Goal: Task Accomplishment & Management: Use online tool/utility

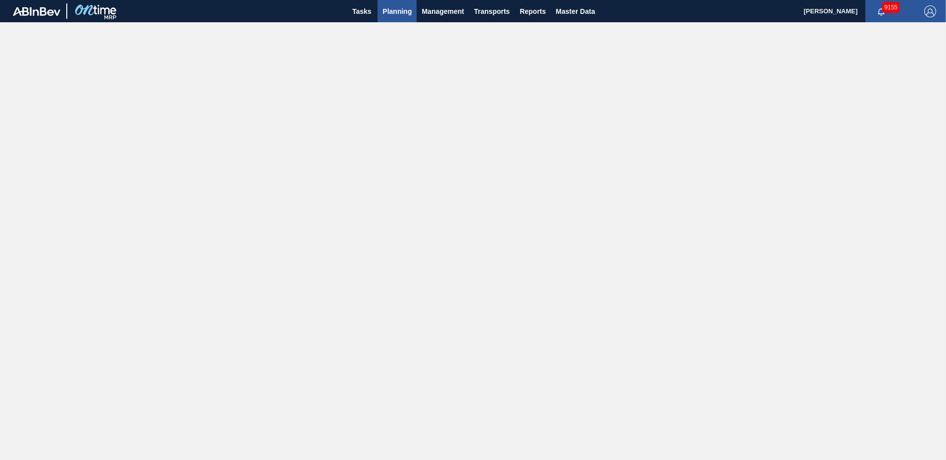
click at [403, 10] on span "Planning" at bounding box center [397, 11] width 29 height 12
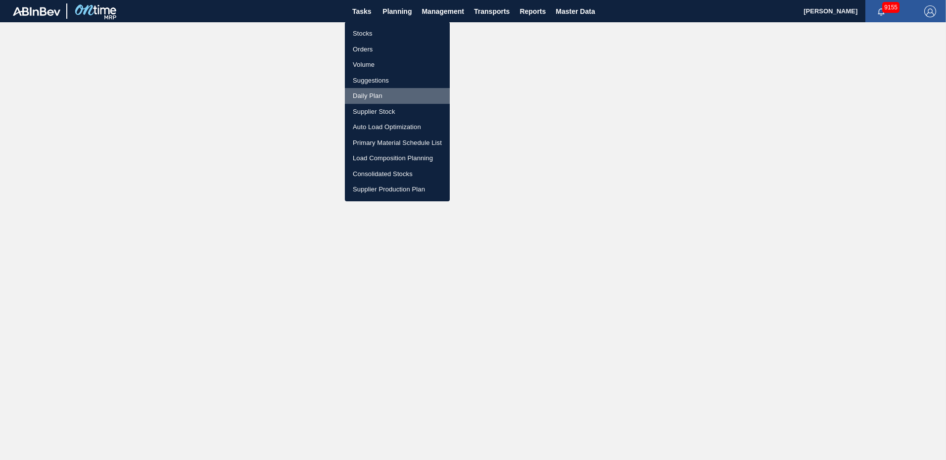
click at [366, 93] on li "Daily Plan" at bounding box center [397, 96] width 105 height 16
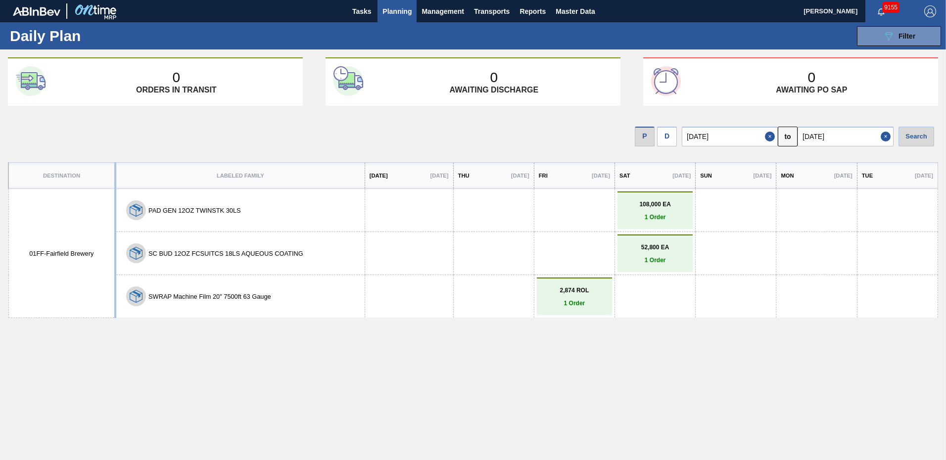
click at [751, 75] on div "0 Awaiting PO SAP" at bounding box center [811, 82] width 237 height 25
click at [734, 142] on input "[DATE]" at bounding box center [730, 137] width 96 height 20
click at [903, 107] on div "0 Orders in transit 0 Awaiting discharge 0 Awaiting PO SAP P D 09/10/2025 Previ…" at bounding box center [473, 251] width 946 height 389
click at [883, 136] on button "Close" at bounding box center [887, 137] width 13 height 20
click at [859, 131] on input "text" at bounding box center [846, 137] width 96 height 20
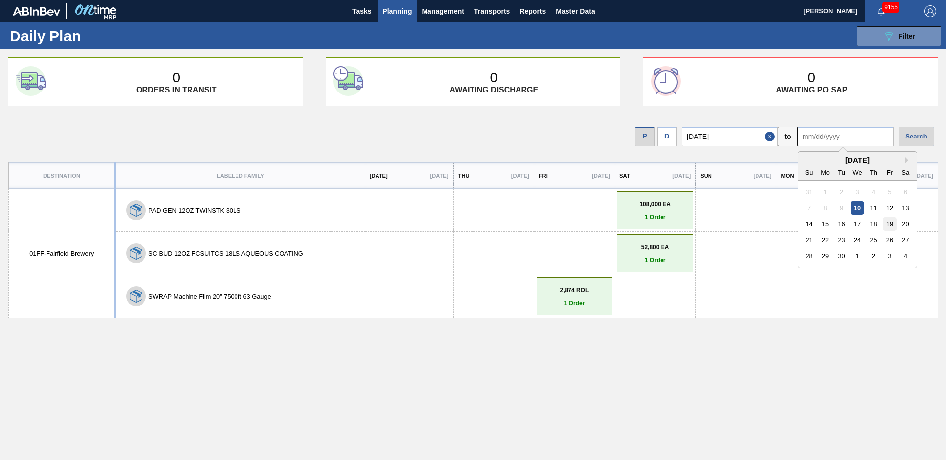
click at [889, 224] on div "19" at bounding box center [889, 223] width 13 height 13
type input "[DATE]"
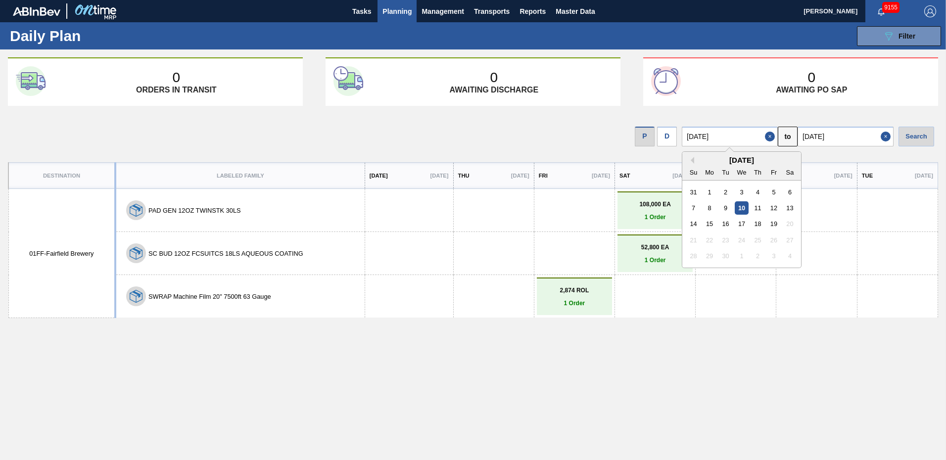
click at [745, 132] on input "[DATE]" at bounding box center [730, 137] width 96 height 20
drag, startPoint x: 777, startPoint y: 224, endPoint x: 841, endPoint y: 167, distance: 85.6
click at [777, 223] on div "19" at bounding box center [773, 223] width 13 height 13
type input "[DATE]"
click at [917, 132] on div "Search" at bounding box center [917, 137] width 36 height 20
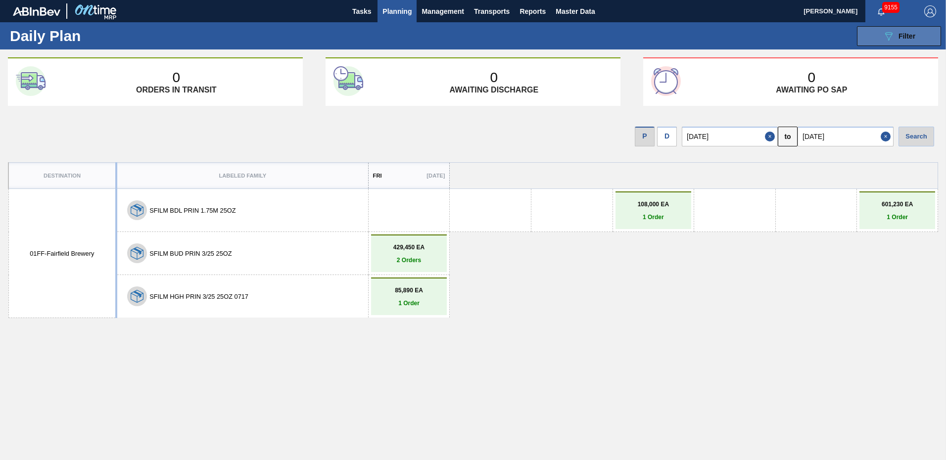
click at [890, 35] on icon "089F7B8B-B2A5-4AFE-B5C0-19BA573D28AC" at bounding box center [889, 36] width 12 height 12
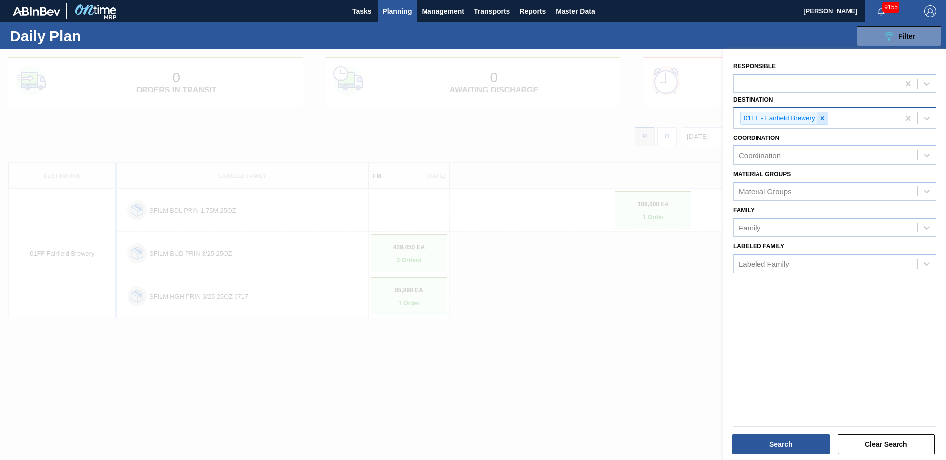
click at [822, 119] on icon at bounding box center [822, 117] width 3 height 3
click at [926, 117] on icon at bounding box center [927, 117] width 10 height 10
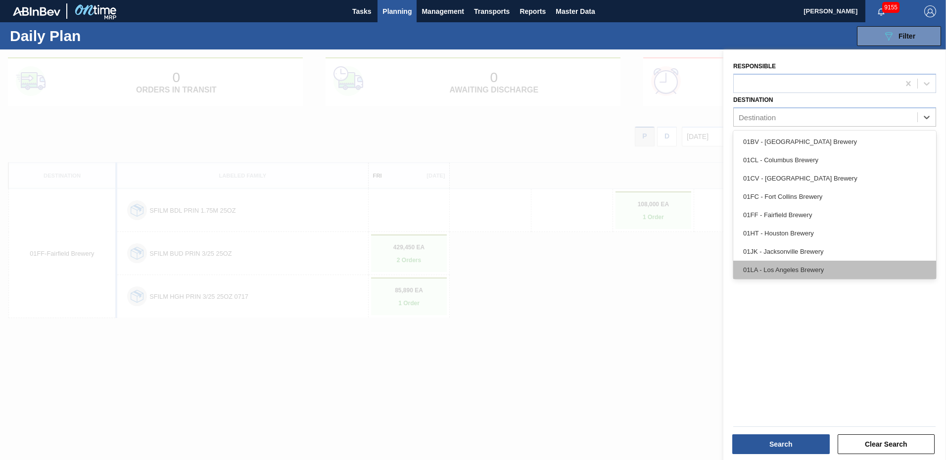
click at [778, 270] on div "01LA - Los Angeles Brewery" at bounding box center [835, 270] width 203 height 18
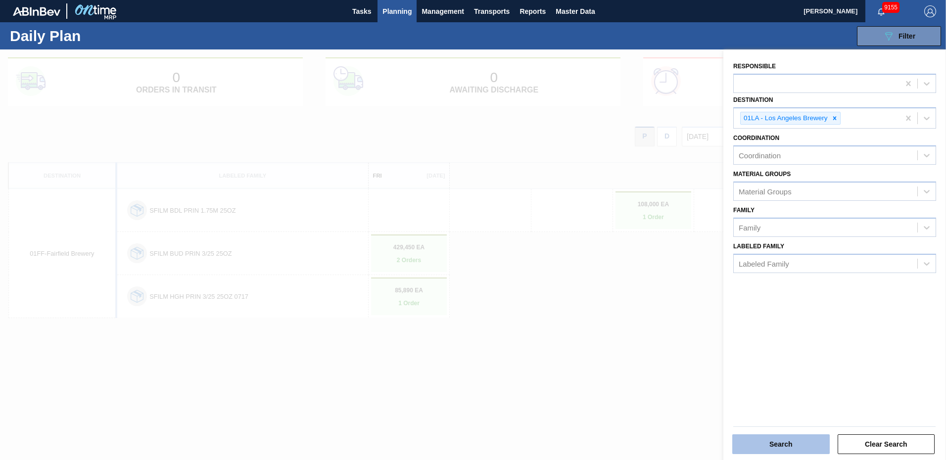
click at [773, 443] on button "Search" at bounding box center [782, 445] width 98 height 20
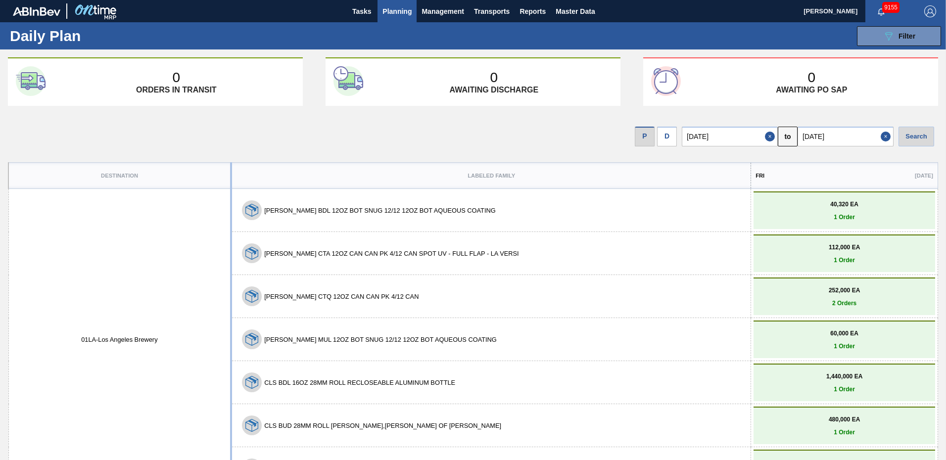
click at [821, 342] on link "60,000 EA 1 Order" at bounding box center [844, 340] width 177 height 20
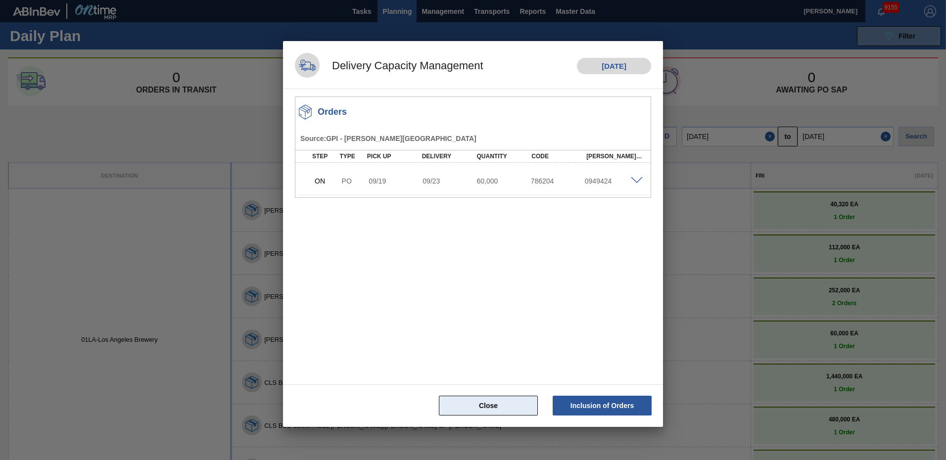
click at [474, 406] on button "Close" at bounding box center [488, 406] width 99 height 20
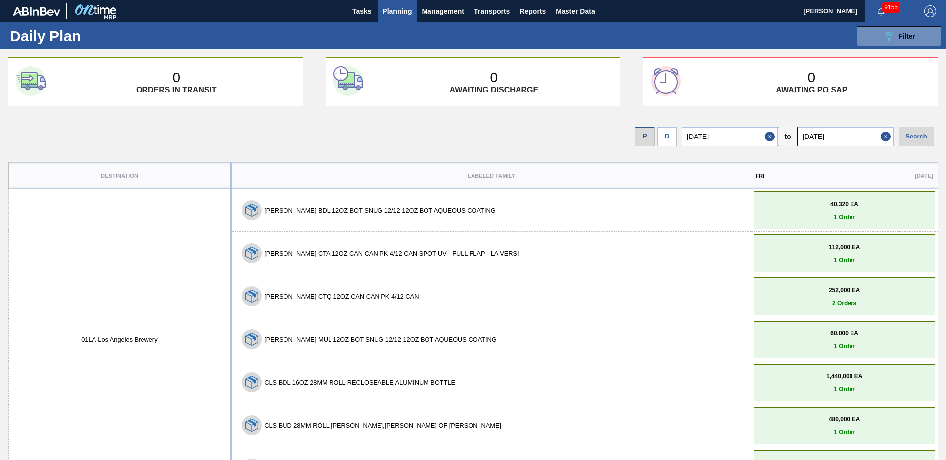
click at [391, 10] on span "Planning" at bounding box center [397, 11] width 29 height 12
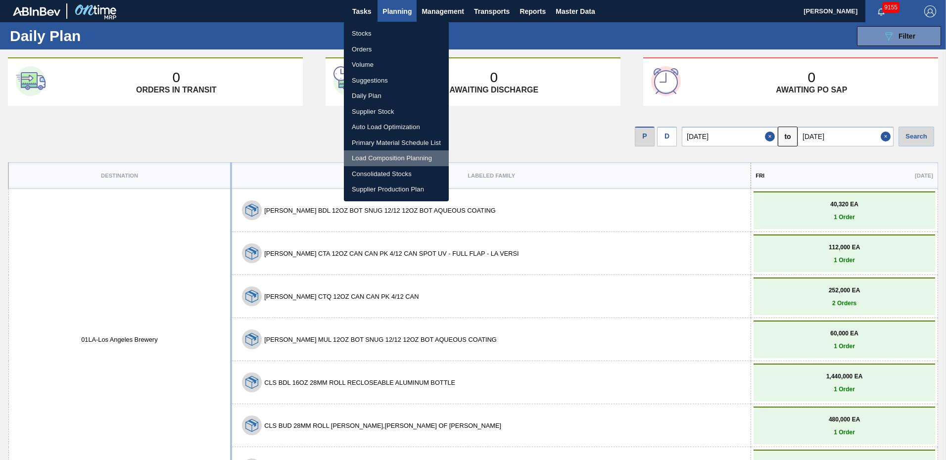
click at [385, 157] on li "Load Composition Planning" at bounding box center [396, 158] width 105 height 16
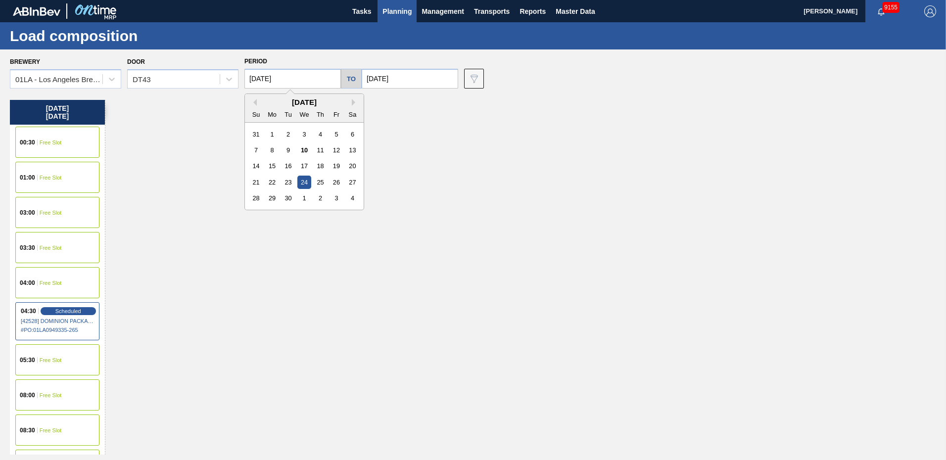
click at [311, 79] on input "[DATE]" at bounding box center [293, 79] width 97 height 20
drag, startPoint x: 272, startPoint y: 184, endPoint x: 281, endPoint y: 177, distance: 10.6
click at [272, 183] on div "22" at bounding box center [272, 182] width 13 height 13
type input "[DATE]"
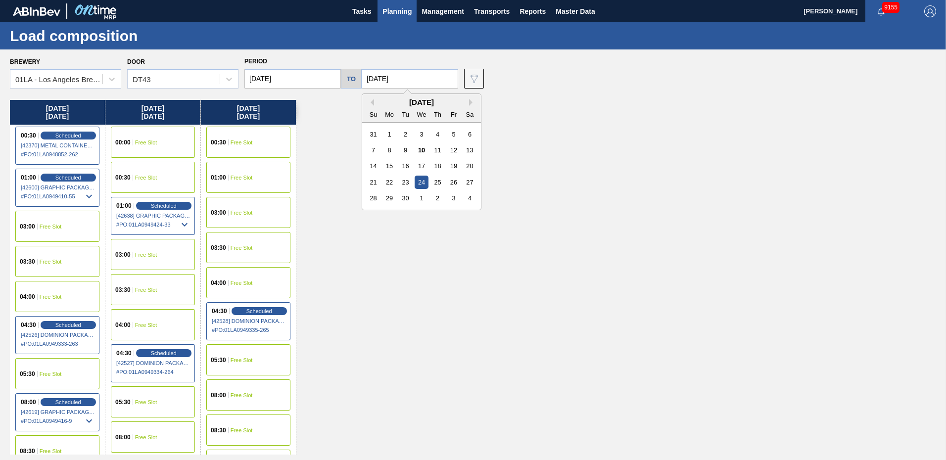
click at [409, 75] on input "[DATE]" at bounding box center [410, 79] width 97 height 20
click at [387, 181] on div "22" at bounding box center [389, 182] width 13 height 13
type input "[DATE]"
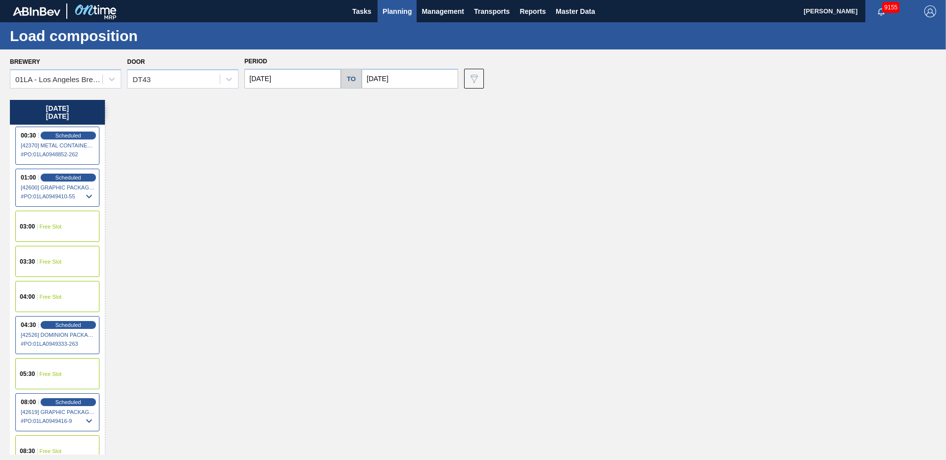
drag, startPoint x: 68, startPoint y: 187, endPoint x: 89, endPoint y: 184, distance: 20.5
click at [68, 187] on span "[42600] GRAPHIC PACKAGING INTERNATIONA - 0008221069" at bounding box center [58, 188] width 74 height 6
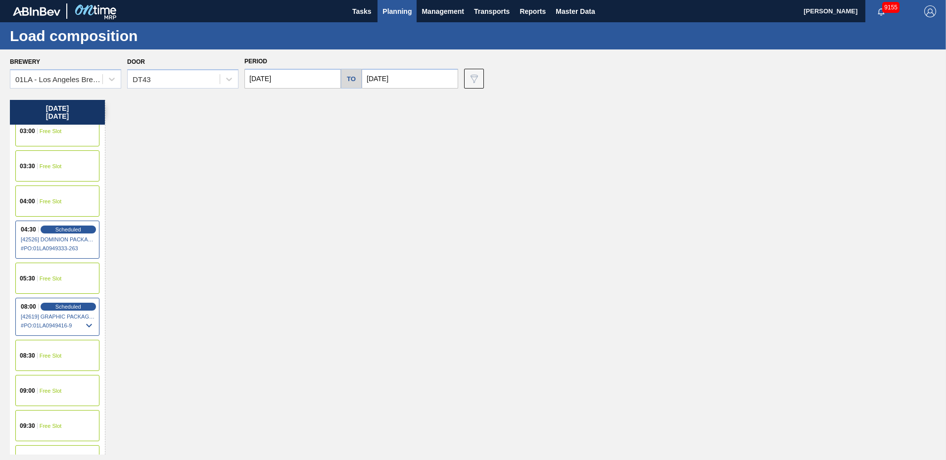
click at [61, 318] on span "[42619] GRAPHIC PACKAGING INTERNATIONA - 0008221069" at bounding box center [58, 317] width 74 height 6
click at [58, 334] on span "01LA0949417-20" at bounding box center [65, 333] width 60 height 6
click at [56, 315] on span "[42619] GRAPHIC PACKAGING INTERNATIONA - 0008221069" at bounding box center [58, 317] width 74 height 6
click at [49, 322] on span "# PO : 01LA0949416-9" at bounding box center [58, 324] width 74 height 12
click at [28, 326] on span "# PO : 01LA0949416-9" at bounding box center [58, 326] width 74 height 12
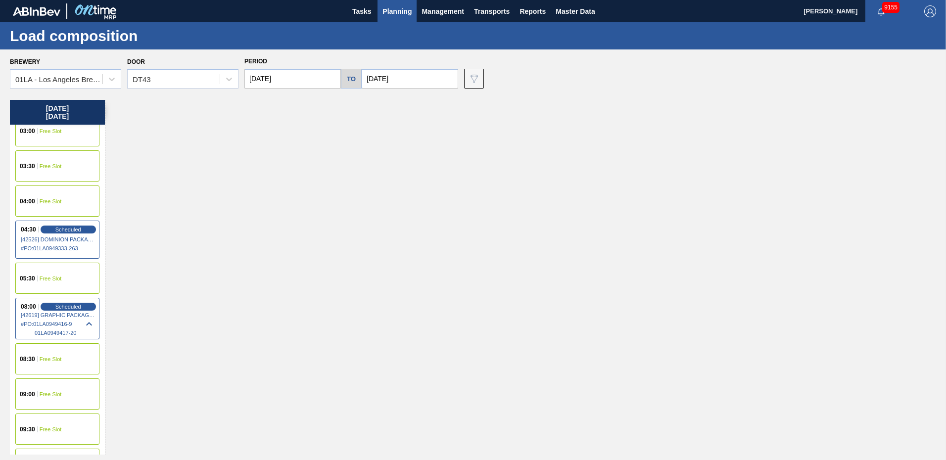
click at [90, 325] on icon at bounding box center [89, 324] width 12 height 12
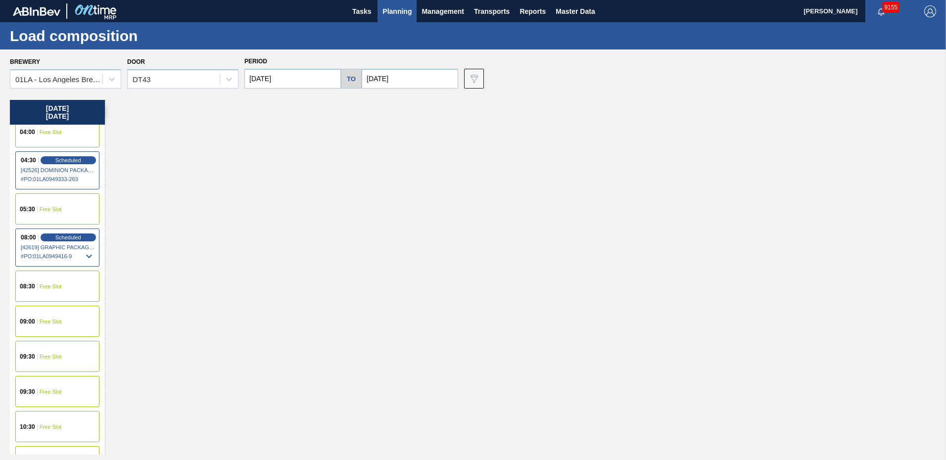
scroll to position [20, 0]
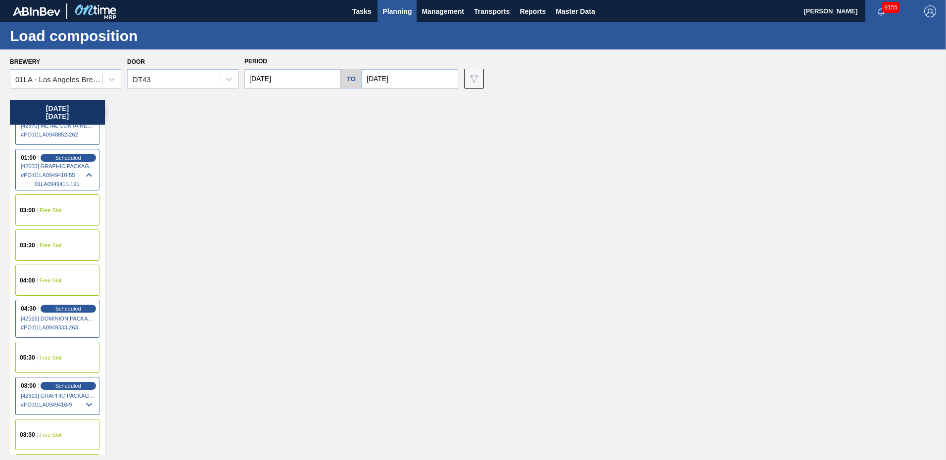
click at [48, 176] on span "# PO : 01LA0949410-55" at bounding box center [58, 175] width 74 height 12
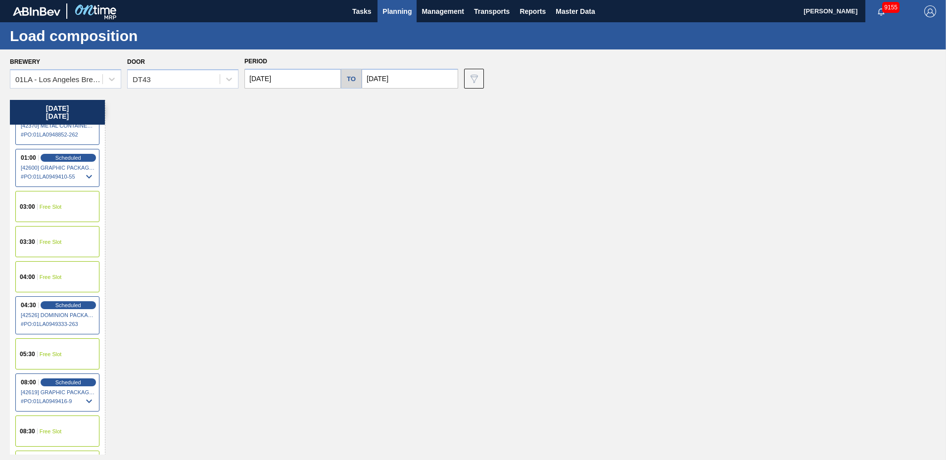
click at [24, 167] on span "[42600] GRAPHIC PACKAGING INTERNATIONA - 0008221069" at bounding box center [58, 168] width 74 height 6
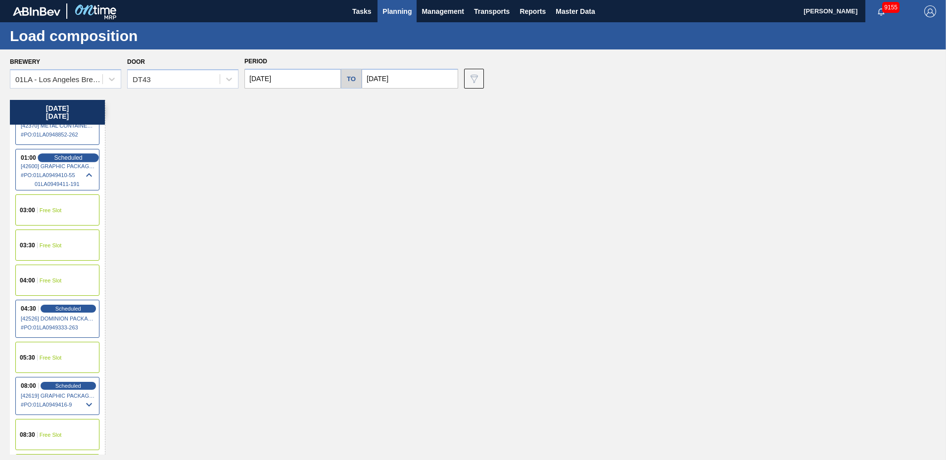
click at [62, 161] on span "Scheduled" at bounding box center [68, 157] width 28 height 6
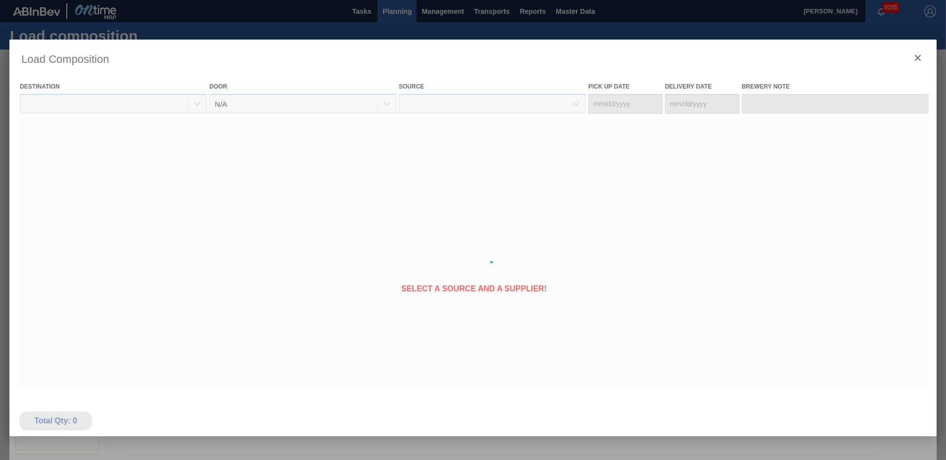
type Date "09/18/2025"
type Date "[DATE]"
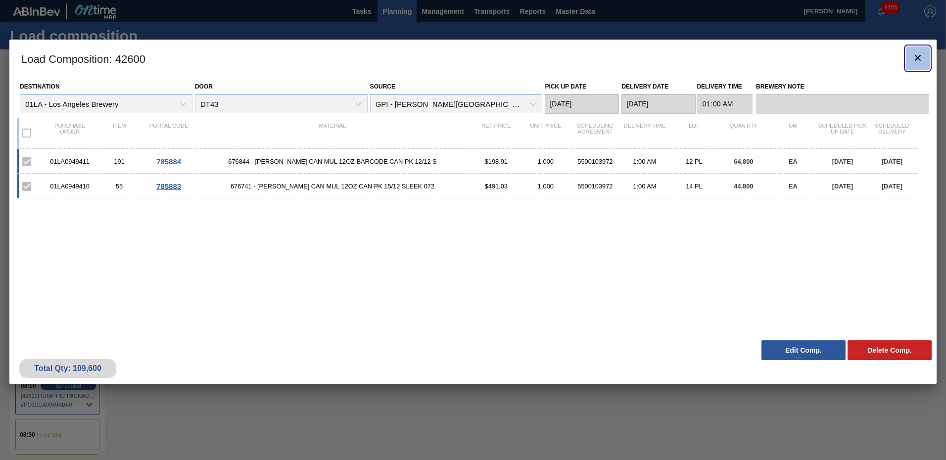
click at [920, 58] on icon "botão de ícone" at bounding box center [918, 58] width 12 height 12
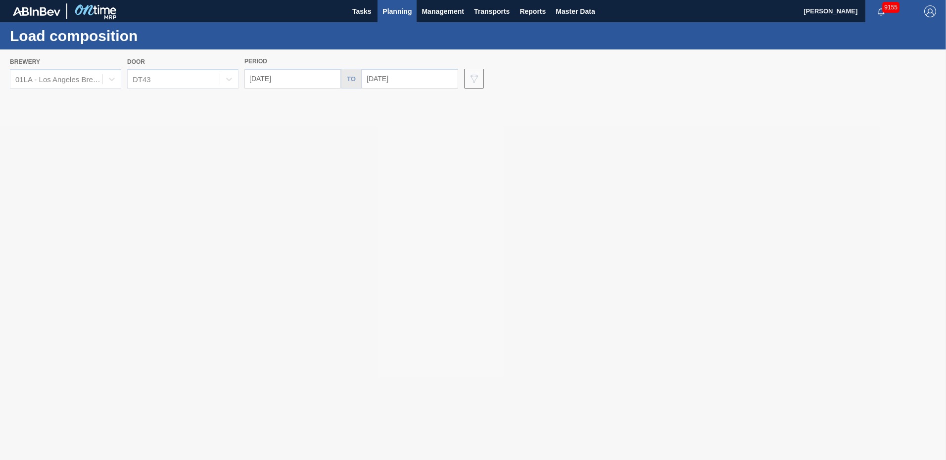
click at [284, 76] on div at bounding box center [473, 254] width 946 height 411
click at [382, 190] on div at bounding box center [473, 254] width 946 height 411
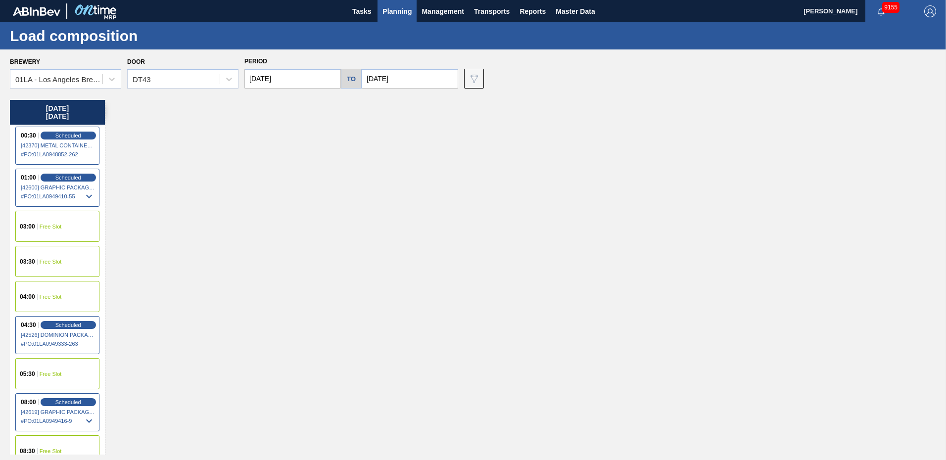
click at [313, 78] on input "[DATE]" at bounding box center [293, 79] width 97 height 20
click at [338, 169] on div "19" at bounding box center [336, 165] width 13 height 13
type input "[DATE]"
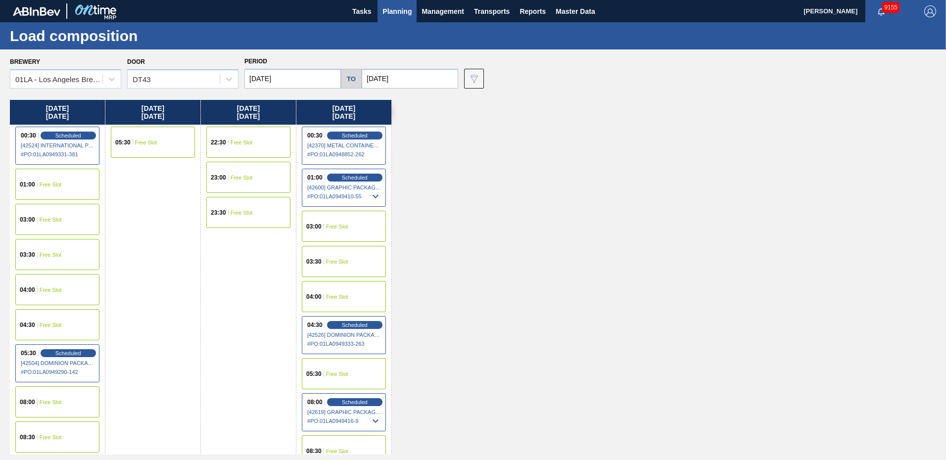
click at [421, 80] on input "[DATE]" at bounding box center [410, 79] width 97 height 20
click at [454, 170] on div "19" at bounding box center [453, 165] width 13 height 13
type input "[DATE]"
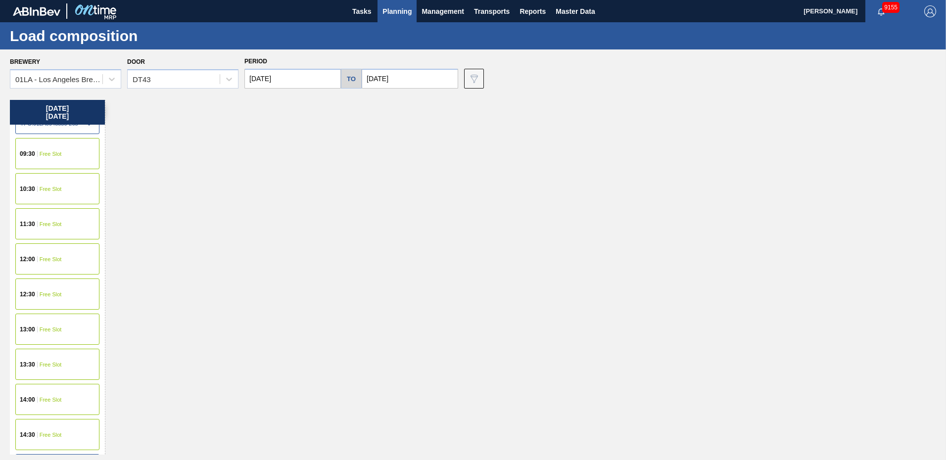
scroll to position [495, 0]
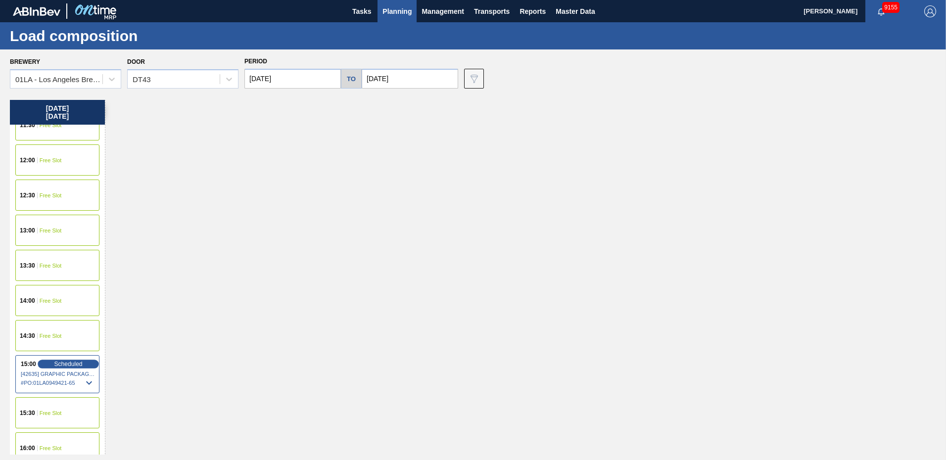
click at [60, 361] on span "Scheduled" at bounding box center [68, 364] width 28 height 6
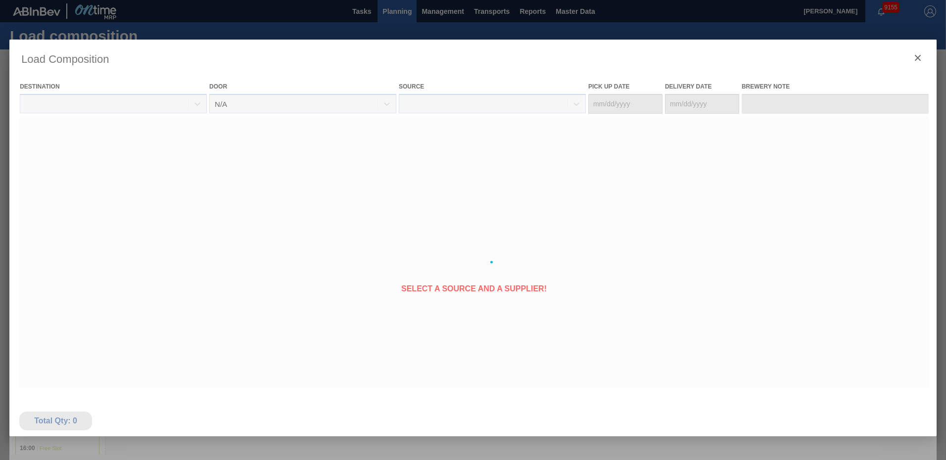
type Date "09/15/2025"
type Date "[DATE]"
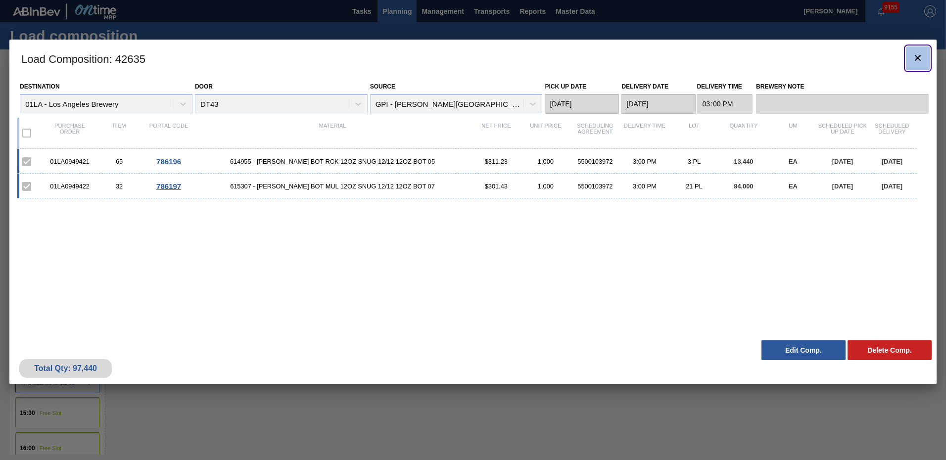
click at [921, 61] on icon "botão de ícone" at bounding box center [918, 58] width 12 height 12
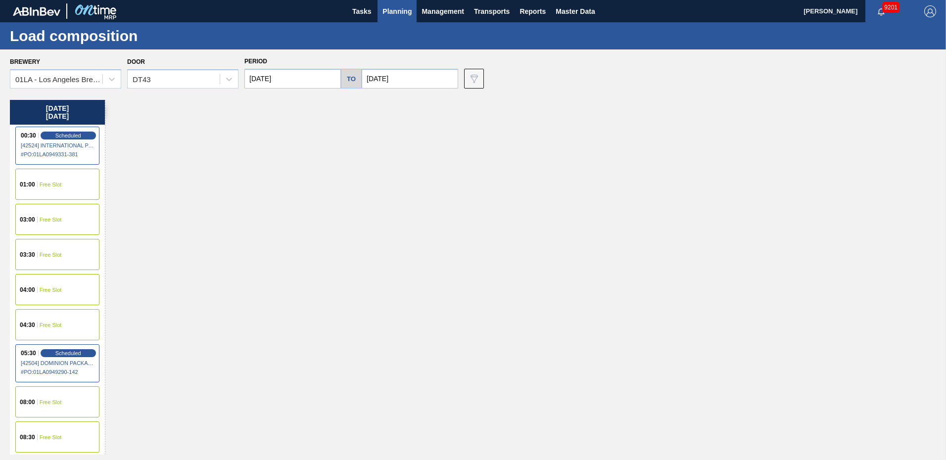
drag, startPoint x: 375, startPoint y: 136, endPoint x: 378, endPoint y: 122, distance: 14.3
click at [375, 136] on div "[DATE] 00:30 Scheduled [42524] INTERNATIONAL PAPER COMPANY - 0008219760 # PO : …" at bounding box center [476, 277] width 932 height 355
click at [394, 11] on span "Planning" at bounding box center [397, 11] width 29 height 12
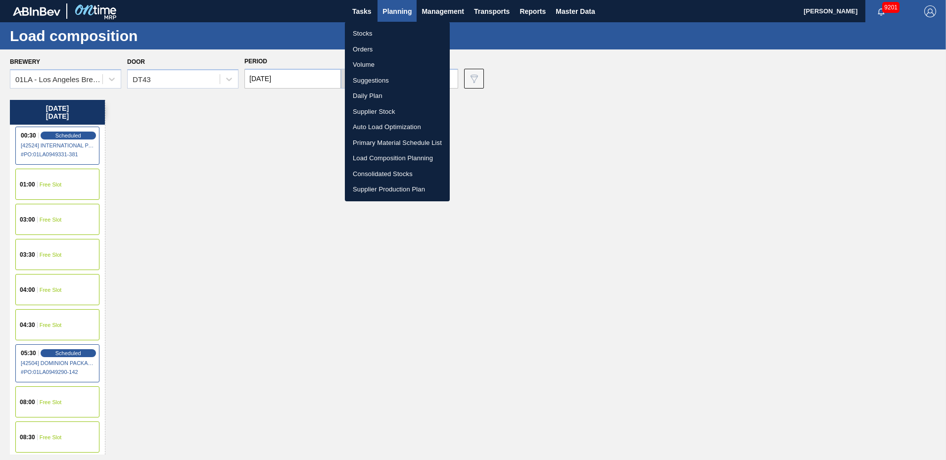
click at [385, 81] on li "Suggestions" at bounding box center [397, 81] width 105 height 16
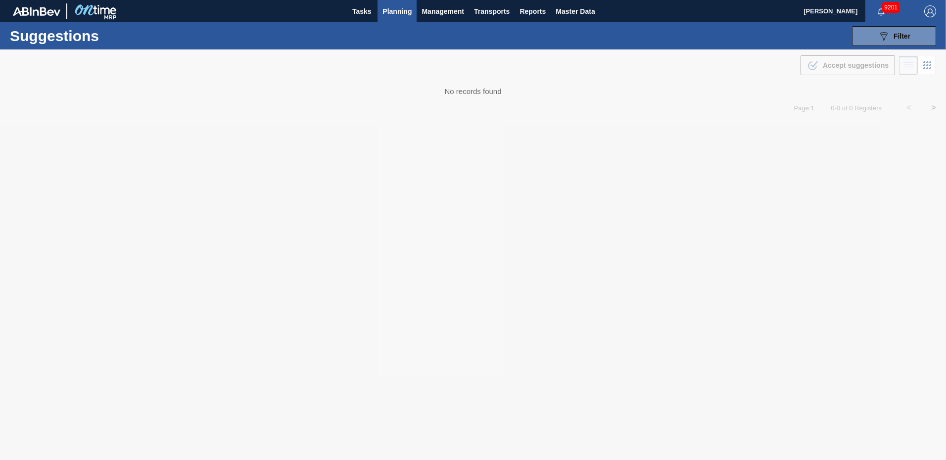
type from "09/01/2025"
type to "10/03/2025"
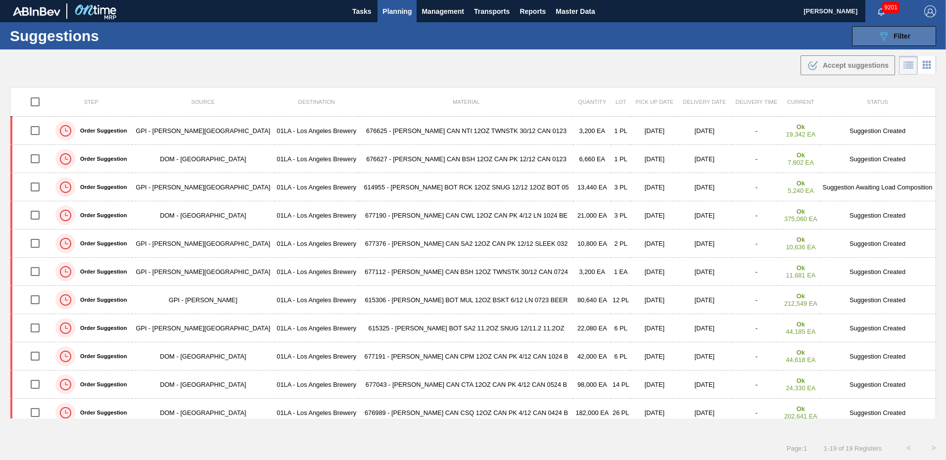
click at [895, 34] on span "Filter" at bounding box center [902, 36] width 17 height 8
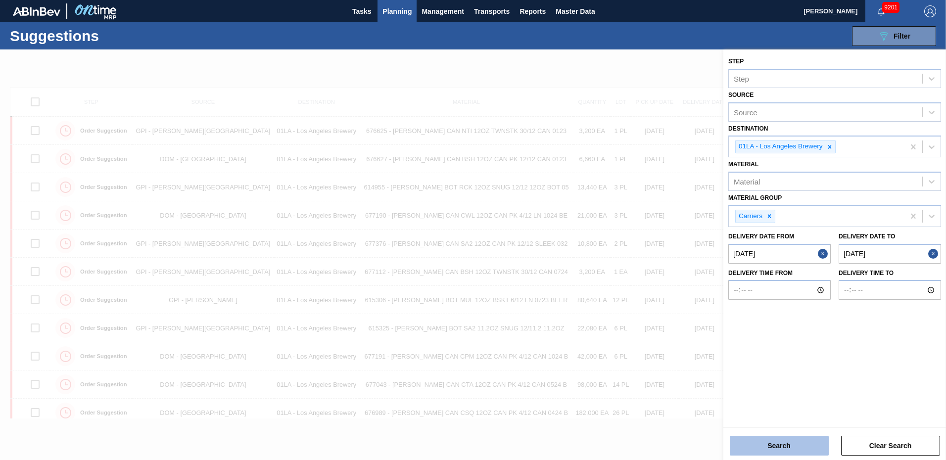
click at [791, 444] on button "Search" at bounding box center [779, 446] width 99 height 20
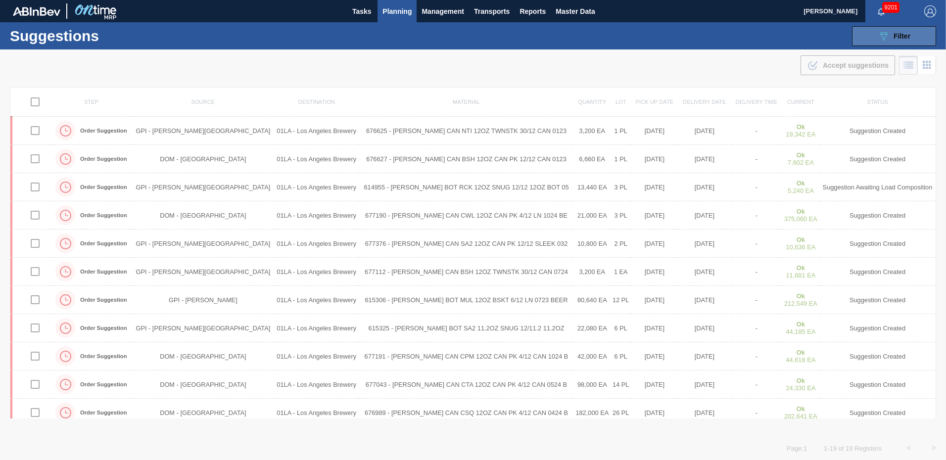
click at [906, 33] on span "Filter" at bounding box center [902, 36] width 17 height 8
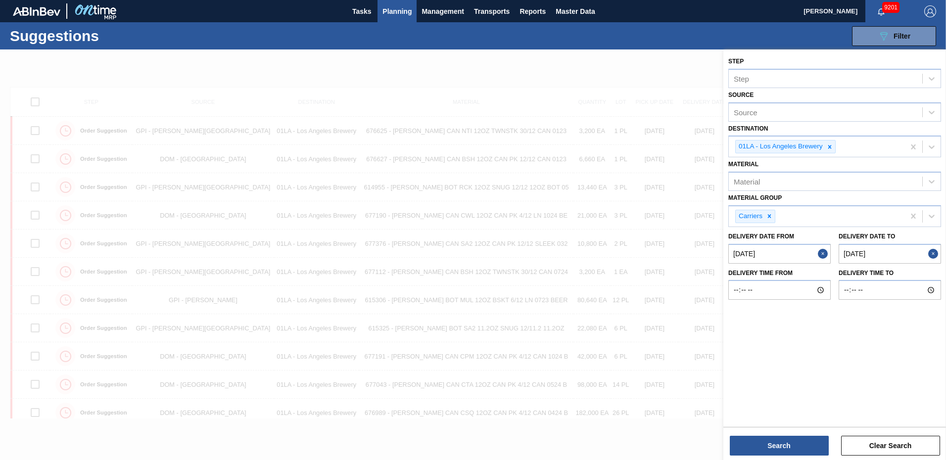
click at [828, 256] on button "Close" at bounding box center [824, 254] width 13 height 20
click at [784, 253] on from "Delivery Date from" at bounding box center [780, 254] width 102 height 20
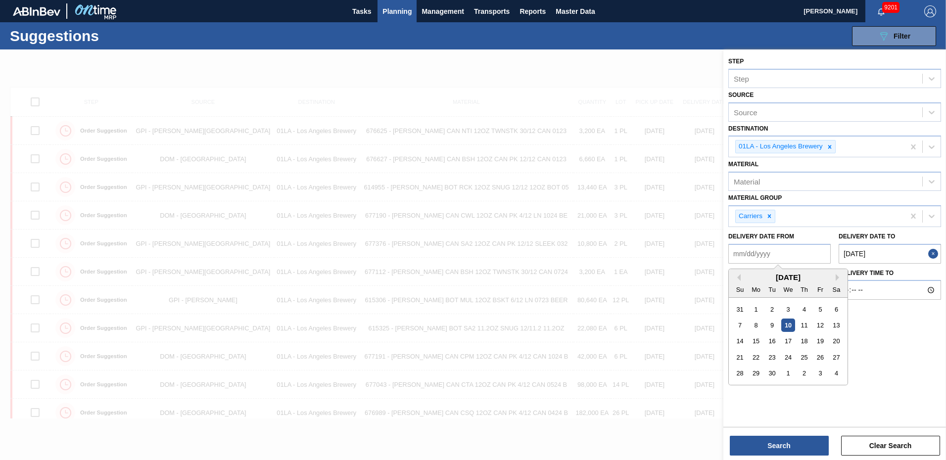
click at [805, 259] on from "Delivery Date from" at bounding box center [780, 254] width 102 height 20
type from "[DATE]"
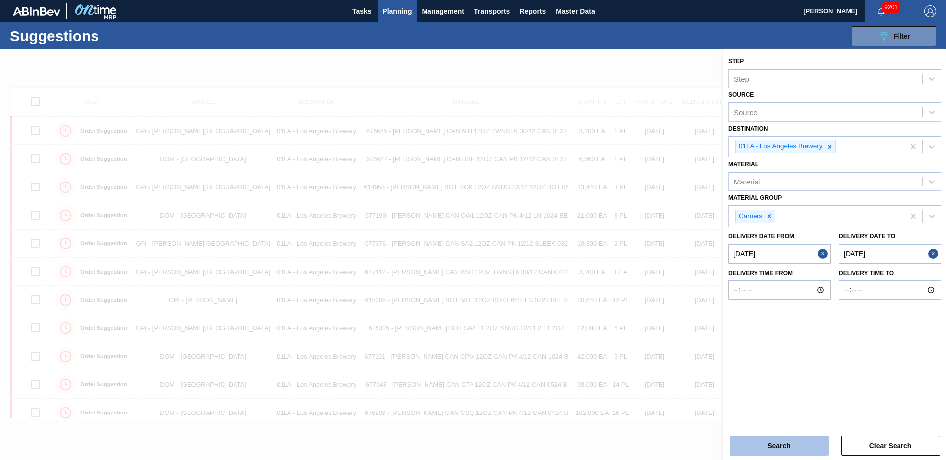
click at [786, 442] on button "Search" at bounding box center [779, 446] width 99 height 20
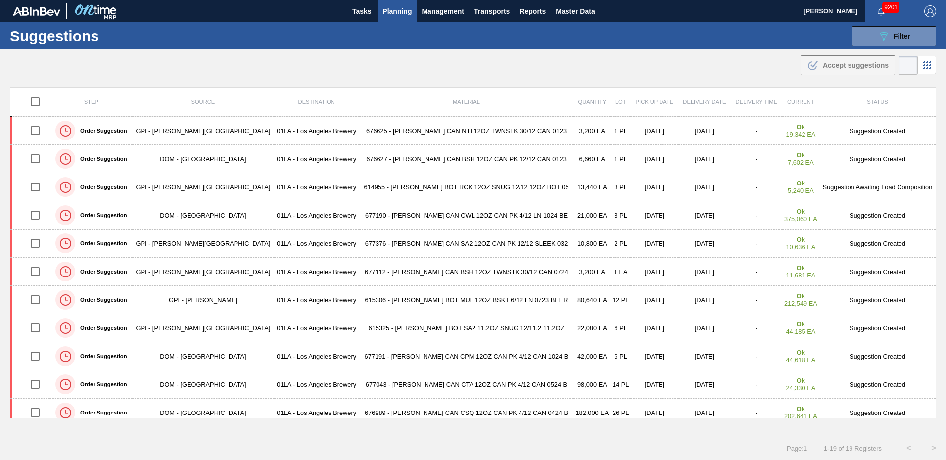
click at [686, 58] on div ".b{fill:var(--color-action-default)} Accept suggestions" at bounding box center [473, 63] width 946 height 28
click at [894, 37] on span "Filter" at bounding box center [902, 36] width 17 height 8
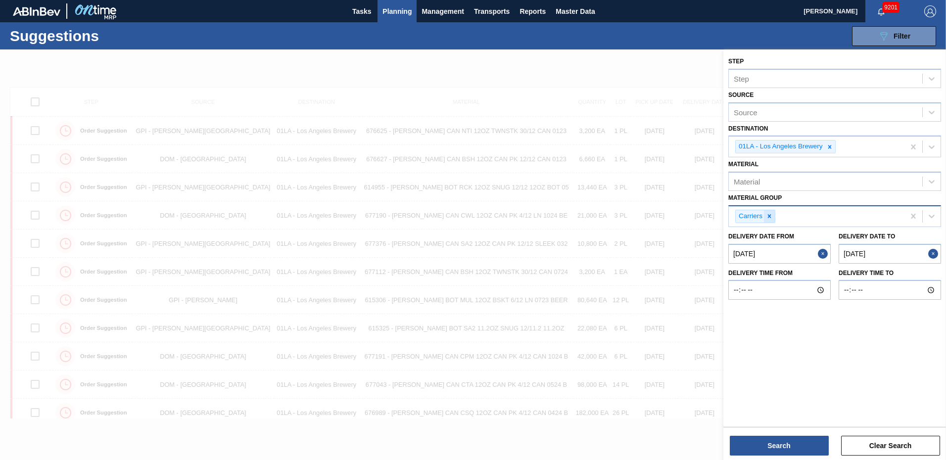
click at [771, 217] on icon at bounding box center [769, 216] width 3 height 3
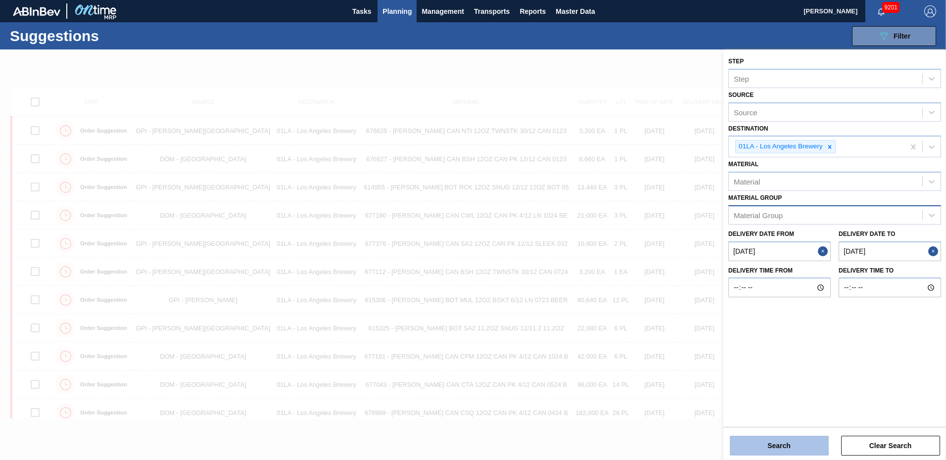
click at [789, 448] on button "Search" at bounding box center [779, 446] width 99 height 20
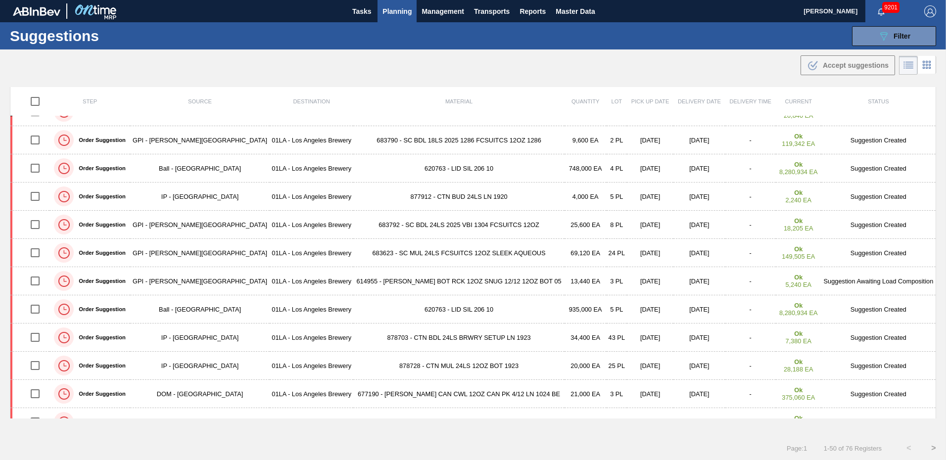
scroll to position [696, 0]
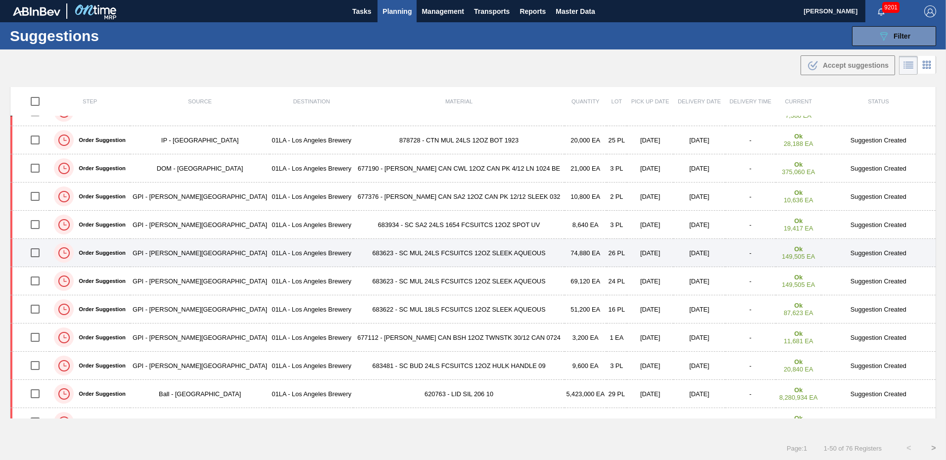
click at [887, 253] on td "Suggestion Created" at bounding box center [879, 253] width 115 height 28
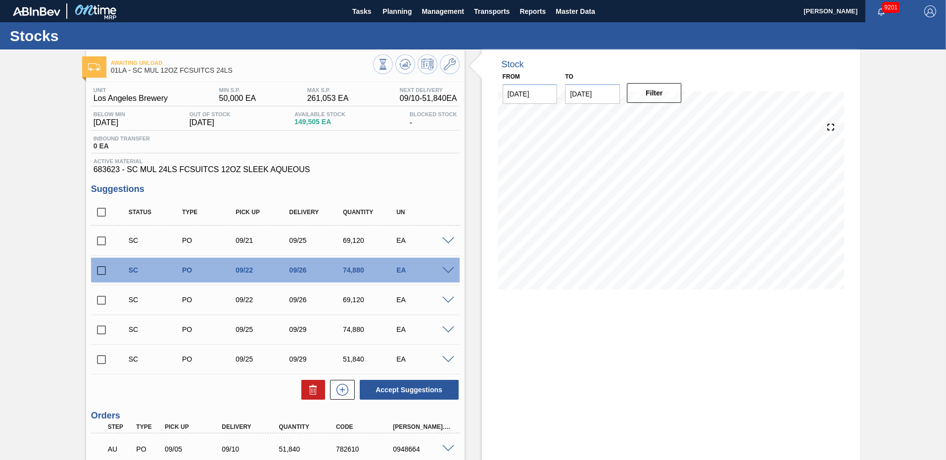
click at [449, 267] on div at bounding box center [450, 269] width 20 height 7
click at [443, 271] on span at bounding box center [448, 270] width 12 height 7
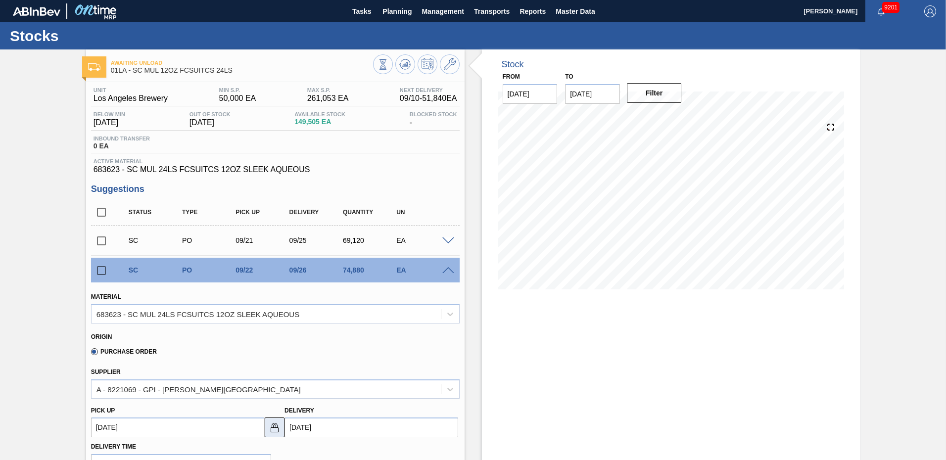
scroll to position [198, 0]
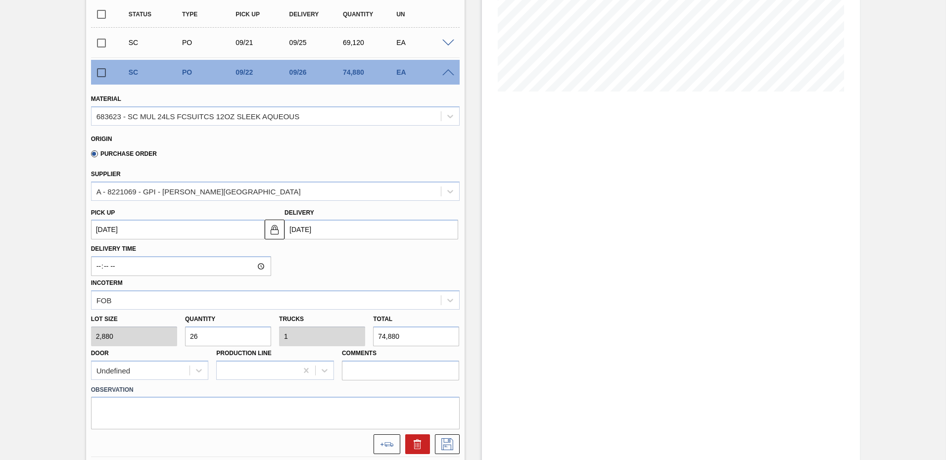
click at [301, 233] on input "[DATE]" at bounding box center [372, 230] width 174 height 20
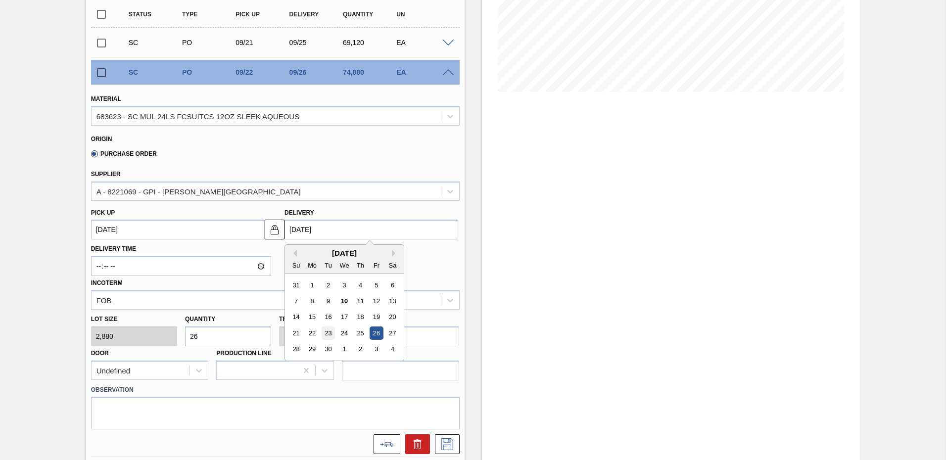
click at [331, 332] on div "23" at bounding box center [328, 333] width 13 height 13
type up104016465 "[DATE]"
type input "[DATE]"
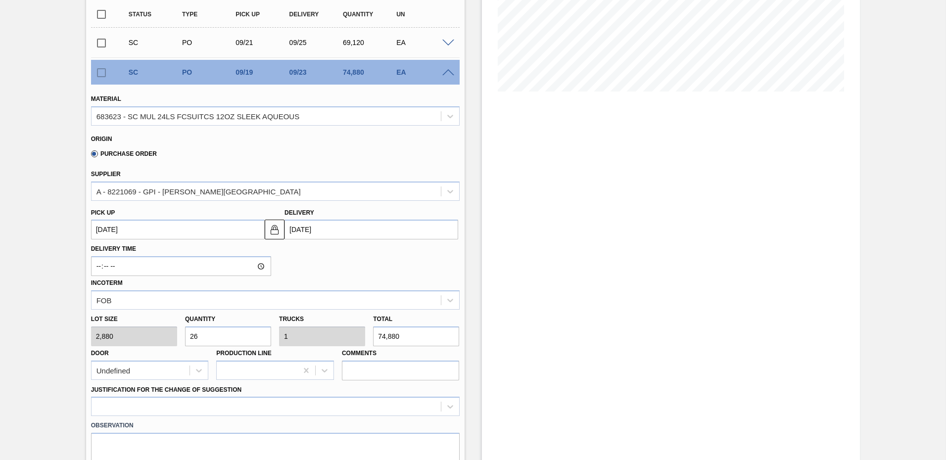
scroll to position [297, 0]
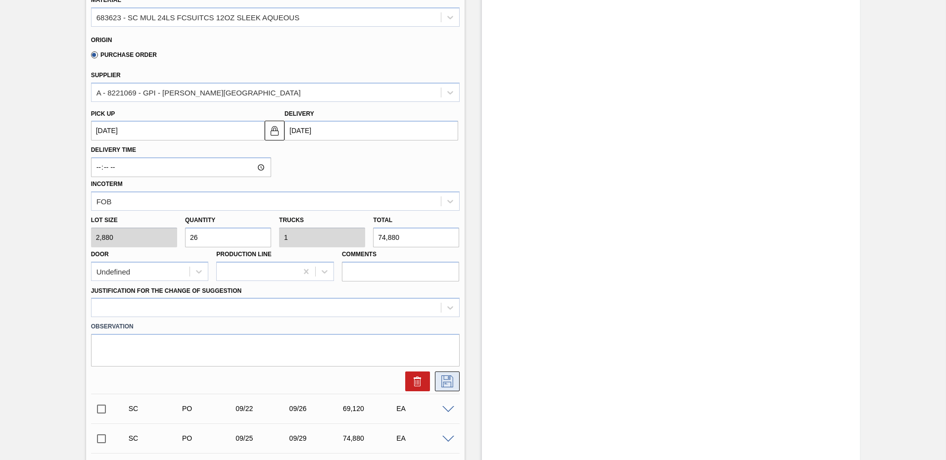
click at [449, 382] on icon at bounding box center [448, 382] width 12 height 12
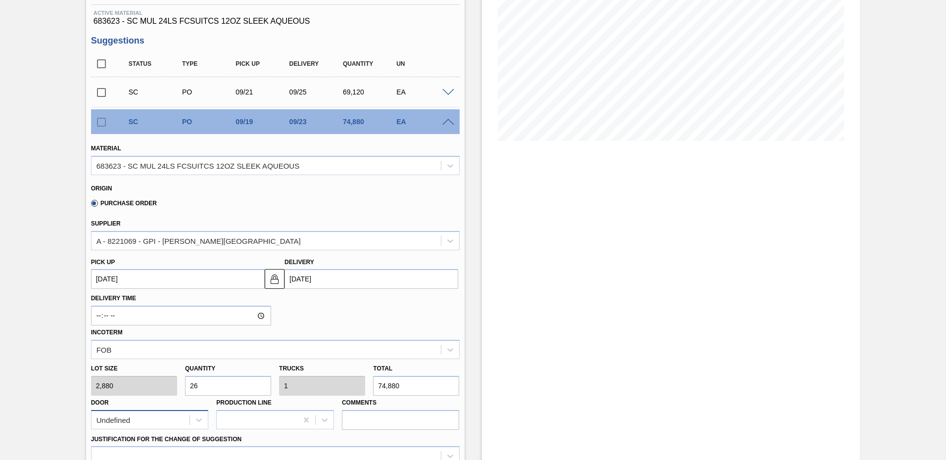
scroll to position [198, 0]
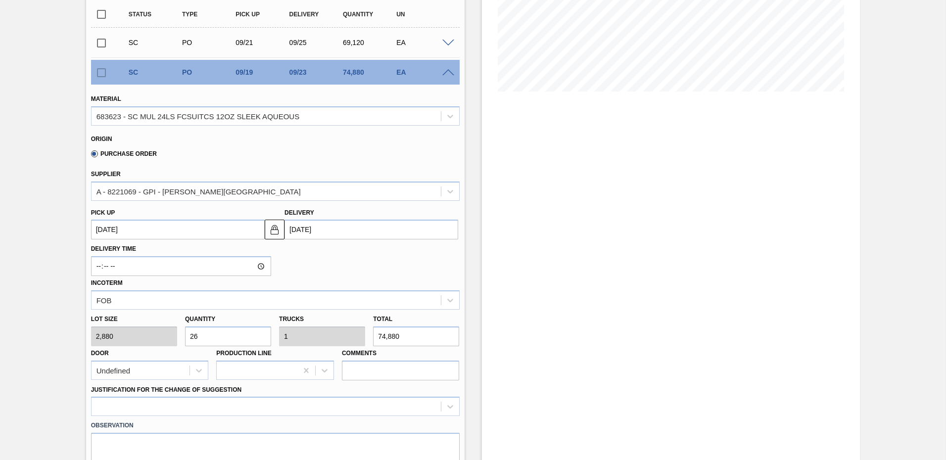
click at [196, 387] on label "Justification for the Change of Suggestion" at bounding box center [166, 390] width 150 height 7
click at [98, 403] on Suggestion "Justification for the Change of Suggestion" at bounding box center [97, 407] width 1 height 8
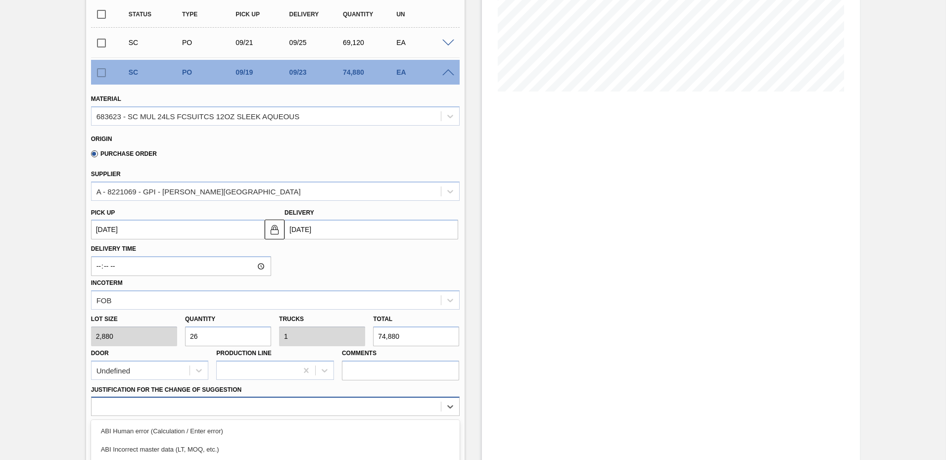
click at [197, 401] on div "option ABI Planning - Graphics change or VBI focused, 5 of 18. 18 results avail…" at bounding box center [275, 406] width 369 height 19
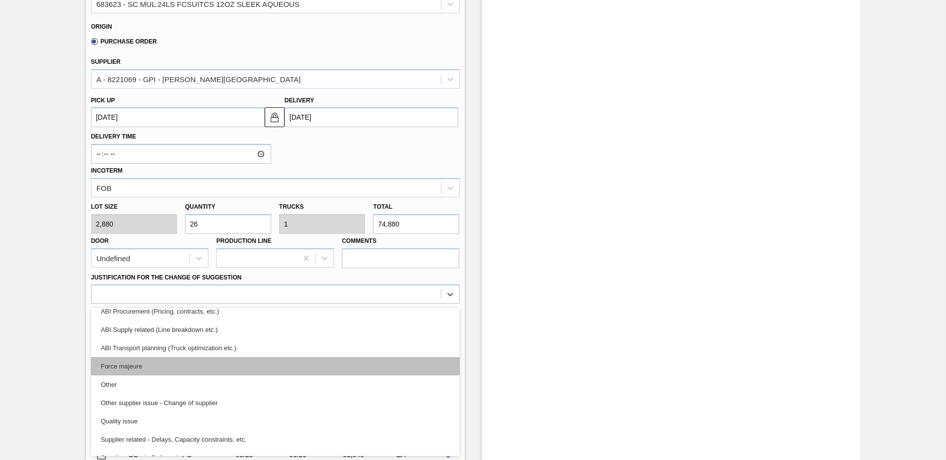
scroll to position [0, 0]
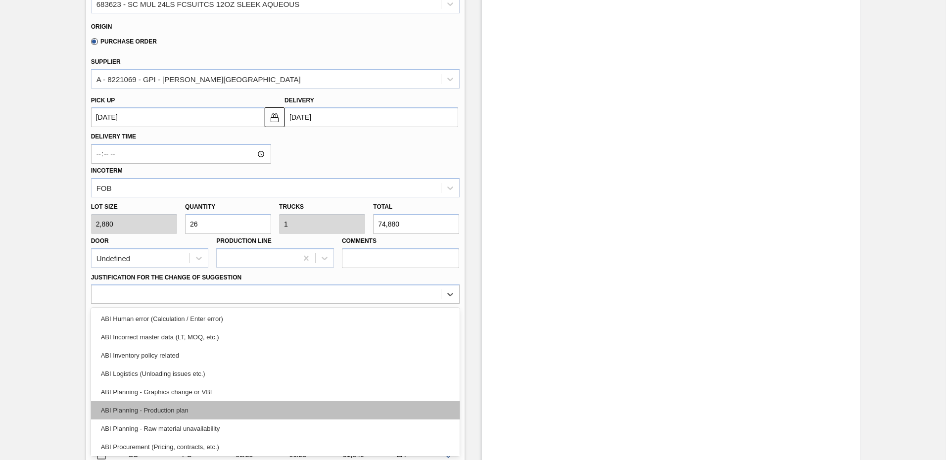
click at [192, 404] on div "ABI Planning - Production plan" at bounding box center [275, 410] width 369 height 18
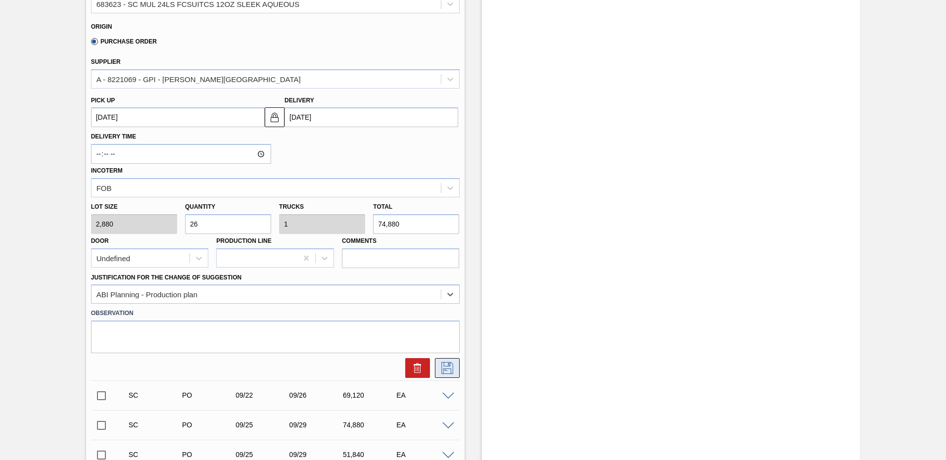
click at [445, 367] on icon at bounding box center [448, 368] width 16 height 12
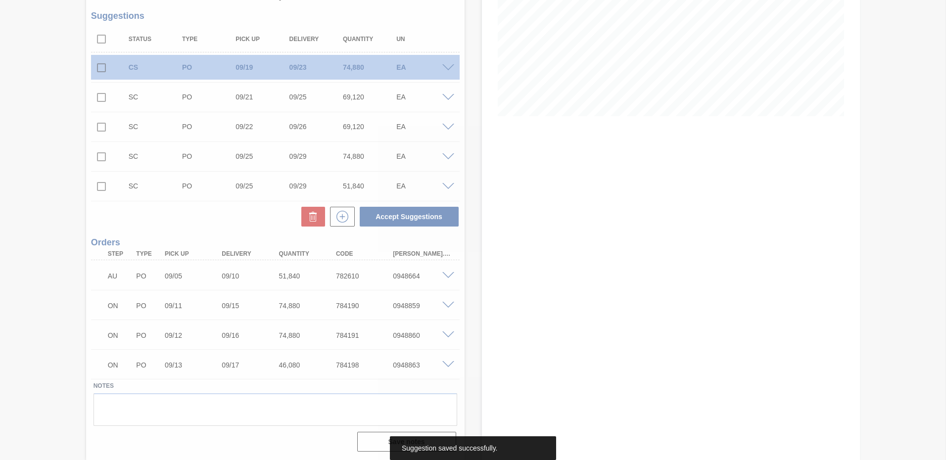
scroll to position [173, 0]
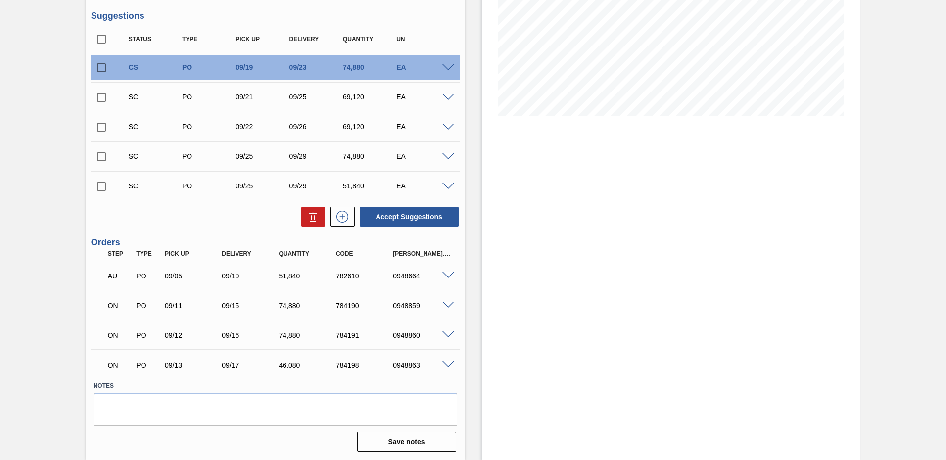
click at [101, 67] on input "checkbox" at bounding box center [101, 67] width 21 height 21
click at [416, 216] on button "Accept Suggestions" at bounding box center [409, 217] width 99 height 20
checkbox input "false"
click at [448, 154] on span at bounding box center [448, 156] width 12 height 7
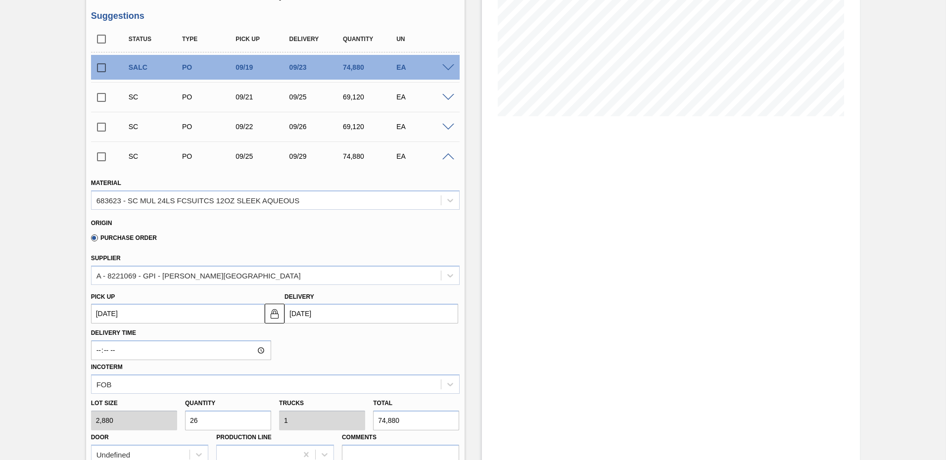
click at [312, 316] on input "09/29/2025" at bounding box center [372, 314] width 174 height 20
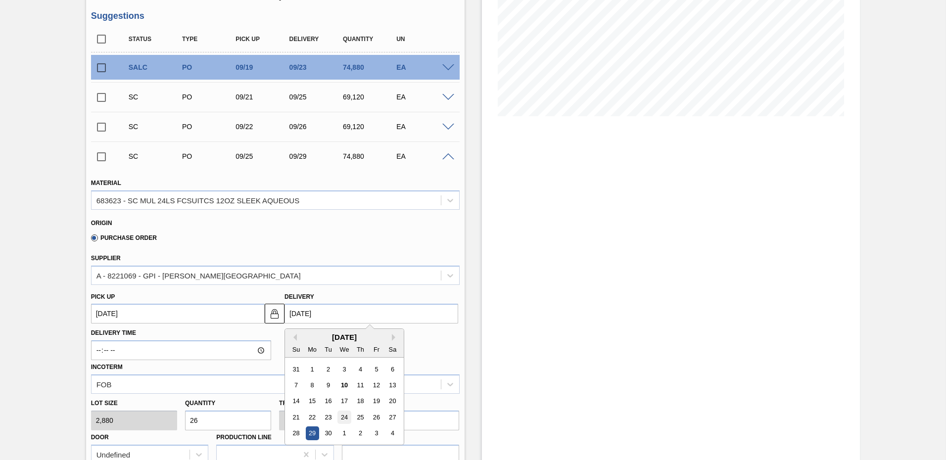
click at [347, 412] on div "24" at bounding box center [344, 417] width 13 height 13
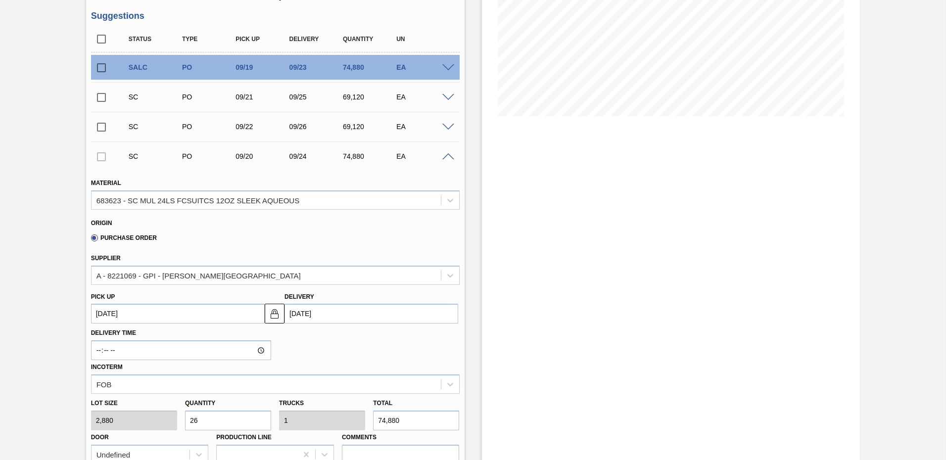
type up104016467 "[DATE]"
type input "[DATE]"
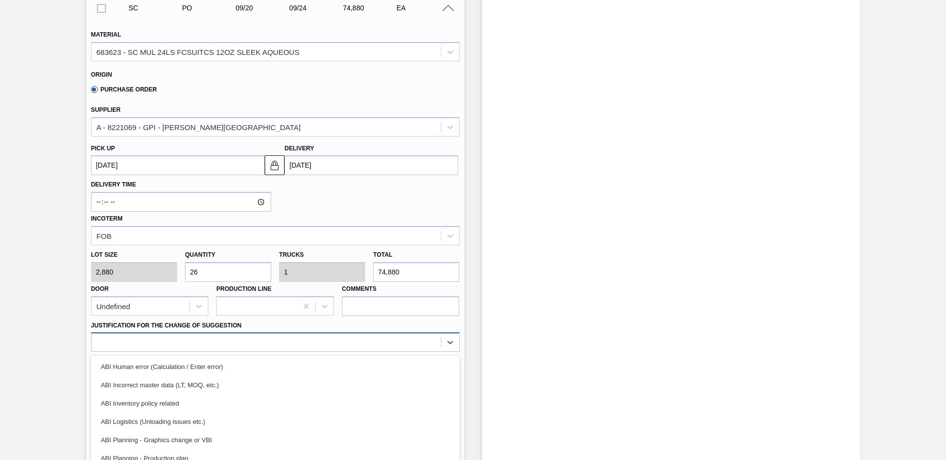
scroll to position [370, 0]
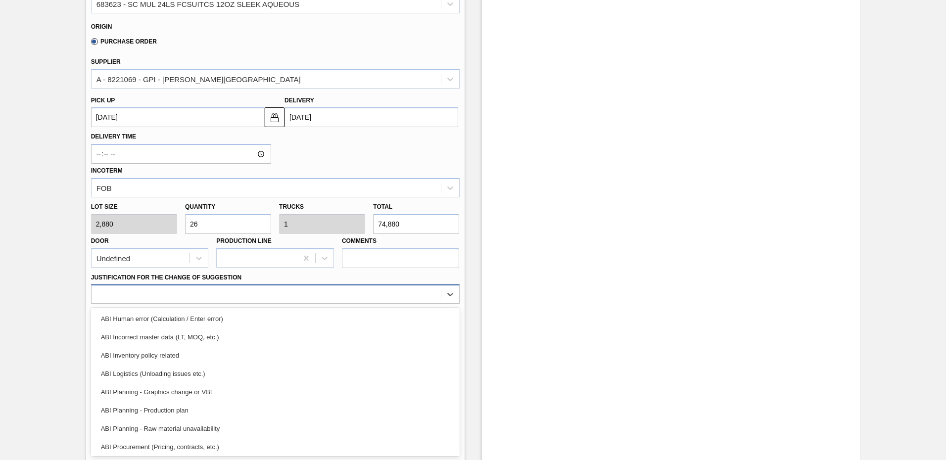
click at [174, 304] on div "option ABI Incorrect master data (LT, MOQ, etc.) focused, 2 of 18. 18 results a…" at bounding box center [275, 294] width 369 height 19
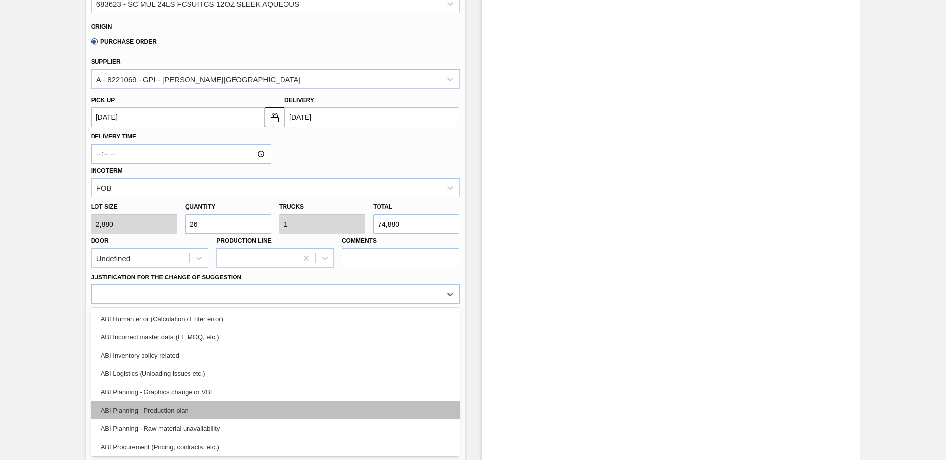
scroll to position [49, 0]
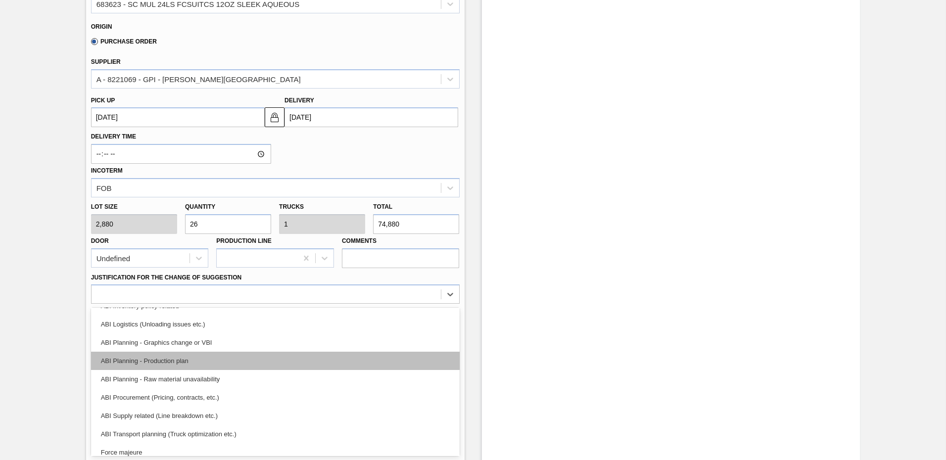
click at [168, 361] on div "ABI Planning - Production plan" at bounding box center [275, 361] width 369 height 18
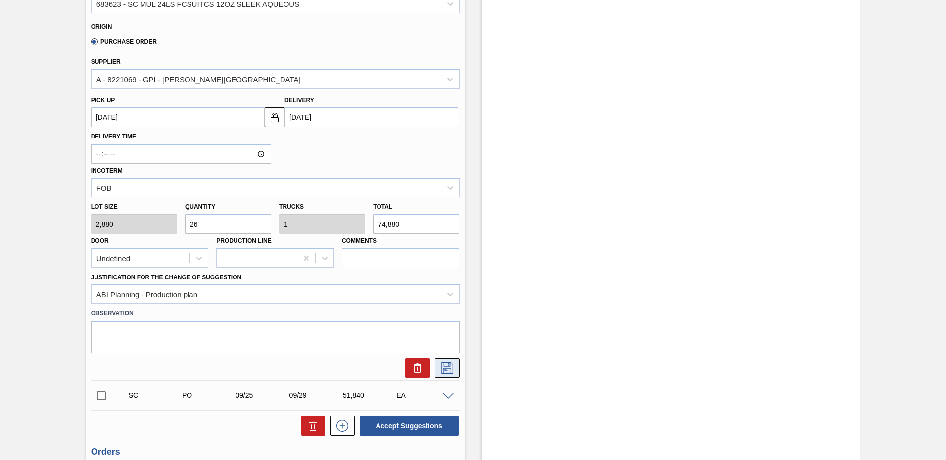
click at [447, 372] on icon at bounding box center [448, 368] width 16 height 12
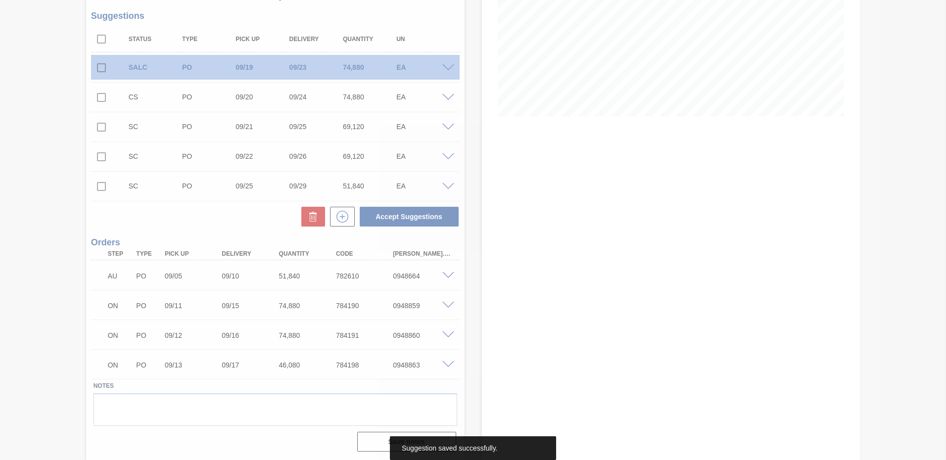
scroll to position [173, 0]
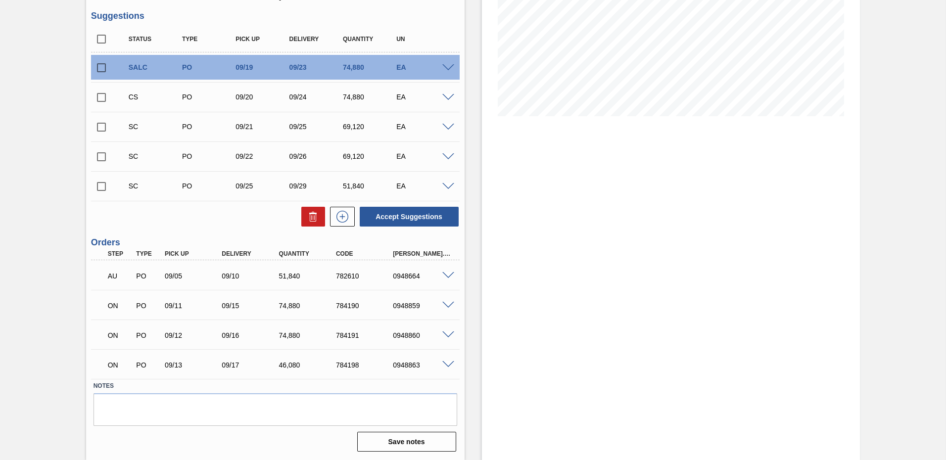
drag, startPoint x: 456, startPoint y: 308, endPoint x: 478, endPoint y: 336, distance: 35.6
click at [478, 336] on div "Stock From 09/10/2025 to 09/24/2025 Filter" at bounding box center [663, 168] width 396 height 584
click at [99, 97] on input "checkbox" at bounding box center [101, 97] width 21 height 21
click at [407, 220] on button "Accept Suggestions" at bounding box center [409, 217] width 99 height 20
checkbox input "false"
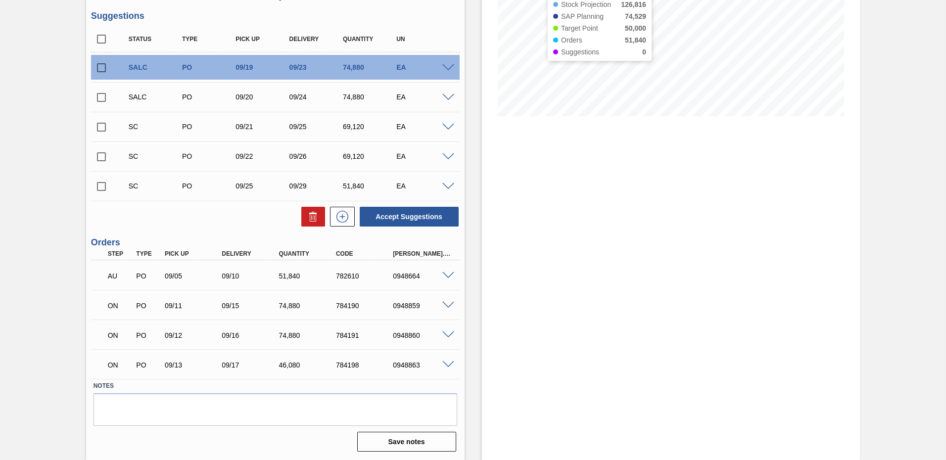
scroll to position [0, 0]
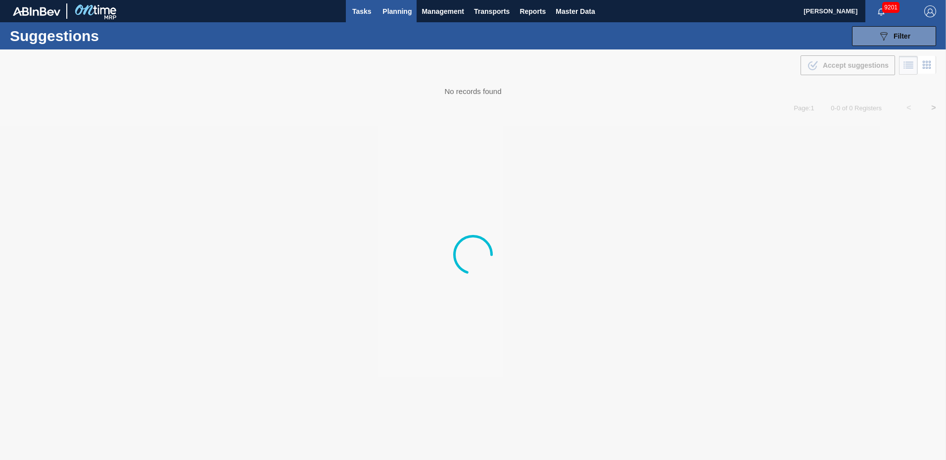
type from "[DATE]"
type to "[DATE]"
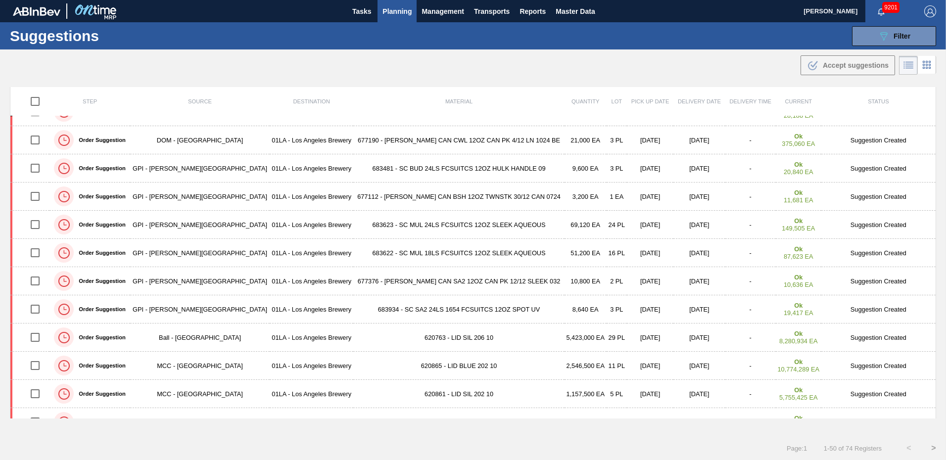
scroll to position [188, 0]
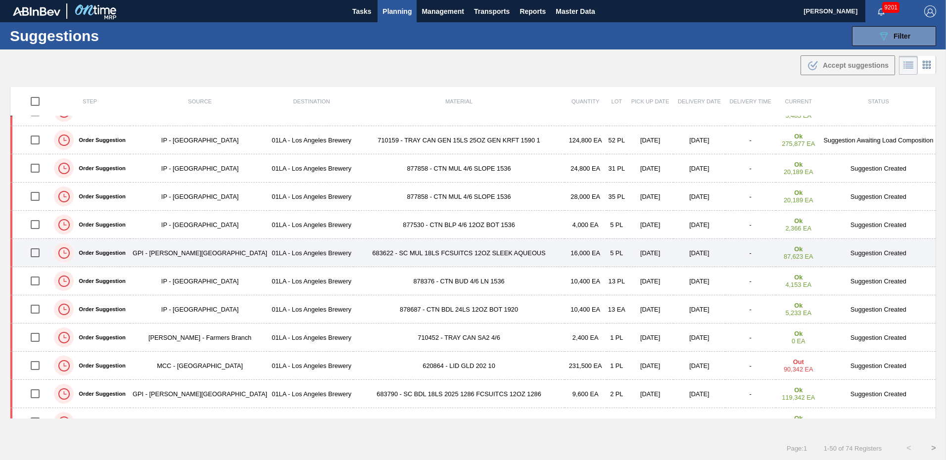
click at [889, 254] on td "Suggestion Created" at bounding box center [879, 253] width 115 height 28
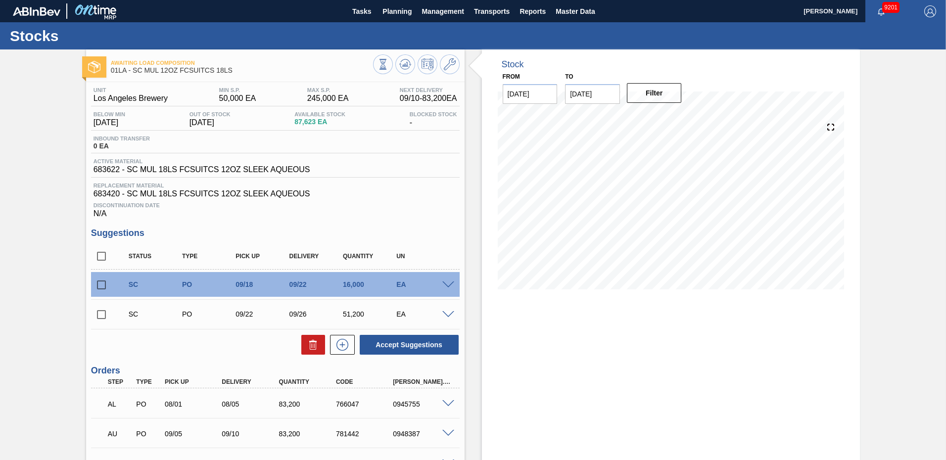
click at [447, 284] on span at bounding box center [448, 285] width 12 height 7
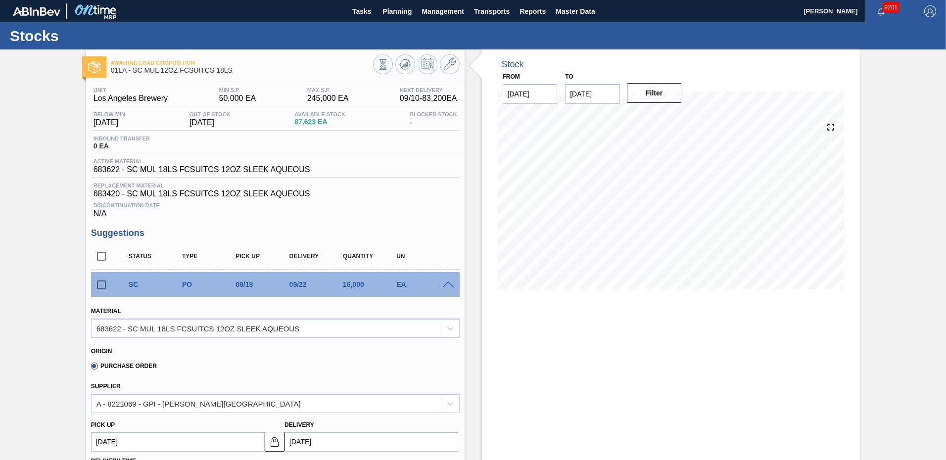
click at [99, 282] on input "checkbox" at bounding box center [101, 285] width 21 height 21
checkbox input "true"
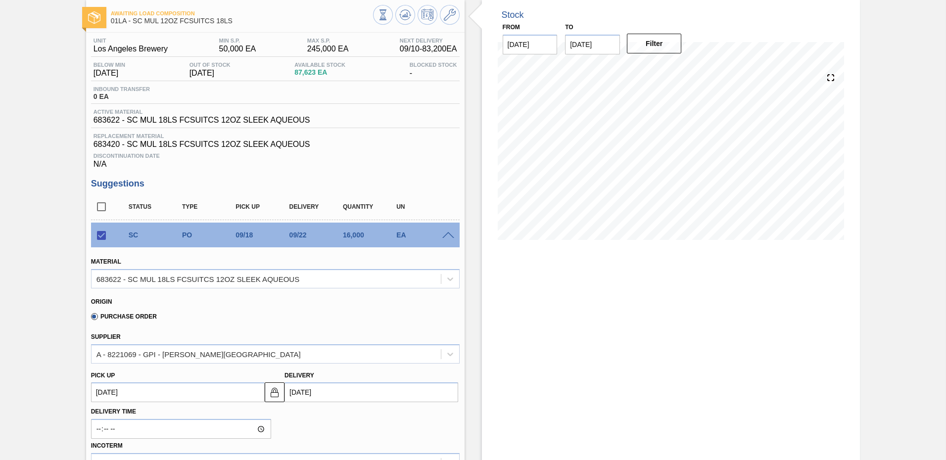
scroll to position [198, 0]
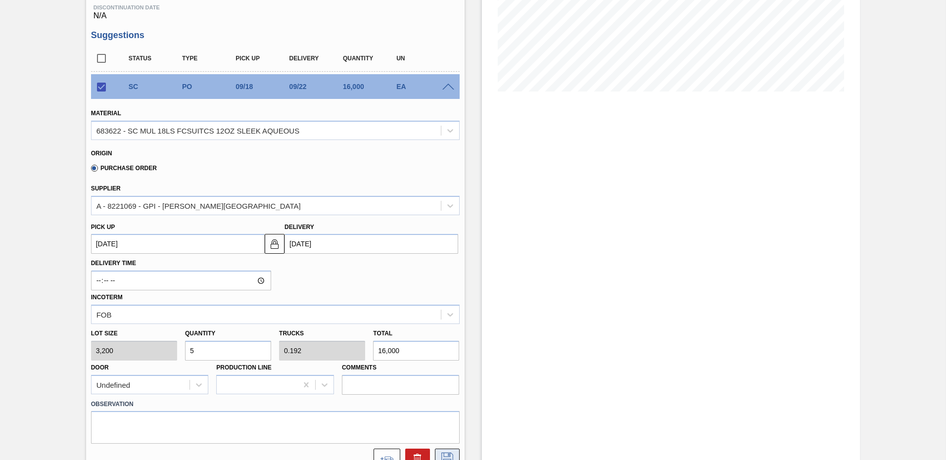
click at [445, 453] on icon at bounding box center [448, 459] width 16 height 12
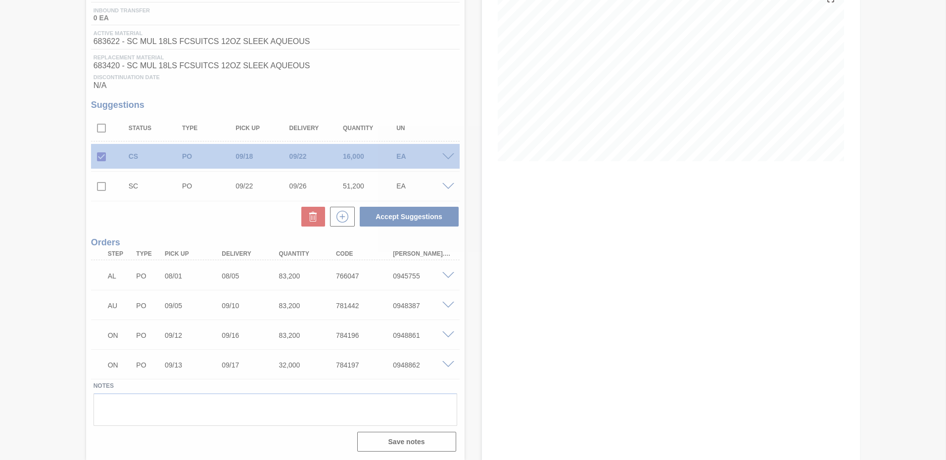
scroll to position [128, 0]
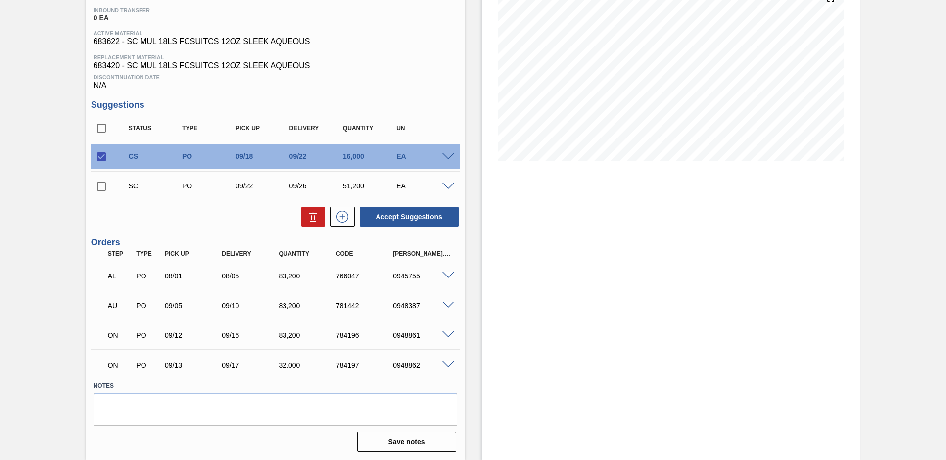
click at [448, 186] on span at bounding box center [448, 186] width 12 height 7
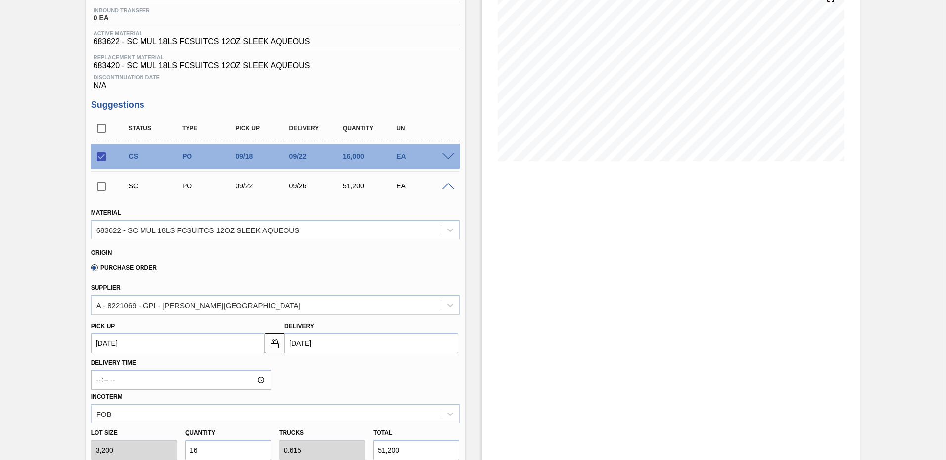
click at [393, 347] on input "[DATE]" at bounding box center [372, 344] width 174 height 20
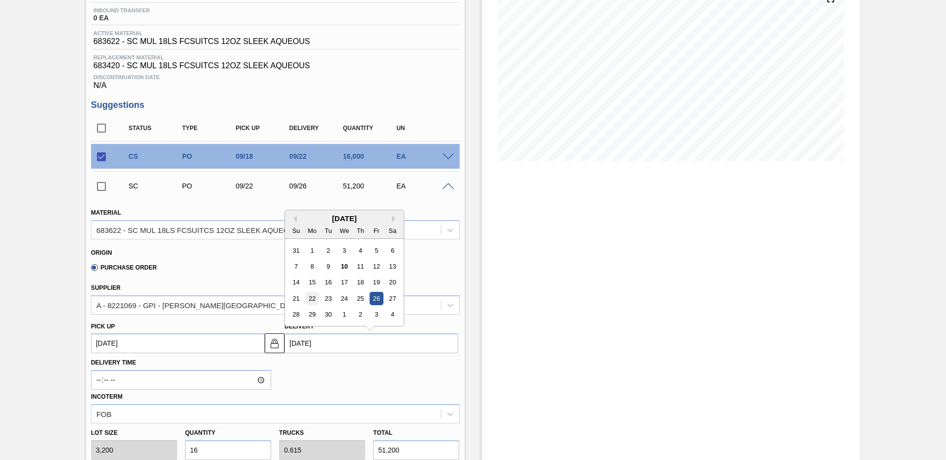
click at [312, 297] on div "22" at bounding box center [312, 298] width 13 height 13
type up104016433 "09/18/2025"
type input "[DATE]"
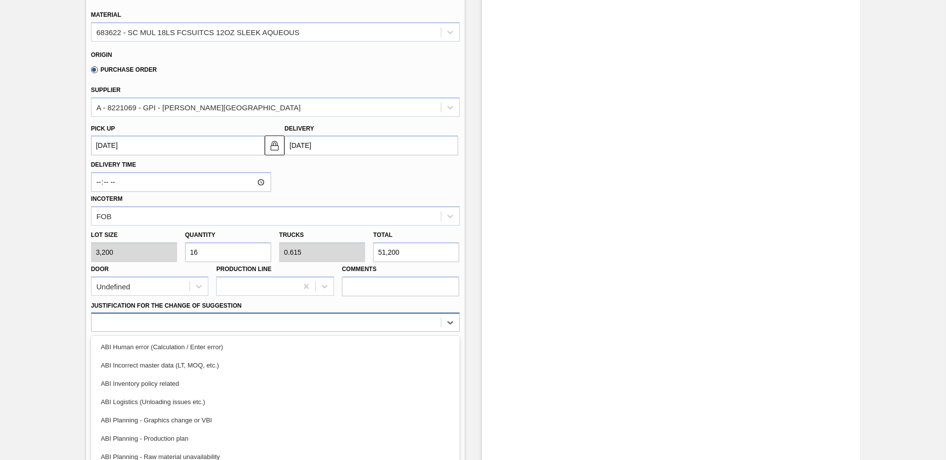
scroll to position [354, 0]
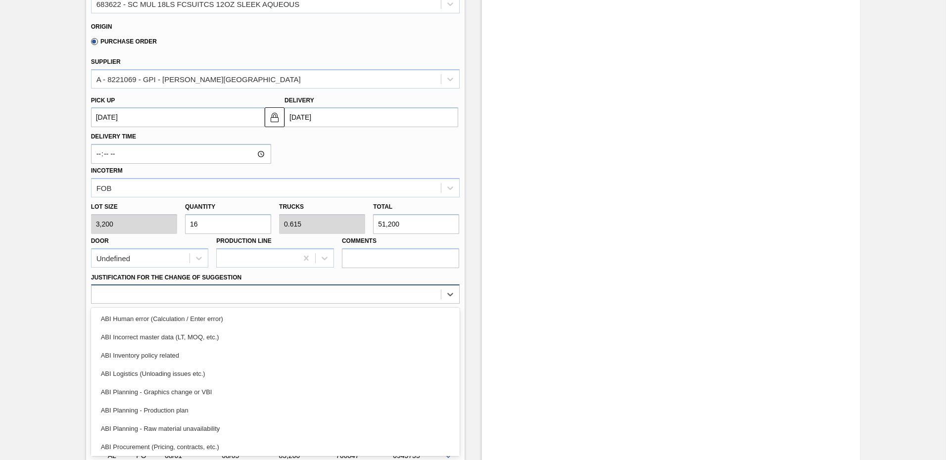
click at [166, 304] on div "option ABI Human error (Calculation / Enter error) focused, 1 of 18. 18 results…" at bounding box center [275, 294] width 369 height 19
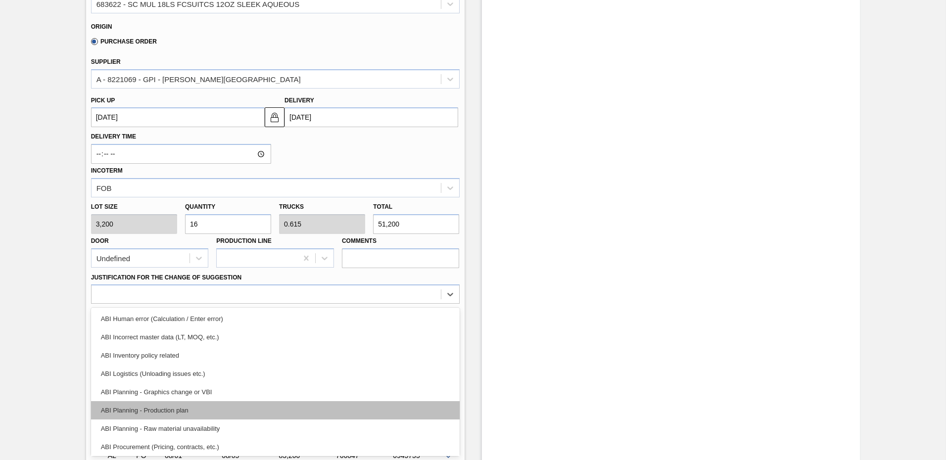
click at [163, 408] on div "ABI Planning - Production plan" at bounding box center [275, 410] width 369 height 18
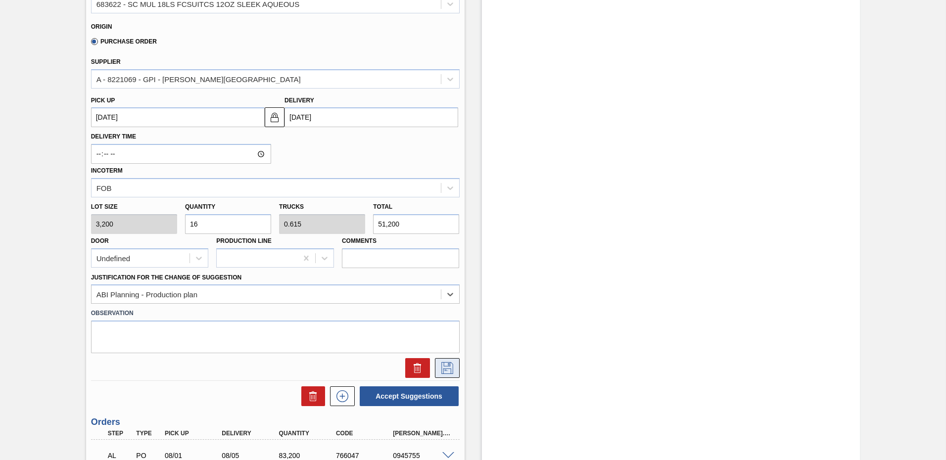
click at [448, 372] on icon at bounding box center [448, 368] width 16 height 12
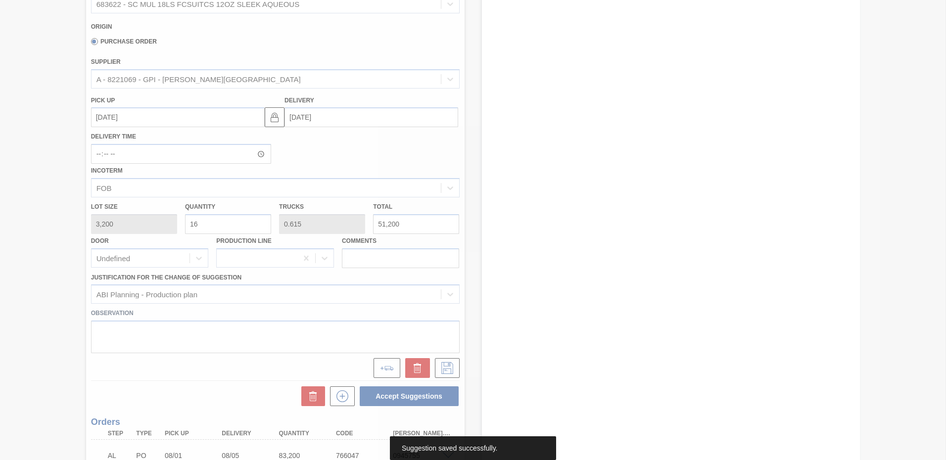
scroll to position [128, 0]
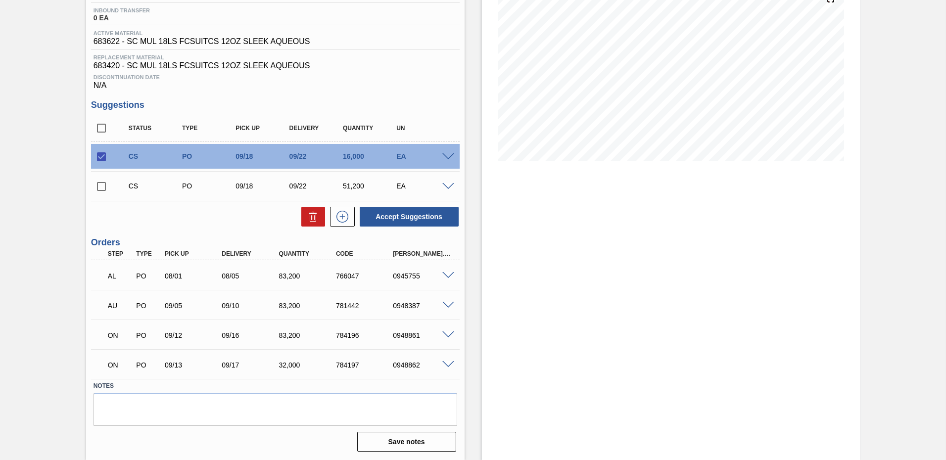
drag, startPoint x: 101, startPoint y: 186, endPoint x: 144, endPoint y: 189, distance: 42.6
click at [102, 186] on input "checkbox" at bounding box center [101, 186] width 21 height 21
checkbox input "true"
click at [405, 212] on button "Accept Suggestions" at bounding box center [409, 217] width 99 height 20
checkbox input "false"
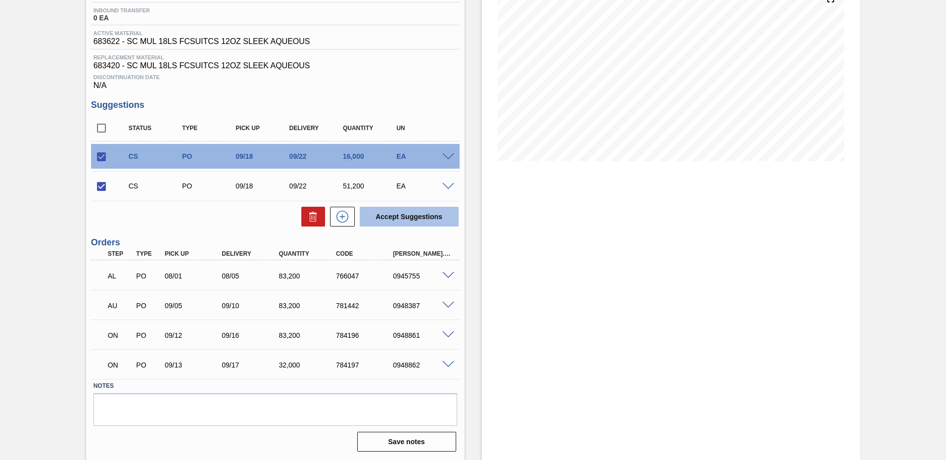
checkbox input "false"
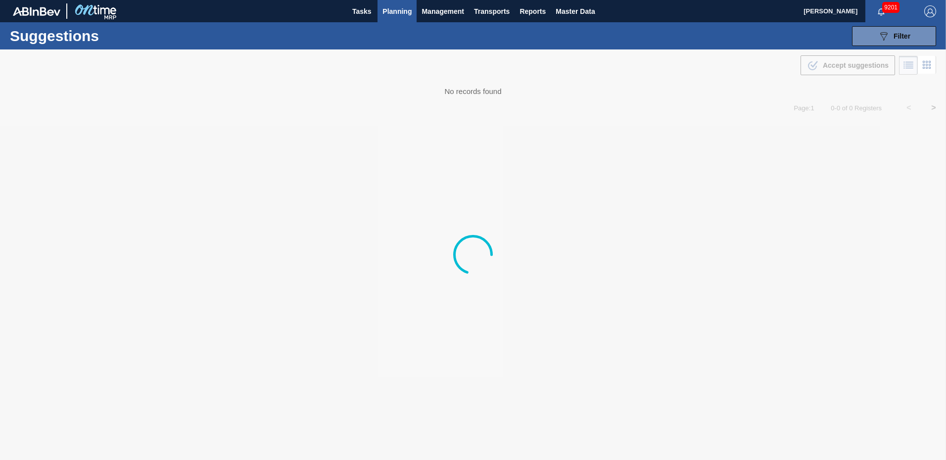
type from "[DATE]"
type to "[DATE]"
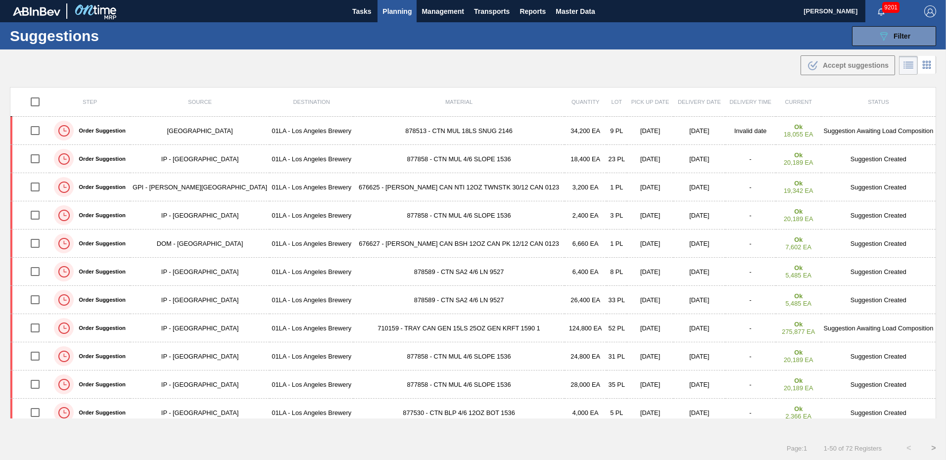
scroll to position [301, 0]
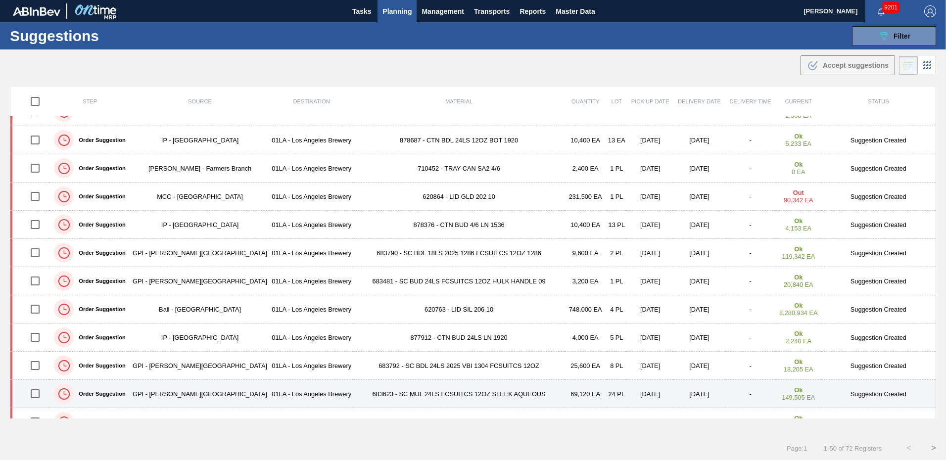
click at [867, 392] on td "Suggestion Created" at bounding box center [879, 394] width 115 height 28
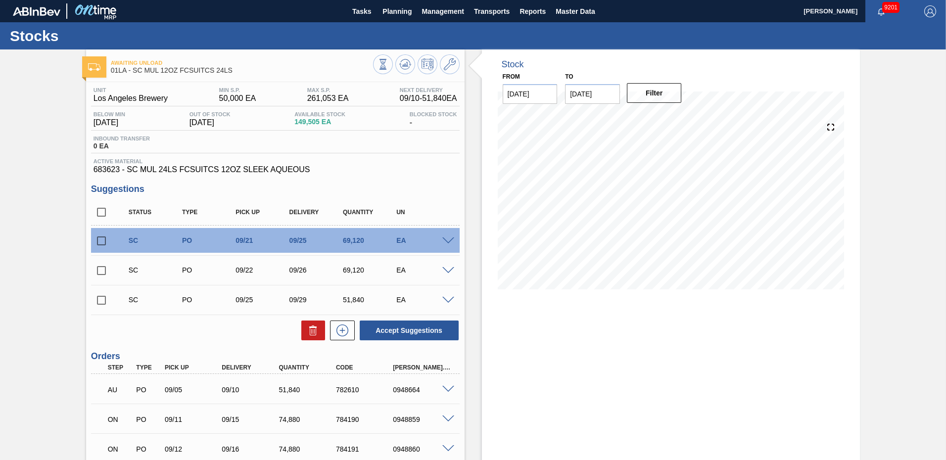
click at [446, 241] on span at bounding box center [448, 241] width 12 height 7
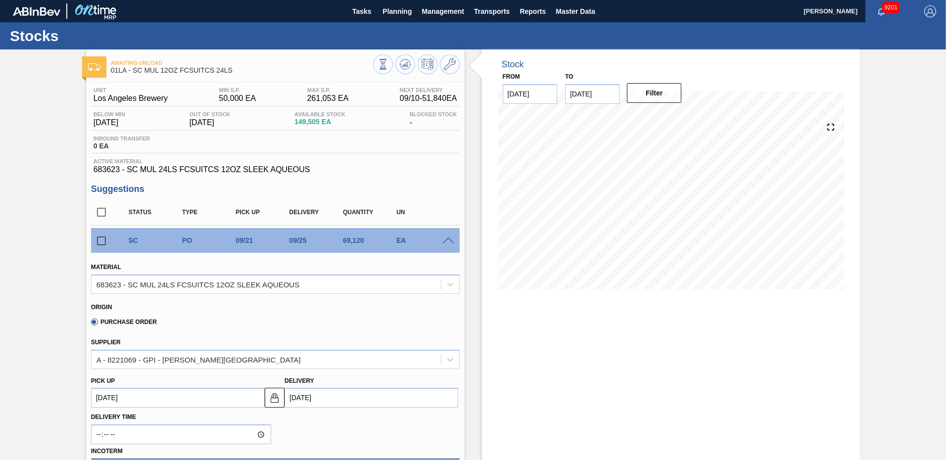
scroll to position [99, 0]
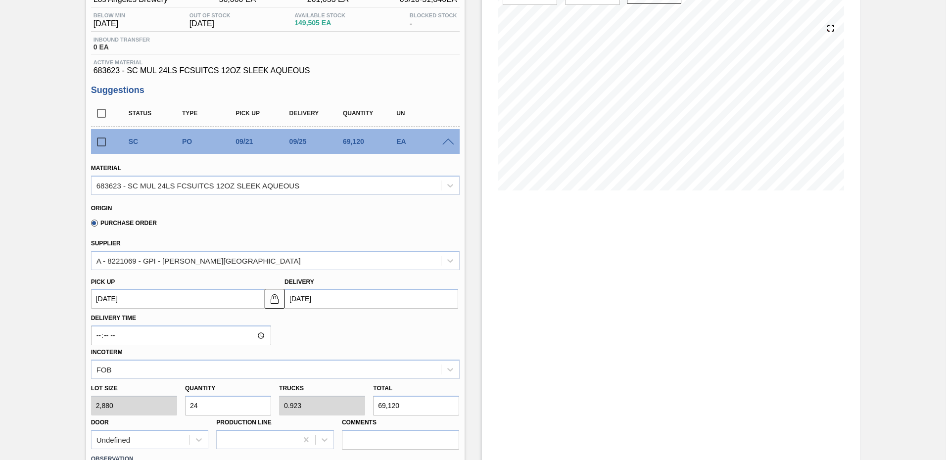
click at [306, 296] on input "[DATE]" at bounding box center [372, 299] width 174 height 20
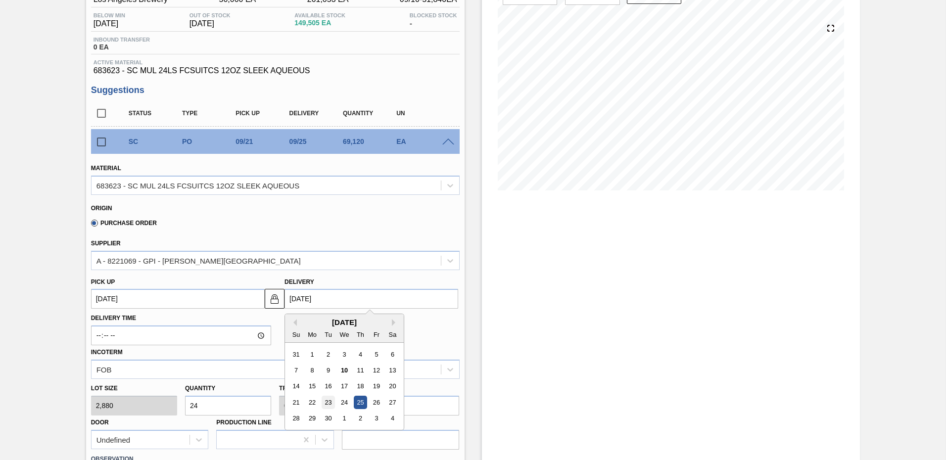
click at [322, 403] on div "23" at bounding box center [328, 402] width 13 height 13
type up104016464 "[DATE]"
type input "[DATE]"
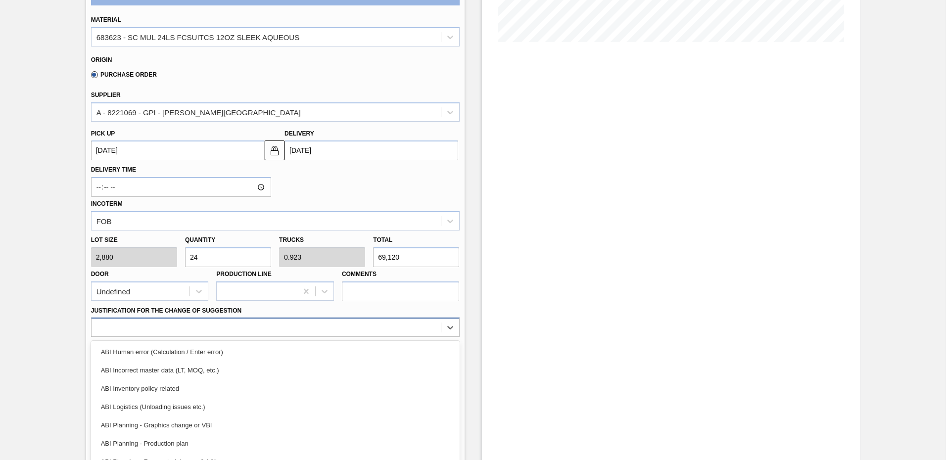
scroll to position [281, 0]
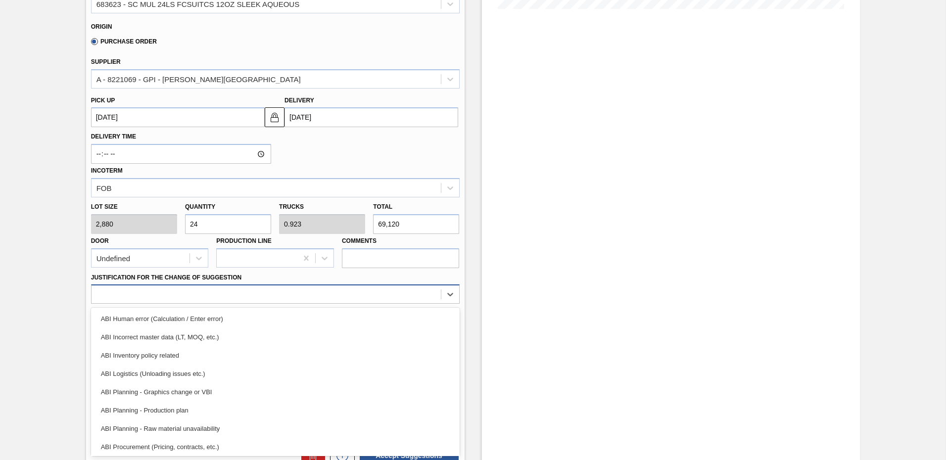
click at [217, 304] on div "option ABI Human error (Calculation / Enter error) focused, 1 of 18. 18 results…" at bounding box center [275, 294] width 369 height 19
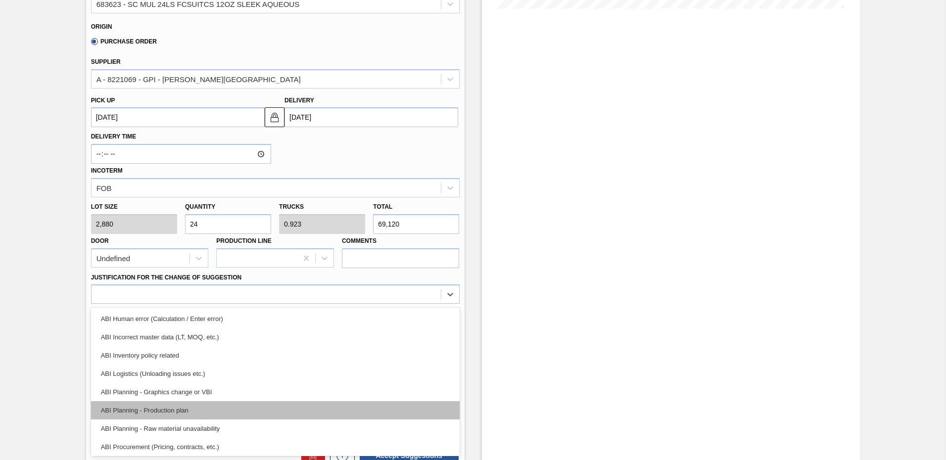
click at [181, 413] on div "ABI Planning - Production plan" at bounding box center [275, 410] width 369 height 18
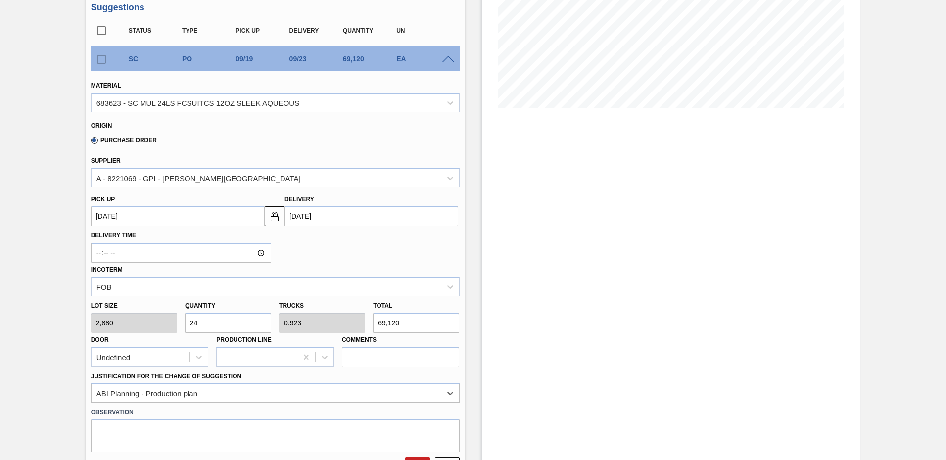
scroll to position [231, 0]
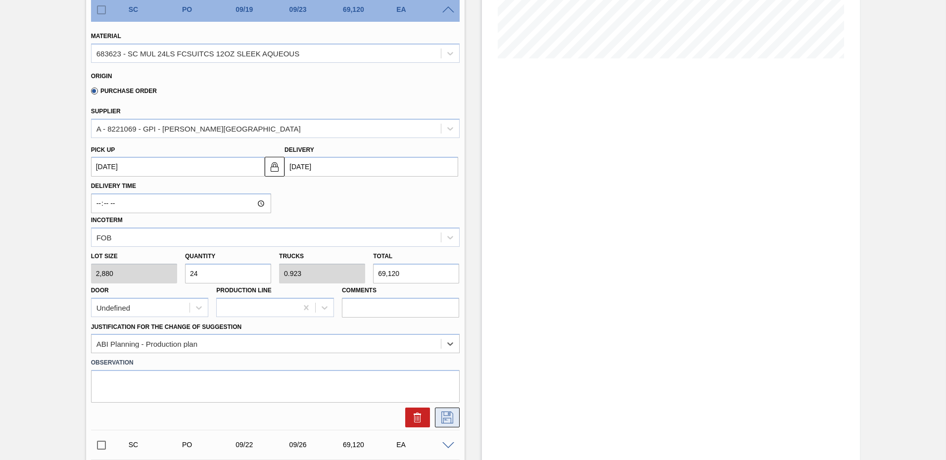
click at [444, 420] on icon at bounding box center [448, 418] width 16 height 12
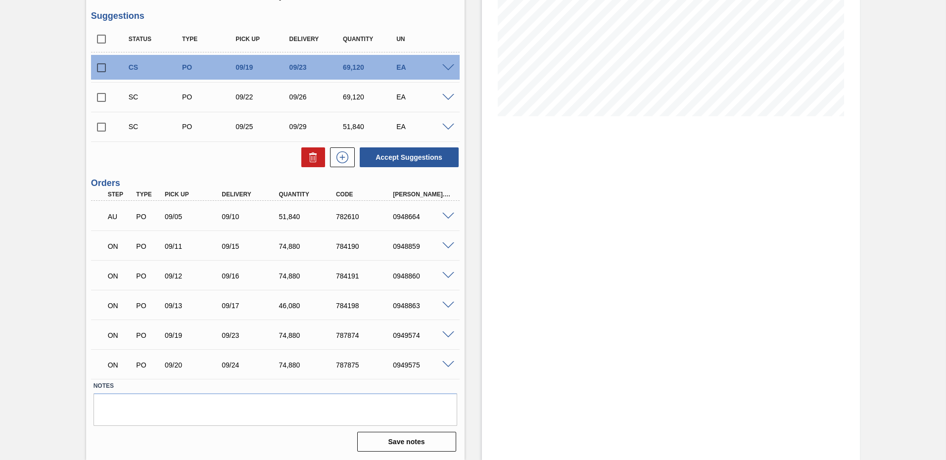
scroll to position [74, 0]
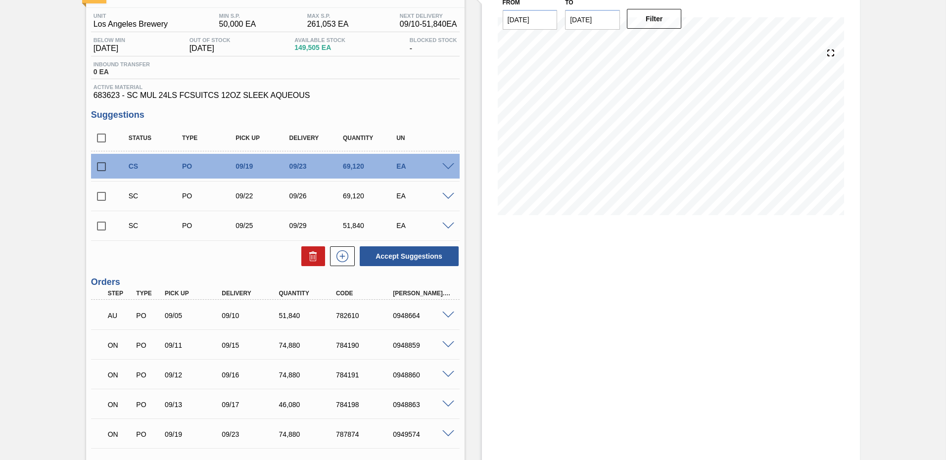
click at [451, 164] on span at bounding box center [448, 166] width 12 height 7
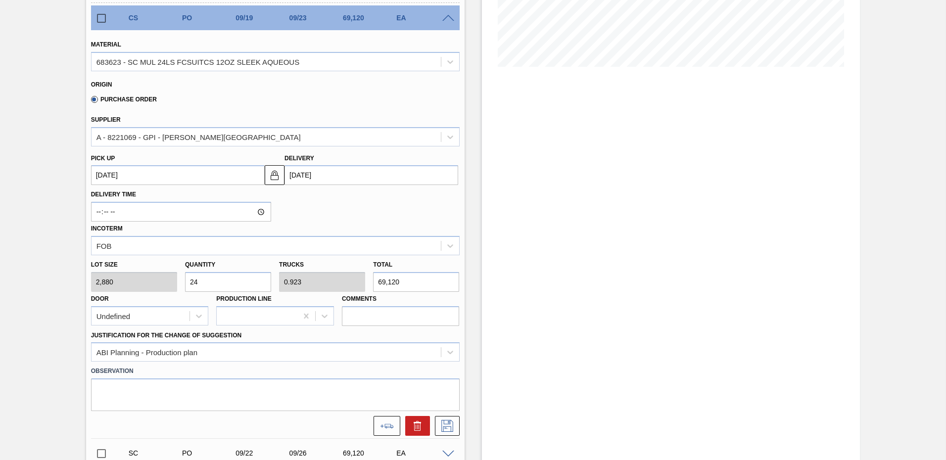
scroll to position [124, 0]
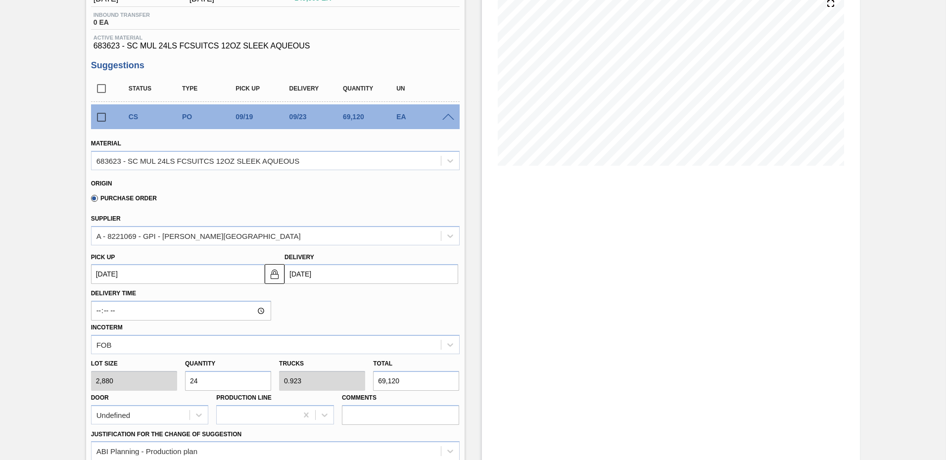
click at [446, 117] on span at bounding box center [448, 117] width 12 height 7
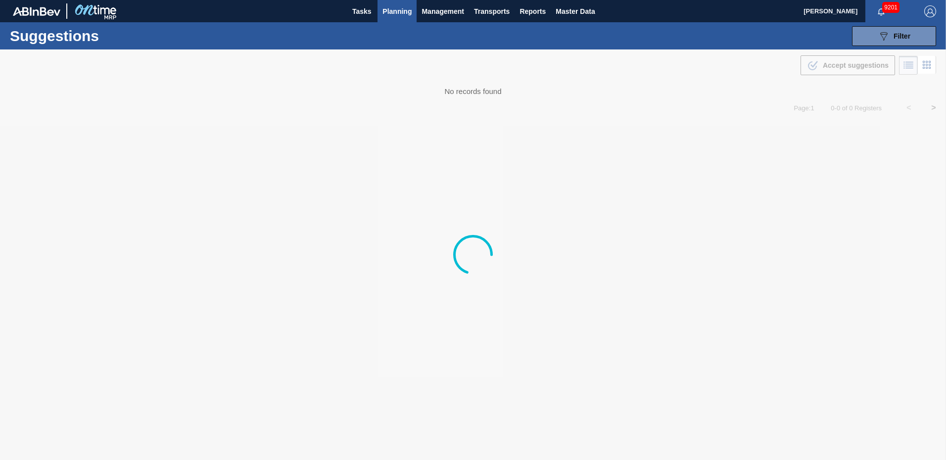
type from "[DATE]"
type to "[DATE]"
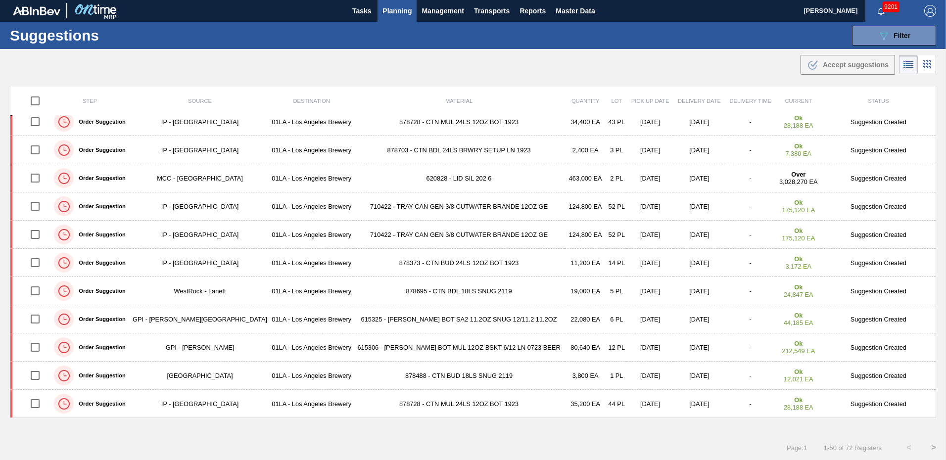
scroll to position [414, 0]
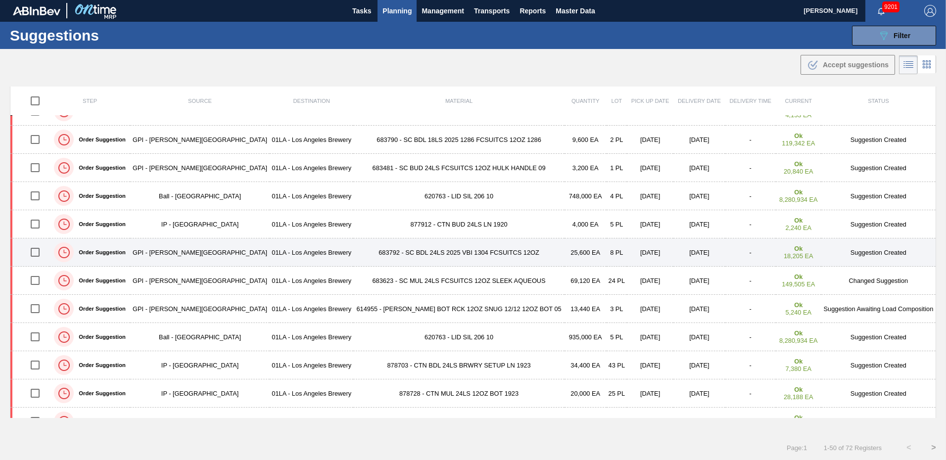
click at [877, 253] on td "Suggestion Created" at bounding box center [879, 253] width 115 height 28
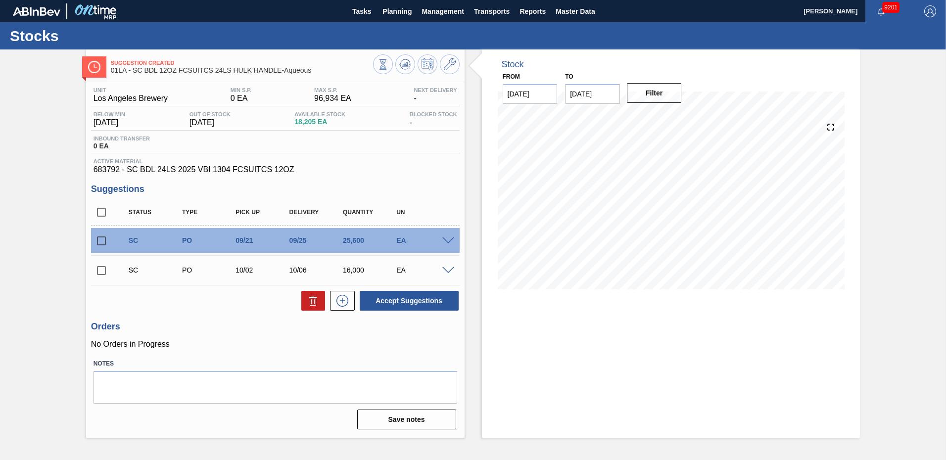
click at [446, 241] on span at bounding box center [448, 241] width 12 height 7
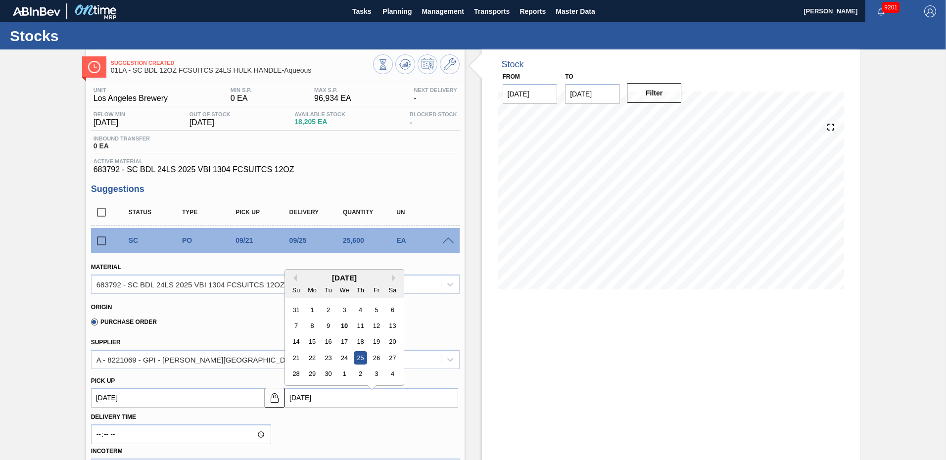
click at [310, 396] on input "[DATE]" at bounding box center [372, 398] width 174 height 20
click at [328, 353] on div "23" at bounding box center [328, 352] width 13 height 13
type up104018131 "[DATE]"
type input "[DATE]"
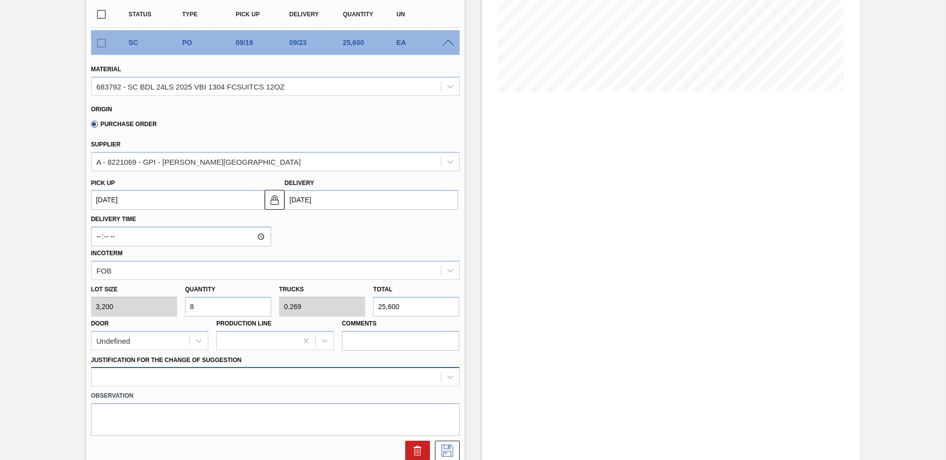
click at [137, 378] on div at bounding box center [275, 376] width 369 height 19
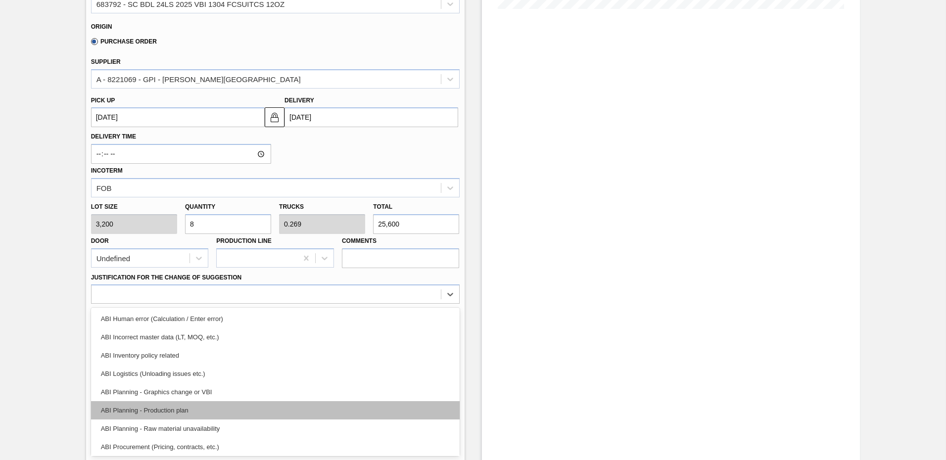
click at [162, 409] on div "ABI Planning - Production plan" at bounding box center [275, 410] width 369 height 18
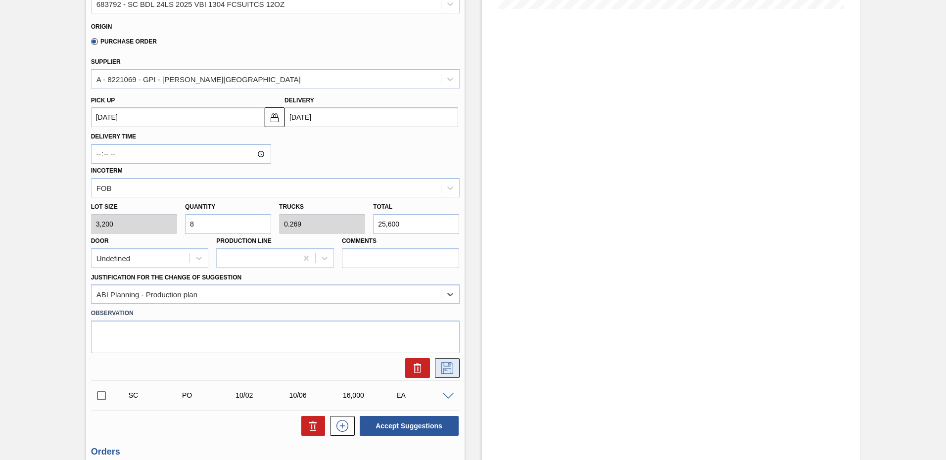
click at [447, 368] on icon at bounding box center [448, 368] width 16 height 12
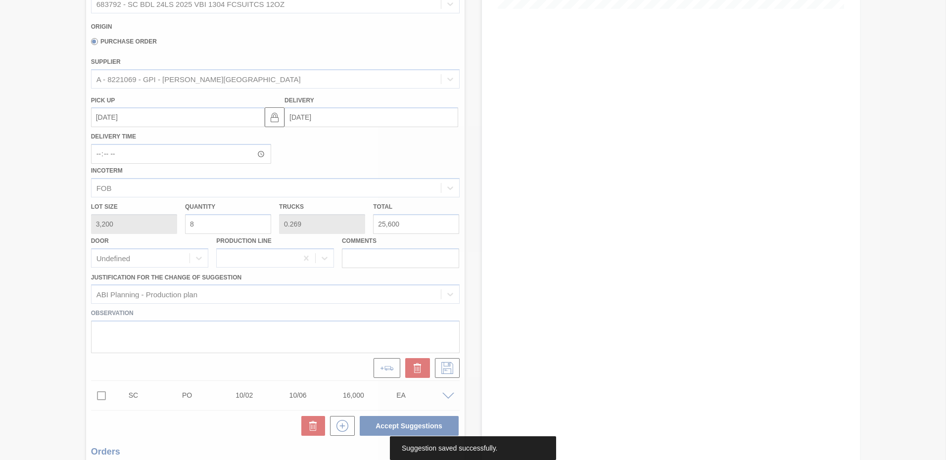
scroll to position [0, 0]
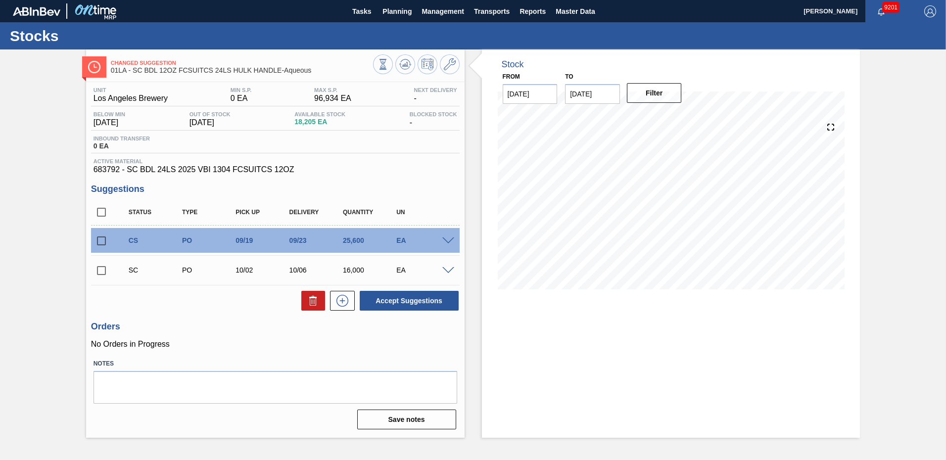
click at [100, 272] on input "checkbox" at bounding box center [101, 270] width 21 height 21
click at [100, 270] on input "checkbox" at bounding box center [101, 270] width 21 height 21
checkbox input "false"
click at [94, 240] on input "checkbox" at bounding box center [101, 241] width 21 height 21
click at [443, 241] on span at bounding box center [448, 241] width 12 height 7
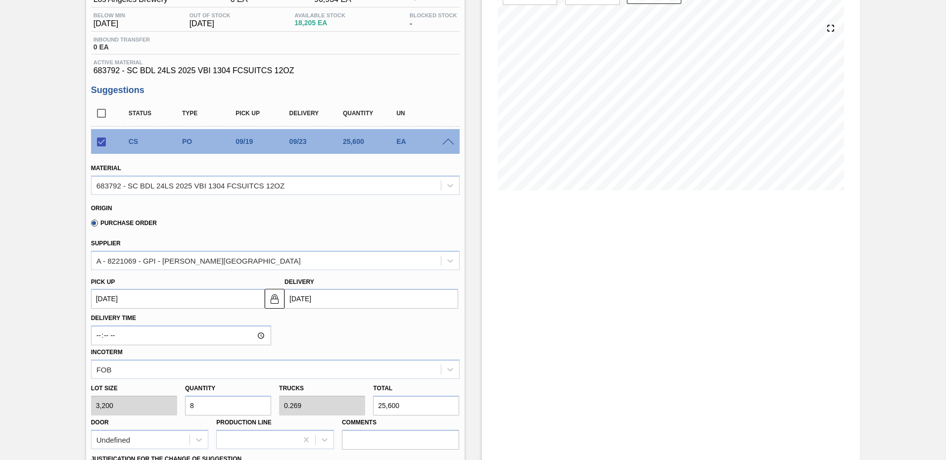
scroll to position [198, 0]
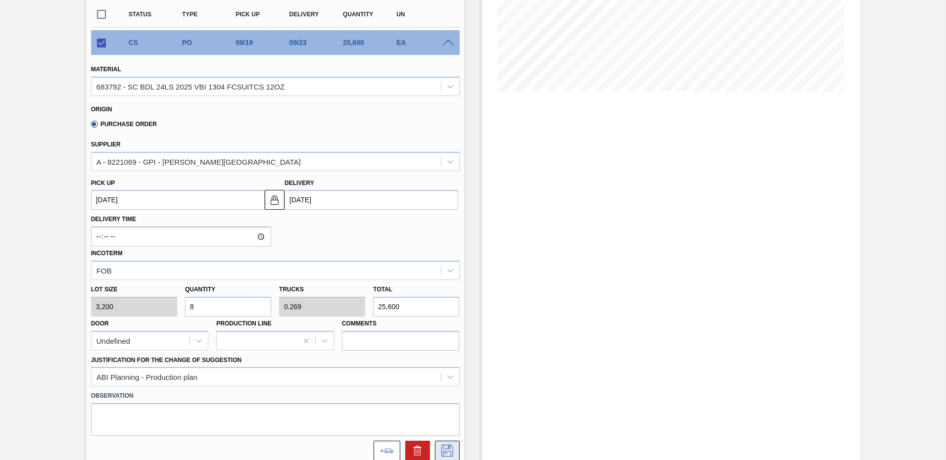
click at [450, 451] on icon at bounding box center [448, 451] width 16 height 12
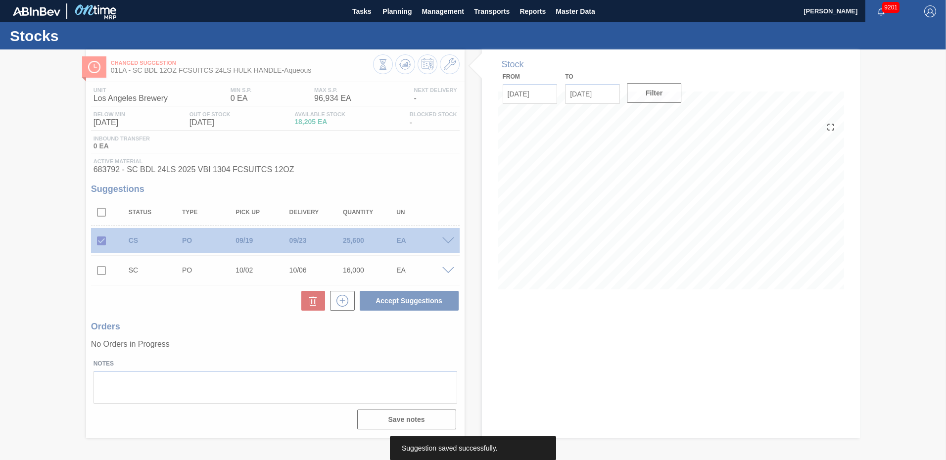
scroll to position [0, 0]
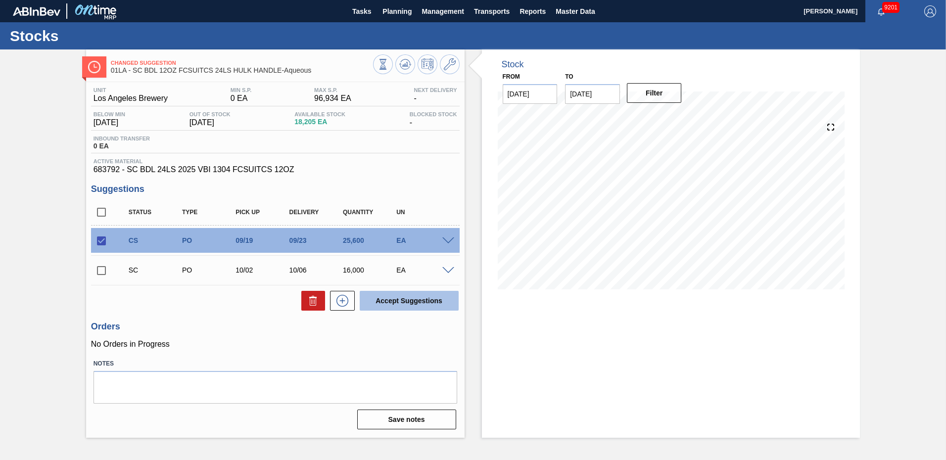
click at [421, 299] on button "Accept Suggestions" at bounding box center [409, 301] width 99 height 20
checkbox input "false"
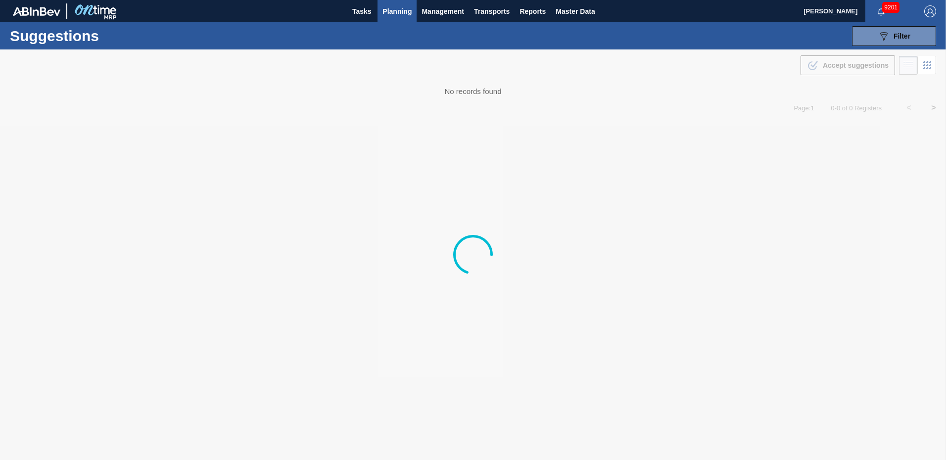
type from "[DATE]"
type to "[DATE]"
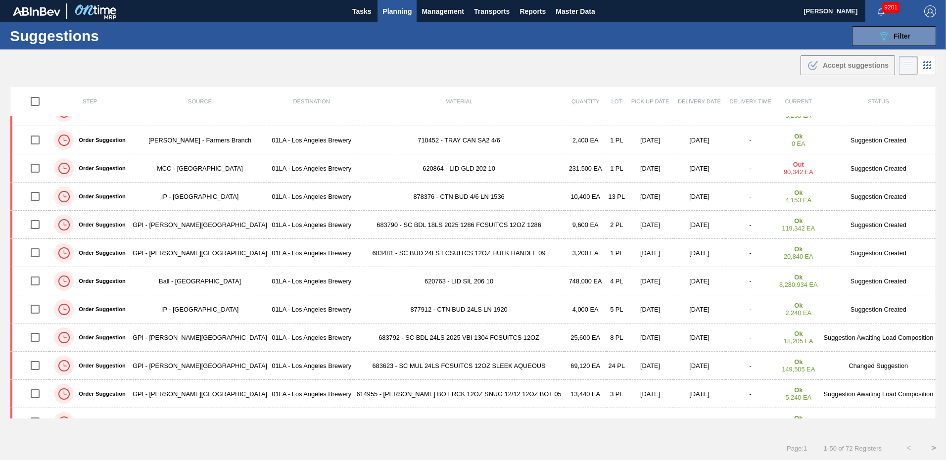
scroll to position [611, 0]
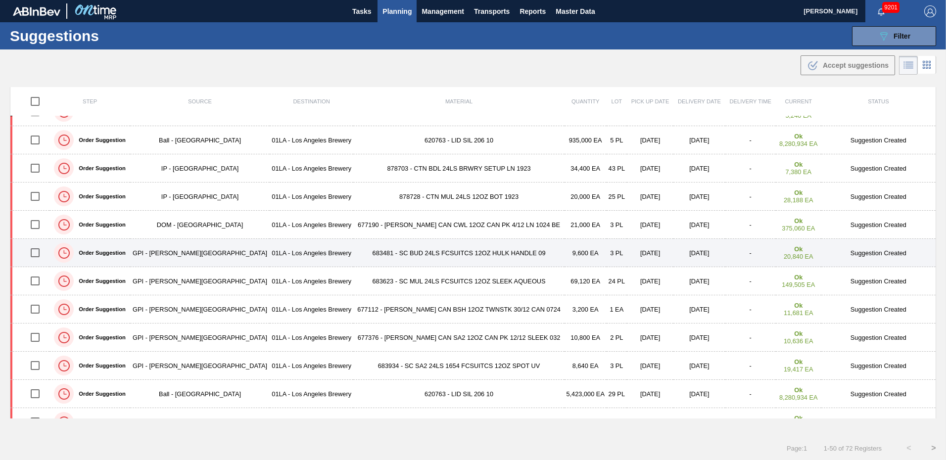
click at [883, 250] on td "Suggestion Created" at bounding box center [879, 253] width 115 height 28
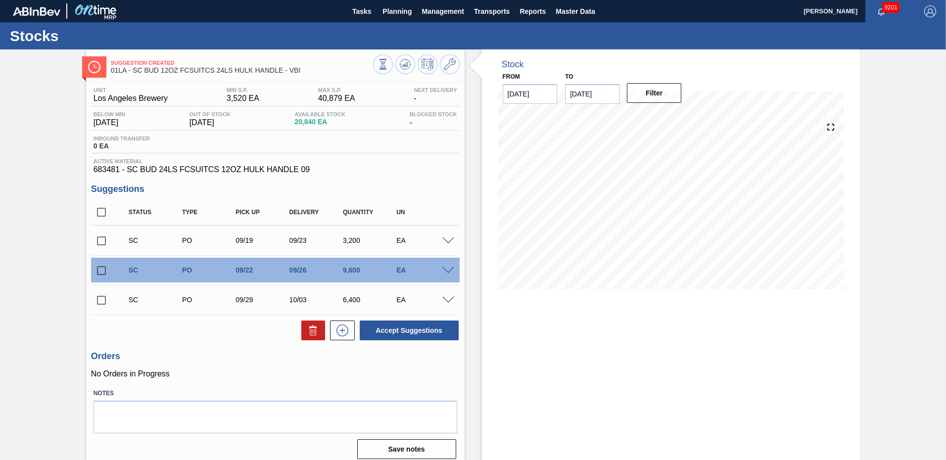
click at [446, 272] on span at bounding box center [448, 270] width 12 height 7
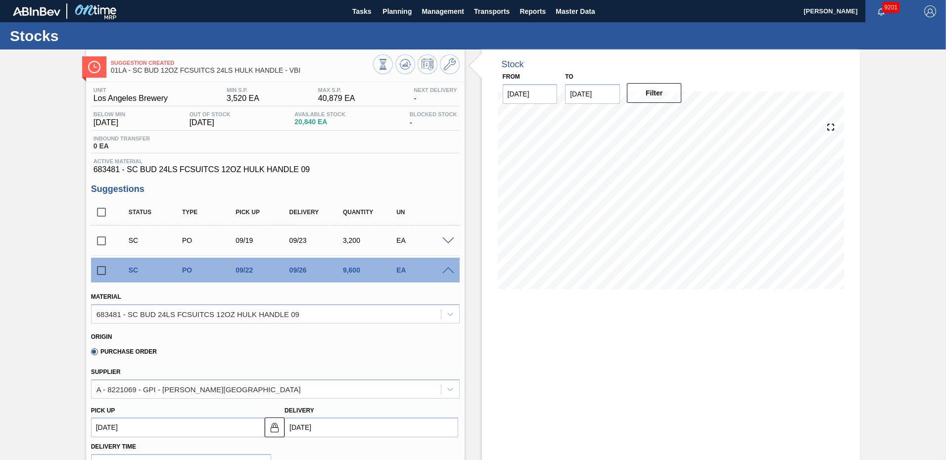
scroll to position [99, 0]
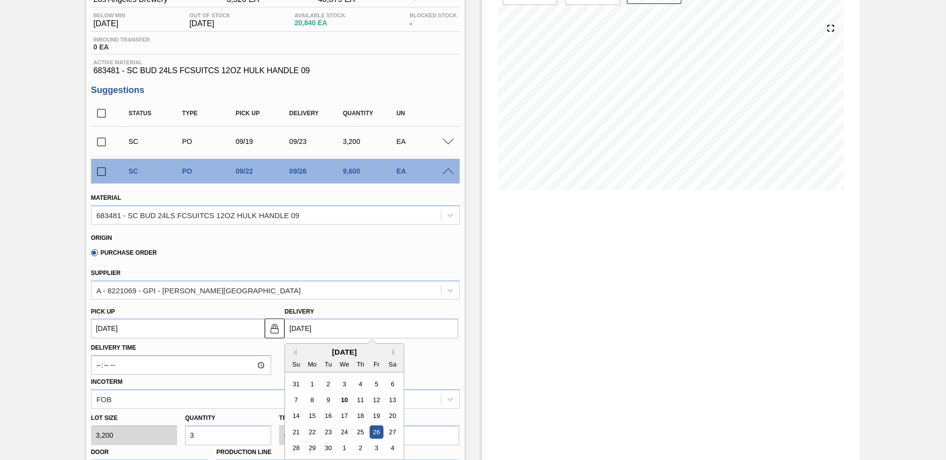
click at [317, 322] on input "[DATE]" at bounding box center [372, 329] width 174 height 20
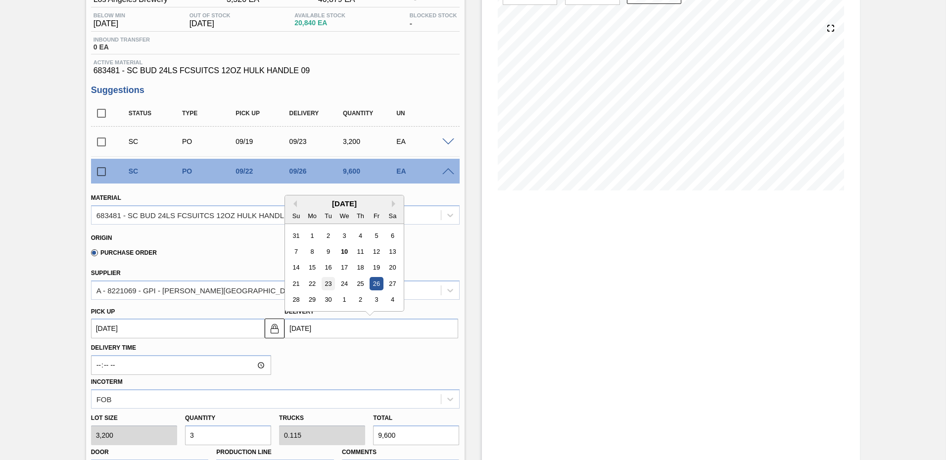
click at [326, 288] on div "23" at bounding box center [328, 283] width 13 height 13
type up104018365 "[DATE]"
type input "[DATE]"
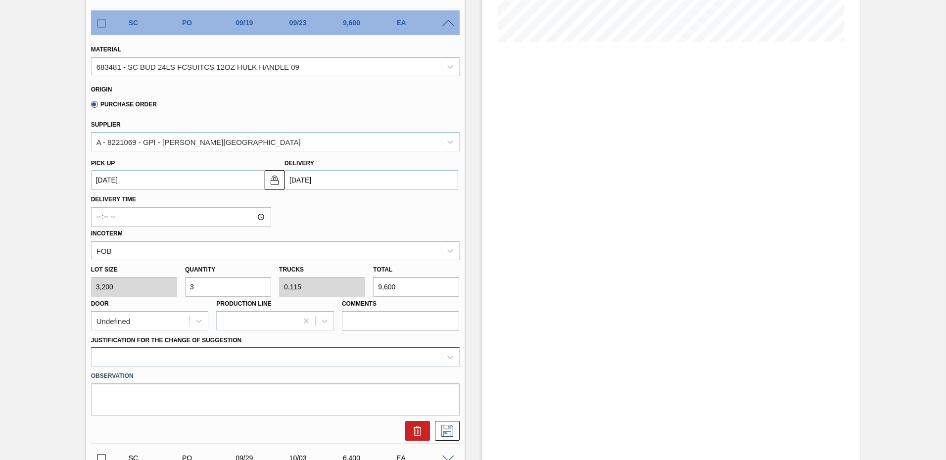
scroll to position [310, 0]
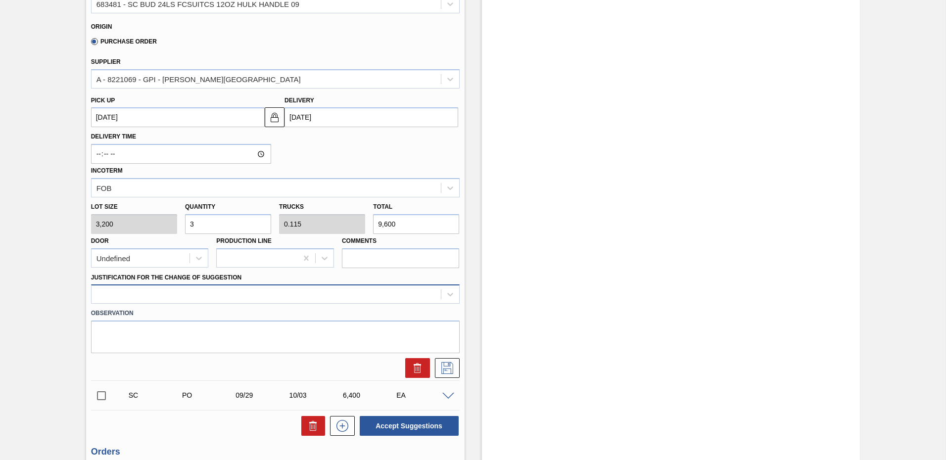
click at [223, 304] on div at bounding box center [275, 294] width 369 height 19
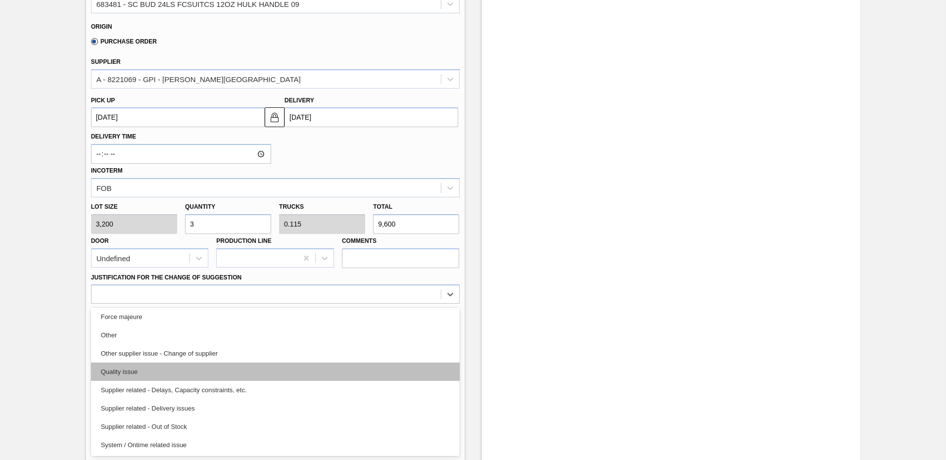
scroll to position [86, 0]
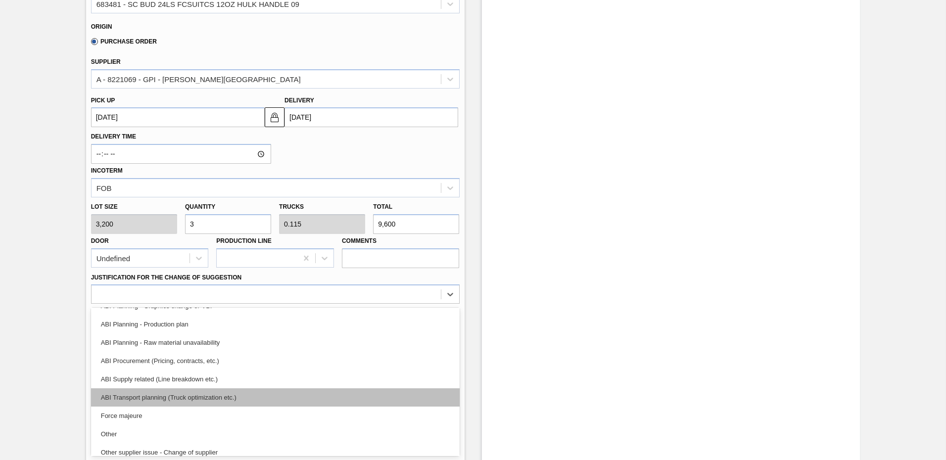
click at [169, 391] on div "ABI Transport planning (Truck optimization etc.)" at bounding box center [275, 398] width 369 height 18
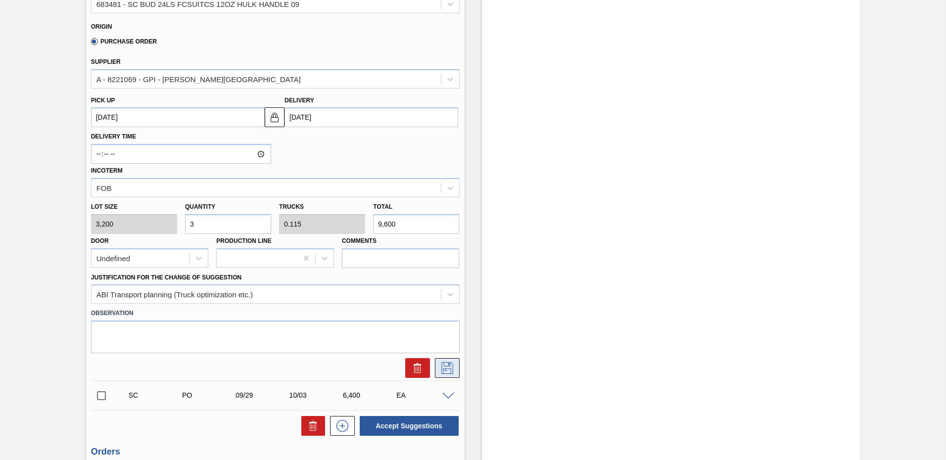
click at [444, 370] on icon at bounding box center [446, 367] width 5 height 8
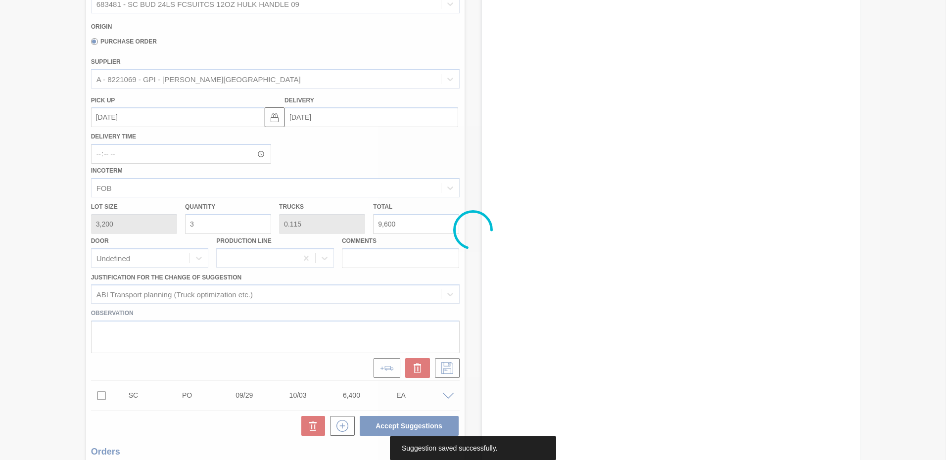
scroll to position [7, 0]
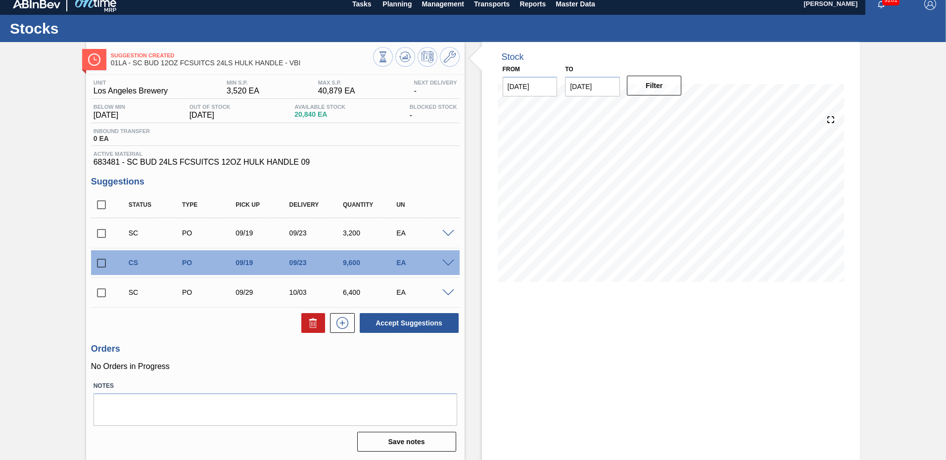
click at [103, 261] on input "checkbox" at bounding box center [101, 263] width 21 height 21
click at [432, 324] on button "Accept Suggestions" at bounding box center [409, 323] width 99 height 20
checkbox input "false"
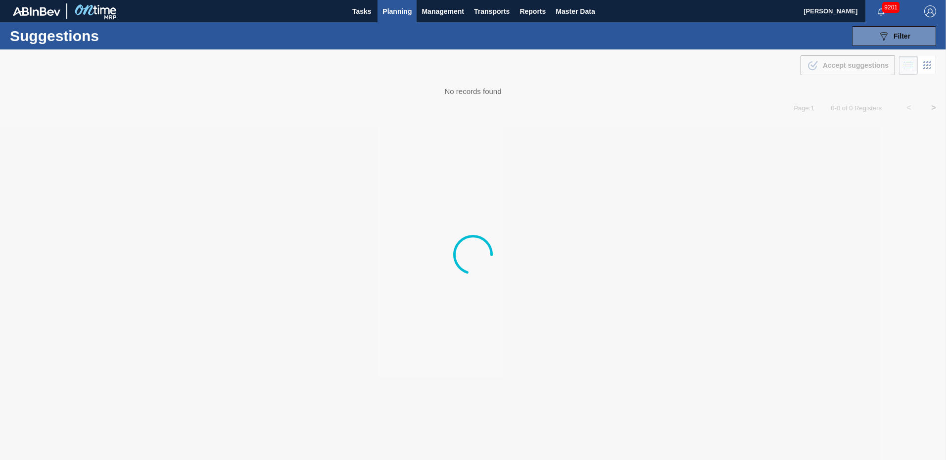
type from "[DATE]"
type to "[DATE]"
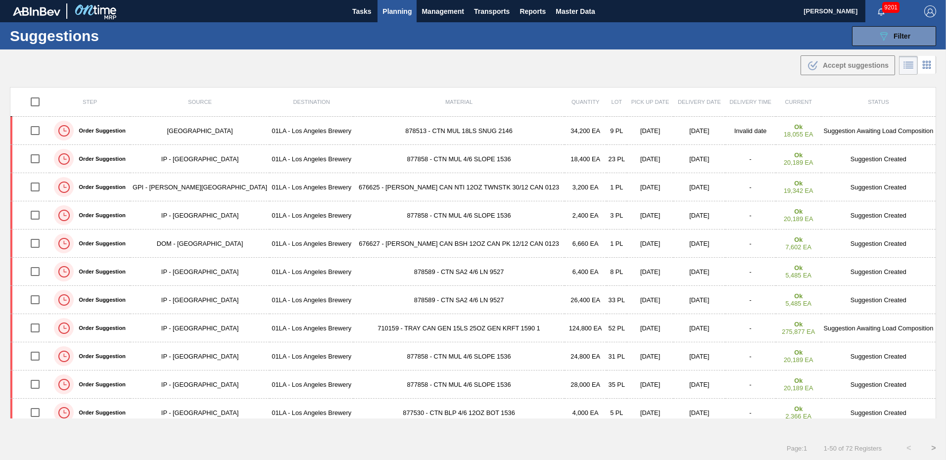
scroll to position [301, 0]
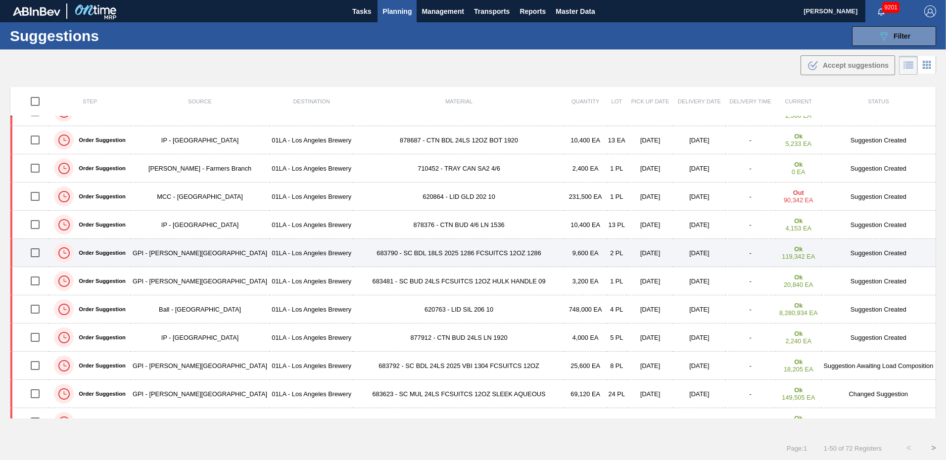
click at [857, 252] on td "Suggestion Created" at bounding box center [879, 253] width 115 height 28
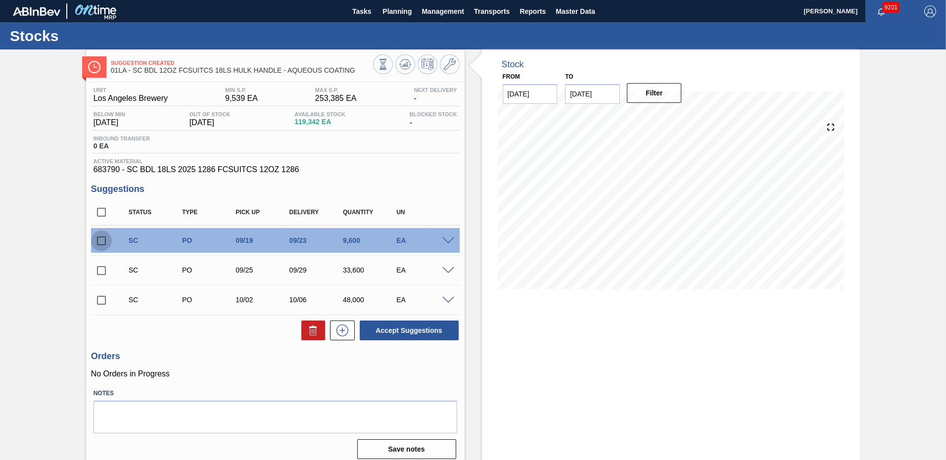
click at [100, 240] on input "checkbox" at bounding box center [101, 241] width 21 height 21
click at [428, 330] on button "Accept Suggestions" at bounding box center [409, 331] width 99 height 20
checkbox input "false"
click at [443, 268] on span at bounding box center [448, 270] width 12 height 7
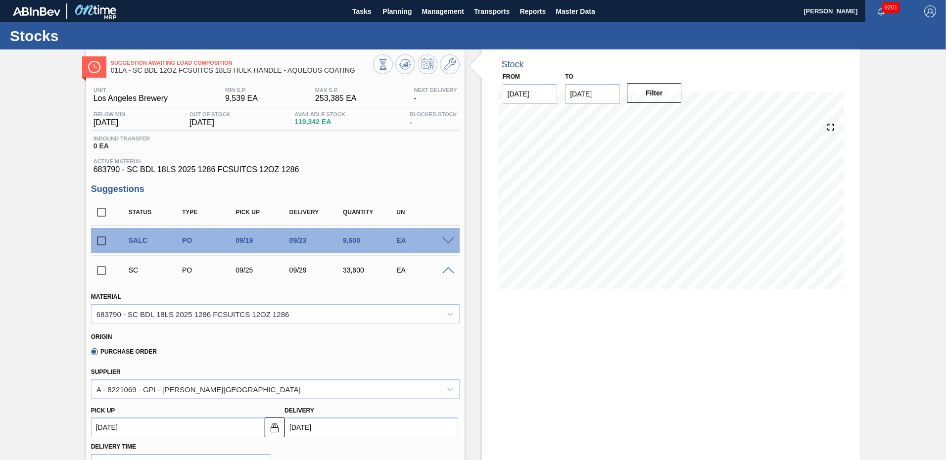
scroll to position [247, 0]
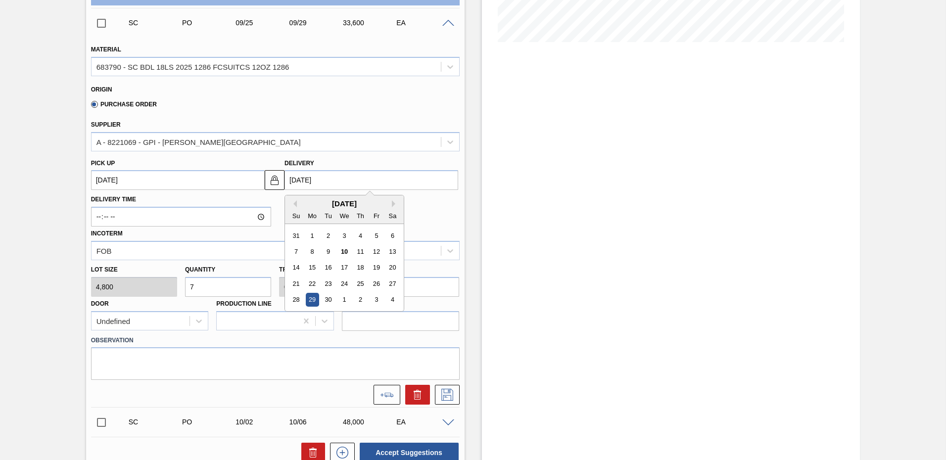
click at [328, 172] on input "09/29/2025" at bounding box center [372, 180] width 174 height 20
click at [324, 282] on div "23" at bounding box center [328, 283] width 13 height 13
type up104018117 "[DATE]"
type input "[DATE]"
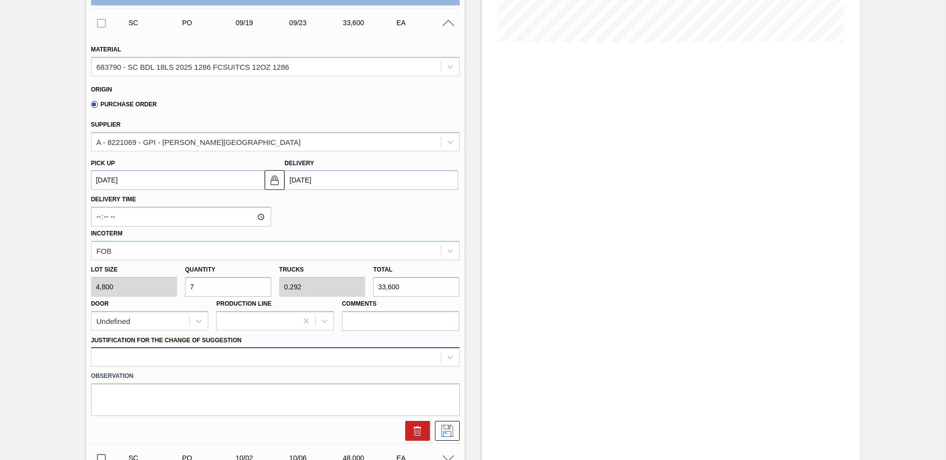
click at [169, 357] on div at bounding box center [275, 356] width 369 height 19
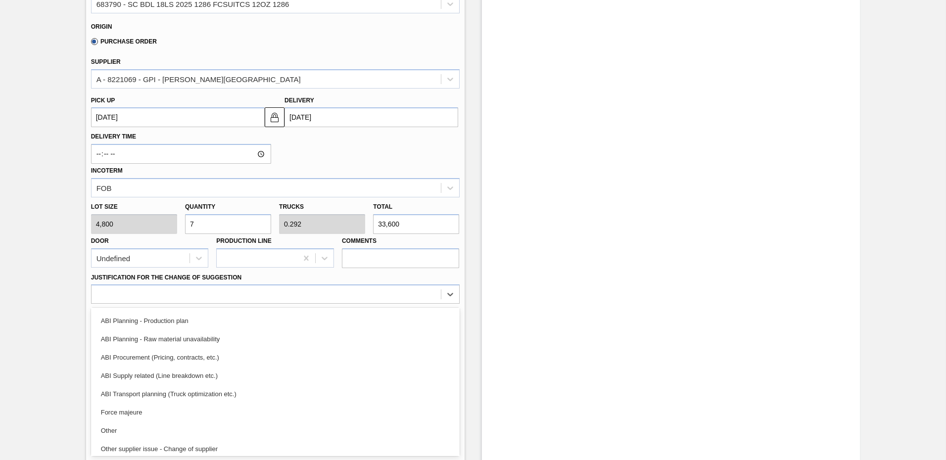
scroll to position [94, 0]
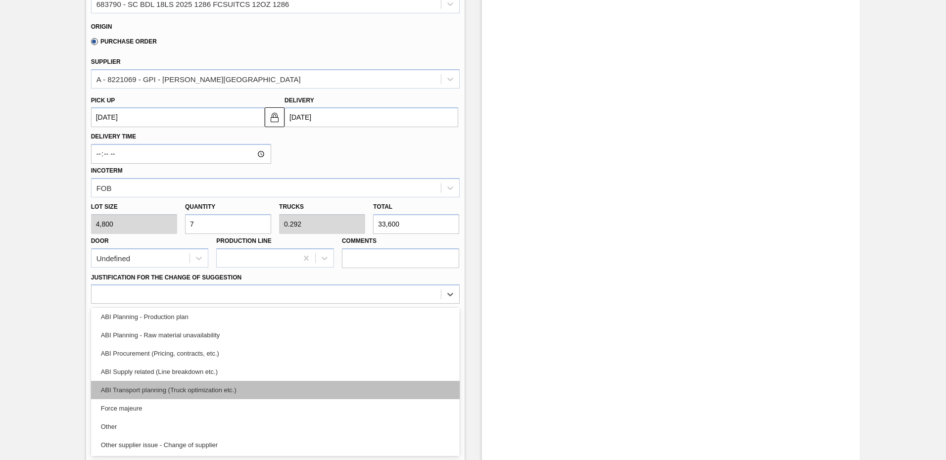
click at [239, 386] on div "ABI Transport planning (Truck optimization etc.)" at bounding box center [275, 390] width 369 height 18
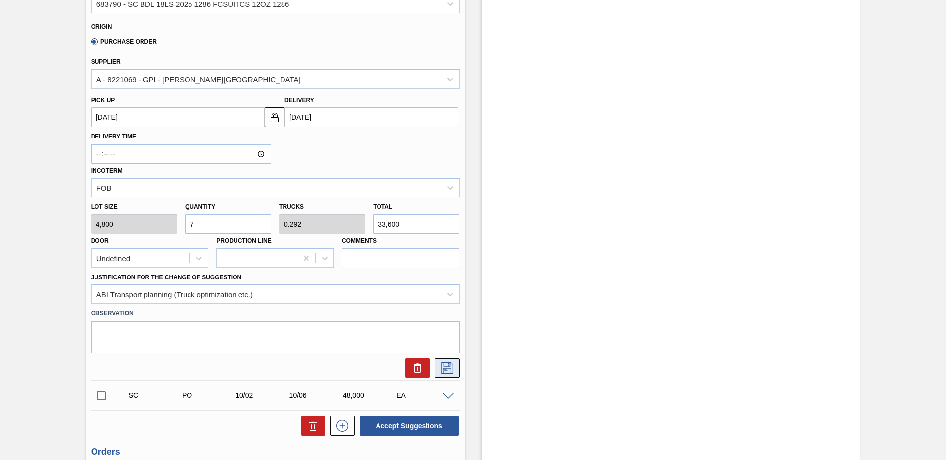
click at [450, 369] on icon at bounding box center [448, 368] width 16 height 12
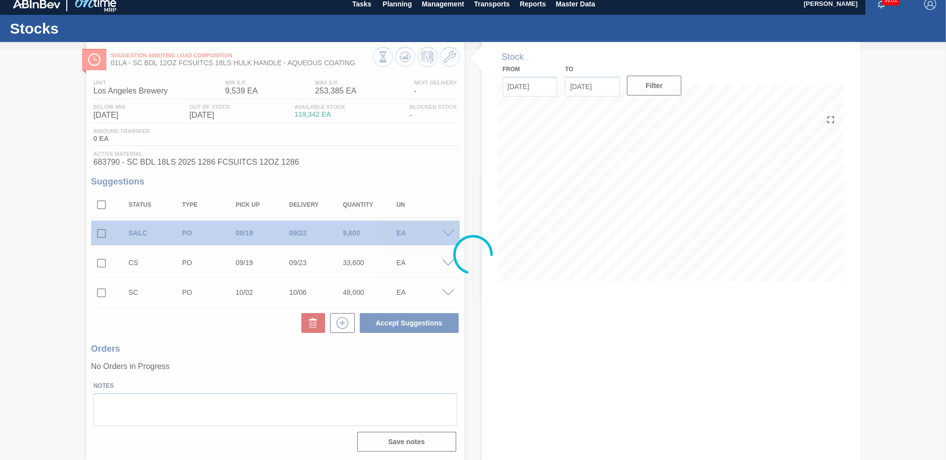
scroll to position [7, 0]
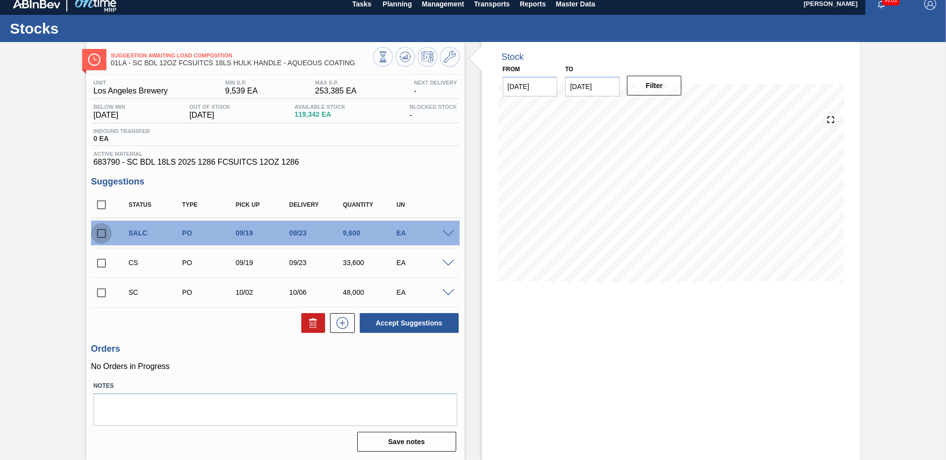
click at [98, 230] on input "checkbox" at bounding box center [101, 233] width 21 height 21
checkbox input "true"
click at [100, 260] on input "checkbox" at bounding box center [101, 263] width 21 height 21
checkbox input "true"
click at [408, 324] on button "Accept Suggestions" at bounding box center [409, 323] width 99 height 20
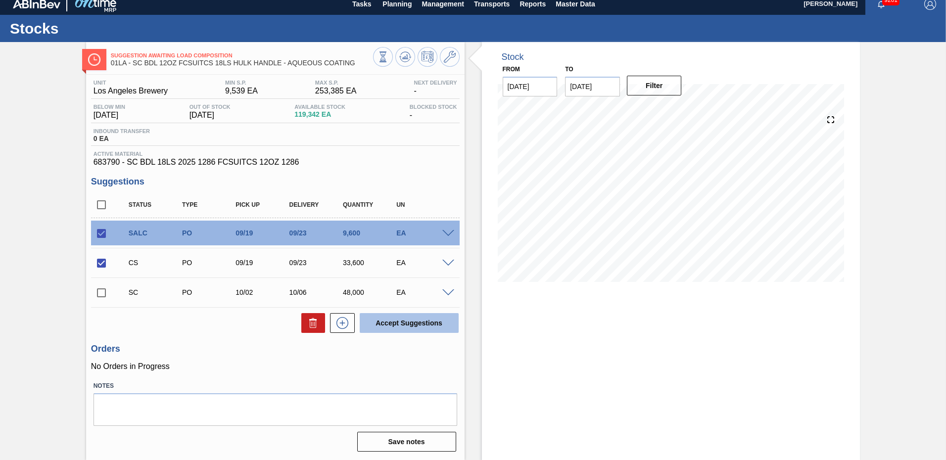
checkbox input "false"
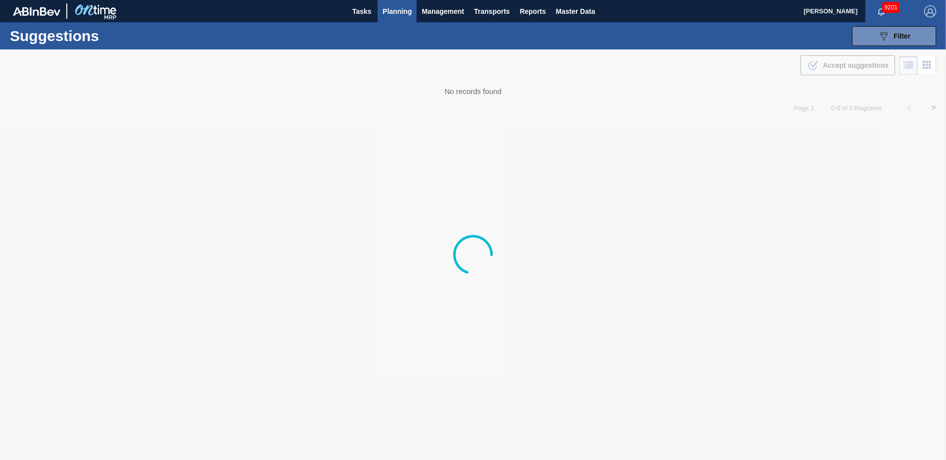
type from "[DATE]"
type to "[DATE]"
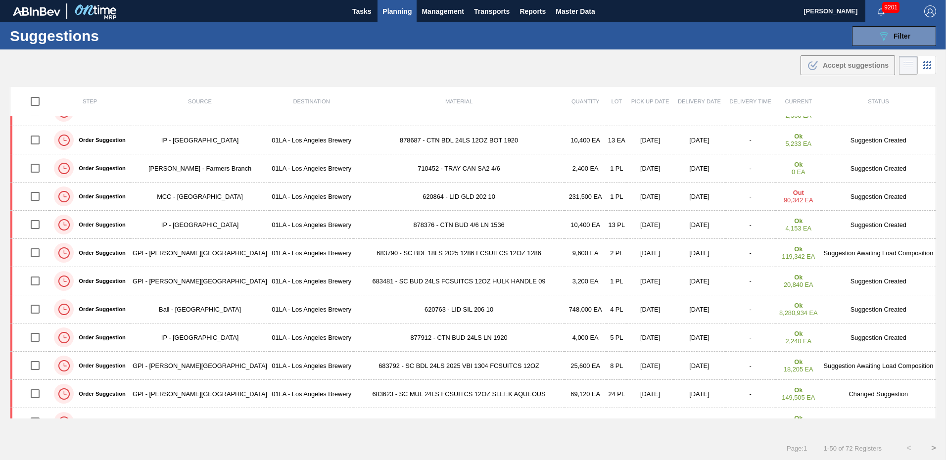
scroll to position [639, 0]
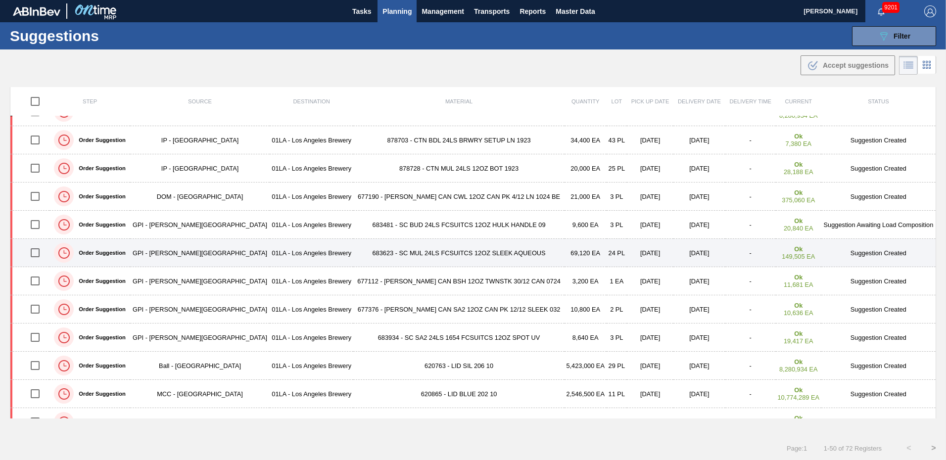
click at [870, 252] on td "Suggestion Created" at bounding box center [879, 253] width 115 height 28
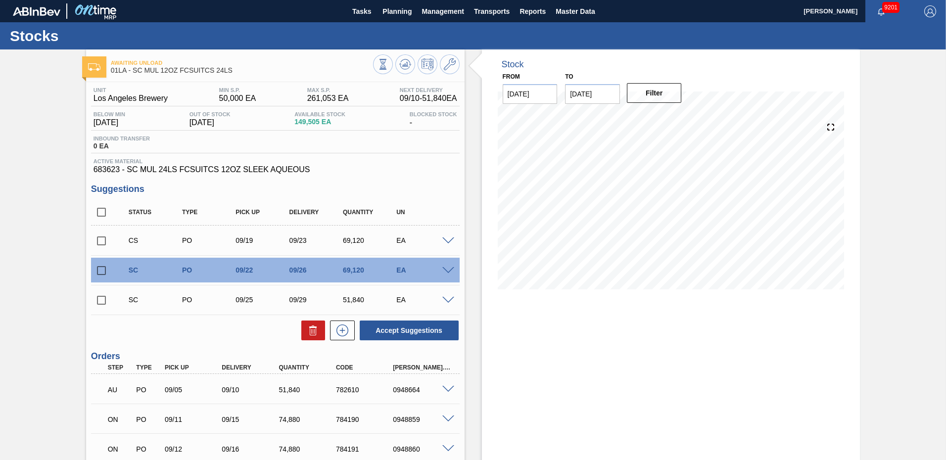
click at [445, 239] on span at bounding box center [448, 241] width 12 height 7
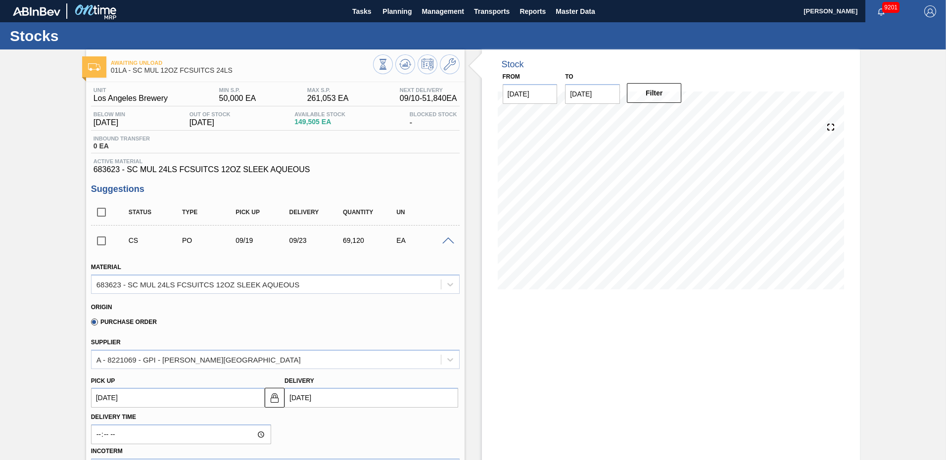
scroll to position [148, 0]
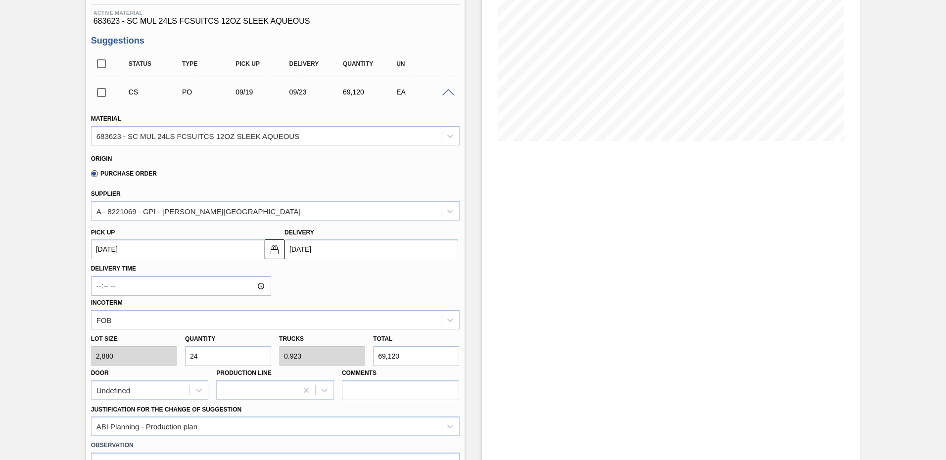
click at [304, 249] on input "[DATE]" at bounding box center [372, 250] width 174 height 20
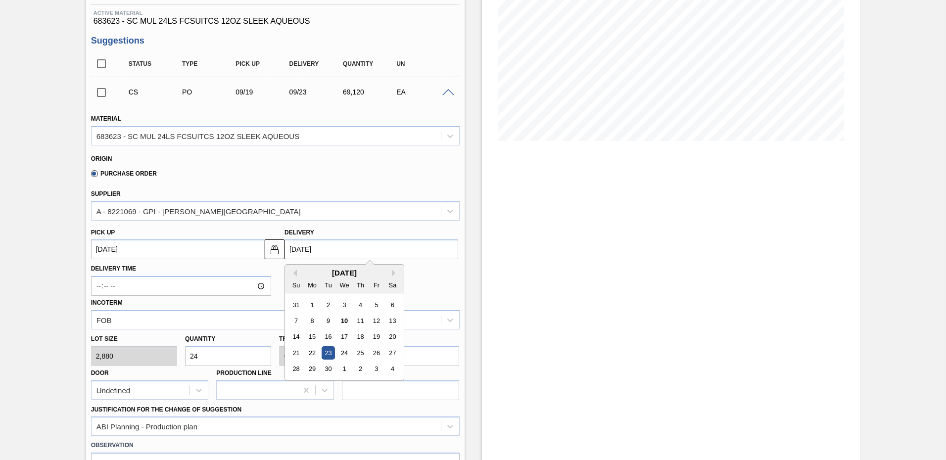
type input "09/2/2025"
type up104016464 "08/29/2025"
type input "[DATE]"
type up104016464 "[DATE]"
type input "[DATE]"
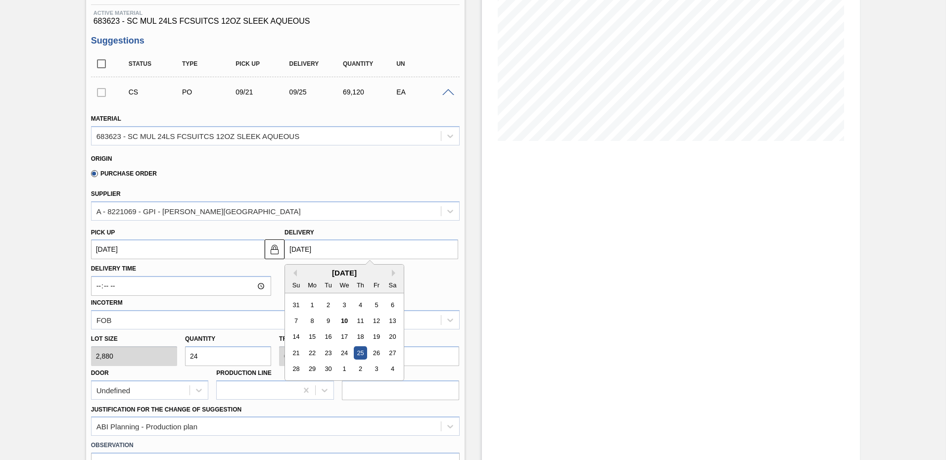
click at [362, 351] on div "25" at bounding box center [360, 352] width 13 height 13
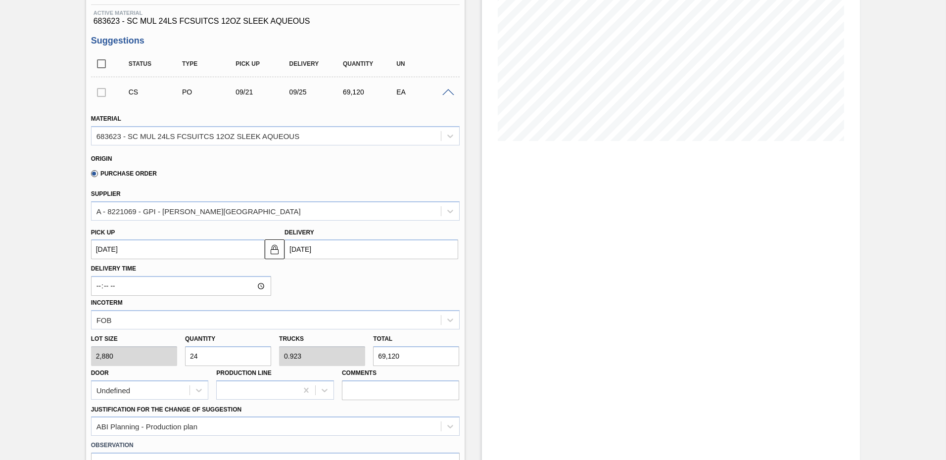
scroll to position [297, 0]
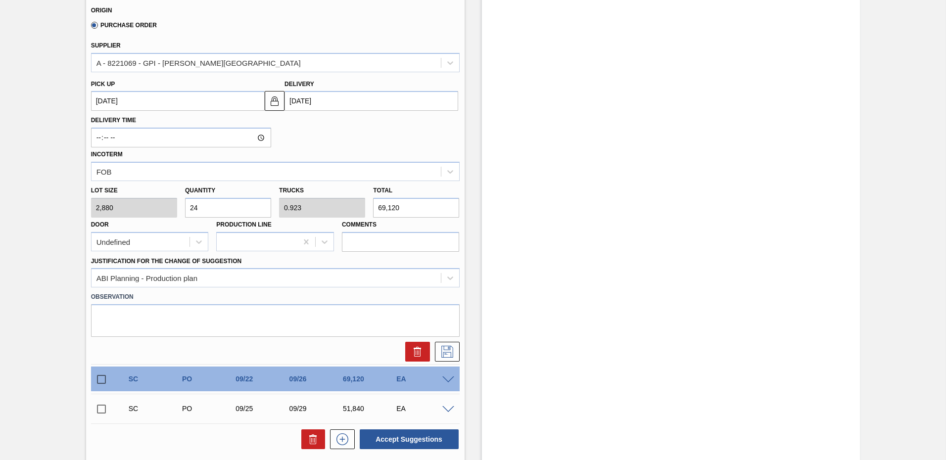
drag, startPoint x: 214, startPoint y: 210, endPoint x: 90, endPoint y: 214, distance: 124.8
click at [90, 214] on div "Lot size 2,880 Quantity 24 Trucks 0.923 Total 69,120 Door Undefined Production …" at bounding box center [275, 216] width 377 height 71
type input "2"
type input "0.077"
type input "5,760"
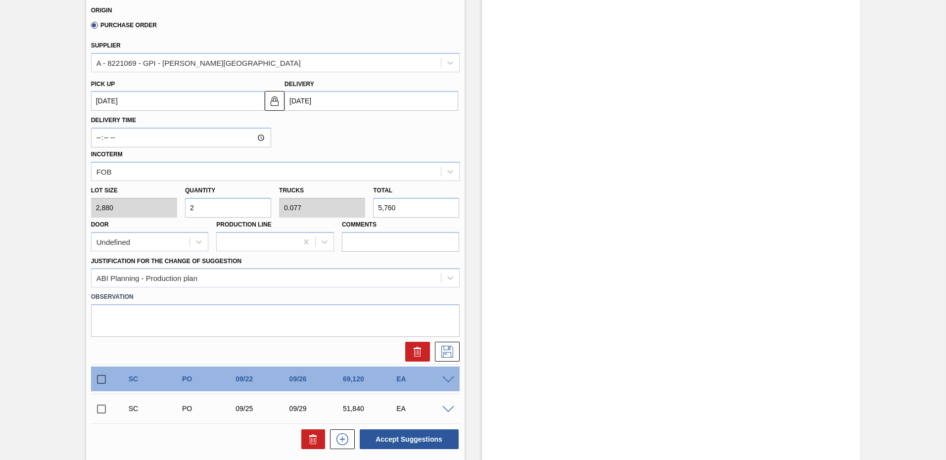
type input "26"
type input "1"
type input "74,880"
type input "26"
click at [443, 275] on div at bounding box center [451, 278] width 18 height 18
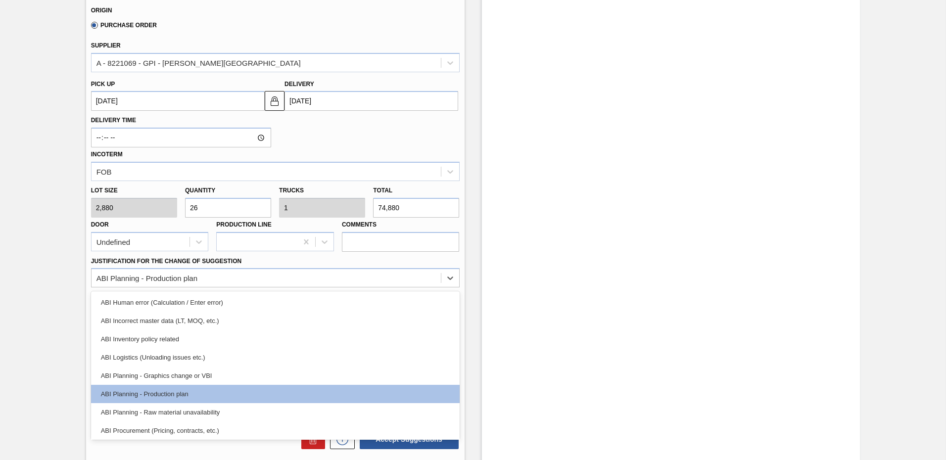
click at [494, 283] on div "Stock From 09/10/2025 to 09/24/2025 Filter" at bounding box center [671, 248] width 379 height 990
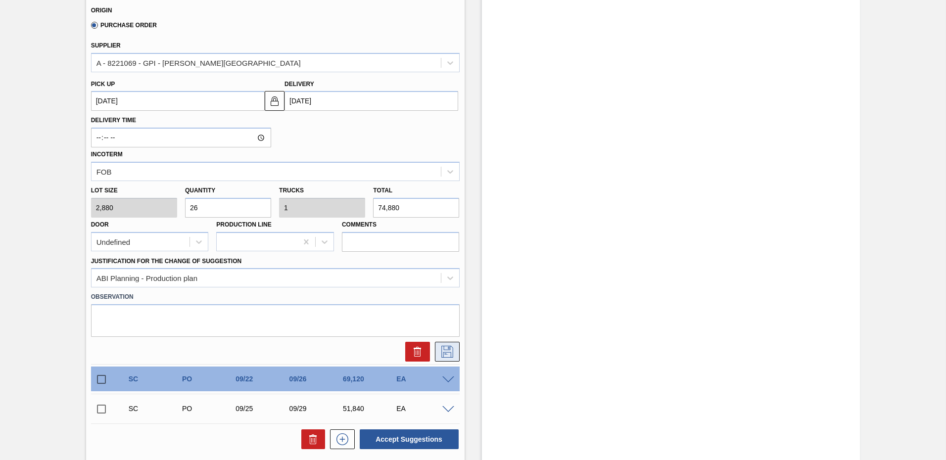
click at [446, 347] on icon at bounding box center [448, 352] width 16 height 12
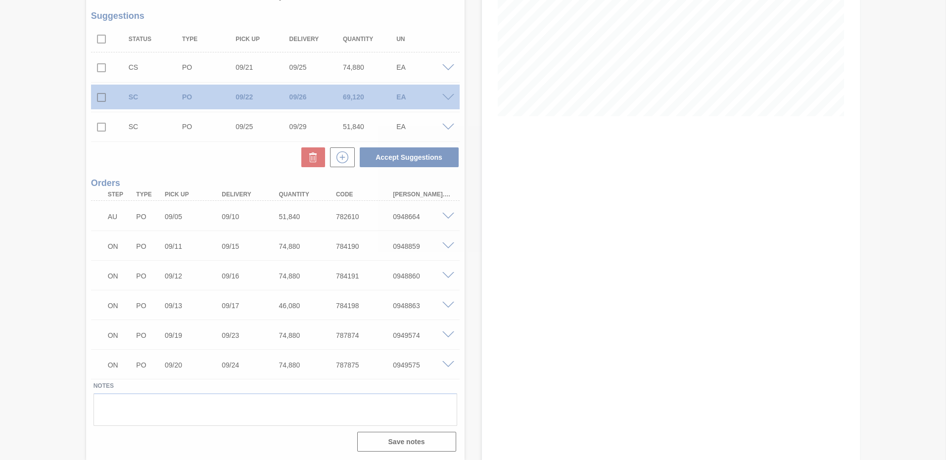
scroll to position [173, 0]
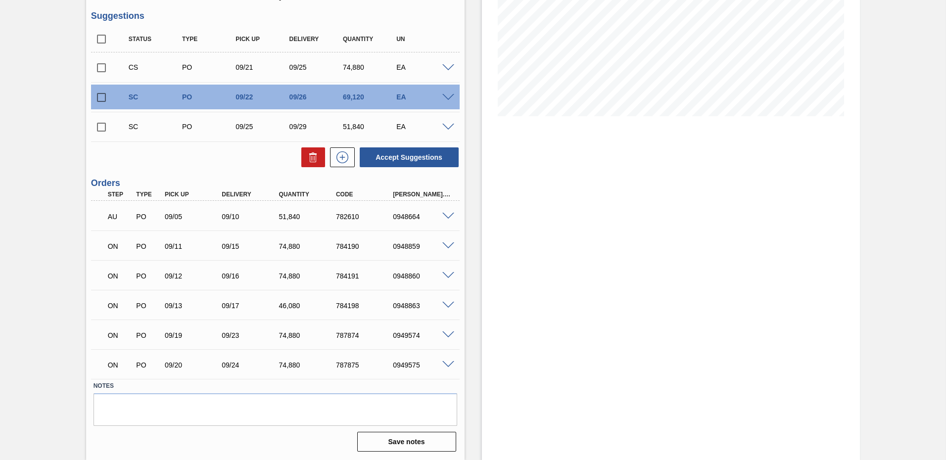
click at [99, 67] on input "checkbox" at bounding box center [101, 67] width 21 height 21
click at [425, 156] on button "Accept Suggestions" at bounding box center [409, 157] width 99 height 20
click at [104, 69] on input "checkbox" at bounding box center [101, 67] width 21 height 21
click at [390, 158] on button "Accept Suggestions" at bounding box center [409, 157] width 99 height 20
click at [103, 69] on input "checkbox" at bounding box center [101, 67] width 21 height 21
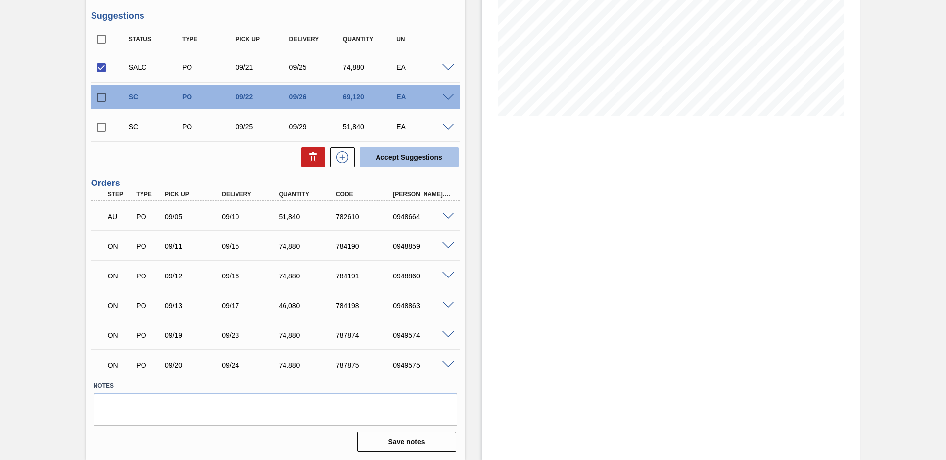
click at [416, 155] on button "Accept Suggestions" at bounding box center [409, 157] width 99 height 20
checkbox input "false"
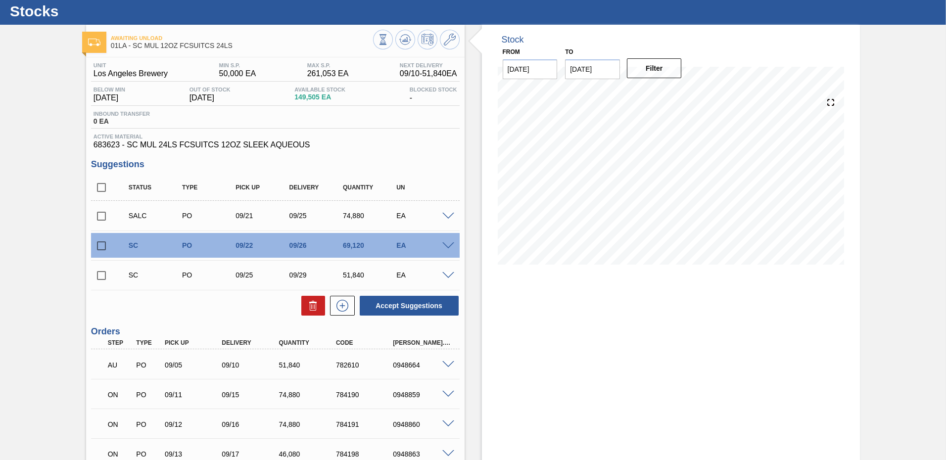
scroll to position [0, 0]
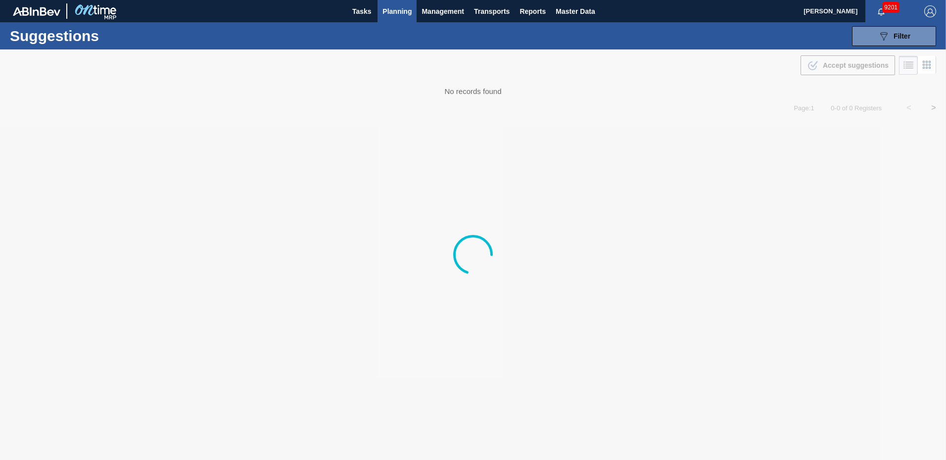
type from "[DATE]"
click at [902, 36] on span "Filter" at bounding box center [902, 36] width 17 height 8
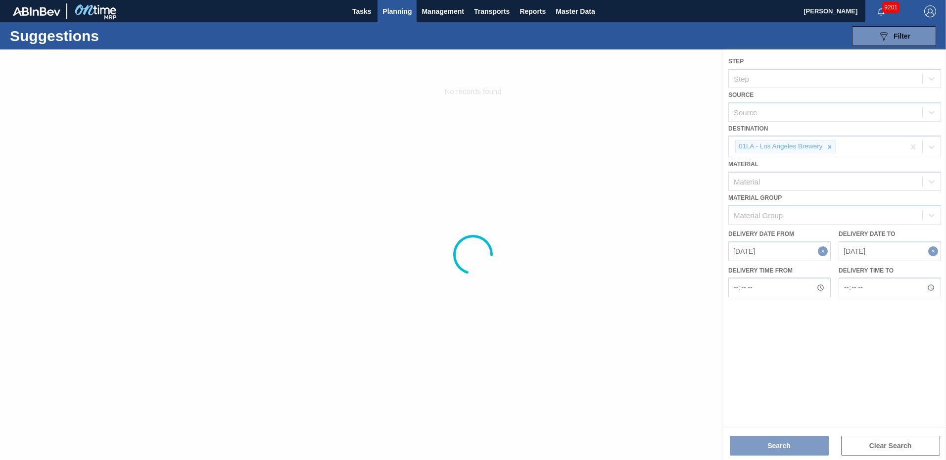
click at [807, 178] on div at bounding box center [473, 254] width 946 height 411
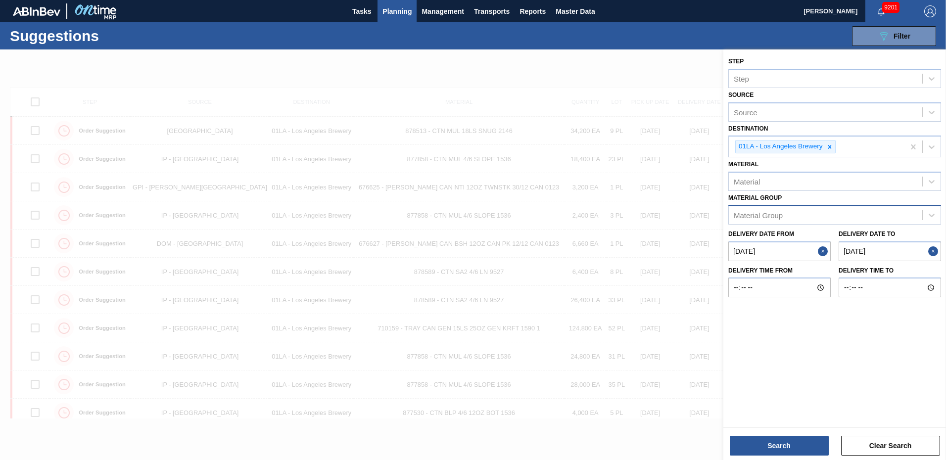
click at [780, 216] on div "Material Group" at bounding box center [758, 215] width 49 height 8
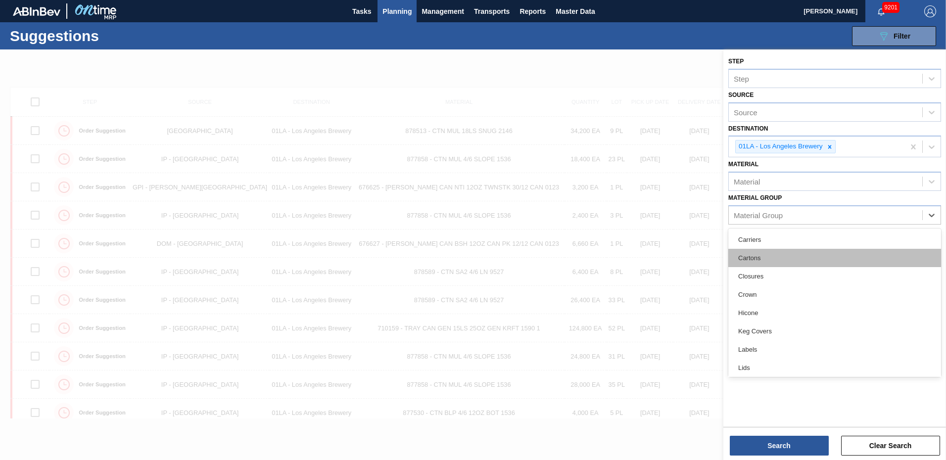
click at [774, 256] on div "Cartons" at bounding box center [835, 258] width 213 height 18
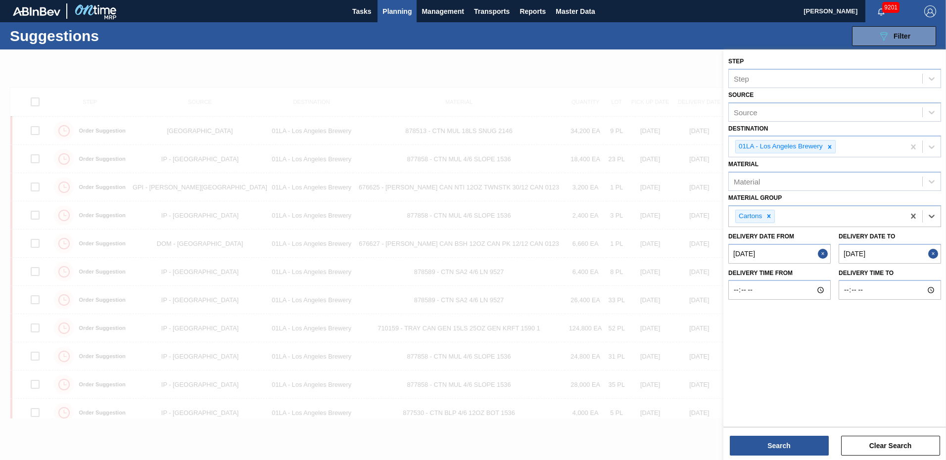
click at [882, 254] on to "[DATE]" at bounding box center [890, 254] width 102 height 20
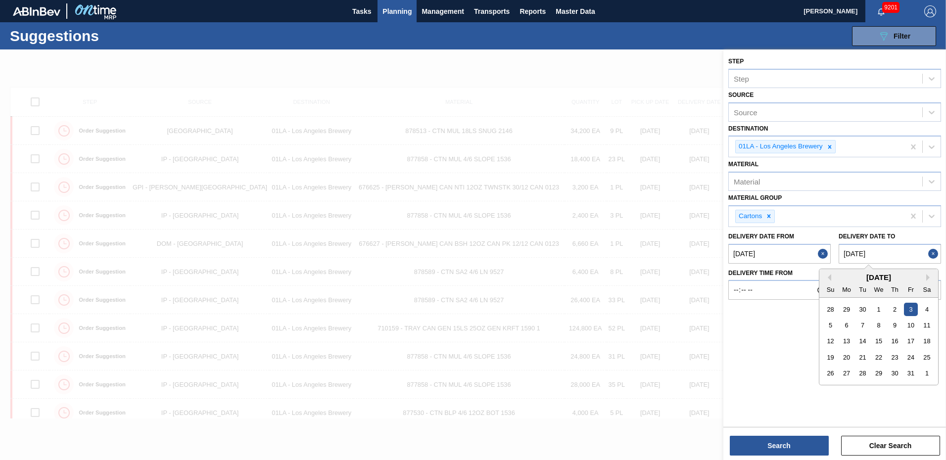
click at [833, 278] on div "October 2025" at bounding box center [879, 277] width 119 height 8
click at [830, 279] on button "Previous Month" at bounding box center [828, 277] width 7 height 7
click at [828, 358] on div "21" at bounding box center [830, 357] width 13 height 13
type to "[DATE]"
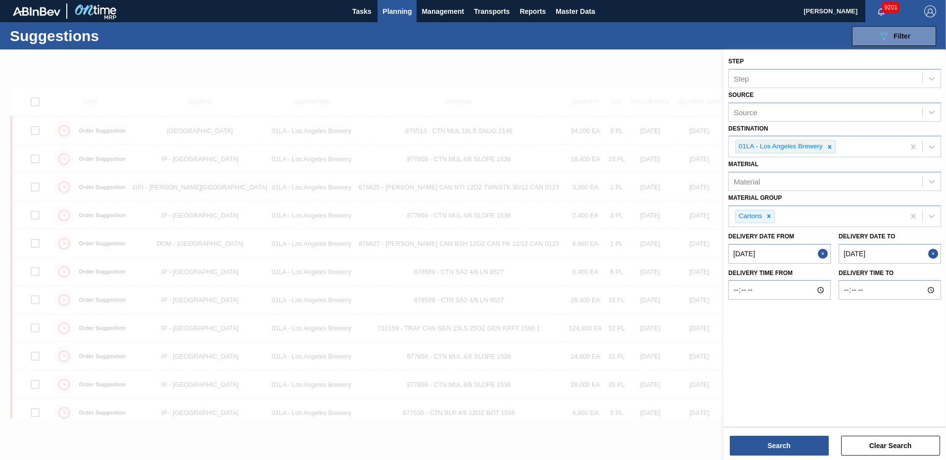
click at [824, 256] on button "Close" at bounding box center [824, 254] width 13 height 20
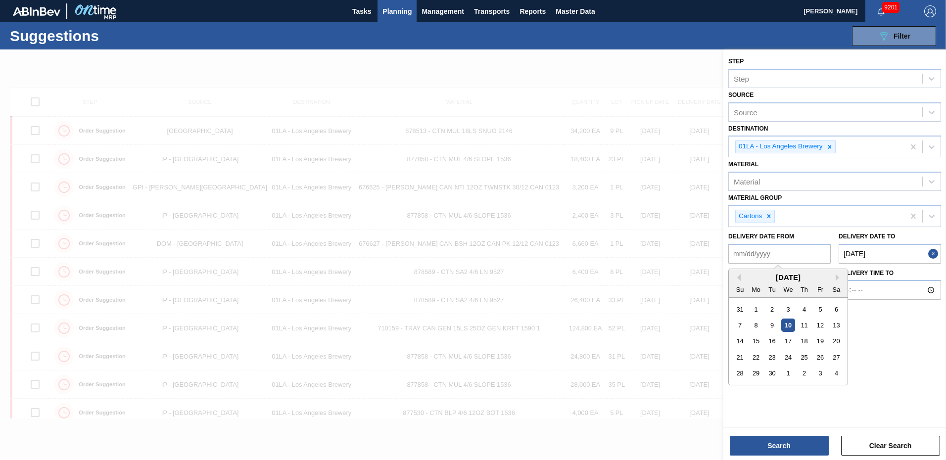
click at [816, 252] on from "Delivery Date from" at bounding box center [780, 254] width 102 height 20
click at [790, 257] on from "Delivery Date from" at bounding box center [780, 254] width 102 height 20
click at [741, 343] on div "14" at bounding box center [740, 341] width 13 height 13
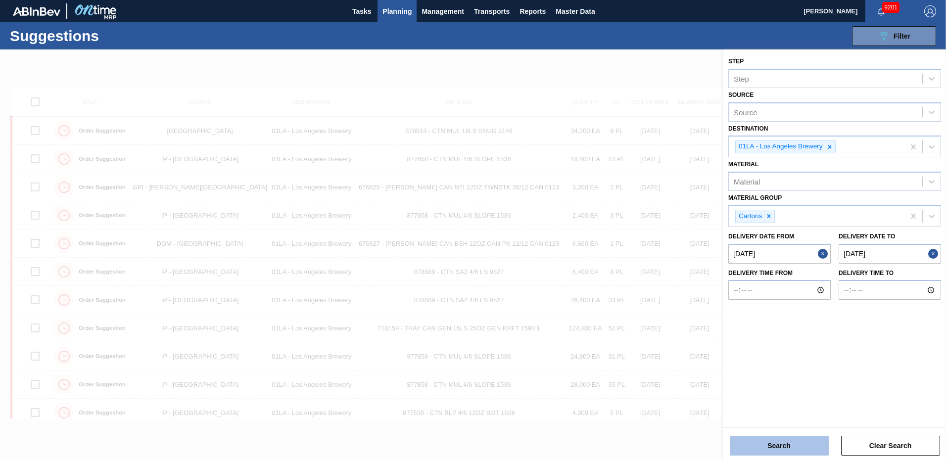
click at [782, 442] on button "Search" at bounding box center [779, 446] width 99 height 20
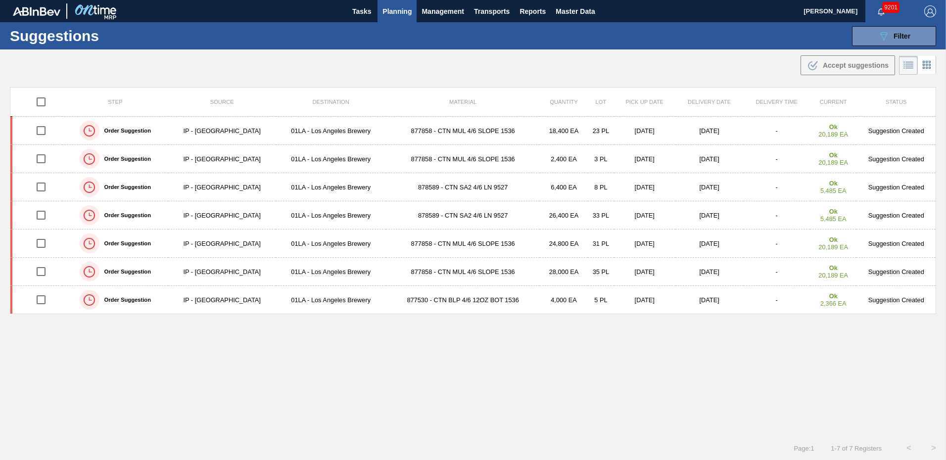
click at [728, 51] on div ".b{fill:var(--color-action-default)} Accept suggestions" at bounding box center [473, 63] width 946 height 28
click at [899, 32] on span "Filter" at bounding box center [902, 36] width 17 height 8
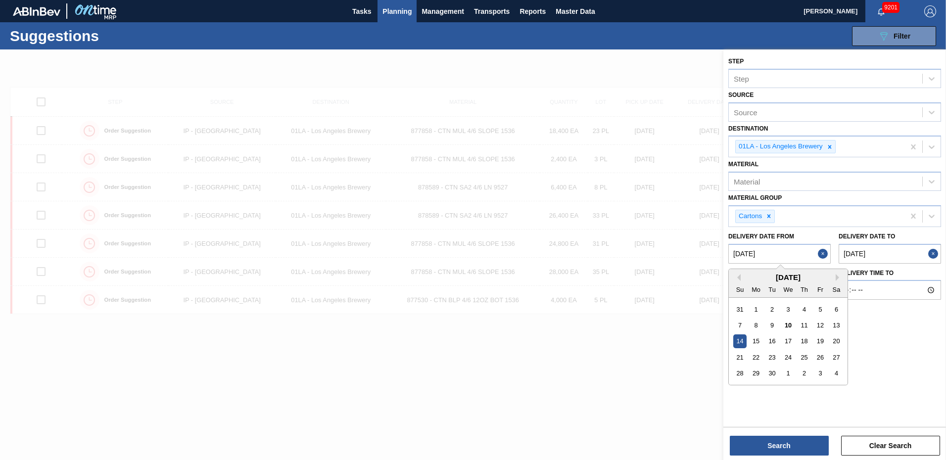
click at [780, 246] on from "09/14/2025" at bounding box center [780, 254] width 102 height 20
drag, startPoint x: 758, startPoint y: 309, endPoint x: 863, endPoint y: 263, distance: 114.4
click at [759, 308] on div "1" at bounding box center [756, 308] width 13 height 13
type from "[DATE]"
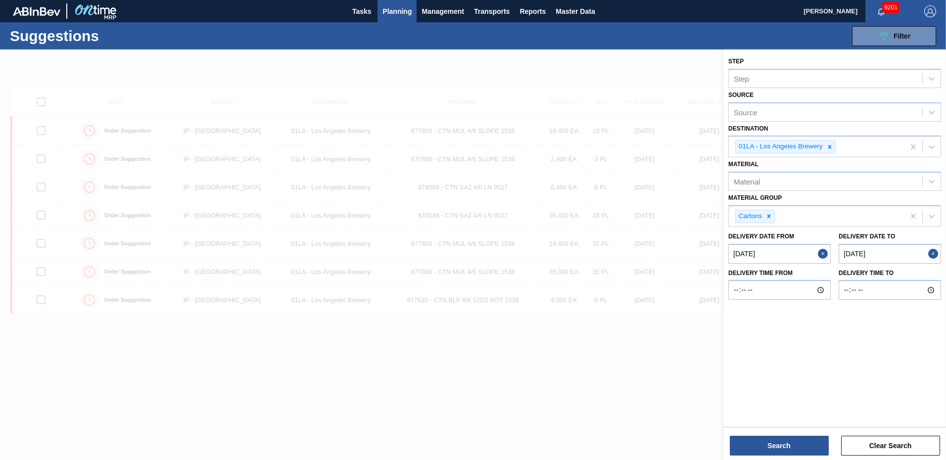
click at [886, 255] on to "[DATE]" at bounding box center [890, 254] width 102 height 20
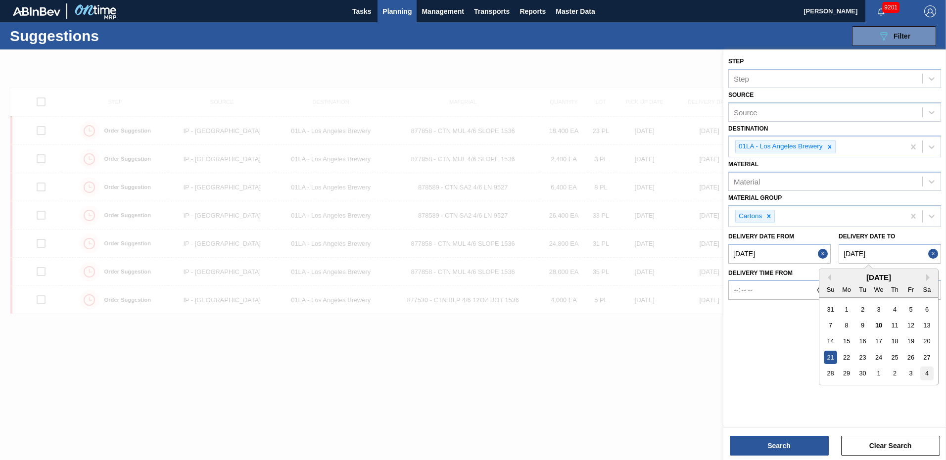
click at [927, 374] on div "4" at bounding box center [927, 373] width 13 height 13
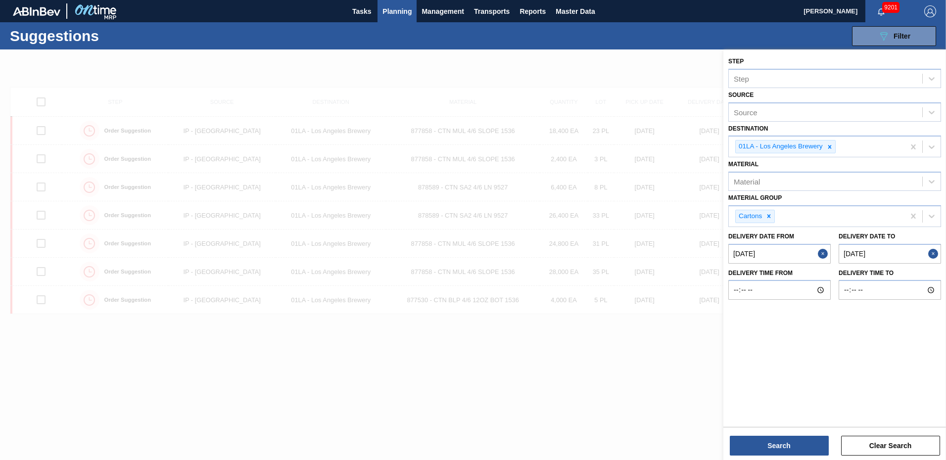
click at [917, 256] on to "[DATE]" at bounding box center [890, 254] width 102 height 20
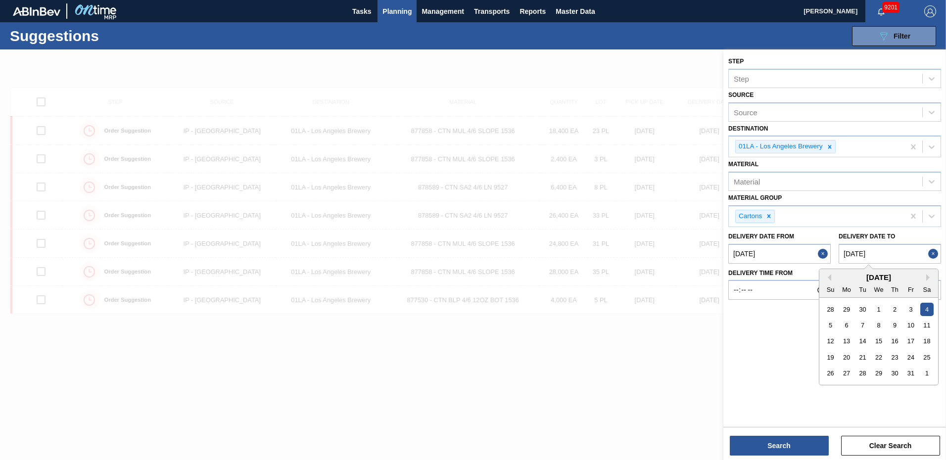
click at [925, 279] on div "October 2025" at bounding box center [879, 277] width 119 height 8
click at [932, 278] on button "Next Month" at bounding box center [930, 277] width 7 height 7
drag, startPoint x: 910, startPoint y: 306, endPoint x: 887, endPoint y: 378, distance: 75.8
click at [911, 306] on div "31" at bounding box center [910, 308] width 13 height 13
type to "[DATE]"
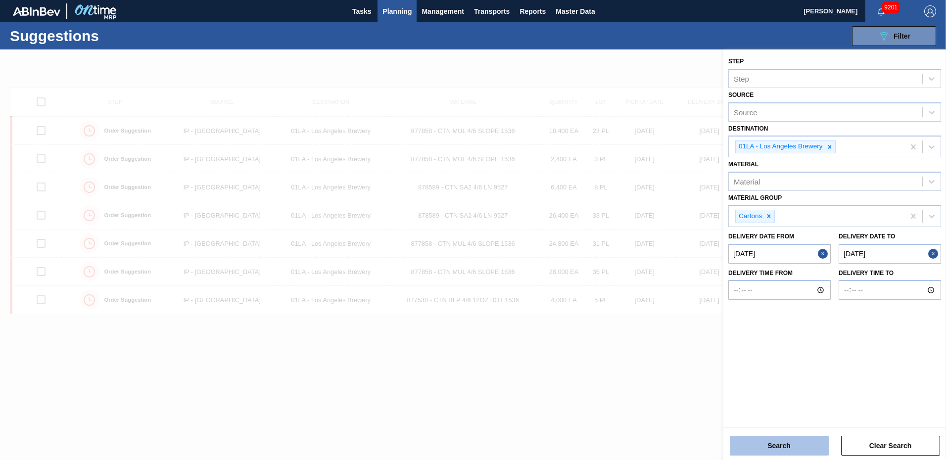
click at [791, 442] on button "Search" at bounding box center [779, 446] width 99 height 20
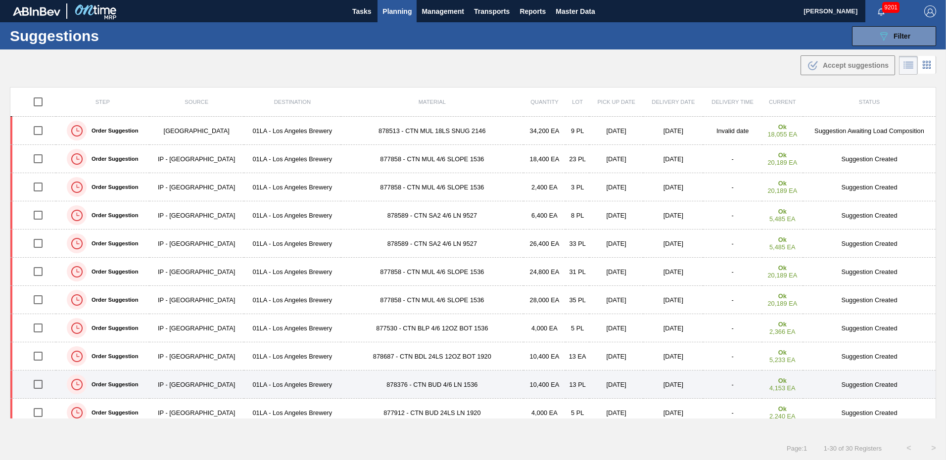
click at [868, 386] on td "Suggestion Created" at bounding box center [869, 385] width 133 height 28
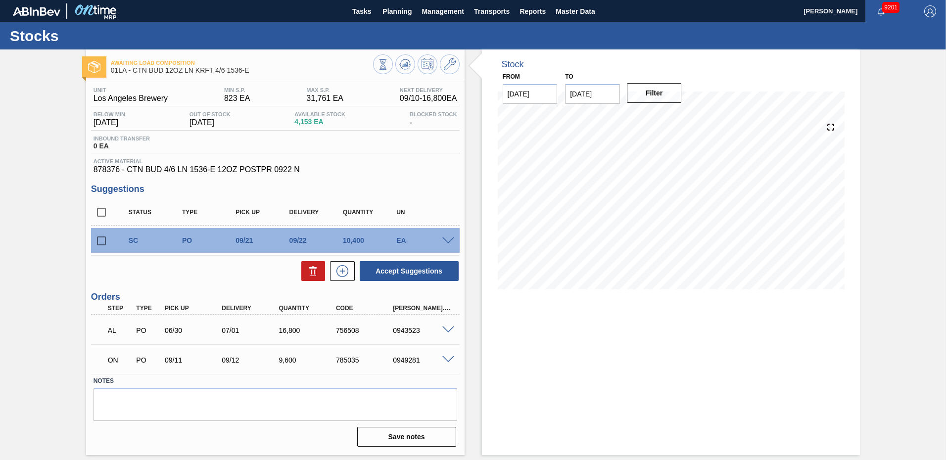
click at [448, 241] on span at bounding box center [448, 241] width 12 height 7
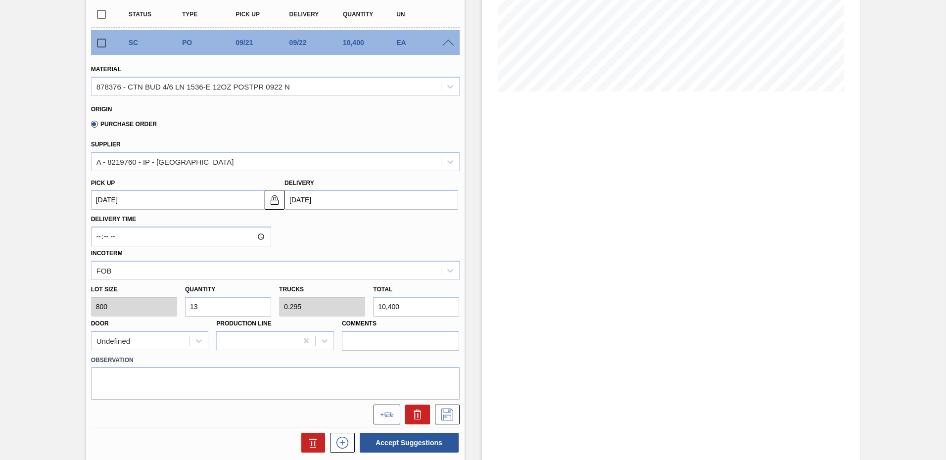
scroll to position [99, 0]
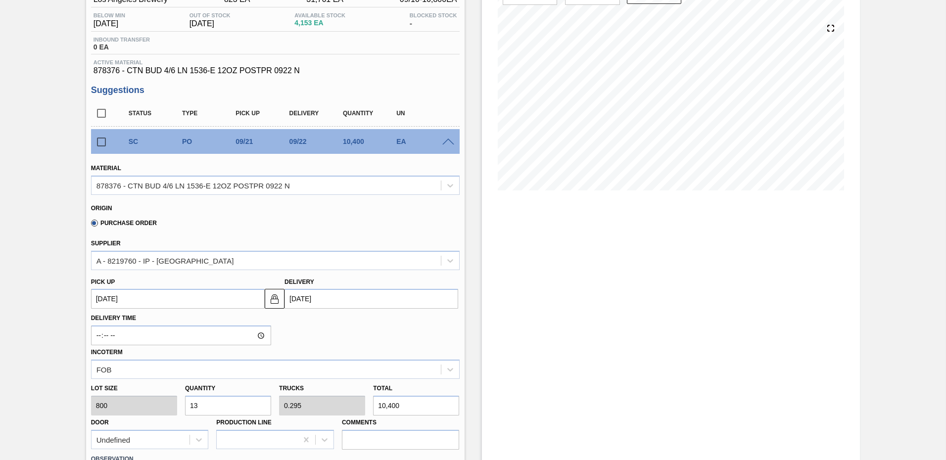
click at [101, 113] on input "checkbox" at bounding box center [101, 113] width 21 height 21
checkbox input "true"
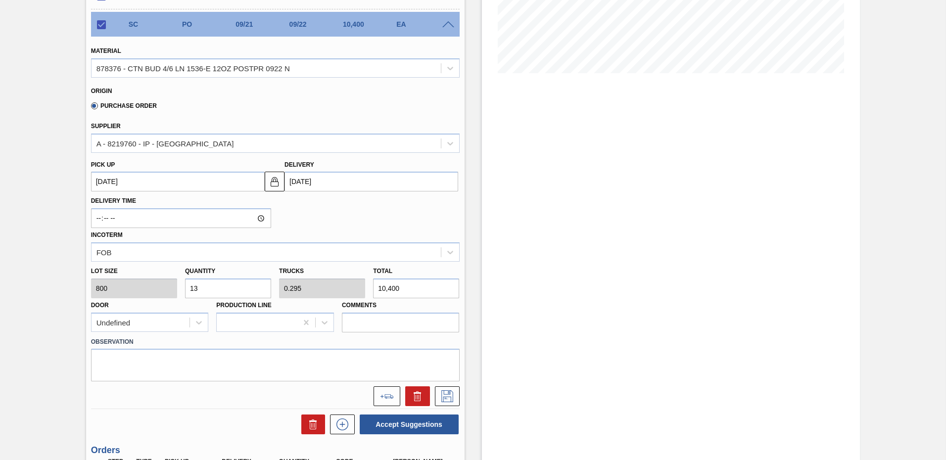
scroll to position [18, 0]
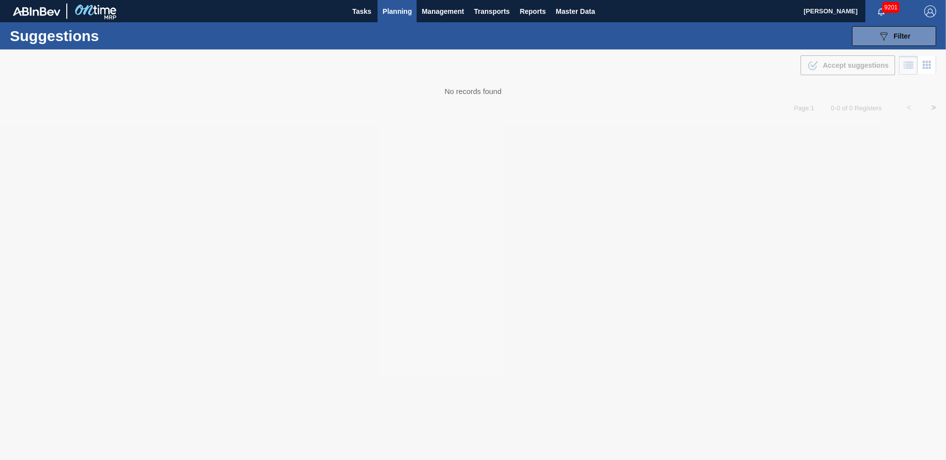
type from "[DATE]"
type to "[DATE]"
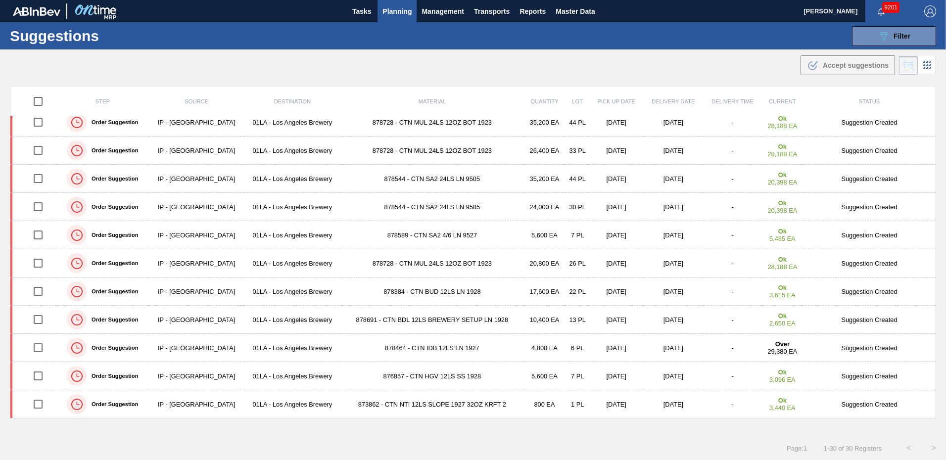
scroll to position [132, 0]
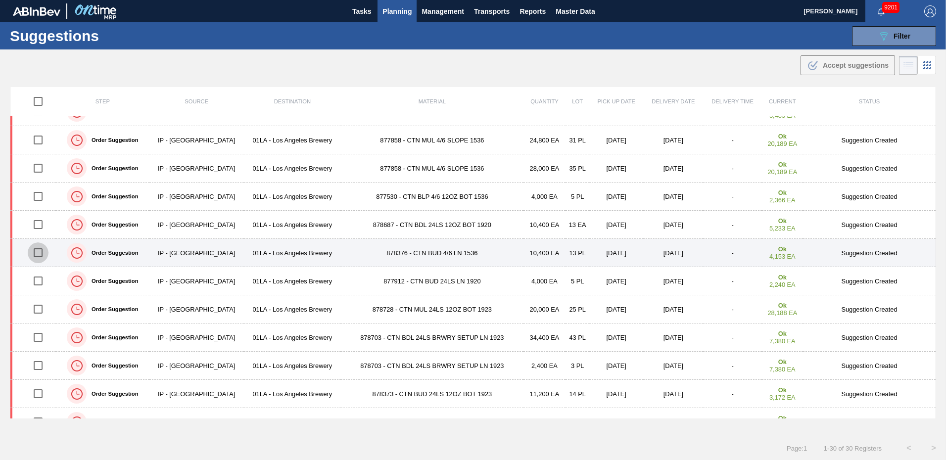
click at [37, 253] on input "checkbox" at bounding box center [38, 253] width 21 height 21
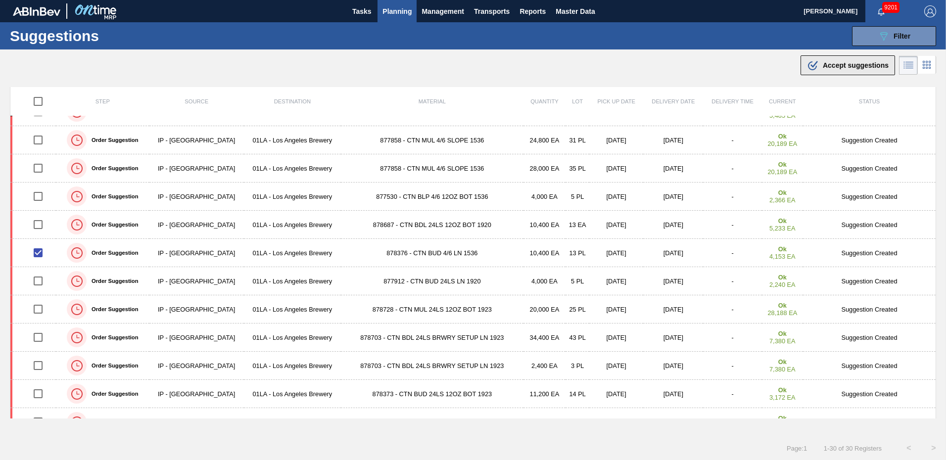
click at [848, 63] on span "Accept suggestions" at bounding box center [856, 65] width 66 height 8
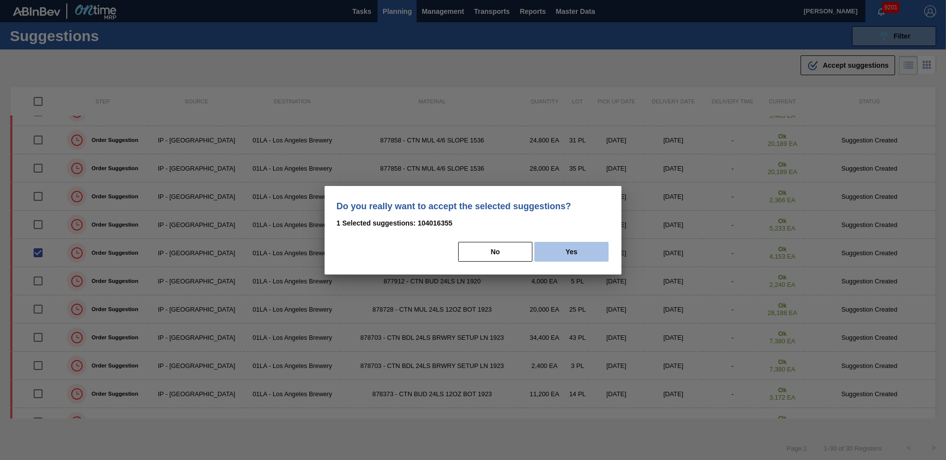
click at [561, 251] on button "Yes" at bounding box center [572, 252] width 74 height 20
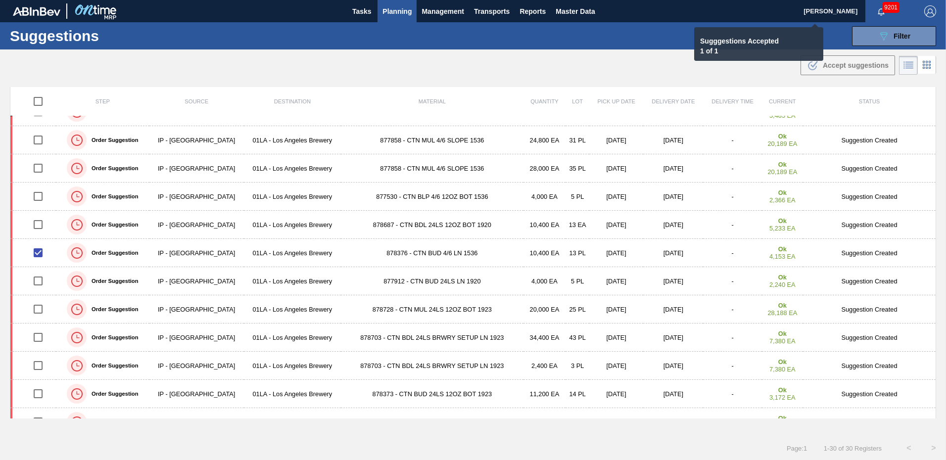
checkbox input "false"
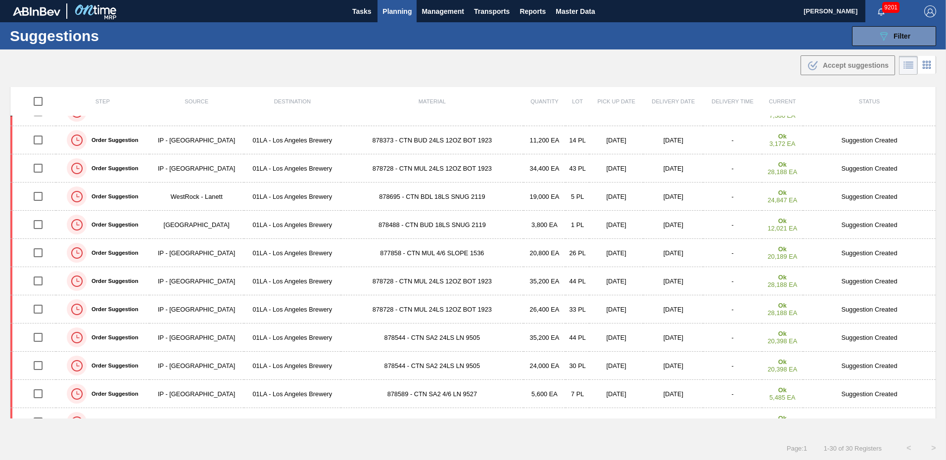
scroll to position [0, 0]
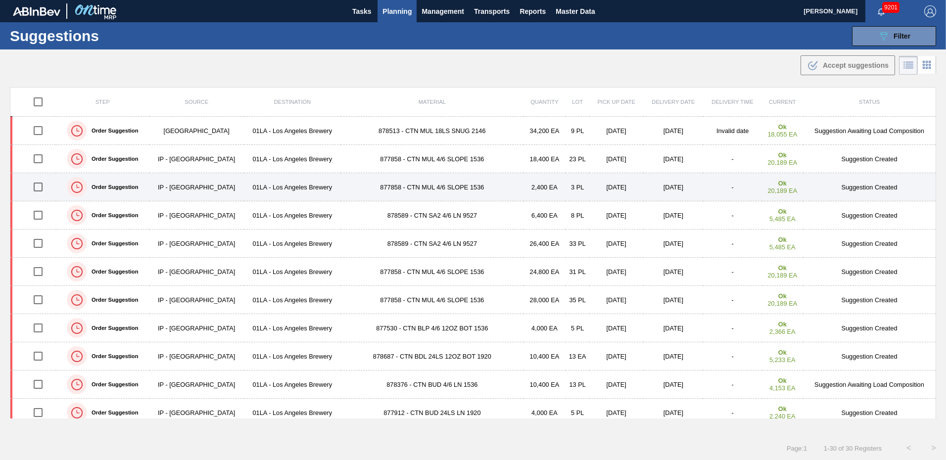
click at [875, 186] on td "Suggestion Created" at bounding box center [869, 187] width 133 height 28
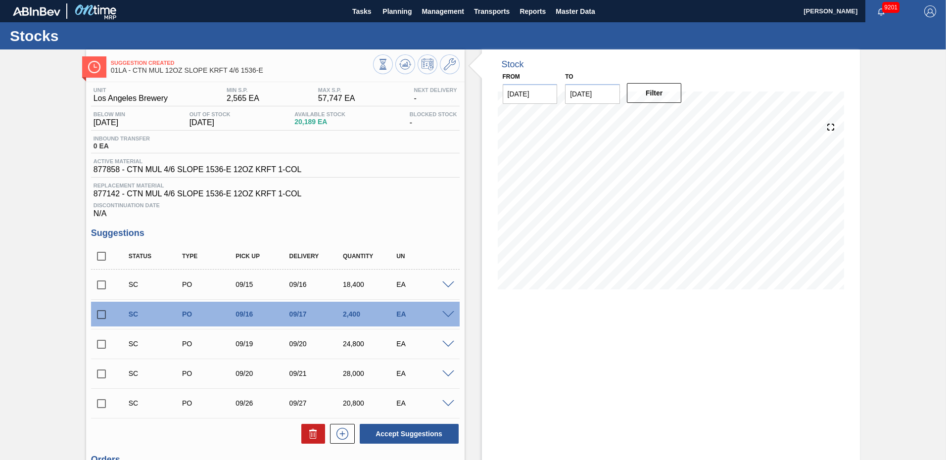
click at [451, 314] on span at bounding box center [448, 314] width 12 height 7
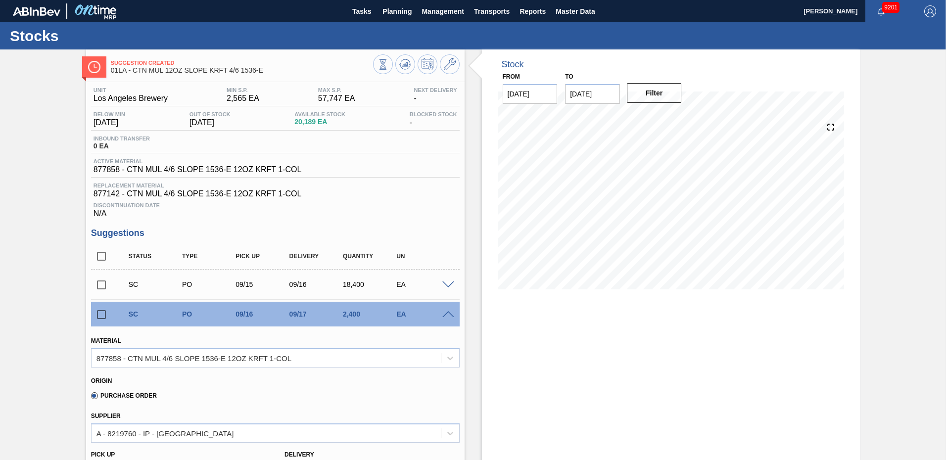
scroll to position [247, 0]
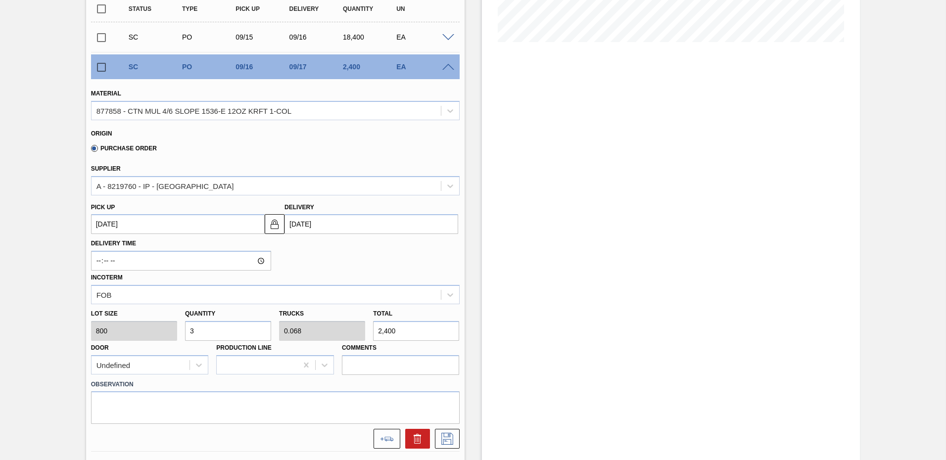
drag, startPoint x: 205, startPoint y: 329, endPoint x: -2, endPoint y: 328, distance: 207.4
click at [0, 0] on html "Tasks Planning Management Transports Reports Master Data Ken Truong 9201 Mark a…" at bounding box center [473, 0] width 946 height 0
type input "4"
type input "0.091"
type input "3,200"
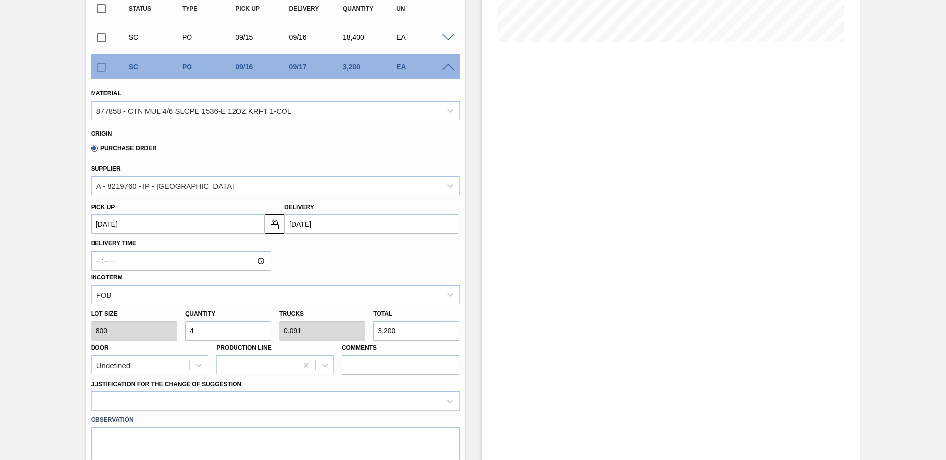
type input "4"
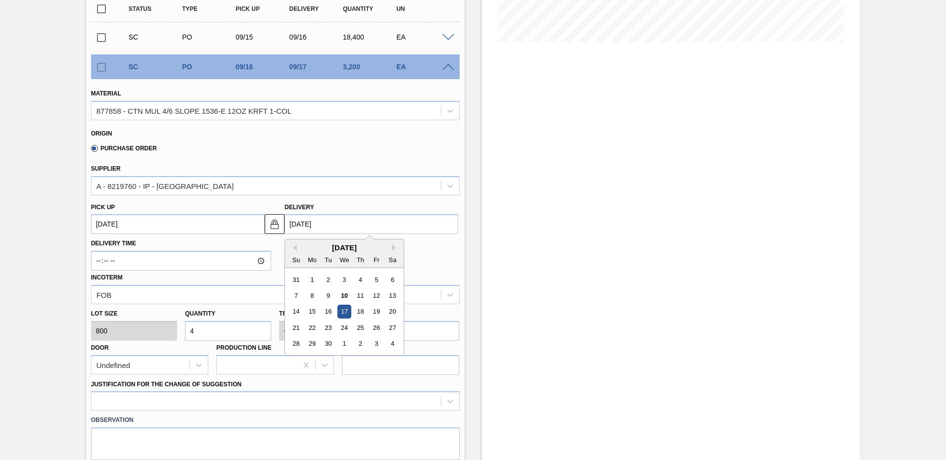
click at [316, 225] on input "09/17/2025" at bounding box center [372, 224] width 174 height 20
click at [313, 326] on div "22" at bounding box center [312, 327] width 13 height 13
type up104016349 "[DATE]"
type input "[DATE]"
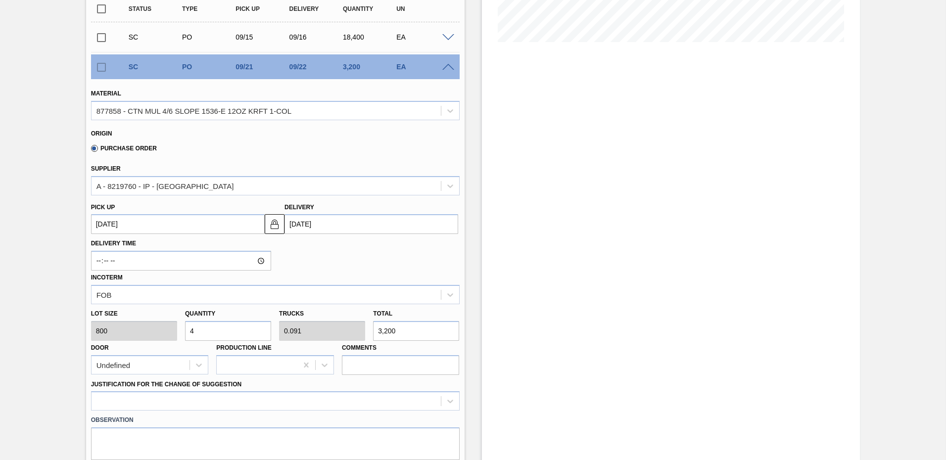
scroll to position [346, 0]
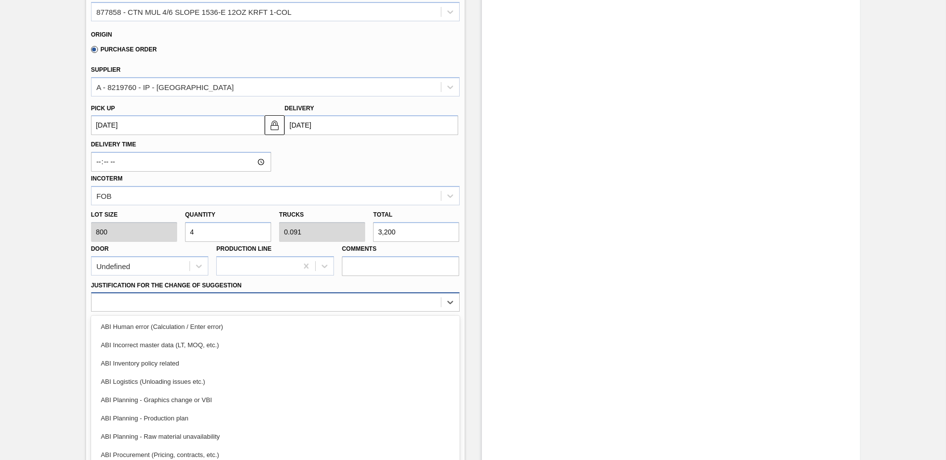
click at [182, 308] on div "option ABI Human error (Calculation / Enter error) focused, 1 of 18. 18 results…" at bounding box center [275, 302] width 369 height 19
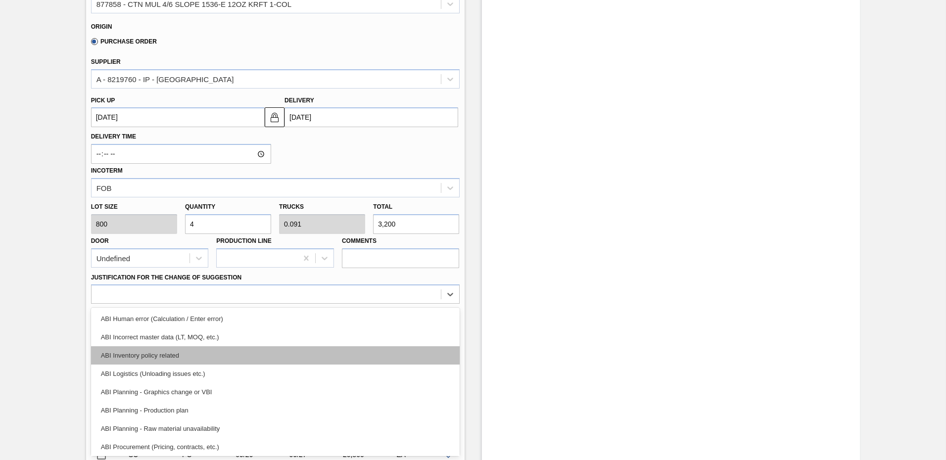
scroll to position [49, 0]
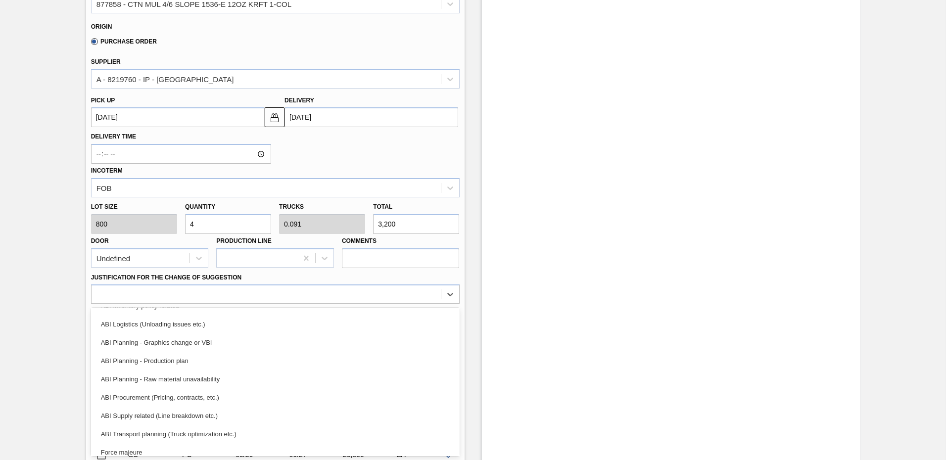
drag, startPoint x: 456, startPoint y: 373, endPoint x: 461, endPoint y: 361, distance: 12.2
click at [460, 361] on div "Material 877858 - CTN MUL 4/6 SLOPE 1536-E 12OZ KRFT 1-COL Origin Purchase Orde…" at bounding box center [275, 175] width 369 height 406
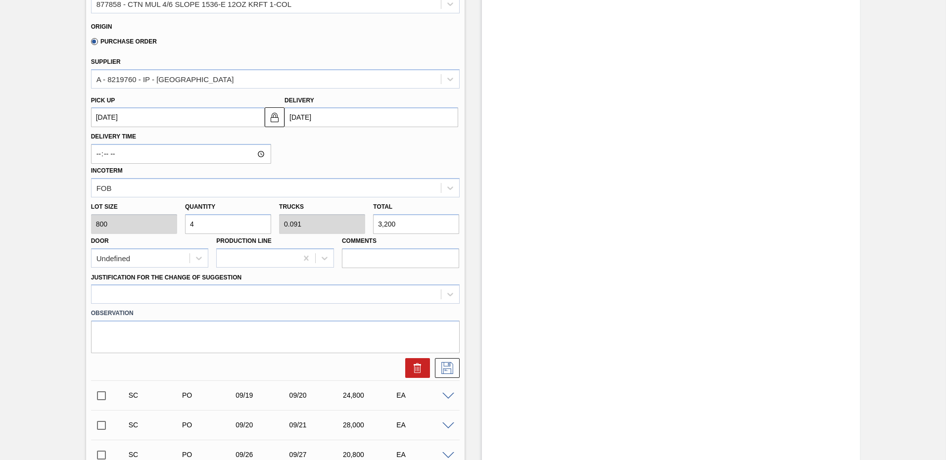
click at [459, 359] on div at bounding box center [275, 368] width 377 height 20
click at [457, 298] on div at bounding box center [451, 295] width 18 height 18
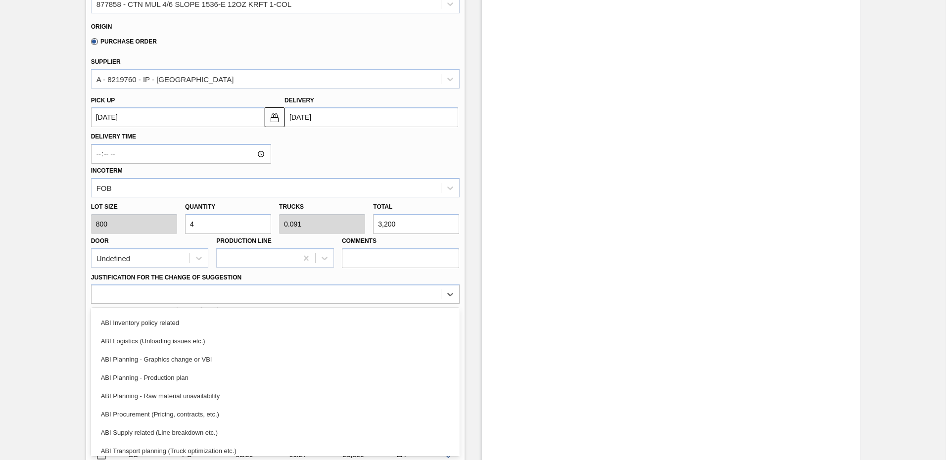
scroll to position [49, 0]
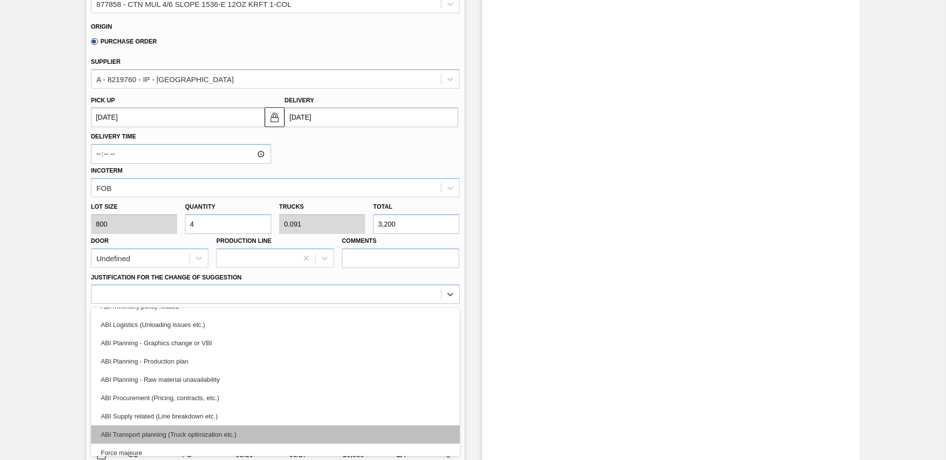
click at [213, 432] on div "ABI Transport planning (Truck optimization etc.)" at bounding box center [275, 435] width 369 height 18
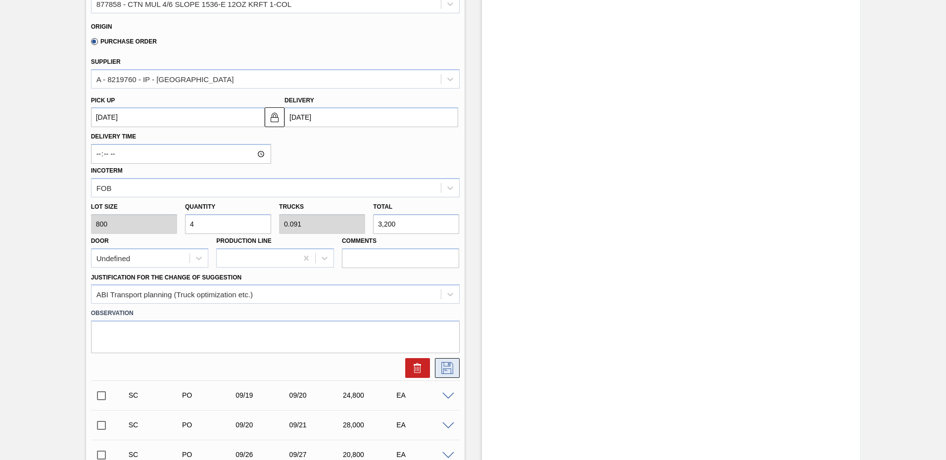
click at [449, 361] on button at bounding box center [447, 368] width 25 height 20
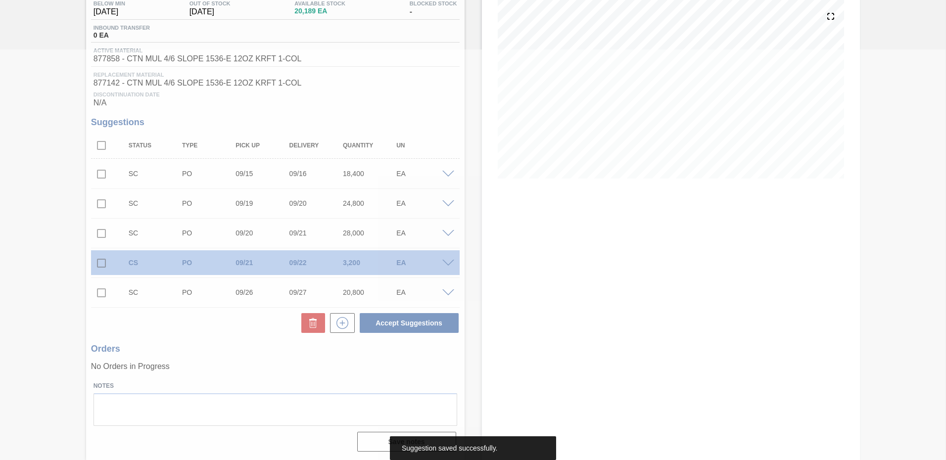
scroll to position [0, 0]
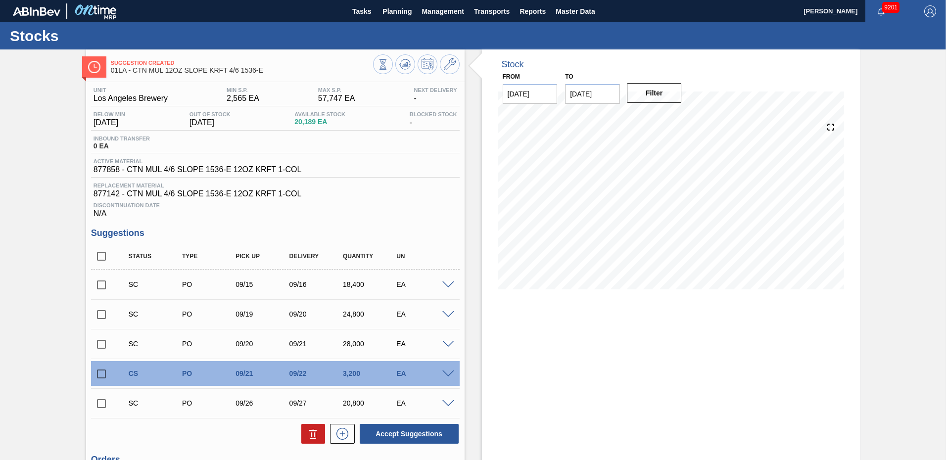
click at [100, 373] on input "checkbox" at bounding box center [101, 374] width 21 height 21
click at [411, 437] on button "Accept Suggestions" at bounding box center [409, 434] width 99 height 20
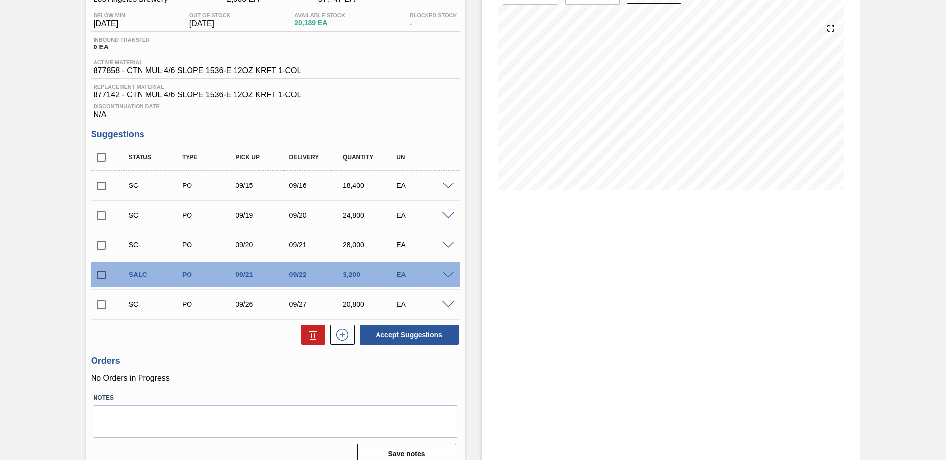
click at [438, 245] on div "EA" at bounding box center [424, 245] width 60 height 8
click at [445, 242] on div at bounding box center [450, 244] width 20 height 7
click at [339, 243] on div "28,000" at bounding box center [363, 245] width 53 height 8
click at [96, 274] on input "checkbox" at bounding box center [101, 275] width 21 height 21
click at [418, 332] on button "Accept Suggestions" at bounding box center [409, 335] width 99 height 20
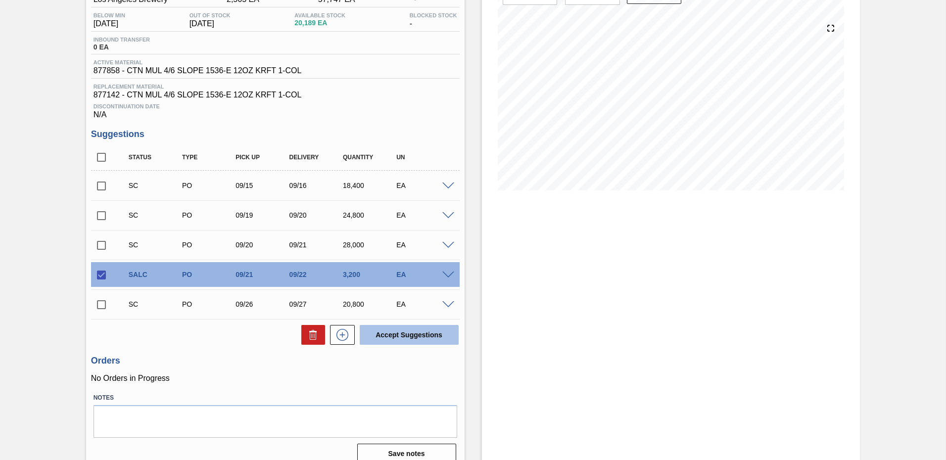
checkbox input "false"
click at [442, 245] on span at bounding box center [448, 245] width 12 height 7
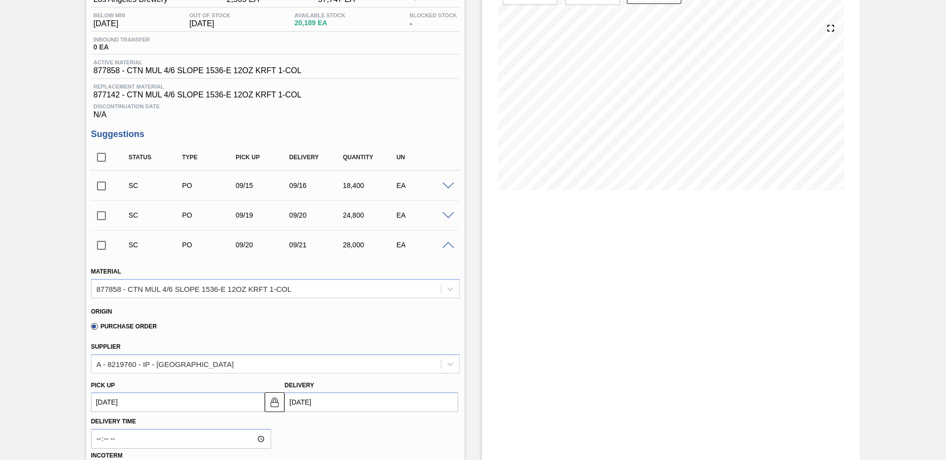
scroll to position [247, 0]
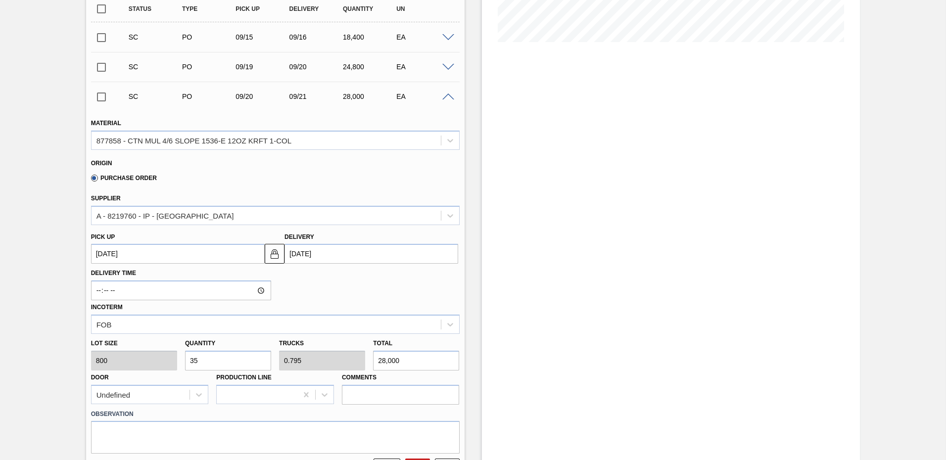
click at [324, 251] on input "[DATE]" at bounding box center [372, 254] width 174 height 20
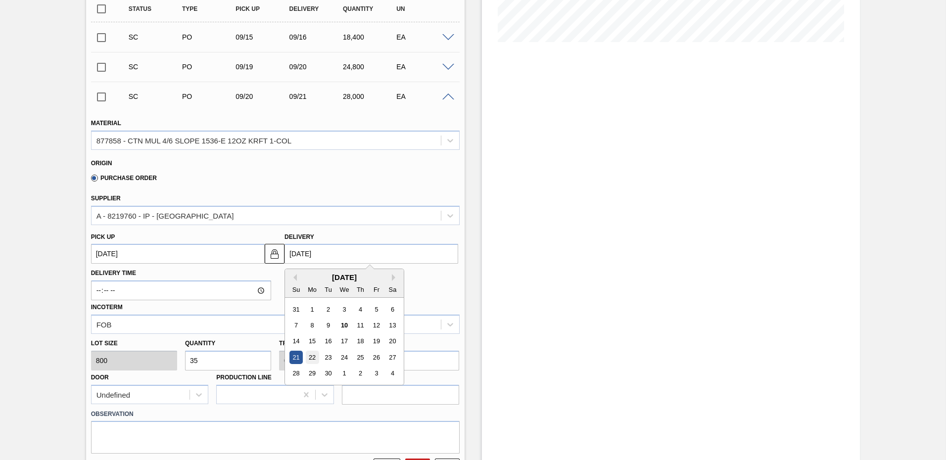
click at [311, 357] on div "22" at bounding box center [312, 357] width 13 height 13
type up104016352 "[DATE]"
type input "[DATE]"
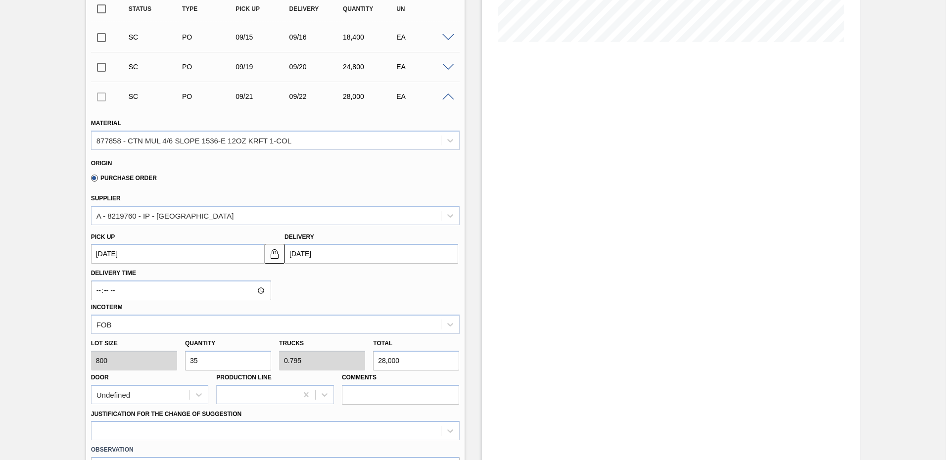
scroll to position [445, 0]
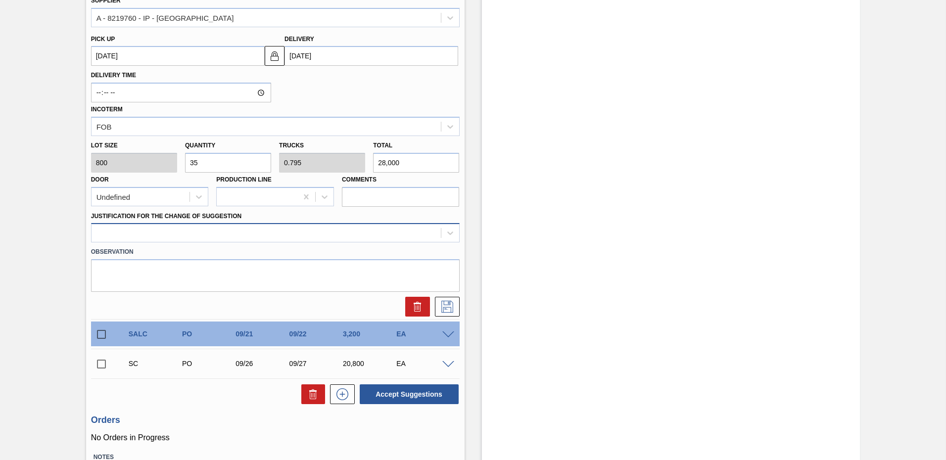
click at [200, 234] on div at bounding box center [266, 233] width 349 height 14
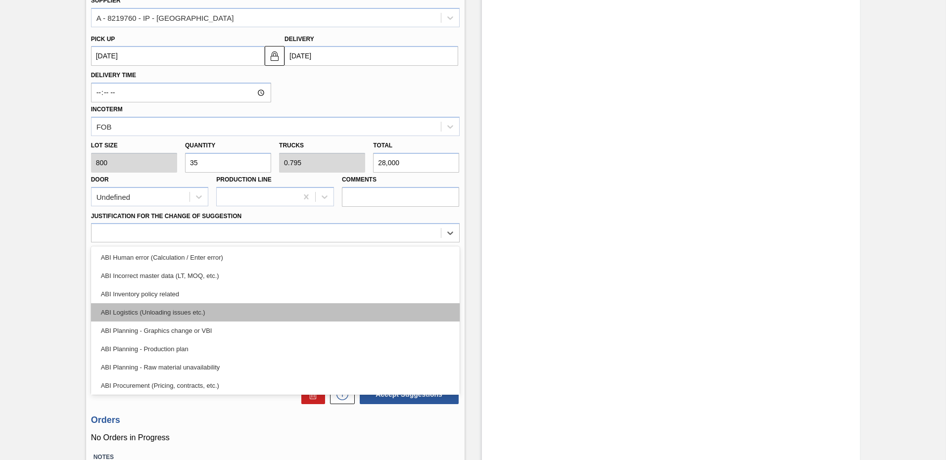
click at [197, 313] on div "ABI Logistics (Unloading issues etc.)" at bounding box center [275, 312] width 369 height 18
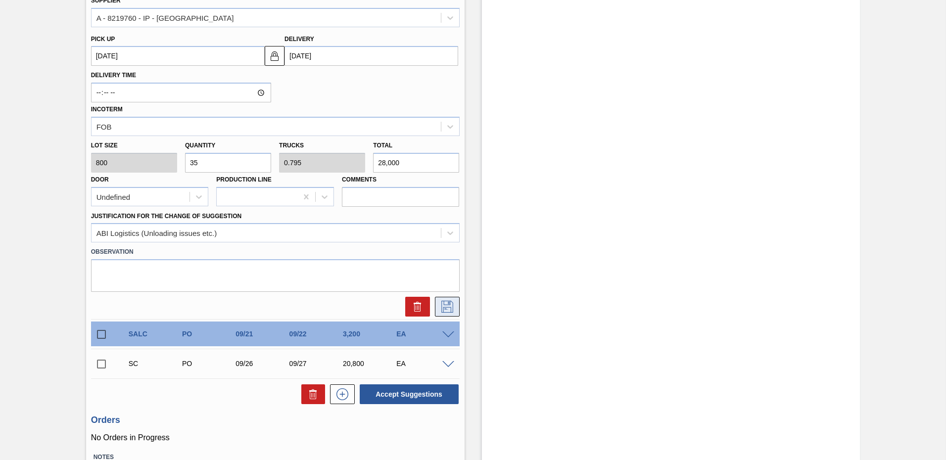
click at [445, 303] on icon at bounding box center [448, 307] width 16 height 12
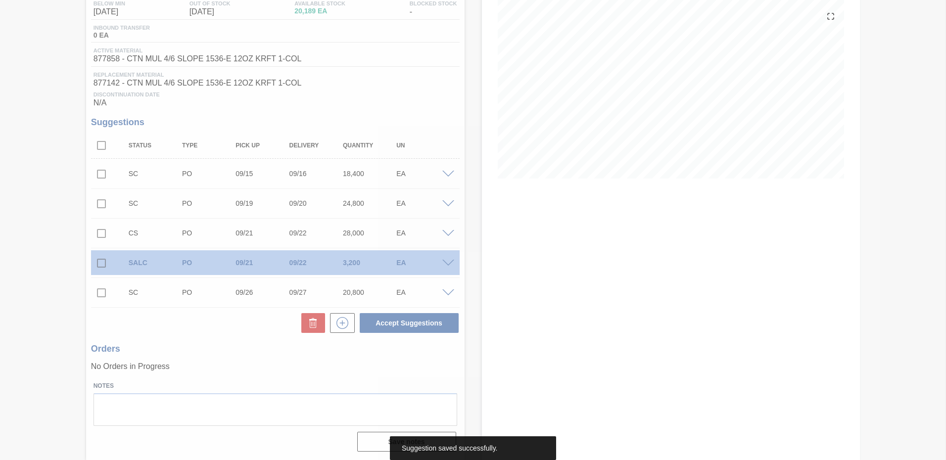
scroll to position [111, 0]
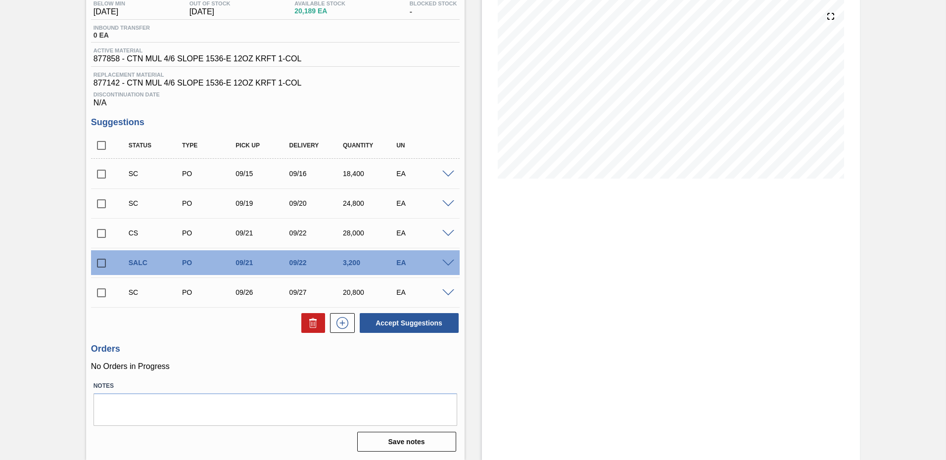
click at [102, 232] on input "checkbox" at bounding box center [101, 233] width 21 height 21
click at [404, 324] on button "Accept Suggestions" at bounding box center [409, 323] width 99 height 20
checkbox input "false"
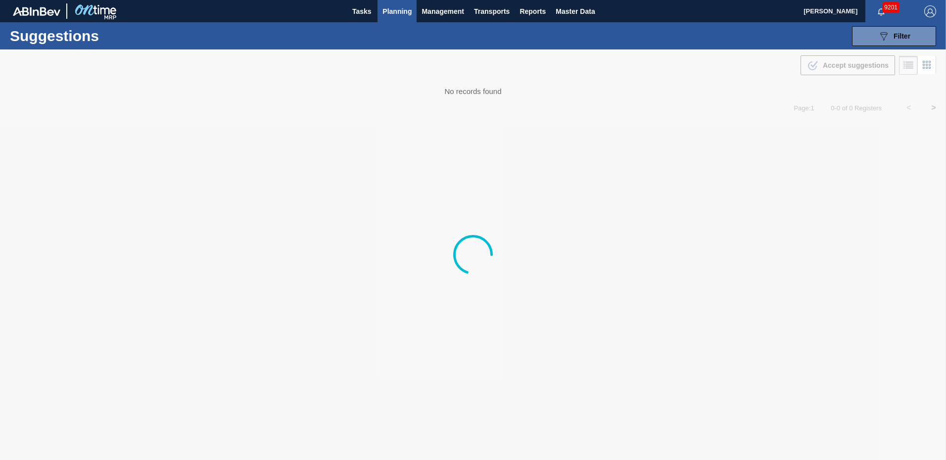
type from "[DATE]"
type to "[DATE]"
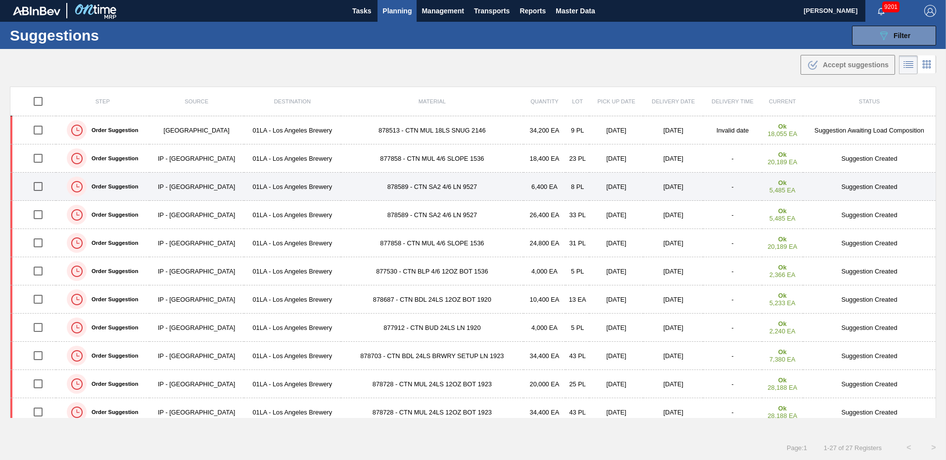
click at [875, 185] on td "Suggestion Created" at bounding box center [869, 187] width 133 height 28
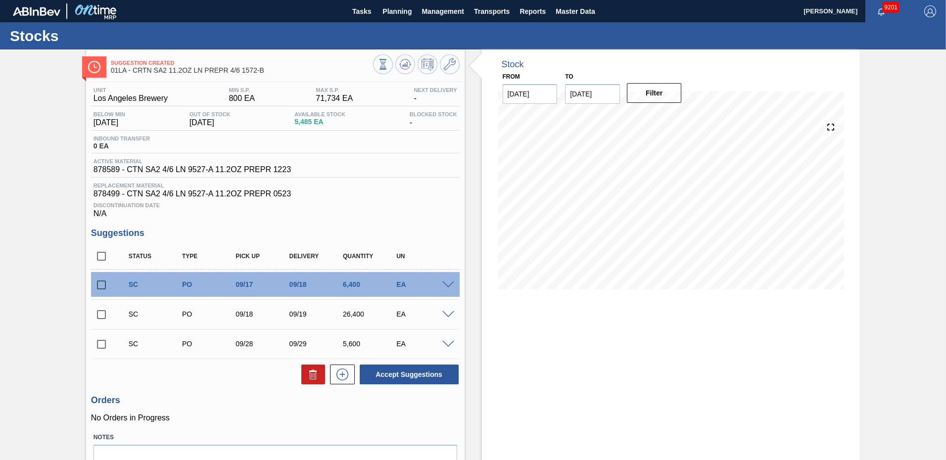
click at [445, 286] on span at bounding box center [448, 285] width 12 height 7
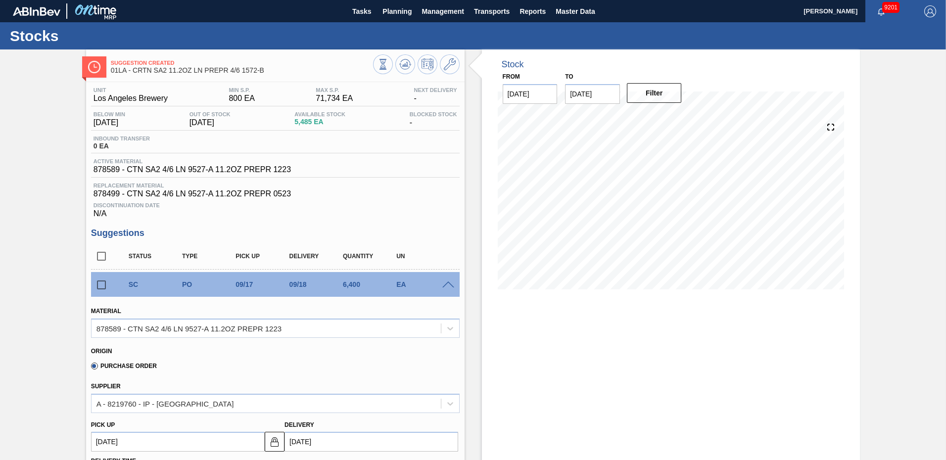
scroll to position [99, 0]
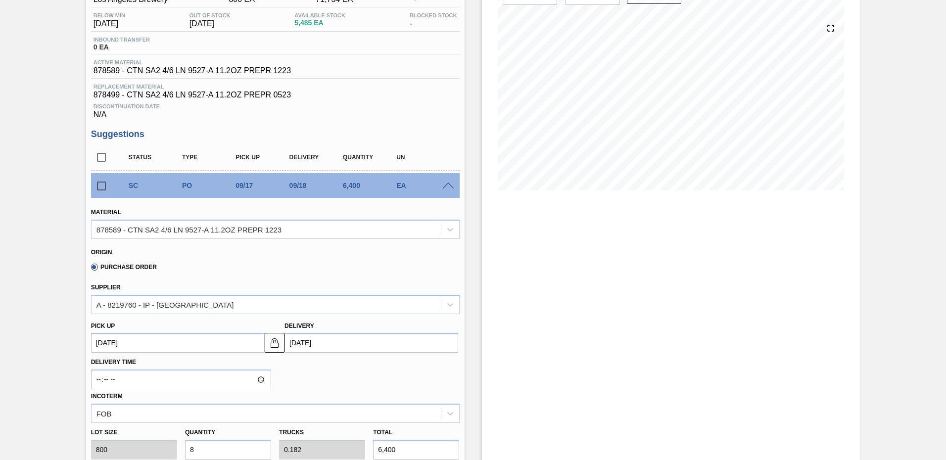
click at [327, 347] on input "09/18/2025" at bounding box center [372, 343] width 174 height 20
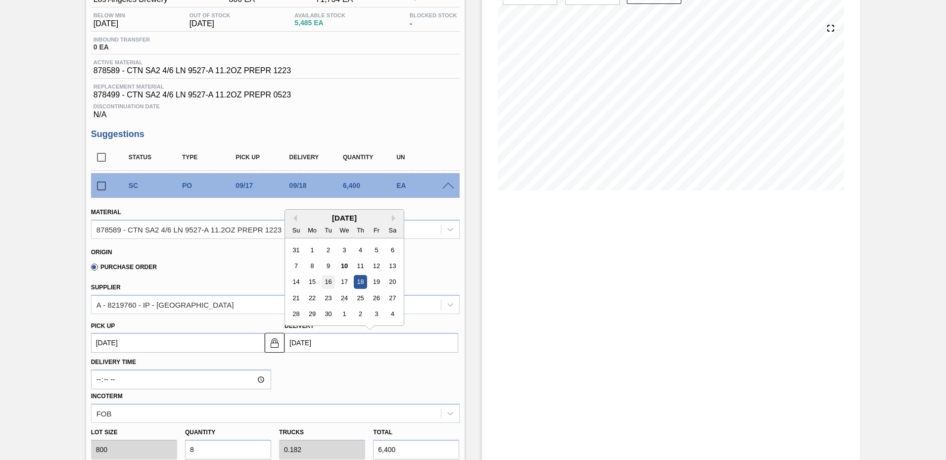
click at [325, 283] on div "16" at bounding box center [328, 282] width 13 height 13
type up104018309 "09/15/2025"
type input "09/16/2025"
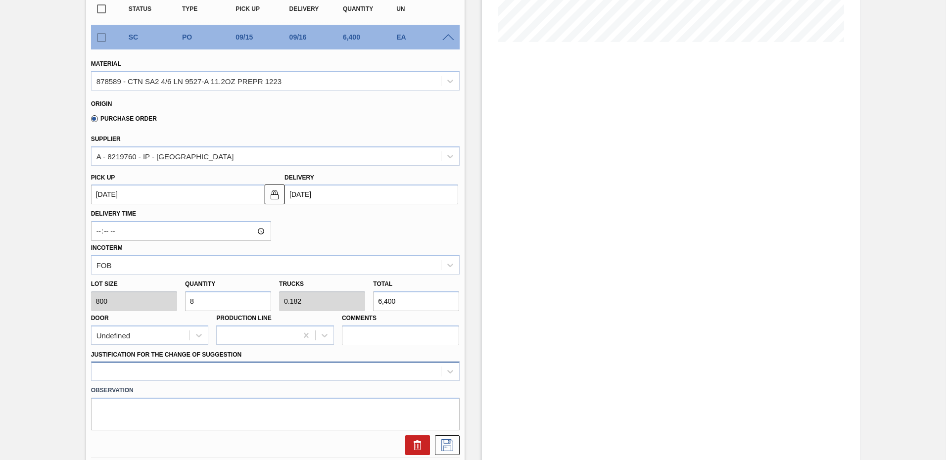
scroll to position [325, 0]
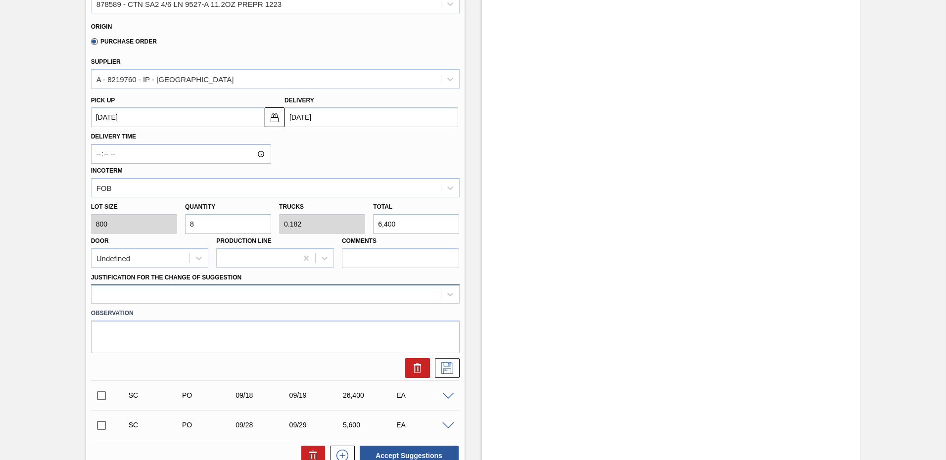
click at [164, 304] on div at bounding box center [275, 294] width 369 height 19
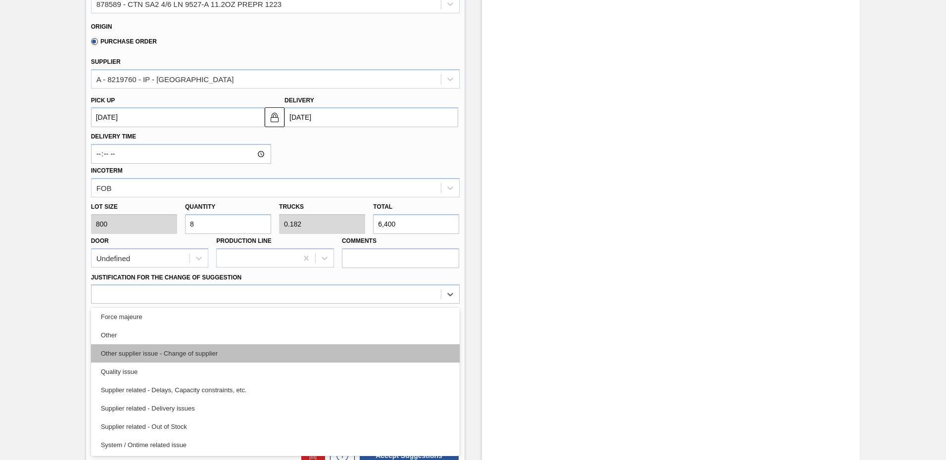
scroll to position [86, 0]
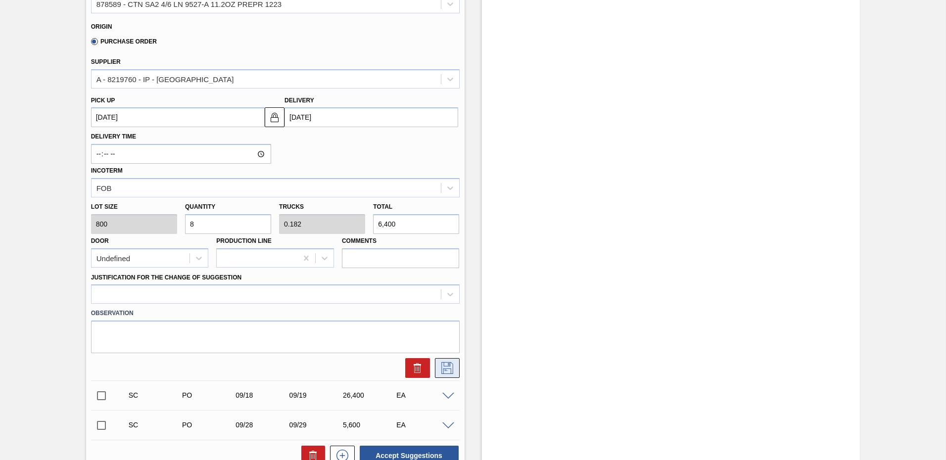
drag, startPoint x: 459, startPoint y: 378, endPoint x: 458, endPoint y: 368, distance: 10.0
click at [458, 368] on div at bounding box center [275, 368] width 377 height 20
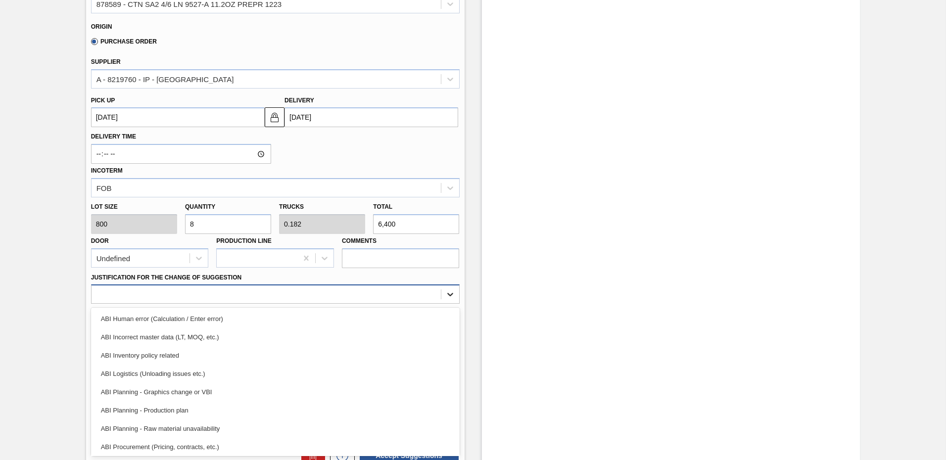
click at [452, 296] on icon at bounding box center [450, 295] width 10 height 10
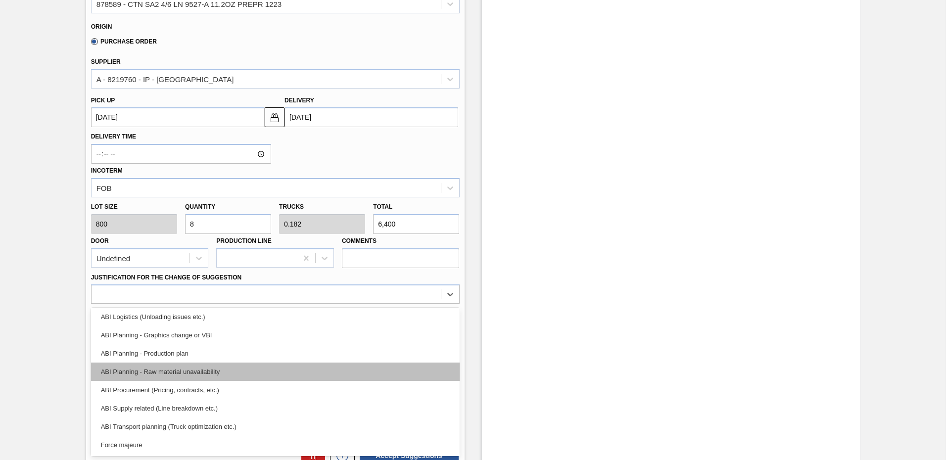
scroll to position [58, 0]
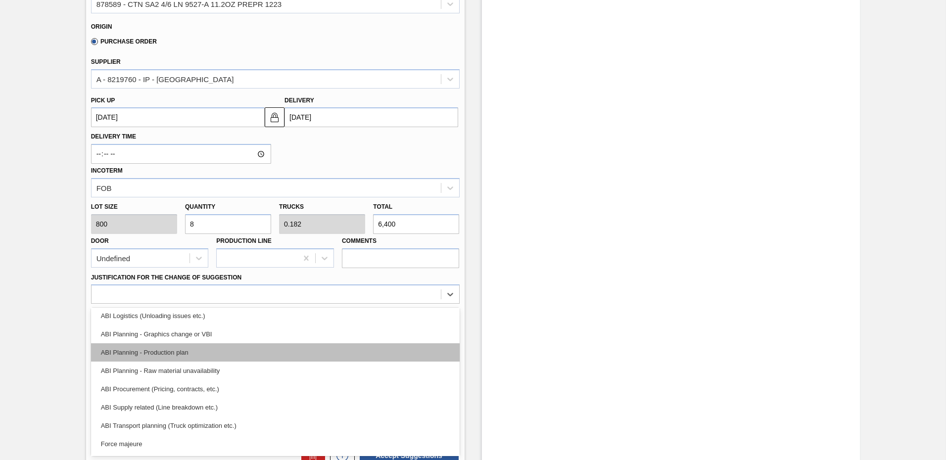
click at [178, 352] on div "ABI Planning - Production plan" at bounding box center [275, 353] width 369 height 18
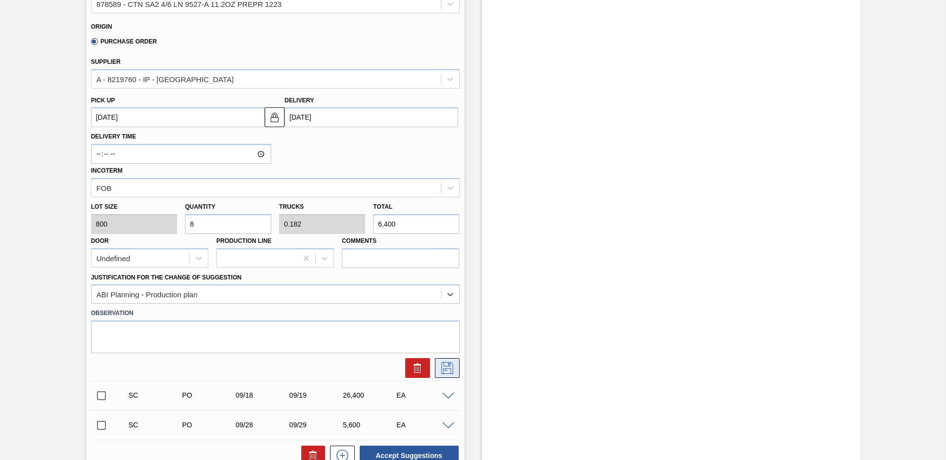
click at [447, 365] on icon at bounding box center [446, 367] width 5 height 8
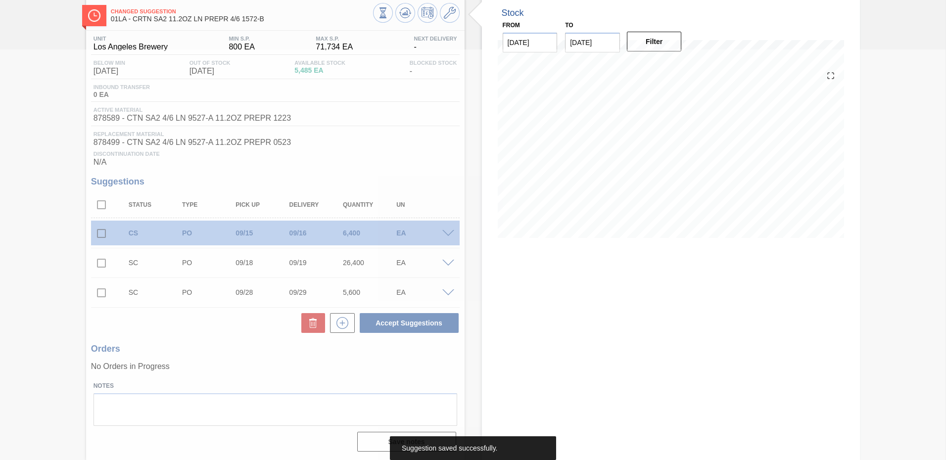
scroll to position [51, 0]
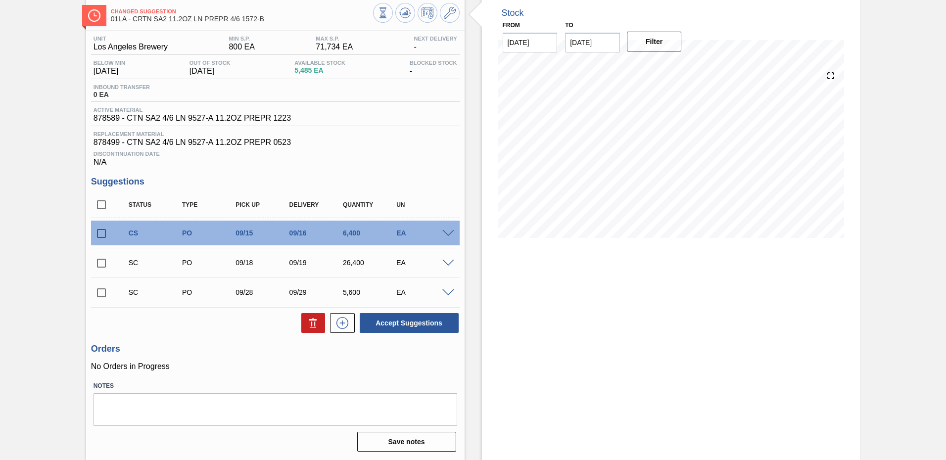
click at [450, 265] on span at bounding box center [448, 263] width 12 height 7
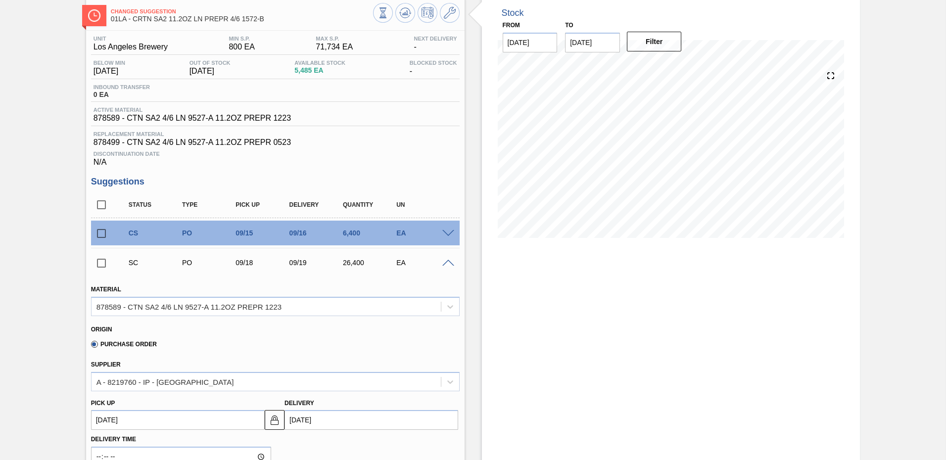
scroll to position [249, 0]
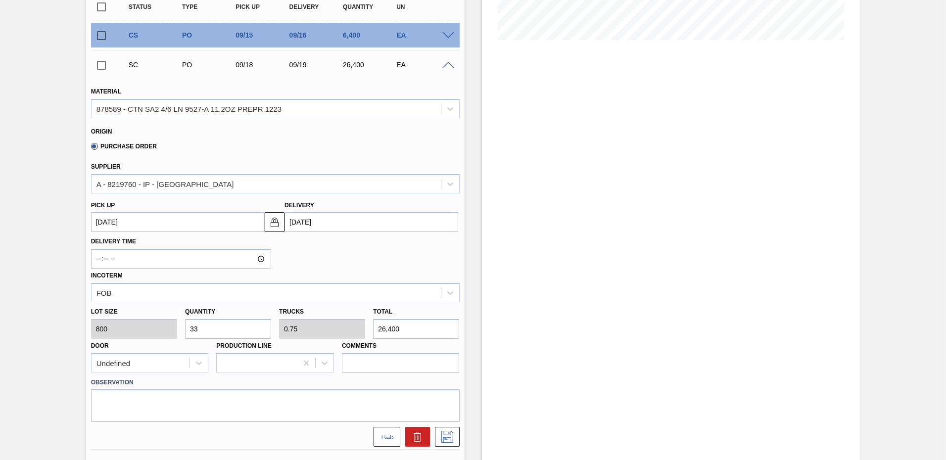
click at [321, 224] on input "[DATE]" at bounding box center [372, 222] width 174 height 20
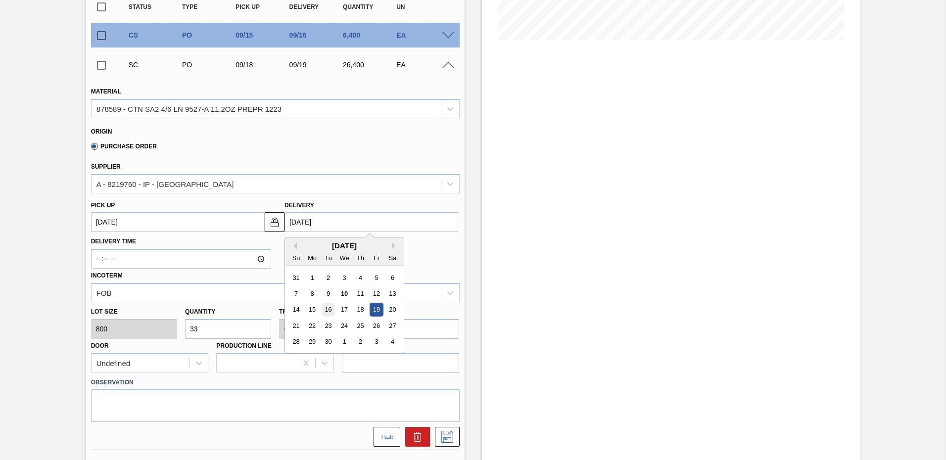
click at [326, 309] on div "16" at bounding box center [328, 309] width 13 height 13
type up104018310 "09/15/2025"
type input "09/16/2025"
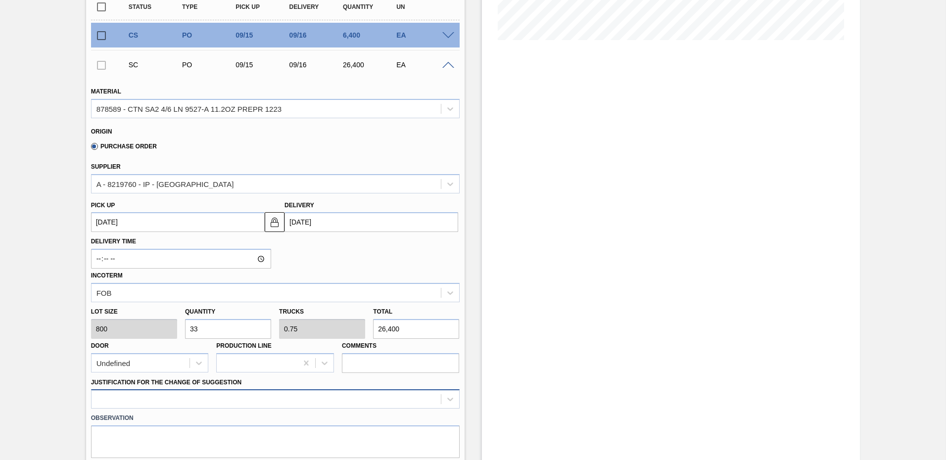
click at [173, 394] on div at bounding box center [275, 399] width 369 height 19
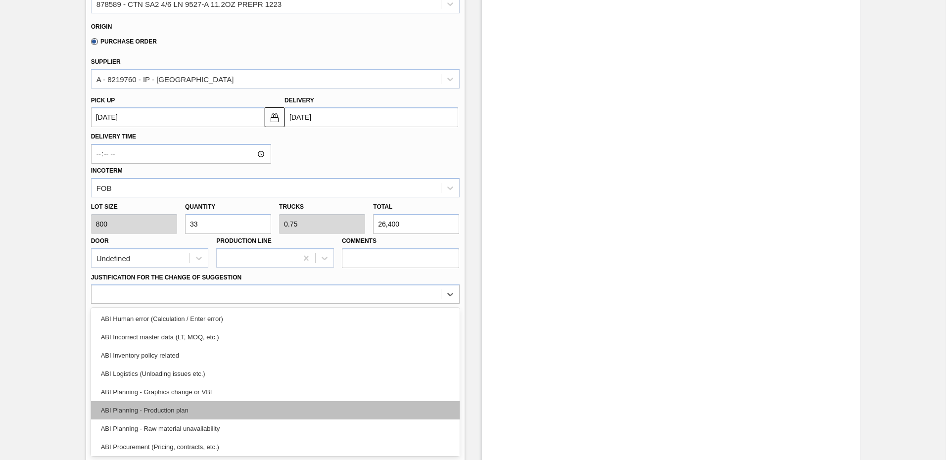
click at [179, 411] on div "ABI Planning - Production plan" at bounding box center [275, 410] width 369 height 18
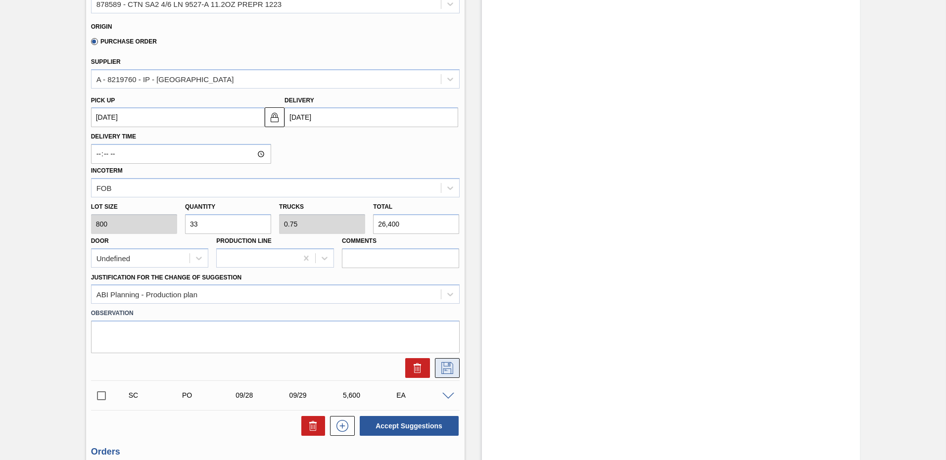
click at [450, 371] on icon at bounding box center [448, 368] width 16 height 12
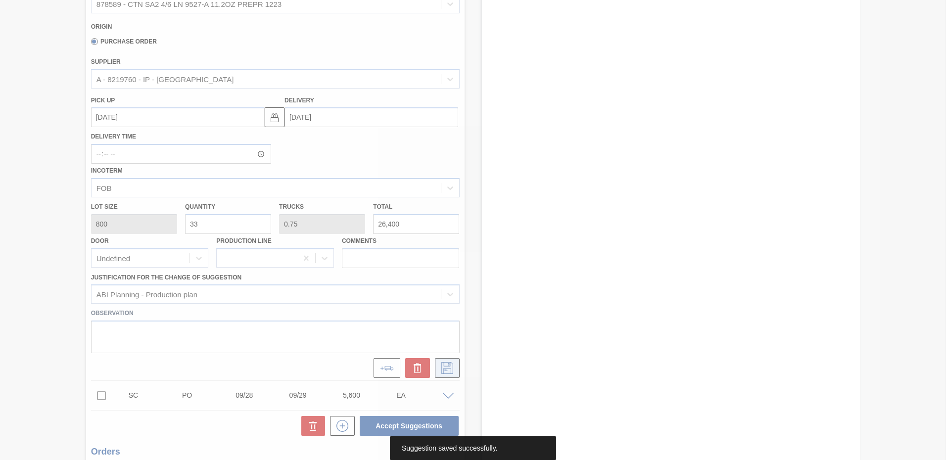
scroll to position [51, 0]
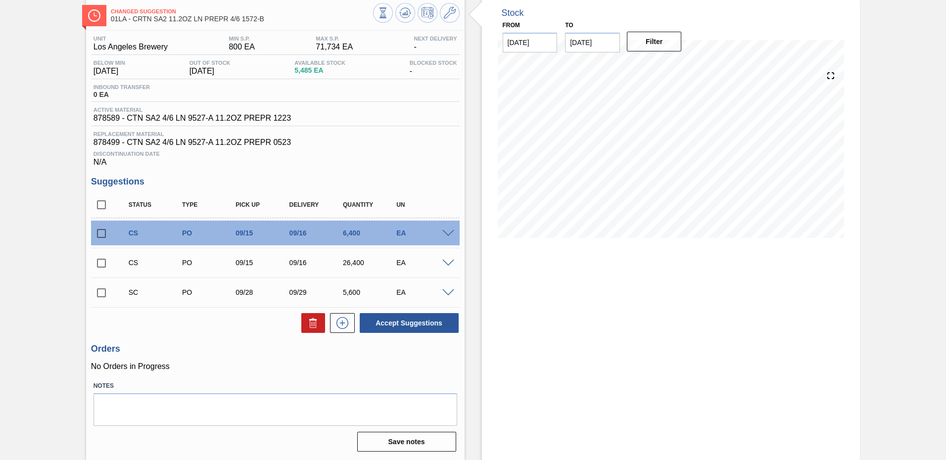
click at [449, 289] on div at bounding box center [450, 292] width 20 height 7
click at [443, 292] on span at bounding box center [448, 293] width 12 height 7
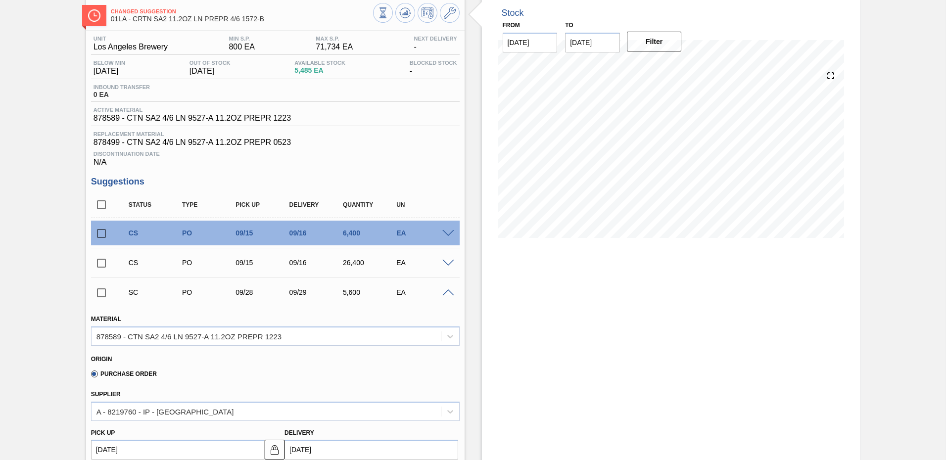
scroll to position [101, 0]
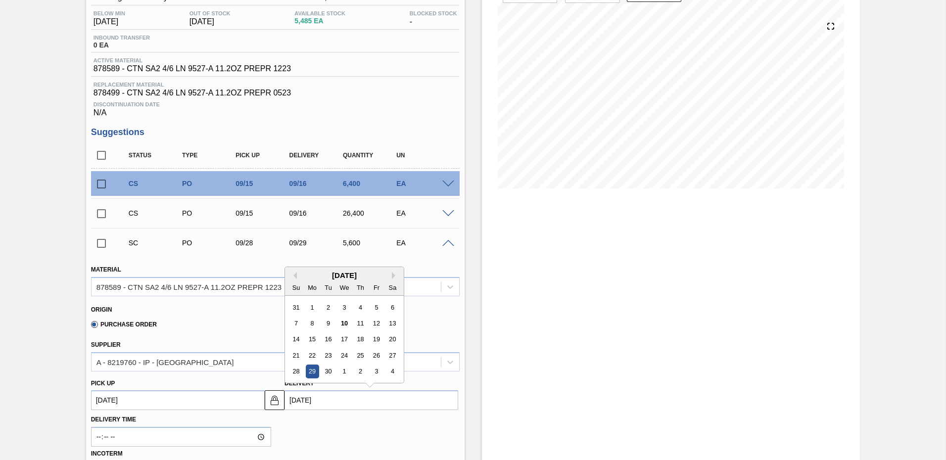
click at [300, 398] on input "09/29/2025" at bounding box center [372, 401] width 174 height 20
click at [331, 340] on div "16" at bounding box center [328, 339] width 13 height 13
type up104018311 "09/15/2025"
type input "09/16/2025"
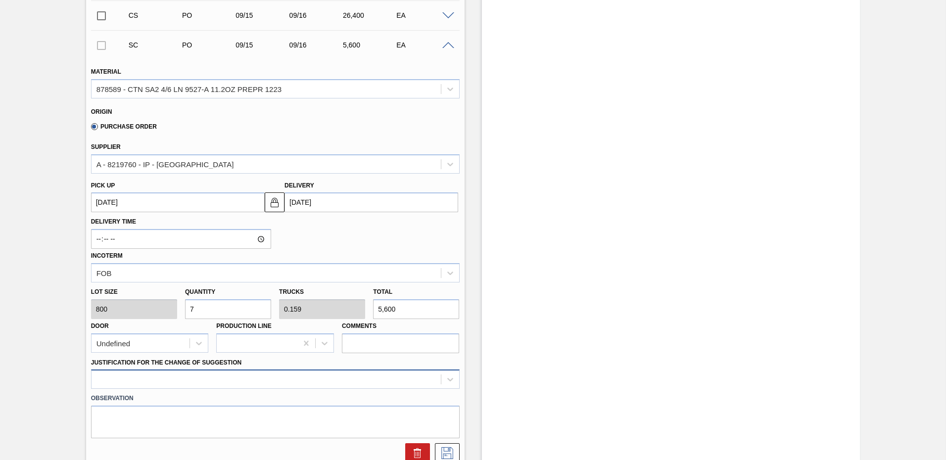
scroll to position [384, 0]
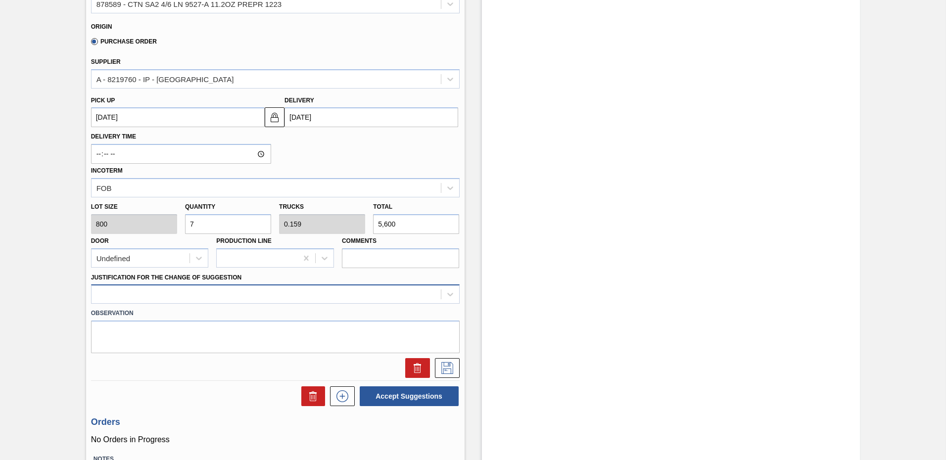
click at [232, 304] on div at bounding box center [275, 294] width 369 height 19
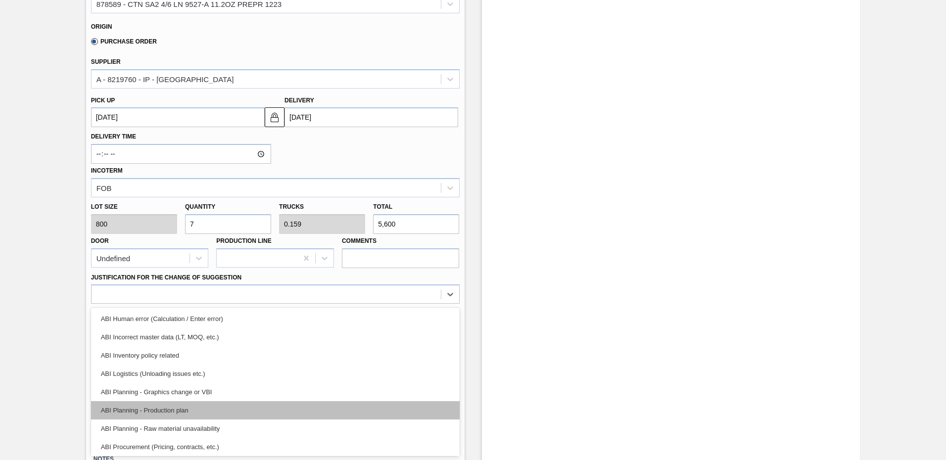
click at [161, 408] on div "ABI Planning - Production plan" at bounding box center [275, 410] width 369 height 18
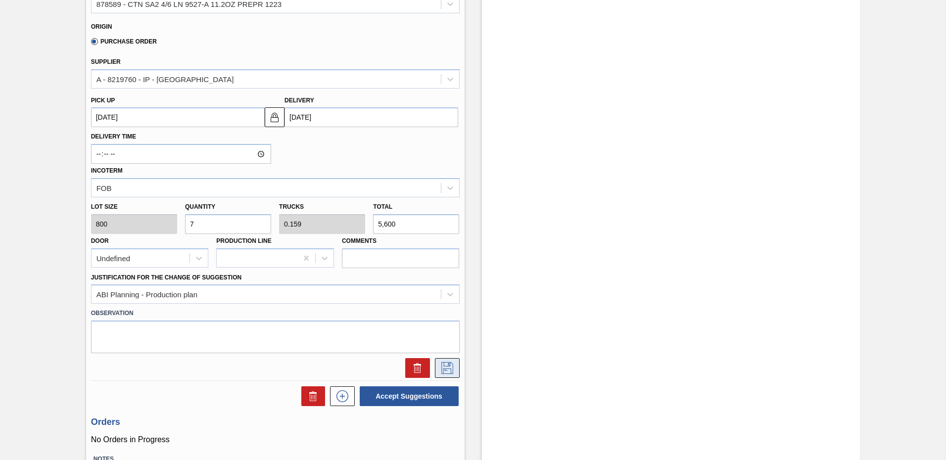
click at [454, 367] on icon at bounding box center [448, 368] width 16 height 12
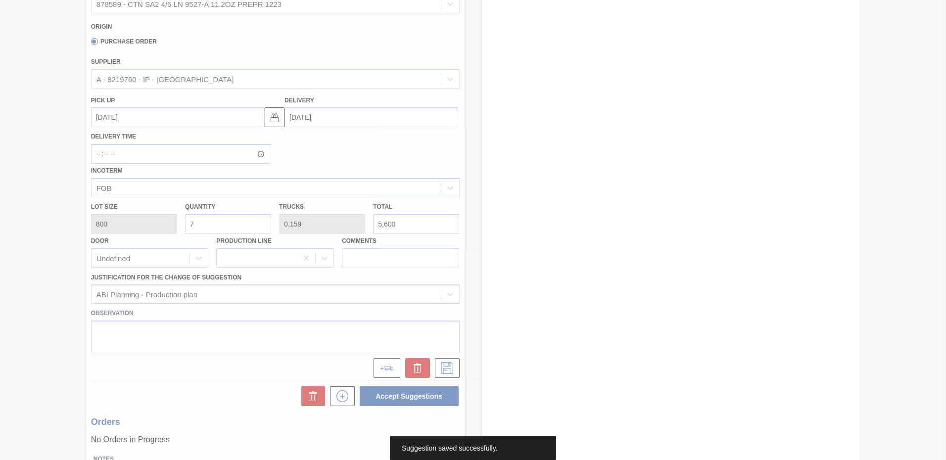
scroll to position [51, 0]
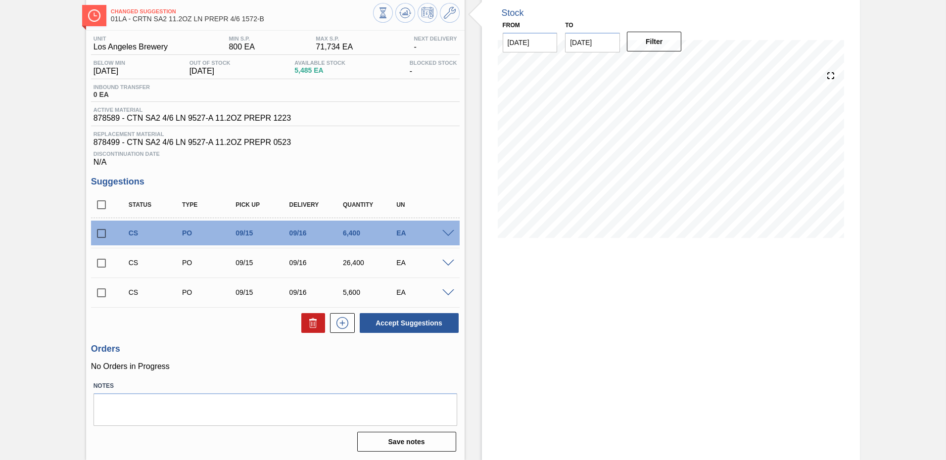
click at [106, 206] on input "checkbox" at bounding box center [101, 205] width 21 height 21
checkbox input "true"
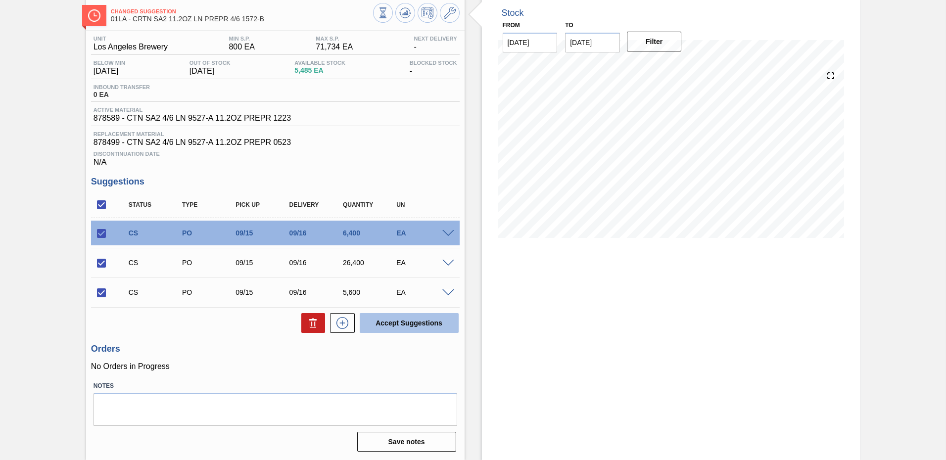
click at [428, 324] on button "Accept Suggestions" at bounding box center [409, 323] width 99 height 20
checkbox input "false"
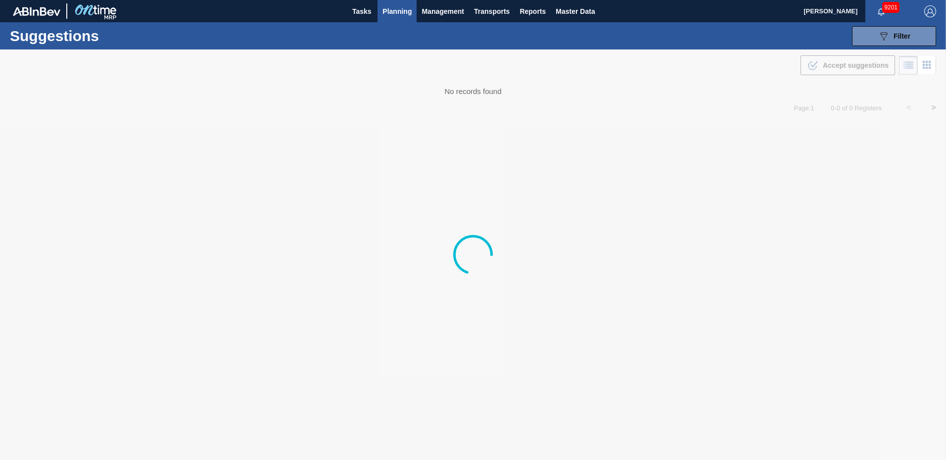
type from "[DATE]"
type to "[DATE]"
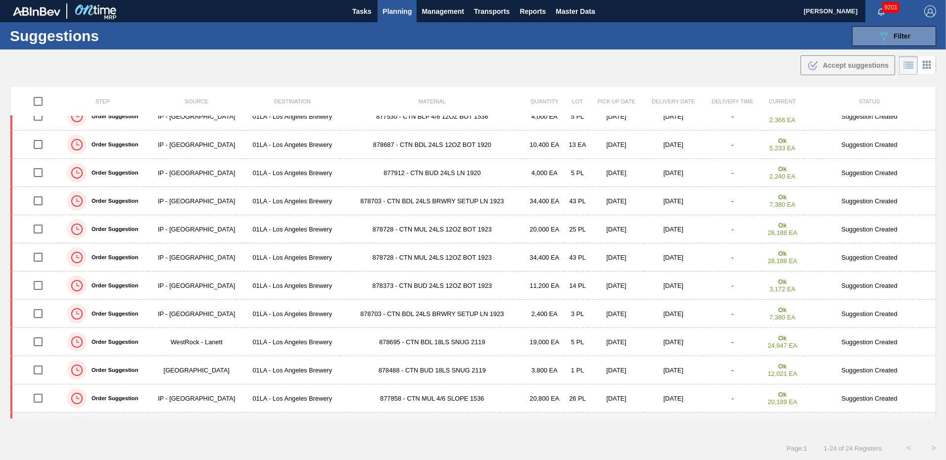
scroll to position [297, 0]
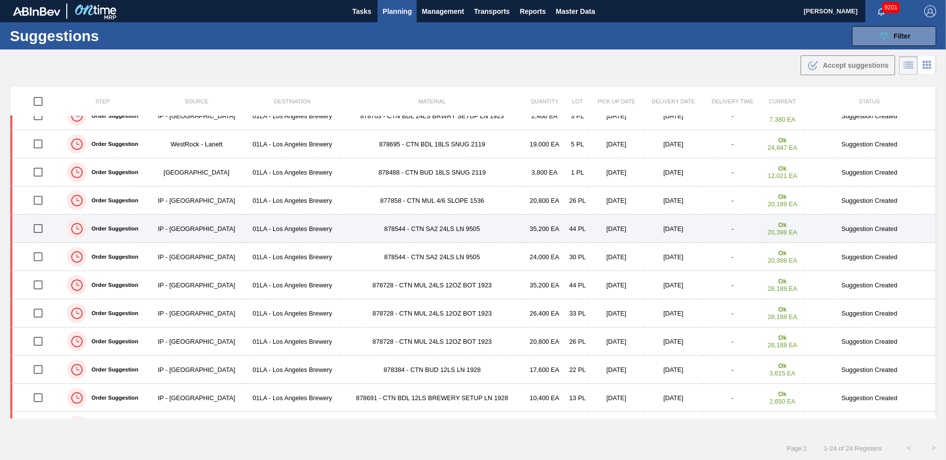
click at [864, 228] on td "Suggestion Created" at bounding box center [869, 229] width 133 height 28
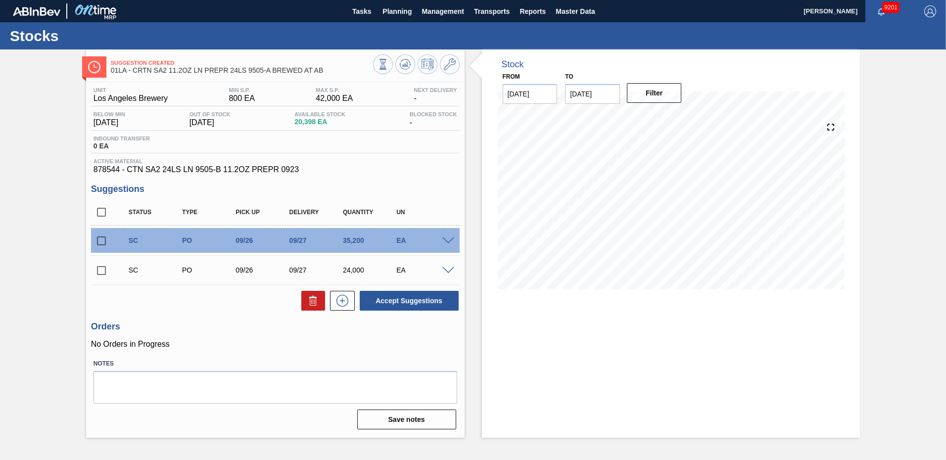
click at [444, 238] on span at bounding box center [448, 241] width 12 height 7
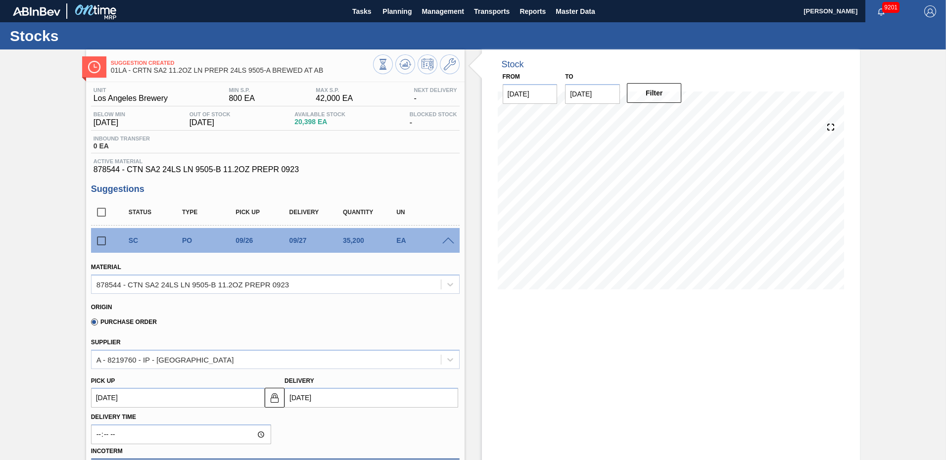
scroll to position [198, 0]
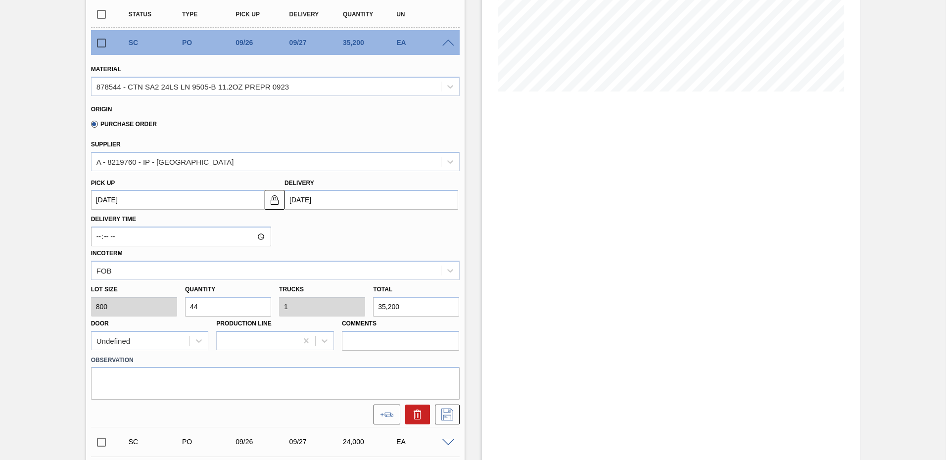
click at [331, 200] on input "[DATE]" at bounding box center [372, 200] width 174 height 20
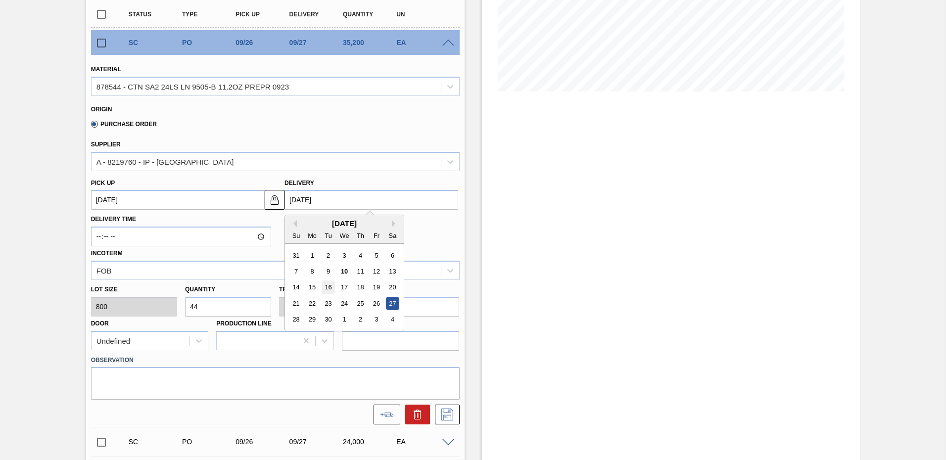
click at [330, 286] on div "16" at bounding box center [328, 287] width 13 height 13
type up104018294 "09/15/2025"
type input "09/16/2025"
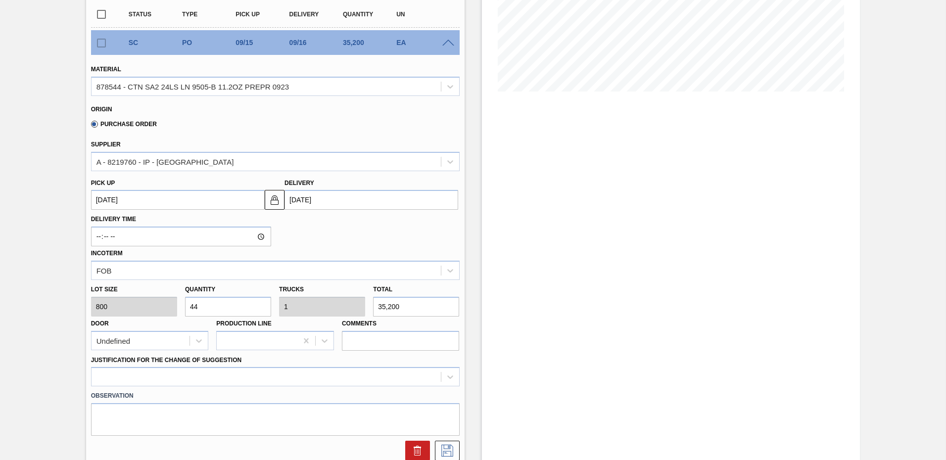
click at [211, 306] on input "44" at bounding box center [228, 307] width 86 height 20
type input "4"
type input "0.091"
type input "3,200"
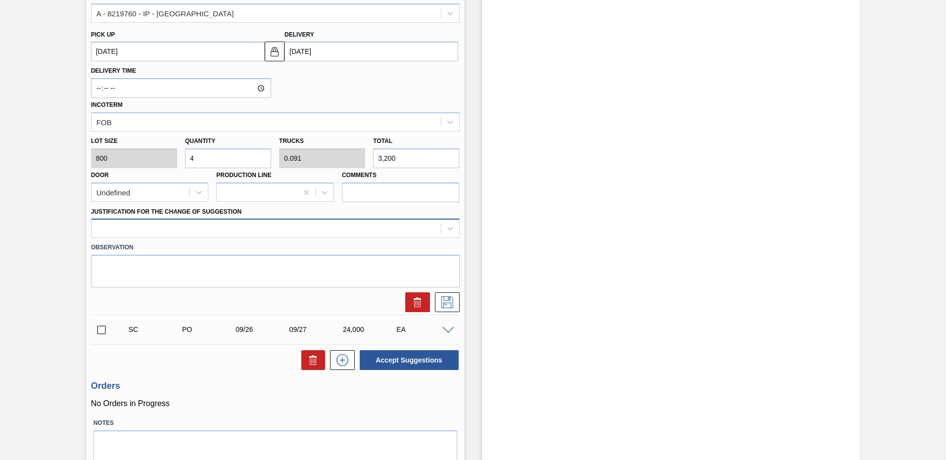
type input "4"
click at [155, 235] on div at bounding box center [266, 229] width 349 height 14
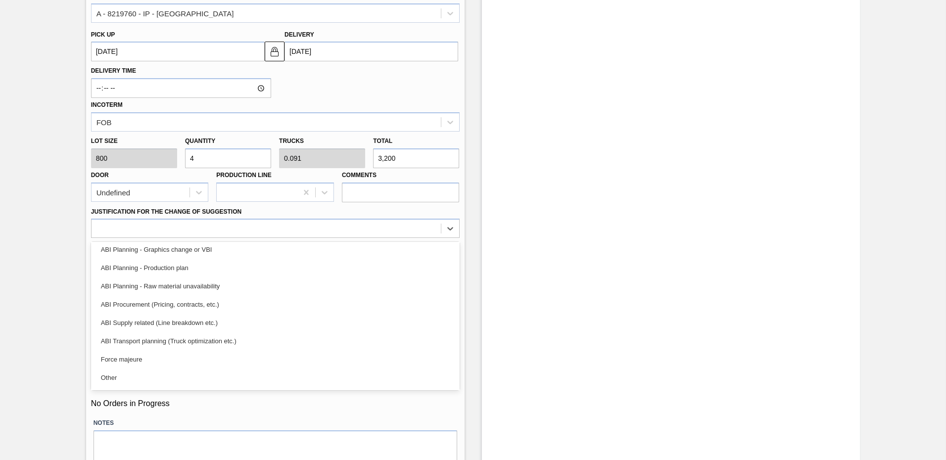
scroll to position [80, 0]
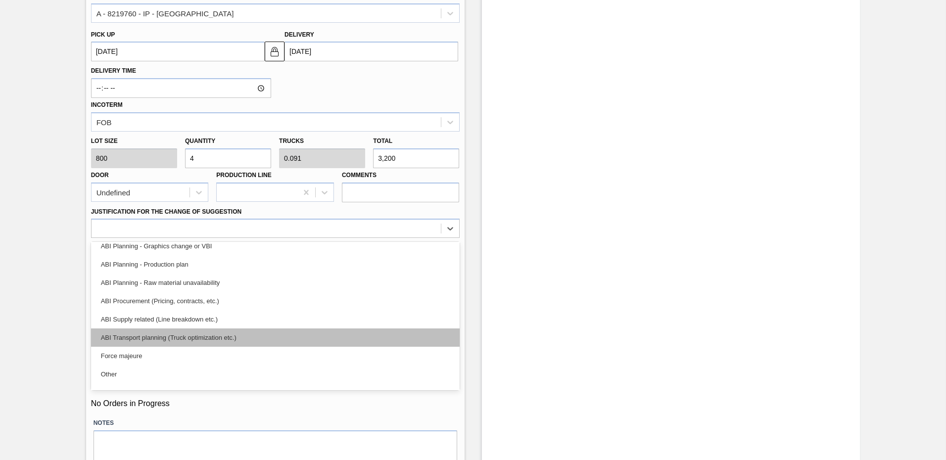
click at [236, 340] on div "ABI Transport planning (Truck optimization etc.)" at bounding box center [275, 338] width 369 height 18
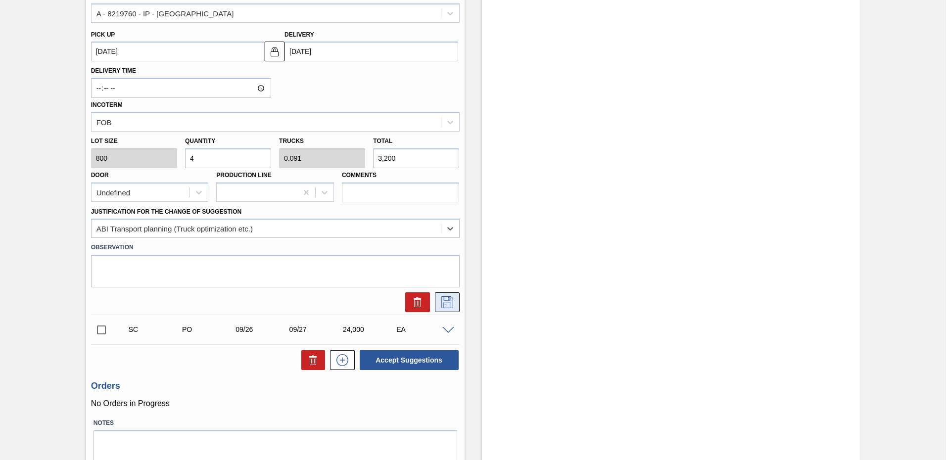
click at [447, 303] on icon at bounding box center [448, 302] width 12 height 12
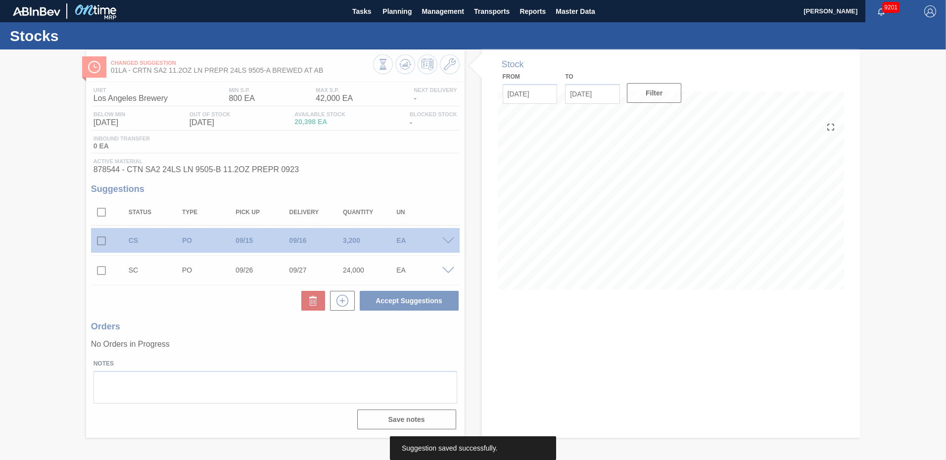
scroll to position [0, 0]
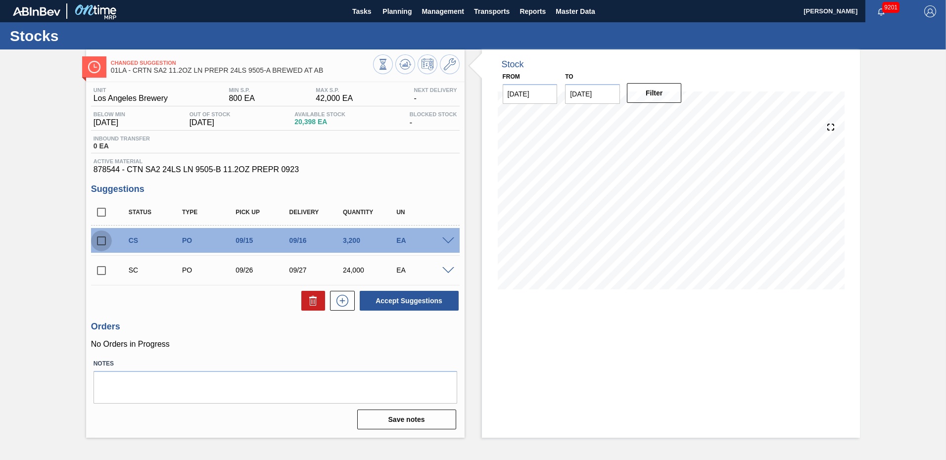
click at [100, 240] on input "checkbox" at bounding box center [101, 241] width 21 height 21
click at [414, 302] on button "Accept Suggestions" at bounding box center [409, 301] width 99 height 20
checkbox input "false"
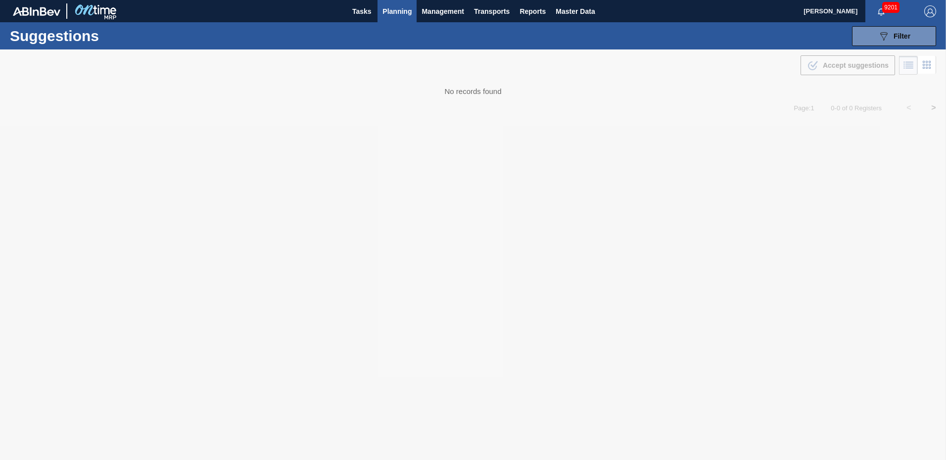
type from "[DATE]"
type to "[DATE]"
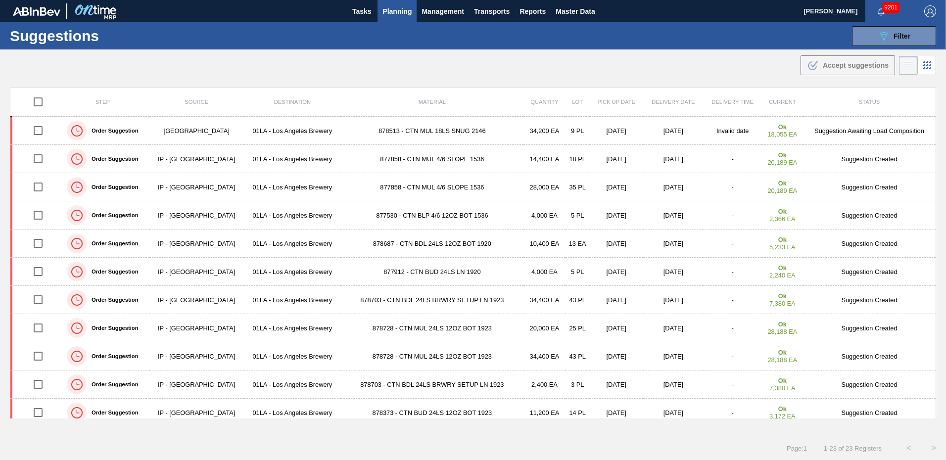
scroll to position [301, 0]
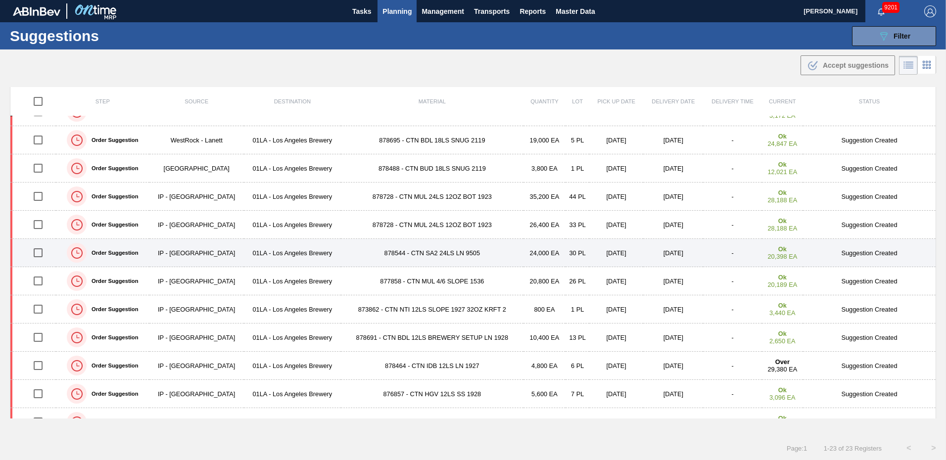
click at [853, 252] on td "Suggestion Created" at bounding box center [869, 253] width 133 height 28
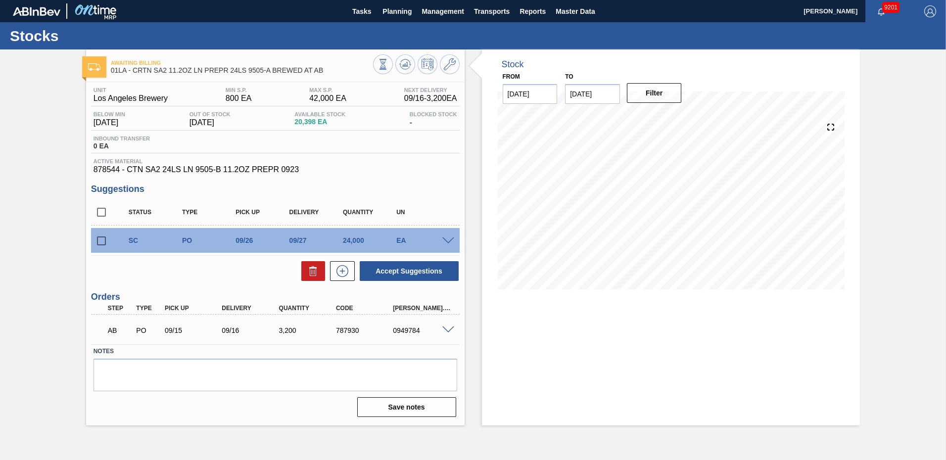
click at [327, 241] on div "09/27" at bounding box center [317, 241] width 60 height 8
click at [444, 238] on span at bounding box center [448, 241] width 12 height 7
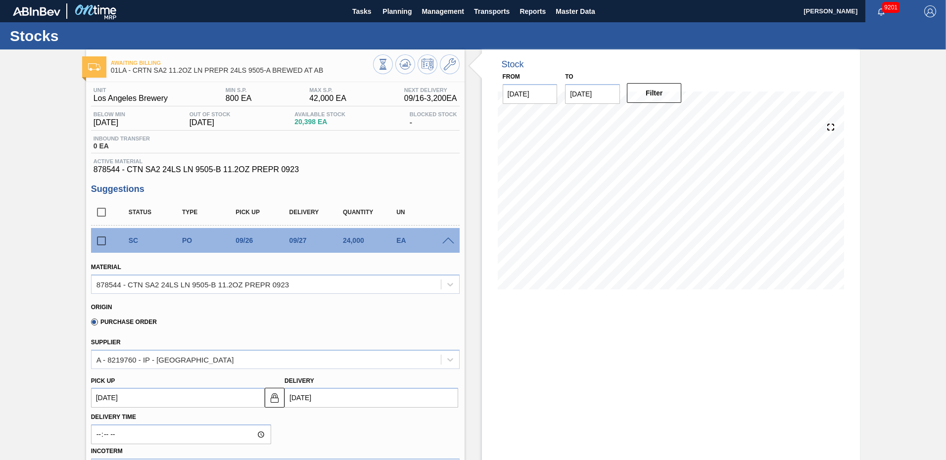
scroll to position [247, 0]
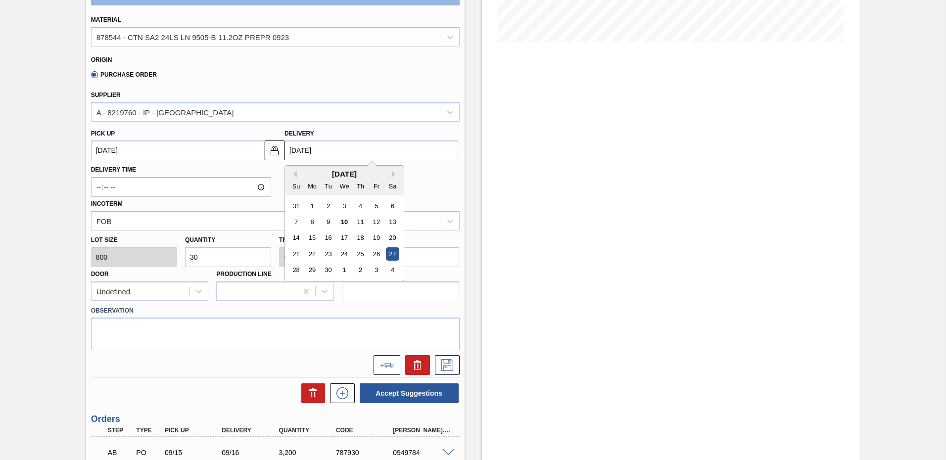
click at [302, 149] on input "[DATE]" at bounding box center [372, 151] width 174 height 20
click at [348, 239] on div "17" at bounding box center [344, 238] width 13 height 13
type up104018295 "09/16/2025"
type input "09/17/2025"
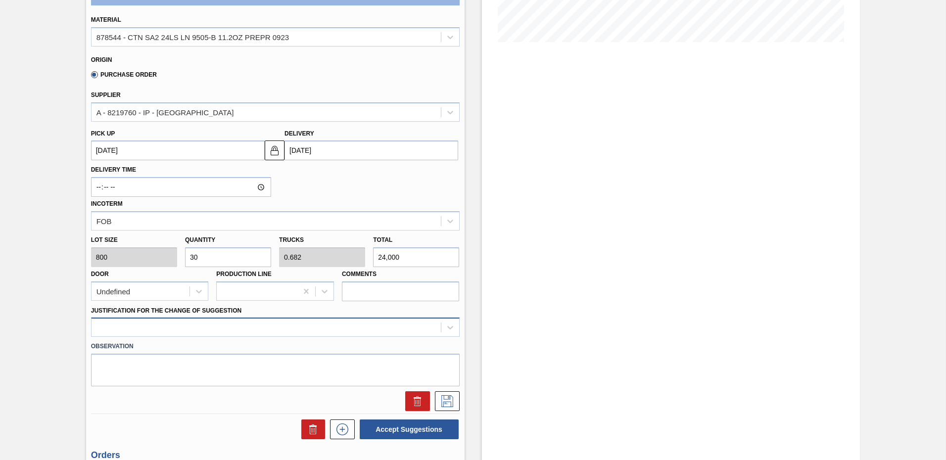
click at [180, 326] on div at bounding box center [275, 327] width 369 height 19
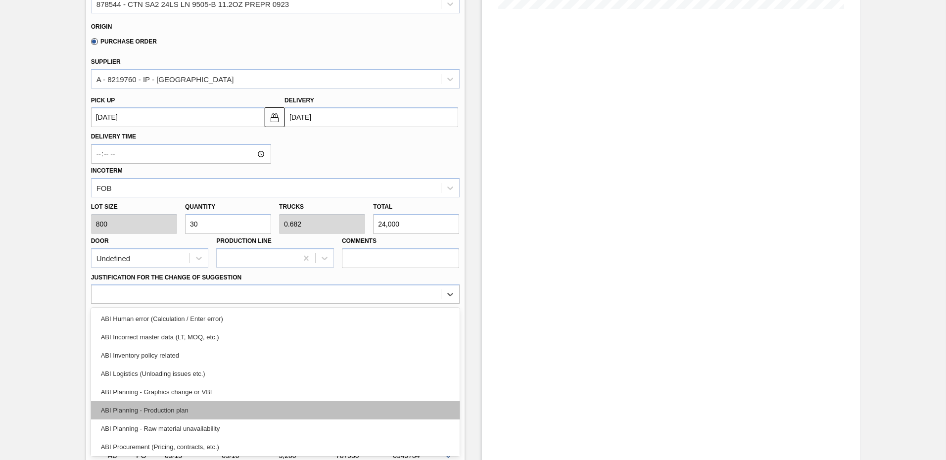
click at [181, 408] on div "ABI Planning - Production plan" at bounding box center [275, 410] width 369 height 18
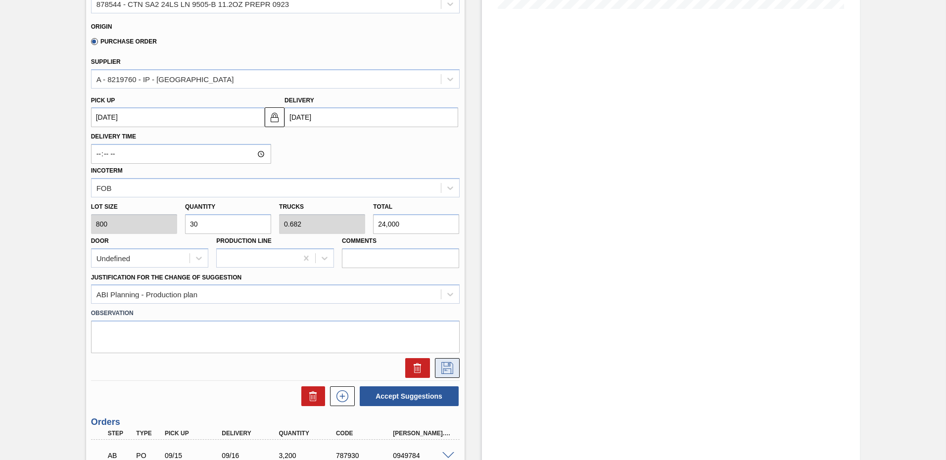
click at [446, 369] on icon at bounding box center [448, 368] width 16 height 12
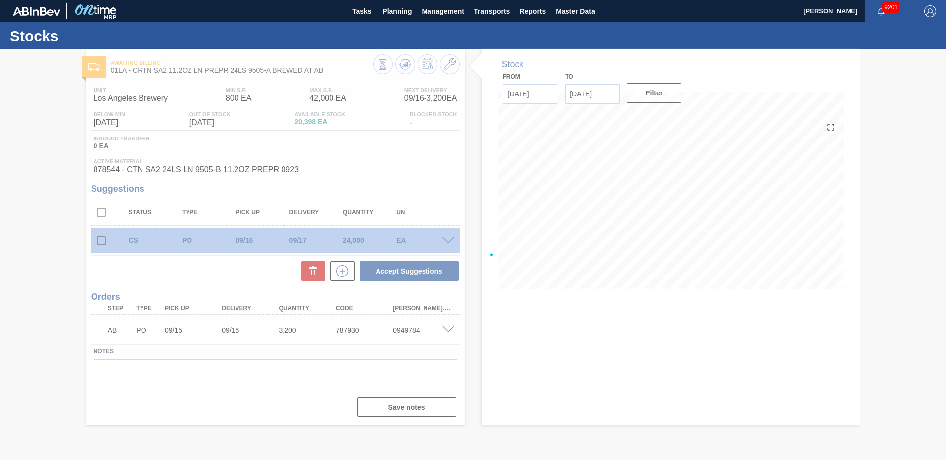
scroll to position [0, 0]
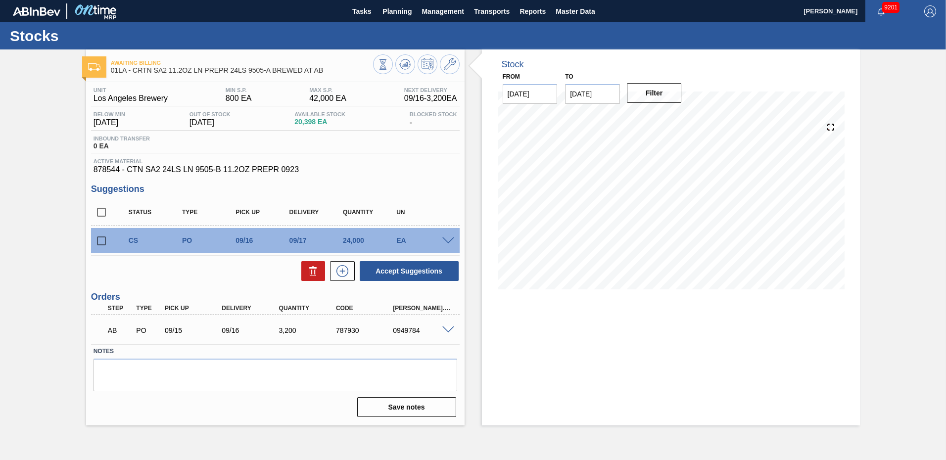
click at [442, 237] on div "EA" at bounding box center [424, 241] width 60 height 8
click at [447, 242] on span at bounding box center [448, 241] width 12 height 7
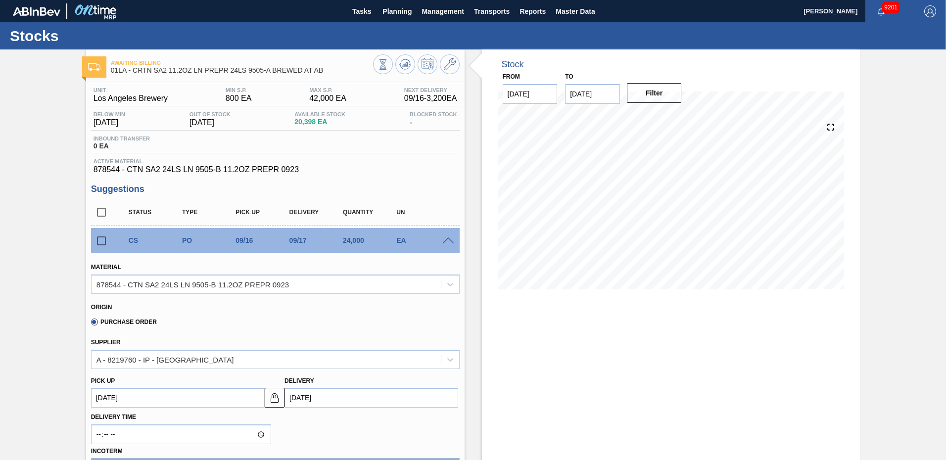
scroll to position [148, 0]
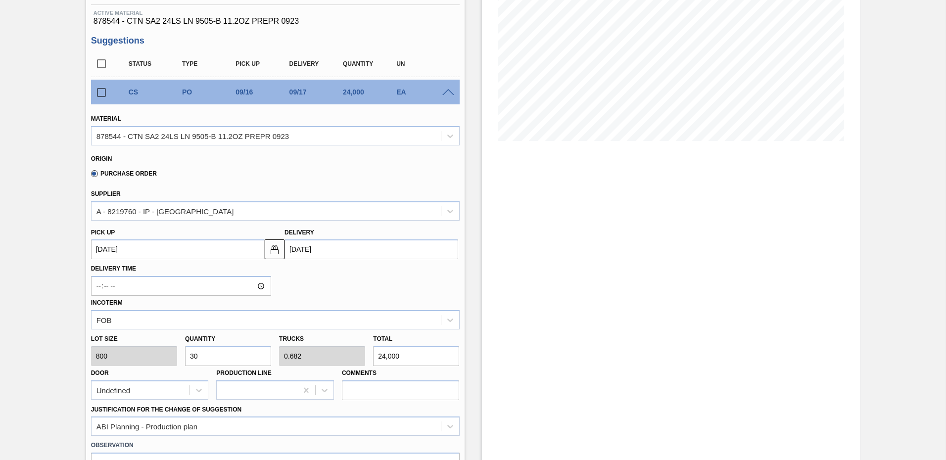
drag, startPoint x: 207, startPoint y: 356, endPoint x: -2, endPoint y: 358, distance: 209.4
click at [0, 0] on html "Tasks Planning Management Transports Reports Master Data Ken Truong 9201 Mark a…" at bounding box center [473, 0] width 946 height 0
type input "2"
type input "0.045"
type input "1,600"
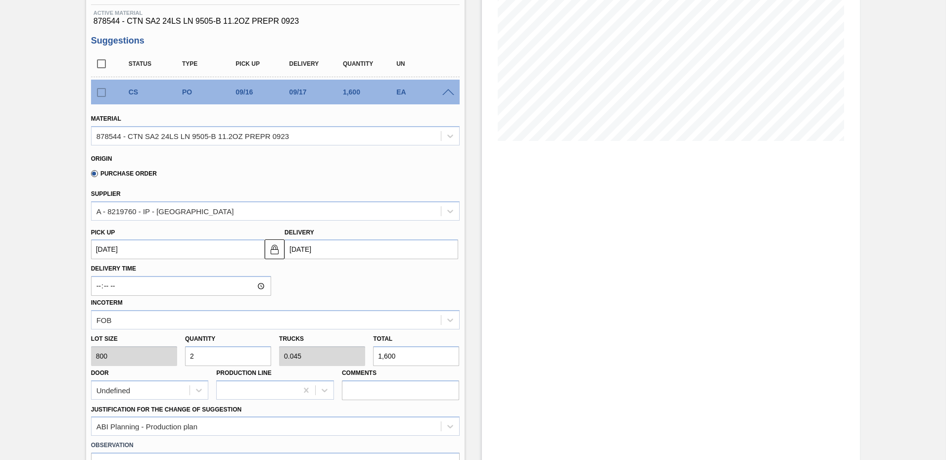
type input "26"
type input "0.591"
type input "20,800"
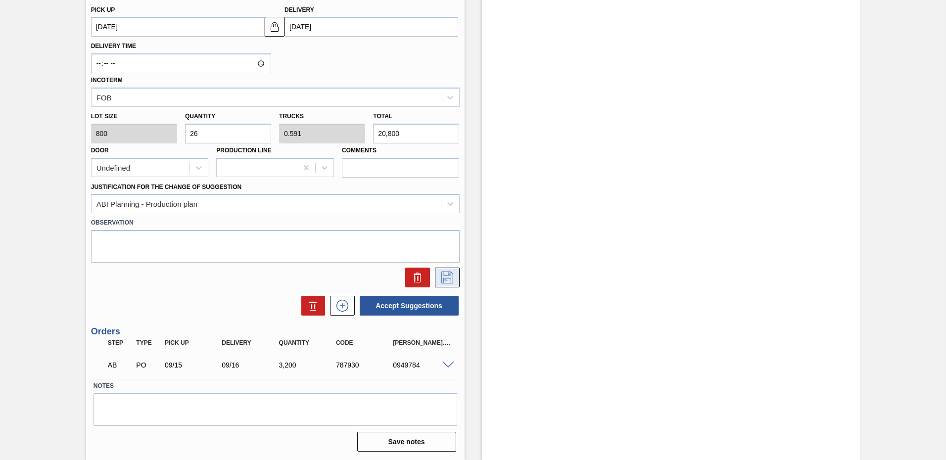
type input "26"
click at [447, 278] on icon at bounding box center [448, 278] width 16 height 12
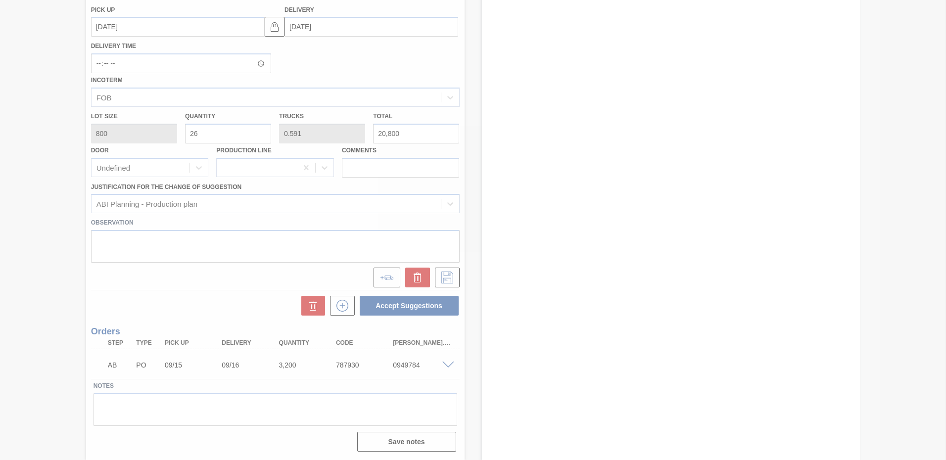
scroll to position [0, 0]
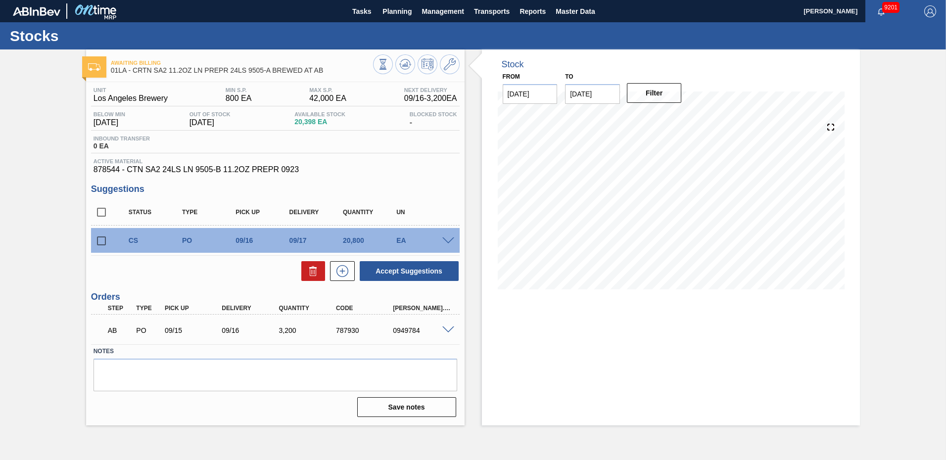
click at [99, 212] on input "checkbox" at bounding box center [101, 212] width 21 height 21
checkbox input "true"
click at [408, 268] on button "Accept Suggestions" at bounding box center [409, 271] width 99 height 20
checkbox input "false"
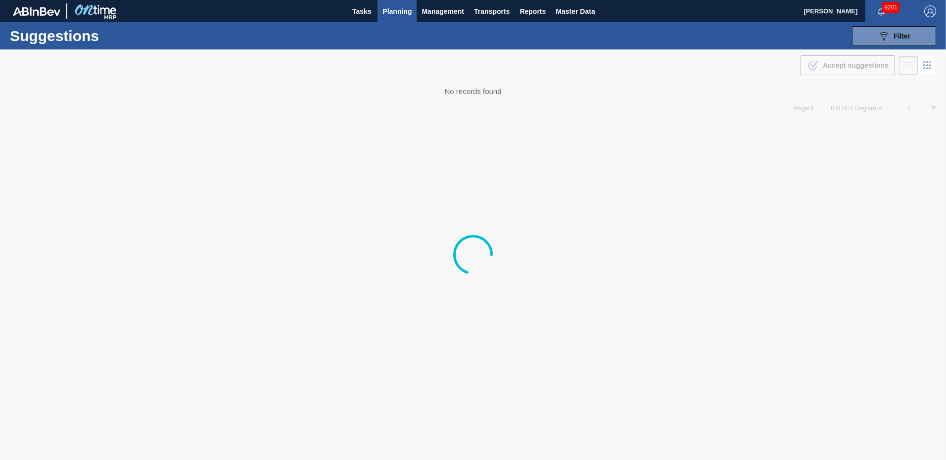
type from "[DATE]"
type to "[DATE]"
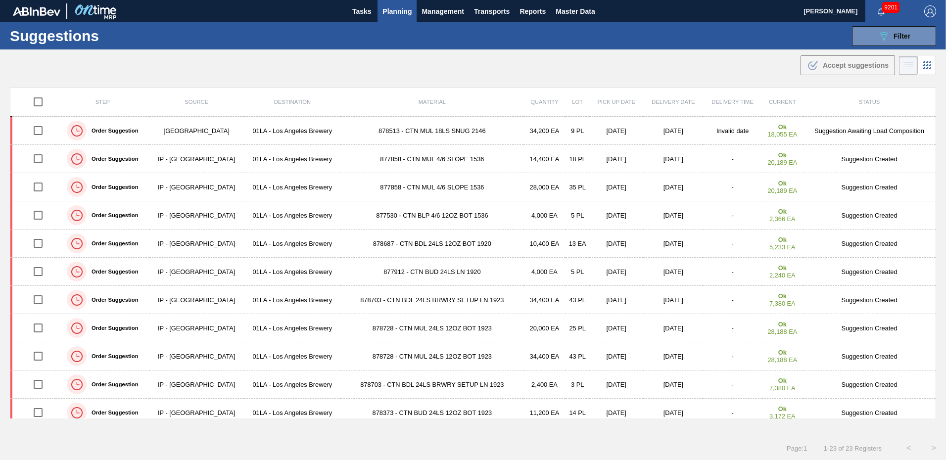
scroll to position [329, 0]
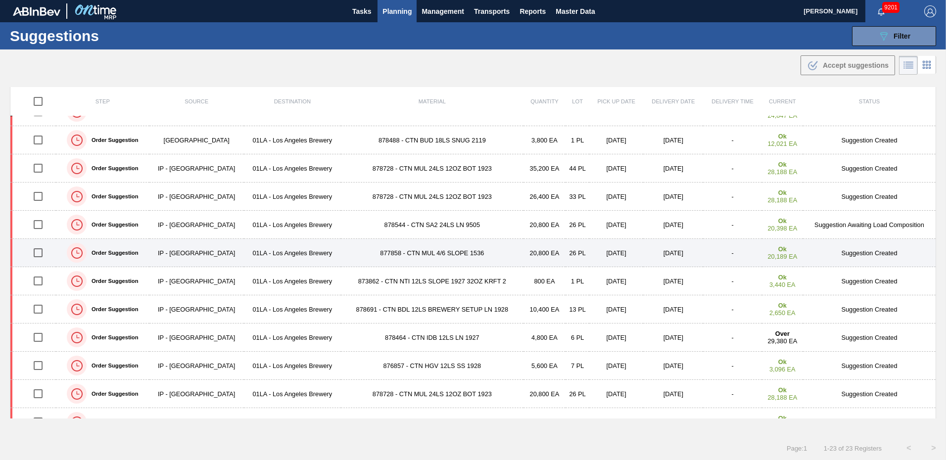
click at [873, 254] on td "Suggestion Created" at bounding box center [869, 253] width 133 height 28
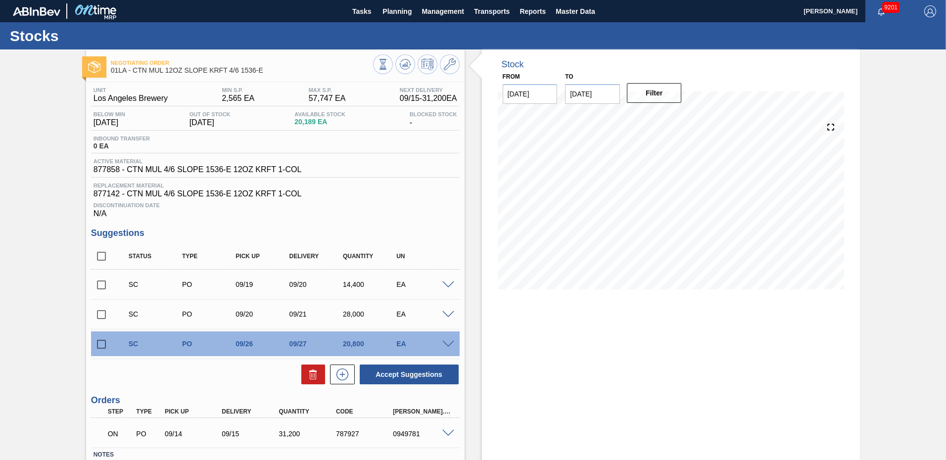
click at [448, 347] on span at bounding box center [448, 344] width 12 height 7
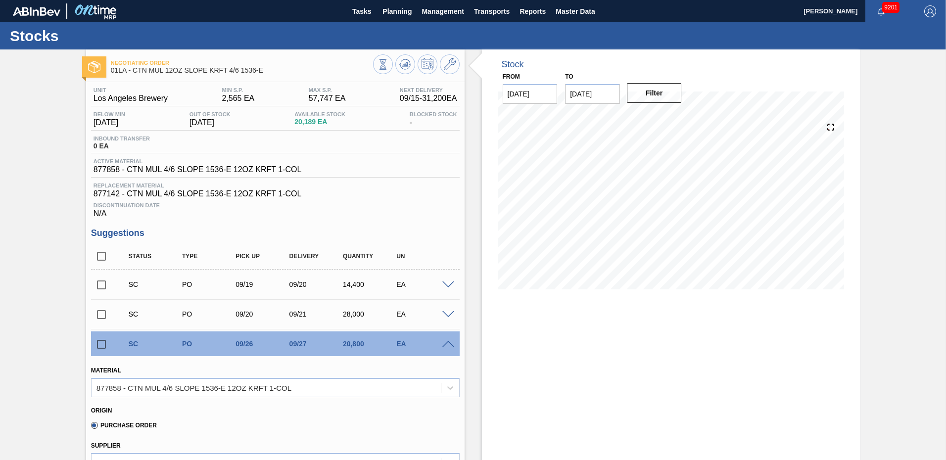
scroll to position [198, 0]
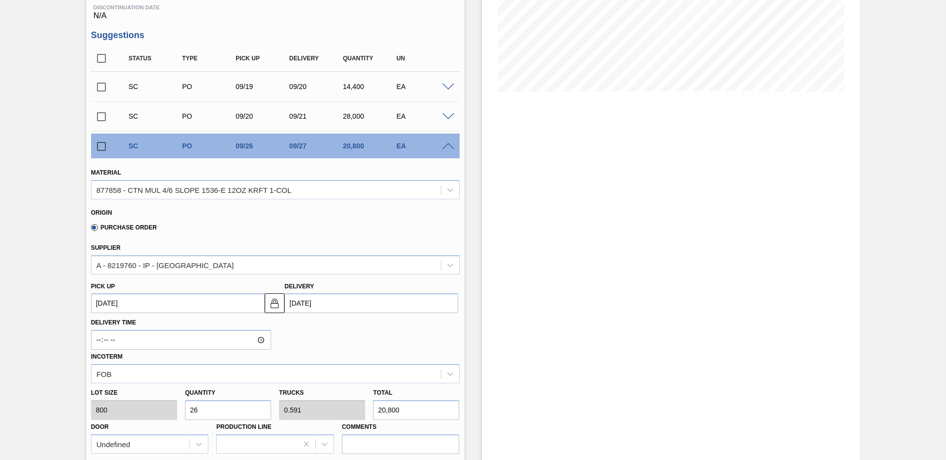
click at [334, 309] on input "[DATE]" at bounding box center [372, 304] width 174 height 20
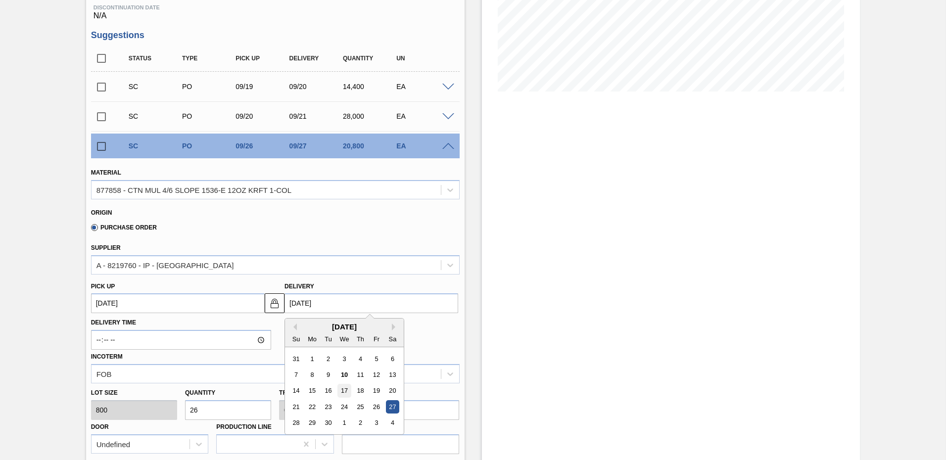
click at [344, 390] on div "17" at bounding box center [344, 391] width 13 height 13
type up104020628 "09/16/2025"
type input "09/17/2025"
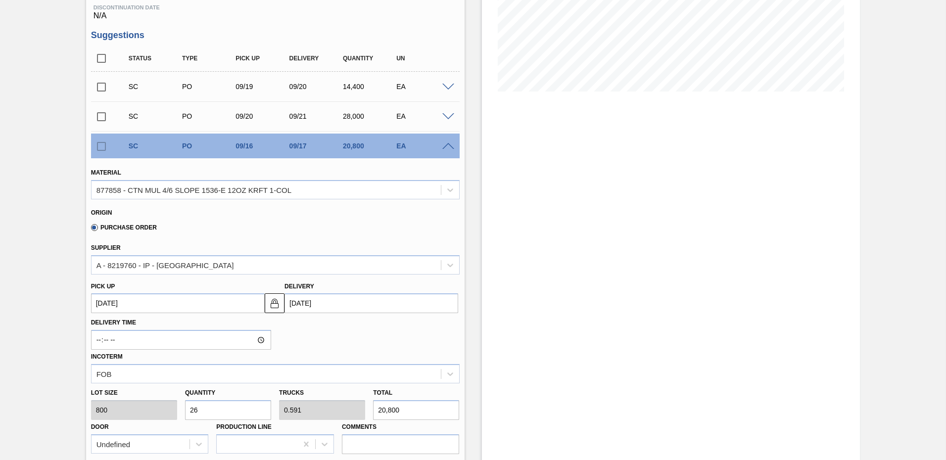
scroll to position [445, 0]
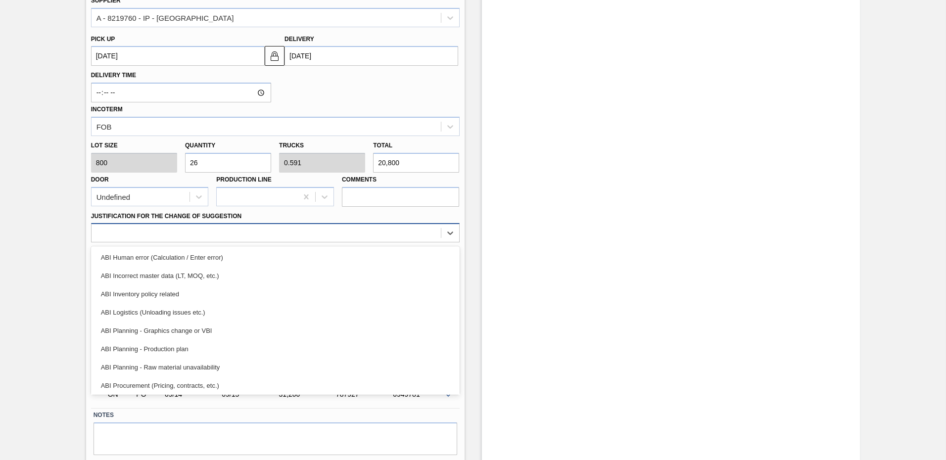
click at [218, 234] on div at bounding box center [266, 233] width 349 height 14
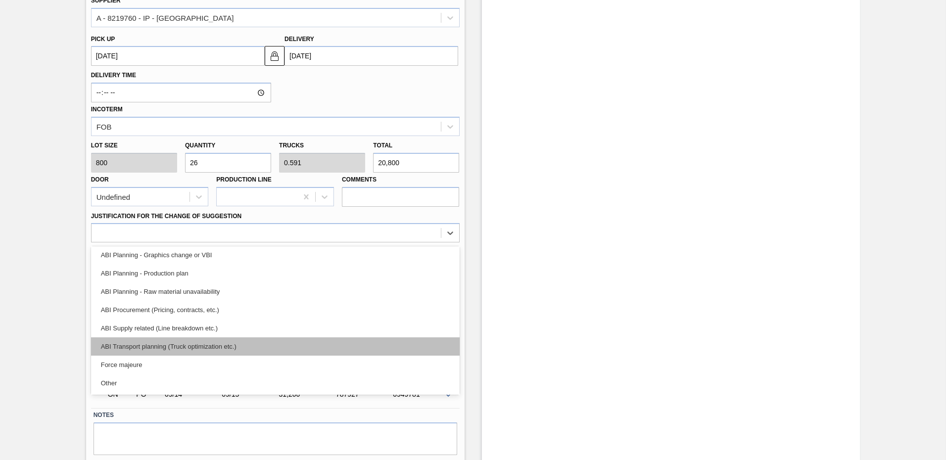
click at [227, 344] on div "ABI Transport planning (Truck optimization etc.)" at bounding box center [275, 347] width 369 height 18
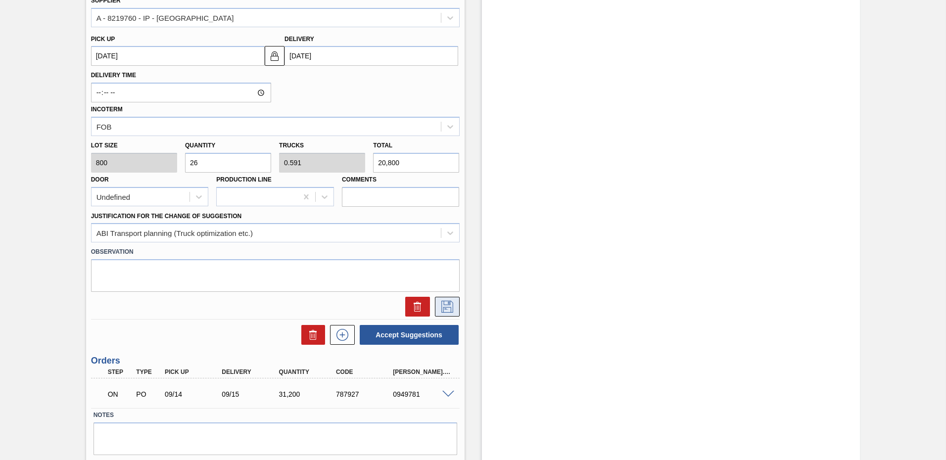
click at [449, 307] on icon at bounding box center [448, 307] width 12 height 12
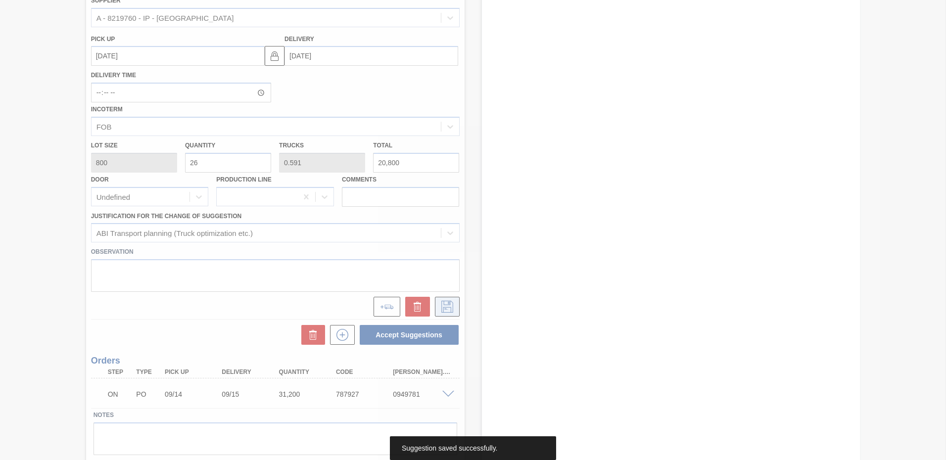
scroll to position [69, 0]
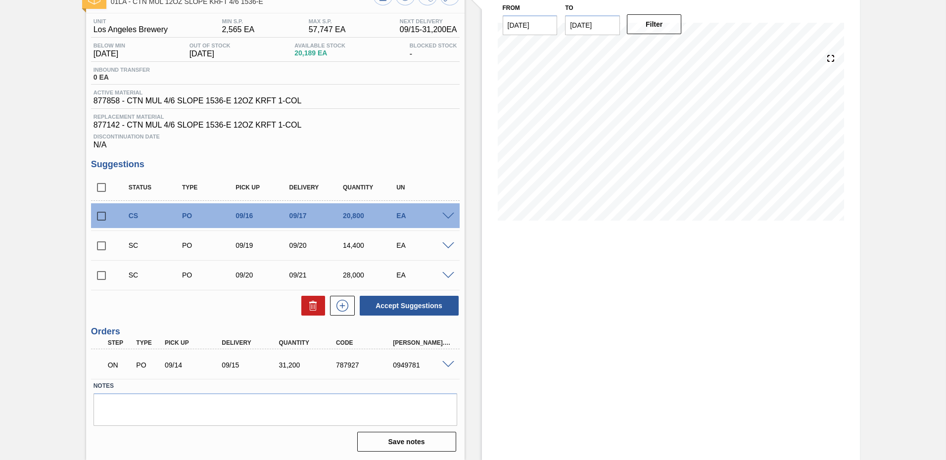
click at [445, 271] on div at bounding box center [450, 274] width 20 height 7
click at [450, 280] on div "SC PO 09/20 09/21 28,000 EA" at bounding box center [275, 275] width 369 height 25
click at [449, 277] on span at bounding box center [448, 275] width 12 height 7
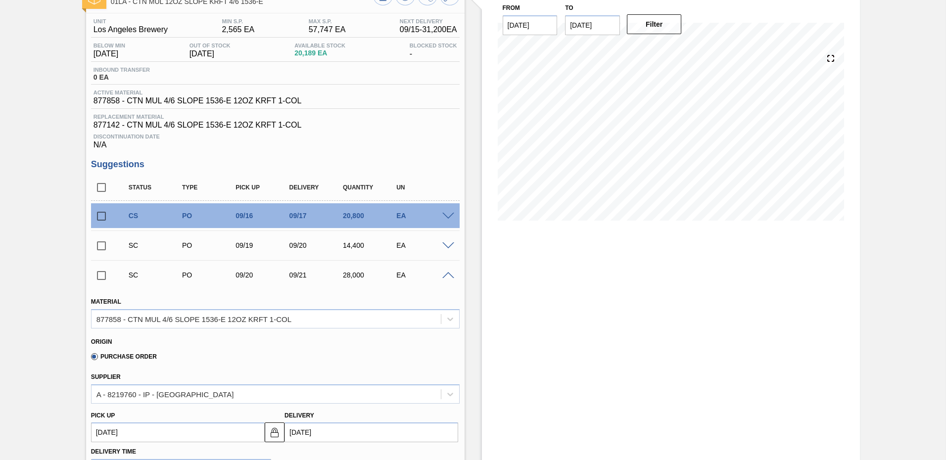
click at [443, 213] on span at bounding box center [448, 216] width 12 height 7
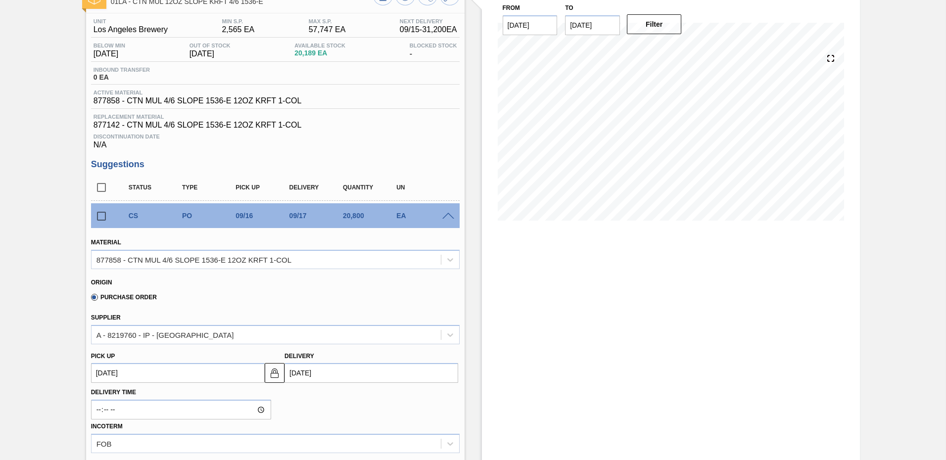
scroll to position [217, 0]
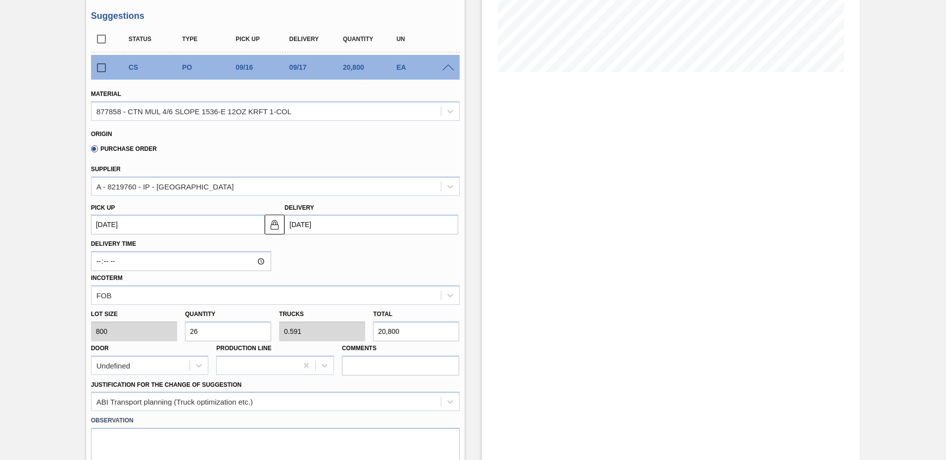
drag, startPoint x: 214, startPoint y: 331, endPoint x: 0, endPoint y: 246, distance: 230.2
click at [0, 0] on html "Tasks Planning Management Transports Reports Master Data Ken Truong 9201 Mark a…" at bounding box center [473, 0] width 946 height 0
type input "3"
type input "0.068"
type input "2,400"
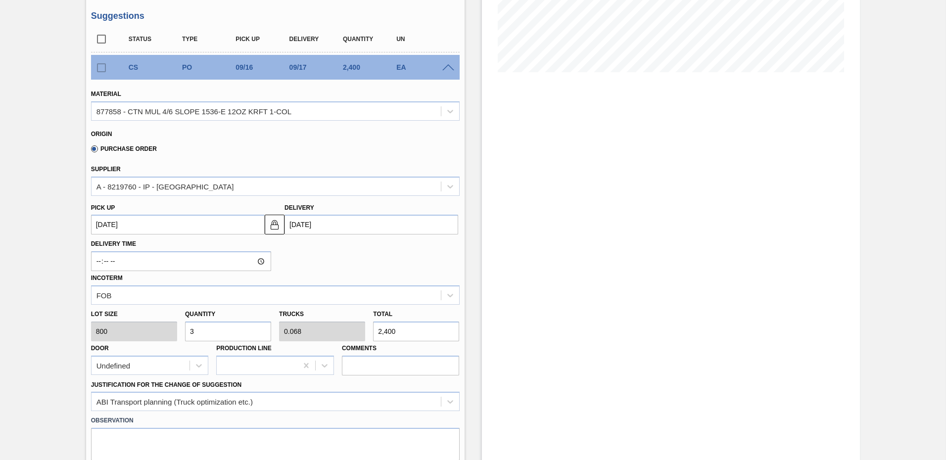
type input "32"
type input "0.727"
type input "25,600"
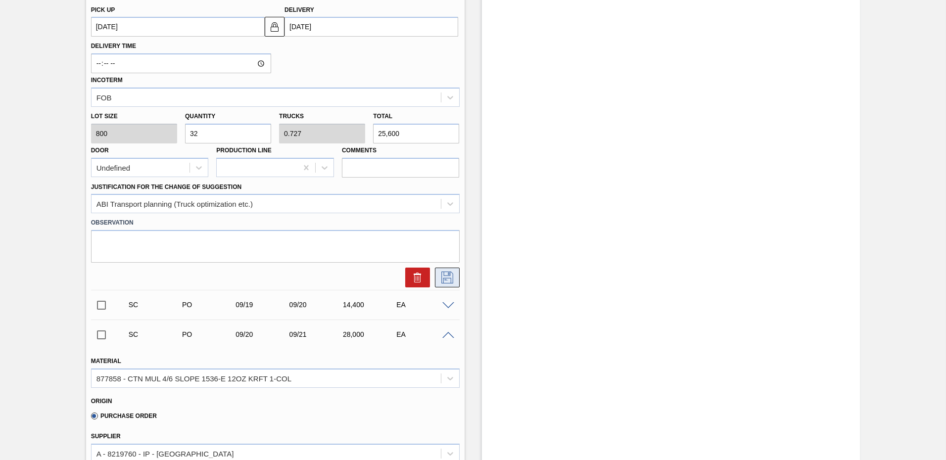
type input "32"
click at [448, 275] on icon at bounding box center [448, 278] width 16 height 12
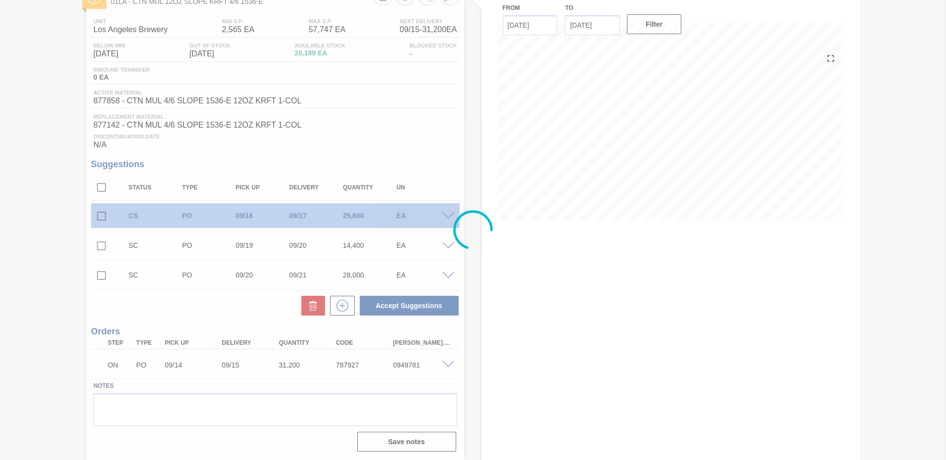
scroll to position [69, 0]
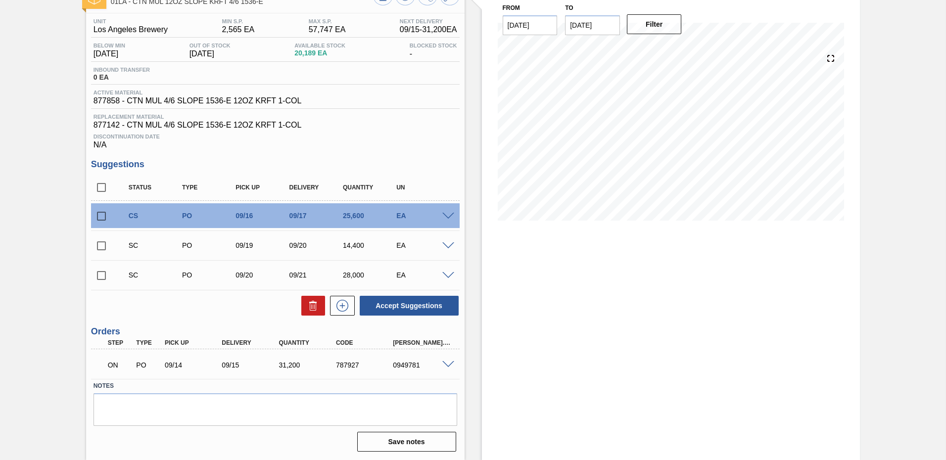
click at [100, 216] on input "checkbox" at bounding box center [101, 216] width 21 height 21
click at [416, 311] on button "Accept Suggestions" at bounding box center [409, 306] width 99 height 20
checkbox input "false"
click at [447, 276] on span at bounding box center [448, 275] width 12 height 7
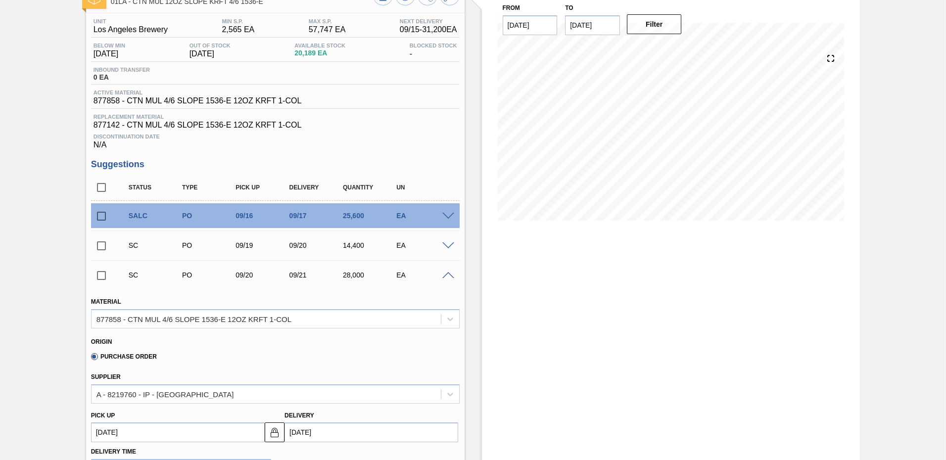
click at [449, 213] on span at bounding box center [448, 216] width 12 height 7
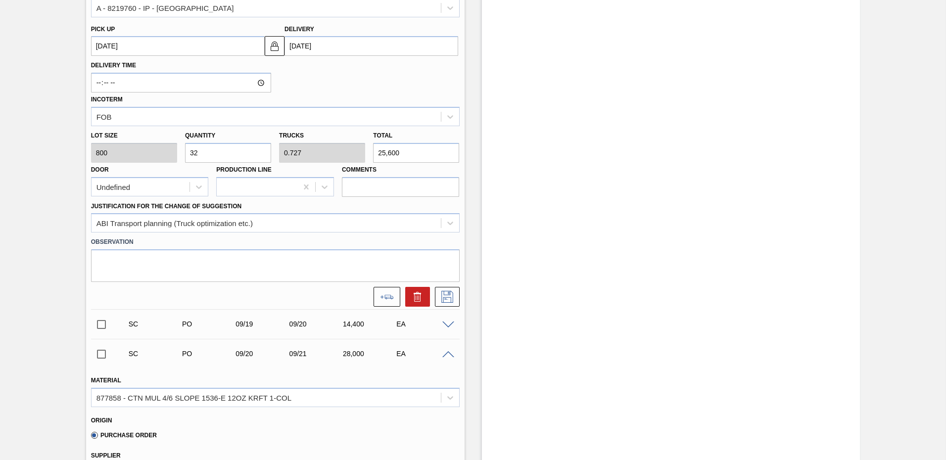
scroll to position [495, 0]
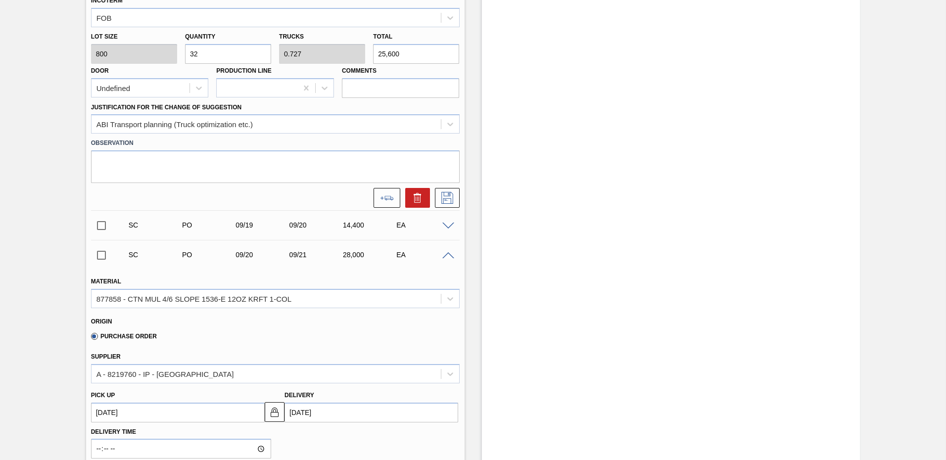
click at [447, 253] on span at bounding box center [448, 255] width 12 height 7
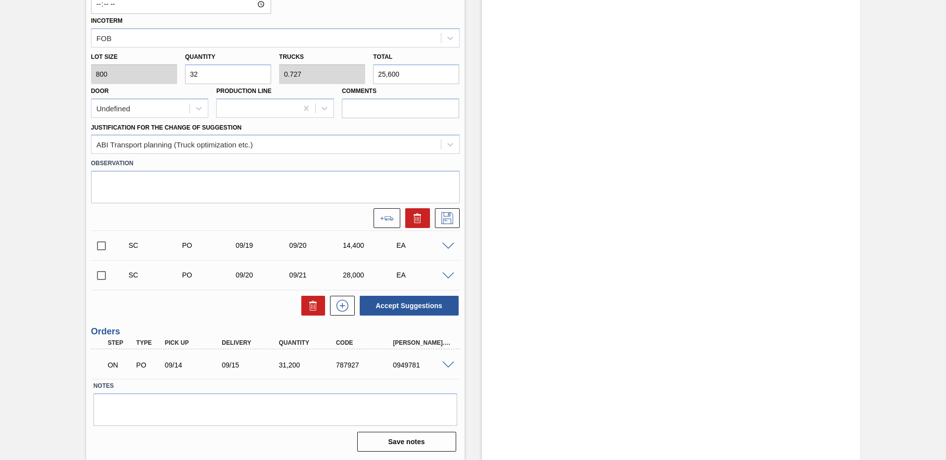
click at [367, 274] on div "28,000" at bounding box center [371, 275] width 60 height 8
click at [450, 275] on span at bounding box center [448, 276] width 12 height 7
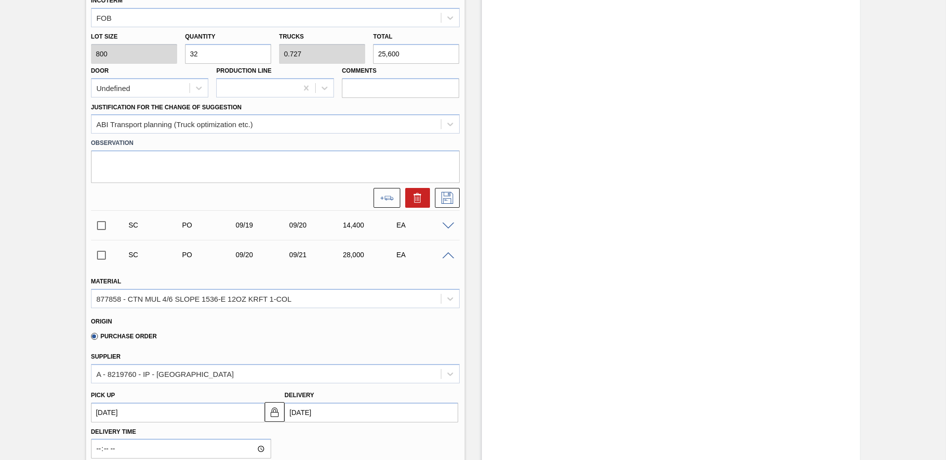
scroll to position [643, 0]
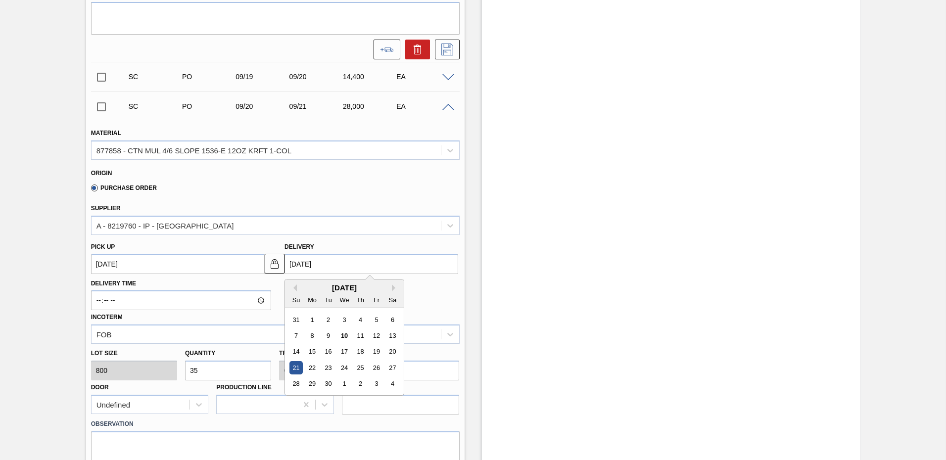
click at [350, 261] on input "[DATE]" at bounding box center [372, 264] width 174 height 20
click at [377, 349] on div "19" at bounding box center [376, 351] width 13 height 13
type up104020627 "09/18/2025"
type input "[DATE]"
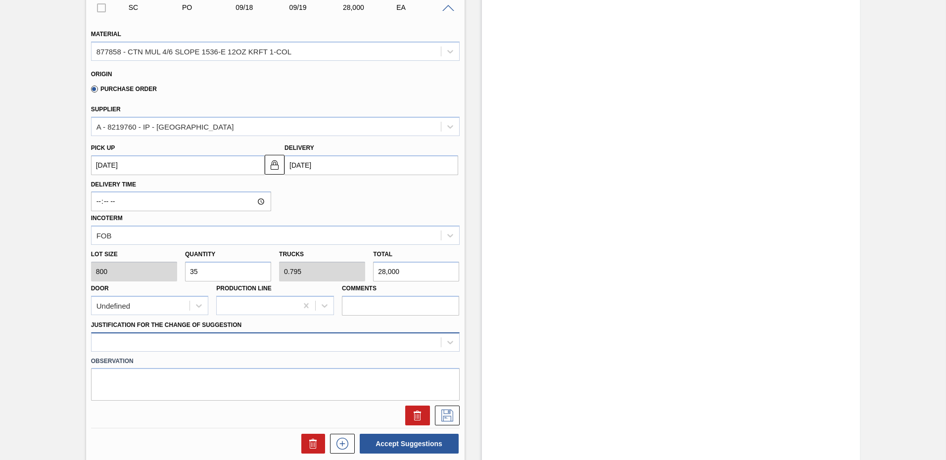
scroll to position [790, 0]
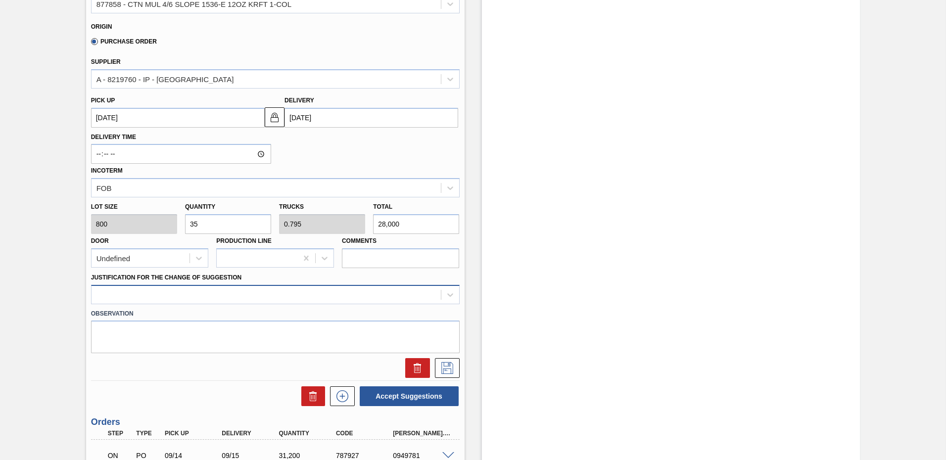
click at [252, 304] on div at bounding box center [275, 294] width 369 height 19
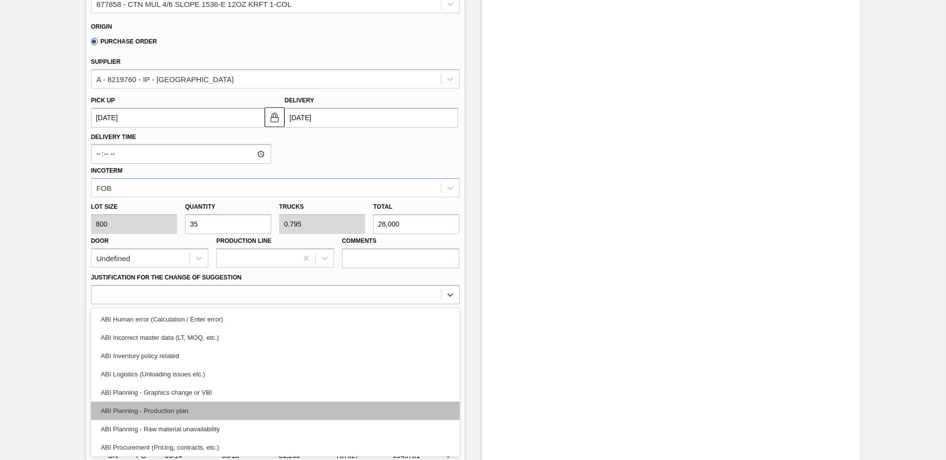
click at [172, 406] on div "ABI Planning - Production plan" at bounding box center [275, 411] width 369 height 18
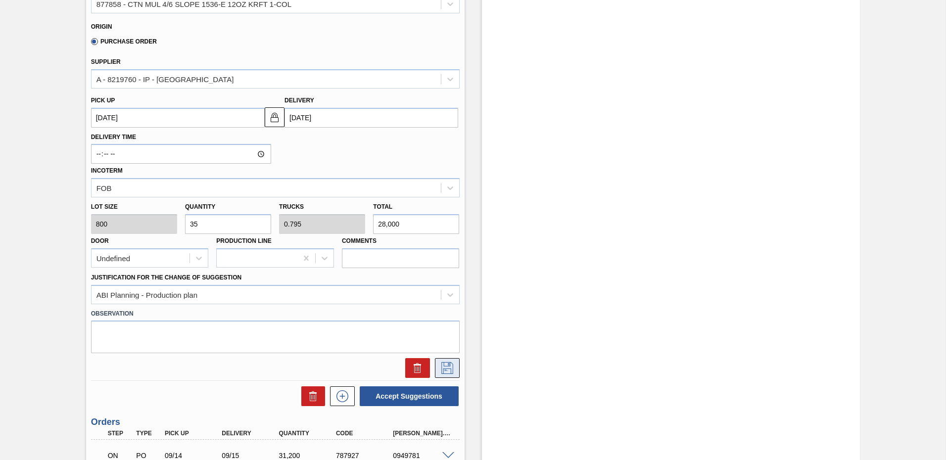
click at [447, 363] on icon at bounding box center [448, 368] width 16 height 12
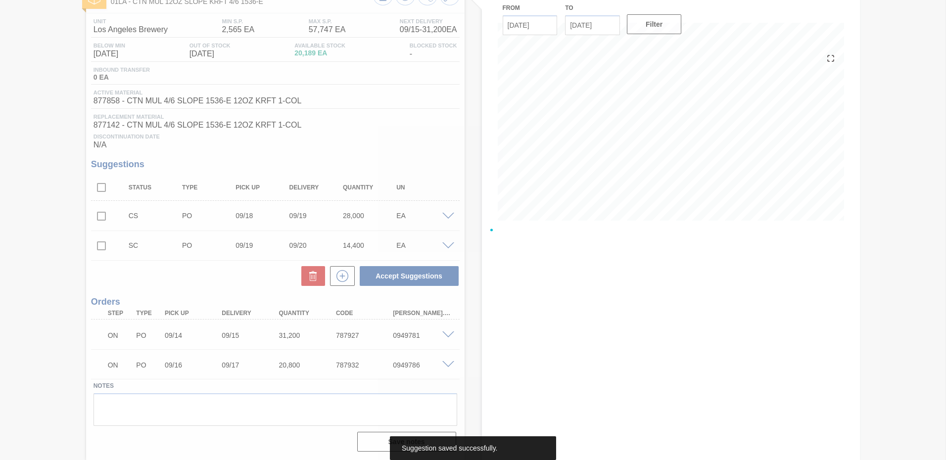
scroll to position [69, 0]
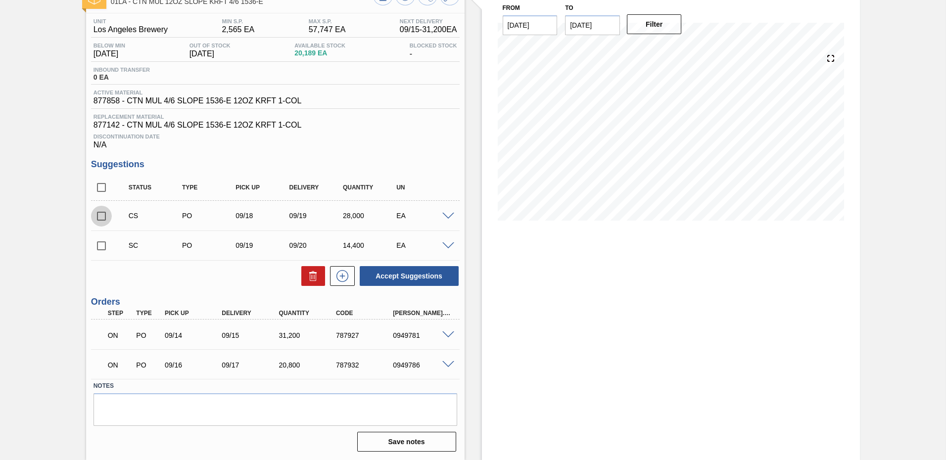
click at [100, 214] on input "checkbox" at bounding box center [101, 216] width 21 height 21
drag, startPoint x: 425, startPoint y: 272, endPoint x: 889, endPoint y: -52, distance: 566.6
click at [889, 0] on html "Tasks Planning Management Transports Reports Master Data Ken Truong 9201 Mark a…" at bounding box center [473, 0] width 946 height 0
click at [400, 275] on button "Accept Suggestions" at bounding box center [409, 276] width 99 height 20
checkbox input "false"
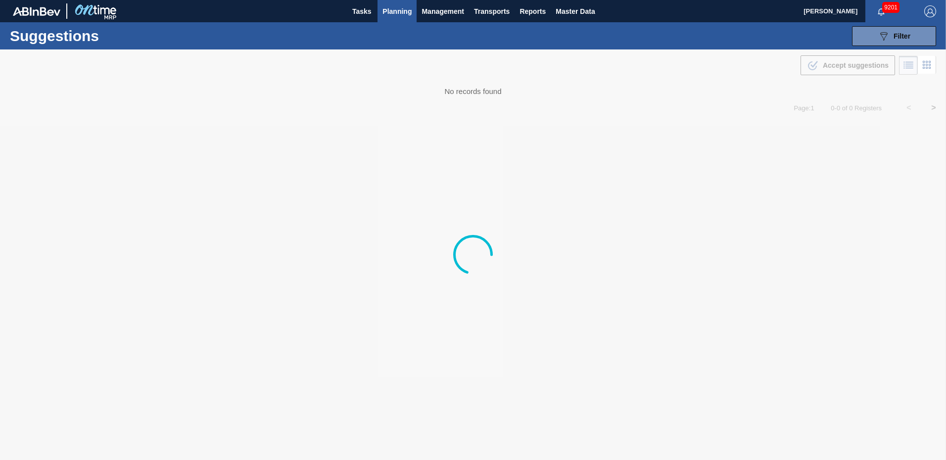
type from "[DATE]"
type to "[DATE]"
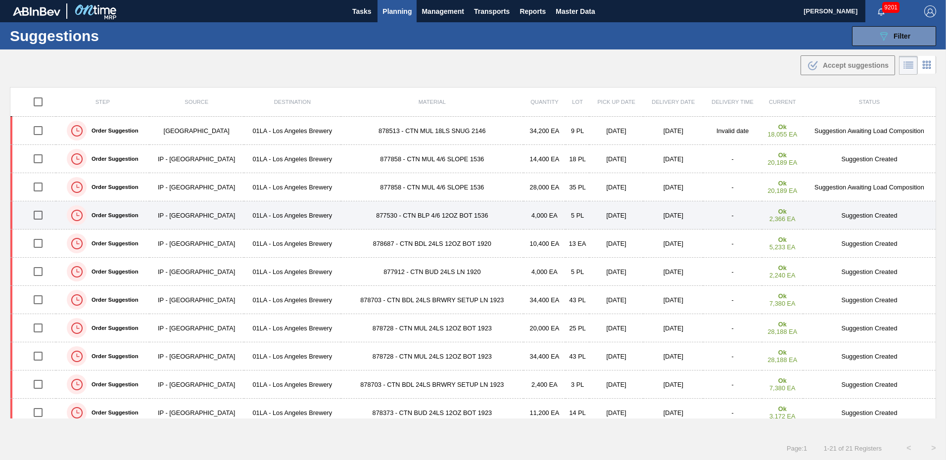
click at [856, 210] on td "Suggestion Created" at bounding box center [869, 215] width 133 height 28
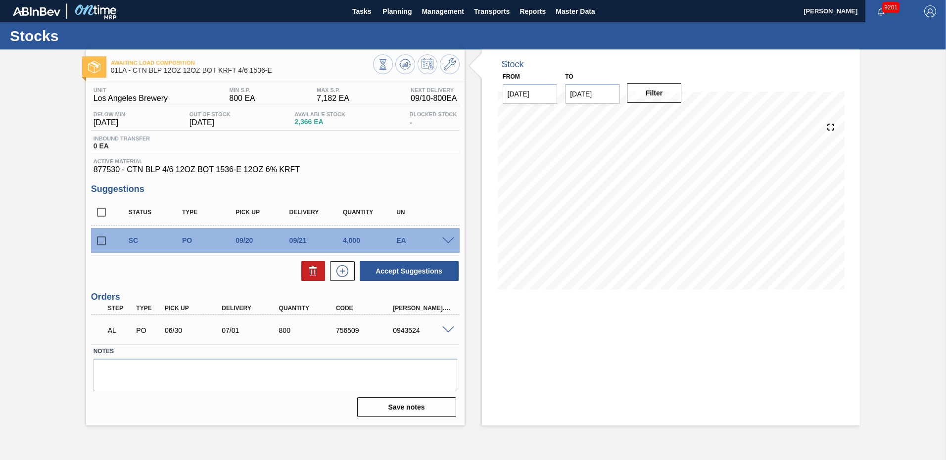
click at [445, 238] on span at bounding box center [448, 241] width 12 height 7
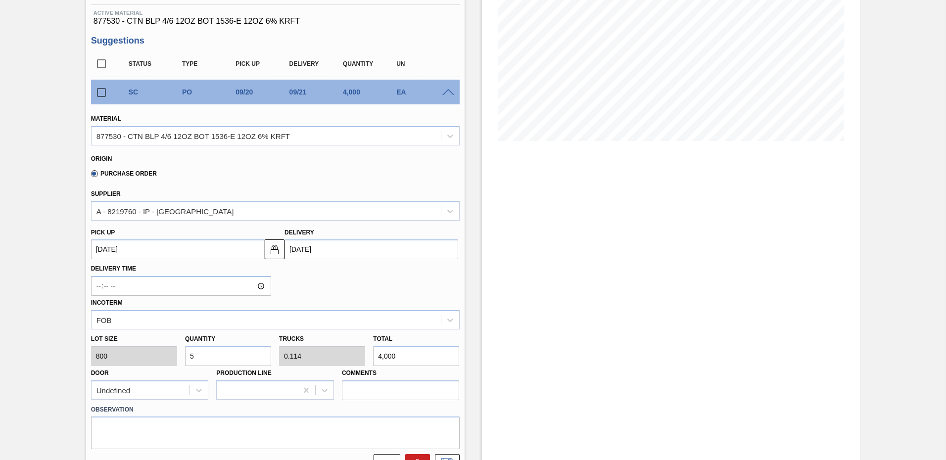
scroll to position [198, 0]
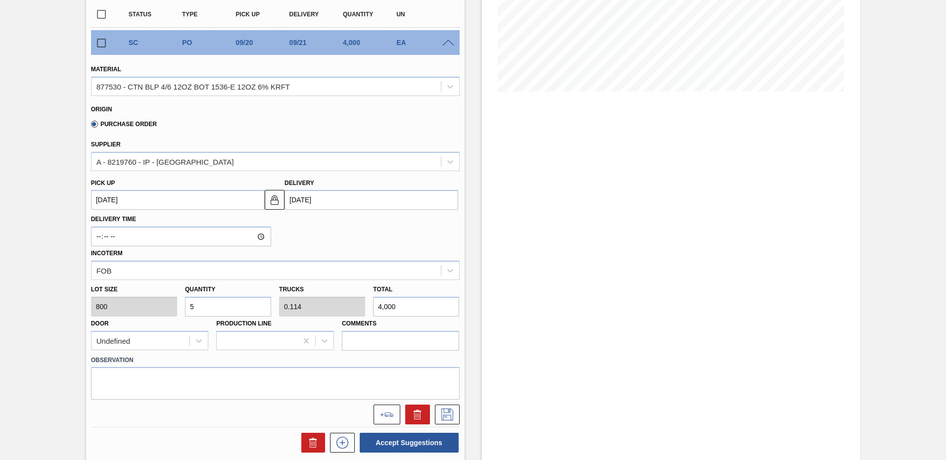
drag, startPoint x: 206, startPoint y: 308, endPoint x: 0, endPoint y: 215, distance: 226.4
click at [0, 0] on html "Tasks Planning Management Transports Reports Master Data Ken Truong 9201 Mark a…" at bounding box center [473, 0] width 946 height 0
type input "8"
type input "0.182"
type input "6,400"
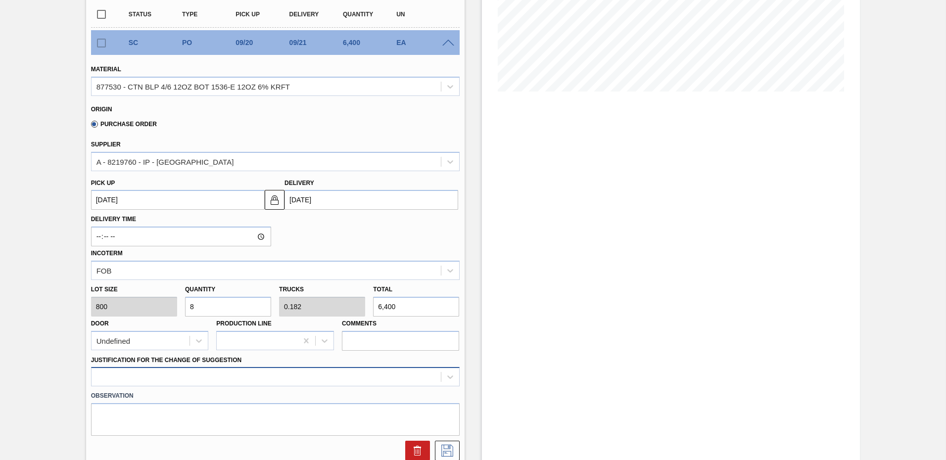
type input "0"
type input "7"
type input "0.159"
type input "5,600"
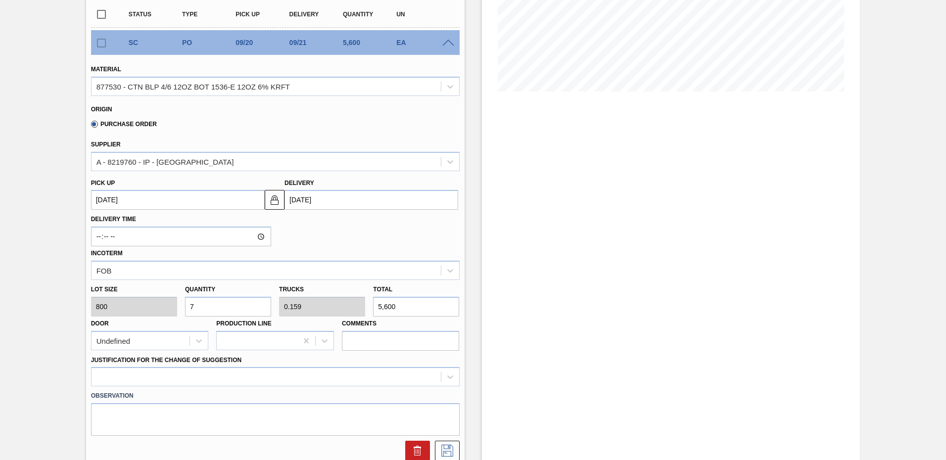
type input "7"
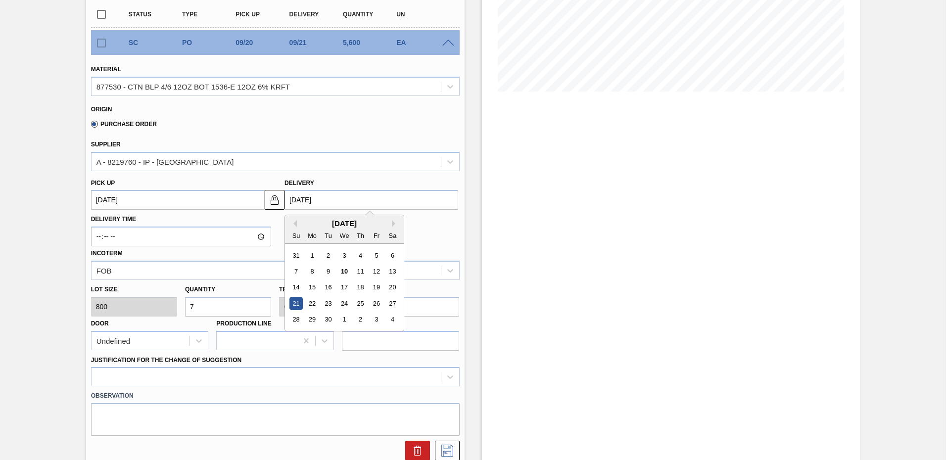
click at [359, 198] on input "[DATE]" at bounding box center [372, 200] width 174 height 20
click at [376, 288] on div "19" at bounding box center [376, 287] width 13 height 13
type up104020630 "09/18/2025"
type input "[DATE]"
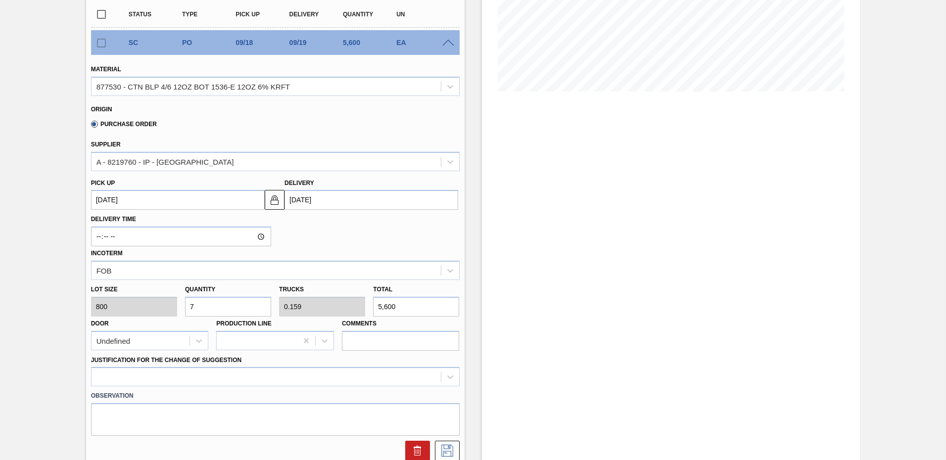
scroll to position [297, 0]
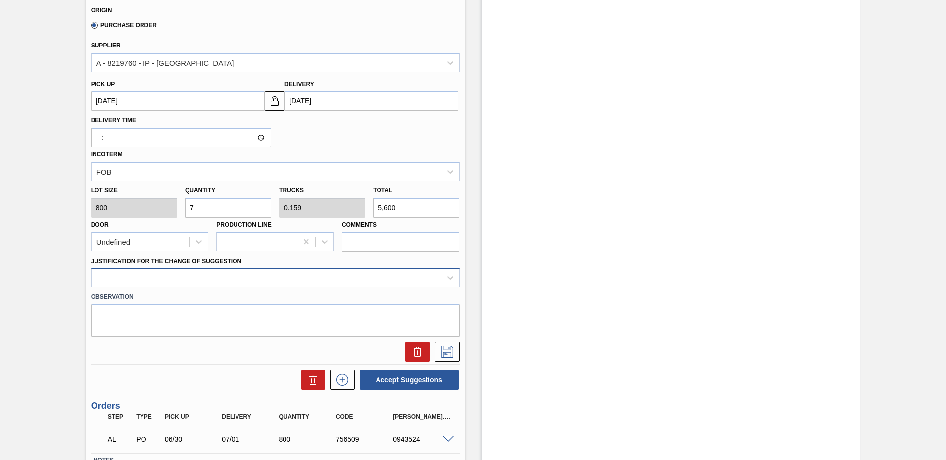
click at [147, 279] on div at bounding box center [266, 278] width 349 height 14
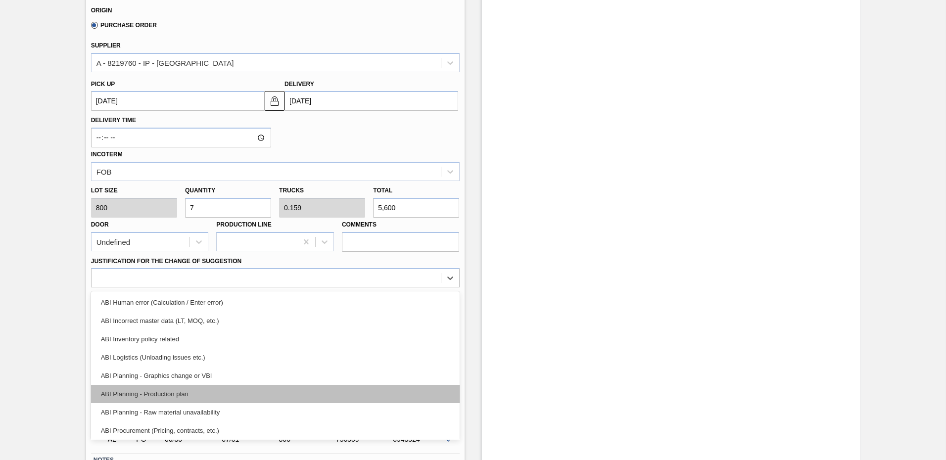
scroll to position [49, 0]
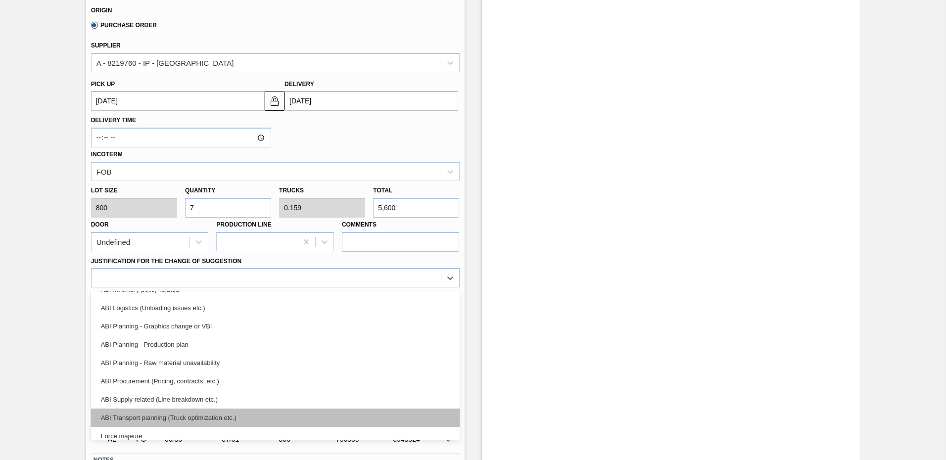
click at [178, 416] on div "ABI Transport planning (Truck optimization etc.)" at bounding box center [275, 418] width 369 height 18
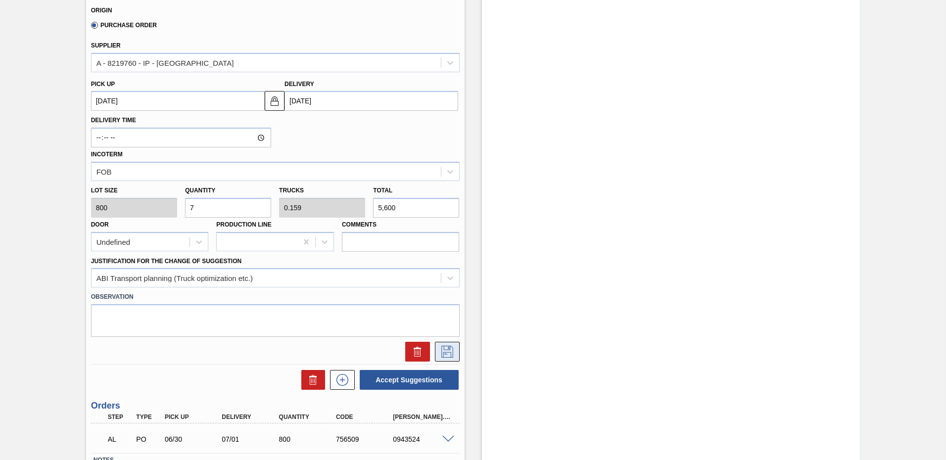
click at [442, 354] on icon at bounding box center [448, 352] width 16 height 12
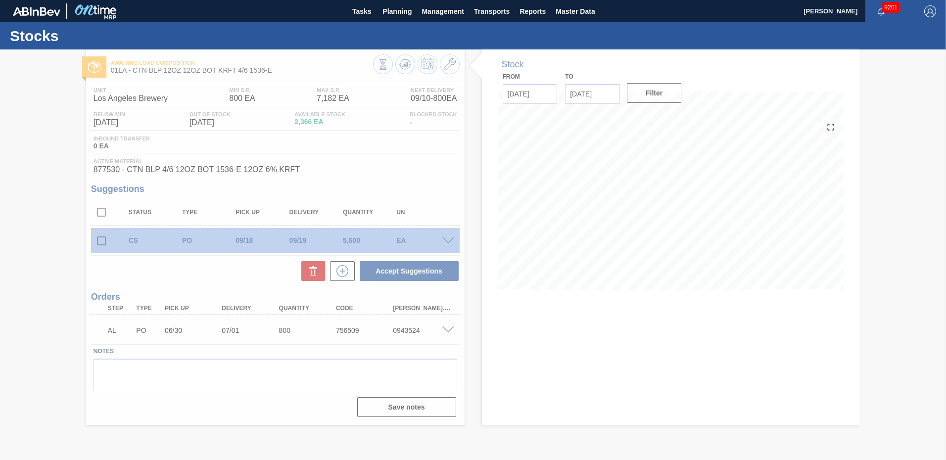
scroll to position [0, 0]
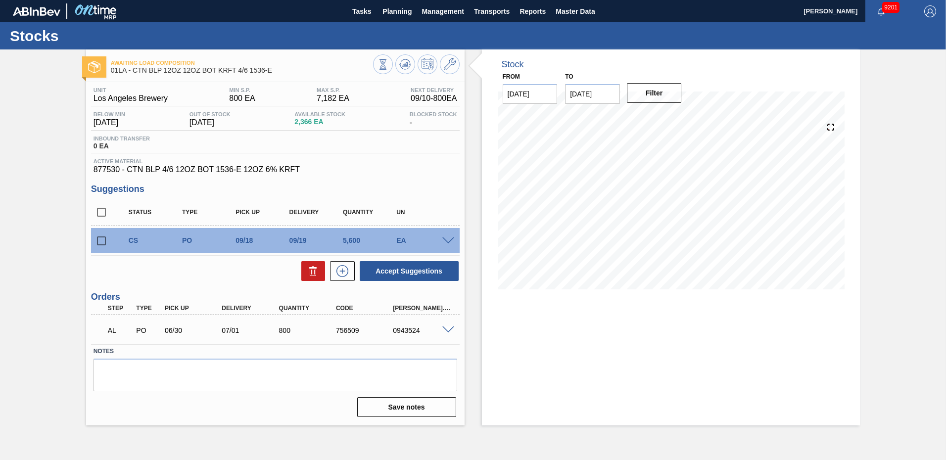
click at [102, 240] on input "checkbox" at bounding box center [101, 241] width 21 height 21
click at [397, 269] on button "Accept Suggestions" at bounding box center [409, 271] width 99 height 20
checkbox input "false"
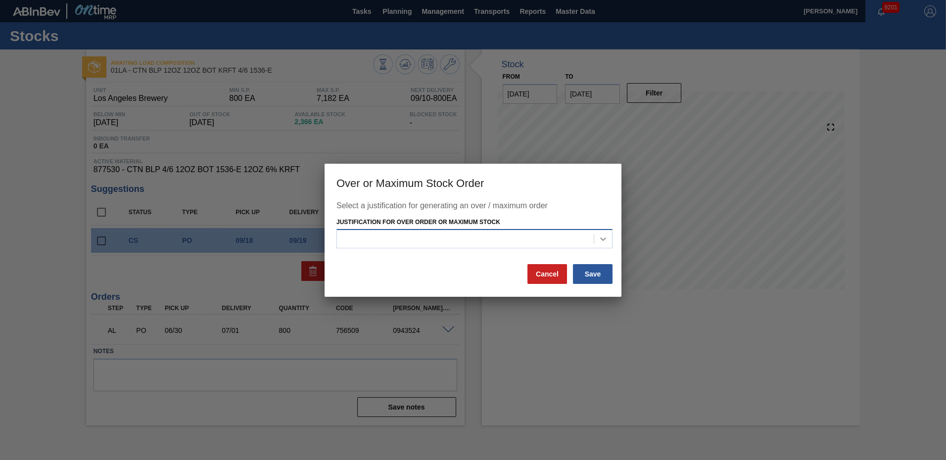
click at [600, 240] on icon at bounding box center [603, 239] width 10 height 10
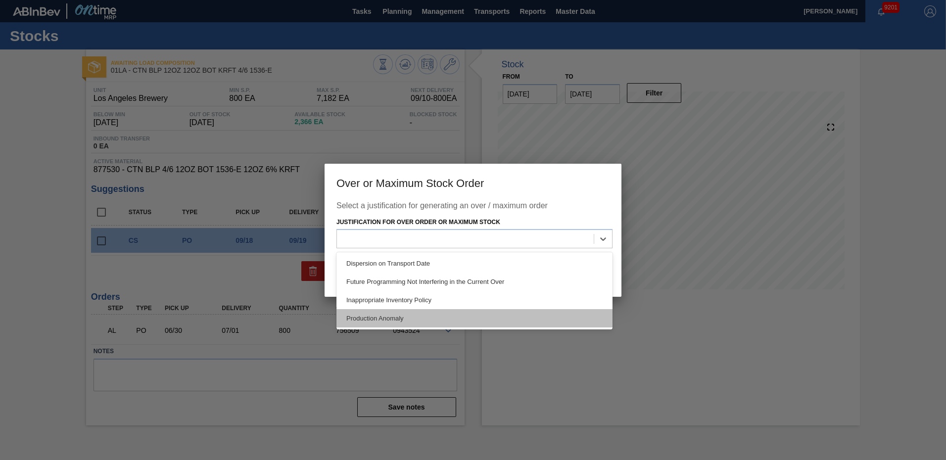
click at [385, 316] on div "Production Anomaly" at bounding box center [475, 318] width 276 height 18
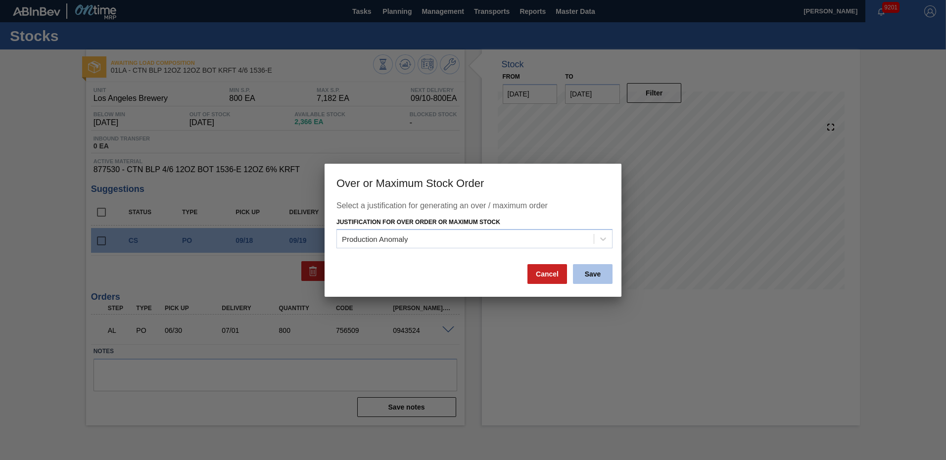
click at [595, 276] on button "Save" at bounding box center [593, 274] width 40 height 20
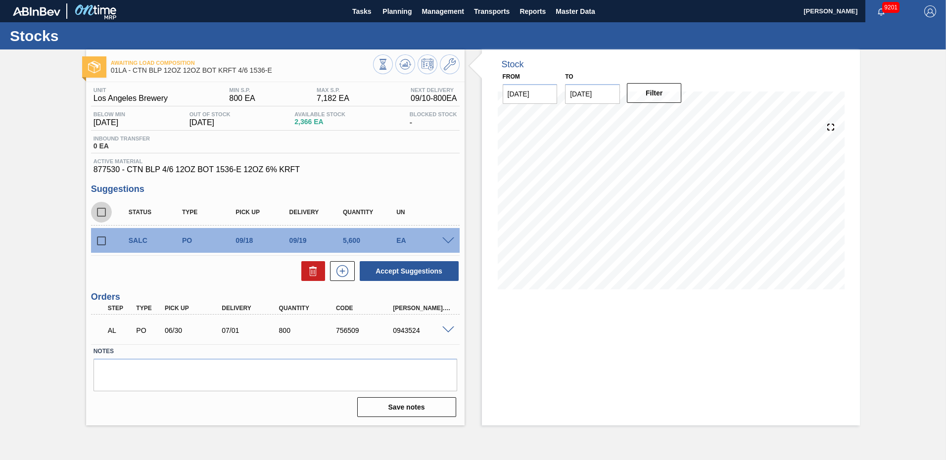
drag, startPoint x: 96, startPoint y: 213, endPoint x: 148, endPoint y: 233, distance: 56.4
click at [96, 213] on input "checkbox" at bounding box center [101, 212] width 21 height 21
checkbox input "true"
click at [397, 269] on button "Accept Suggestions" at bounding box center [409, 271] width 99 height 20
checkbox input "false"
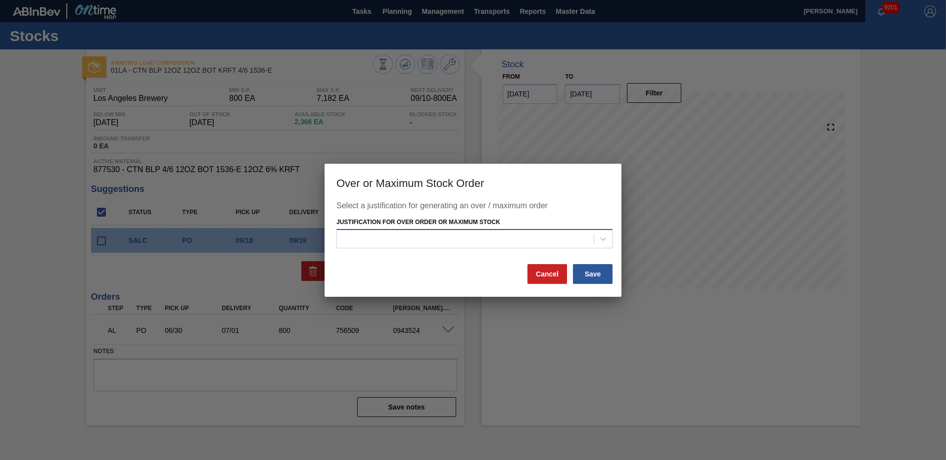
click at [576, 244] on div at bounding box center [465, 239] width 257 height 14
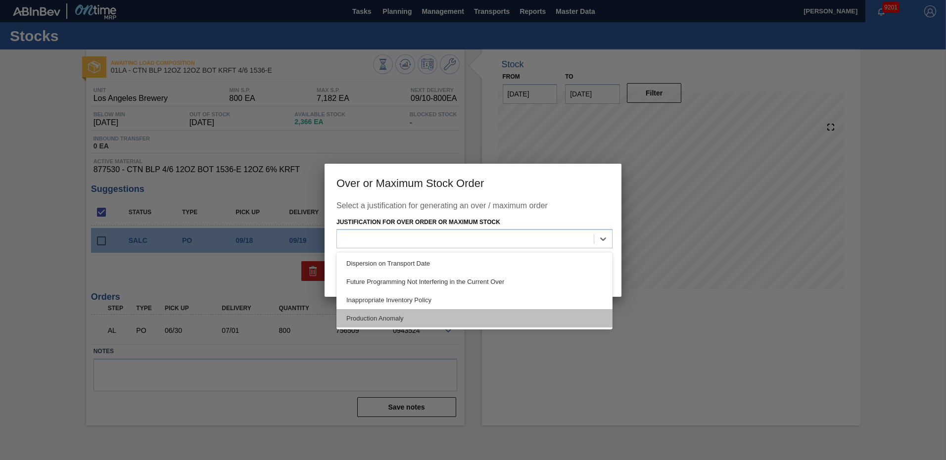
click at [412, 314] on div "Production Anomaly" at bounding box center [475, 318] width 276 height 18
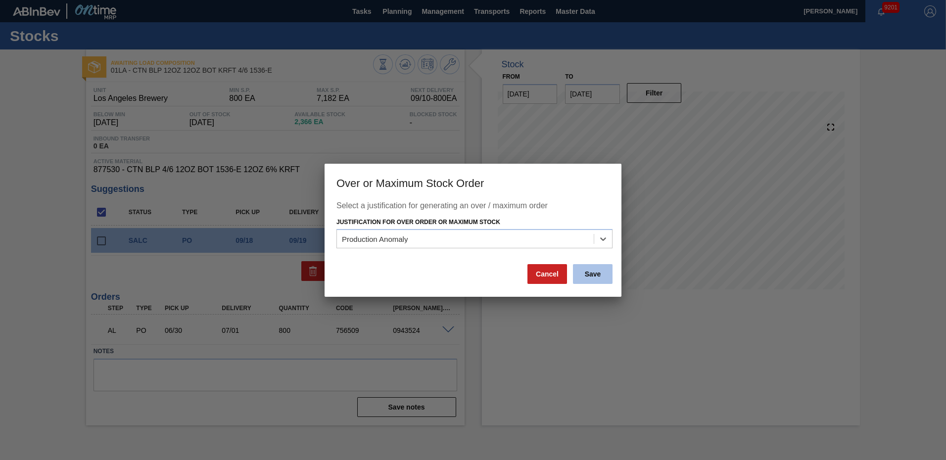
click at [591, 272] on button "Save" at bounding box center [593, 274] width 40 height 20
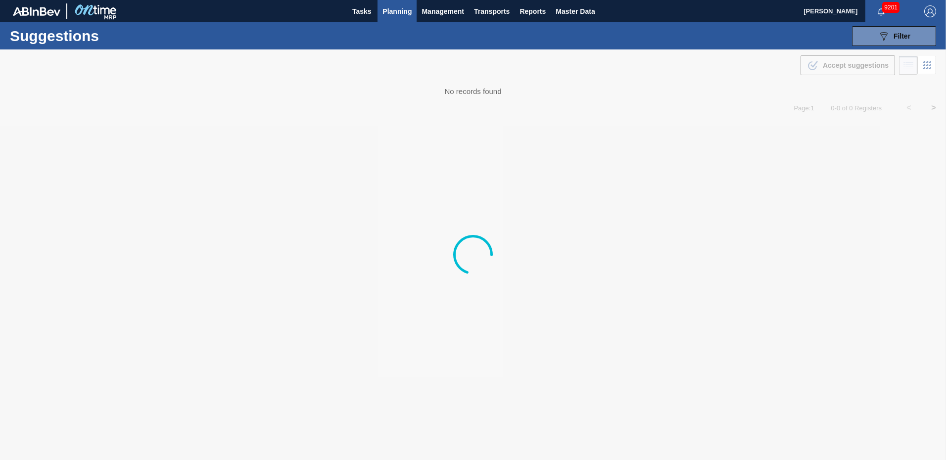
type from "[DATE]"
type to "[DATE]"
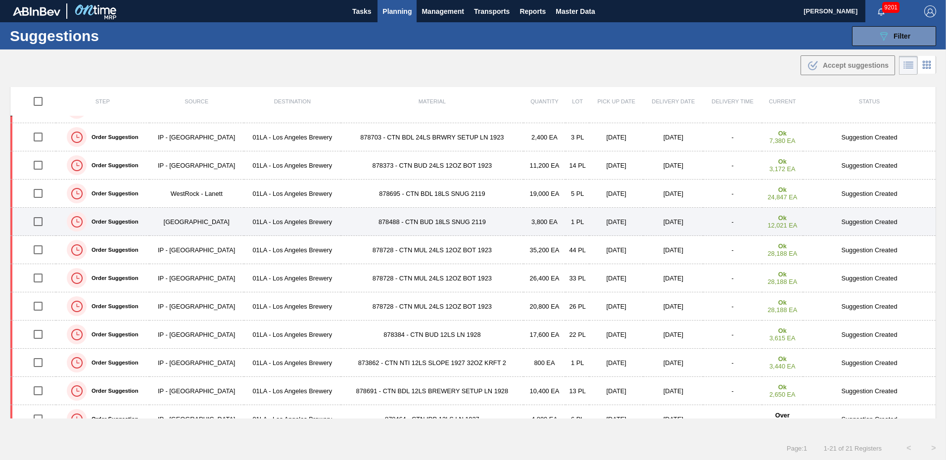
scroll to position [0, 0]
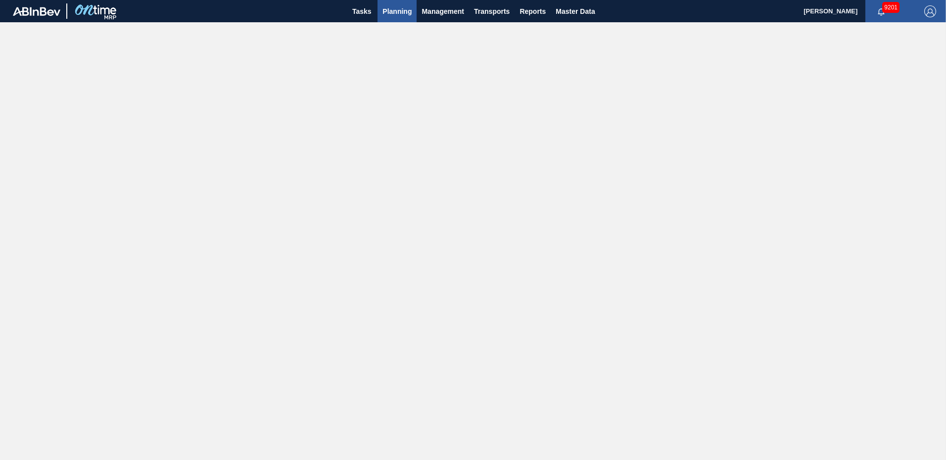
click at [404, 10] on span "Planning" at bounding box center [397, 11] width 29 height 12
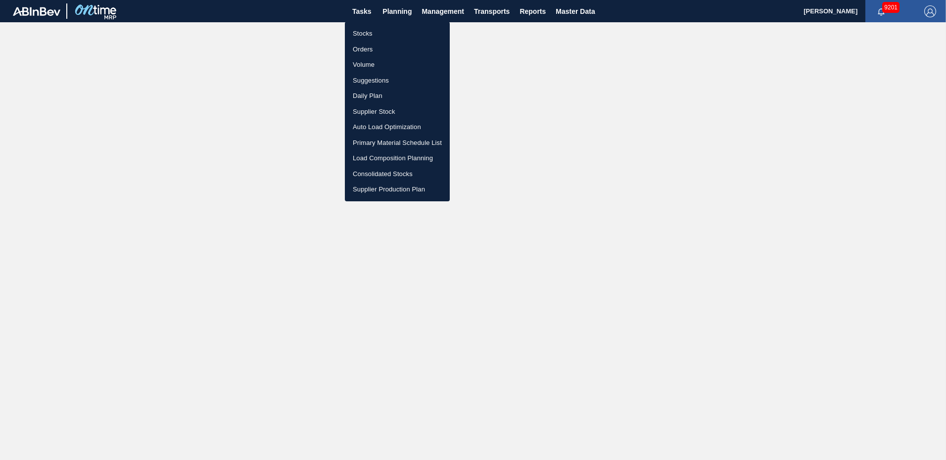
click at [392, 159] on li "Load Composition Planning" at bounding box center [397, 158] width 105 height 16
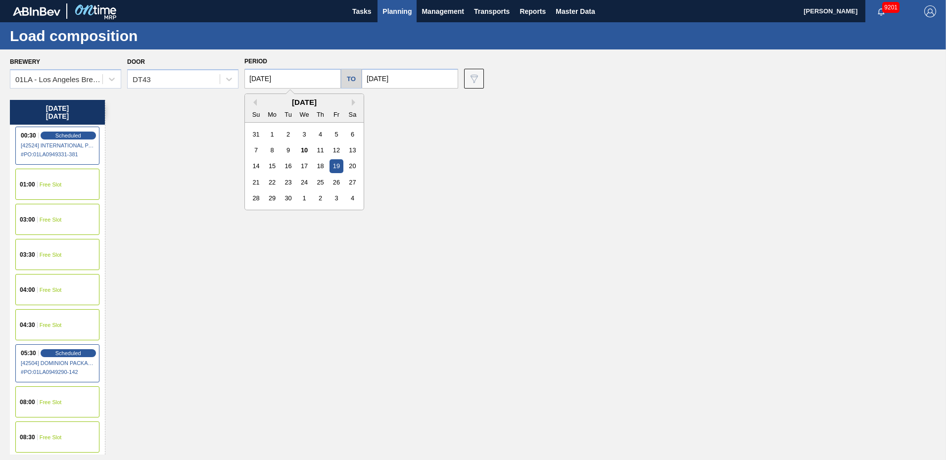
click at [302, 84] on input "[DATE]" at bounding box center [293, 79] width 97 height 20
click at [290, 183] on div "23" at bounding box center [288, 182] width 13 height 13
type input "[DATE]"
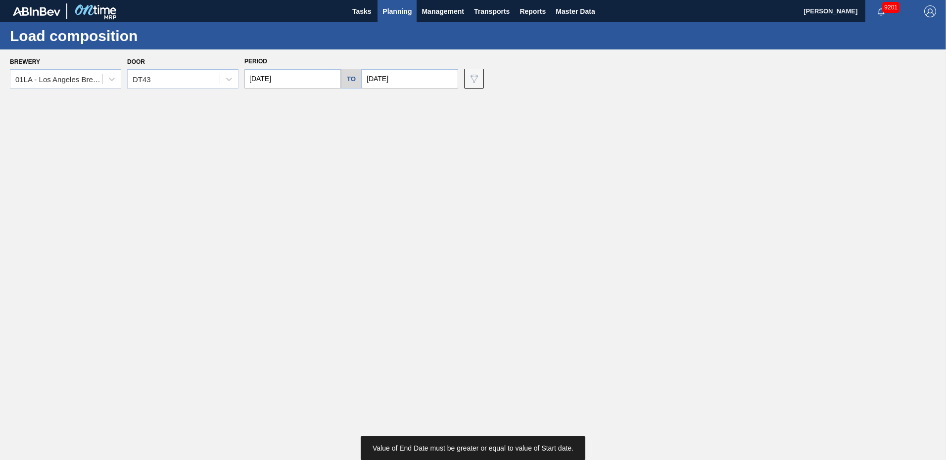
click at [393, 78] on input "[DATE]" at bounding box center [410, 79] width 97 height 20
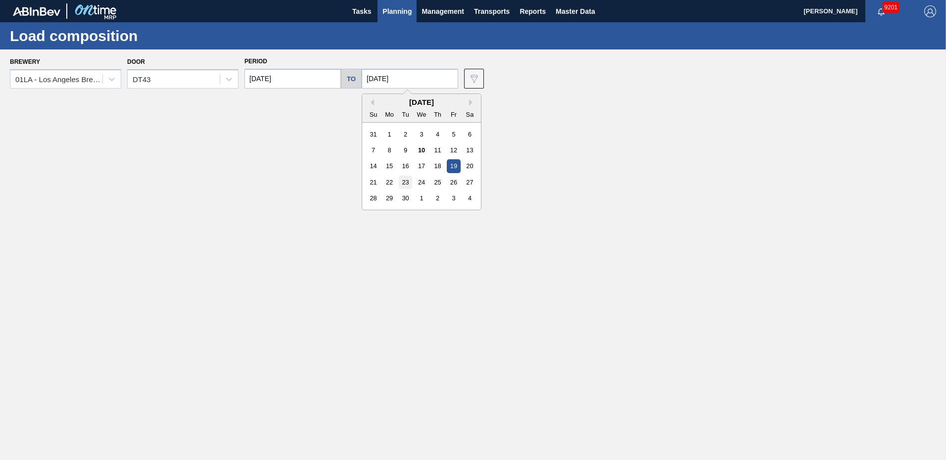
click at [402, 184] on div "23" at bounding box center [405, 182] width 13 height 13
type input "[DATE]"
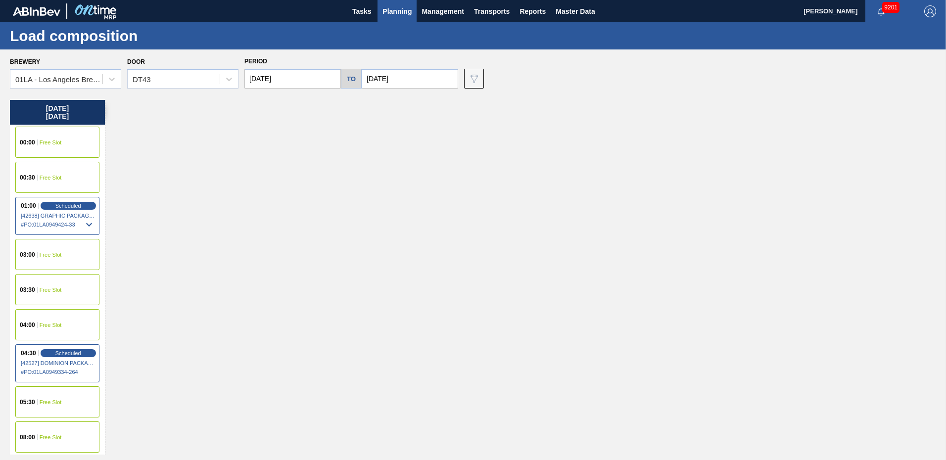
click at [32, 288] on span "03:30" at bounding box center [27, 290] width 15 height 6
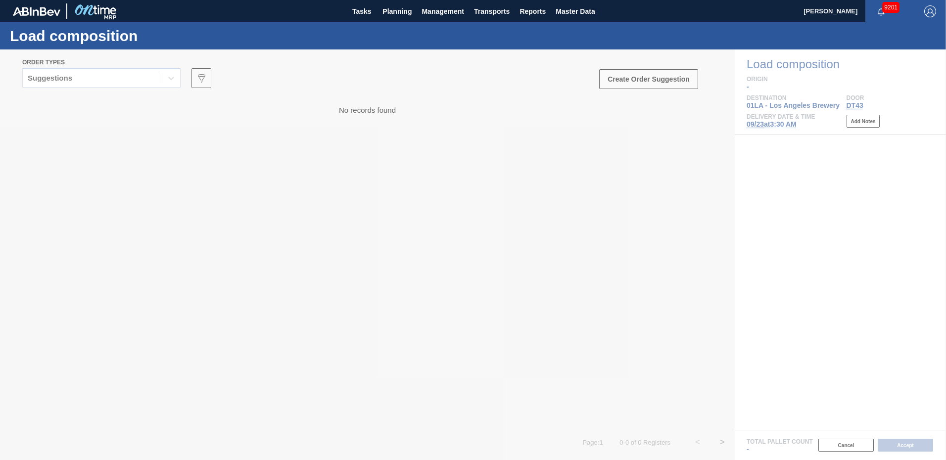
click at [168, 79] on div at bounding box center [473, 254] width 946 height 411
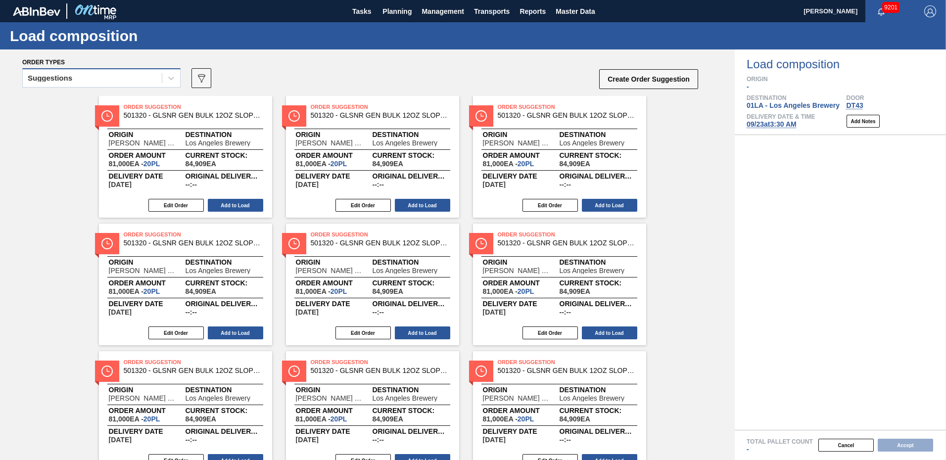
click at [155, 69] on div "Suggestions" at bounding box center [101, 77] width 158 height 19
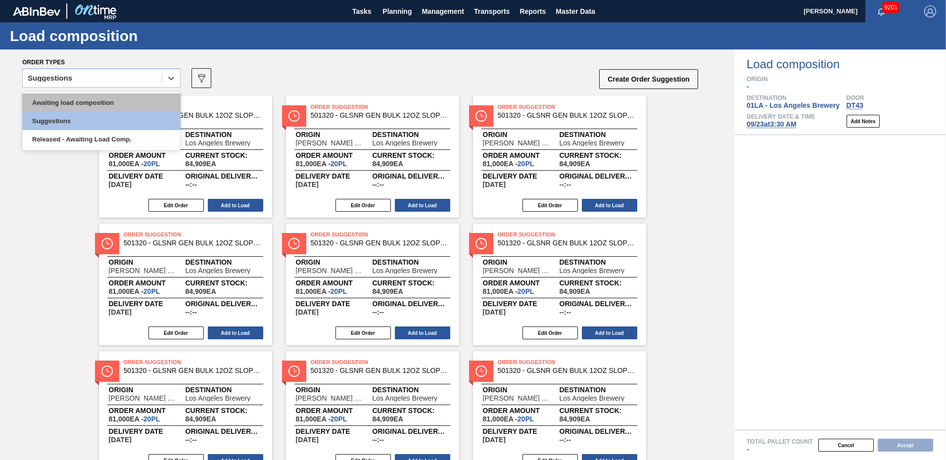
click at [90, 98] on div "Awaiting load composition" at bounding box center [101, 103] width 158 height 18
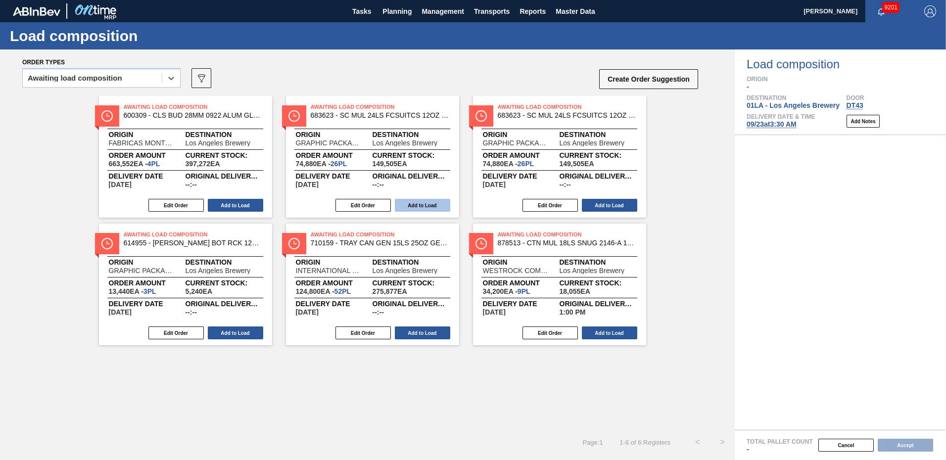
click at [425, 204] on button "Add to Load" at bounding box center [422, 205] width 55 height 13
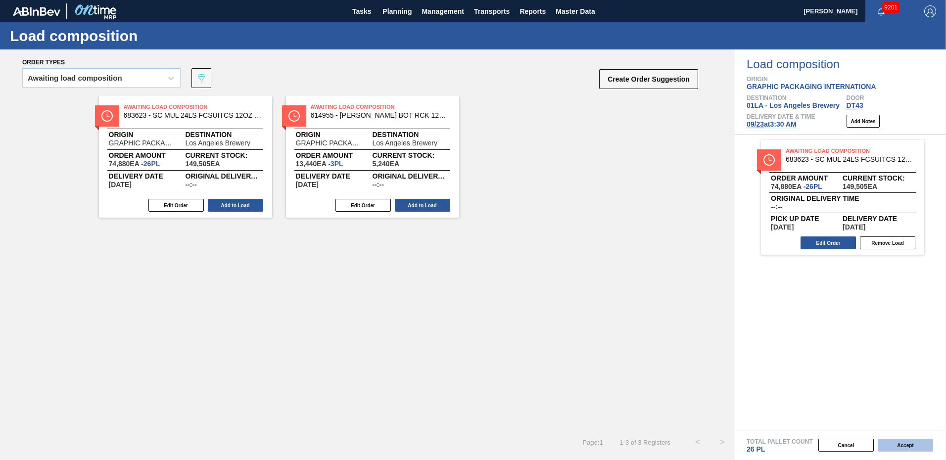
click at [912, 444] on button "Accept" at bounding box center [905, 445] width 55 height 13
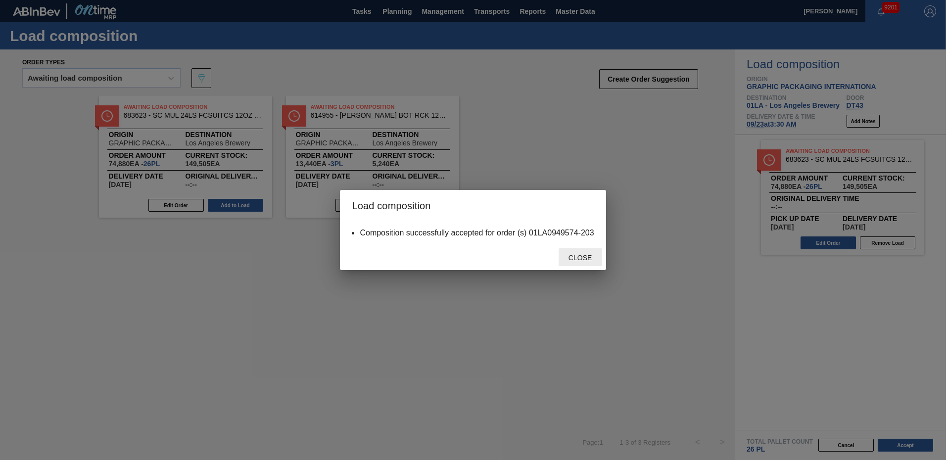
click at [587, 257] on span "Close" at bounding box center [580, 258] width 39 height 8
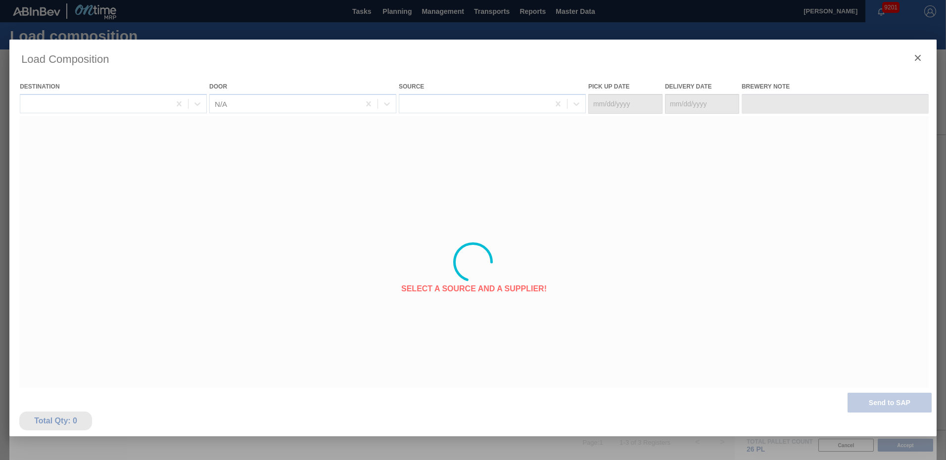
type Date "[DATE]"
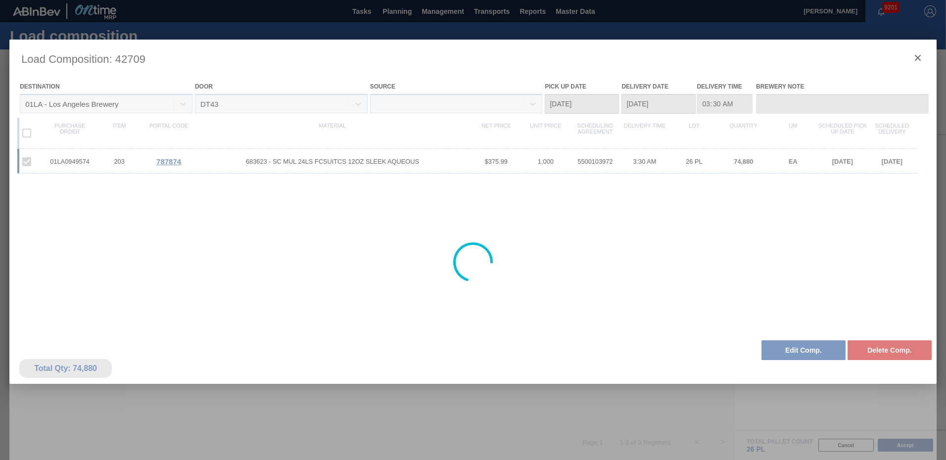
click at [919, 55] on div at bounding box center [473, 262] width 928 height 445
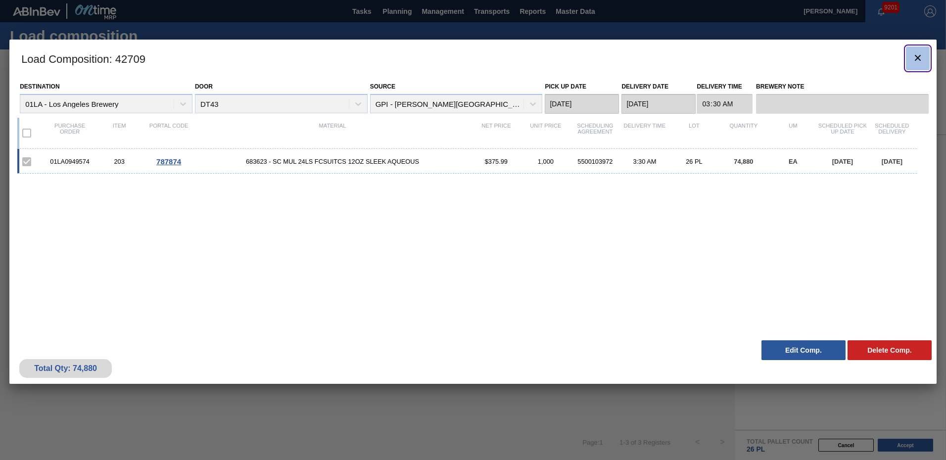
click at [920, 52] on icon "botão de ícone" at bounding box center [918, 58] width 12 height 12
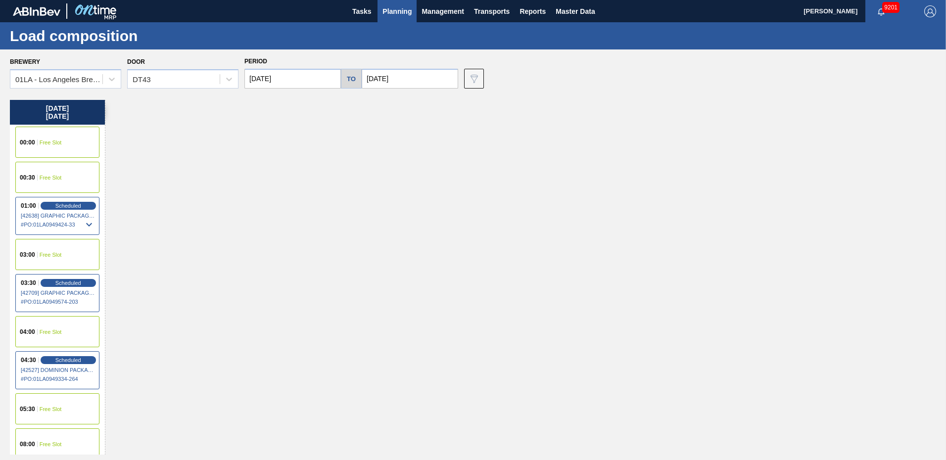
click at [311, 80] on input "[DATE]" at bounding box center [293, 79] width 97 height 20
drag, startPoint x: 301, startPoint y: 182, endPoint x: 312, endPoint y: 173, distance: 14.4
click at [302, 182] on div "24" at bounding box center [303, 182] width 13 height 13
type input "09/24/2025"
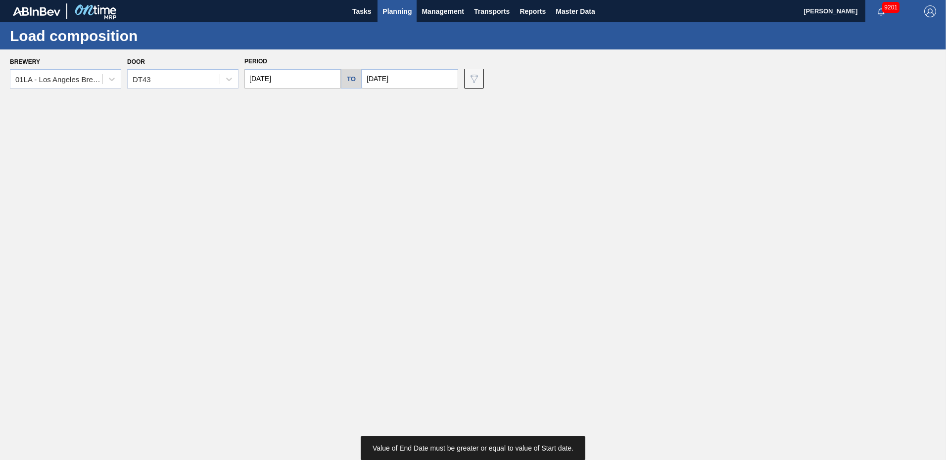
click at [409, 81] on input "09/23/2025" at bounding box center [410, 79] width 97 height 20
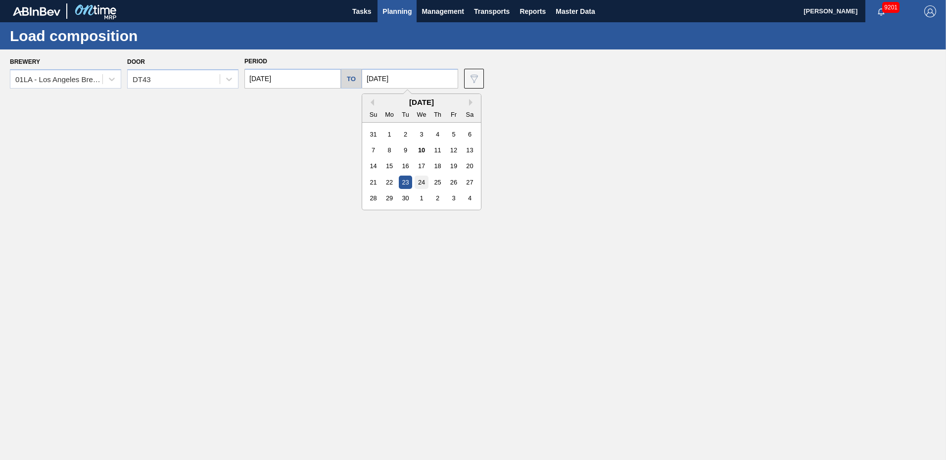
click at [419, 178] on div "24" at bounding box center [421, 182] width 13 height 13
type input "09/24/2025"
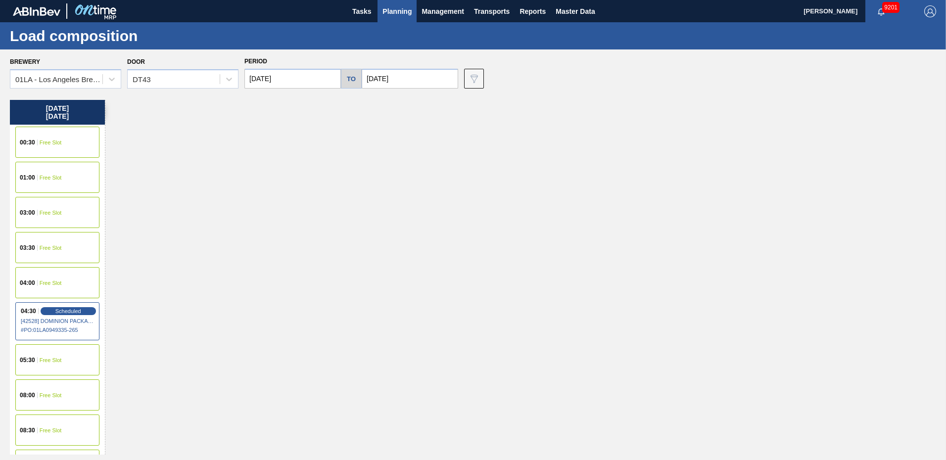
click at [50, 248] on span "Free Slot" at bounding box center [51, 248] width 22 height 6
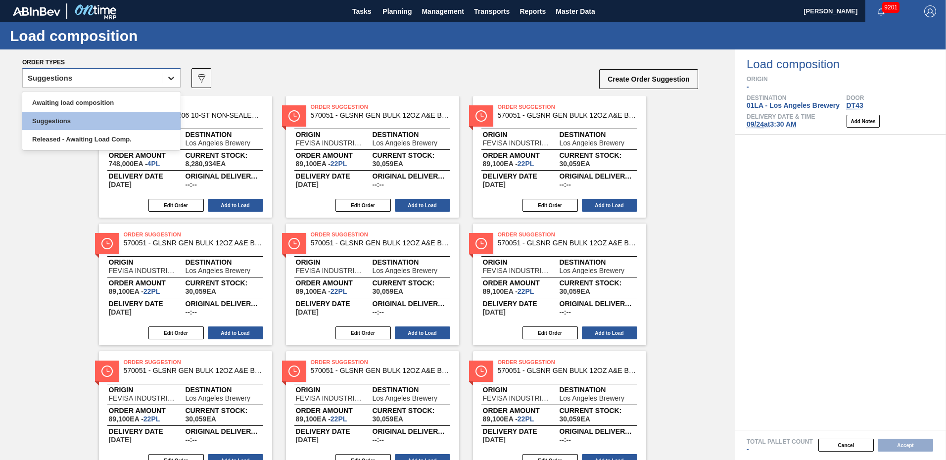
click at [170, 74] on icon at bounding box center [171, 78] width 10 height 10
click at [86, 103] on div "Awaiting load composition" at bounding box center [101, 103] width 158 height 18
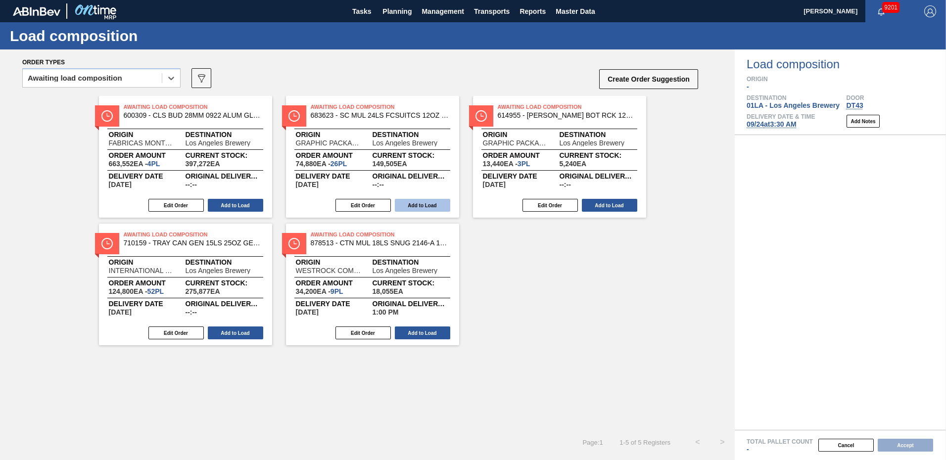
click at [439, 203] on button "Add to Load" at bounding box center [422, 205] width 55 height 13
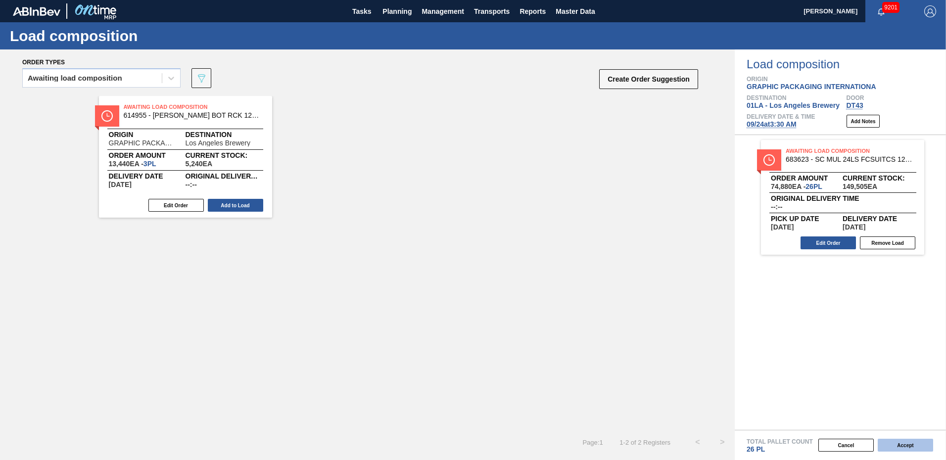
click at [906, 446] on button "Accept" at bounding box center [905, 445] width 55 height 13
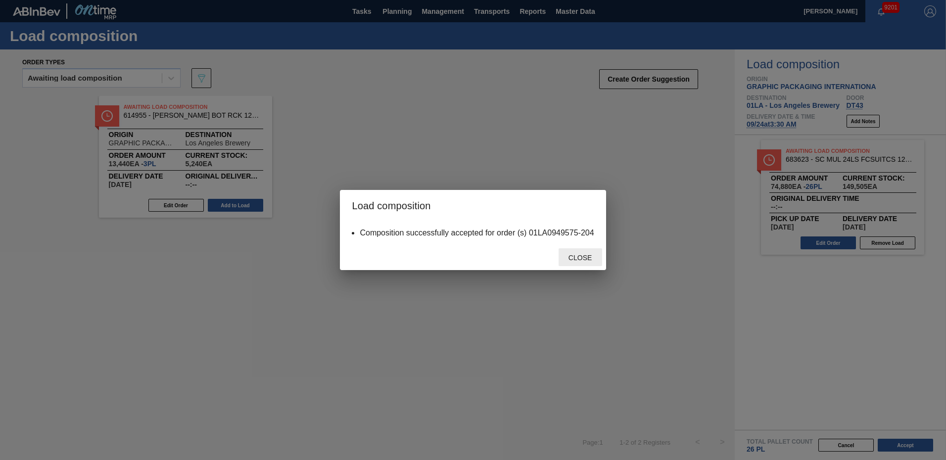
click at [581, 256] on span "Close" at bounding box center [580, 258] width 39 height 8
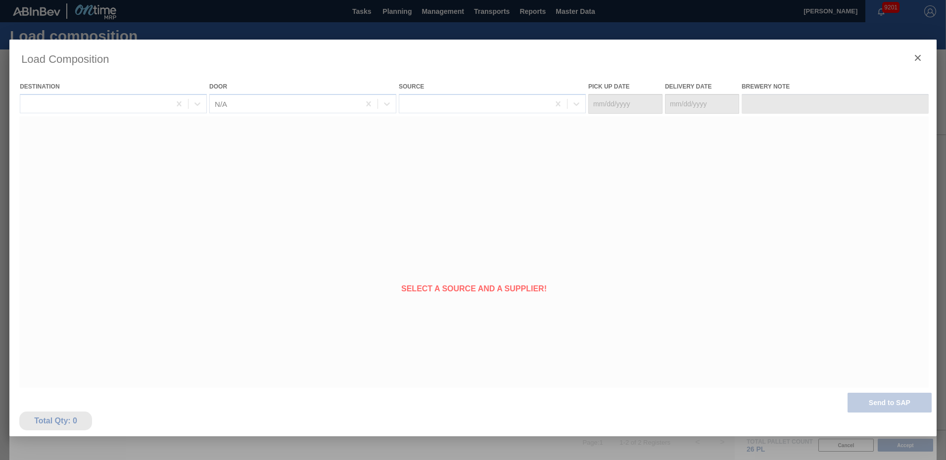
type Date "[DATE]"
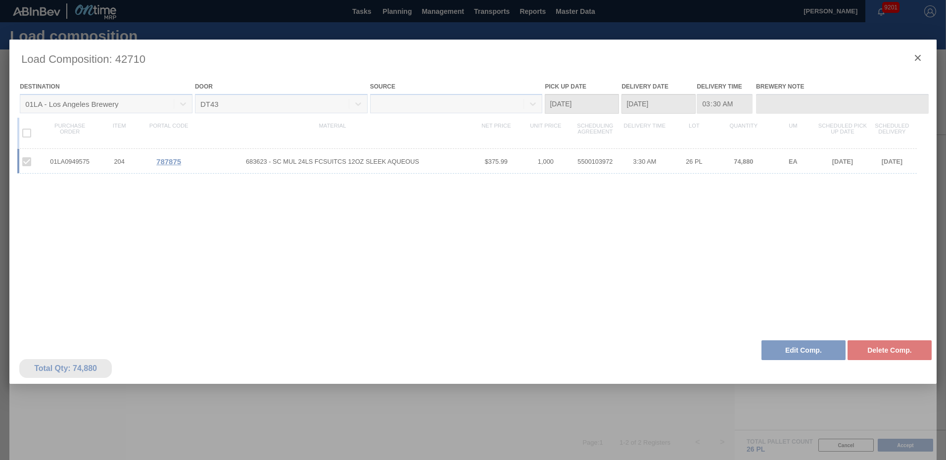
click at [920, 61] on div at bounding box center [473, 262] width 928 height 445
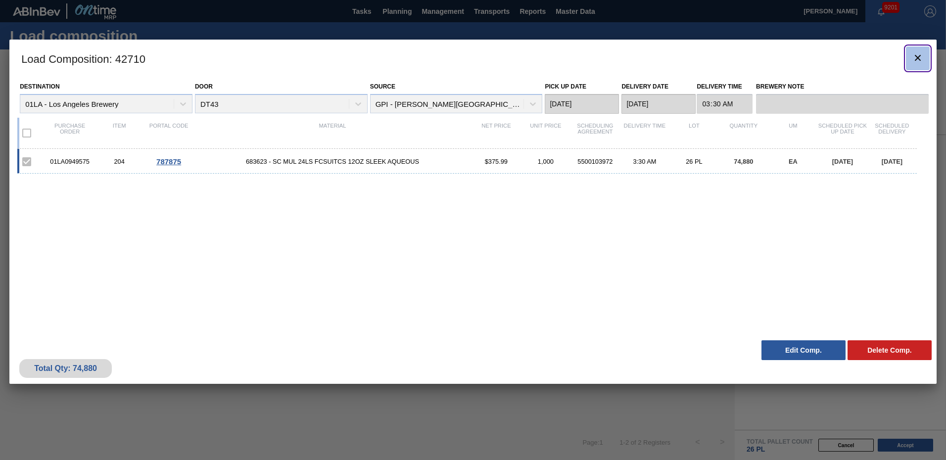
click at [917, 59] on icon "botão de ícone" at bounding box center [918, 58] width 12 height 12
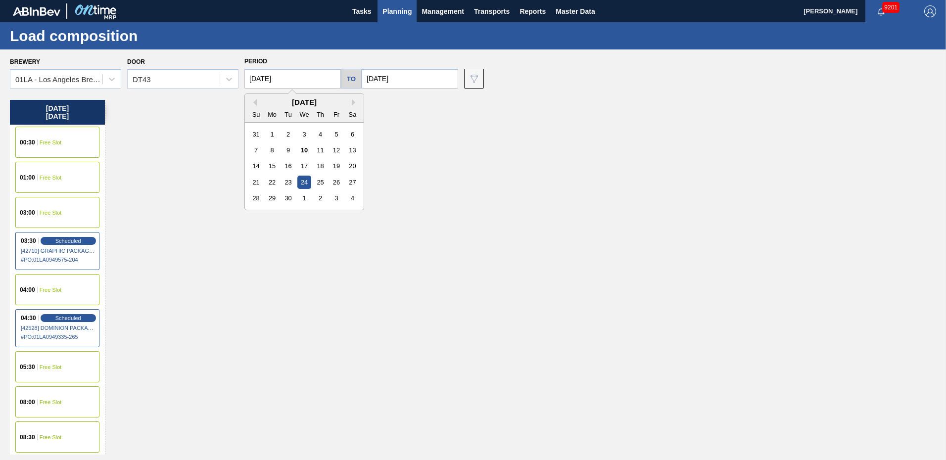
click at [298, 82] on input "[DATE]" at bounding box center [293, 79] width 97 height 20
click at [270, 182] on div "22" at bounding box center [272, 182] width 13 height 13
type input "[DATE]"
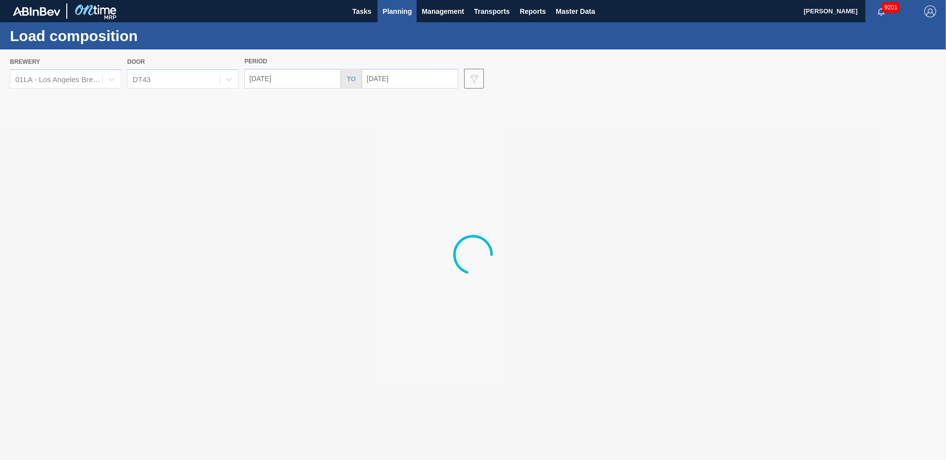
click at [407, 81] on div at bounding box center [473, 254] width 946 height 411
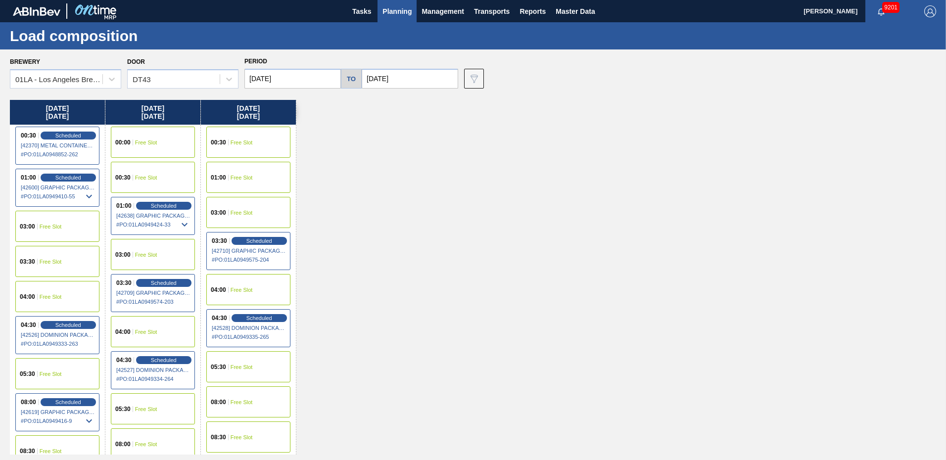
click at [407, 78] on input "[DATE]" at bounding box center [410, 79] width 97 height 20
click at [386, 176] on div "22" at bounding box center [389, 182] width 13 height 13
type input "[DATE]"
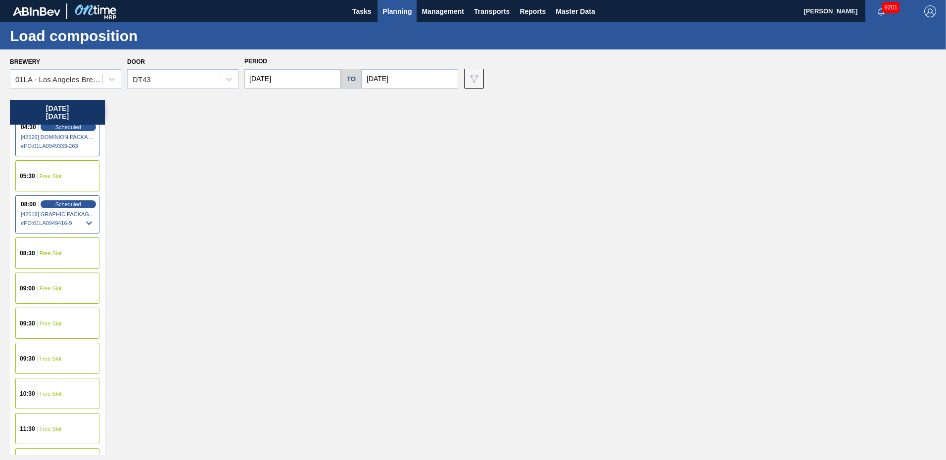
scroll to position [297, 0]
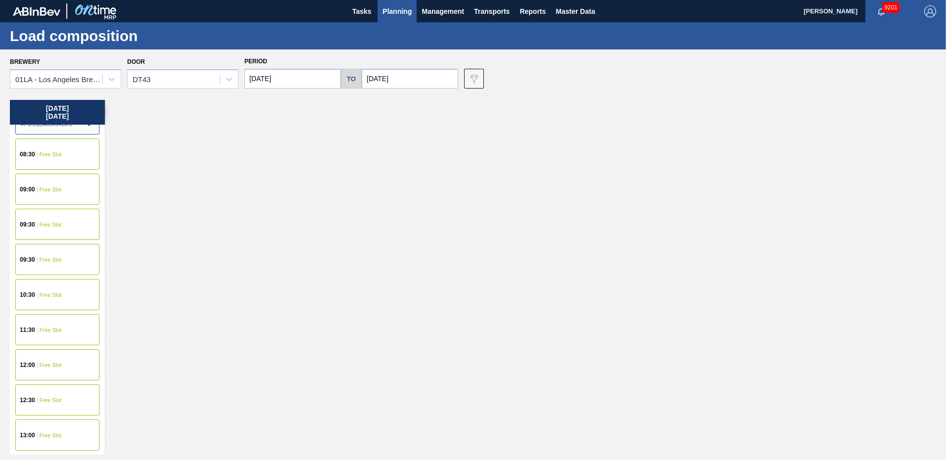
click at [43, 436] on span "Free Slot" at bounding box center [51, 436] width 22 height 6
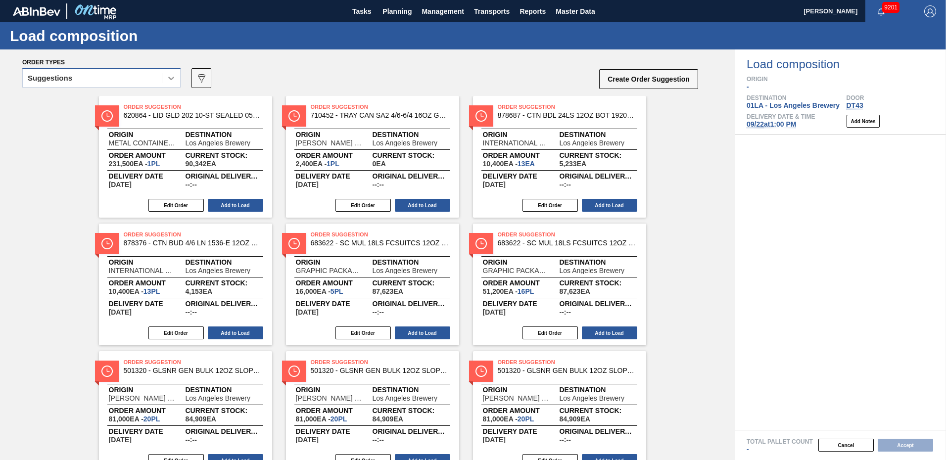
click at [171, 73] on div at bounding box center [171, 78] width 18 height 18
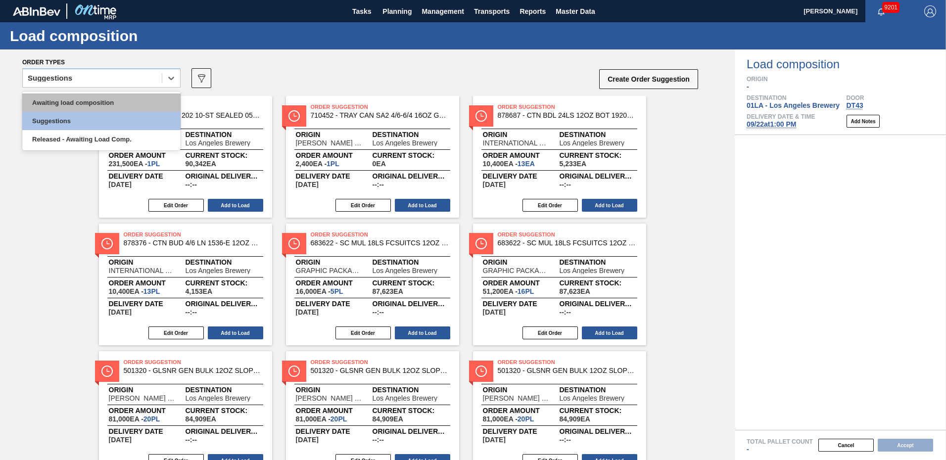
click at [100, 98] on div "Awaiting load composition" at bounding box center [101, 103] width 158 height 18
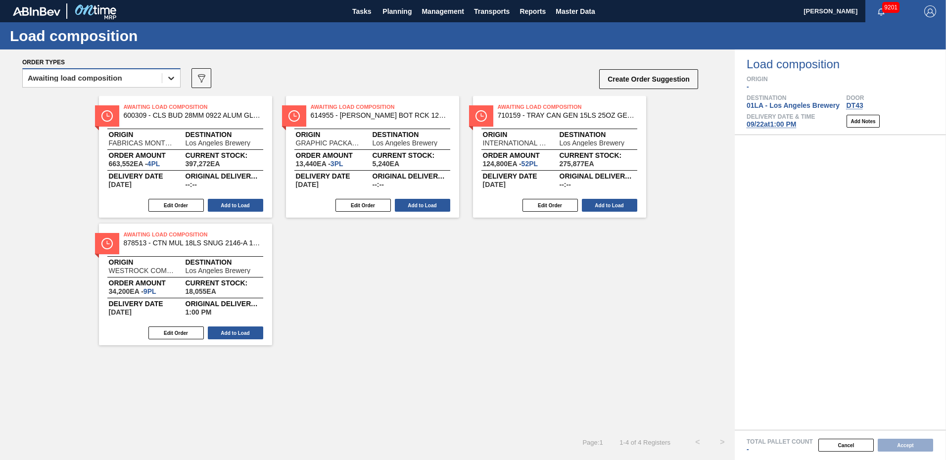
click at [169, 76] on icon at bounding box center [171, 78] width 10 height 10
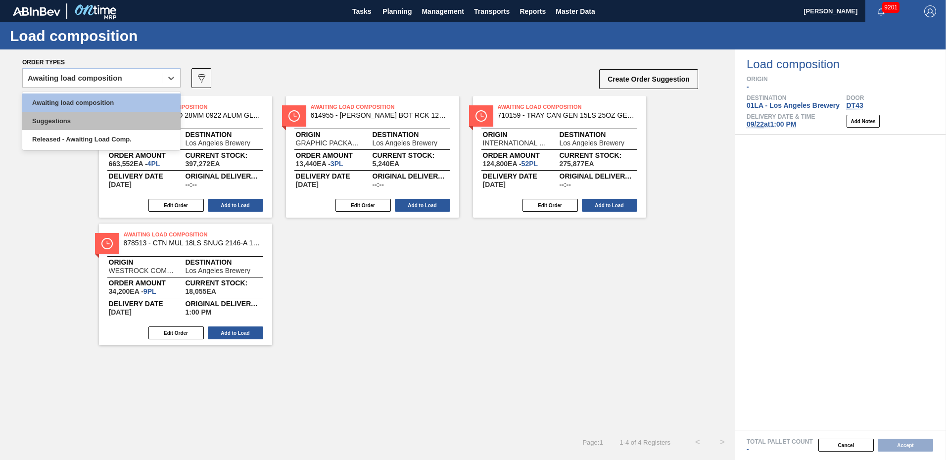
click at [78, 122] on div "Suggestions" at bounding box center [101, 121] width 158 height 18
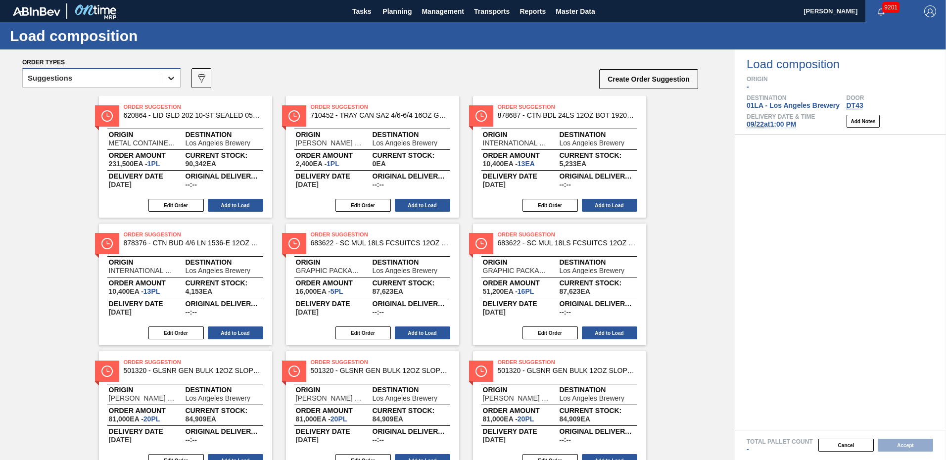
click at [164, 77] on div at bounding box center [171, 78] width 18 height 18
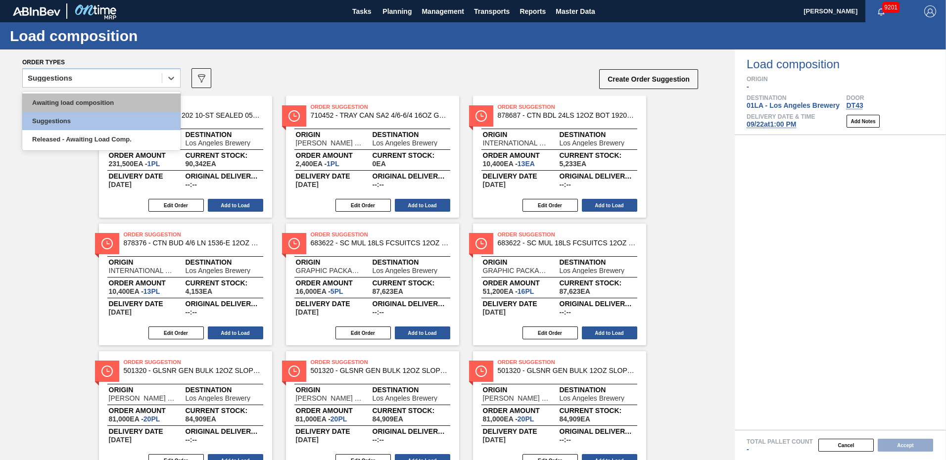
click at [112, 102] on div "Awaiting load composition" at bounding box center [101, 103] width 158 height 18
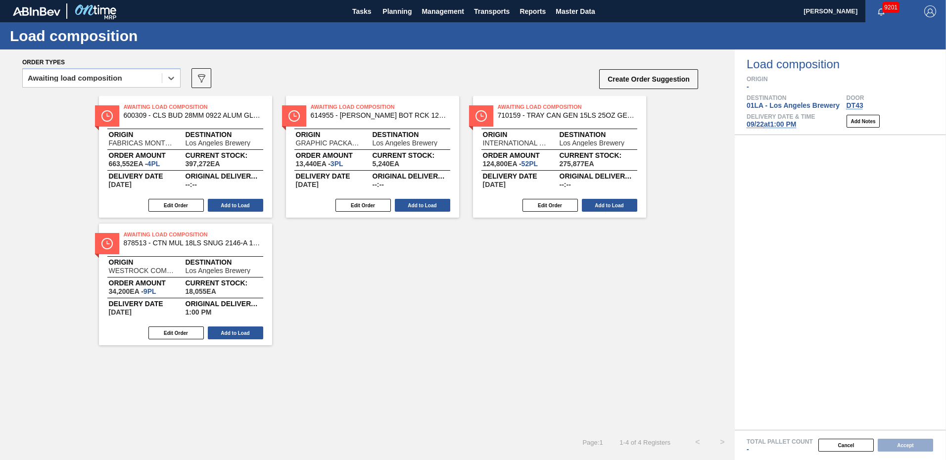
click at [334, 268] on div "Awaiting Load Composition 600309 - CLS BUD 28MM 0922 ALUM GLSBTL ALUM GEN T Ori…" at bounding box center [367, 220] width 735 height 249
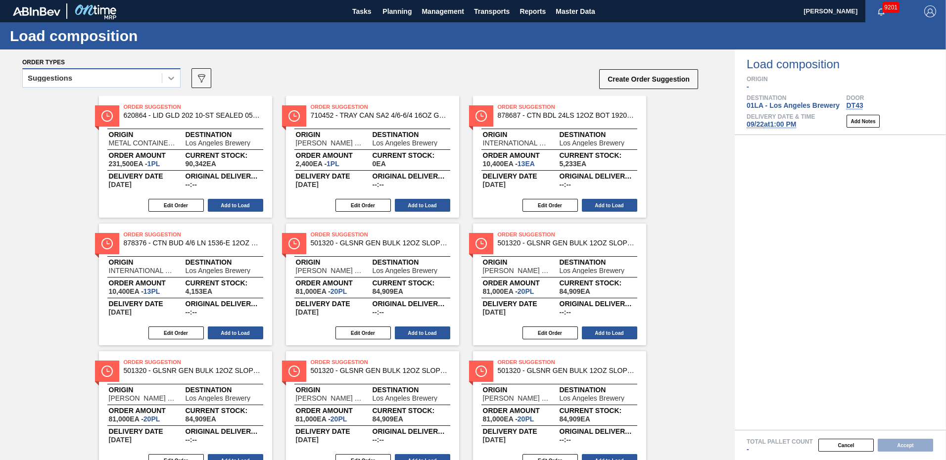
click at [172, 72] on div at bounding box center [171, 78] width 18 height 18
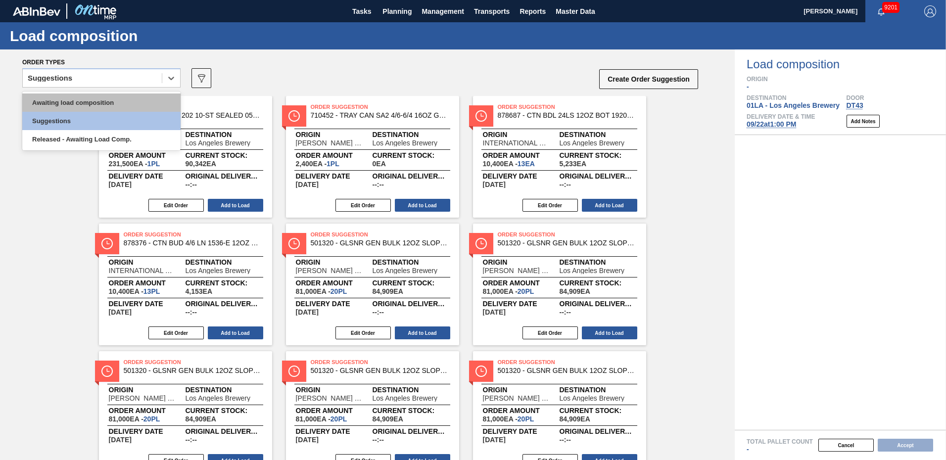
click at [122, 103] on div "Awaiting load composition" at bounding box center [101, 103] width 158 height 18
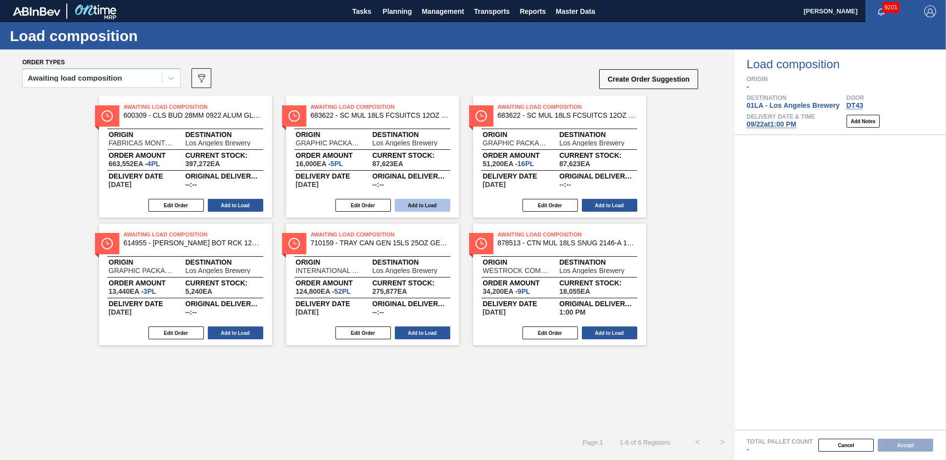
click at [420, 205] on button "Add to Load" at bounding box center [422, 205] width 55 height 13
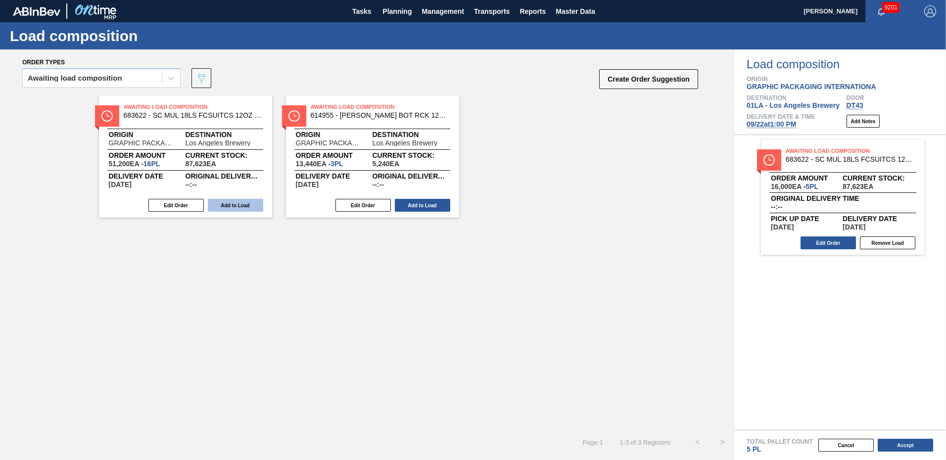
drag, startPoint x: 425, startPoint y: 206, endPoint x: 230, endPoint y: 204, distance: 195.0
click at [209, 224] on div "Awaiting Load Composition 683622 - SC MUL 18LS FCSUITCS 12OZ SLEEK AQUEOUS Orig…" at bounding box center [367, 263] width 735 height 334
click at [232, 202] on button "Add to Load" at bounding box center [235, 205] width 55 height 13
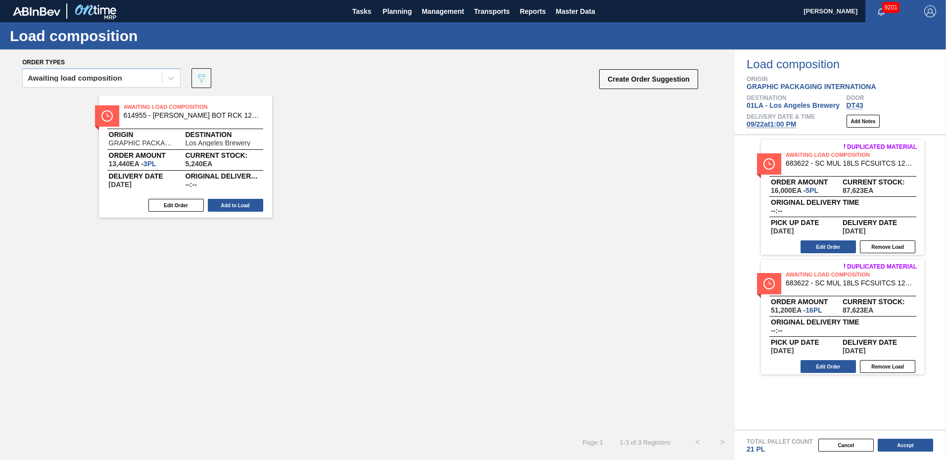
click at [511, 318] on div "Awaiting Load Composition 614955 - [PERSON_NAME] BOT RCK 12OZ SNUG 12/12 12OZ B…" at bounding box center [367, 263] width 735 height 334
click at [832, 248] on button "Edit Order" at bounding box center [828, 247] width 55 height 13
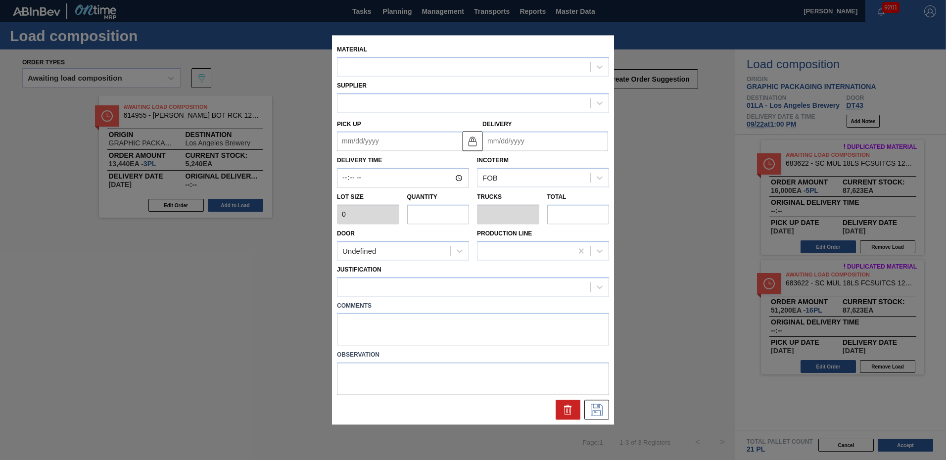
type input "3,200"
type input "5"
type input "0.192"
type input "16,000"
type up "[DATE]"
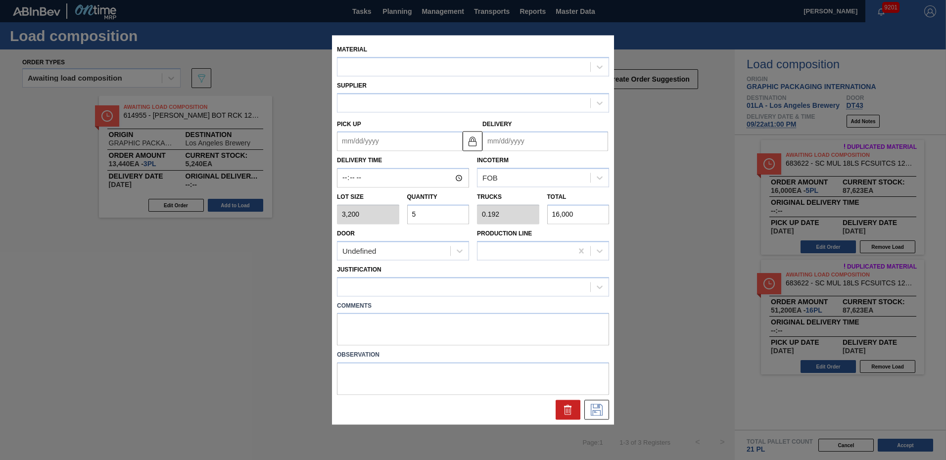
type input "[DATE]"
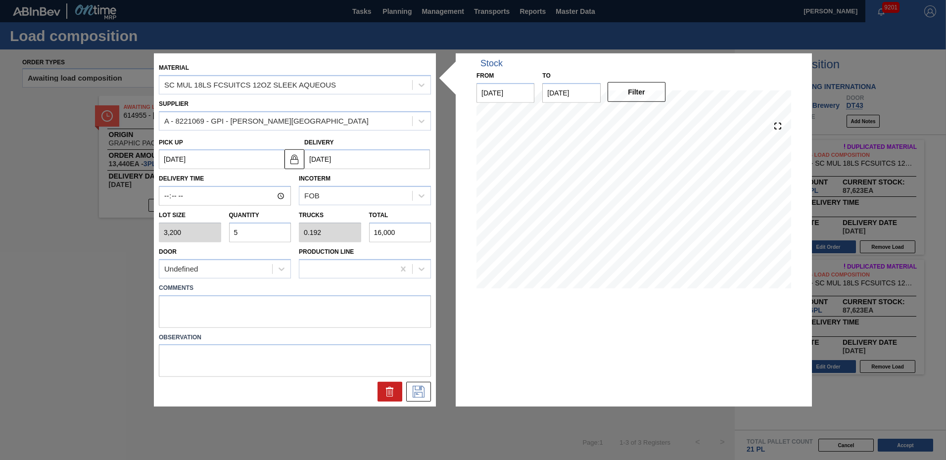
click at [177, 229] on div "Lot size 3,200 Quantity 5 Trucks 0.192 Total 16,000" at bounding box center [295, 224] width 280 height 37
type input "6"
type input "0.231"
type input "19,200"
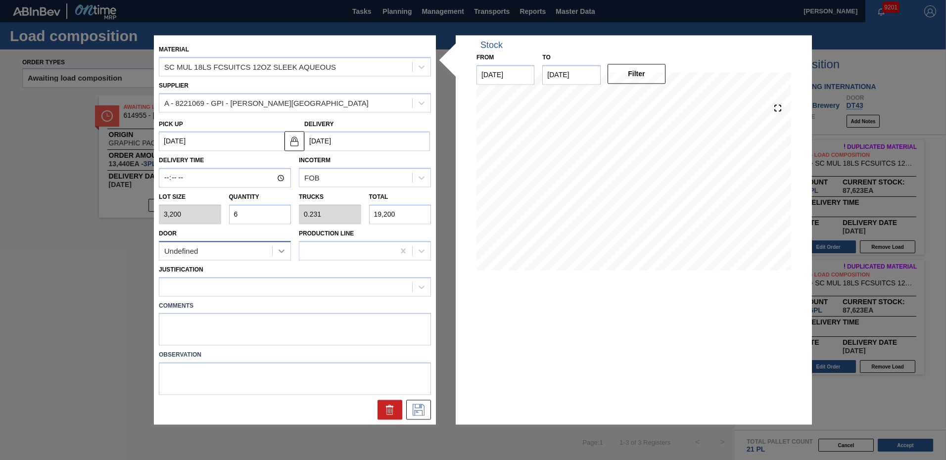
type input "6"
drag, startPoint x: 424, startPoint y: 413, endPoint x: 435, endPoint y: 382, distance: 33.2
click at [429, 409] on button at bounding box center [418, 410] width 25 height 20
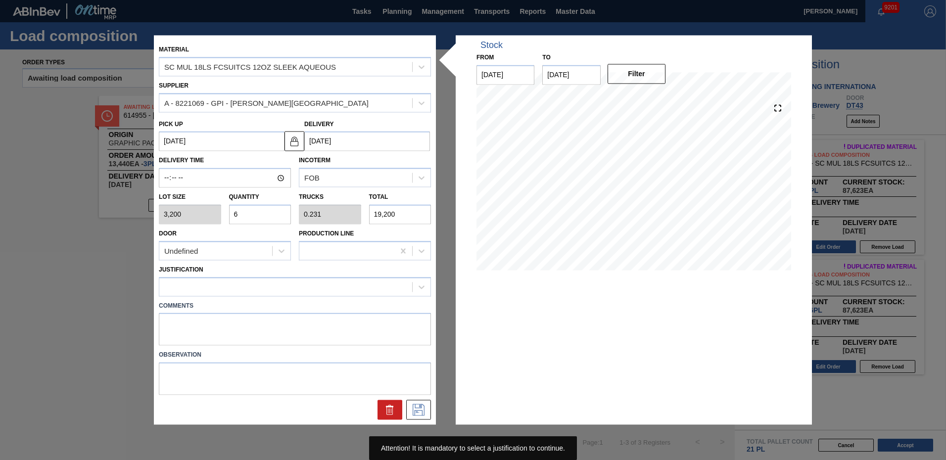
drag, startPoint x: 411, startPoint y: 409, endPoint x: 261, endPoint y: 297, distance: 187.1
click at [274, 312] on div "Material SC MUL 18LS FCSUITCS 12OZ SLEEK AQUEOUS Supplier A - 8221069 - GPI - […" at bounding box center [295, 230] width 272 height 380
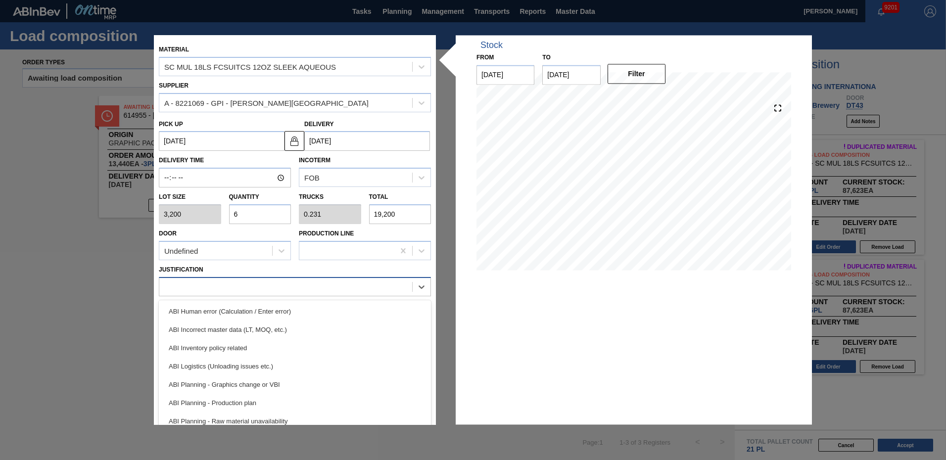
click at [252, 289] on div at bounding box center [285, 287] width 253 height 14
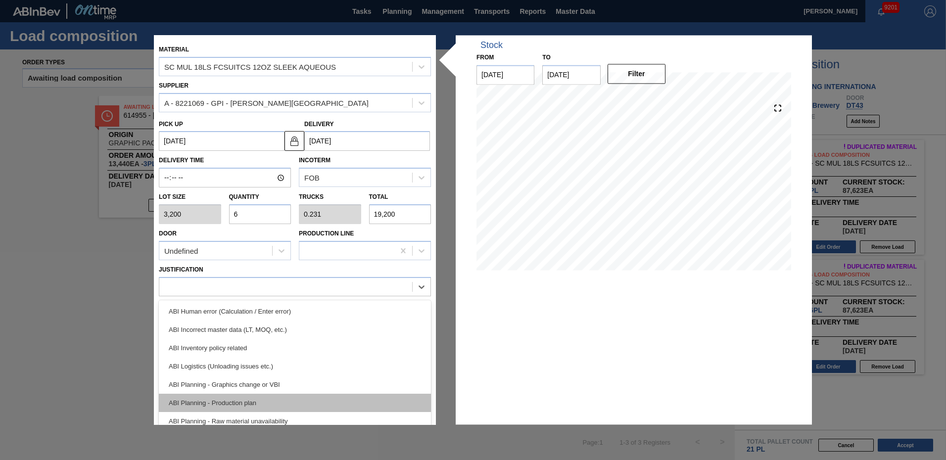
click at [255, 394] on div "ABI Planning - Production plan" at bounding box center [295, 403] width 272 height 18
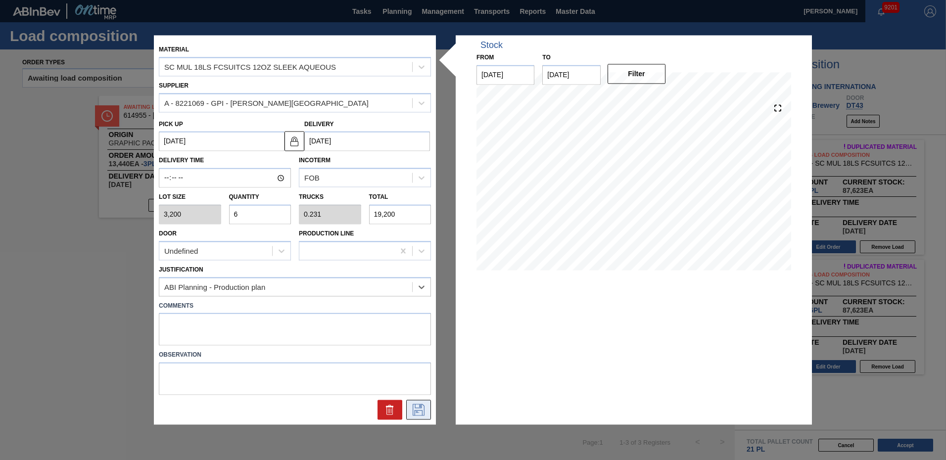
click at [419, 411] on icon at bounding box center [419, 410] width 16 height 12
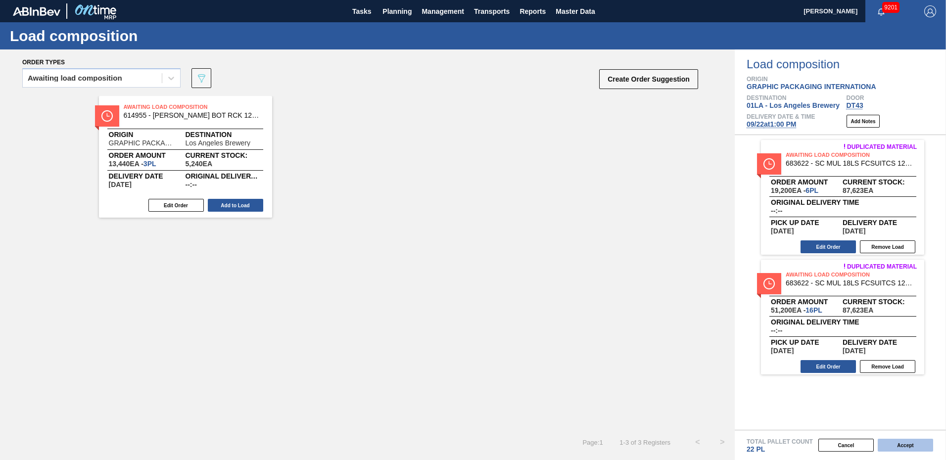
click at [906, 443] on button "Accept" at bounding box center [905, 445] width 55 height 13
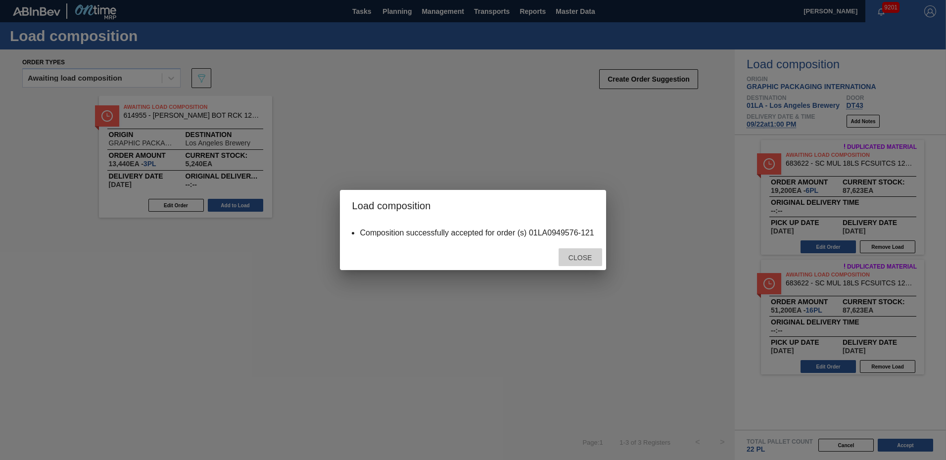
click at [575, 255] on span "Close" at bounding box center [580, 258] width 39 height 8
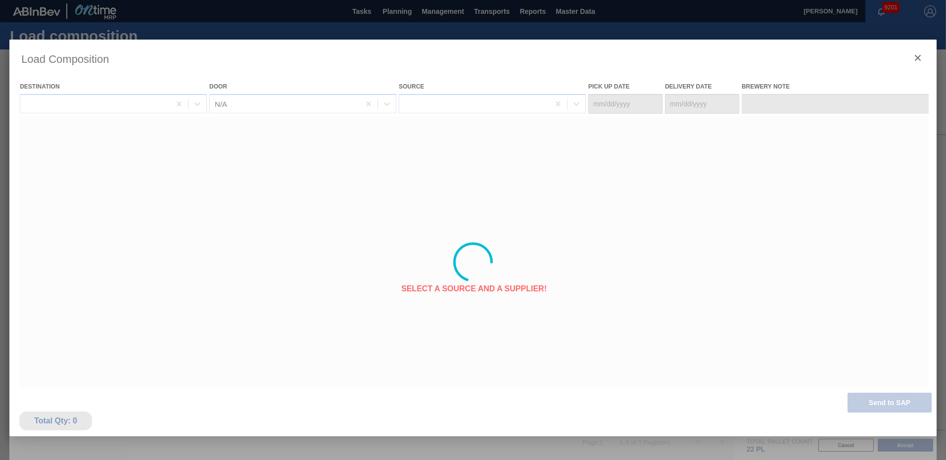
type Date "09/18/2025"
type Date "[DATE]"
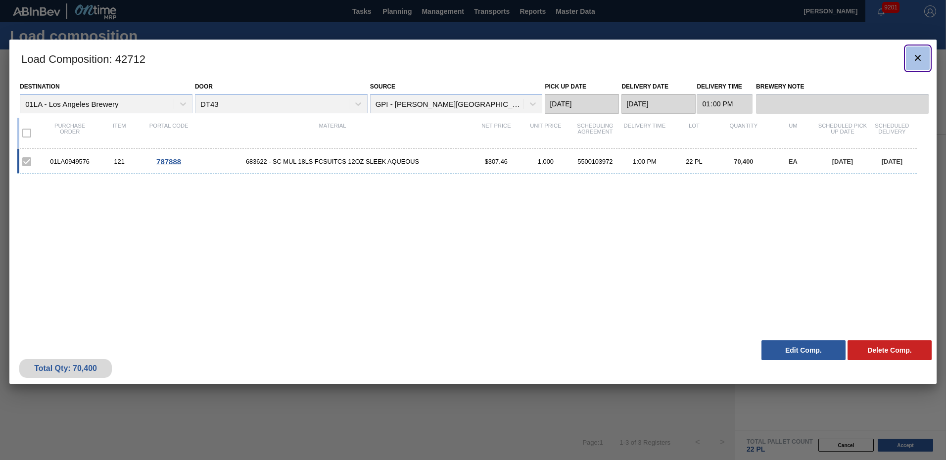
click at [918, 56] on icon "botão de ícone" at bounding box center [918, 58] width 12 height 12
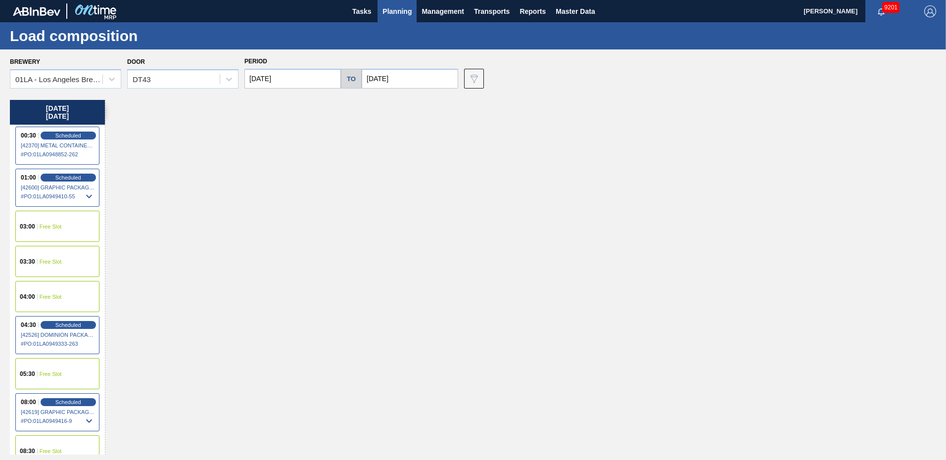
click at [311, 81] on input "[DATE]" at bounding box center [293, 79] width 97 height 20
click at [287, 182] on div "23" at bounding box center [288, 182] width 13 height 13
type input "[DATE]"
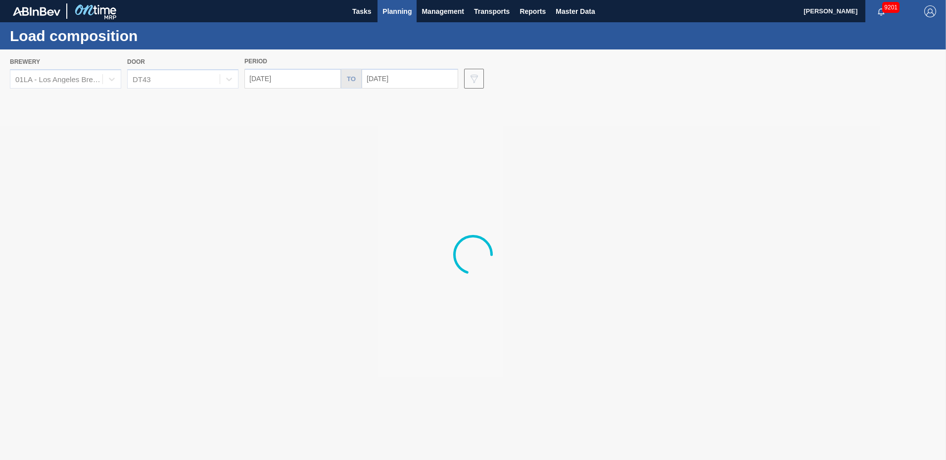
click at [428, 78] on div at bounding box center [473, 254] width 946 height 411
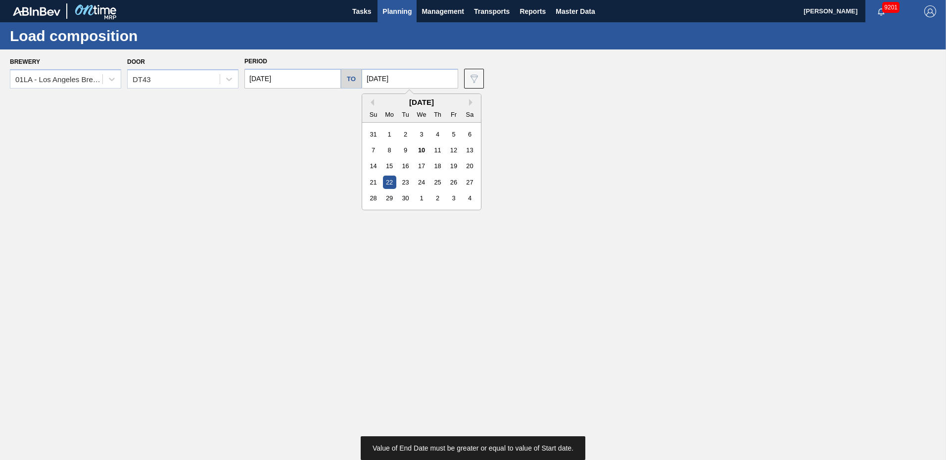
click at [417, 76] on input "[DATE]" at bounding box center [410, 79] width 97 height 20
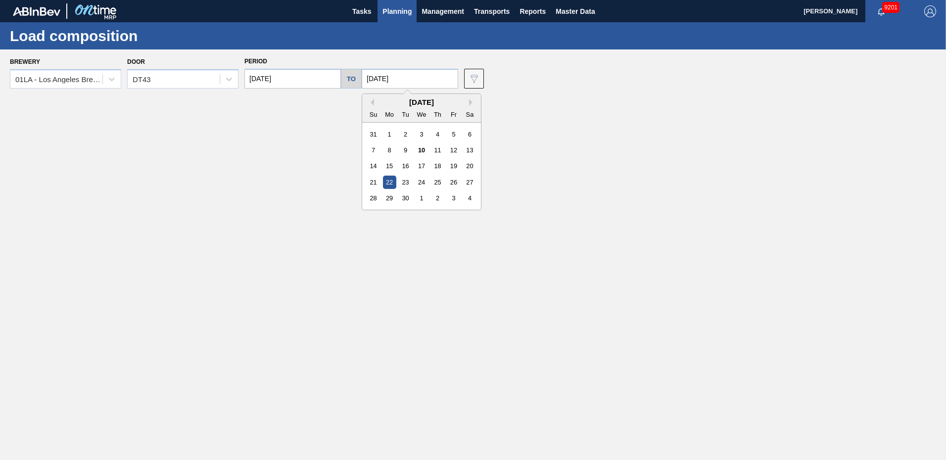
click at [404, 186] on div "23" at bounding box center [405, 182] width 13 height 13
type input "[DATE]"
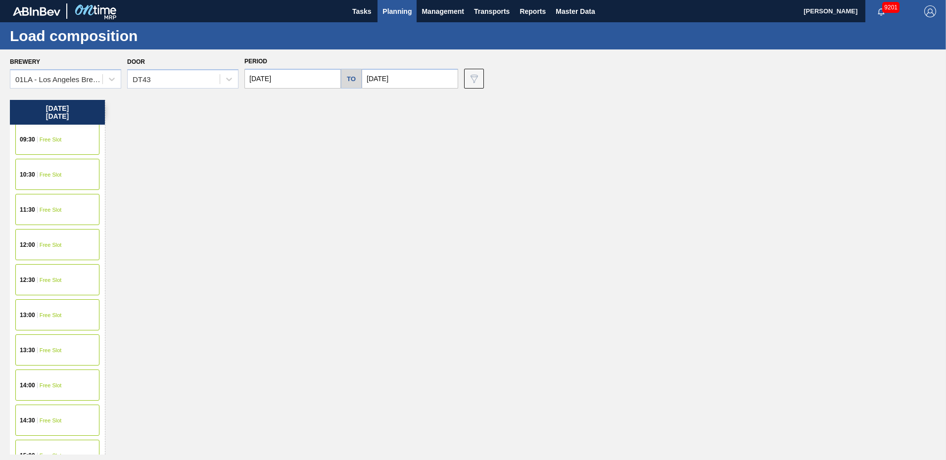
scroll to position [643, 0]
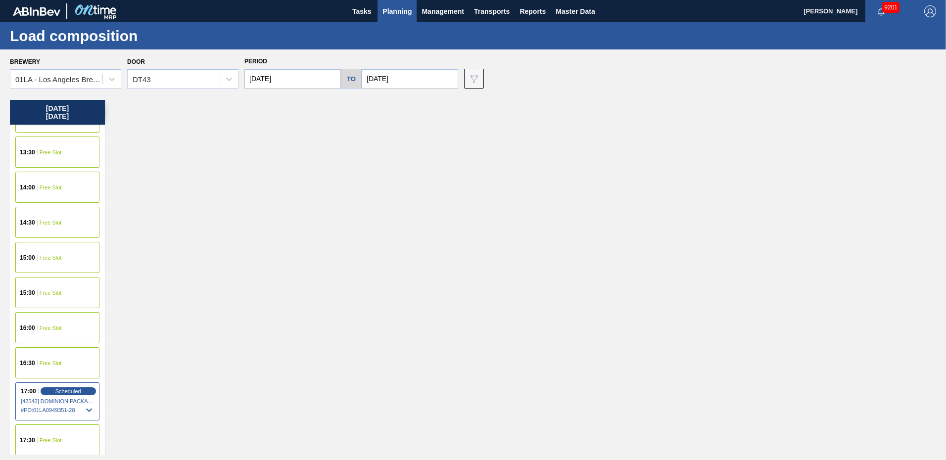
click at [40, 255] on span "Free Slot" at bounding box center [51, 258] width 22 height 6
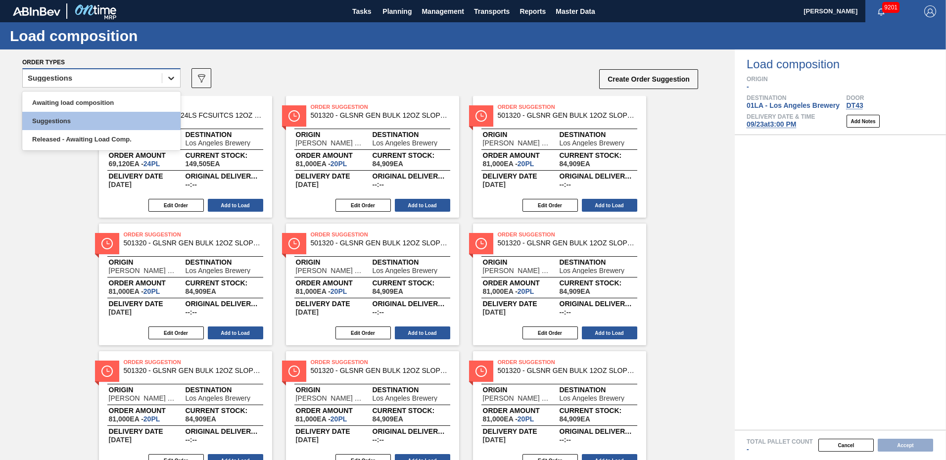
click at [170, 73] on div at bounding box center [171, 78] width 18 height 18
click at [87, 98] on div "Awaiting load composition" at bounding box center [101, 103] width 158 height 18
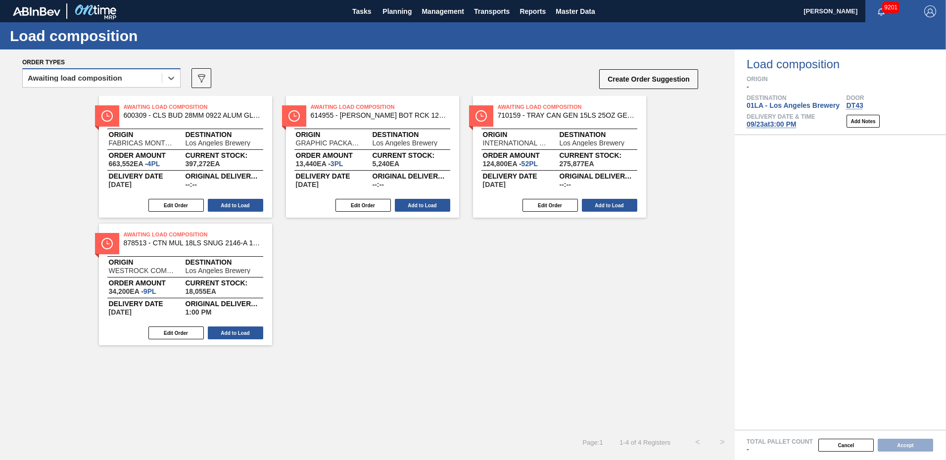
click at [156, 80] on div "Awaiting load composition" at bounding box center [92, 78] width 139 height 14
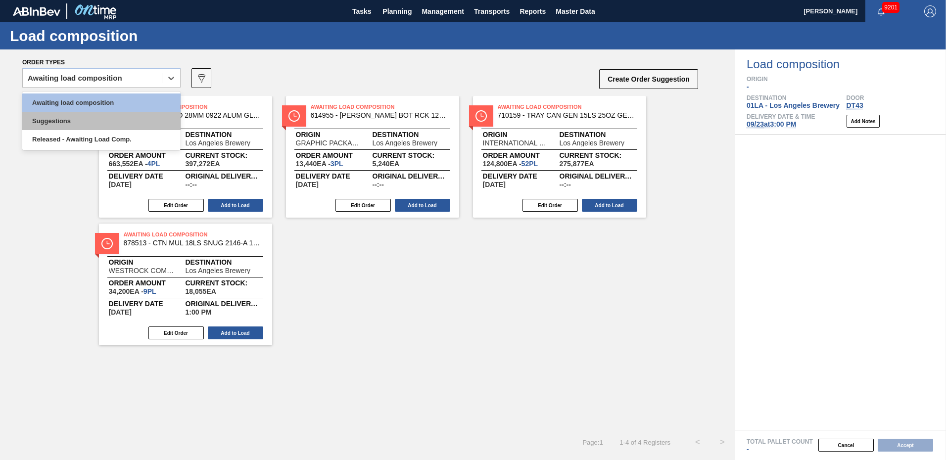
click at [87, 117] on div "Suggestions" at bounding box center [101, 121] width 158 height 18
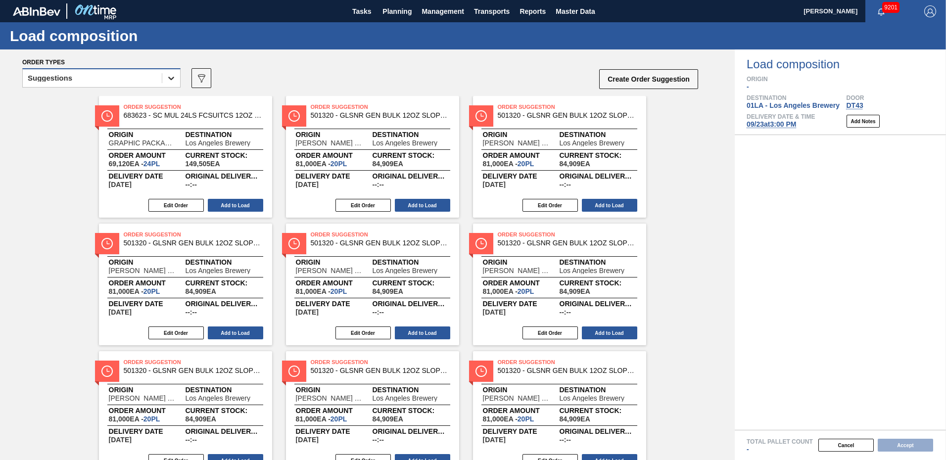
click at [170, 77] on icon at bounding box center [171, 78] width 10 height 10
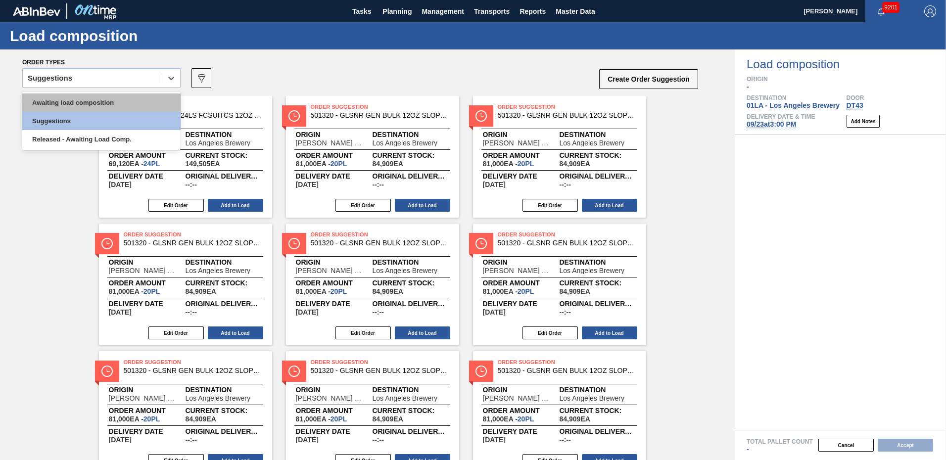
click at [77, 103] on div "Awaiting load composition" at bounding box center [101, 103] width 158 height 18
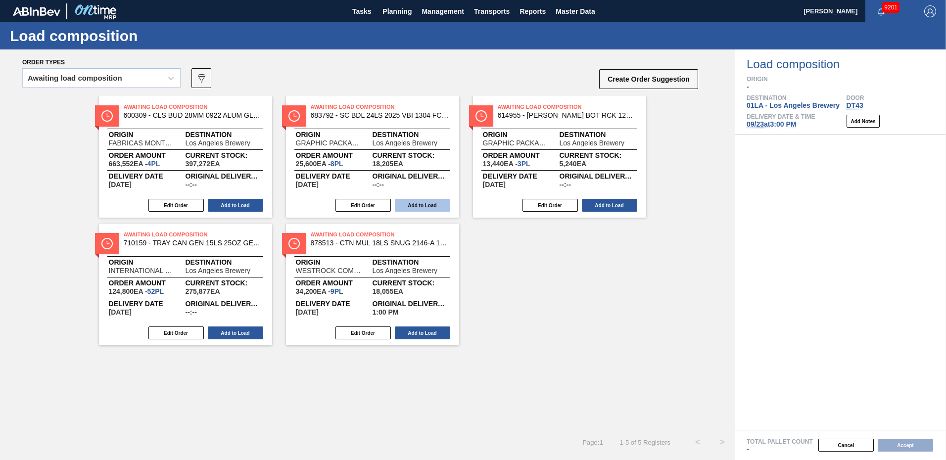
click at [424, 201] on button "Add to Load" at bounding box center [422, 205] width 55 height 13
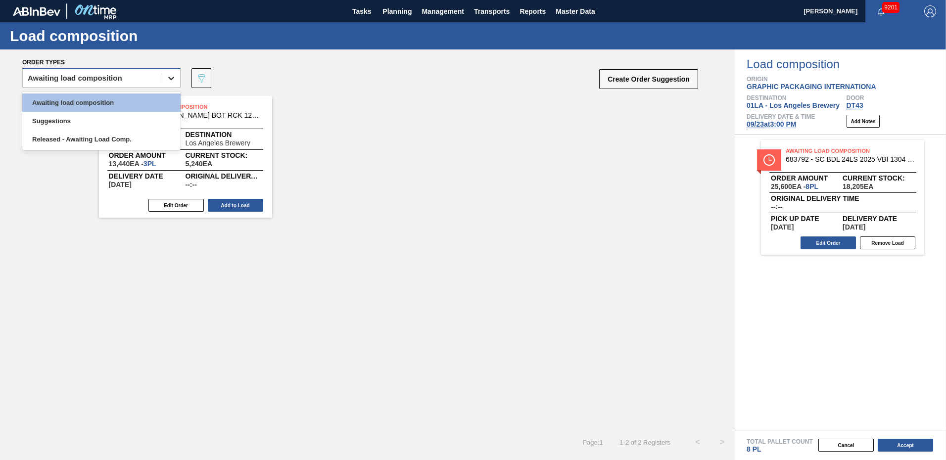
click at [172, 76] on icon at bounding box center [171, 78] width 10 height 10
click at [71, 114] on div "Suggestions" at bounding box center [101, 121] width 158 height 18
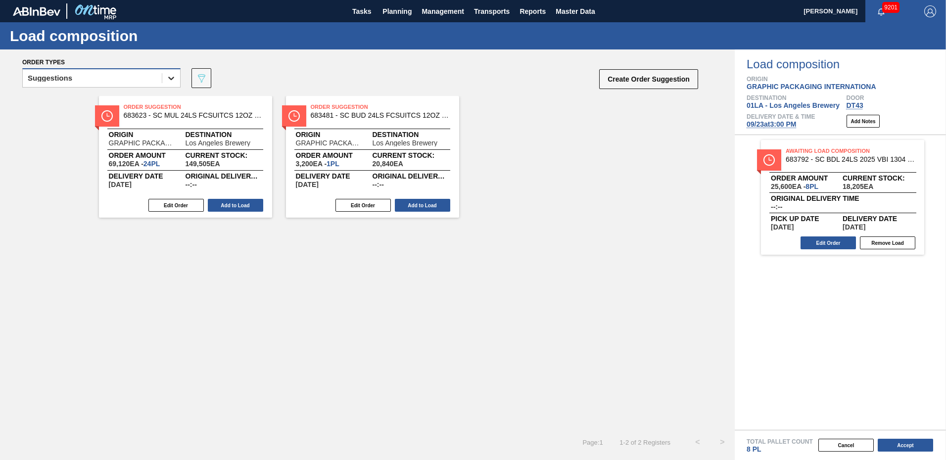
click at [177, 80] on div at bounding box center [171, 78] width 18 height 18
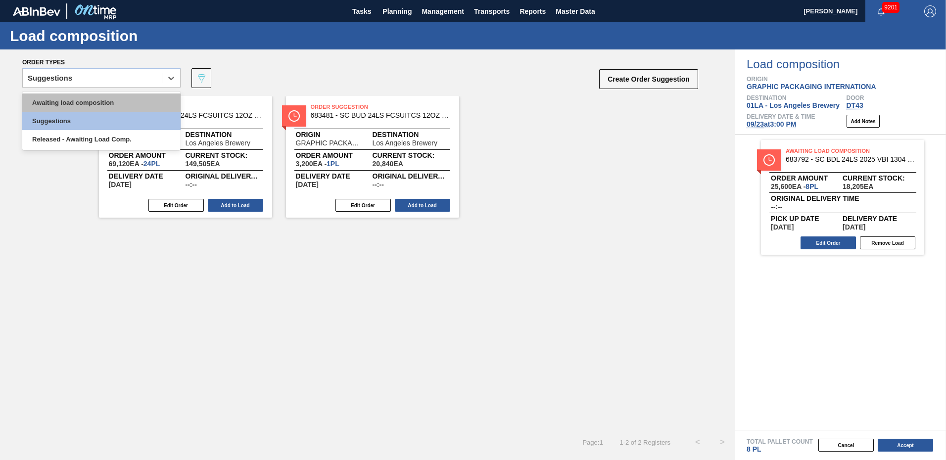
click at [106, 102] on div "Awaiting load composition" at bounding box center [101, 103] width 158 height 18
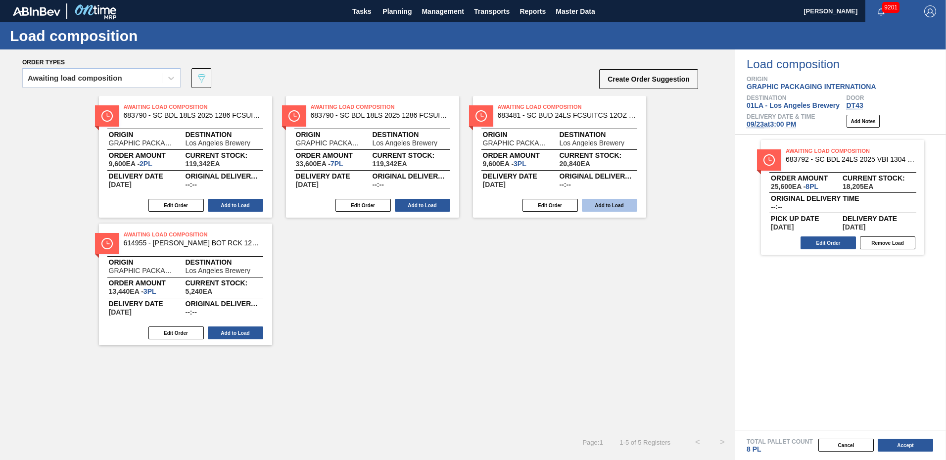
click at [615, 205] on button "Add to Load" at bounding box center [609, 205] width 55 height 13
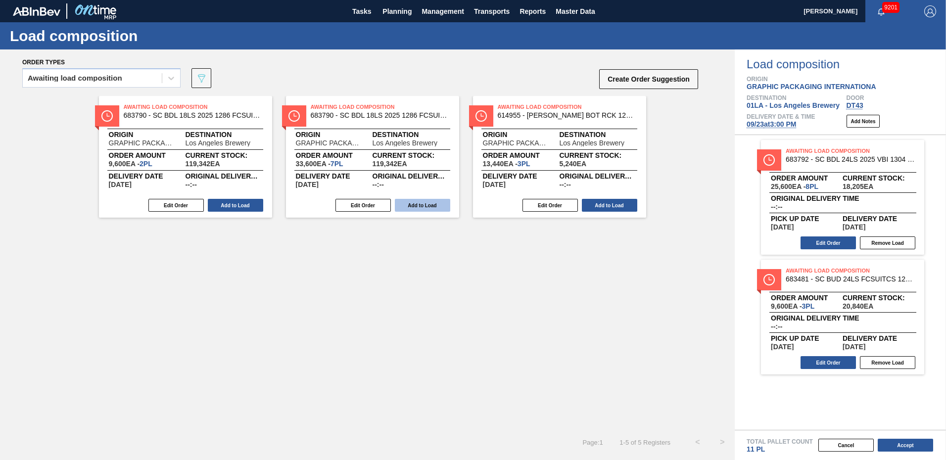
click at [442, 206] on button "Add to Load" at bounding box center [422, 205] width 55 height 13
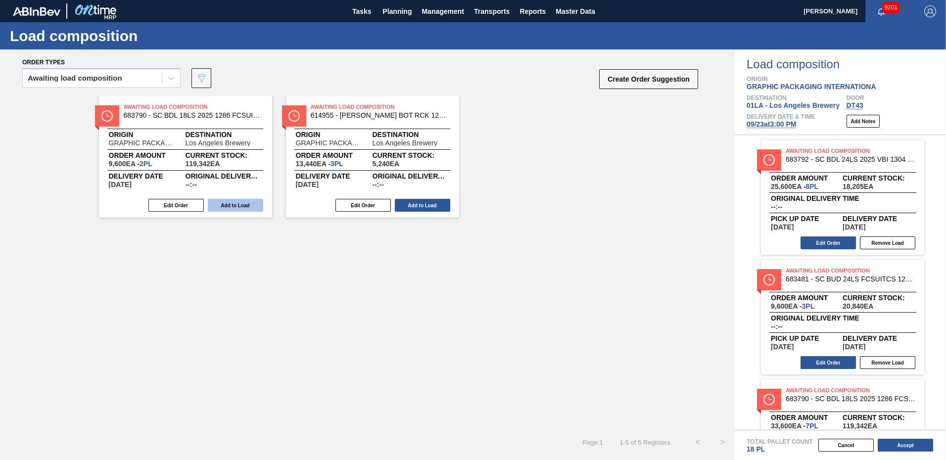
click at [235, 206] on button "Add to Load" at bounding box center [235, 205] width 55 height 13
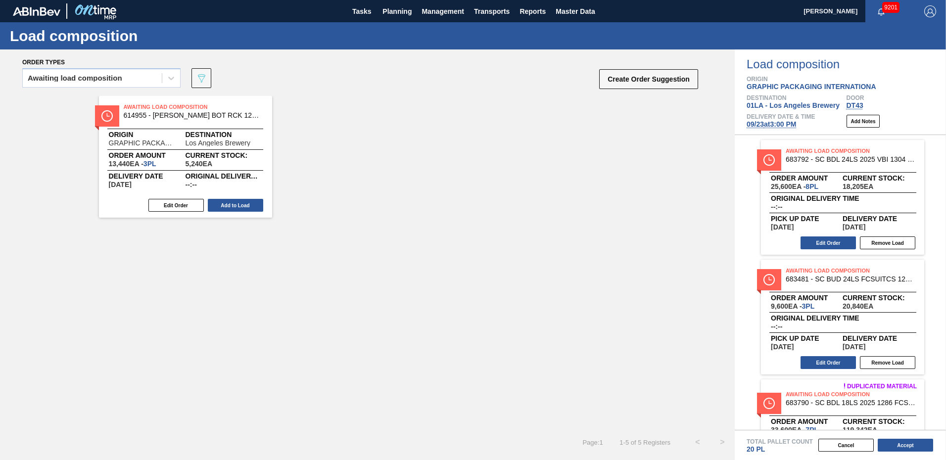
click at [465, 141] on div "Awaiting Load Composition 614955 - CARR BOT RCK 12OZ SNUG 12/12 12OZ BOT 05 Ori…" at bounding box center [367, 157] width 735 height 122
click at [734, 289] on div "Awaiting Load Composition 614955 - CARR BOT RCK 12OZ SNUG 12/12 12OZ BOT 05 Ori…" at bounding box center [367, 263] width 735 height 334
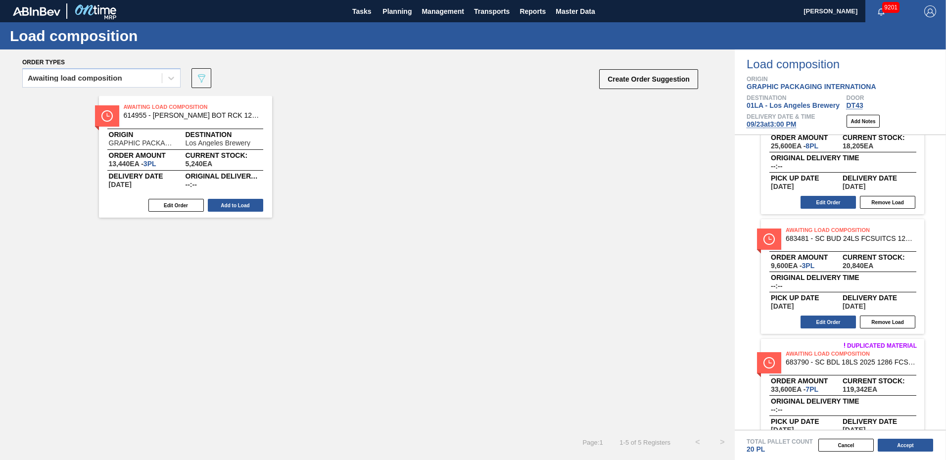
scroll to position [189, 0]
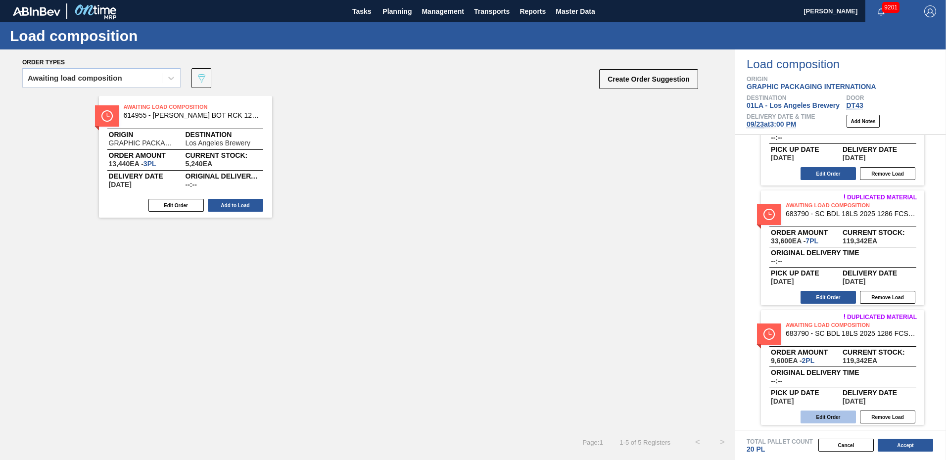
click at [827, 416] on button "Edit Order" at bounding box center [828, 417] width 55 height 13
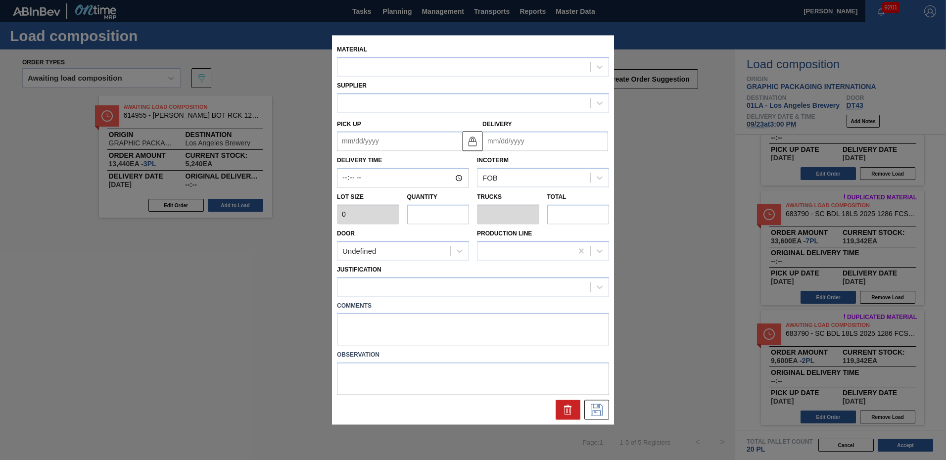
type input "4,800"
type input "2"
type input "0.083"
type input "9,600"
type up "[DATE]"
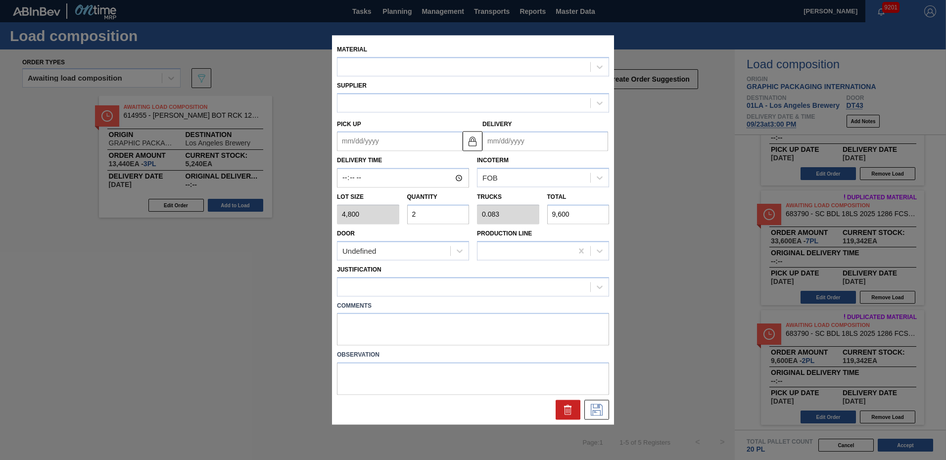
type input "[DATE]"
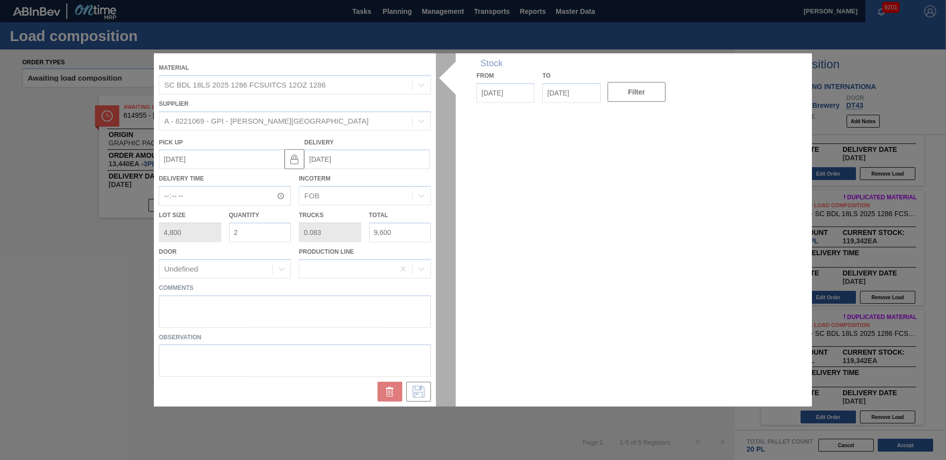
drag, startPoint x: 256, startPoint y: 233, endPoint x: 0, endPoint y: 230, distance: 255.9
click at [0, 0] on html "Tasks Planning Management Transports Reports Master Data Ken Truong 9201 Mark a…" at bounding box center [473, 0] width 946 height 0
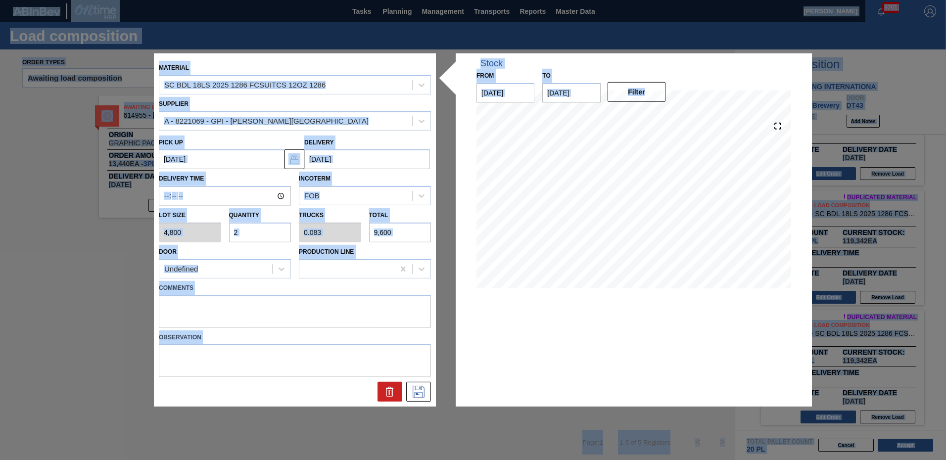
click at [252, 230] on input "2" at bounding box center [260, 233] width 62 height 20
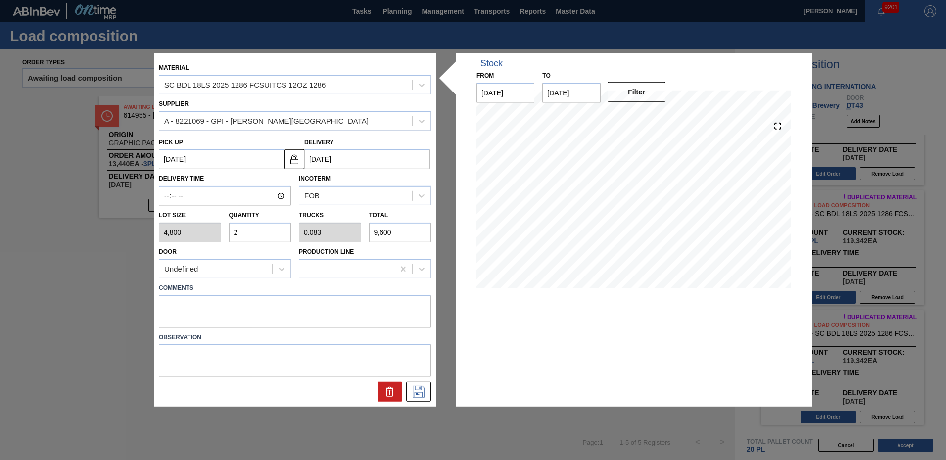
click at [214, 236] on div "Lot size 4,800 Quantity 2 Trucks 0.083 Total 9,600" at bounding box center [295, 224] width 280 height 37
type input "4"
type input "0.167"
type input "19,200"
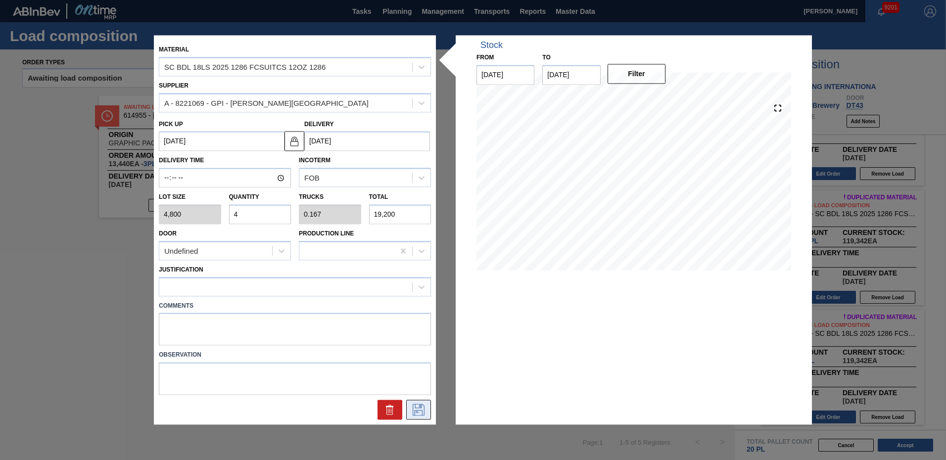
type input "4"
click at [427, 404] on button at bounding box center [418, 410] width 25 height 20
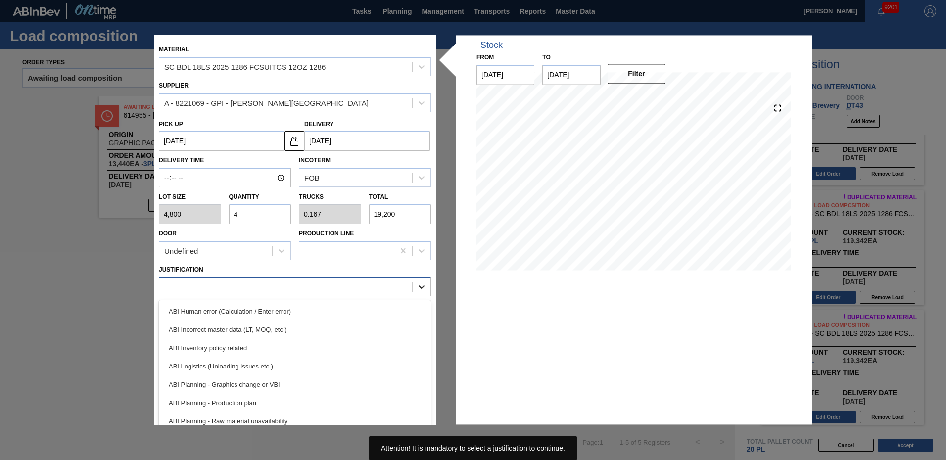
click at [423, 287] on icon at bounding box center [422, 287] width 10 height 10
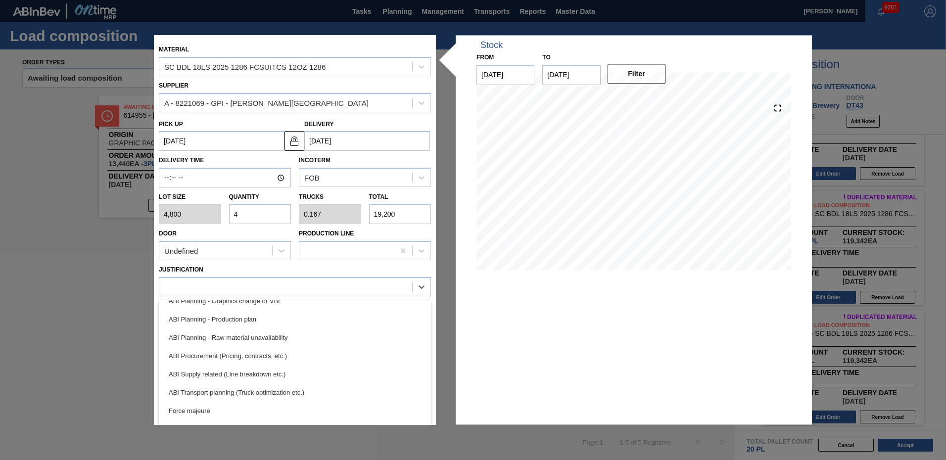
scroll to position [101, 0]
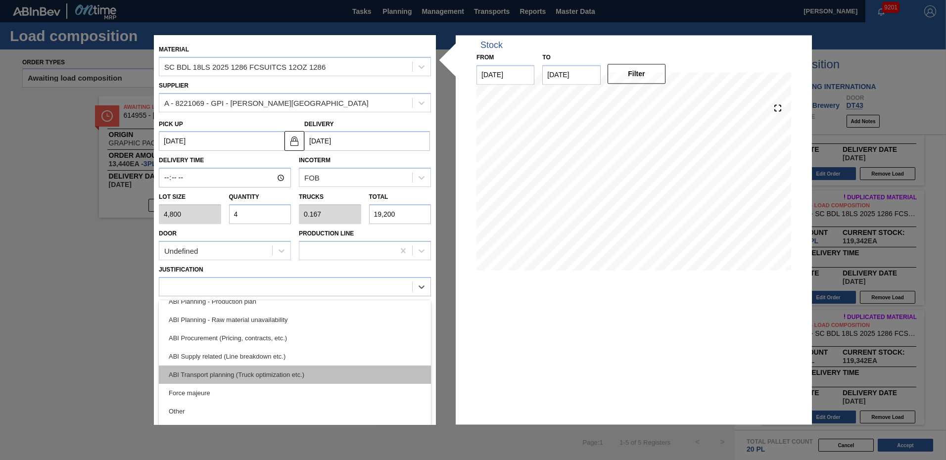
click at [287, 381] on div "ABI Transport planning (Truck optimization etc.)" at bounding box center [295, 375] width 272 height 18
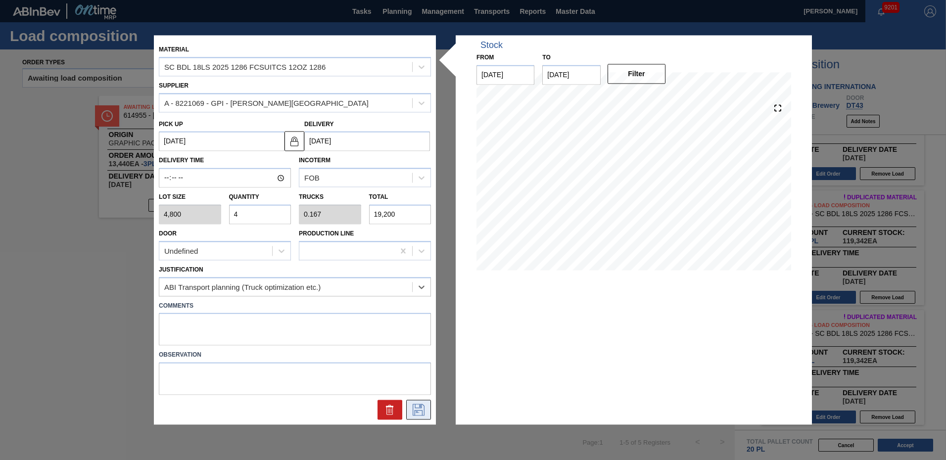
click at [419, 410] on icon at bounding box center [419, 410] width 16 height 12
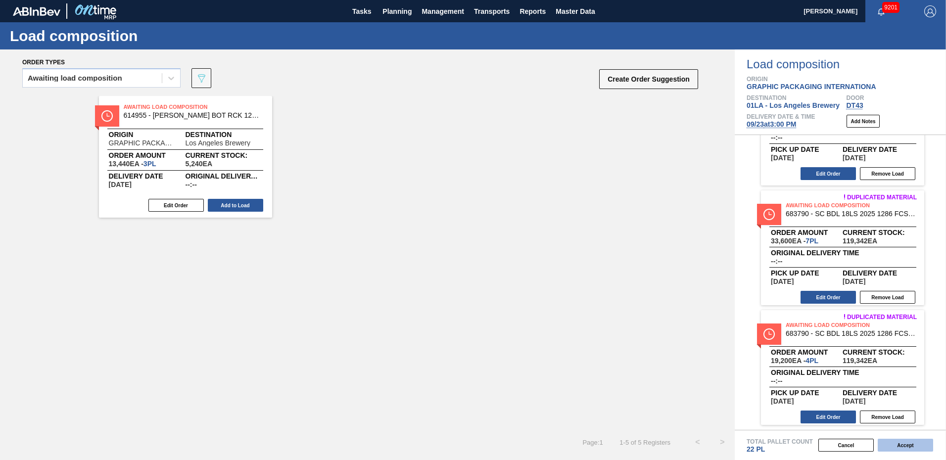
click at [917, 447] on button "Accept" at bounding box center [905, 445] width 55 height 13
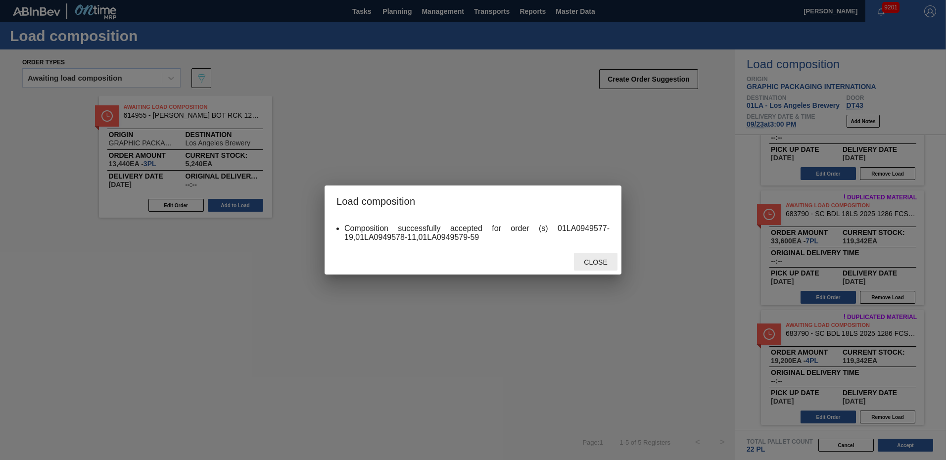
click at [608, 262] on span "Close" at bounding box center [595, 262] width 39 height 8
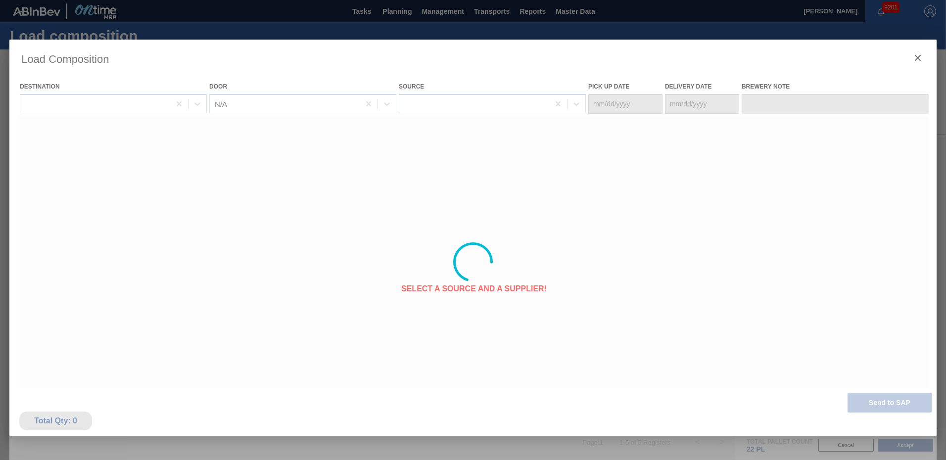
type Date "[DATE]"
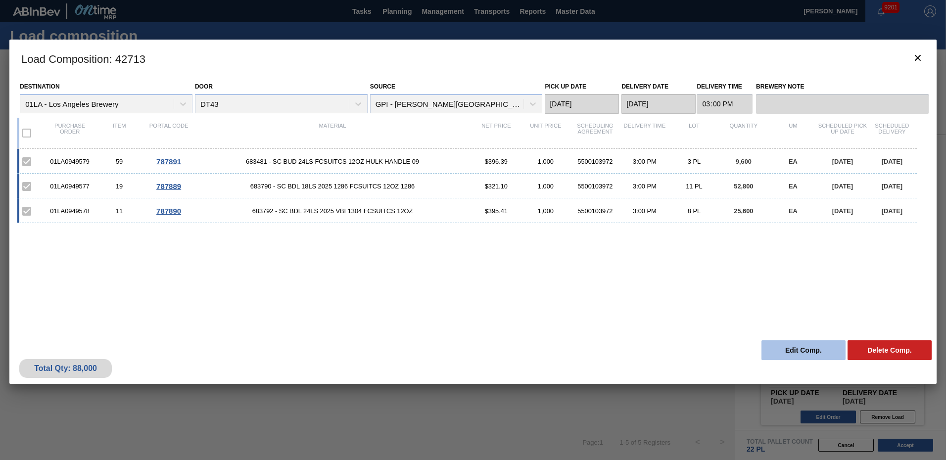
click at [794, 351] on button "Edit Comp." at bounding box center [804, 351] width 84 height 20
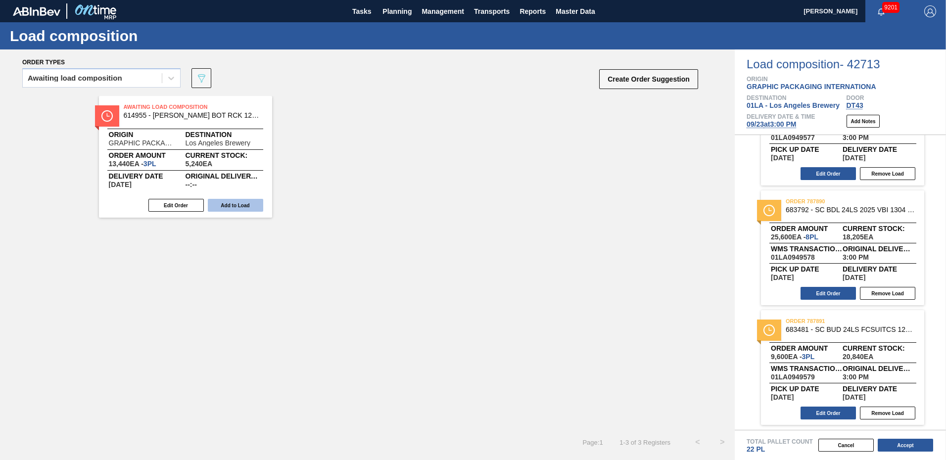
scroll to position [69, 0]
click at [833, 294] on button "Edit Order" at bounding box center [828, 293] width 55 height 13
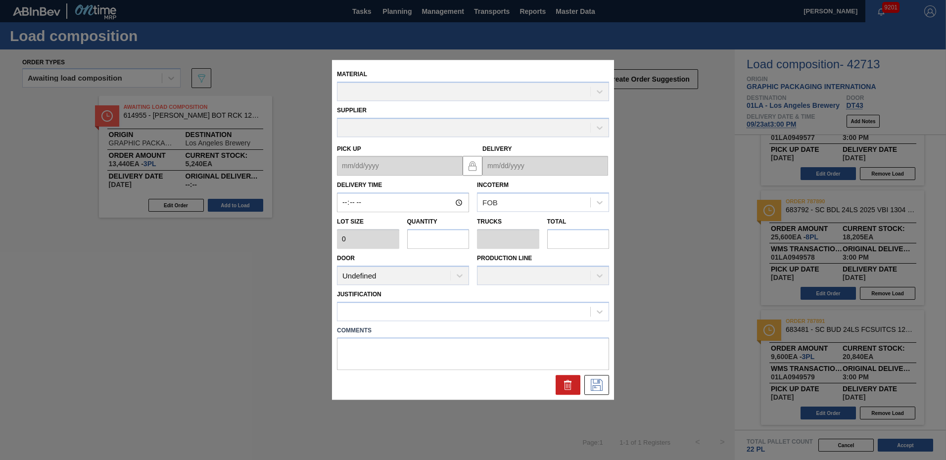
type input "15:00:00"
type input "3,200"
type input "8"
type input "0.269"
type input "25,600"
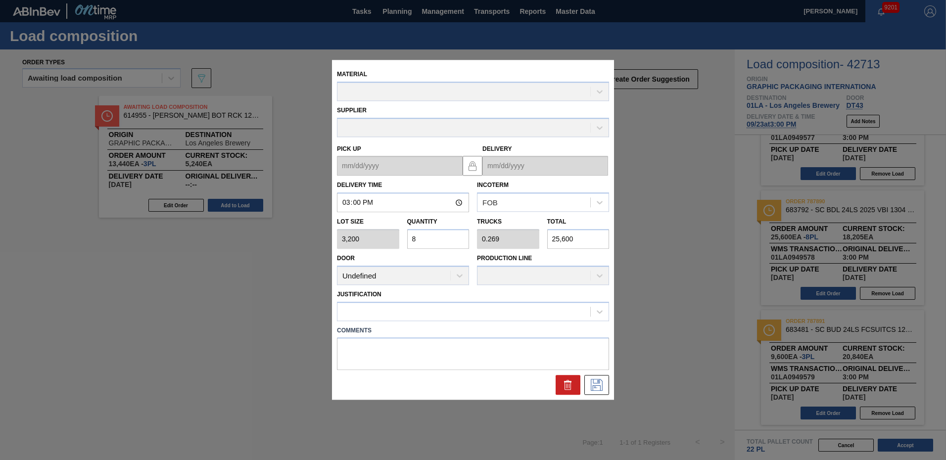
type up "[DATE]"
type input "[DATE]"
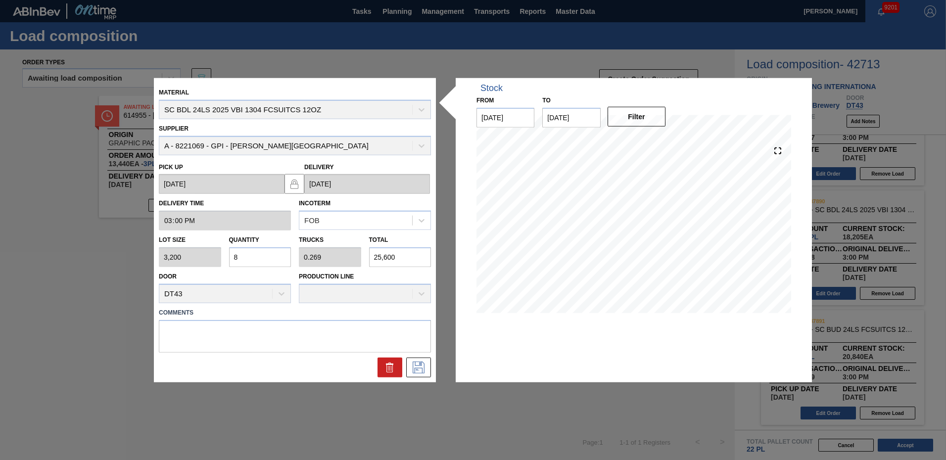
drag, startPoint x: 249, startPoint y: 257, endPoint x: 98, endPoint y: 262, distance: 151.6
click at [98, 262] on div "Material SC BDL 24LS 2025 VBI 1304 FCSUITCS 12OZ Supplier A - 8221069 - GPI - W…" at bounding box center [473, 230] width 946 height 460
type input "9"
type input "0.303"
type input "28,800"
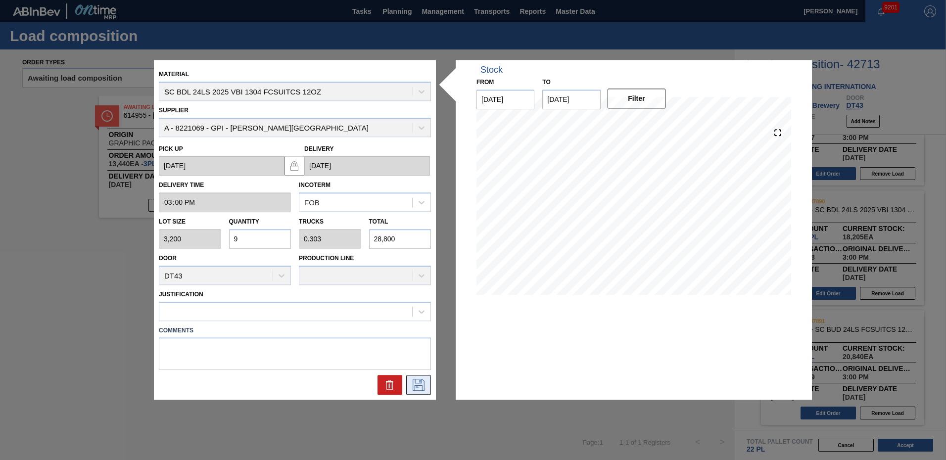
type input "9"
click at [425, 380] on icon at bounding box center [419, 386] width 16 height 12
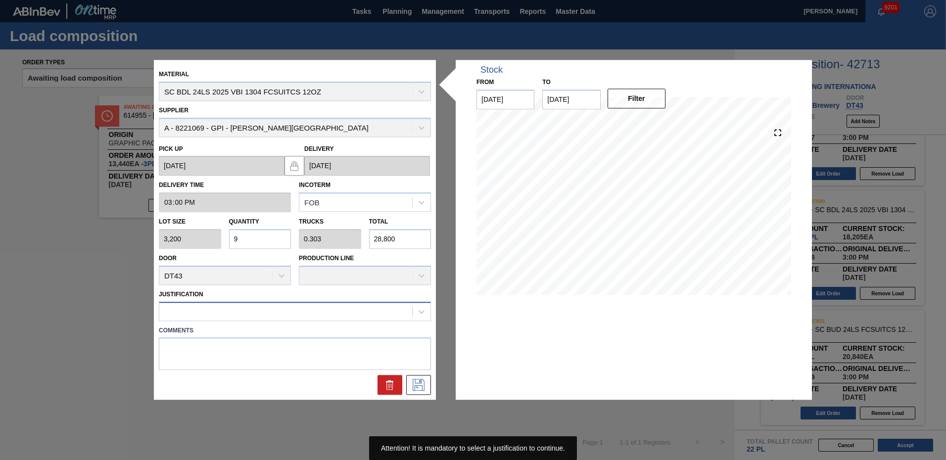
click at [242, 315] on div at bounding box center [285, 311] width 253 height 14
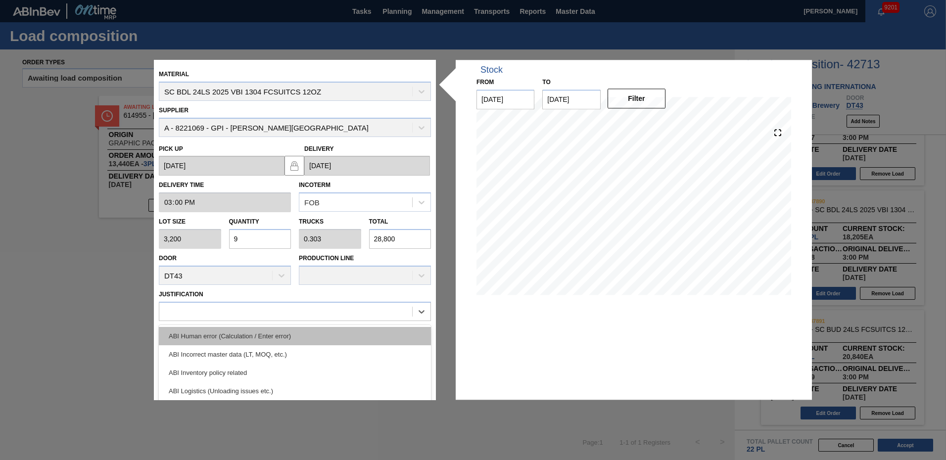
click at [275, 336] on div "ABI Human error (Calculation / Enter error)" at bounding box center [295, 336] width 272 height 18
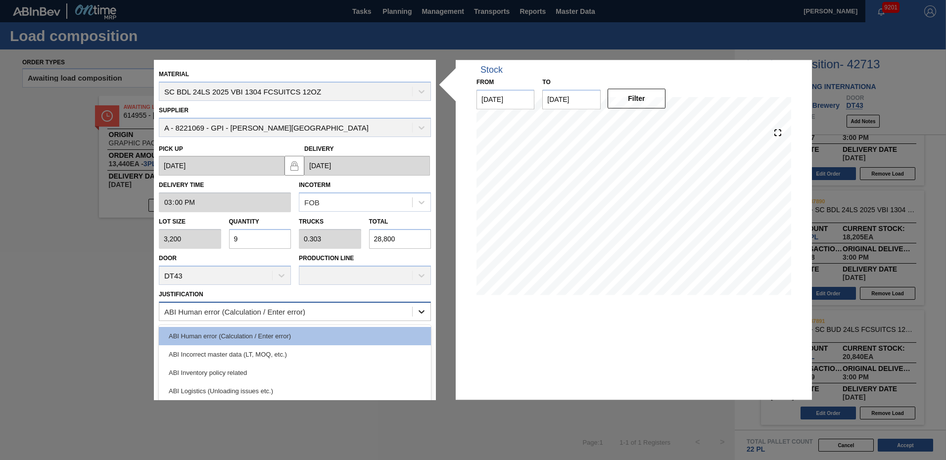
click at [424, 315] on icon at bounding box center [422, 312] width 10 height 10
click at [224, 373] on div "ABI Inventory policy related" at bounding box center [295, 373] width 272 height 18
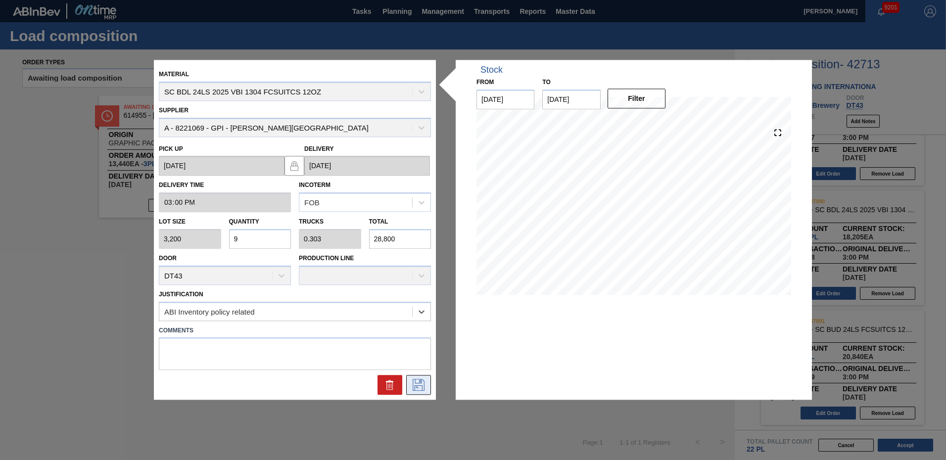
click at [412, 383] on icon at bounding box center [419, 386] width 16 height 12
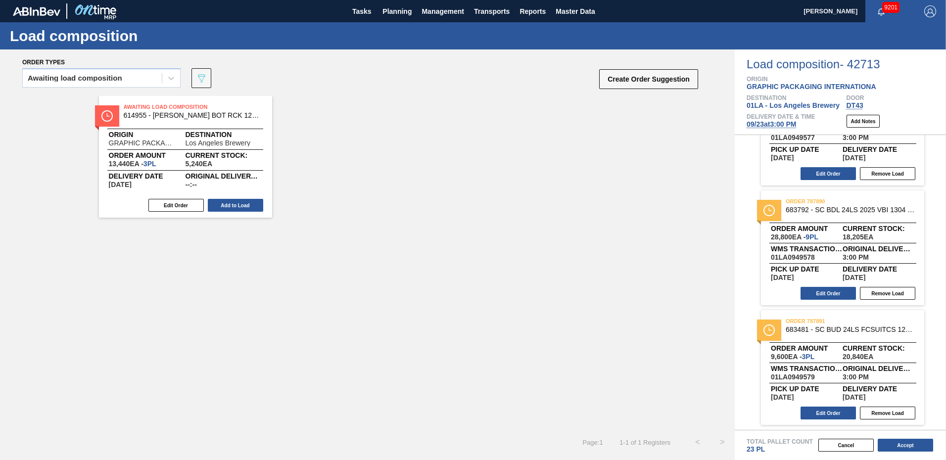
scroll to position [0, 0]
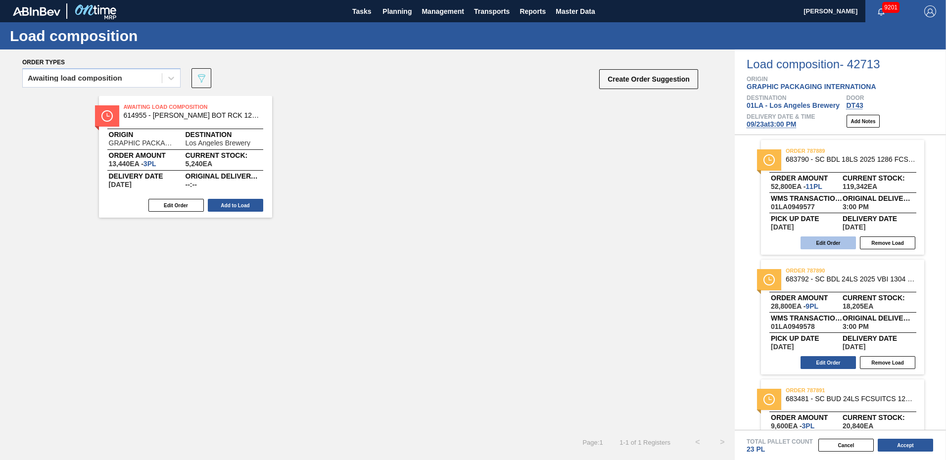
click at [823, 241] on button "Edit Order" at bounding box center [828, 243] width 55 height 13
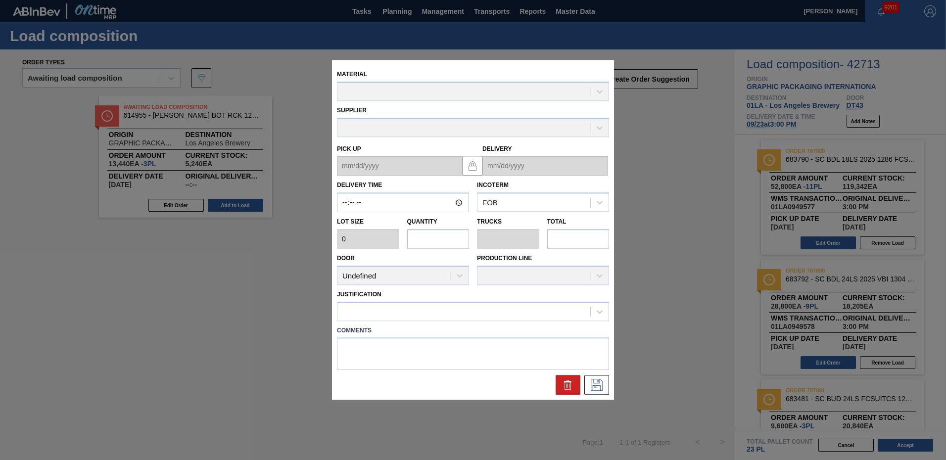
type input "15:00:00"
type input "4,800"
type input "11"
type input "0.458"
type input "52,800"
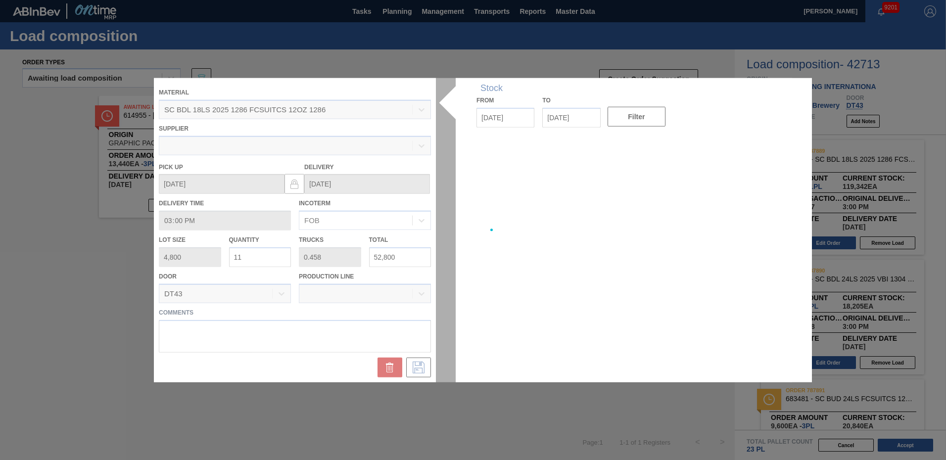
type up "[DATE]"
type input "[DATE]"
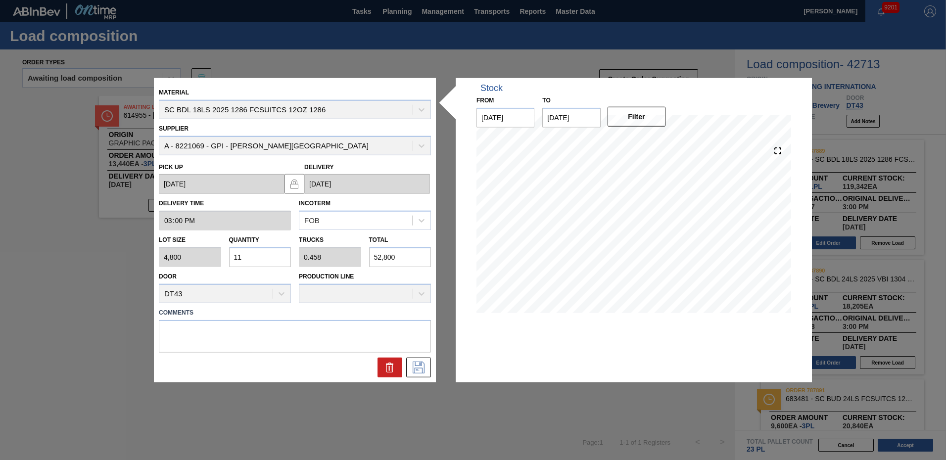
drag, startPoint x: 255, startPoint y: 261, endPoint x: 100, endPoint y: 263, distance: 154.9
click at [104, 262] on div "Material SC BDL 18LS 2025 1286 FCSUITCS 12OZ 1286 Supplier A - 8221069 - GPI - …" at bounding box center [473, 230] width 946 height 460
type input "1"
type input "0.042"
type input "4,800"
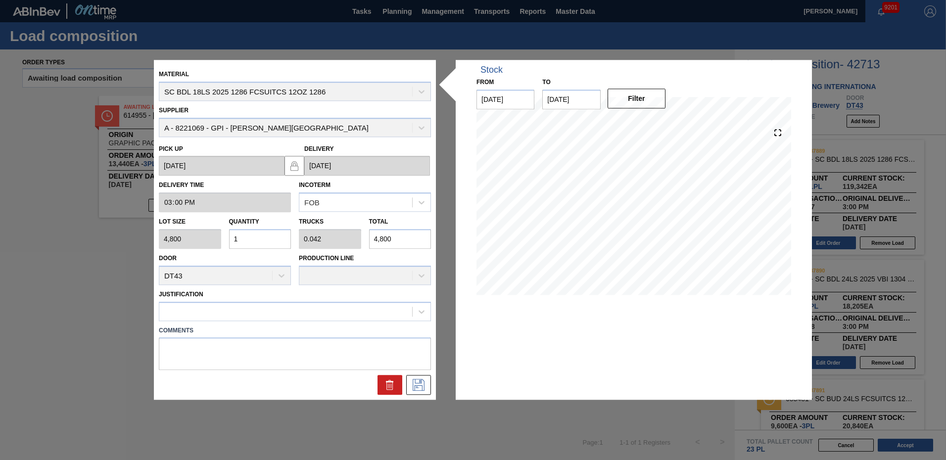
type input "10"
type input "0.417"
type input "48,000"
type input "10"
click at [413, 384] on icon at bounding box center [419, 386] width 16 height 12
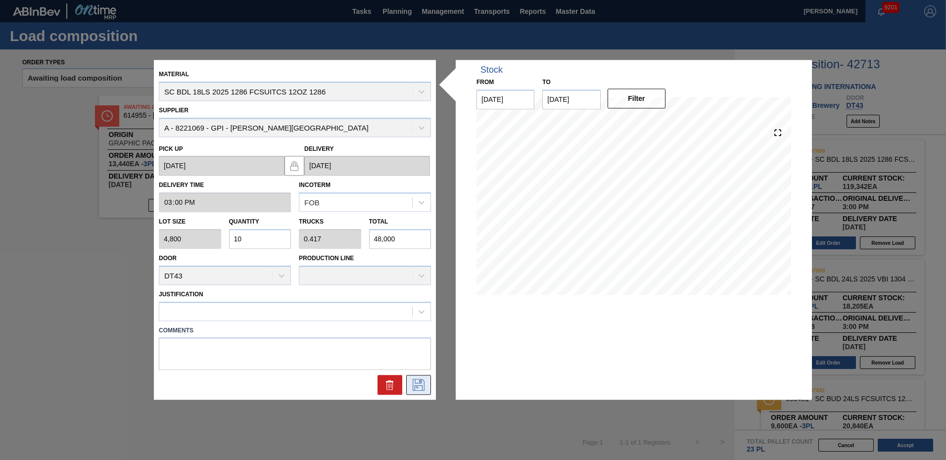
click at [424, 387] on icon at bounding box center [419, 386] width 12 height 12
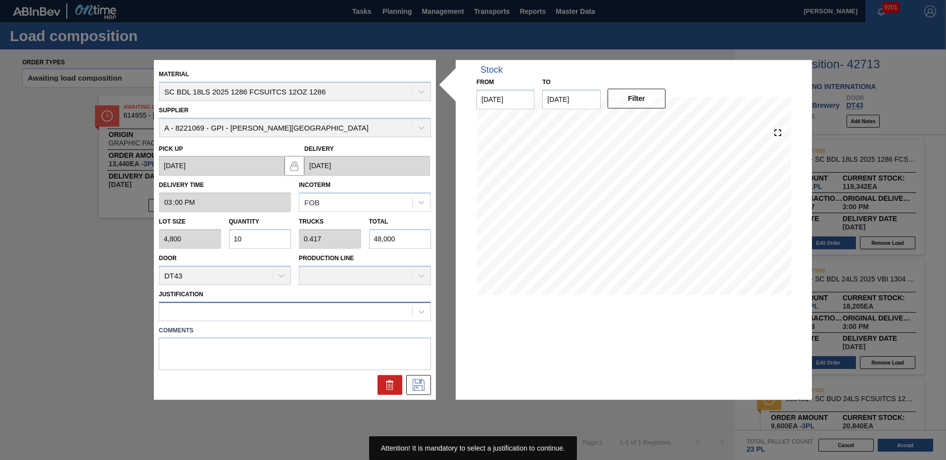
click at [330, 315] on div at bounding box center [285, 311] width 253 height 14
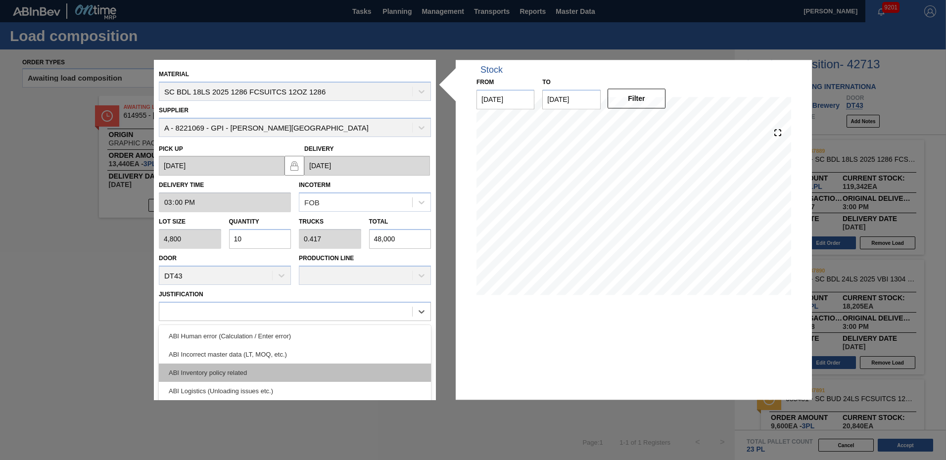
drag, startPoint x: 255, startPoint y: 390, endPoint x: 250, endPoint y: 368, distance: 22.8
click at [250, 368] on div "ABI Human error (Calculation / Enter error) ABI Incorrect master data (LT, MOQ,…" at bounding box center [295, 399] width 272 height 148
click at [231, 369] on div "ABI Inventory policy related" at bounding box center [295, 373] width 272 height 18
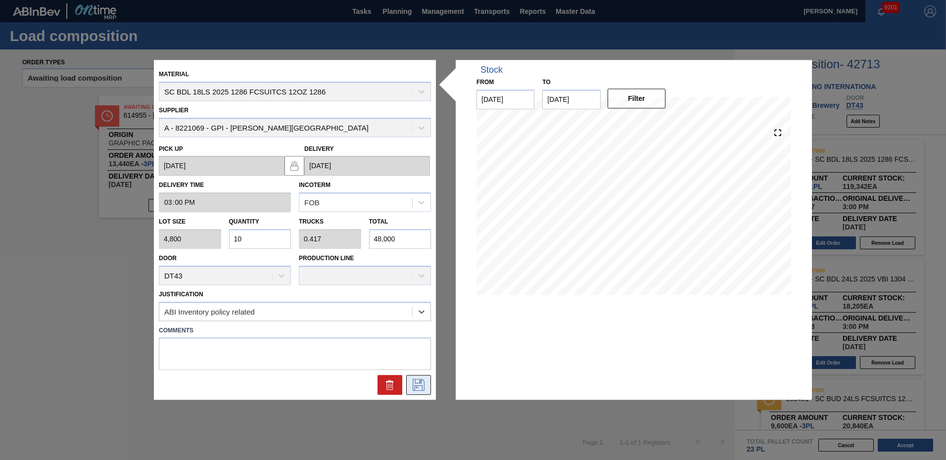
click at [424, 386] on icon at bounding box center [419, 386] width 16 height 12
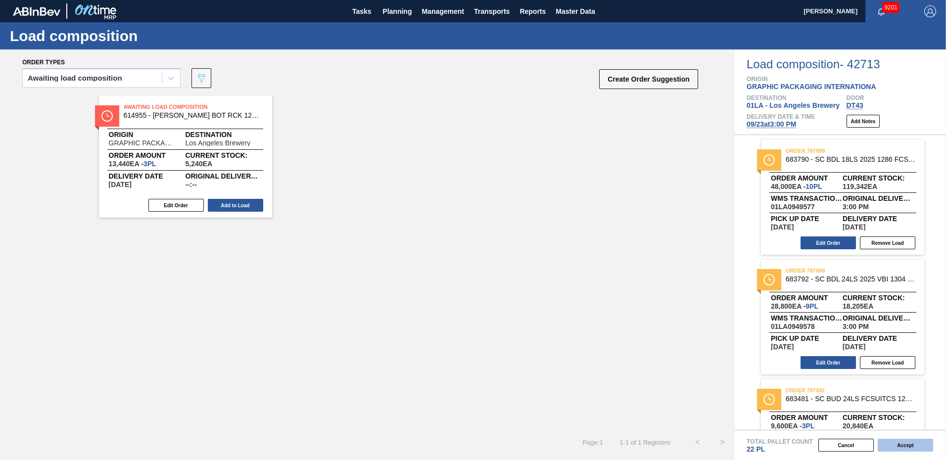
click at [906, 440] on button "Accept" at bounding box center [905, 445] width 55 height 13
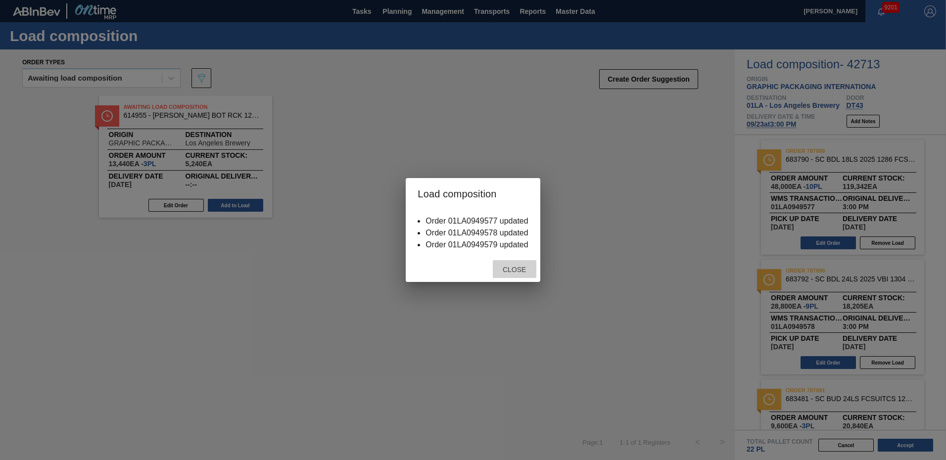
click at [516, 269] on span "Close" at bounding box center [514, 270] width 39 height 8
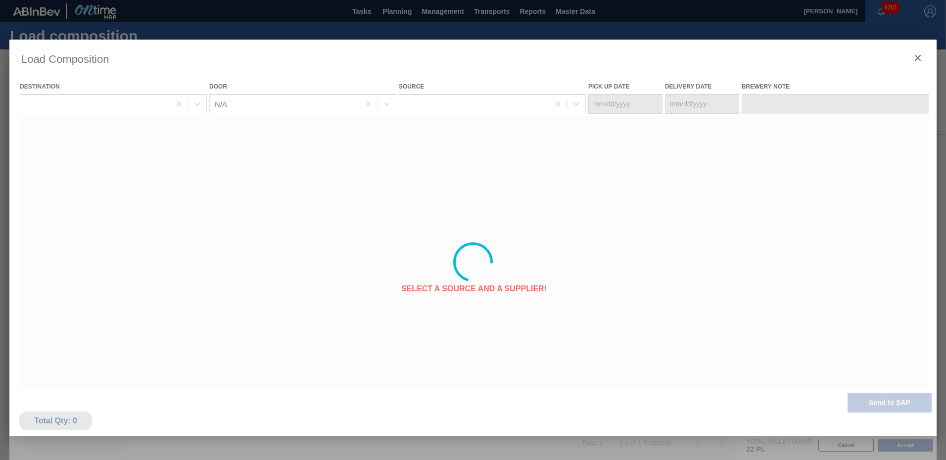
type Date "[DATE]"
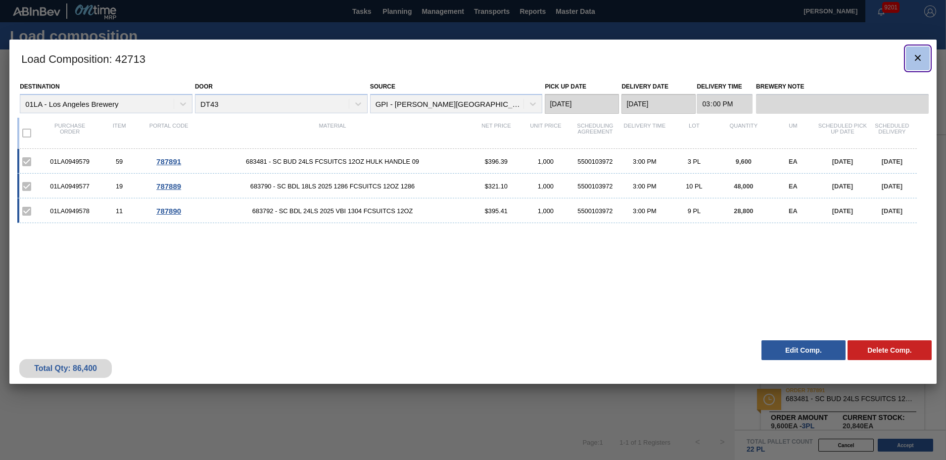
click at [921, 53] on icon "botão de ícone" at bounding box center [918, 58] width 12 height 12
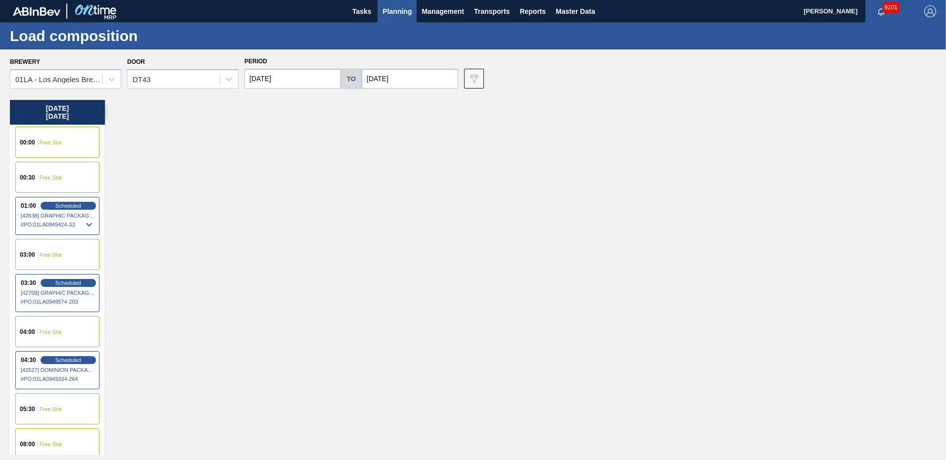
click at [308, 71] on input "[DATE]" at bounding box center [293, 79] width 97 height 20
drag, startPoint x: 319, startPoint y: 179, endPoint x: 330, endPoint y: 156, distance: 25.2
click at [320, 178] on div "25" at bounding box center [320, 182] width 13 height 13
type input "[DATE]"
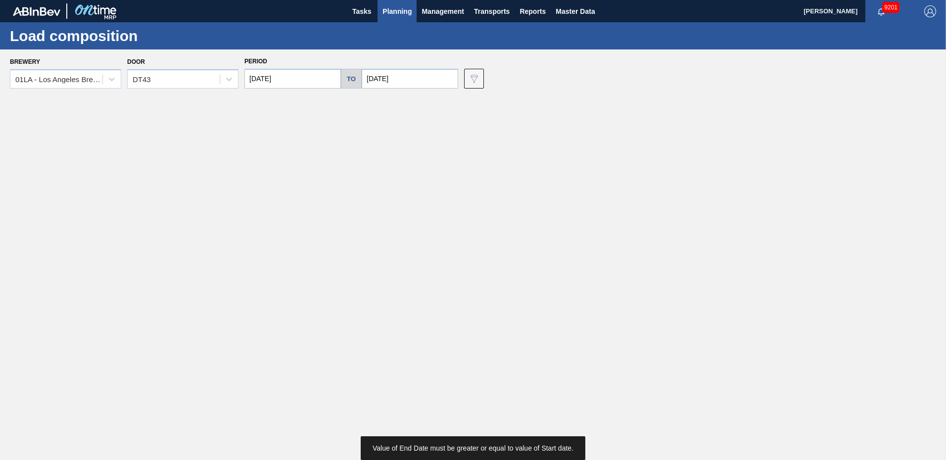
click at [418, 74] on input "[DATE]" at bounding box center [410, 79] width 97 height 20
click at [438, 180] on div "25" at bounding box center [437, 182] width 13 height 13
type input "[DATE]"
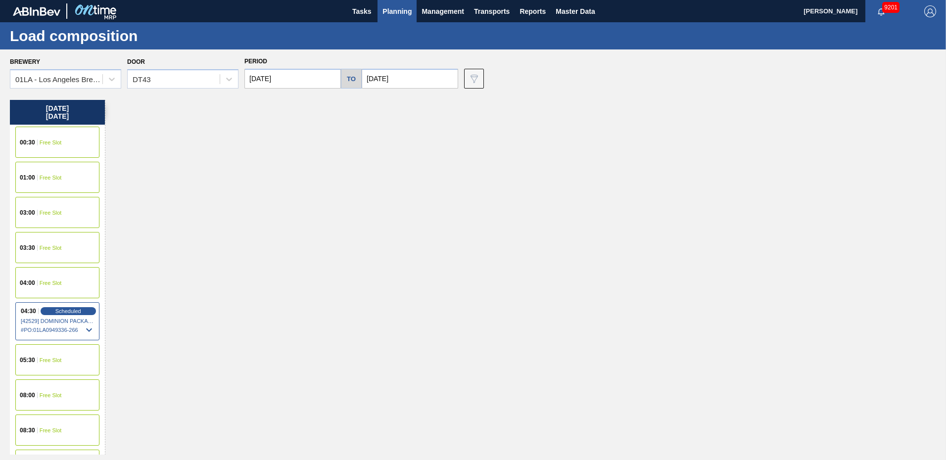
click at [150, 106] on div "Thursday 09/25/2025 00:30 Free Slot 01:00 Free Slot 03:00 Free Slot 03:30 Free …" at bounding box center [476, 277] width 932 height 355
click at [429, 207] on div "Thursday 09/25/2025 00:30 Free Slot 01:00 Free Slot 03:00 Free Slot 03:30 Free …" at bounding box center [476, 277] width 932 height 355
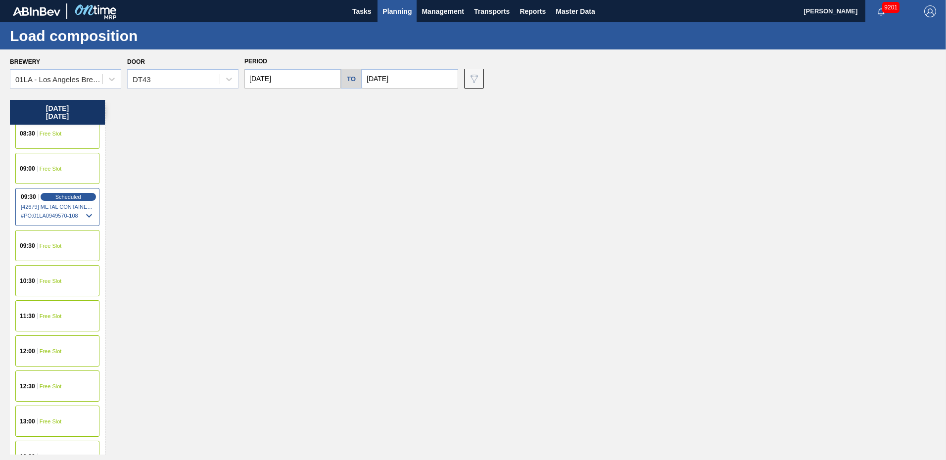
scroll to position [495, 0]
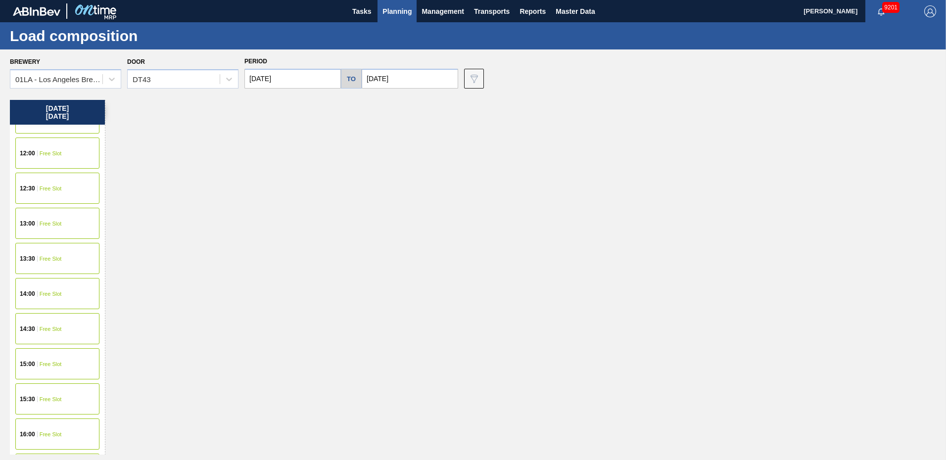
click at [48, 365] on span "Free Slot" at bounding box center [51, 364] width 22 height 6
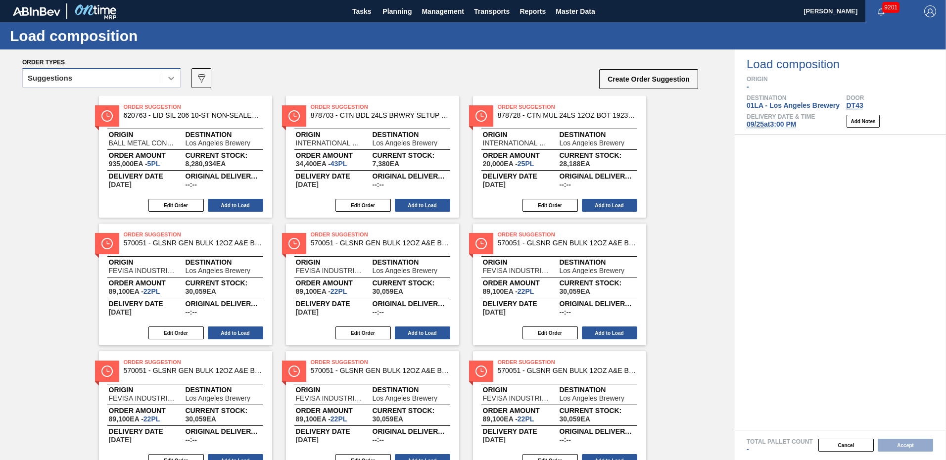
click at [172, 80] on icon at bounding box center [171, 78] width 10 height 10
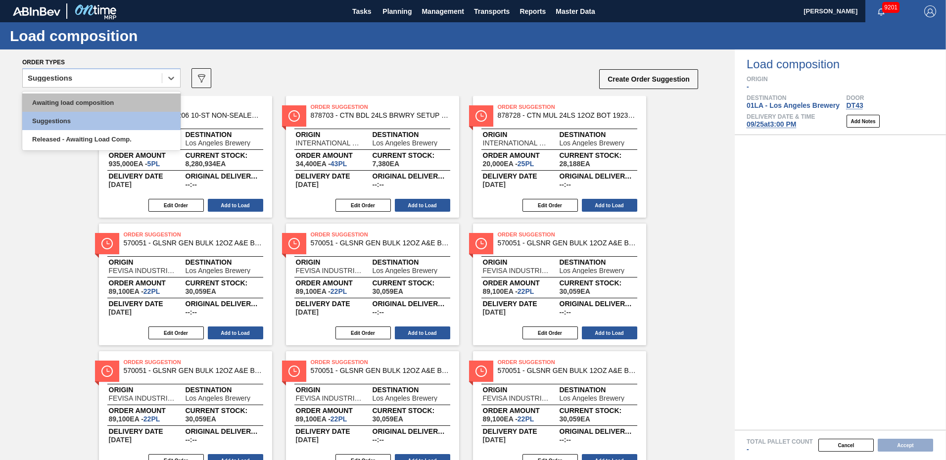
click at [91, 102] on div "Awaiting load composition" at bounding box center [101, 103] width 158 height 18
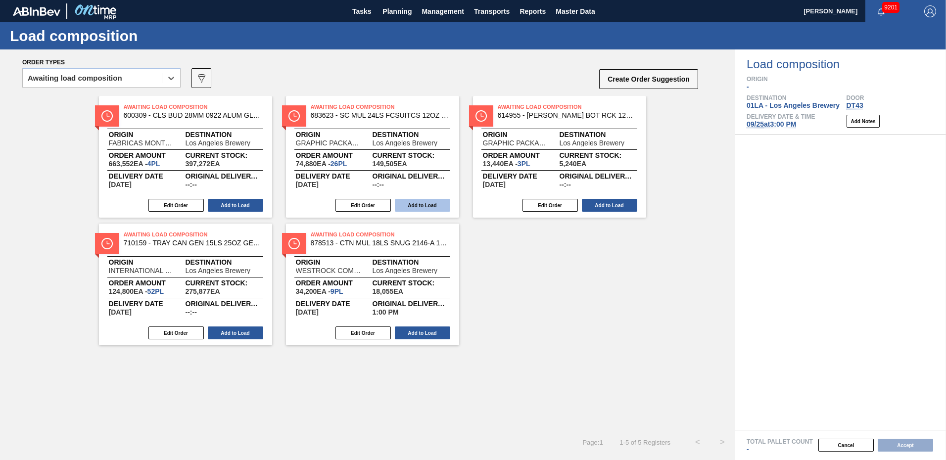
click at [424, 206] on button "Add to Load" at bounding box center [422, 205] width 55 height 13
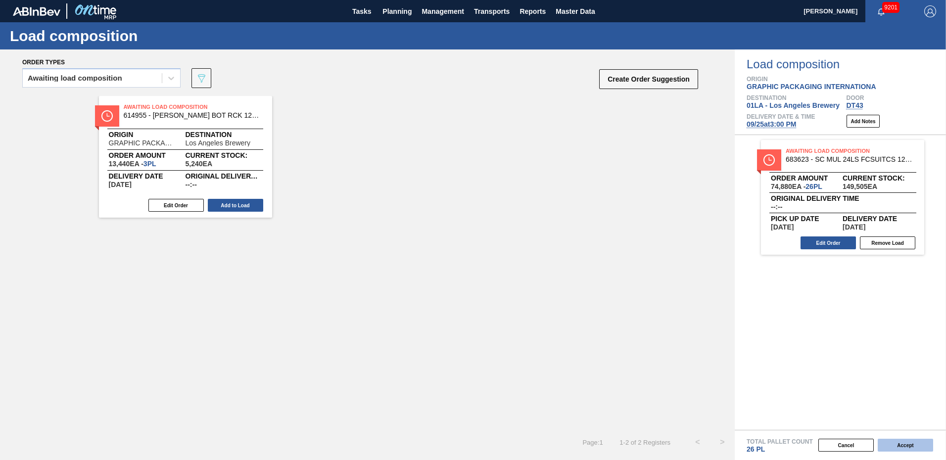
click at [908, 448] on button "Accept" at bounding box center [905, 445] width 55 height 13
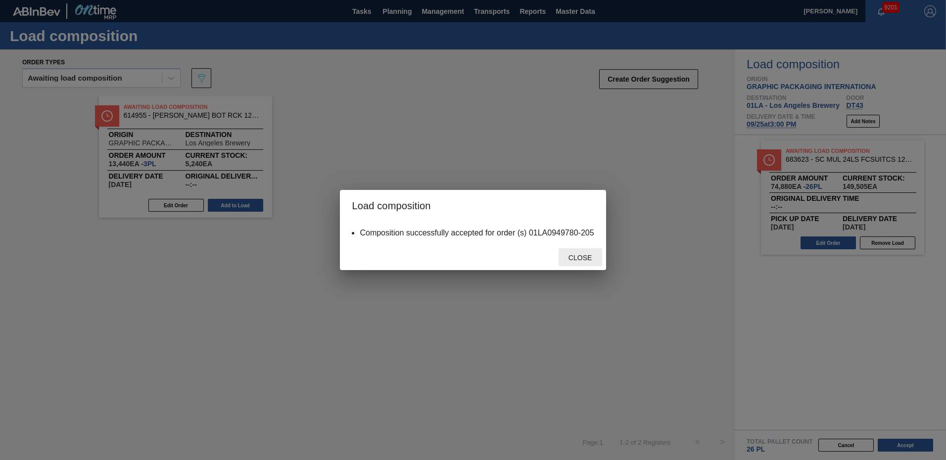
click at [581, 259] on span "Close" at bounding box center [580, 258] width 39 height 8
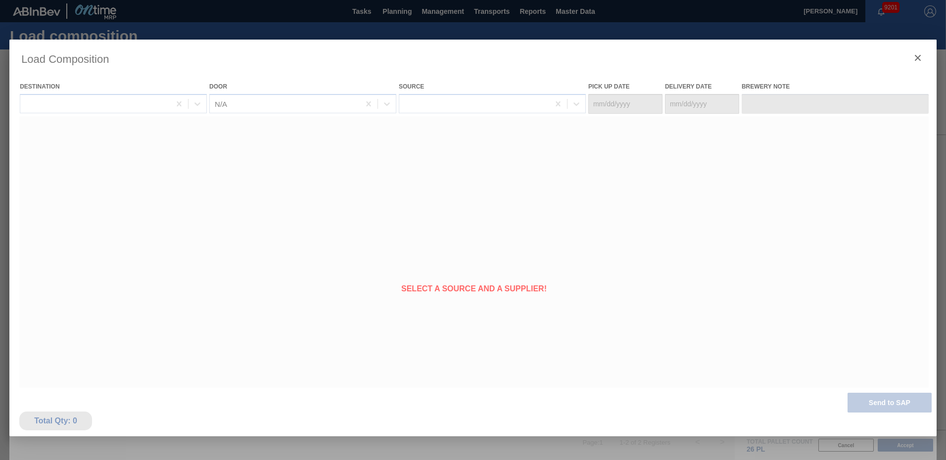
type Date "[DATE]"
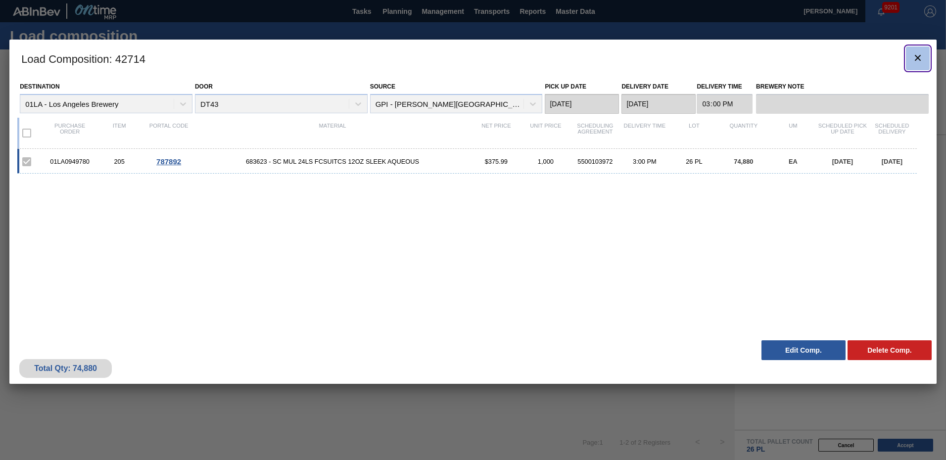
click at [913, 55] on icon "botão de ícone" at bounding box center [918, 58] width 12 height 12
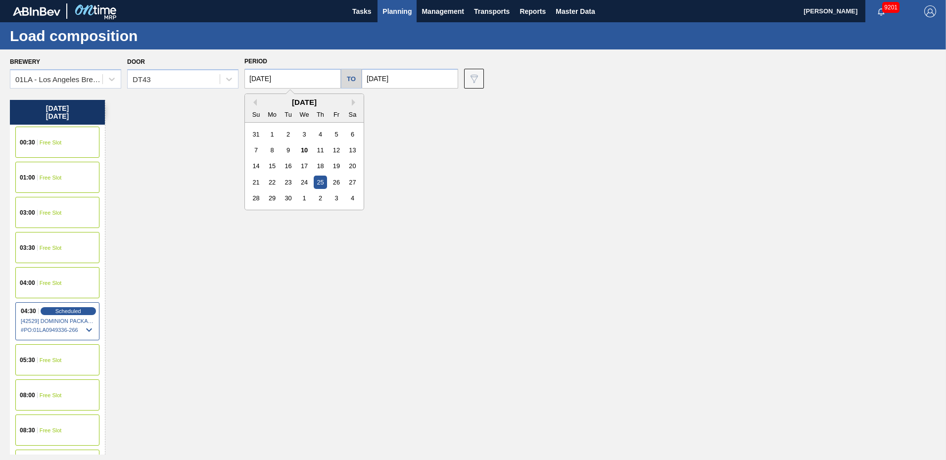
click at [308, 82] on input "[DATE]" at bounding box center [293, 79] width 97 height 20
click at [294, 77] on input "[DATE]" at bounding box center [293, 79] width 97 height 20
click at [183, 201] on div "Thursday 09/25/2025 00:30 Free Slot 01:00 Free Slot 03:00 Free Slot 03:30 Free …" at bounding box center [476, 277] width 932 height 355
click at [323, 76] on input "[DATE]" at bounding box center [293, 79] width 97 height 20
click at [285, 183] on div "23" at bounding box center [288, 182] width 13 height 13
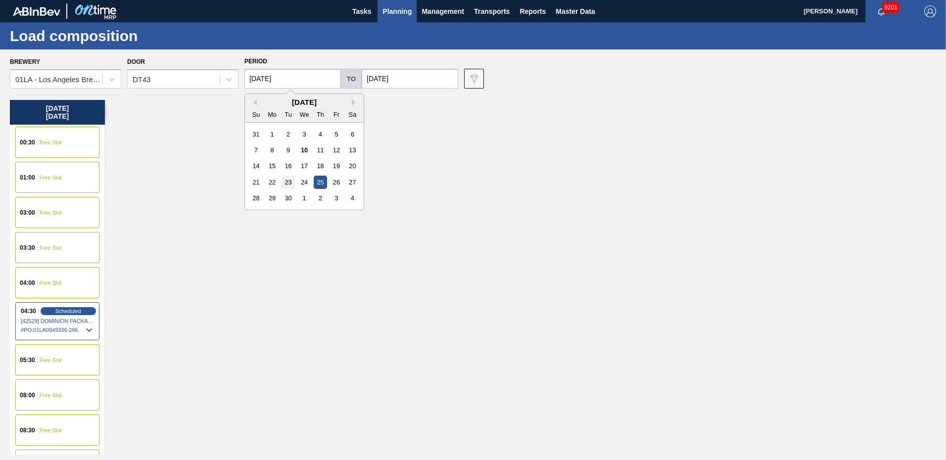
type input "[DATE]"
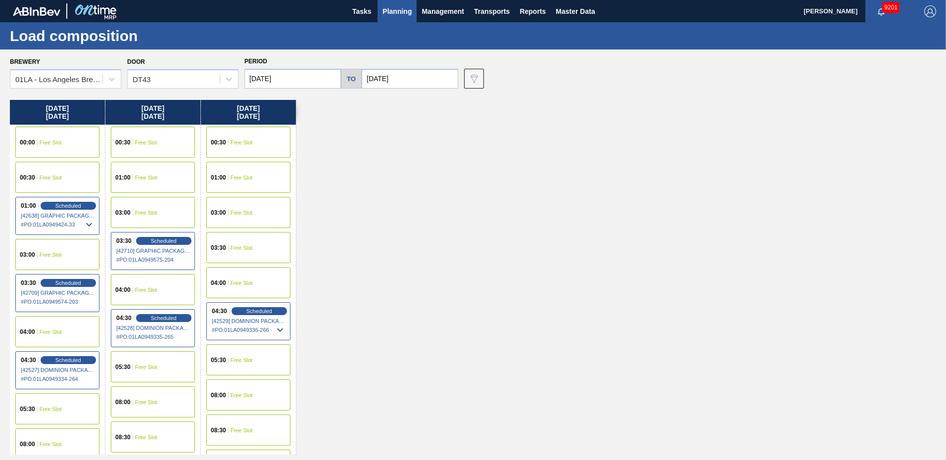
click at [417, 78] on input "[DATE]" at bounding box center [410, 79] width 97 height 20
click at [406, 182] on div "23" at bounding box center [405, 182] width 13 height 13
type input "[DATE]"
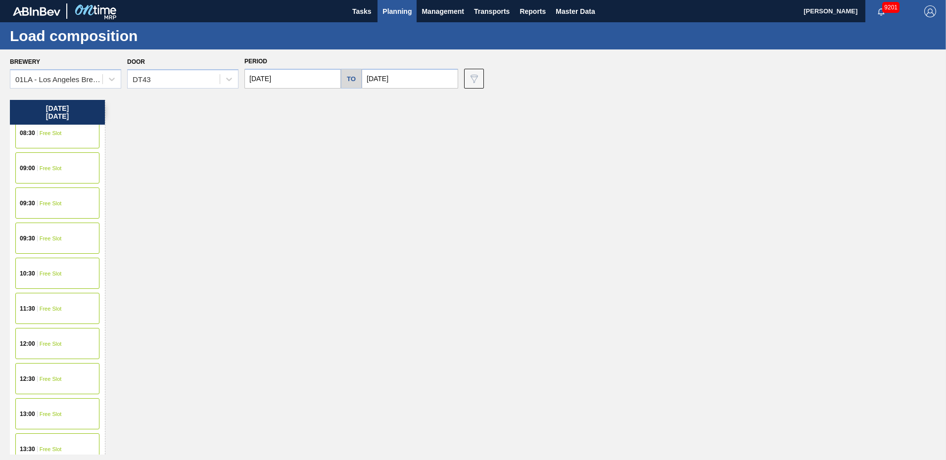
scroll to position [544, 0]
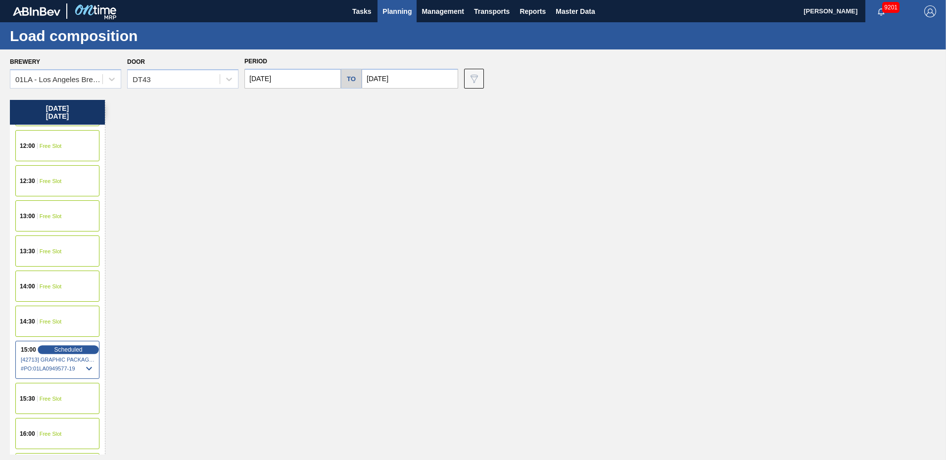
click at [71, 347] on span "Scheduled" at bounding box center [68, 349] width 28 height 6
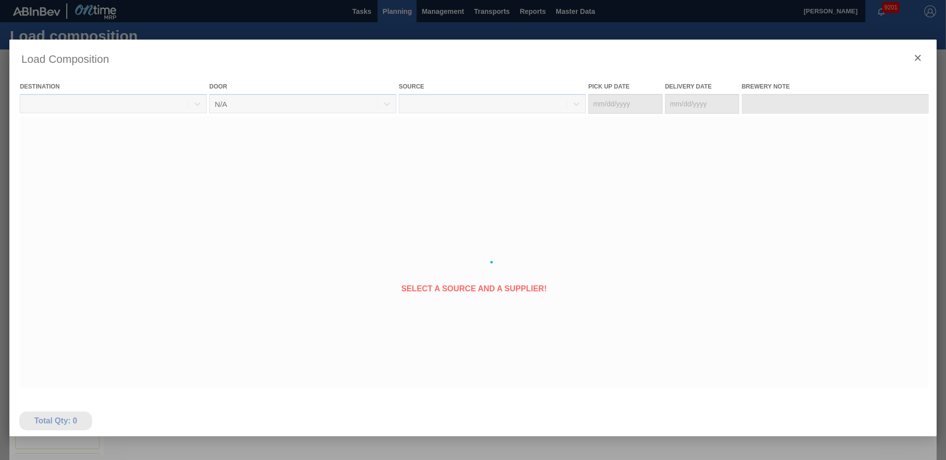
type Date "[DATE]"
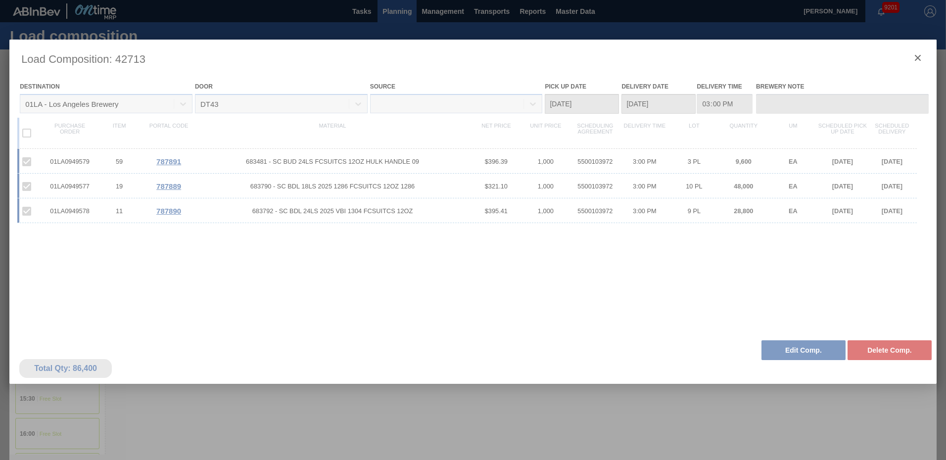
click at [794, 351] on div at bounding box center [473, 262] width 928 height 445
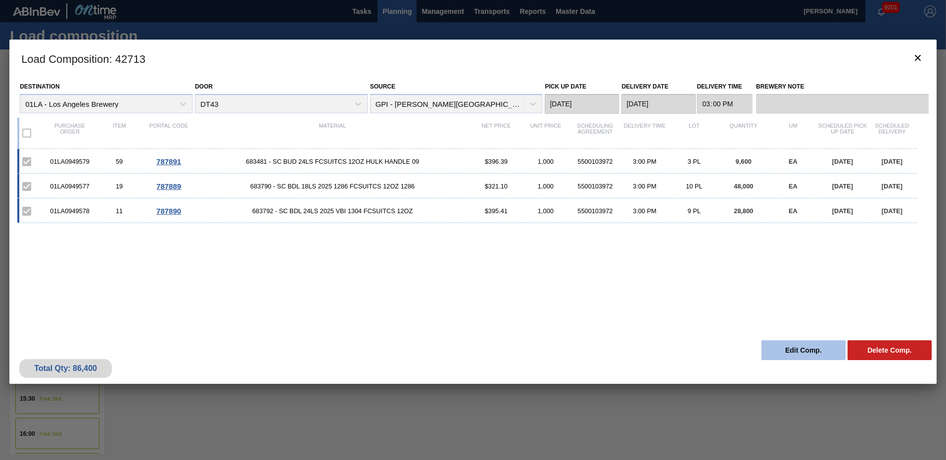
click at [797, 352] on button "Edit Comp." at bounding box center [804, 351] width 84 height 20
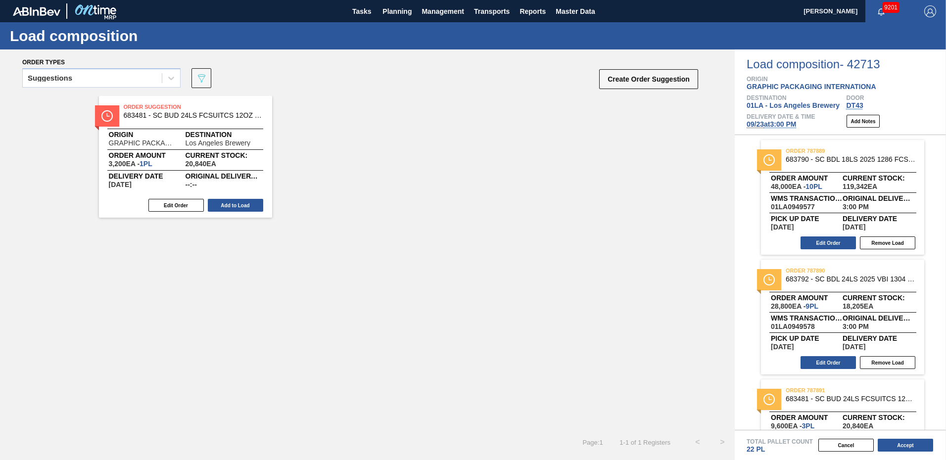
click at [791, 122] on span "09/23 at 3:00 PM" at bounding box center [771, 124] width 49 height 8
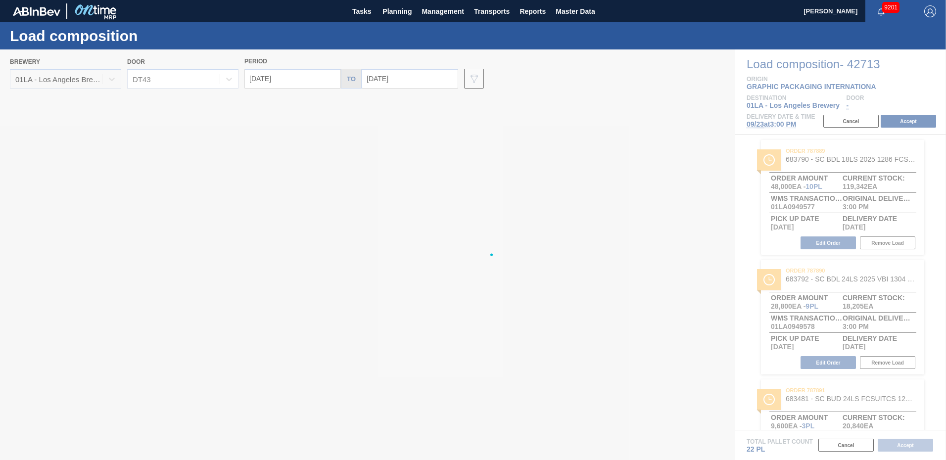
type input "09/30/2025"
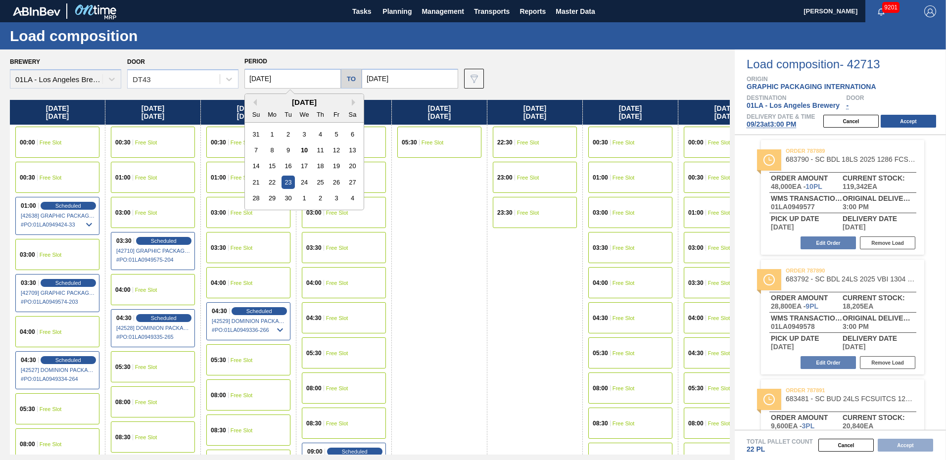
click at [298, 77] on input "[DATE]" at bounding box center [293, 79] width 97 height 20
click at [272, 180] on div "22" at bounding box center [272, 182] width 13 height 13
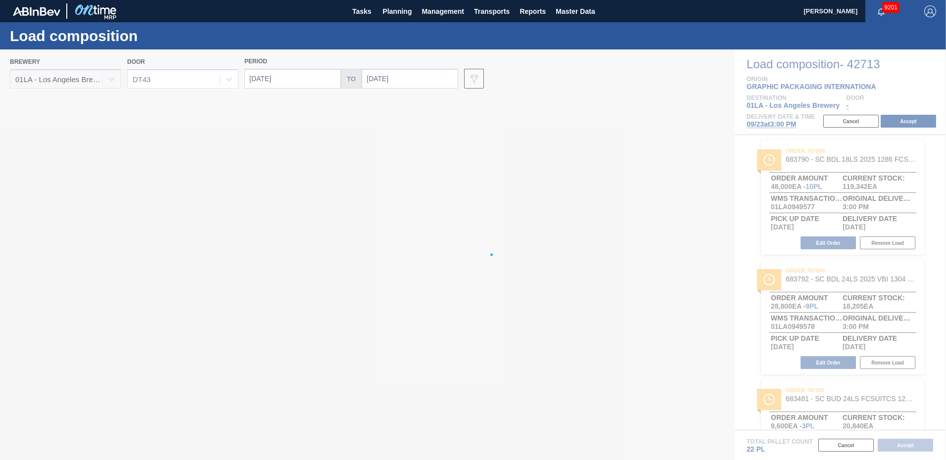
type input "[DATE]"
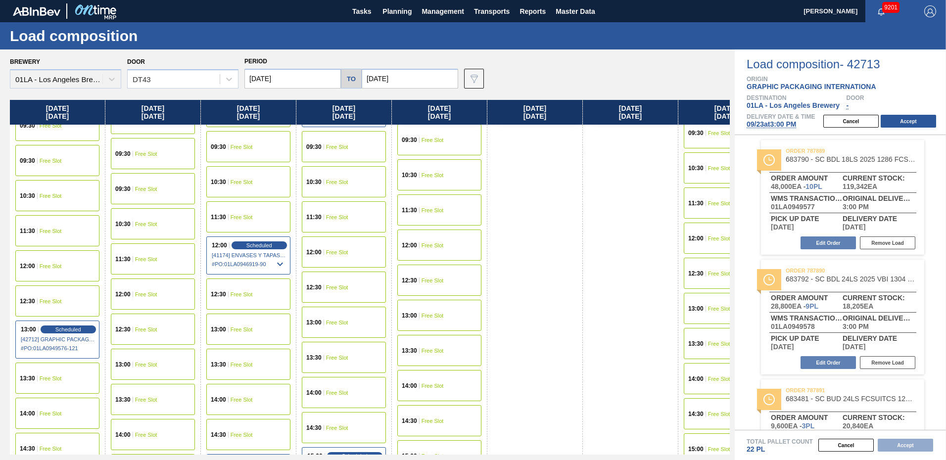
scroll to position [594, 0]
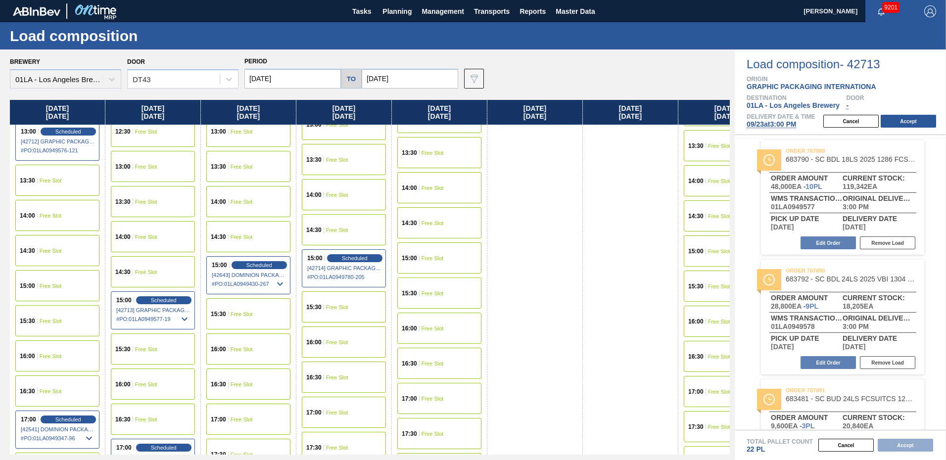
click at [45, 286] on span "Free Slot" at bounding box center [51, 286] width 22 height 6
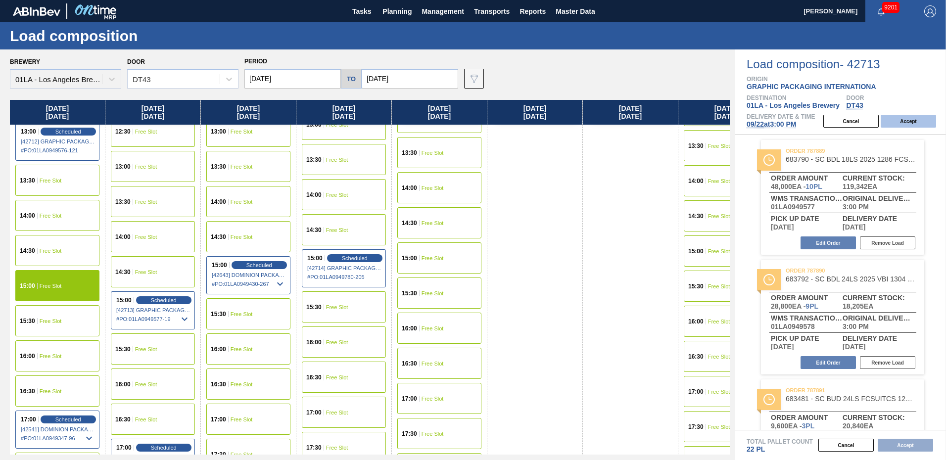
click at [902, 117] on button "Accept" at bounding box center [908, 121] width 55 height 13
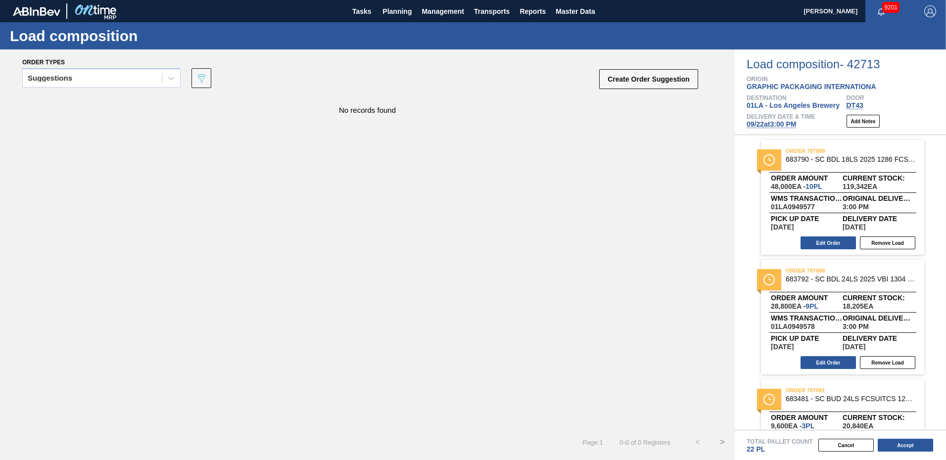
drag, startPoint x: 908, startPoint y: 445, endPoint x: 940, endPoint y: 403, distance: 52.6
click at [908, 445] on button "Accept" at bounding box center [905, 445] width 55 height 13
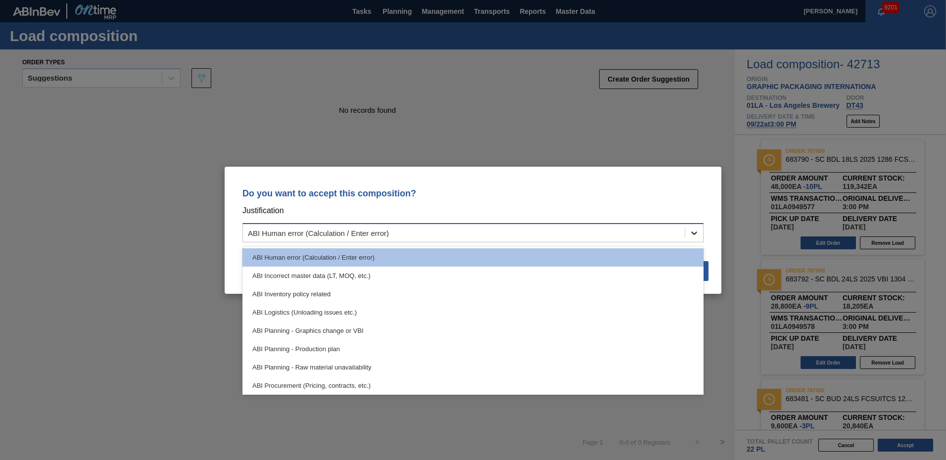
click at [691, 233] on icon at bounding box center [694, 233] width 10 height 10
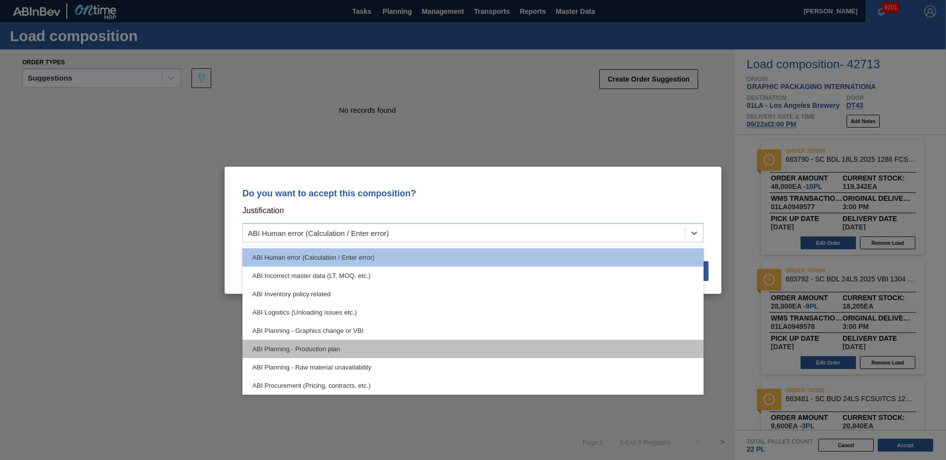
click at [319, 350] on div "ABI Planning - Production plan" at bounding box center [473, 349] width 461 height 18
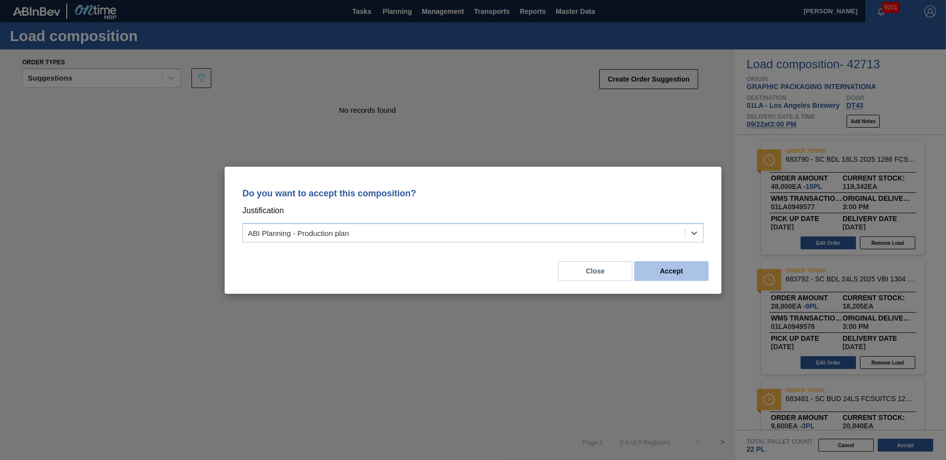
click at [674, 264] on button "Accept" at bounding box center [672, 271] width 74 height 20
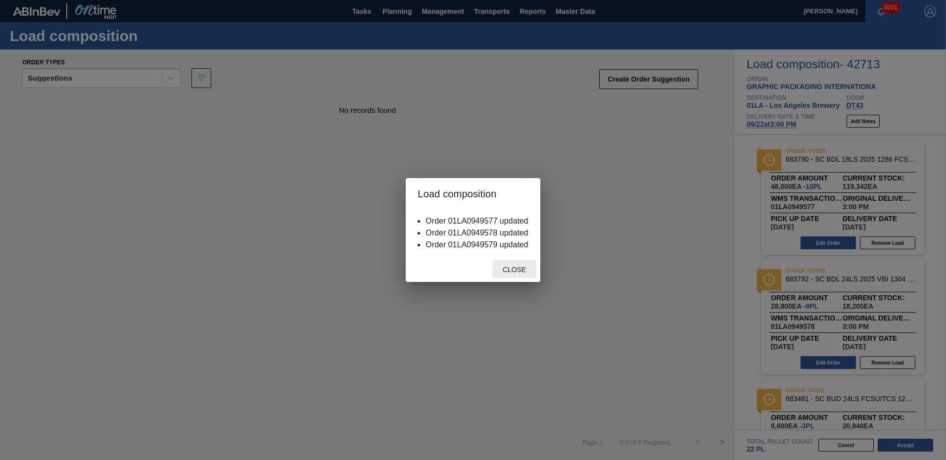
click at [517, 267] on span "Close" at bounding box center [514, 270] width 39 height 8
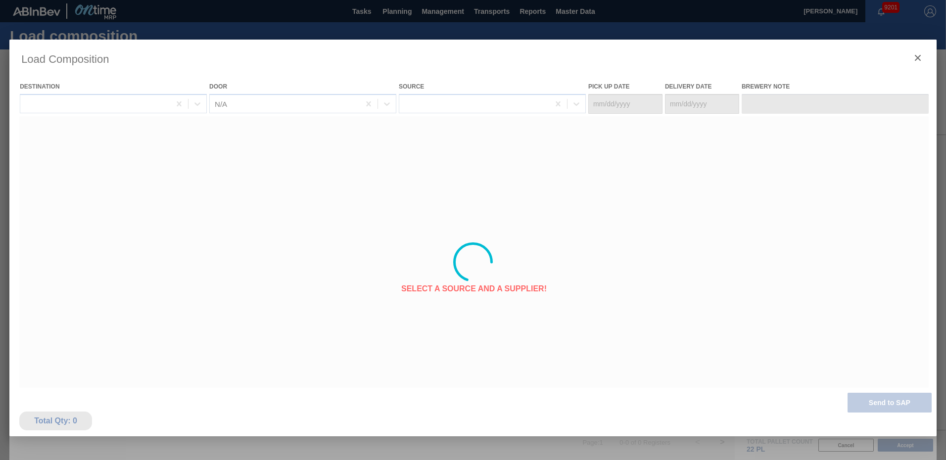
type Date "09/18/2025"
type Date "[DATE]"
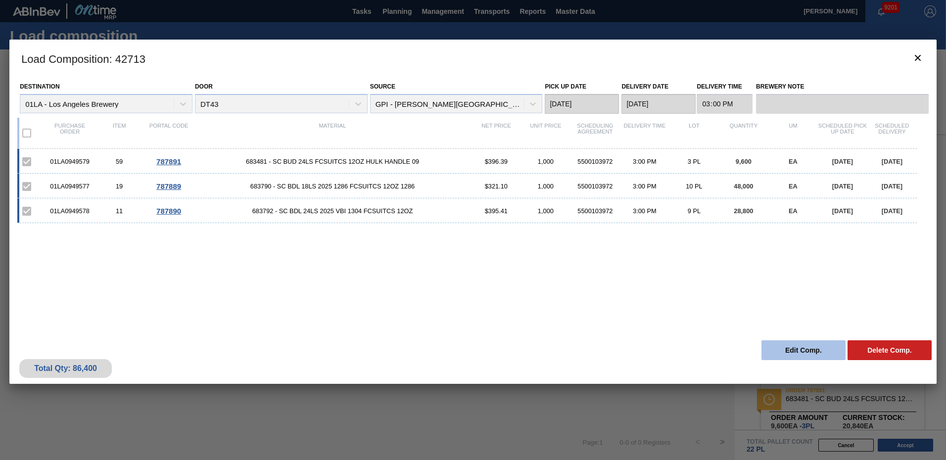
click at [796, 348] on button "Edit Comp." at bounding box center [804, 351] width 84 height 20
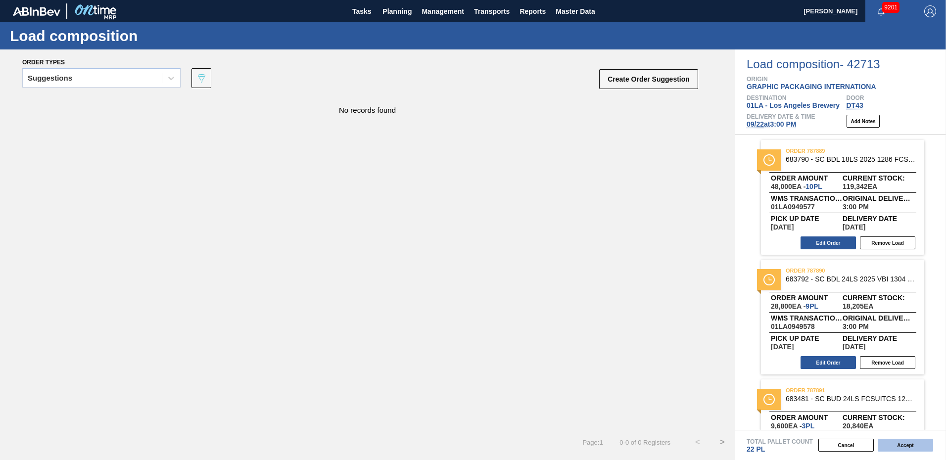
click at [900, 445] on button "Accept" at bounding box center [905, 445] width 55 height 13
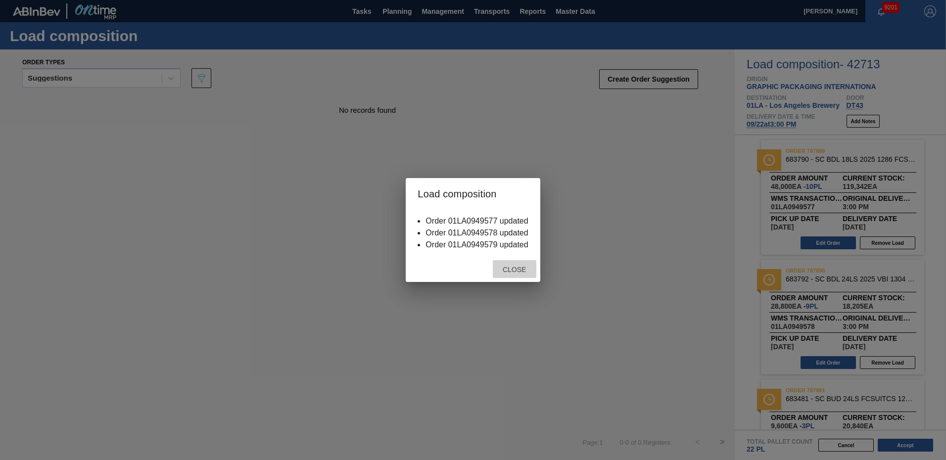
click at [518, 265] on div "Close" at bounding box center [515, 269] width 44 height 18
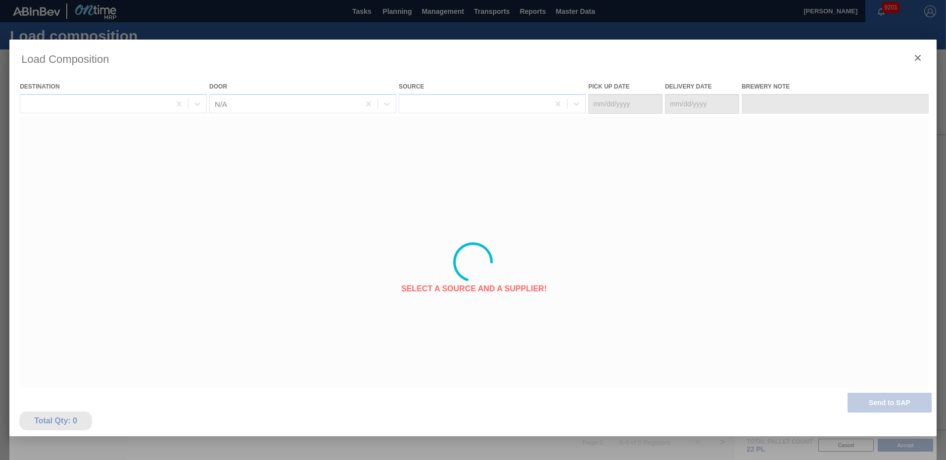
type Date "09/18/2025"
type Date "[DATE]"
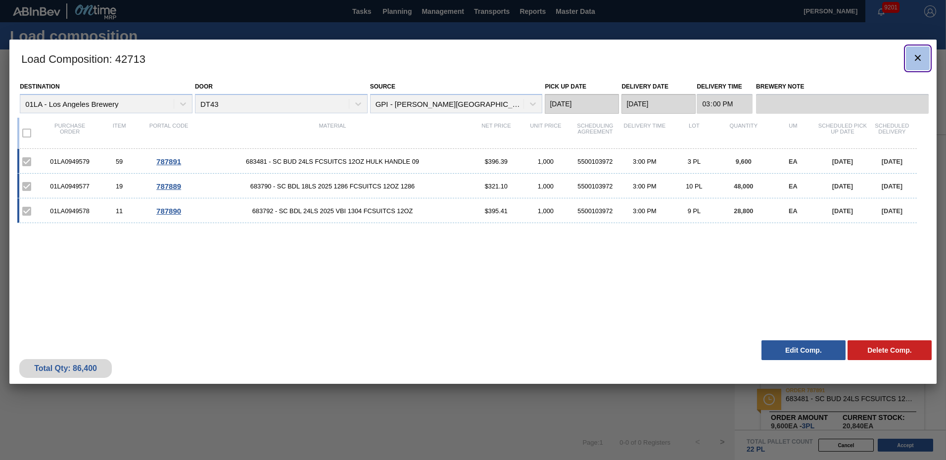
click at [921, 56] on icon "botão de ícone" at bounding box center [918, 58] width 12 height 12
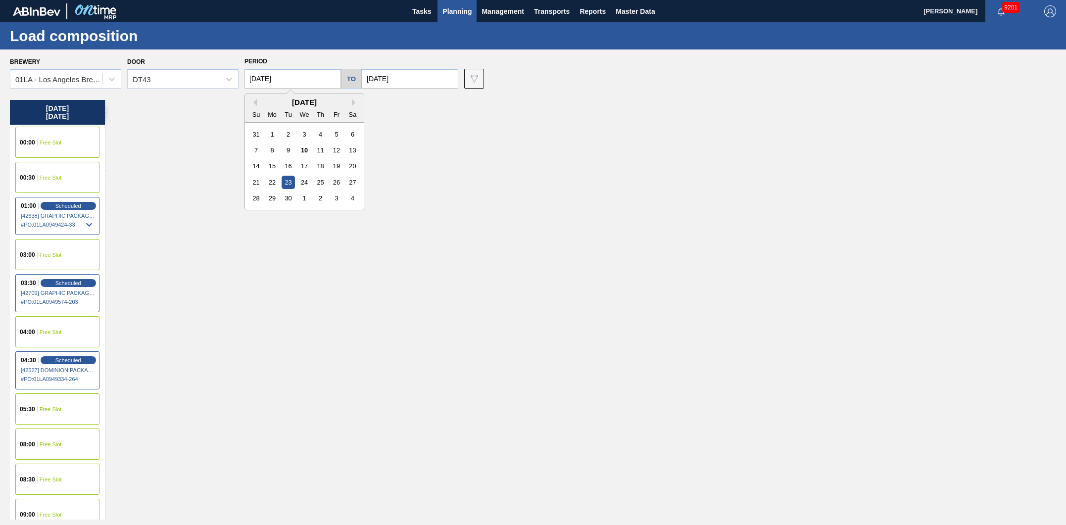
click at [300, 80] on input "[DATE]" at bounding box center [293, 79] width 97 height 20
drag, startPoint x: 275, startPoint y: 178, endPoint x: 288, endPoint y: 163, distance: 19.0
click at [275, 177] on div "22" at bounding box center [272, 182] width 13 height 13
type input "[DATE]"
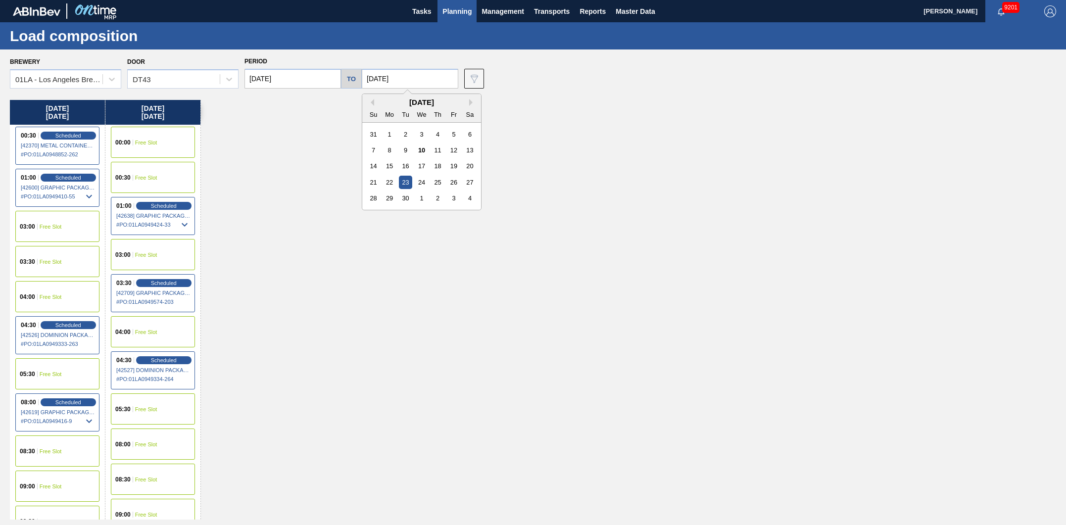
click at [435, 78] on input "[DATE]" at bounding box center [410, 79] width 97 height 20
drag, startPoint x: 389, startPoint y: 177, endPoint x: 369, endPoint y: 170, distance: 20.7
click at [387, 177] on div "22" at bounding box center [389, 182] width 13 height 13
type input "[DATE]"
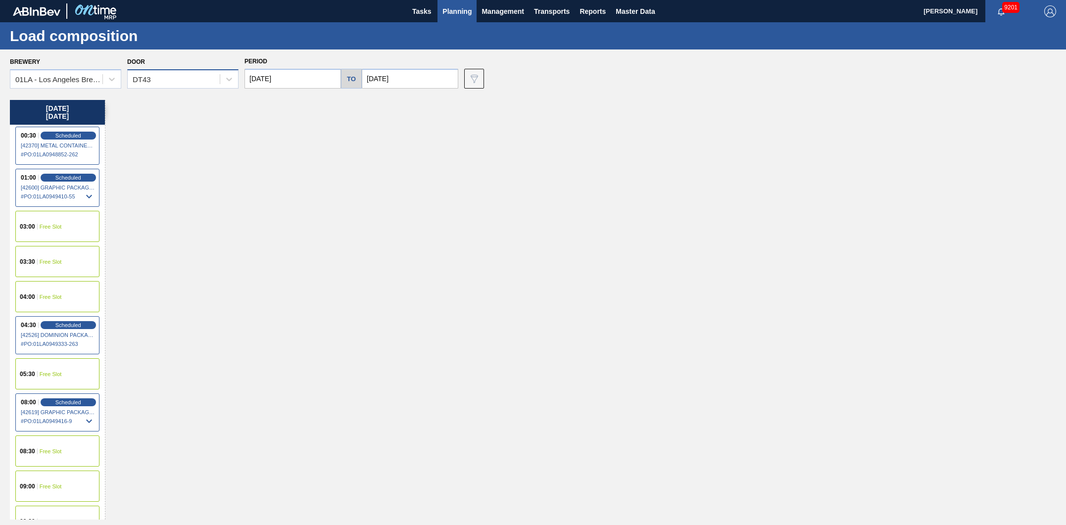
click at [196, 82] on div "DT43" at bounding box center [174, 79] width 92 height 14
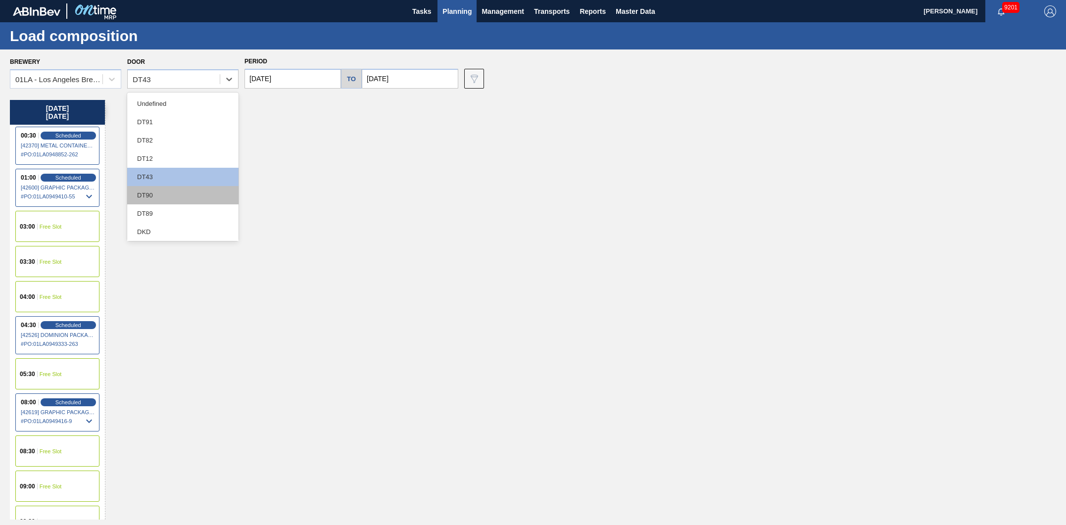
click at [154, 193] on div "DT90" at bounding box center [182, 195] width 111 height 18
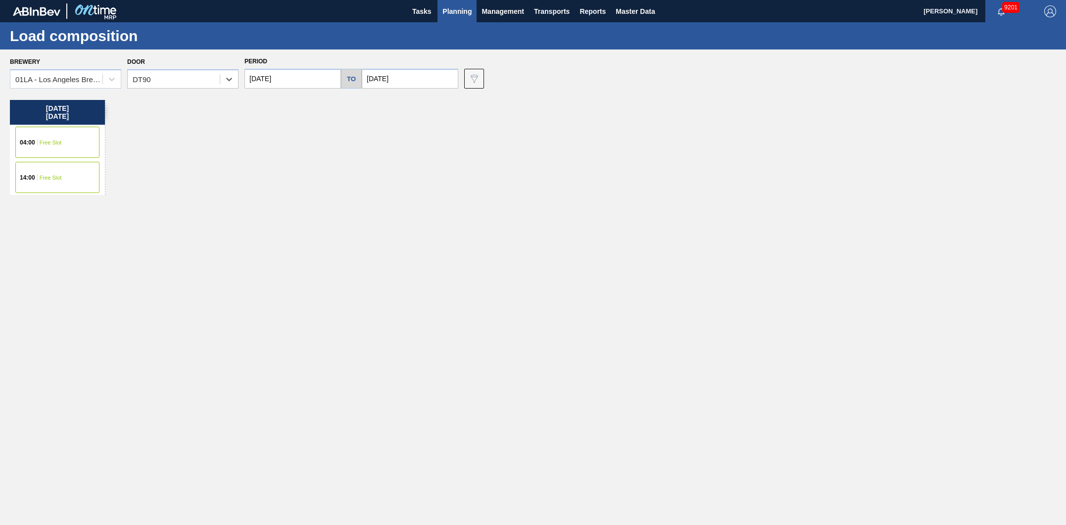
click at [24, 140] on span "04:00" at bounding box center [27, 143] width 15 height 6
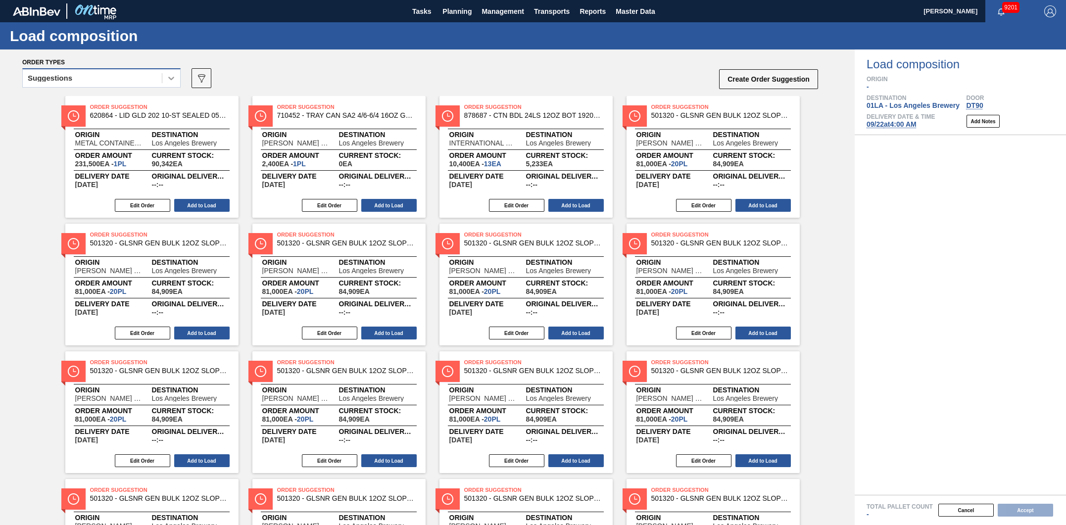
click at [170, 81] on icon at bounding box center [171, 78] width 10 height 10
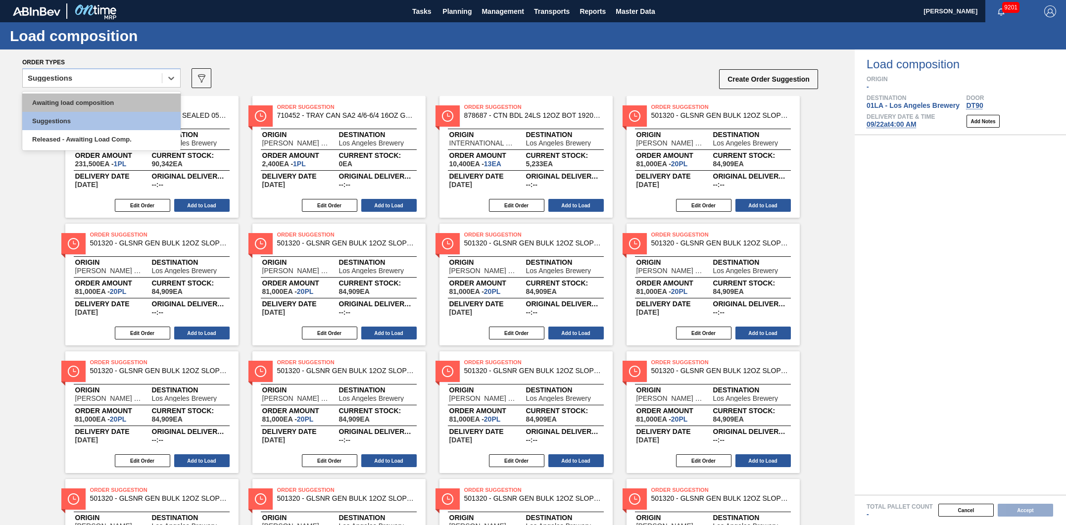
click at [69, 104] on div "Awaiting load composition" at bounding box center [101, 103] width 158 height 18
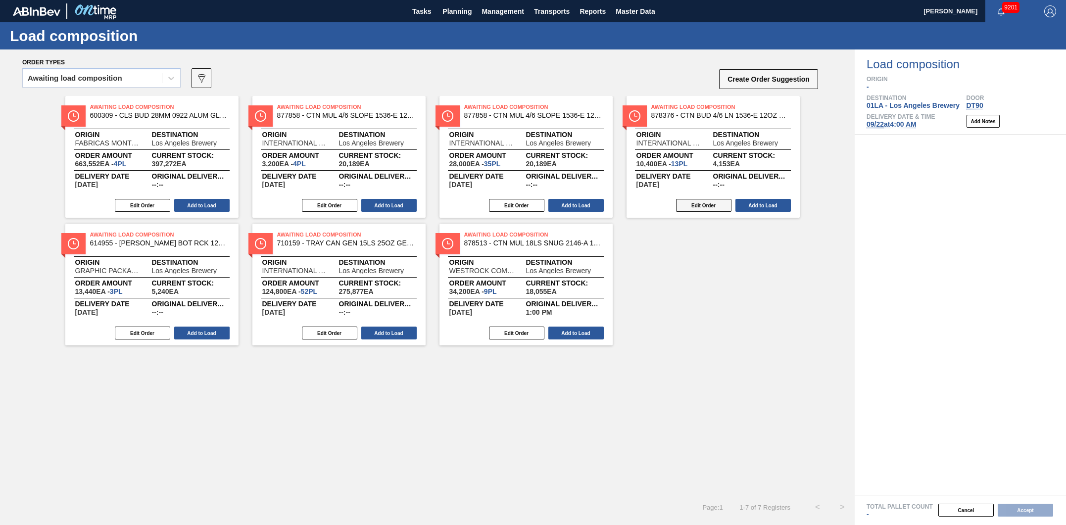
click at [699, 205] on button "Edit Order" at bounding box center [703, 205] width 55 height 13
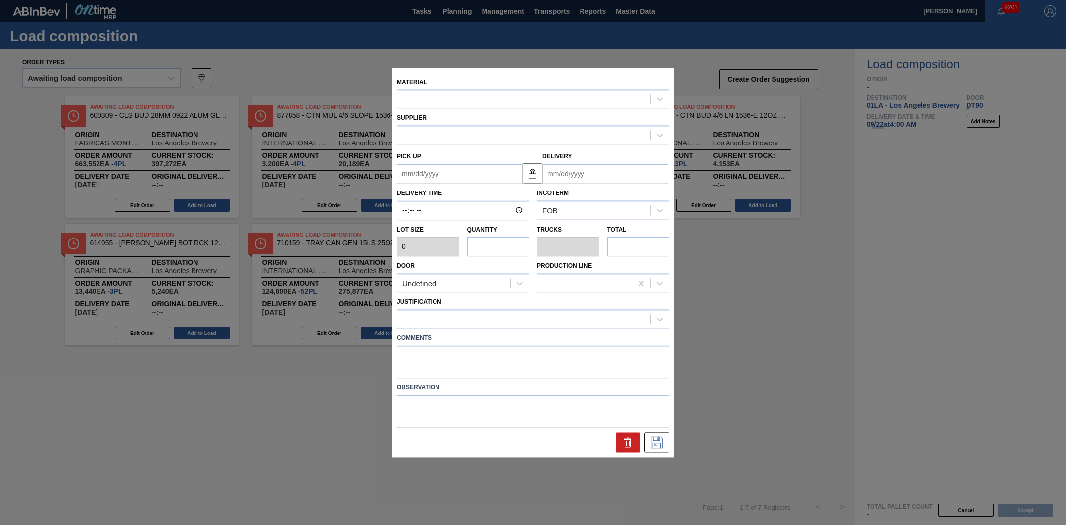
type input "800"
type input "13"
type input "0.295"
type input "10,400"
type up "[DATE]"
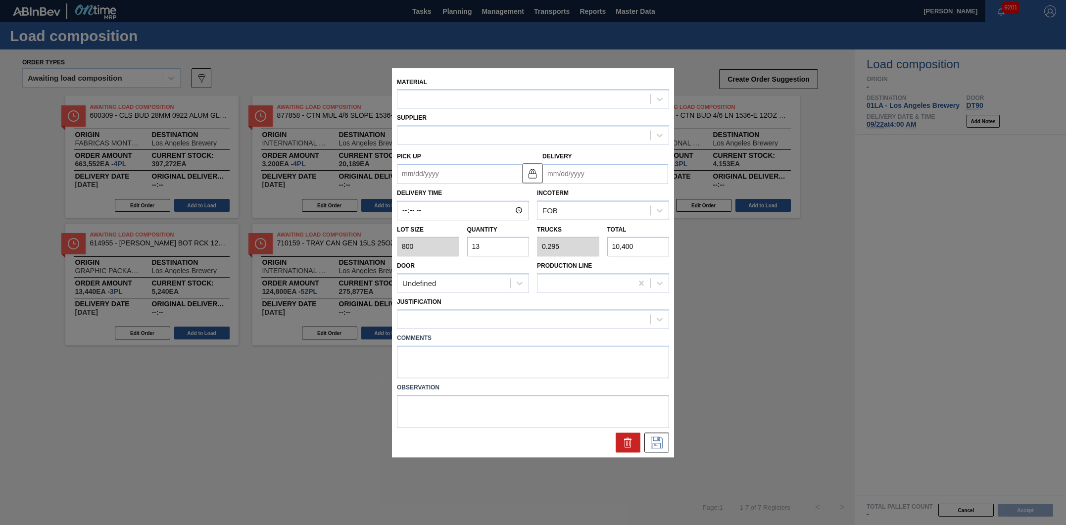
type input "[DATE]"
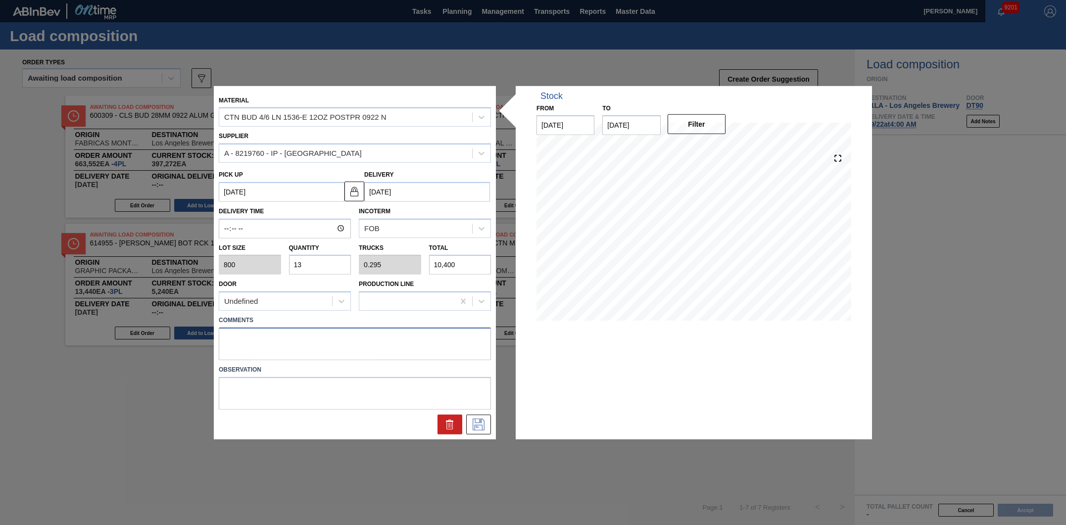
click at [268, 344] on textarea at bounding box center [355, 344] width 272 height 33
type textarea "TAIL"
click at [485, 425] on icon at bounding box center [479, 425] width 16 height 12
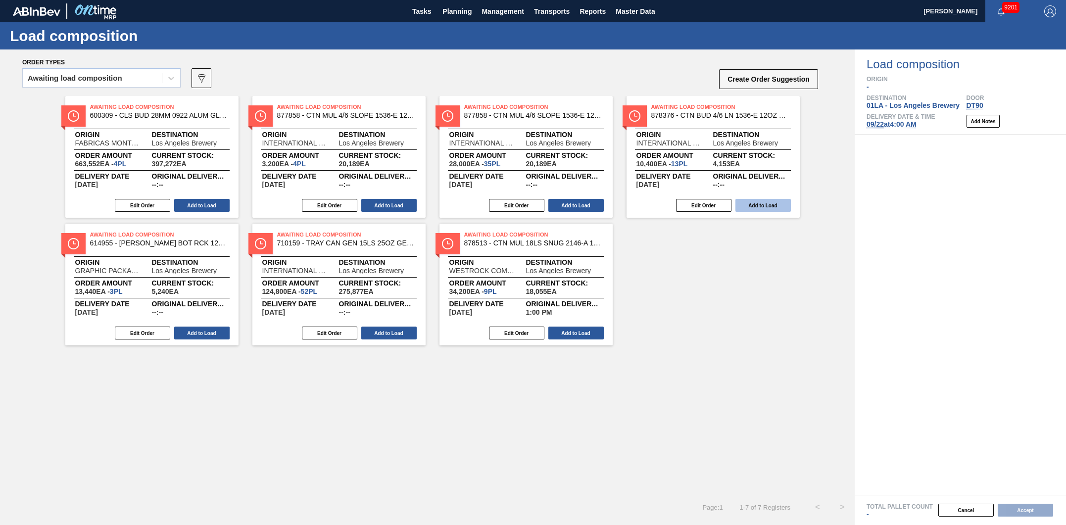
click at [776, 203] on button "Add to Load" at bounding box center [763, 205] width 55 height 13
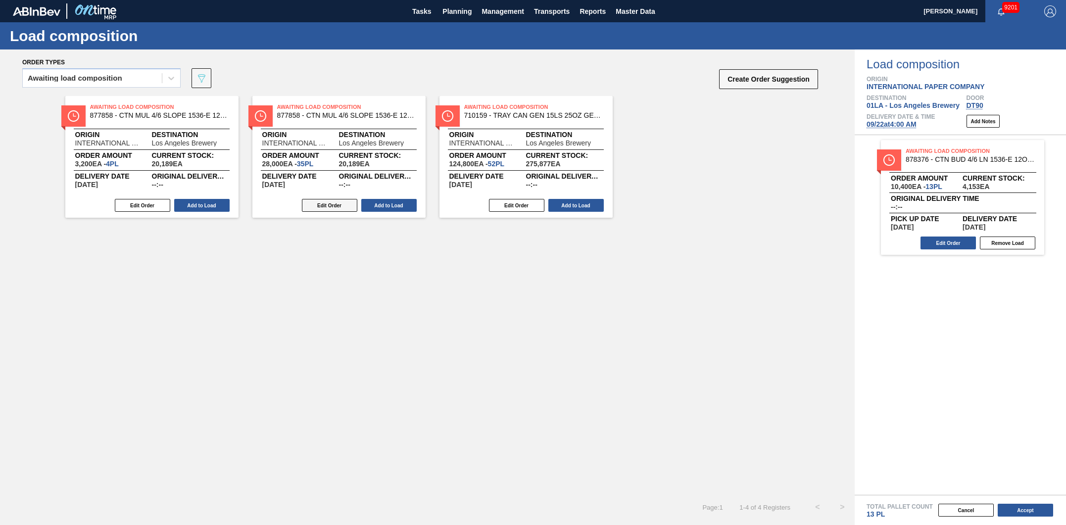
click at [329, 205] on button "Edit Order" at bounding box center [329, 205] width 55 height 13
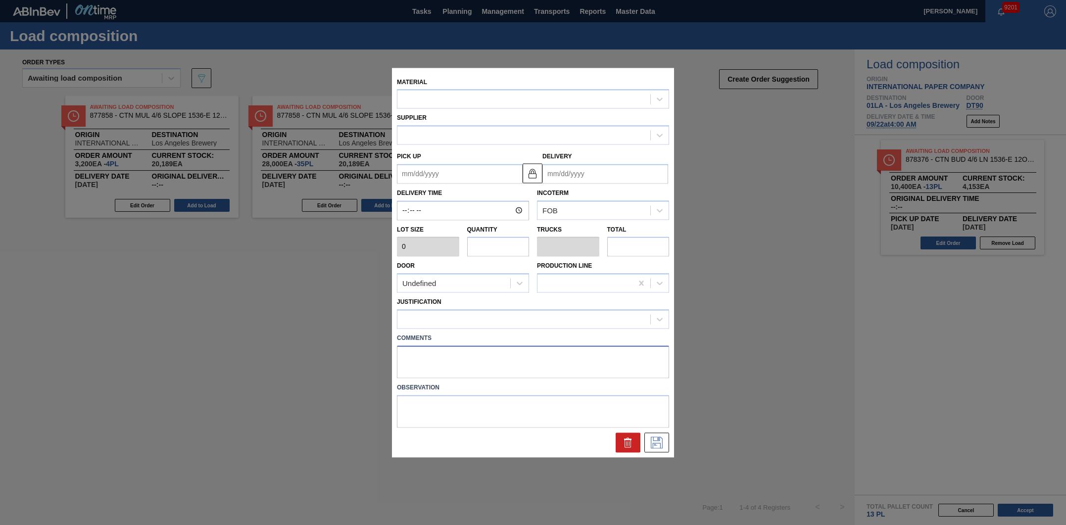
click at [439, 363] on textarea at bounding box center [533, 361] width 272 height 33
type textarea "NOSE"
type input "800"
type input "35"
type input "0.795"
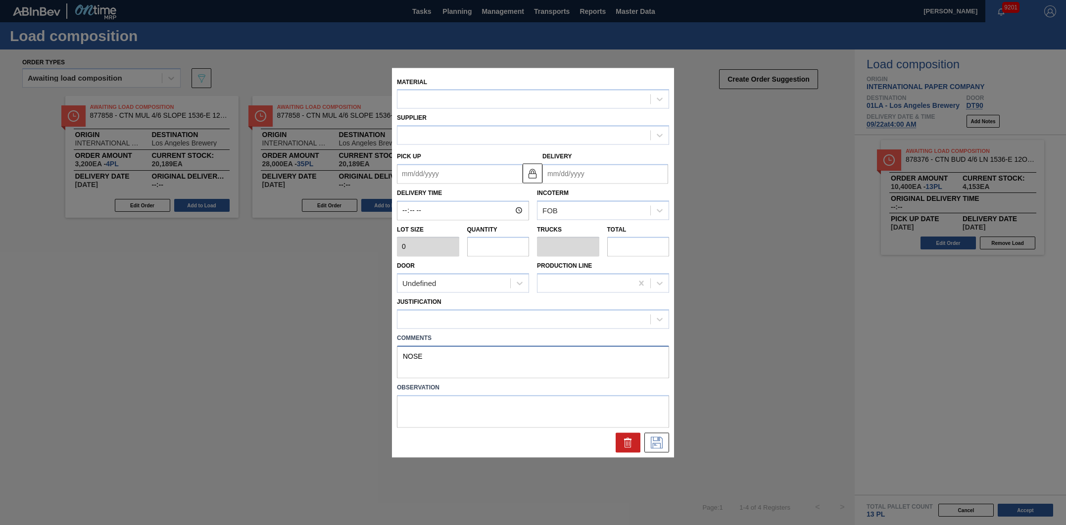
type input "28,000"
type up "[DATE]"
type input "[DATE]"
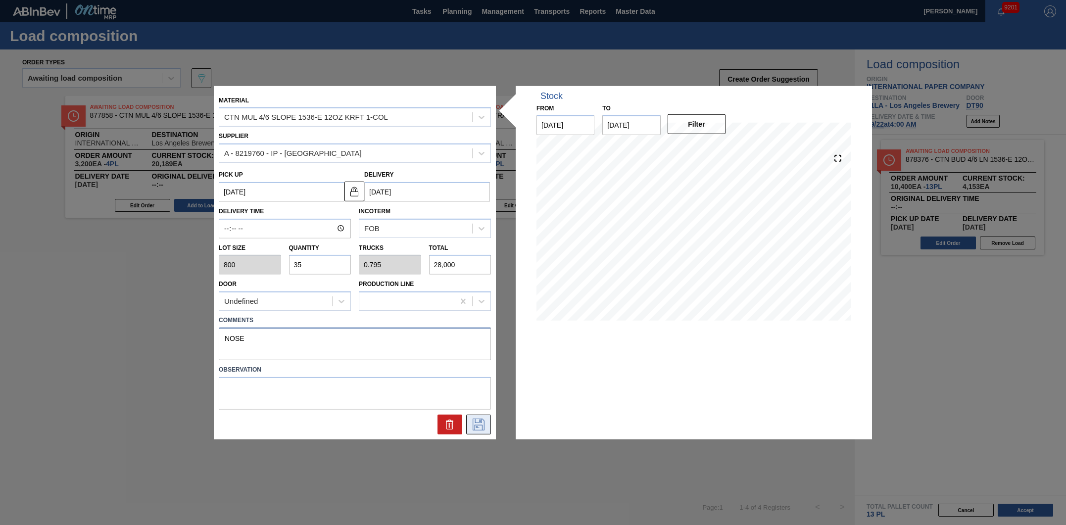
type textarea "NOSE"
click at [482, 418] on button at bounding box center [478, 425] width 25 height 20
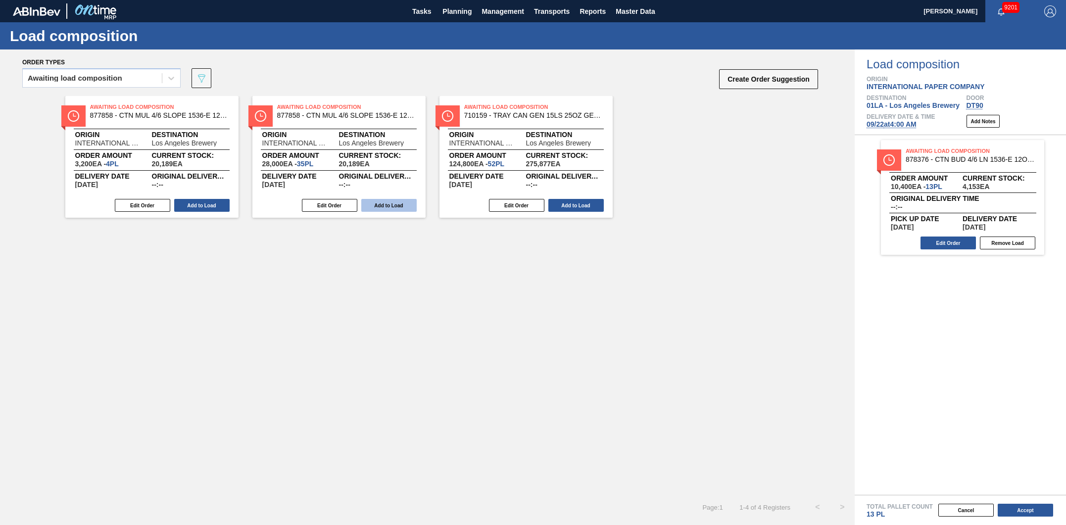
drag, startPoint x: 148, startPoint y: 204, endPoint x: 389, endPoint y: 203, distance: 240.6
click at [389, 203] on div "Awaiting Load Composition 877858 - CTN MUL 4/6 SLOPE 1536-E 12OZ KRFT 1-COL Ori…" at bounding box center [427, 157] width 855 height 122
click at [393, 203] on button "Add to Load" at bounding box center [388, 205] width 55 height 13
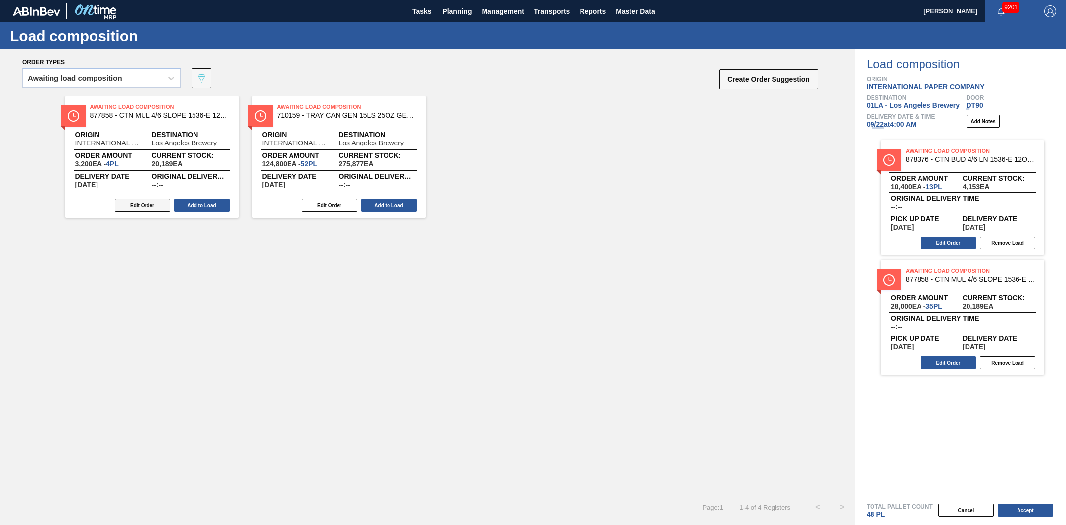
click at [146, 202] on button "Edit Order" at bounding box center [142, 205] width 55 height 13
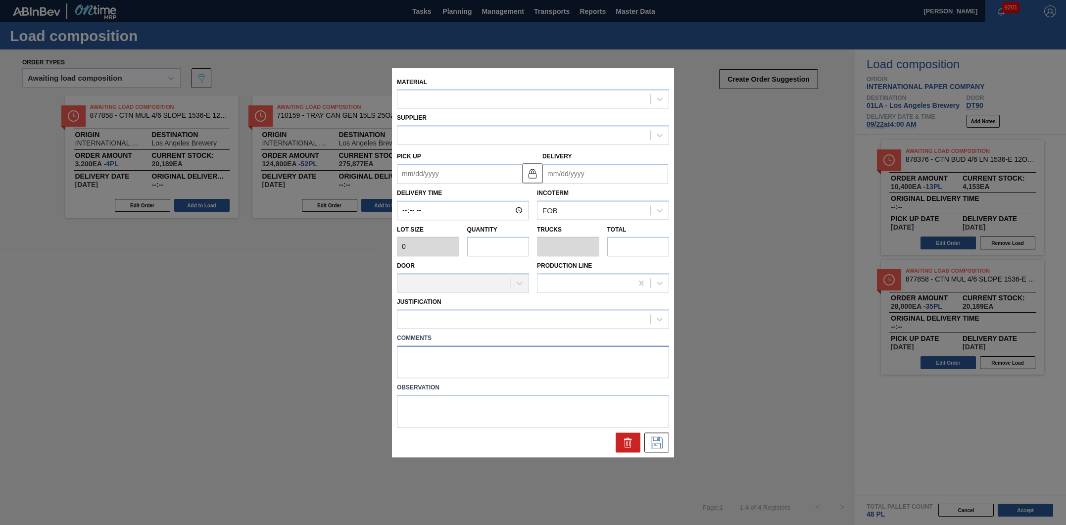
click at [426, 359] on textarea at bounding box center [533, 361] width 272 height 33
type textarea "N"
type input "800"
type input "4"
type input "0.091"
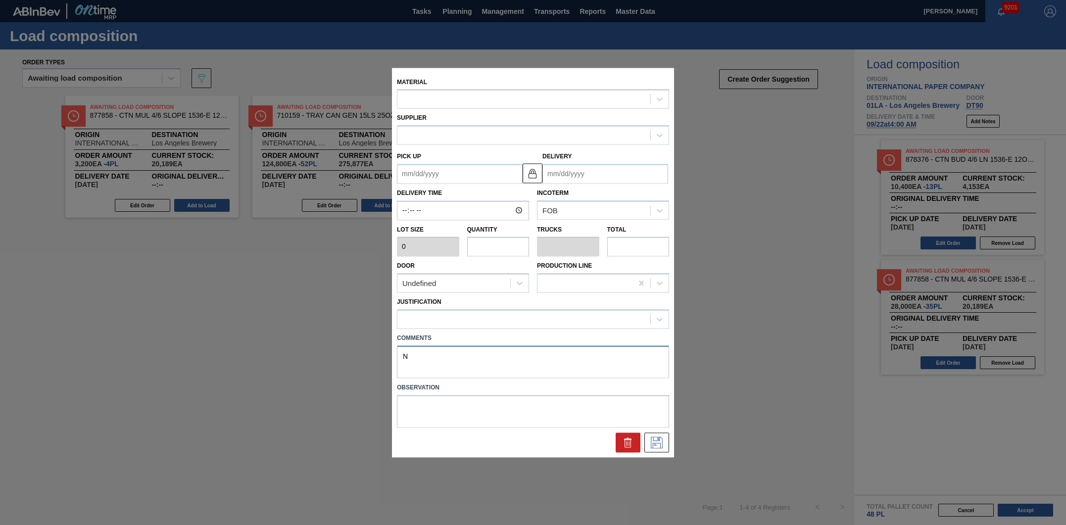
type input "3,200"
type textarea "NO"
type up "[DATE]"
type input "[DATE]"
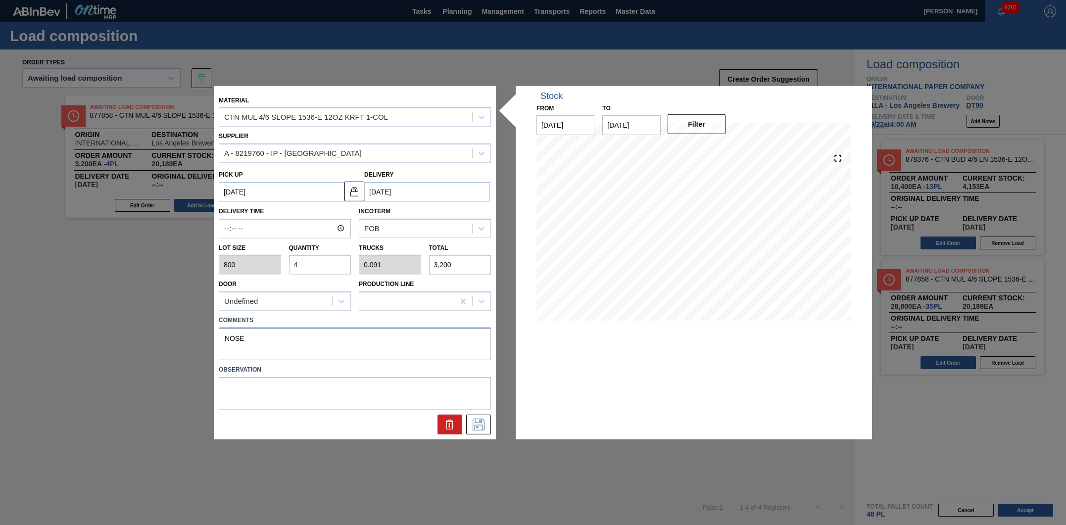
type textarea "NOSE"
click at [483, 425] on icon at bounding box center [479, 425] width 16 height 12
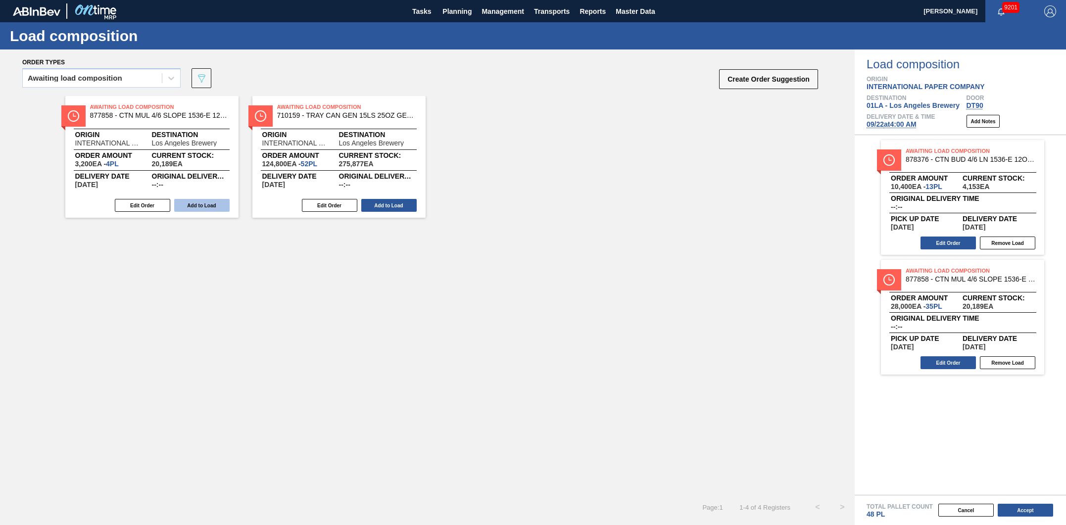
click at [206, 209] on button "Add to Load" at bounding box center [201, 205] width 55 height 13
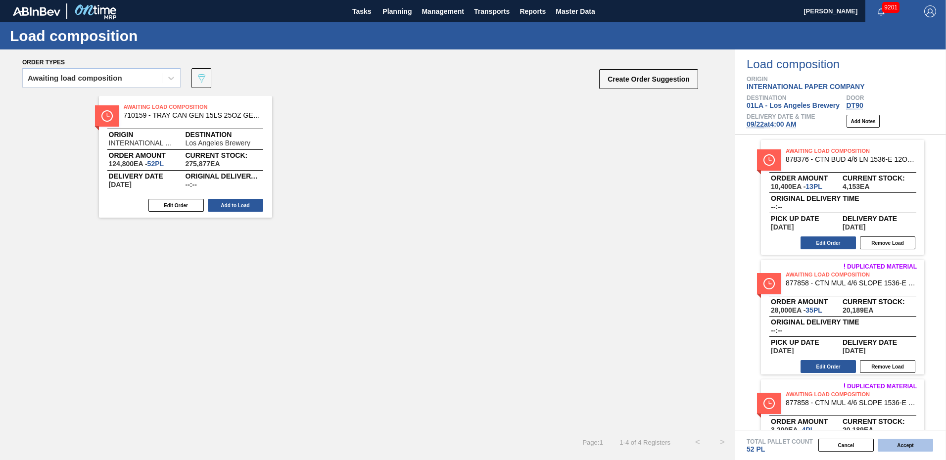
click at [908, 445] on button "Accept" at bounding box center [905, 445] width 55 height 13
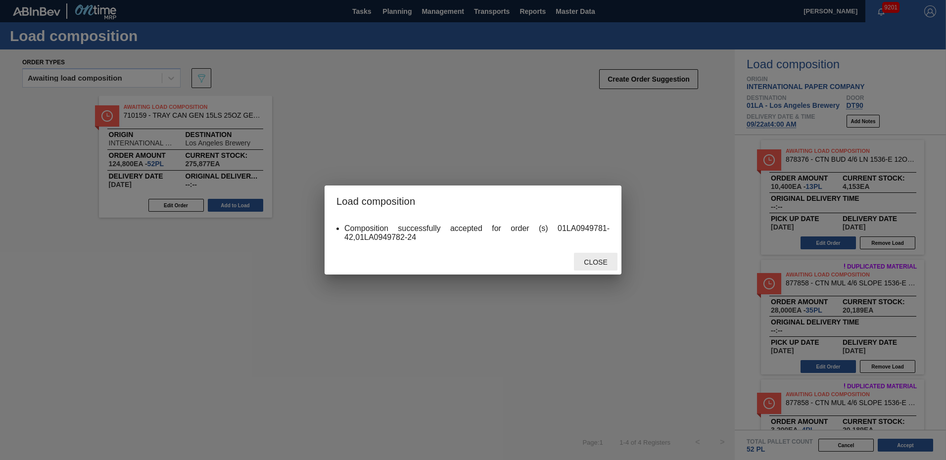
click at [602, 265] on span "Close" at bounding box center [595, 262] width 39 height 8
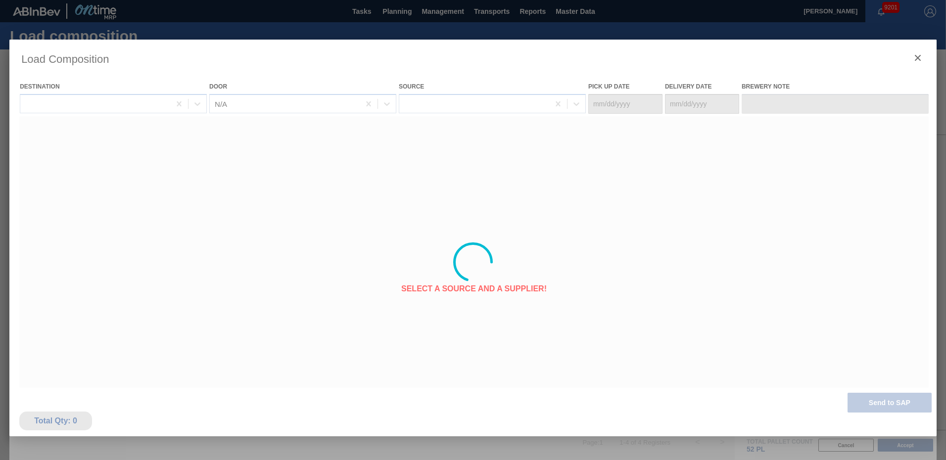
type Date "[DATE]"
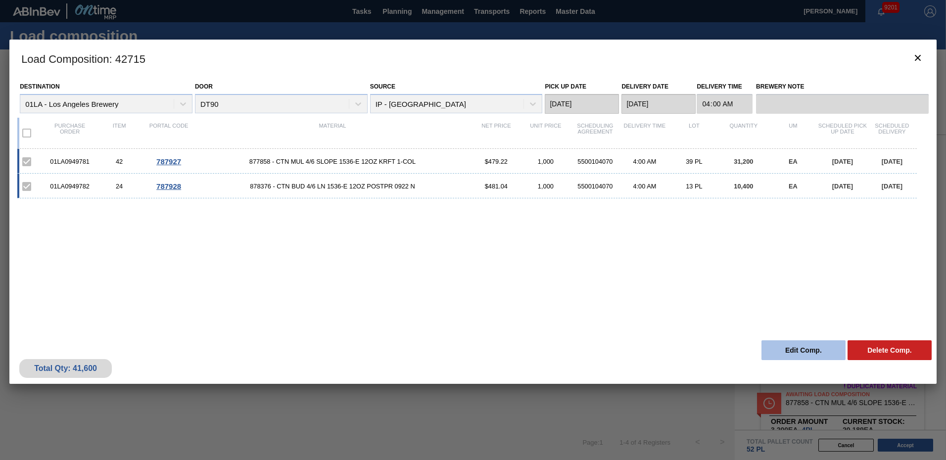
click at [805, 346] on button "Edit Comp." at bounding box center [804, 351] width 84 height 20
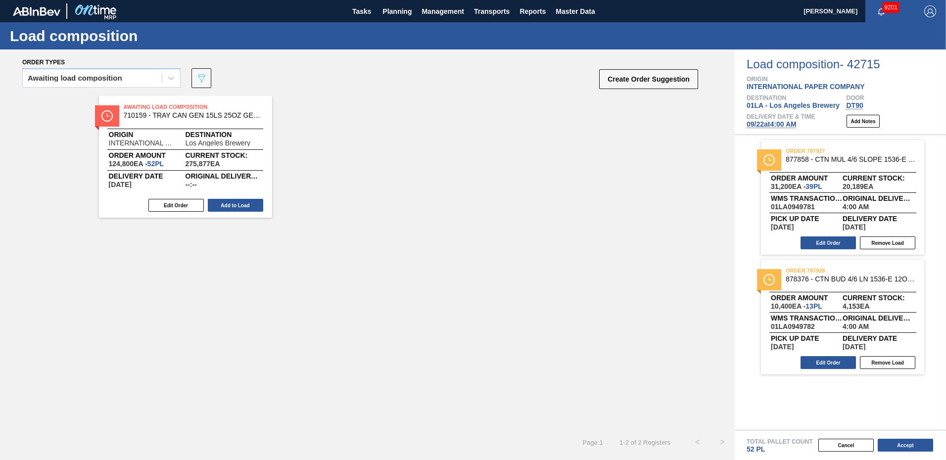
click at [774, 123] on span "09/22 at 4:00 AM" at bounding box center [772, 124] width 50 height 8
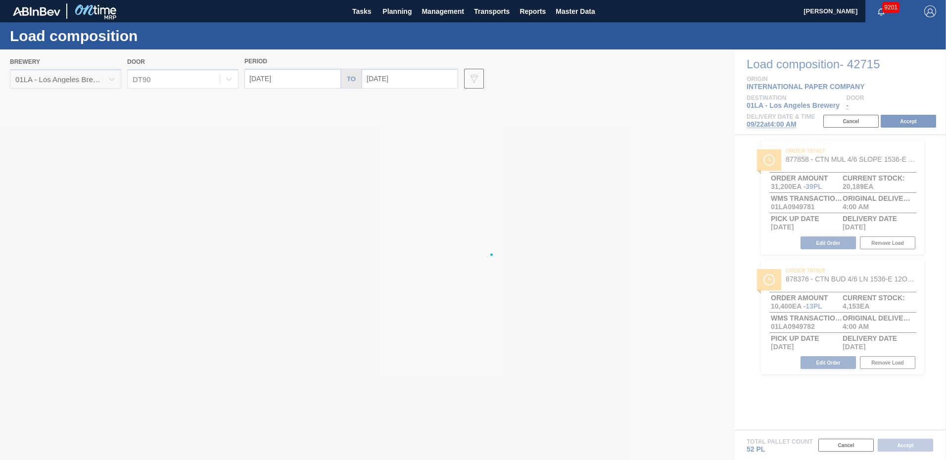
type input "09/29/2025"
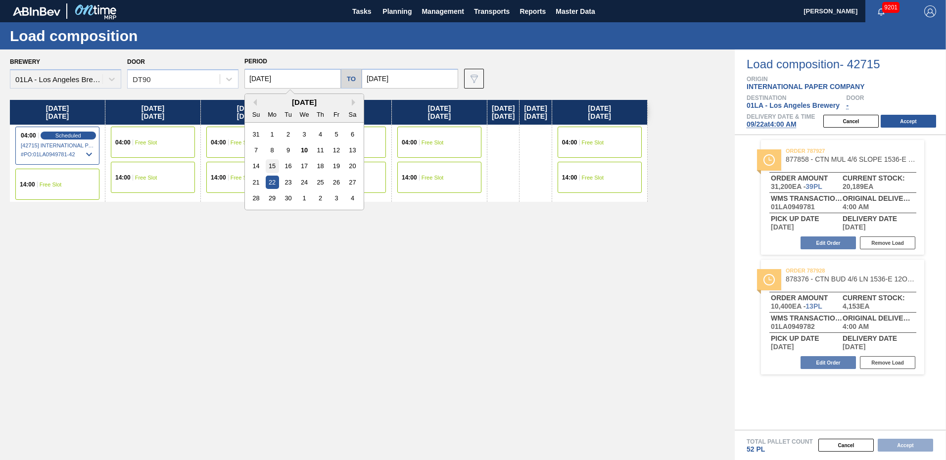
click at [272, 167] on div "15" at bounding box center [272, 165] width 13 height 13
type input "09/15/2025"
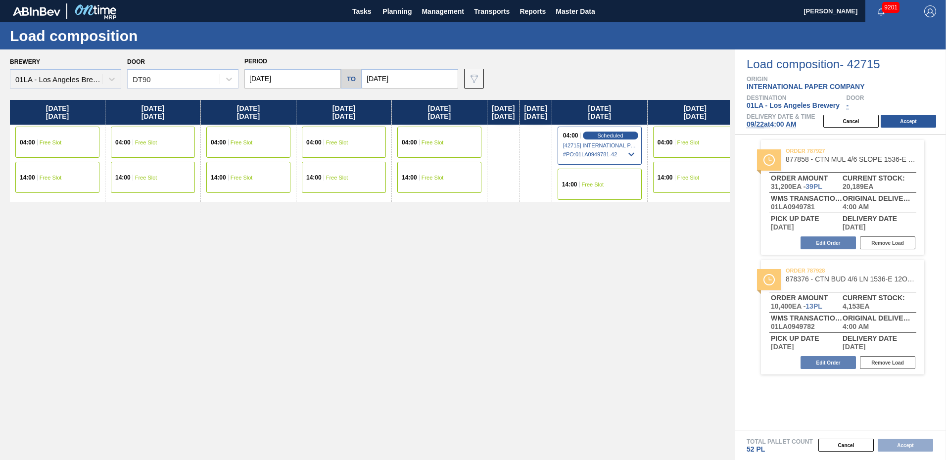
click at [41, 143] on span "Free Slot" at bounding box center [51, 143] width 22 height 6
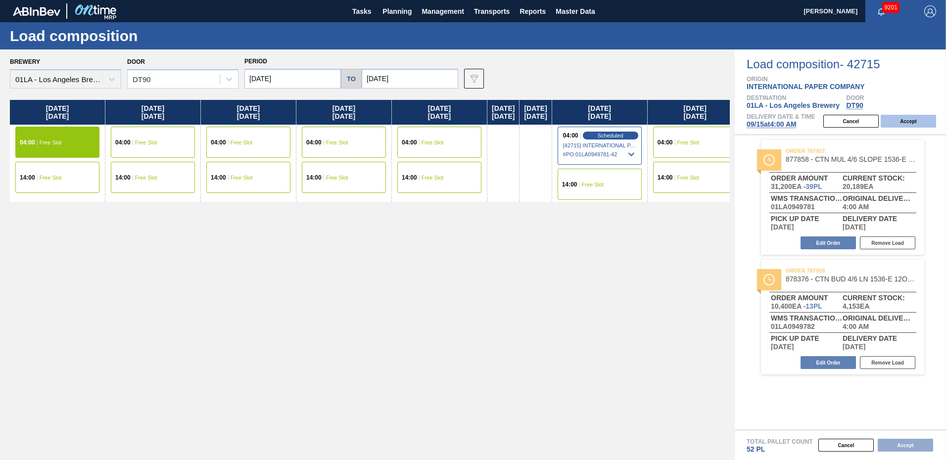
click at [908, 118] on button "Accept" at bounding box center [908, 121] width 55 height 13
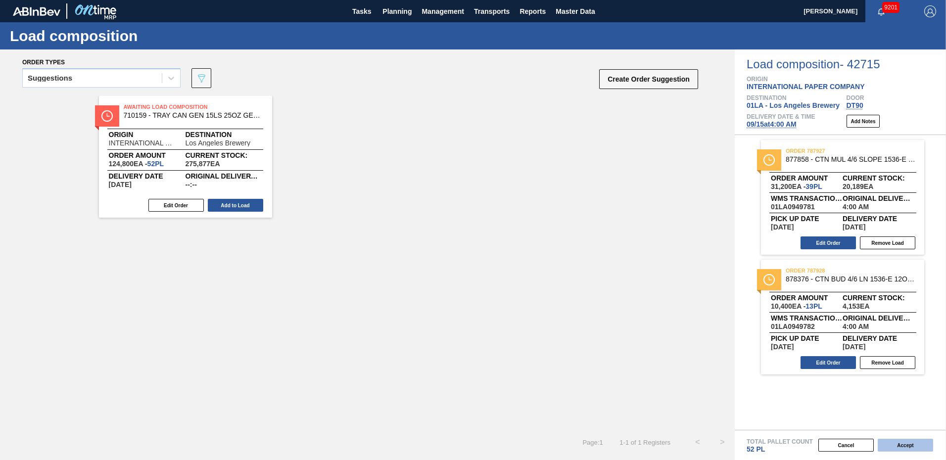
click at [899, 448] on button "Accept" at bounding box center [905, 445] width 55 height 13
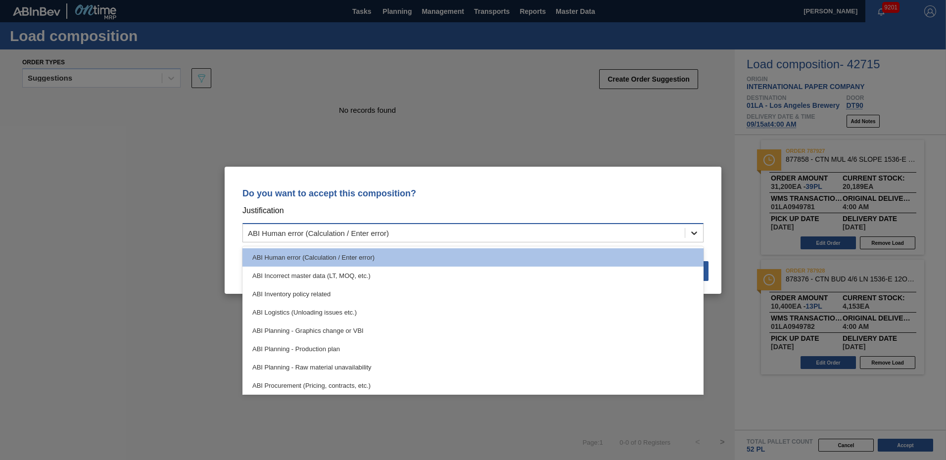
click at [698, 232] on icon at bounding box center [694, 233] width 10 height 10
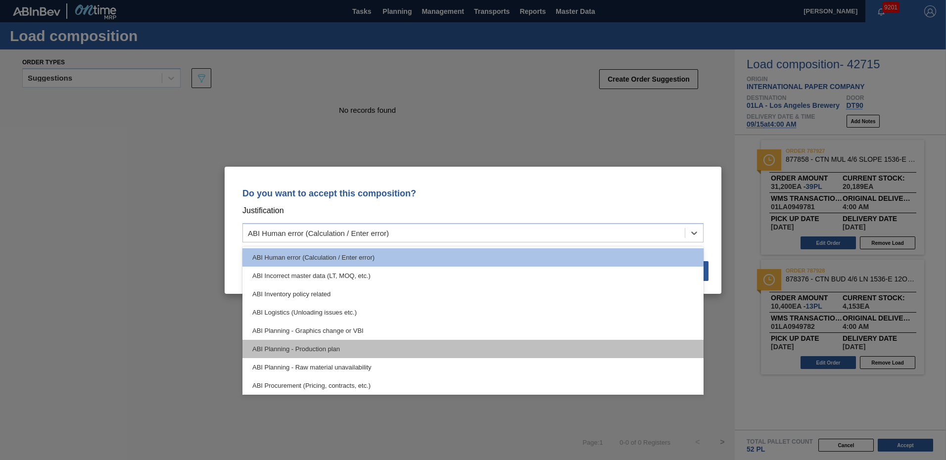
click at [343, 352] on div "ABI Planning - Production plan" at bounding box center [473, 349] width 461 height 18
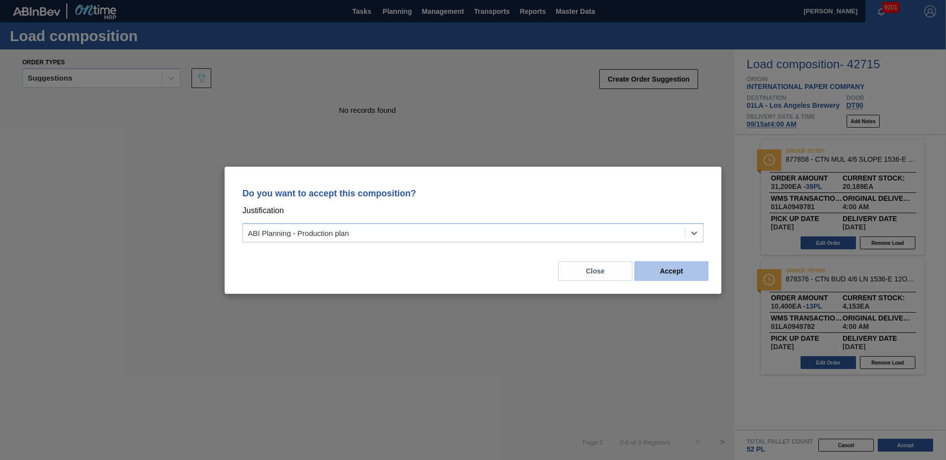
click at [664, 272] on button "Accept" at bounding box center [672, 271] width 74 height 20
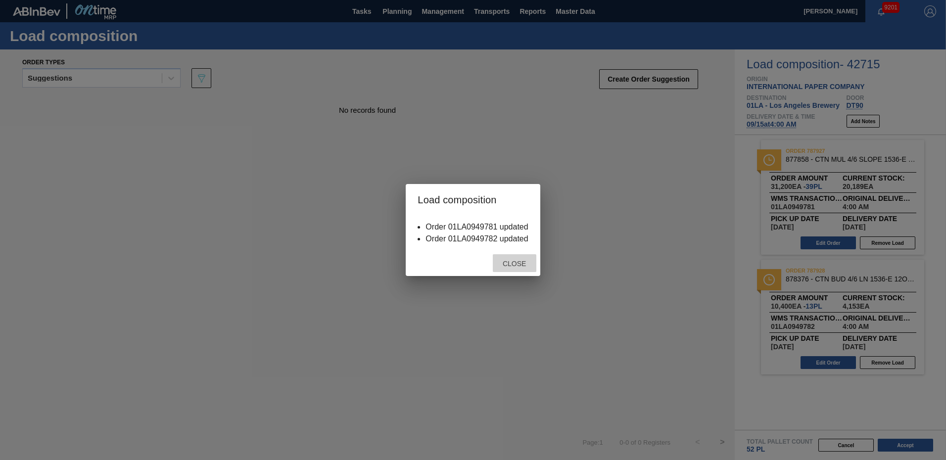
drag, startPoint x: 513, startPoint y: 264, endPoint x: 522, endPoint y: 259, distance: 9.8
click at [522, 259] on div "Close" at bounding box center [515, 263] width 44 height 18
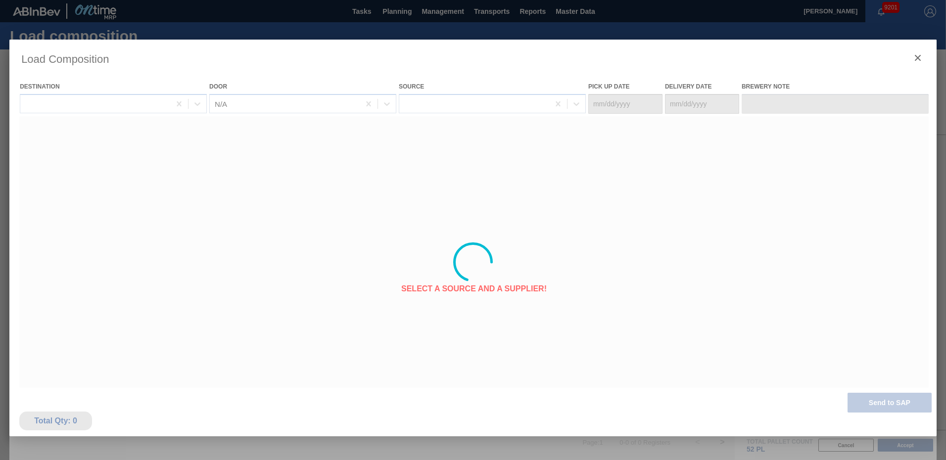
type Date "09/14/2025"
type Date "09/15/2025"
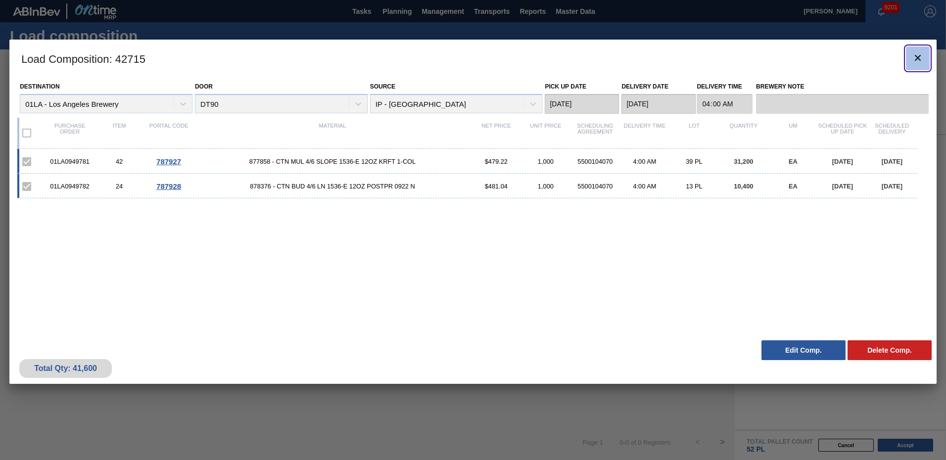
click at [918, 57] on icon "botão de ícone" at bounding box center [918, 58] width 6 height 6
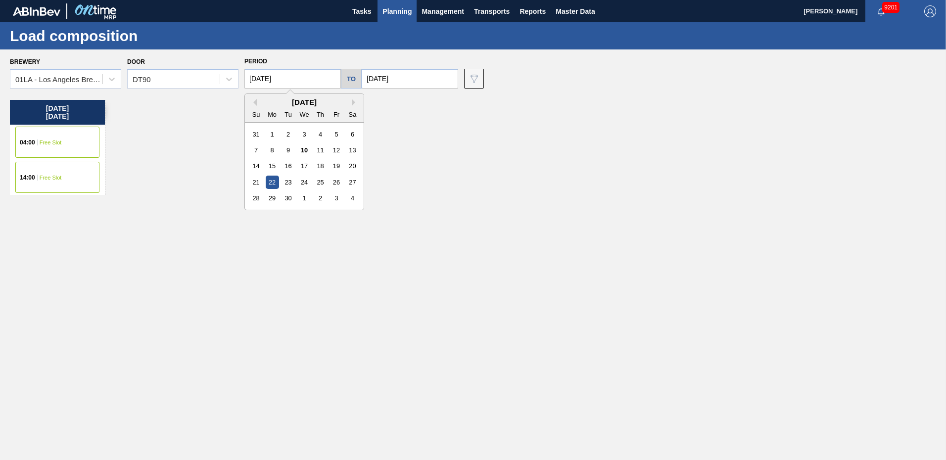
click at [281, 83] on input "[DATE]" at bounding box center [293, 79] width 97 height 20
click at [290, 168] on div "16" at bounding box center [288, 165] width 13 height 13
type input "09/16/2025"
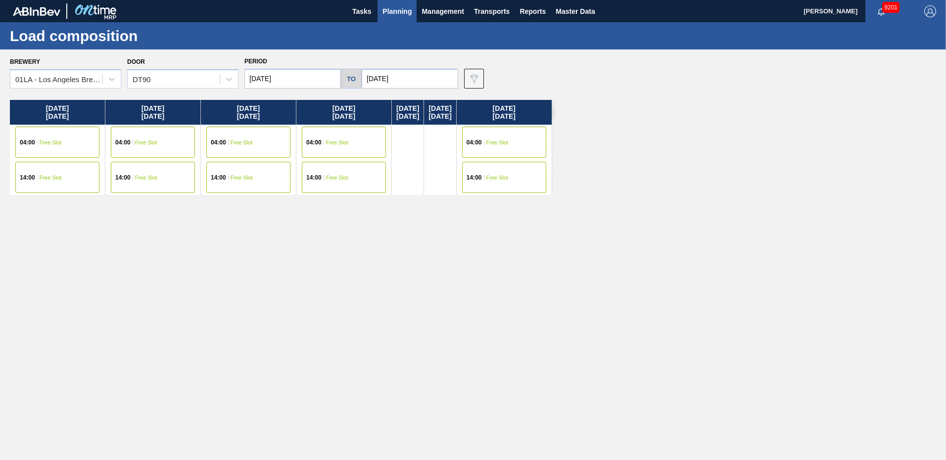
click at [420, 73] on input "[DATE]" at bounding box center [410, 79] width 97 height 20
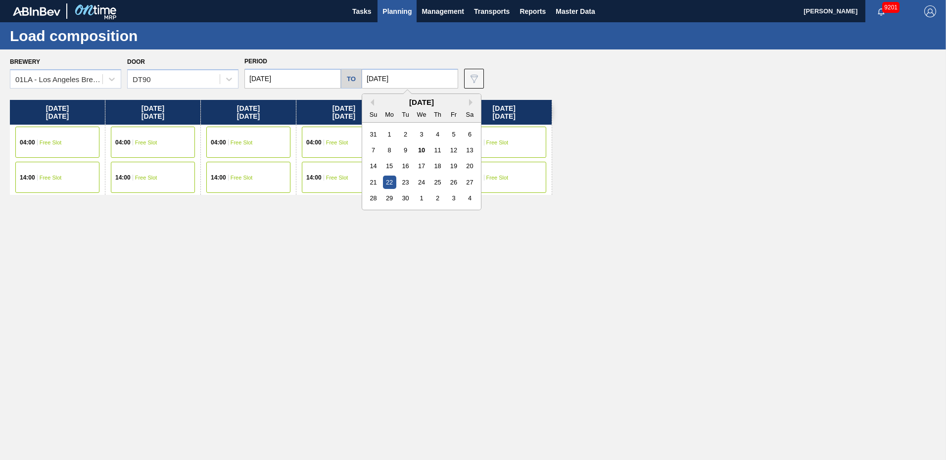
click at [404, 163] on div "16" at bounding box center [405, 165] width 13 height 13
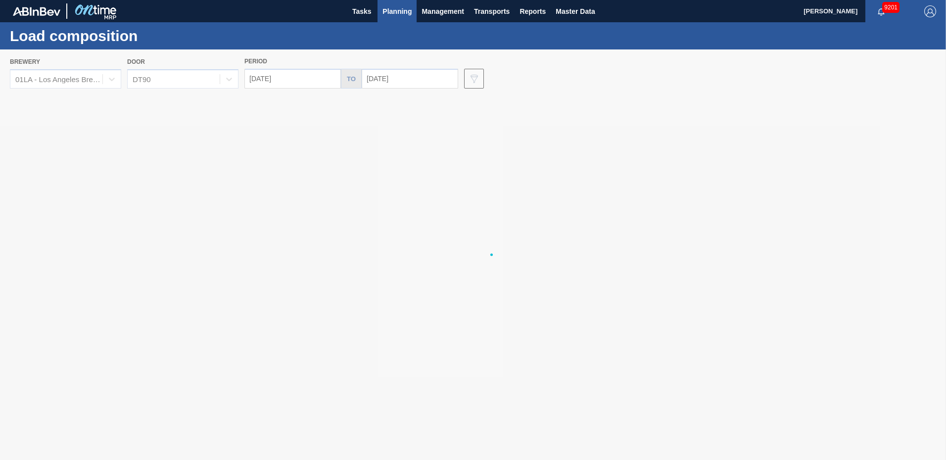
type input "09/16/2025"
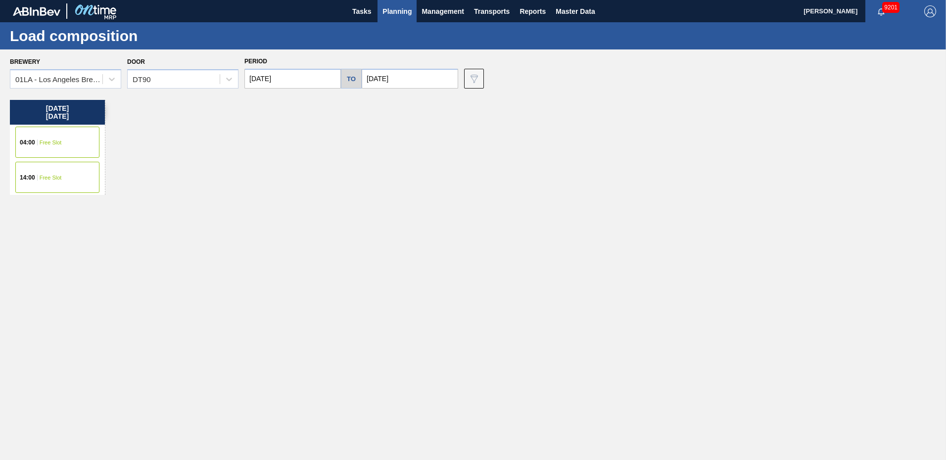
click at [33, 145] on span "04:00" at bounding box center [27, 143] width 15 height 6
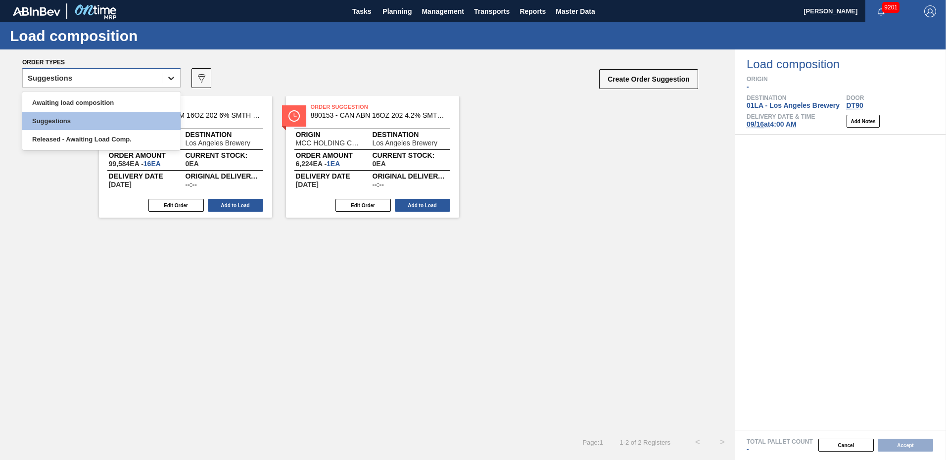
click at [164, 84] on div at bounding box center [171, 78] width 18 height 18
click at [92, 105] on div "Awaiting load composition" at bounding box center [101, 103] width 158 height 18
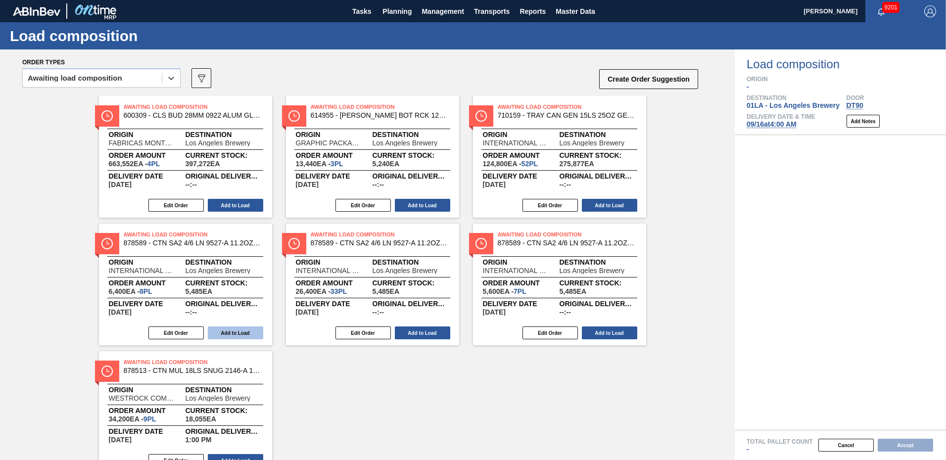
click at [235, 334] on button "Add to Load" at bounding box center [235, 333] width 55 height 13
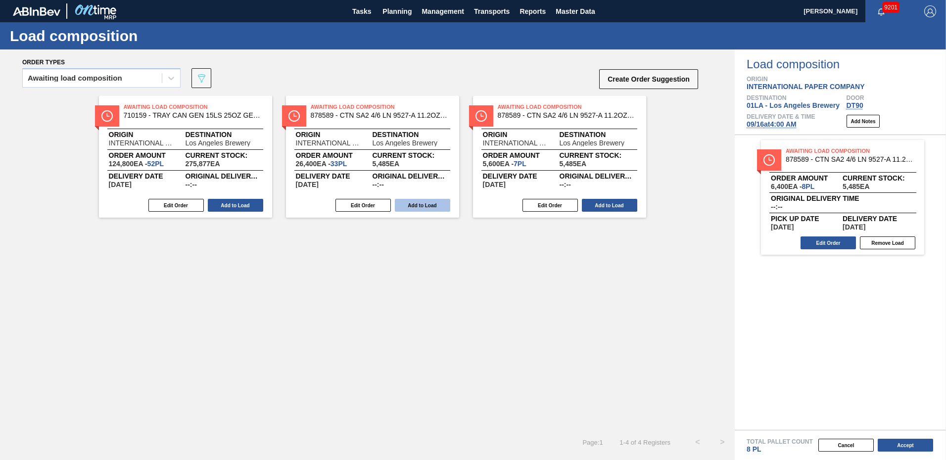
click at [416, 202] on button "Add to Load" at bounding box center [422, 205] width 55 height 13
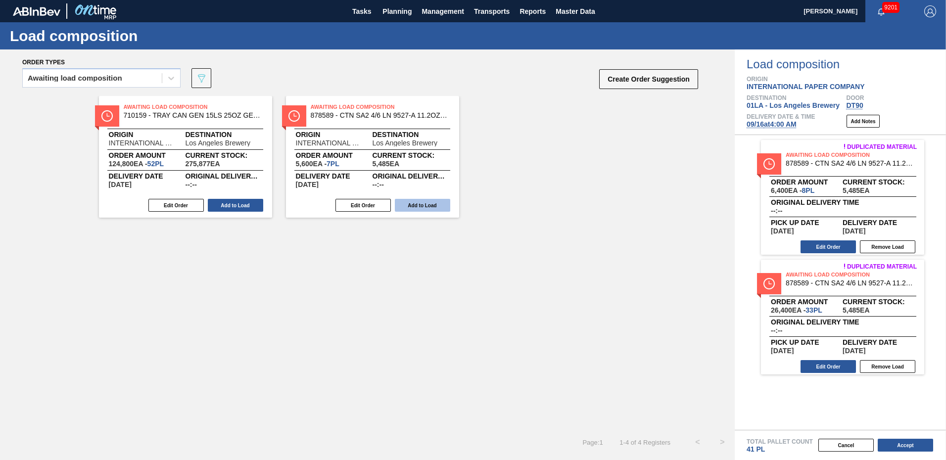
click at [423, 201] on button "Add to Load" at bounding box center [422, 205] width 55 height 13
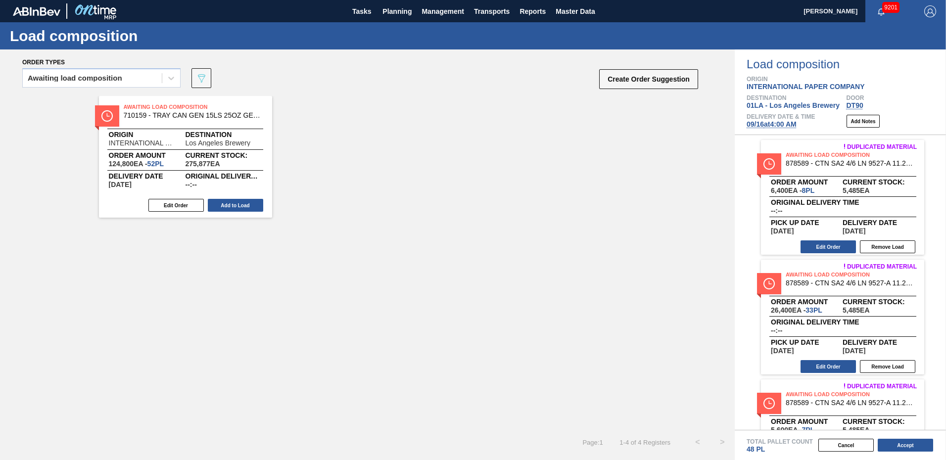
scroll to position [69, 0]
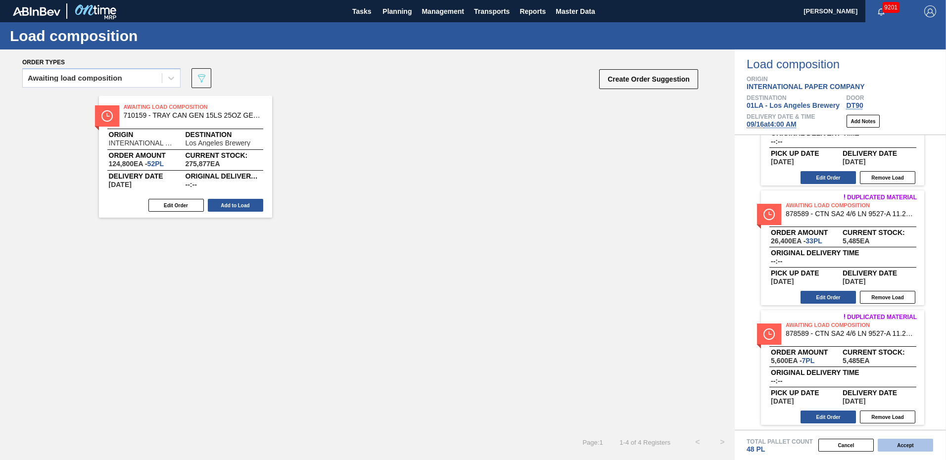
click at [906, 444] on button "Accept" at bounding box center [905, 445] width 55 height 13
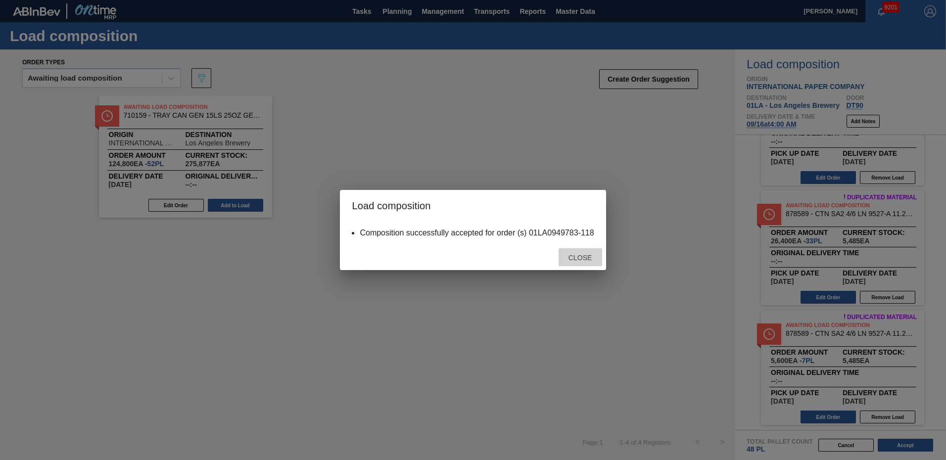
click at [579, 257] on span "Close" at bounding box center [580, 258] width 39 height 8
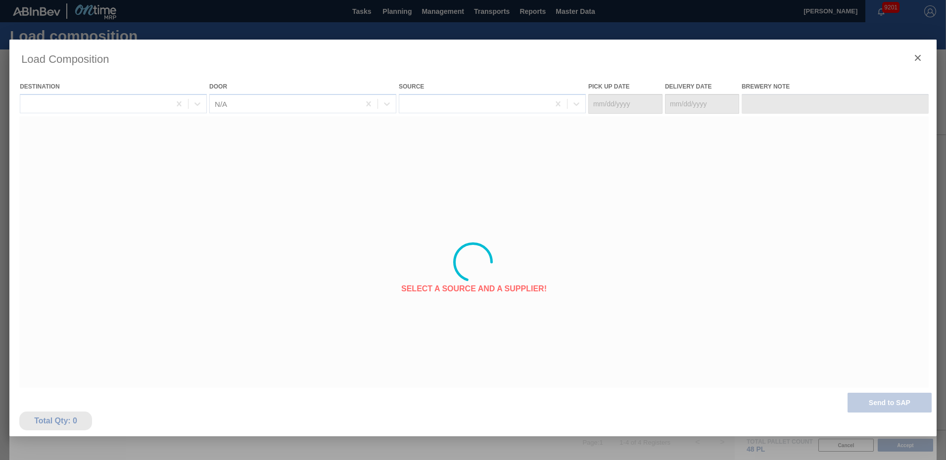
type Date "09/15/2025"
type Date "09/16/2025"
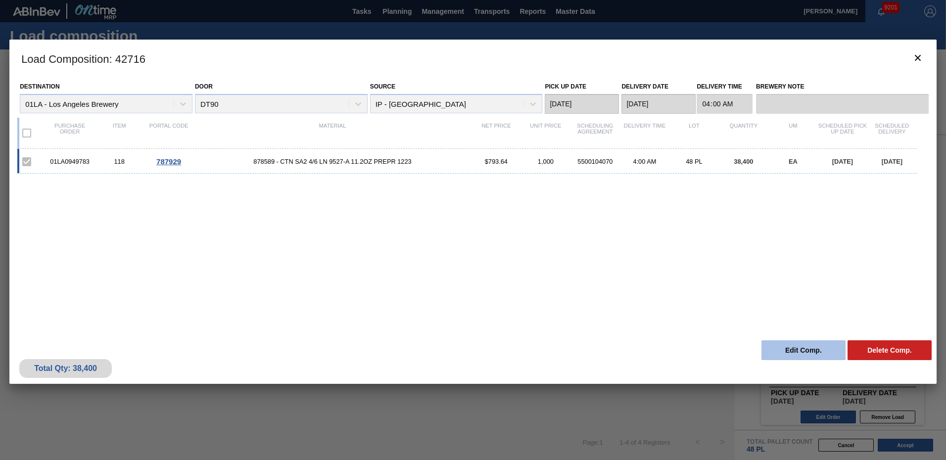
click at [808, 346] on button "Edit Comp." at bounding box center [804, 351] width 84 height 20
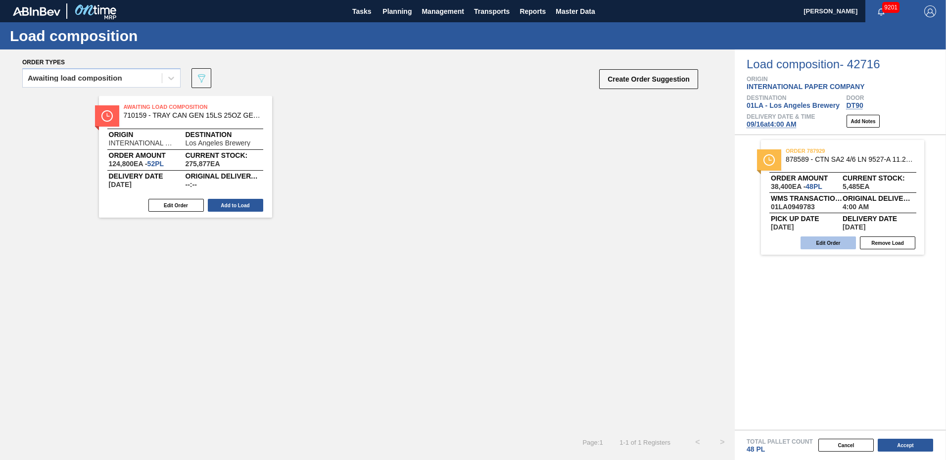
click at [820, 242] on button "Edit Order" at bounding box center [828, 243] width 55 height 13
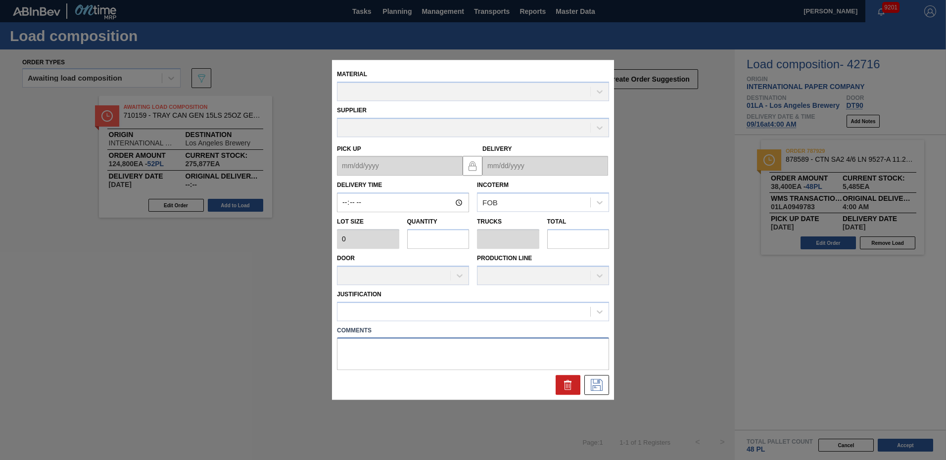
click at [375, 352] on textarea at bounding box center [473, 354] width 272 height 33
type textarea "TAIL"
type input "04:00:00"
type input "800"
type input "48"
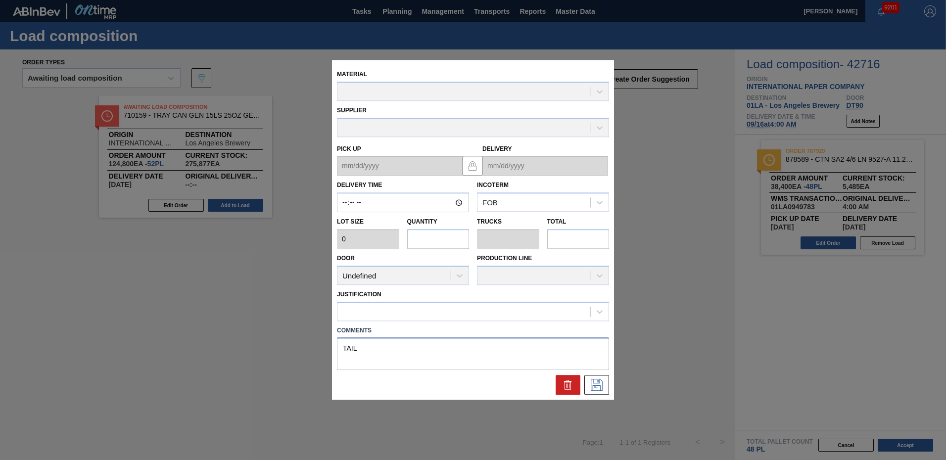
type input "1.091"
type input "38,400"
type up "09/15/2025"
type input "09/16/2025"
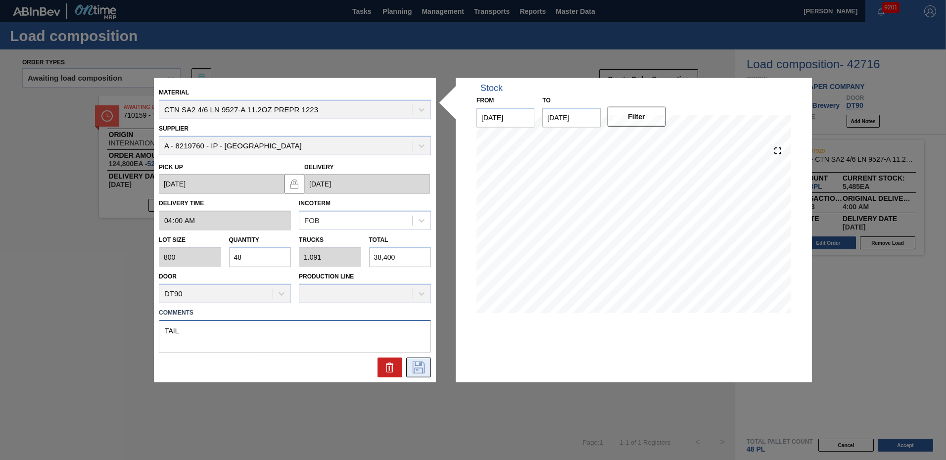
type textarea "TAIL"
click at [428, 363] on button at bounding box center [418, 367] width 25 height 20
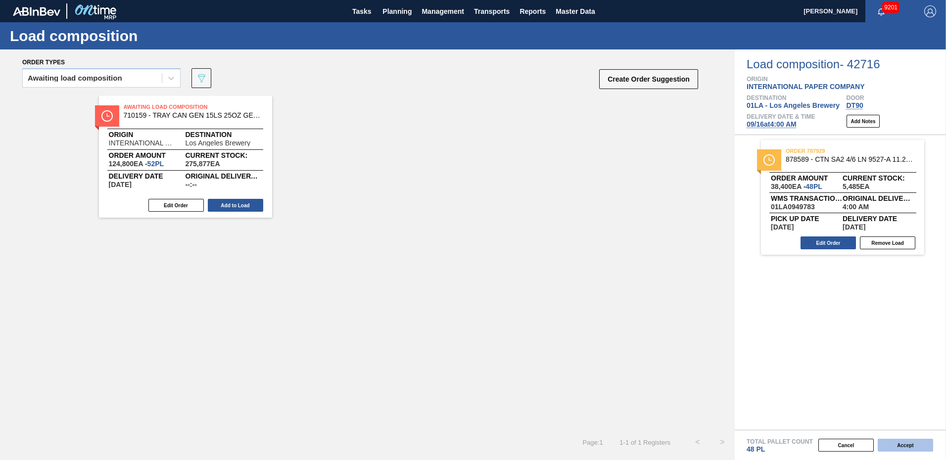
click at [912, 448] on button "Accept" at bounding box center [905, 445] width 55 height 13
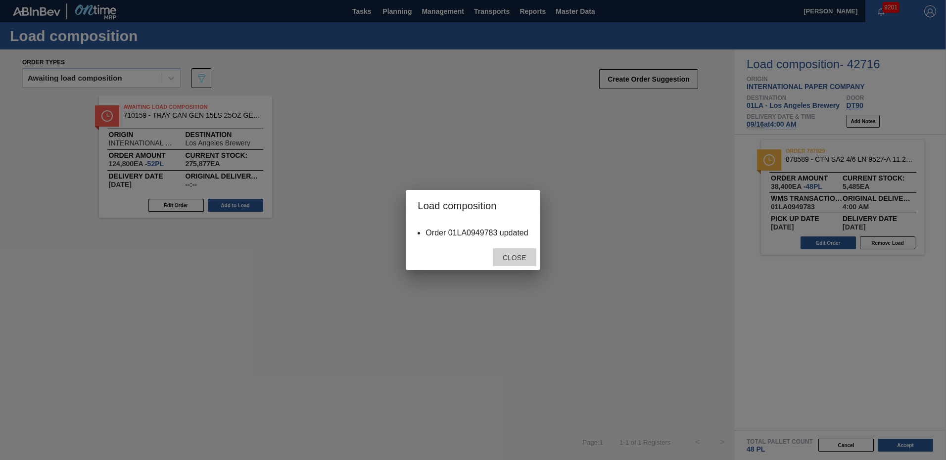
click at [524, 261] on span "Close" at bounding box center [514, 258] width 39 height 8
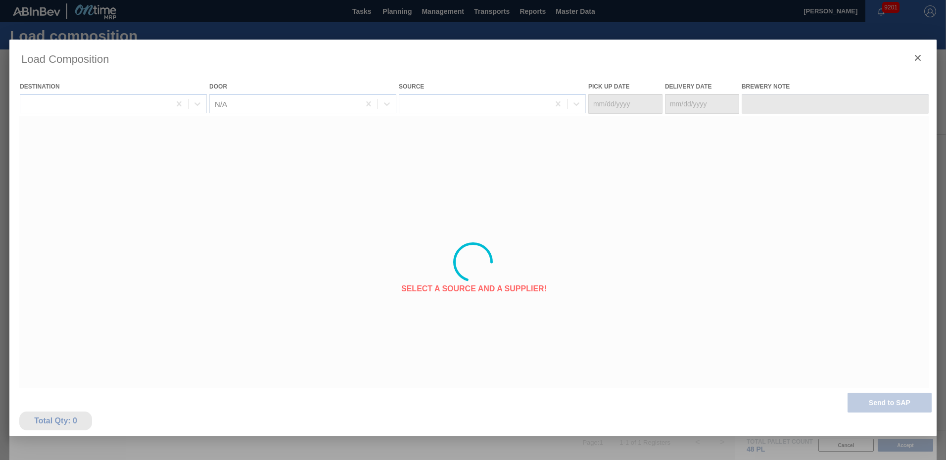
type Date "09/15/2025"
type Date "09/16/2025"
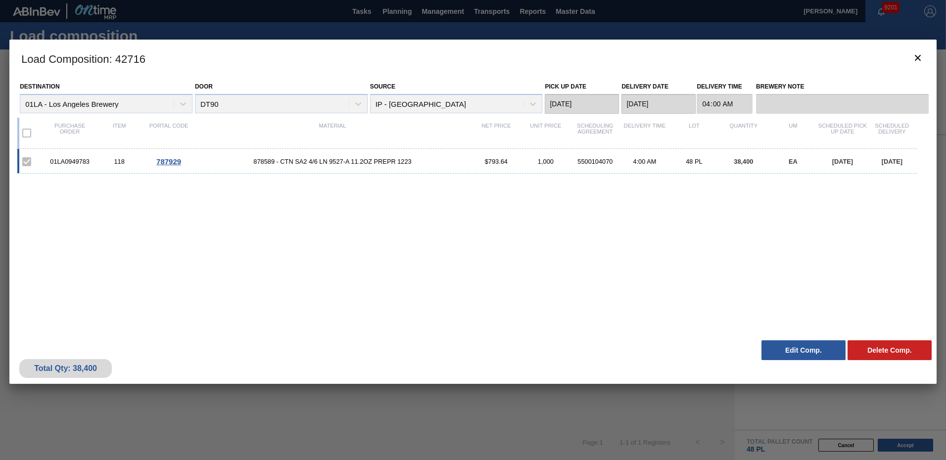
click at [798, 352] on button "Edit Comp." at bounding box center [804, 351] width 84 height 20
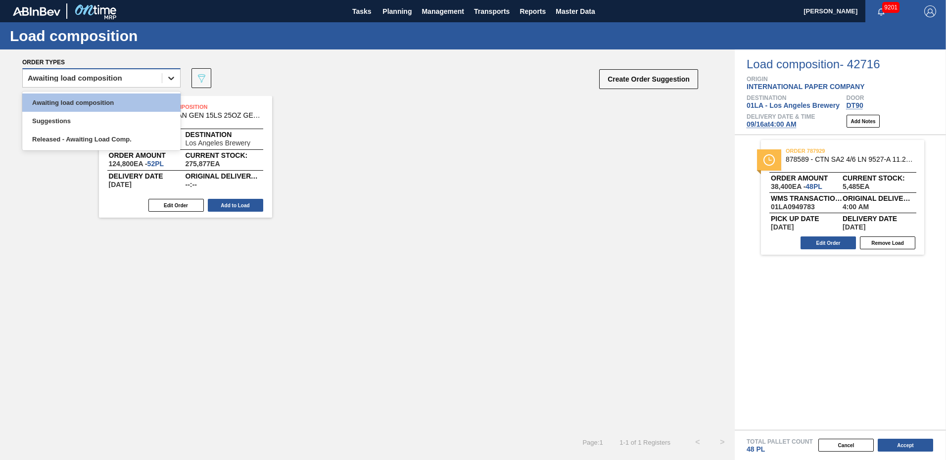
click at [168, 79] on icon at bounding box center [171, 78] width 10 height 10
click at [65, 126] on div "Suggestions" at bounding box center [101, 121] width 158 height 18
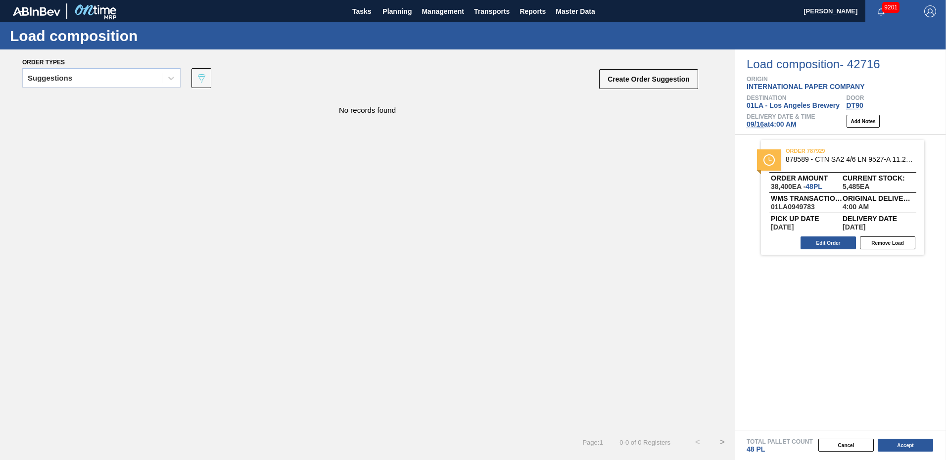
click at [276, 297] on div "No records found" at bounding box center [367, 263] width 735 height 334
click at [181, 85] on div "Suggestions 089F7B8B-B2A5-4AFE-B5C0-19BA573D28AC Create Order Suggestion" at bounding box center [360, 81] width 677 height 30
click at [174, 77] on icon at bounding box center [171, 78] width 10 height 10
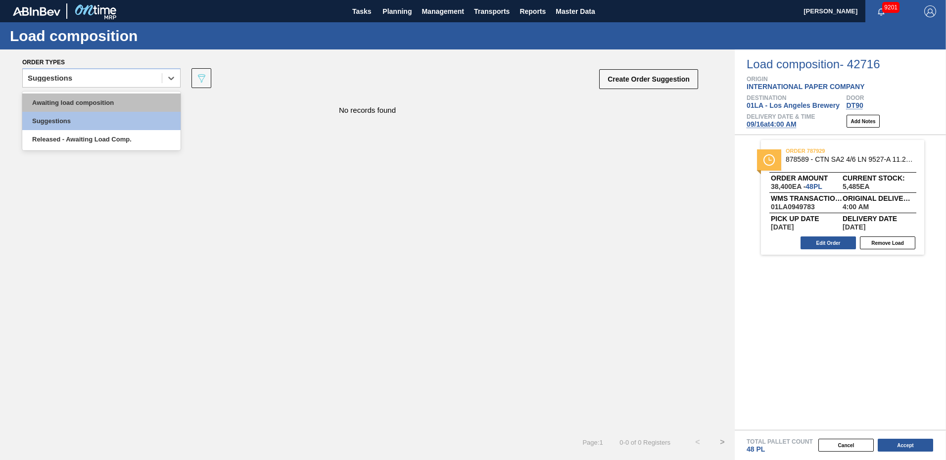
click at [78, 105] on div "Awaiting load composition" at bounding box center [101, 103] width 158 height 18
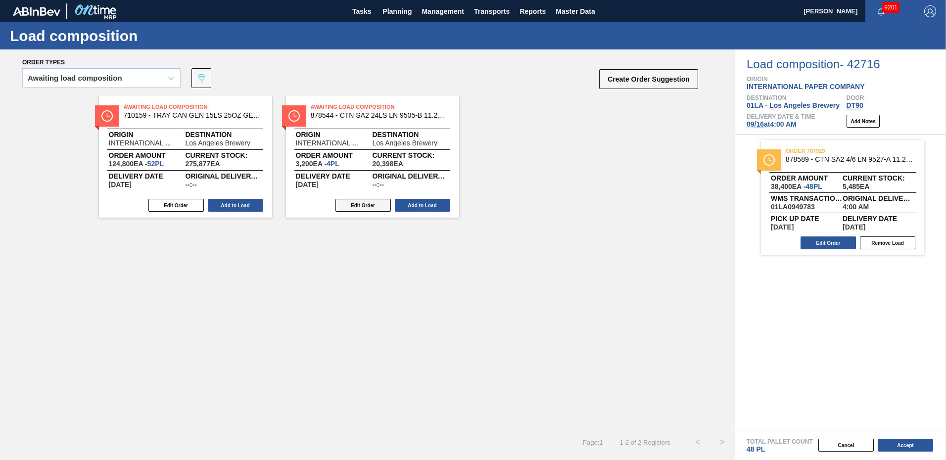
click at [359, 208] on button "Edit Order" at bounding box center [363, 205] width 55 height 13
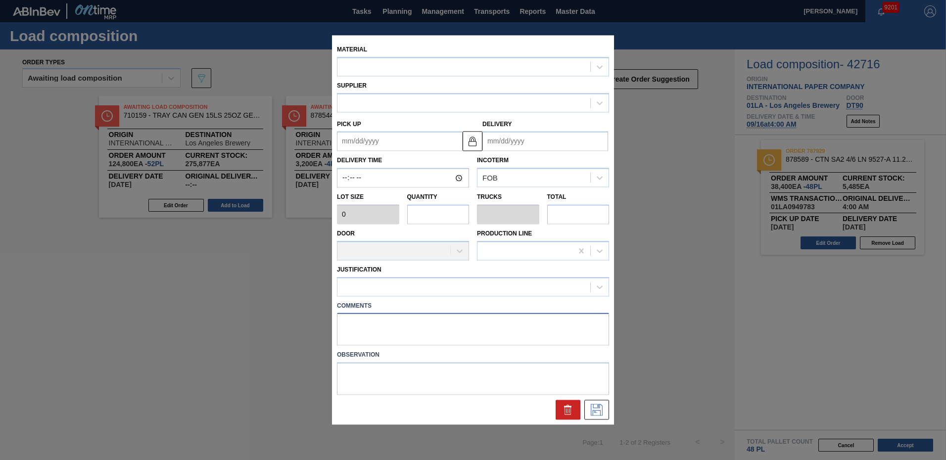
click at [398, 319] on textarea at bounding box center [473, 329] width 272 height 33
type textarea "NOSE"
type input "800"
type input "4"
type input "0.091"
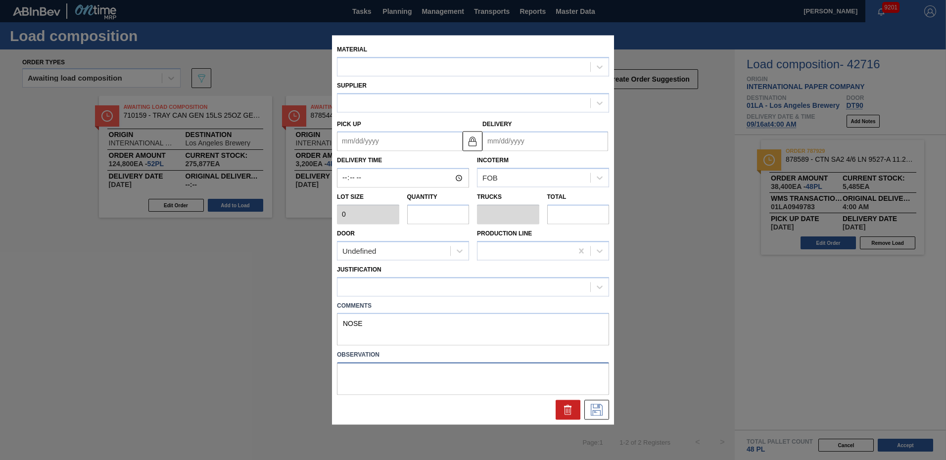
type input "3,200"
type up "09/15/2025"
type input "09/16/2025"
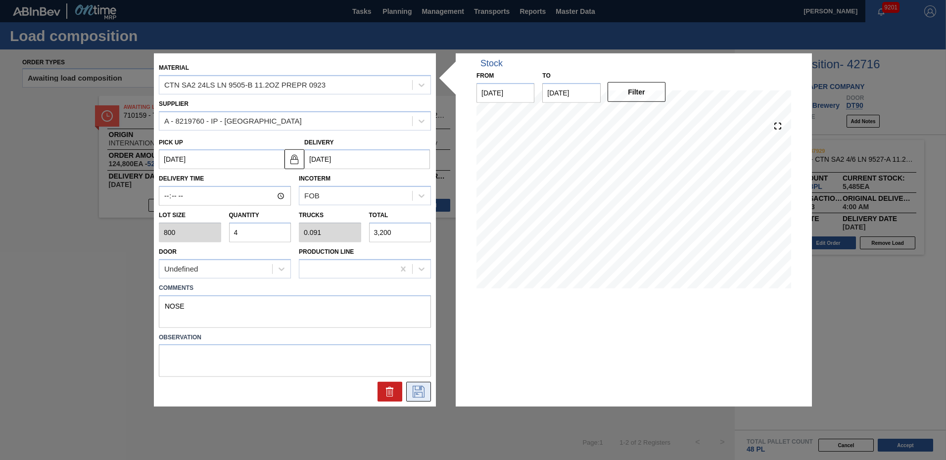
click at [422, 387] on icon at bounding box center [419, 392] width 12 height 12
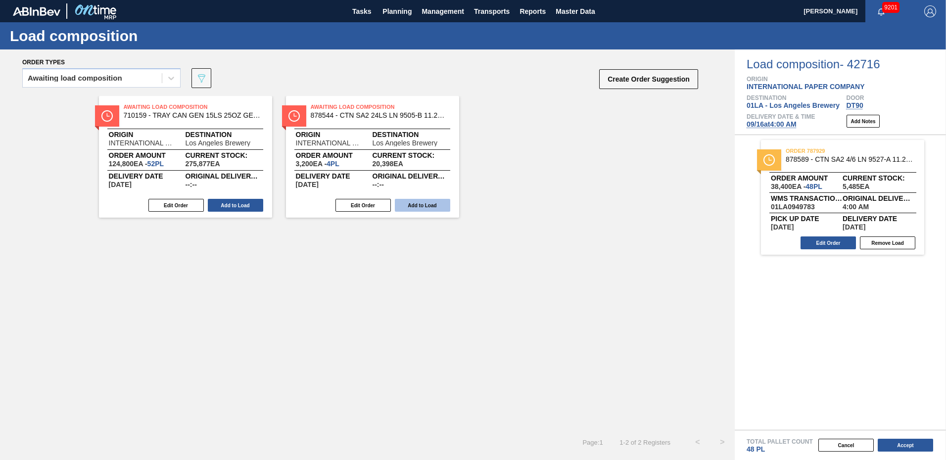
click at [424, 202] on button "Add to Load" at bounding box center [422, 205] width 55 height 13
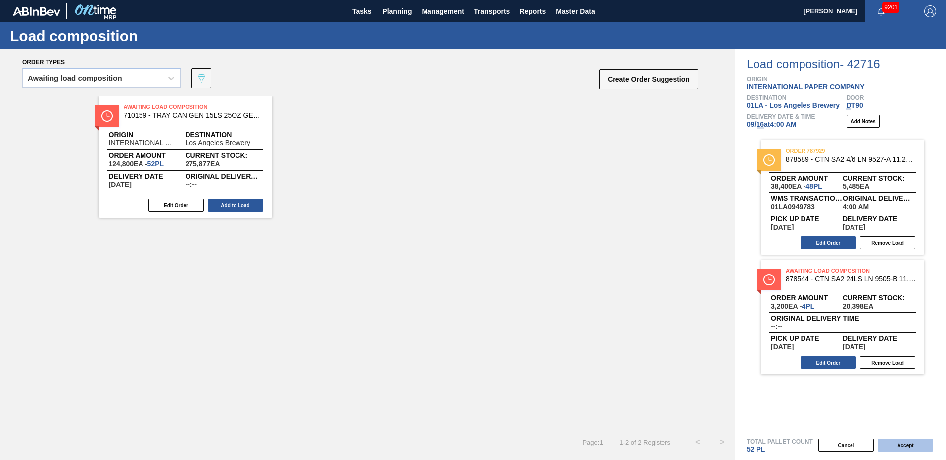
click at [903, 446] on button "Accept" at bounding box center [905, 445] width 55 height 13
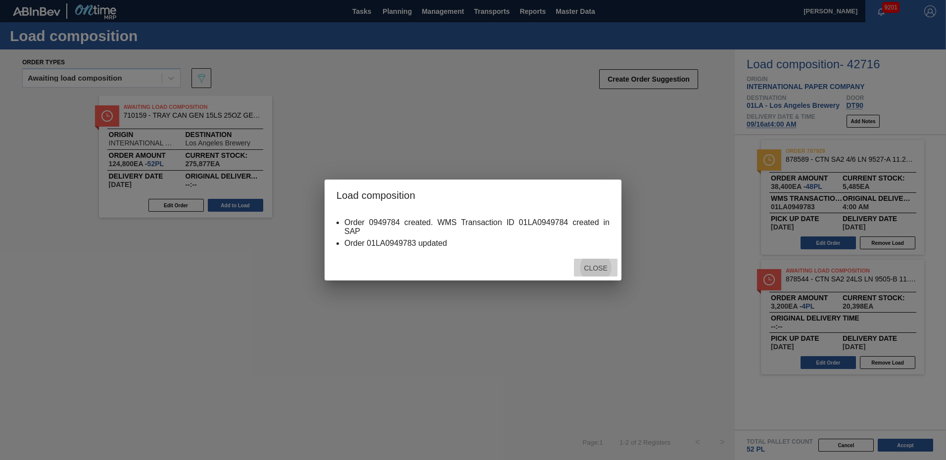
click at [602, 270] on span "Close" at bounding box center [595, 268] width 39 height 8
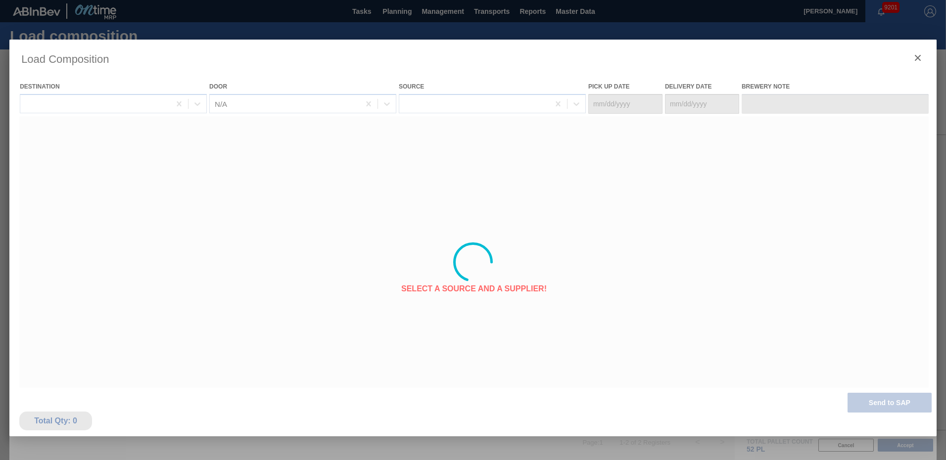
type Date "09/15/2025"
type Date "09/16/2025"
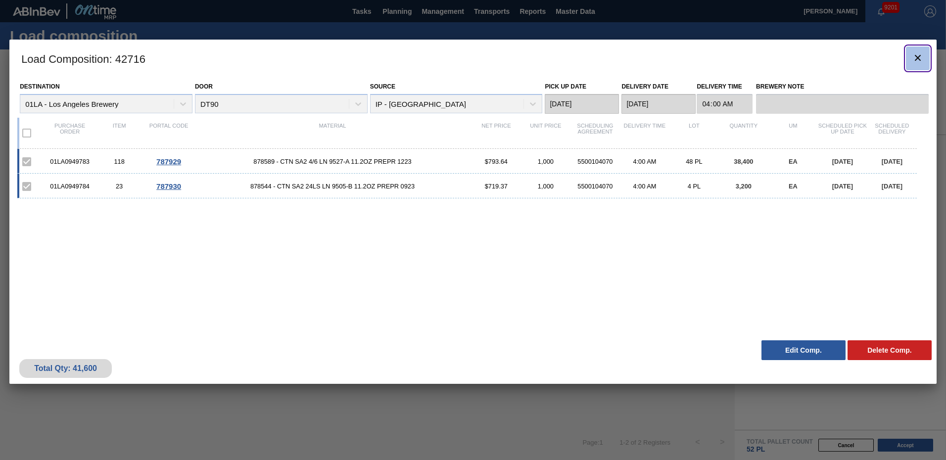
click at [915, 55] on icon "botão de ícone" at bounding box center [918, 58] width 12 height 12
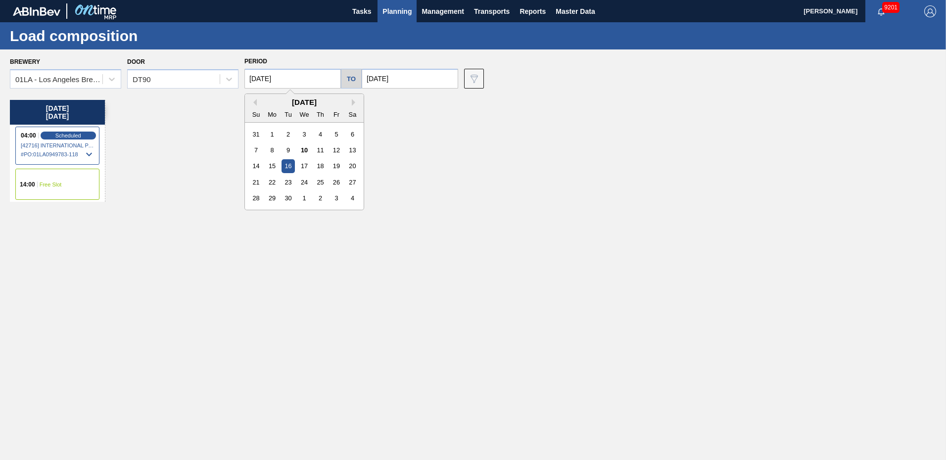
click at [307, 79] on input "09/16/2025" at bounding box center [293, 79] width 97 height 20
click at [305, 170] on div "17" at bounding box center [303, 165] width 13 height 13
type input "09/17/2025"
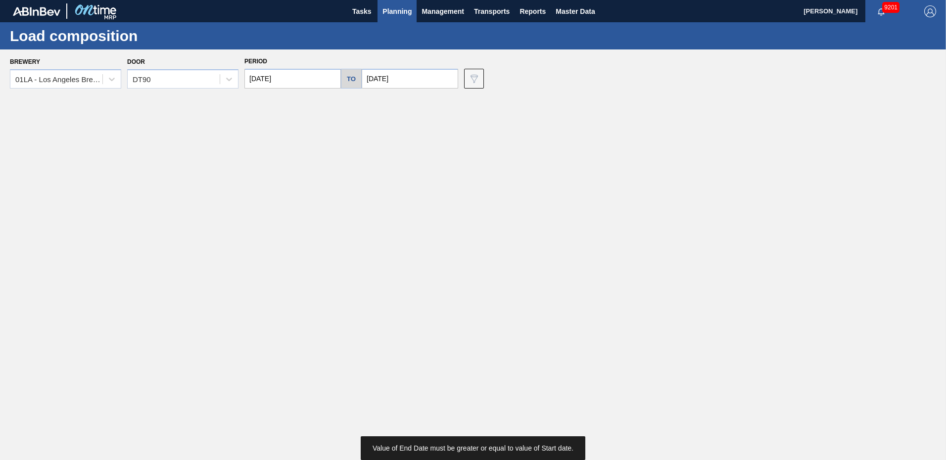
click at [412, 80] on input "09/16/2025" at bounding box center [410, 79] width 97 height 20
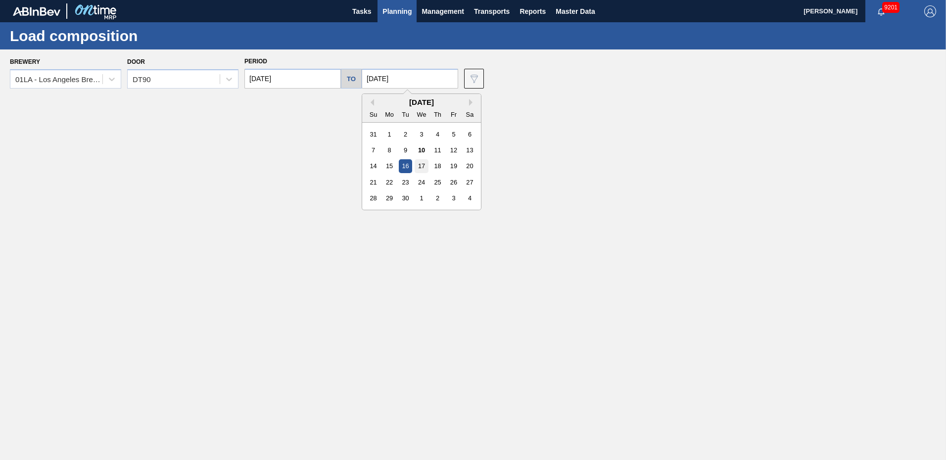
click at [420, 163] on div "17" at bounding box center [421, 165] width 13 height 13
type input "09/17/2025"
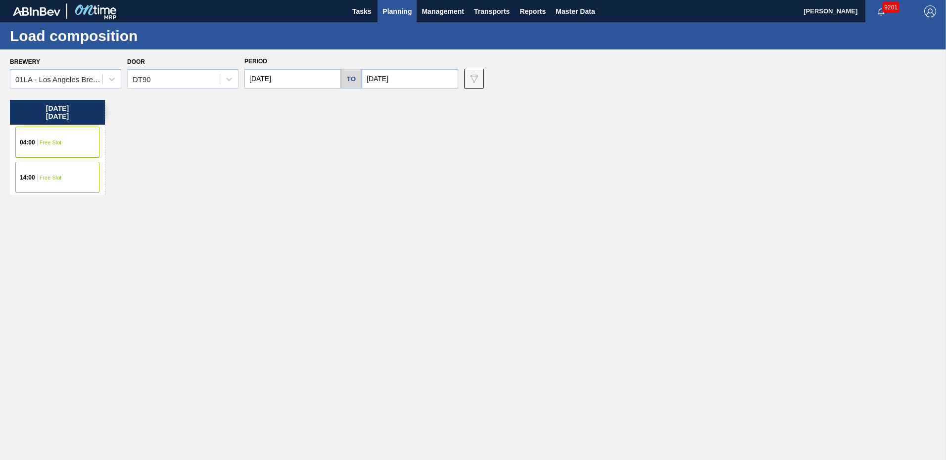
click at [305, 174] on div "Wednesday 09/17/2025 04:00 Free Slot 14:00 Free Slot" at bounding box center [476, 277] width 932 height 355
click at [71, 146] on div "04:00 Free Slot" at bounding box center [57, 142] width 84 height 31
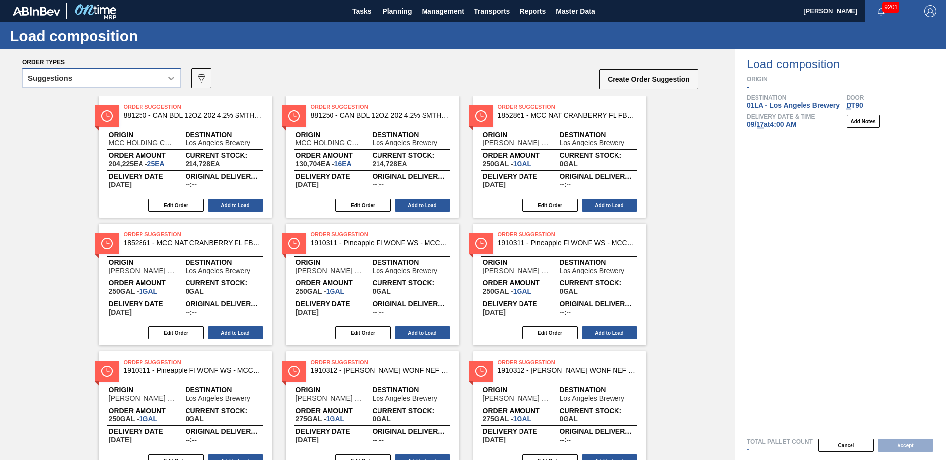
click at [168, 80] on icon at bounding box center [171, 78] width 10 height 10
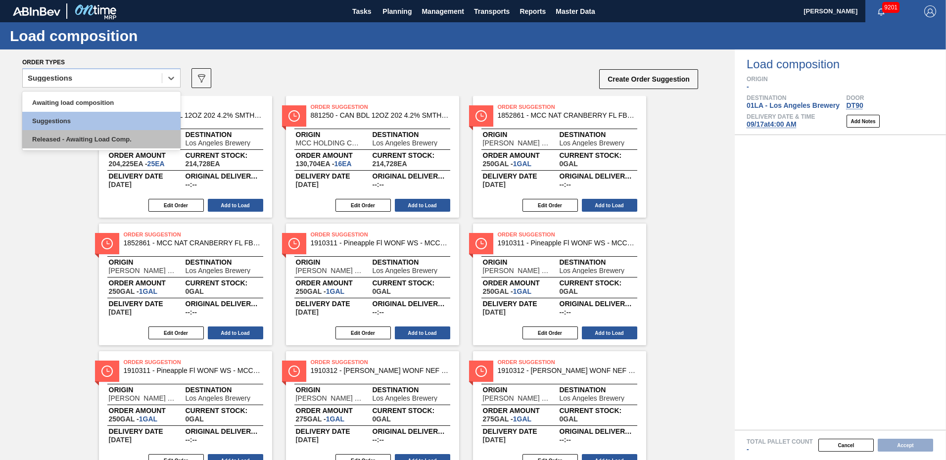
click at [55, 139] on div "Released - Awaiting Load Comp." at bounding box center [101, 139] width 158 height 18
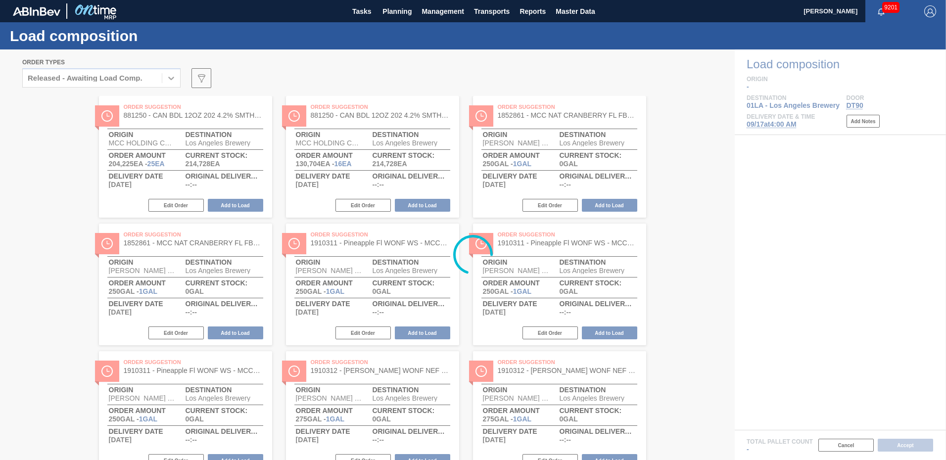
click at [173, 77] on div at bounding box center [473, 254] width 946 height 411
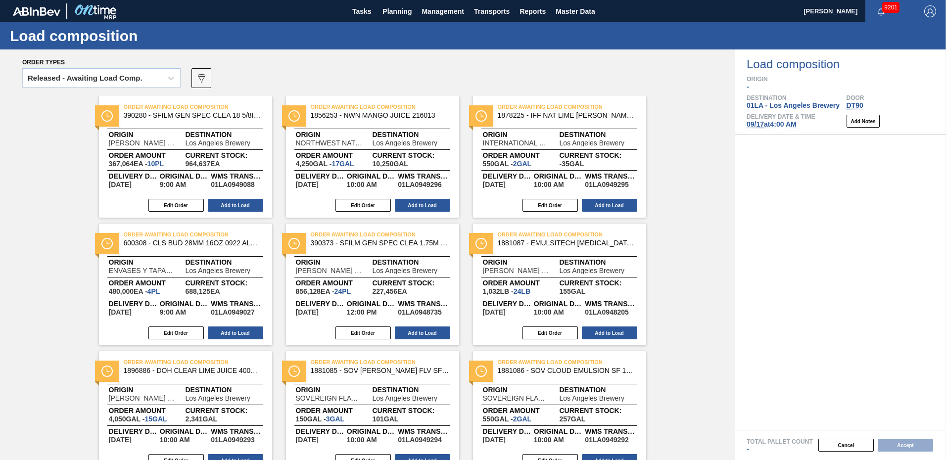
click at [173, 77] on icon at bounding box center [171, 78] width 10 height 10
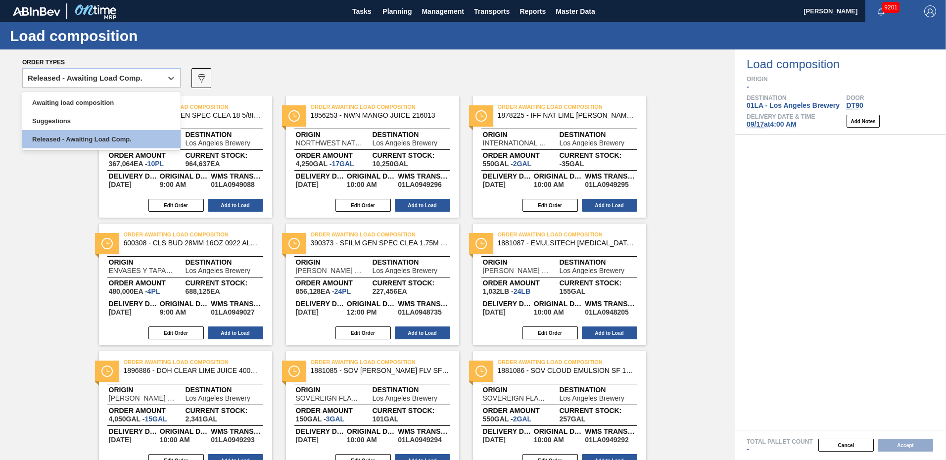
click at [173, 77] on icon at bounding box center [171, 78] width 10 height 10
click at [149, 77] on div "Released - Awaiting Load Comp." at bounding box center [92, 78] width 139 height 14
click at [100, 102] on div "Awaiting load composition" at bounding box center [101, 103] width 158 height 18
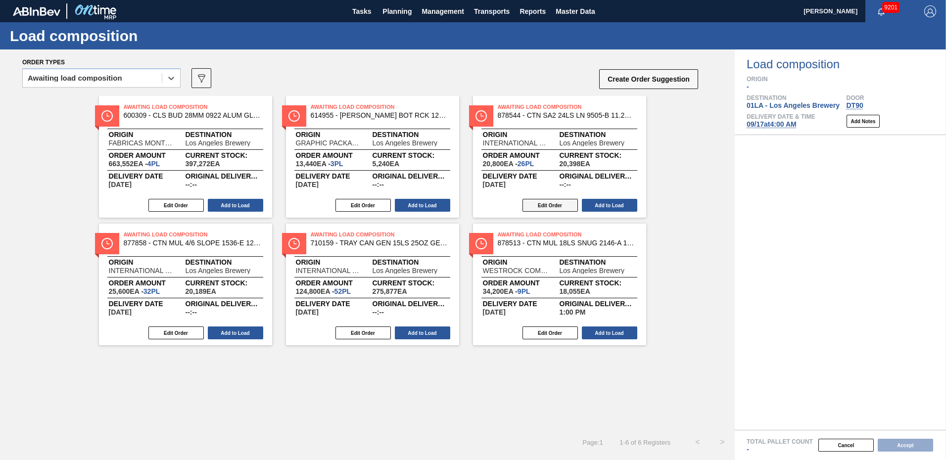
click at [541, 206] on button "Edit Order" at bounding box center [550, 205] width 55 height 13
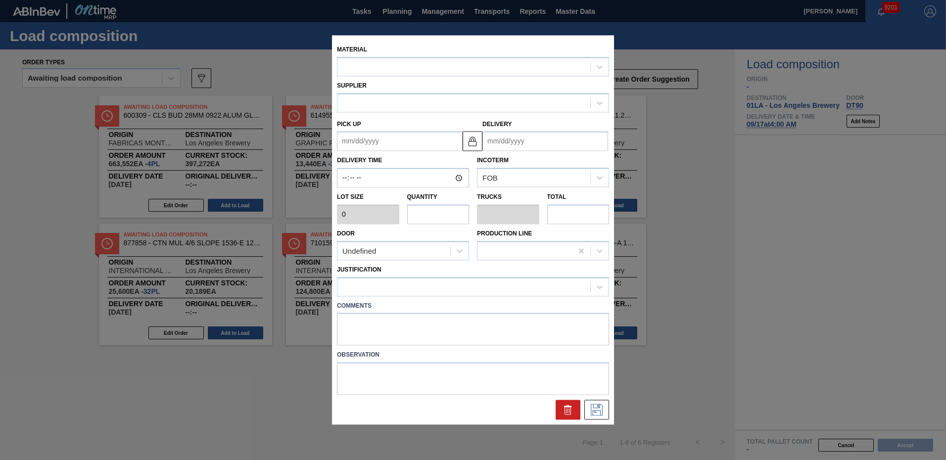
type input "800"
type input "26"
type input "0.591"
type input "20,800"
type up "09/16/2025"
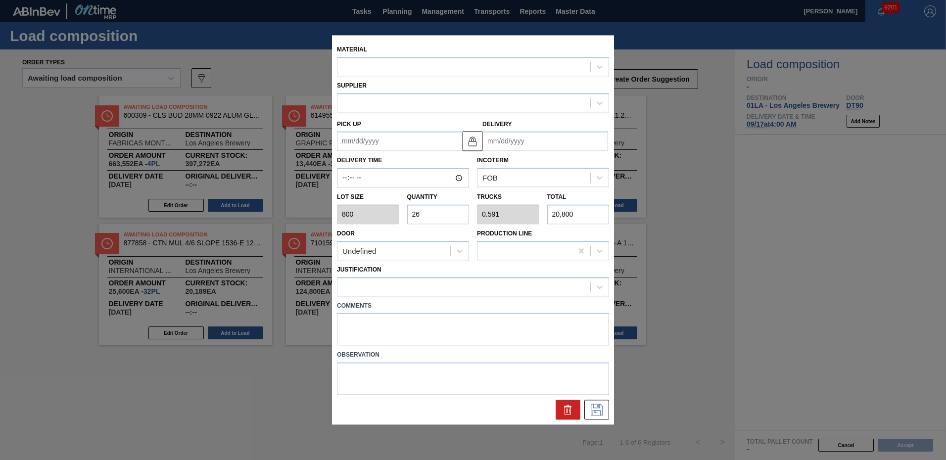
type input "09/17/2025"
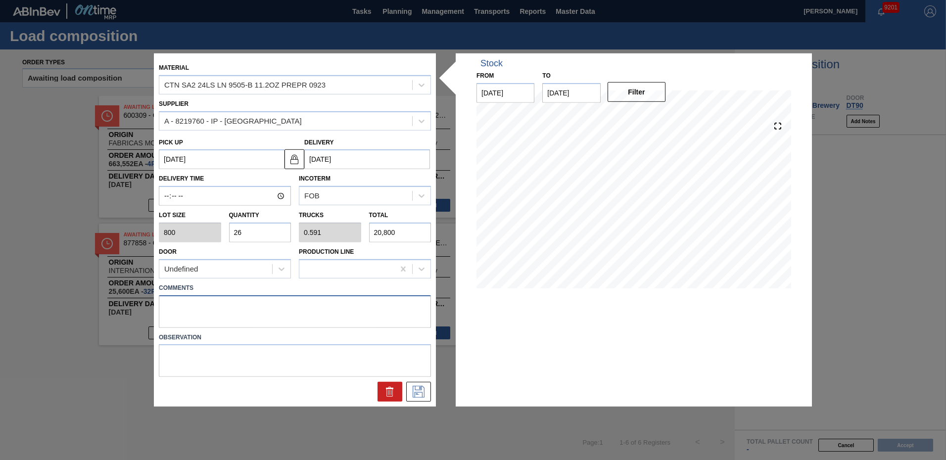
click at [224, 303] on textarea at bounding box center [295, 311] width 272 height 33
type textarea "TAIL"
click at [416, 389] on icon at bounding box center [419, 392] width 16 height 12
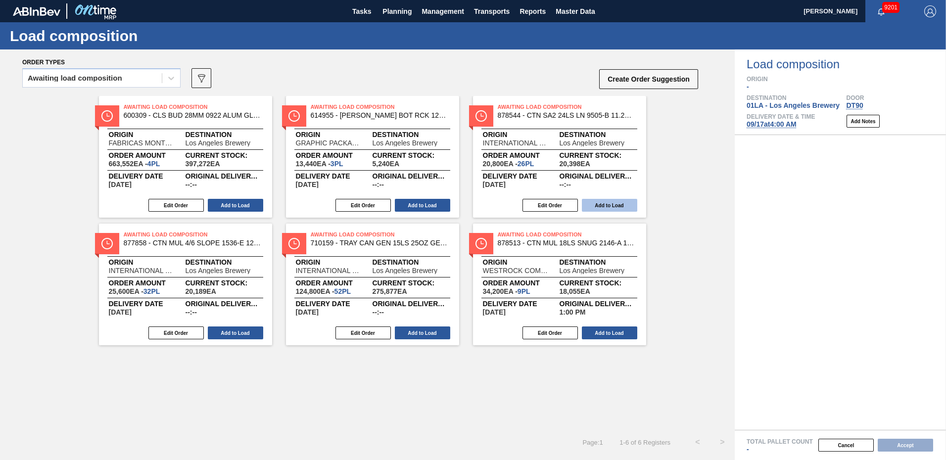
click at [610, 207] on button "Add to Load" at bounding box center [609, 205] width 55 height 13
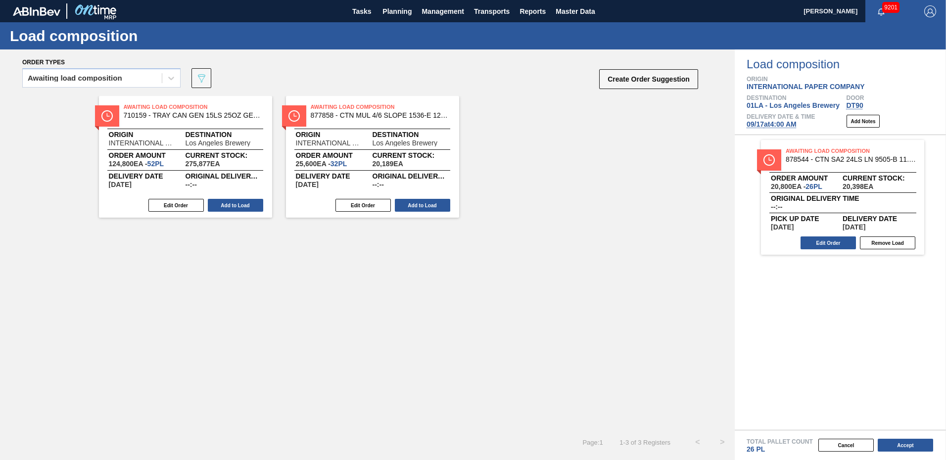
click at [174, 335] on div "Awaiting Load Composition 710159 - TRAY CAN GEN 15LS 25OZ GEN KRFT 1590 1-C Ori…" at bounding box center [367, 263] width 735 height 334
click at [370, 203] on button "Edit Order" at bounding box center [363, 205] width 55 height 13
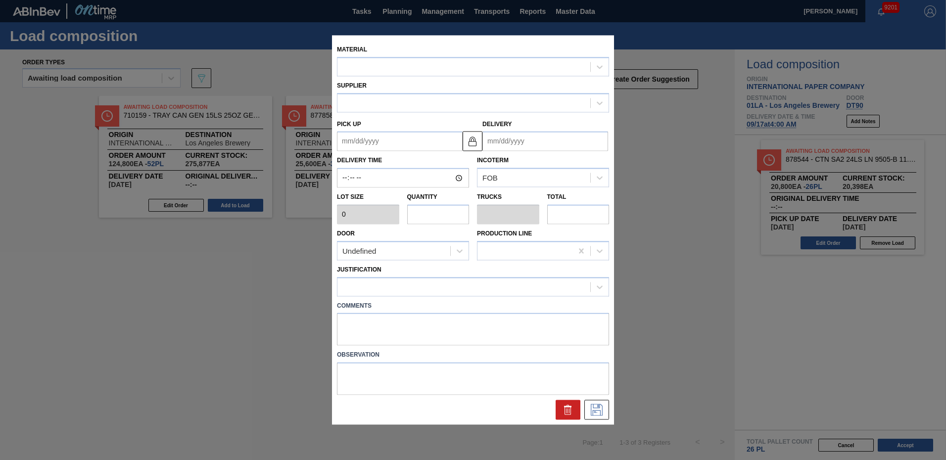
type input "800"
type input "32"
type input "0.727"
type input "25,600"
type up "09/16/2025"
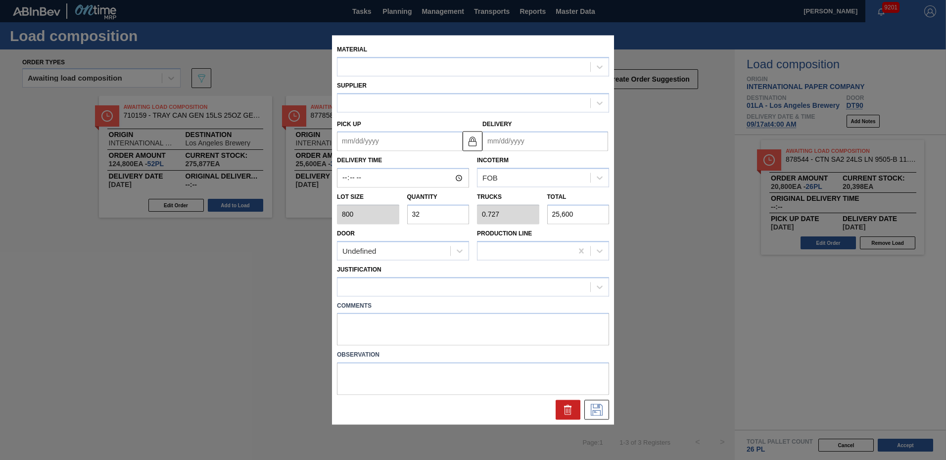
type input "09/17/2025"
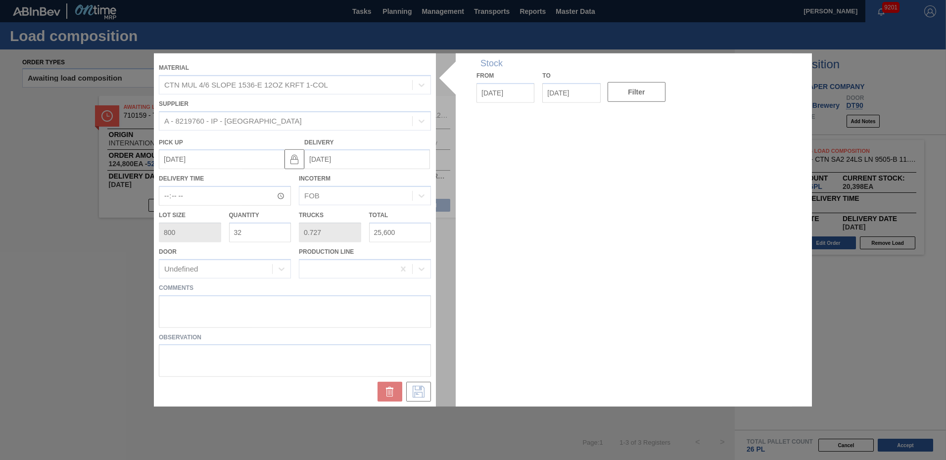
drag, startPoint x: 256, startPoint y: 231, endPoint x: 133, endPoint y: 231, distance: 123.7
click at [133, 231] on div "Material CTN MUL 4/6 SLOPE 1536-E 12OZ KRFT 1-COL Supplier A - 8219760 - IP - S…" at bounding box center [473, 230] width 946 height 460
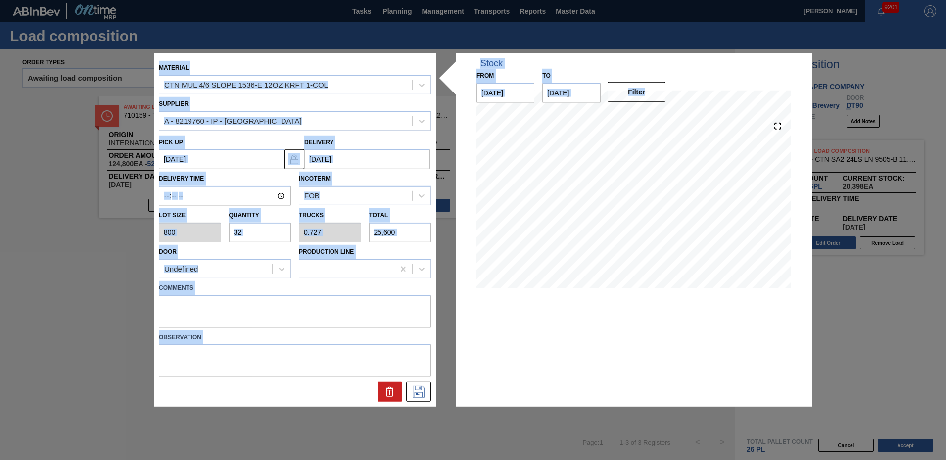
click at [265, 232] on input "32" at bounding box center [260, 233] width 62 height 20
click at [268, 228] on input "32" at bounding box center [260, 233] width 62 height 20
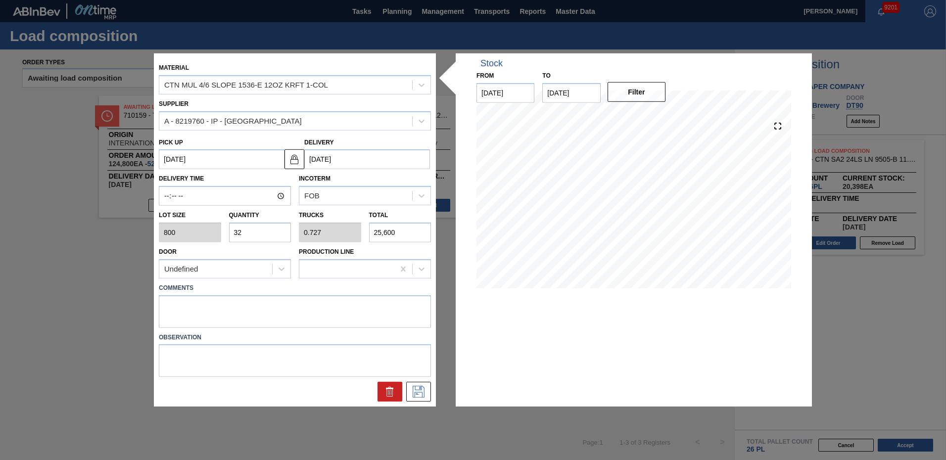
drag, startPoint x: 265, startPoint y: 234, endPoint x: 221, endPoint y: 235, distance: 44.1
click at [221, 235] on div "Lot size 800 Quantity 32 Trucks 0.727 Total 25,600" at bounding box center [295, 224] width 280 height 37
type input "2"
type input "0.045"
type input "1,600"
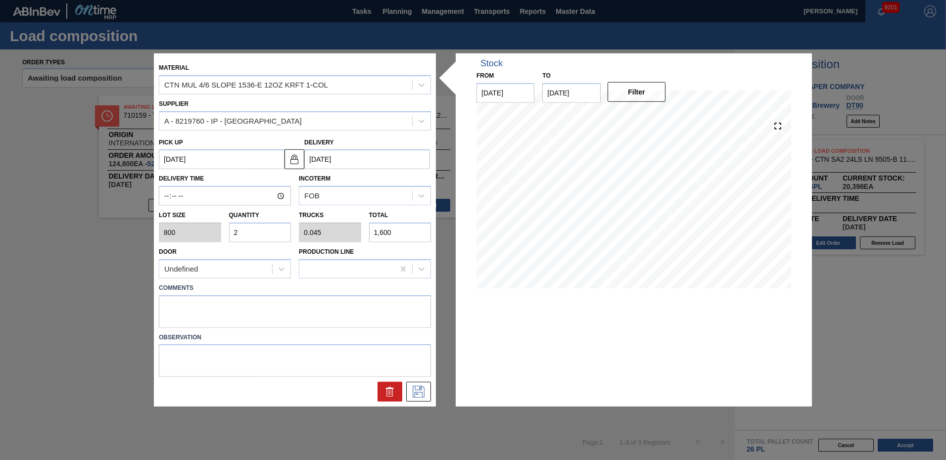
type input "26"
type input "0.591"
type input "20,800"
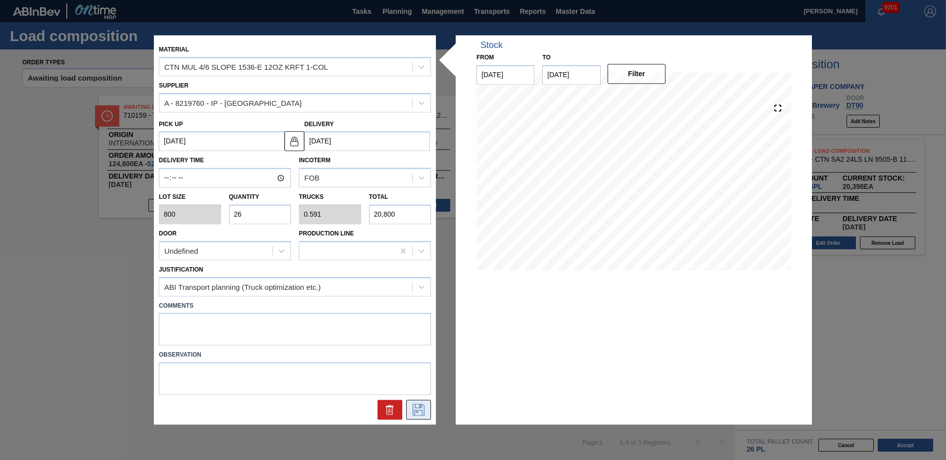
type input "26"
click at [420, 413] on icon at bounding box center [419, 410] width 16 height 12
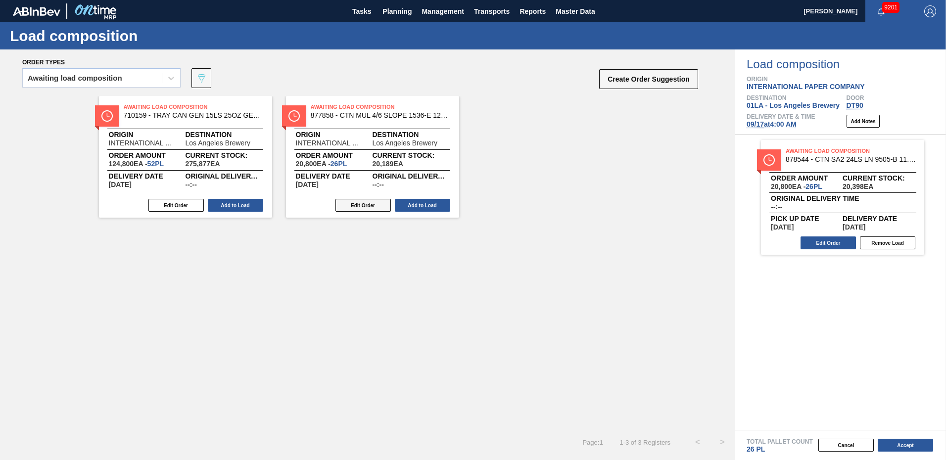
click at [363, 204] on button "Edit Order" at bounding box center [363, 205] width 55 height 13
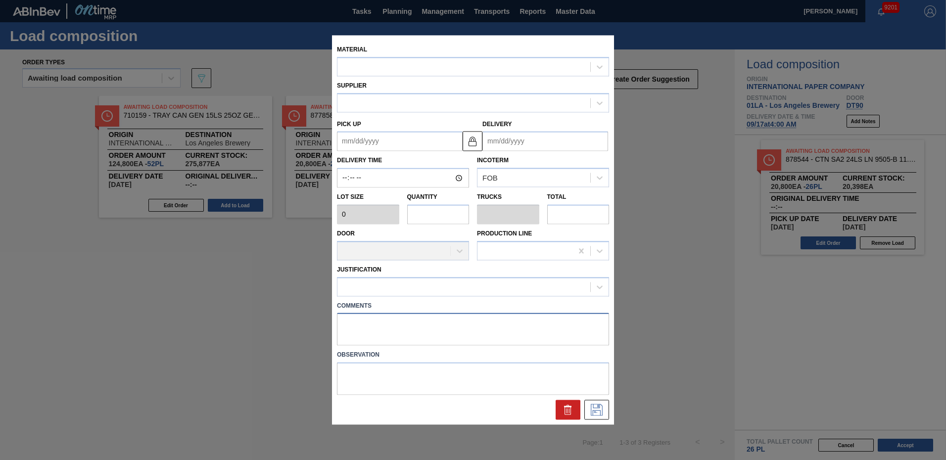
click at [388, 326] on textarea at bounding box center [473, 329] width 272 height 33
type textarea "TAIL"
type input "800"
type input "26"
type input "0.591"
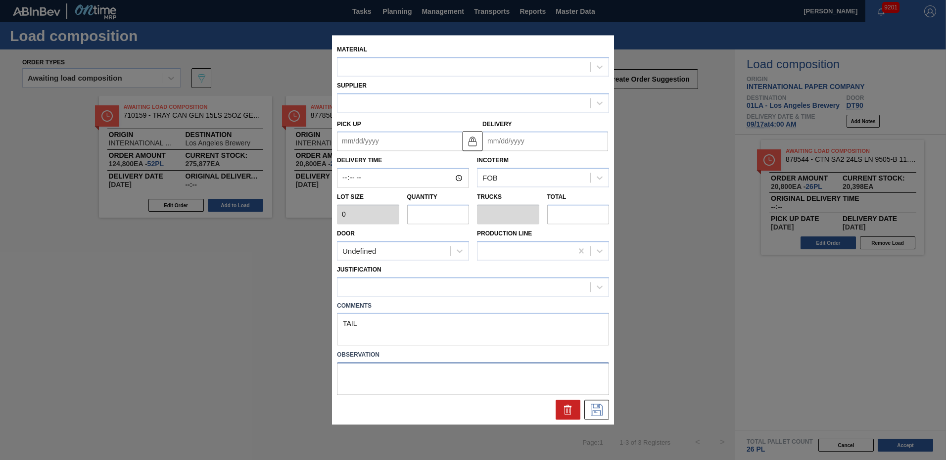
type input "20,800"
type up "09/16/2025"
type input "09/17/2025"
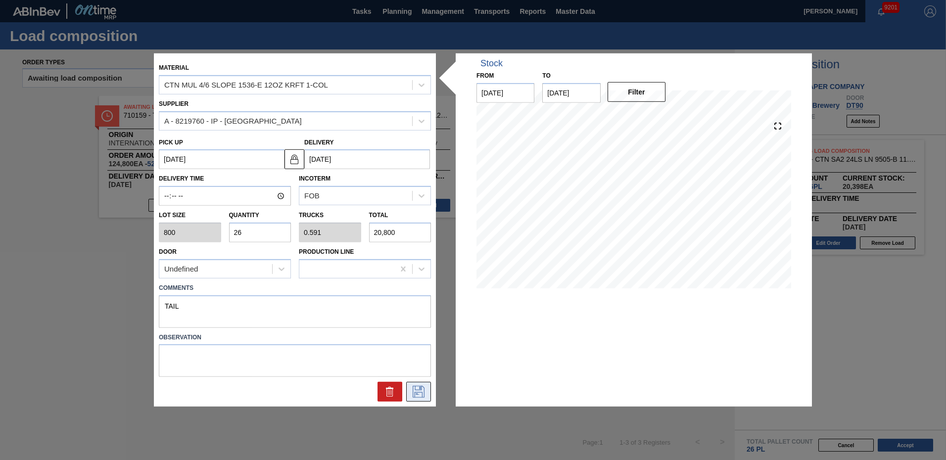
click at [416, 393] on icon at bounding box center [419, 392] width 16 height 12
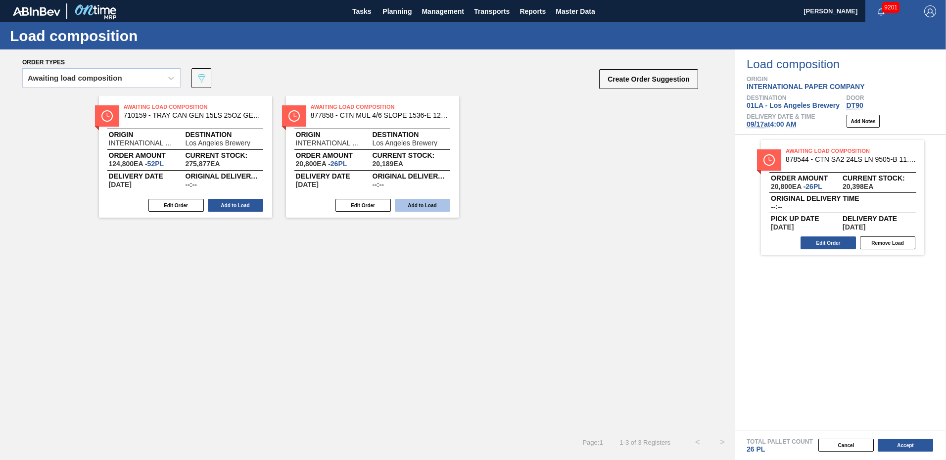
click at [414, 207] on button "Add to Load" at bounding box center [422, 205] width 55 height 13
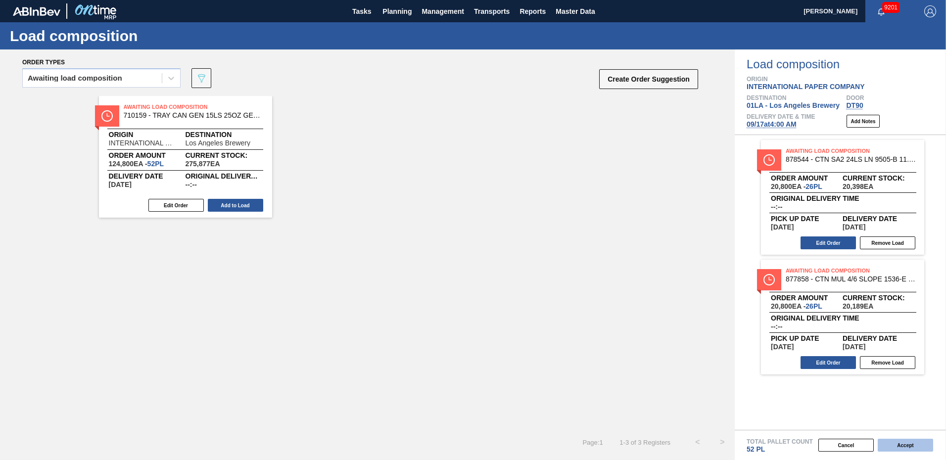
click at [909, 445] on button "Accept" at bounding box center [905, 445] width 55 height 13
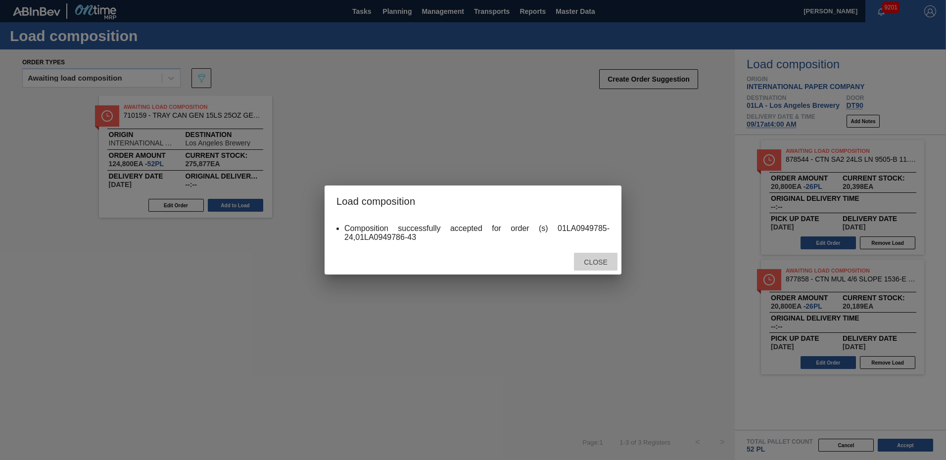
click at [592, 261] on span "Close" at bounding box center [595, 262] width 39 height 8
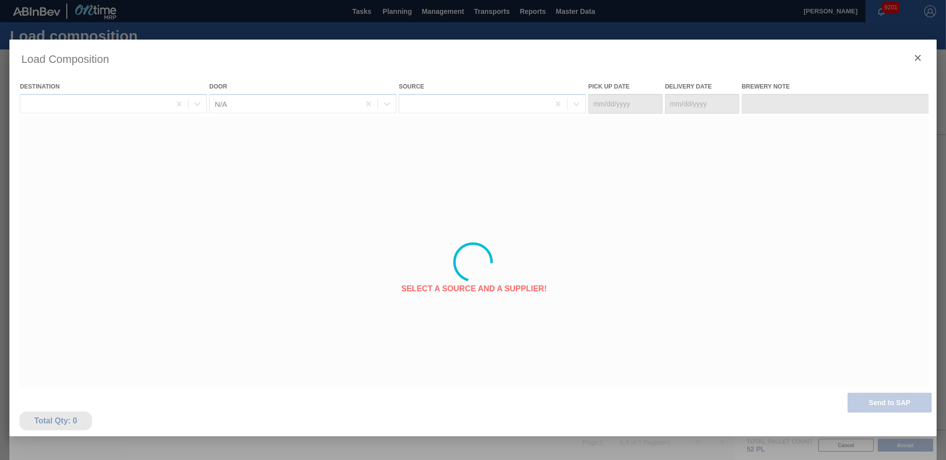
type Date "09/16/2025"
type Date "09/17/2025"
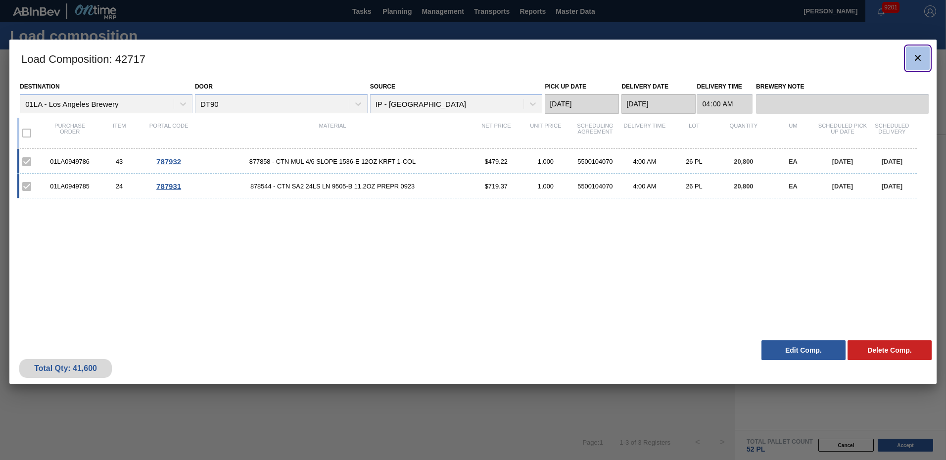
click at [917, 59] on icon "botão de ícone" at bounding box center [918, 58] width 6 height 6
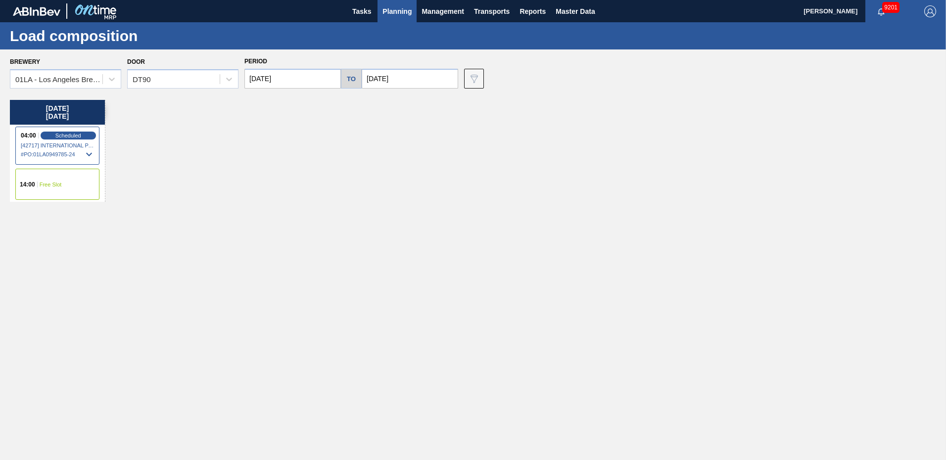
click at [389, 100] on div "Wednesday 09/17/2025 04:00 Scheduled [42717] INTERNATIONAL PAPER COMPANY - 0008…" at bounding box center [476, 277] width 932 height 355
click at [96, 74] on div "01LA - Los Angeles Brewery" at bounding box center [56, 79] width 92 height 14
click at [295, 176] on div "Wednesday 09/17/2025 04:00 Scheduled [42717] INTERNATIONAL PAPER COMPANY - 0008…" at bounding box center [476, 277] width 932 height 355
click at [308, 80] on input "09/17/2025" at bounding box center [293, 79] width 97 height 20
drag, startPoint x: 339, startPoint y: 165, endPoint x: 349, endPoint y: 152, distance: 17.2
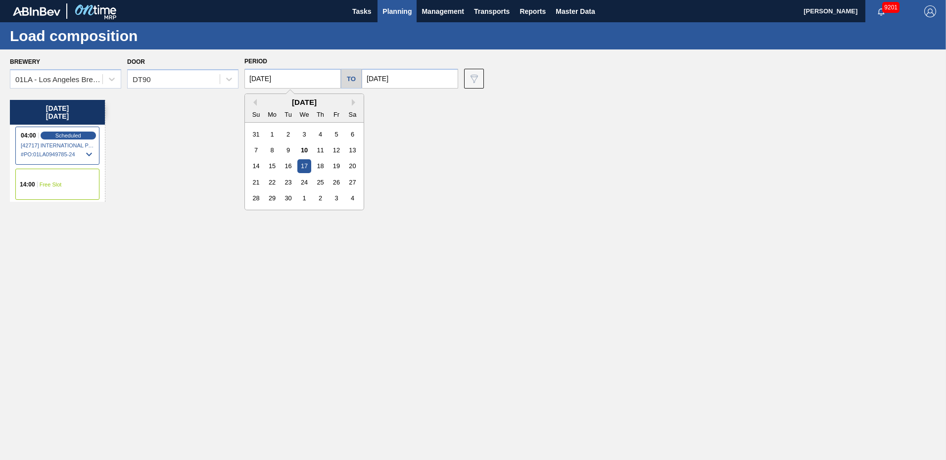
click at [339, 164] on div "19" at bounding box center [336, 165] width 13 height 13
type input "[DATE]"
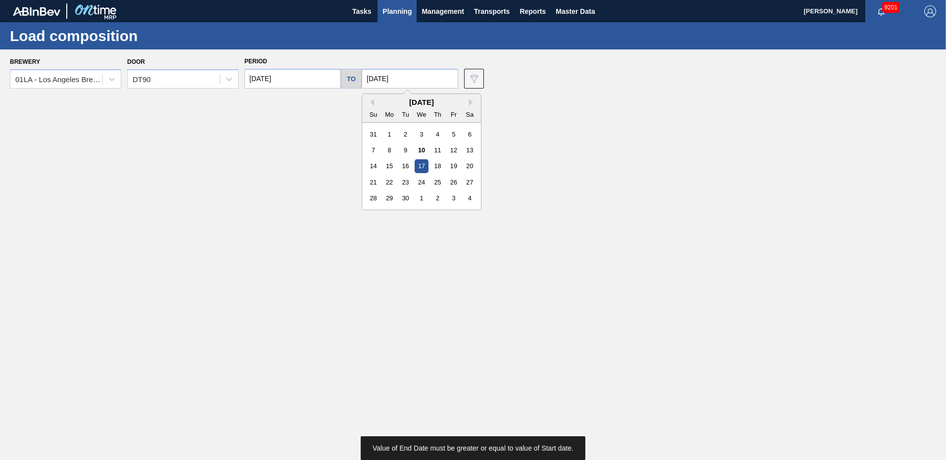
click at [422, 72] on input "09/17/2025" at bounding box center [410, 79] width 97 height 20
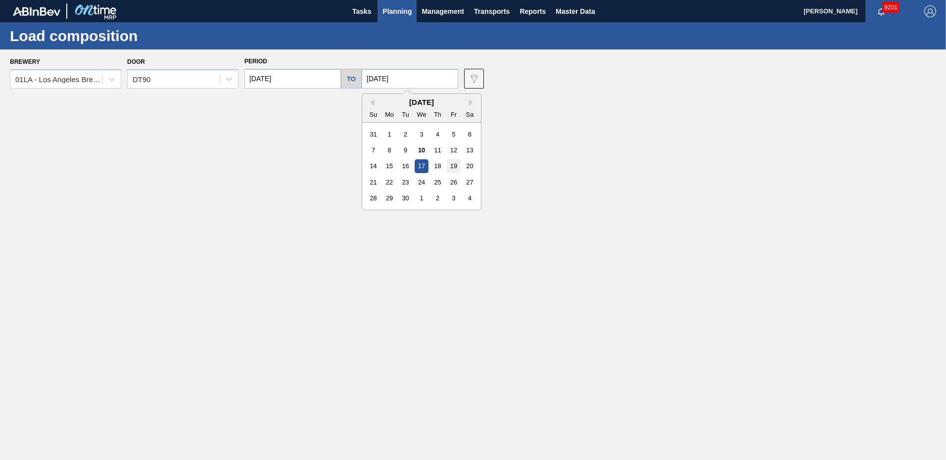
click at [453, 169] on div "19" at bounding box center [453, 165] width 13 height 13
type input "[DATE]"
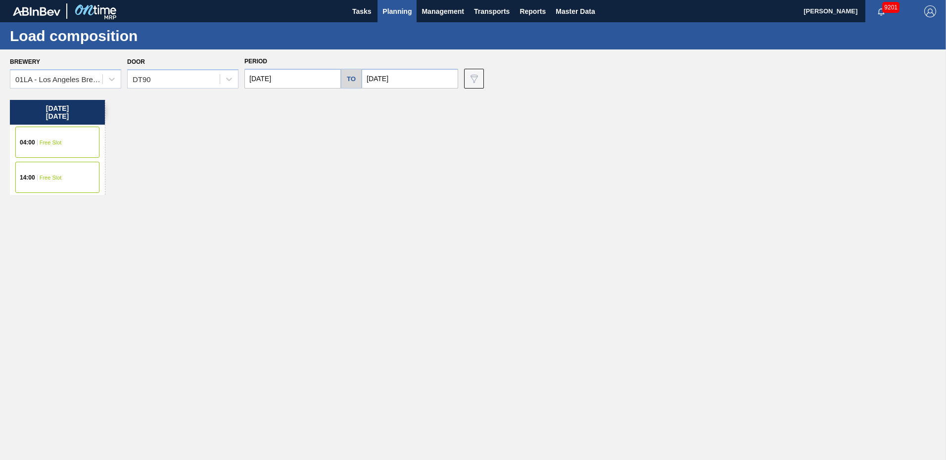
click at [26, 179] on span "14:00" at bounding box center [27, 178] width 15 height 6
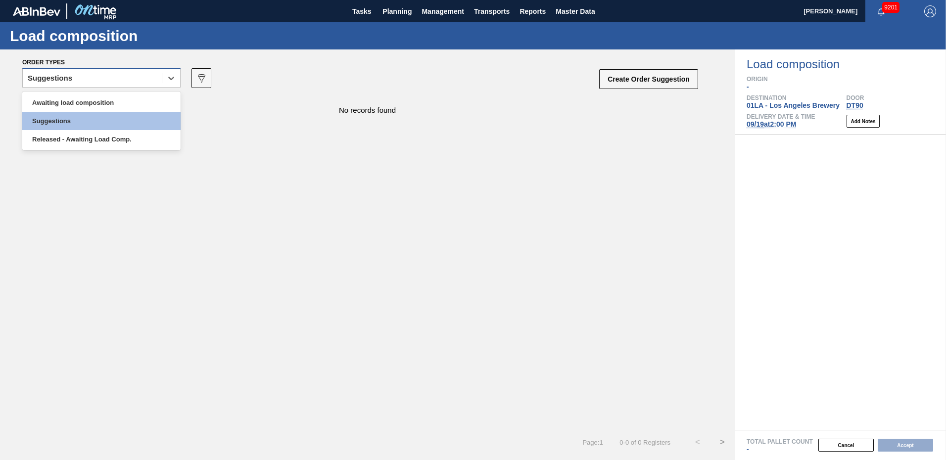
drag, startPoint x: 175, startPoint y: 77, endPoint x: 152, endPoint y: 81, distance: 23.1
click at [176, 78] on icon at bounding box center [171, 78] width 10 height 10
click at [110, 99] on div "Awaiting load composition" at bounding box center [101, 103] width 158 height 18
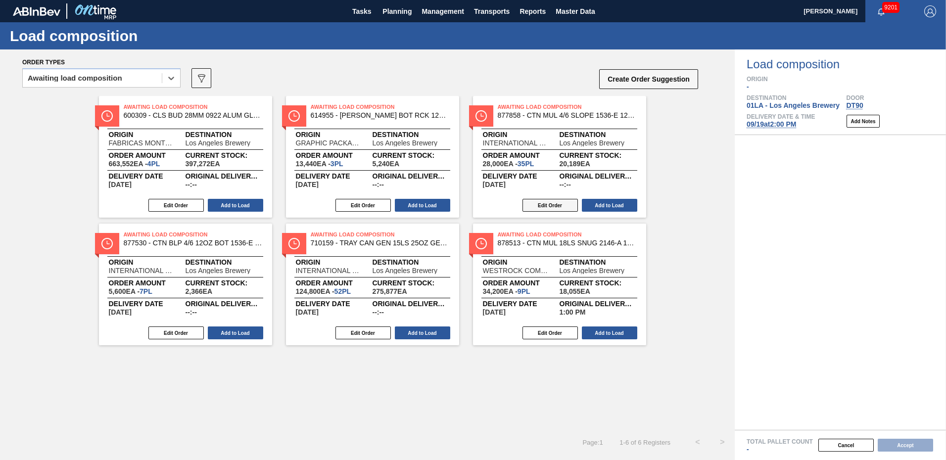
click at [552, 204] on button "Edit Order" at bounding box center [550, 205] width 55 height 13
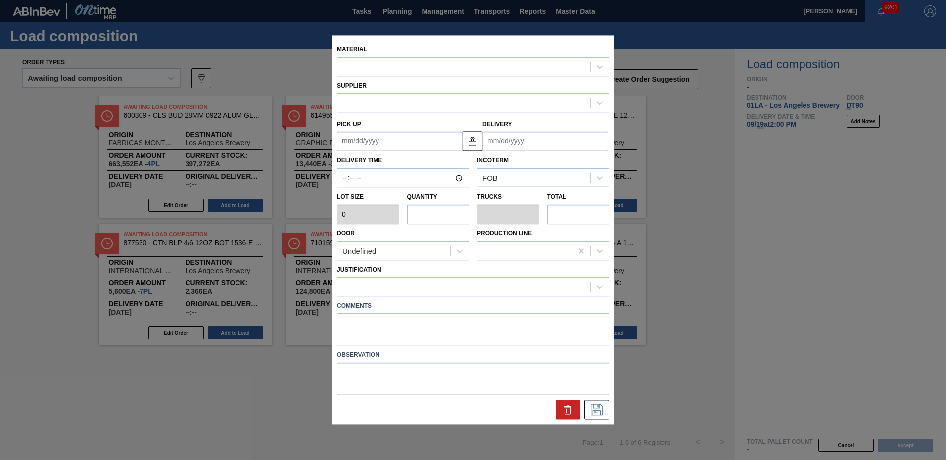
type input "800"
type input "35"
type input "0.795"
type input "28,000"
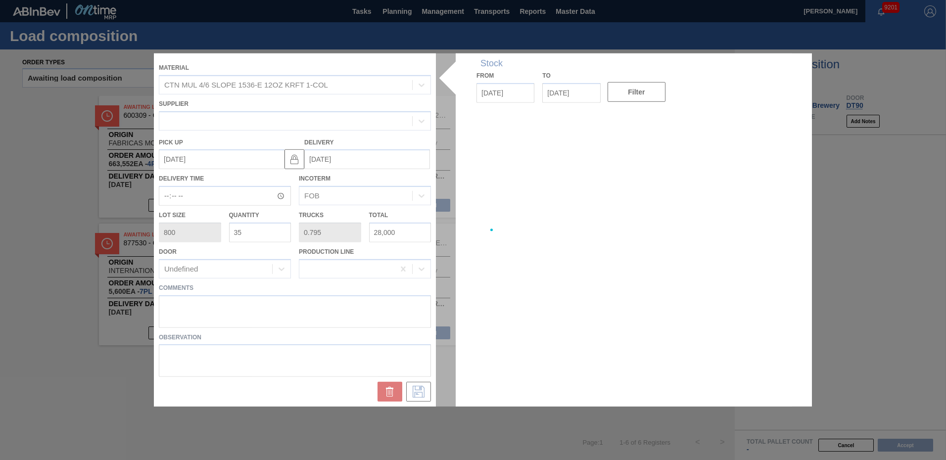
type up "09/18/2025"
type input "[DATE]"
click at [357, 332] on div at bounding box center [473, 229] width 639 height 353
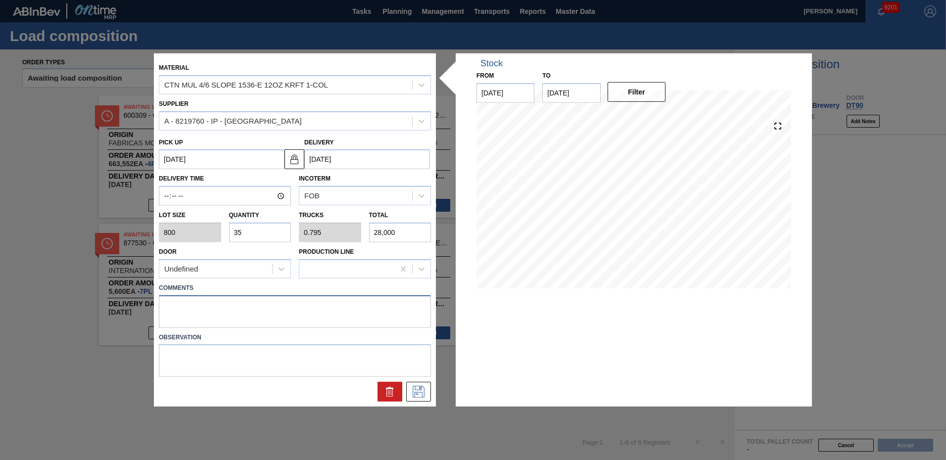
click at [277, 305] on textarea at bounding box center [295, 311] width 272 height 33
type textarea "TAIL"
click at [418, 392] on icon at bounding box center [419, 392] width 16 height 12
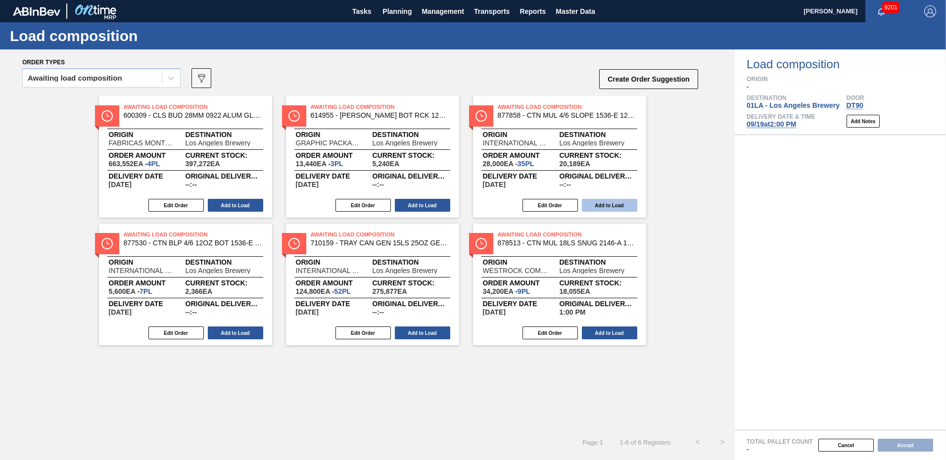
click at [614, 201] on button "Add to Load" at bounding box center [609, 205] width 55 height 13
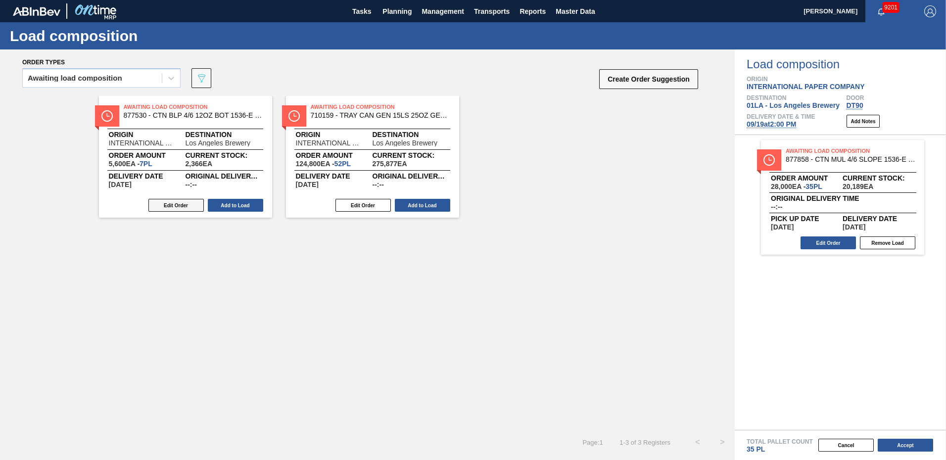
click at [184, 207] on button "Edit Order" at bounding box center [175, 205] width 55 height 13
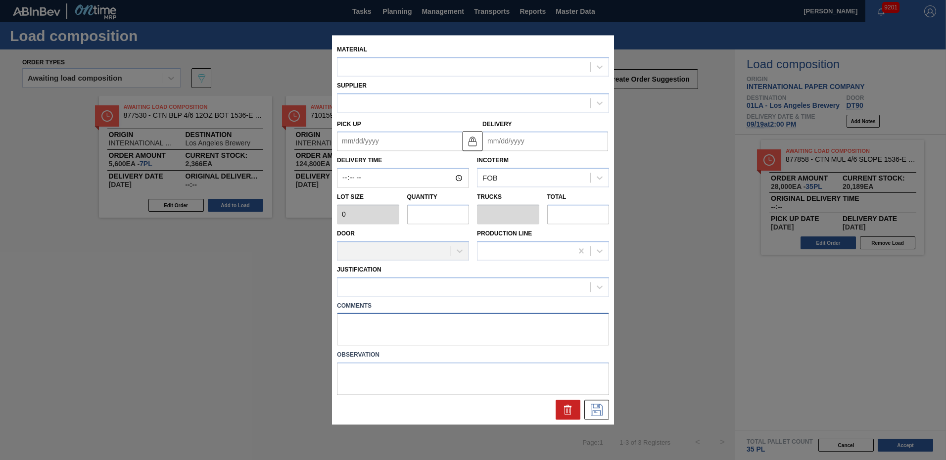
click at [377, 328] on textarea at bounding box center [473, 329] width 272 height 33
type textarea "m"
type input "800"
type input "7"
type input "0.159"
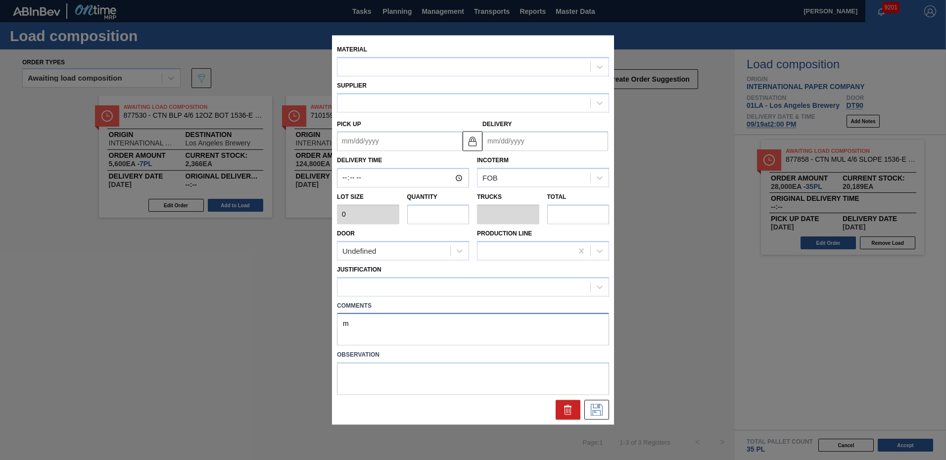
type input "5,600"
type up "09/18/2025"
type input "[DATE]"
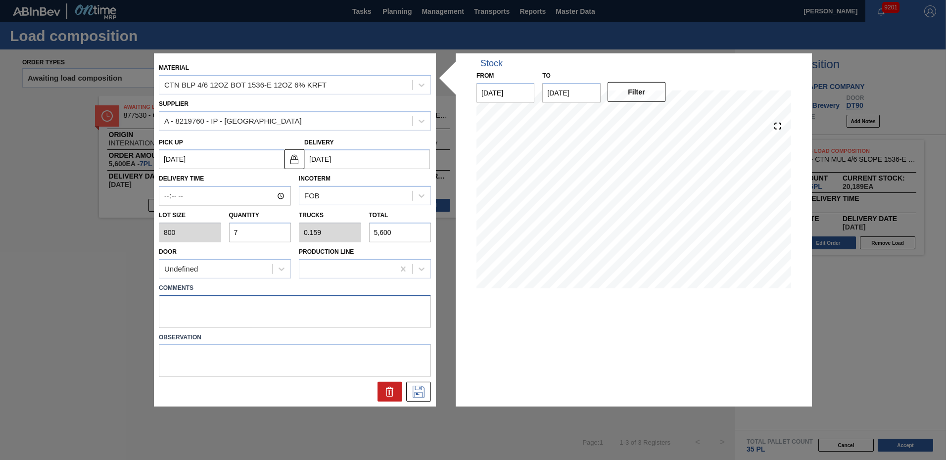
type textarea "M"
type textarea "2"
click at [425, 391] on icon at bounding box center [419, 392] width 16 height 12
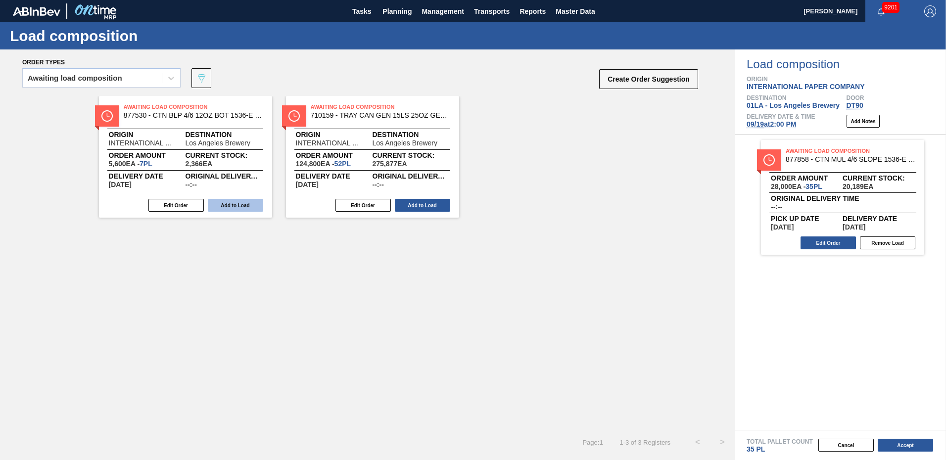
click at [234, 203] on button "Add to Load" at bounding box center [235, 205] width 55 height 13
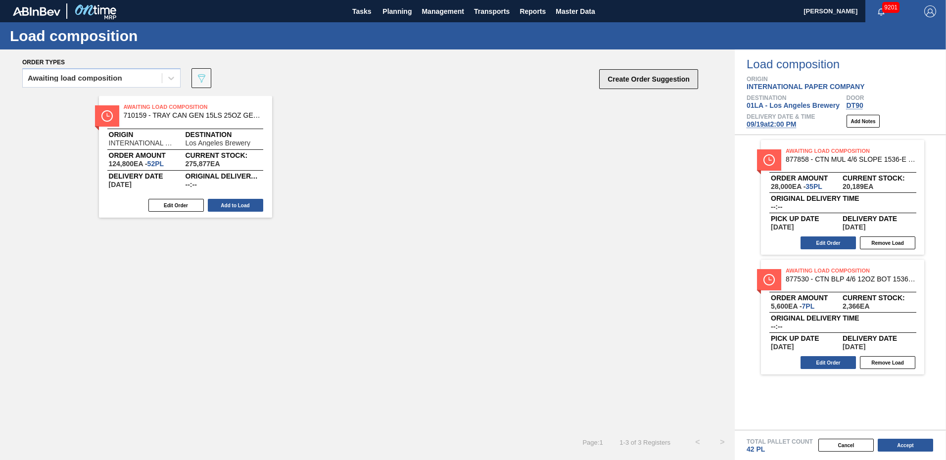
click at [635, 79] on button "Create Order Suggestion" at bounding box center [648, 79] width 99 height 20
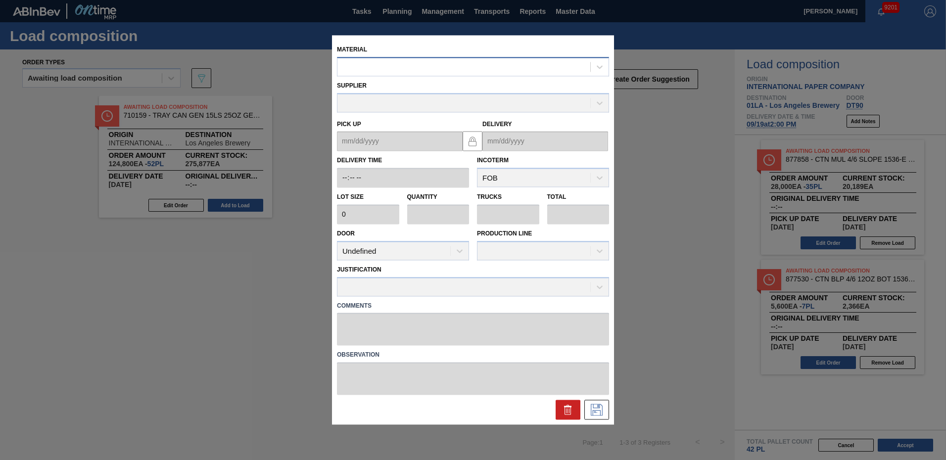
click at [554, 61] on div at bounding box center [464, 67] width 253 height 14
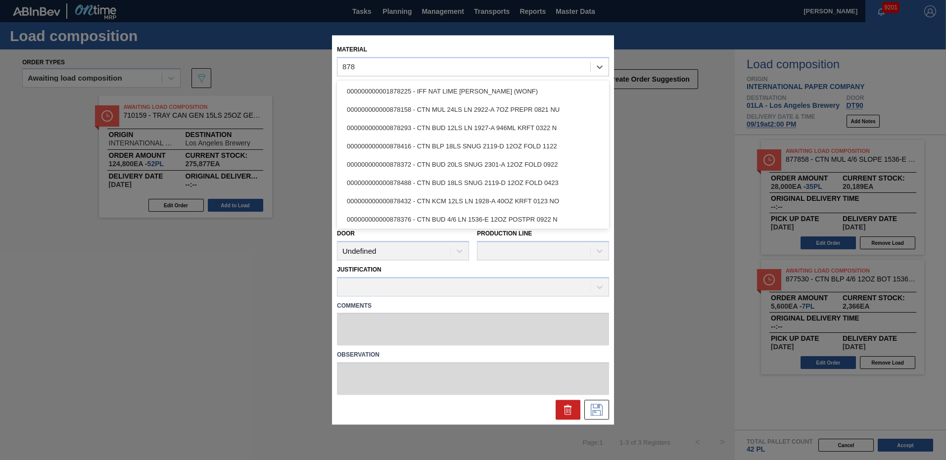
type input "878"
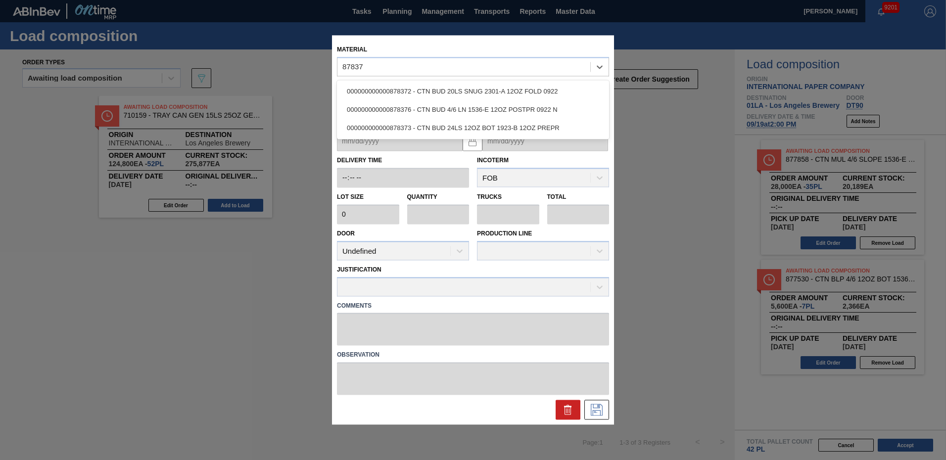
type input "878376"
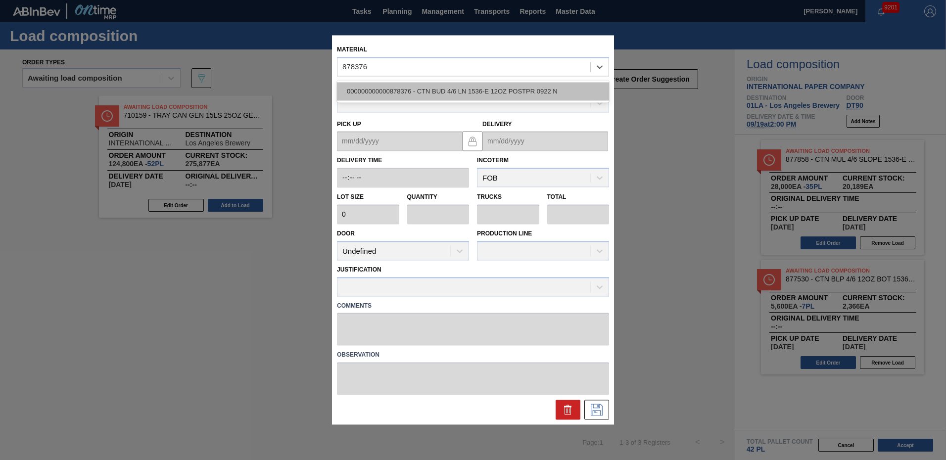
click at [417, 93] on div "000000000000878376 - CTN BUD 4/6 LN 1536-E 12OZ POSTPR 0922 N" at bounding box center [473, 91] width 272 height 18
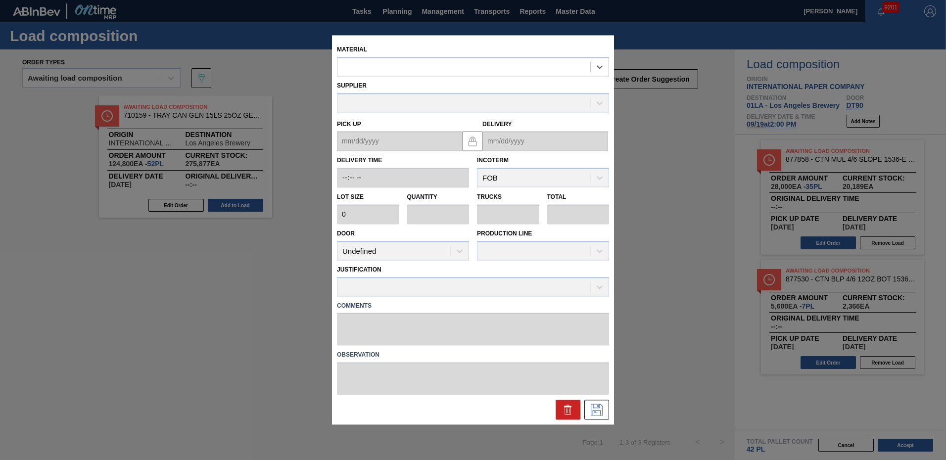
type input "800"
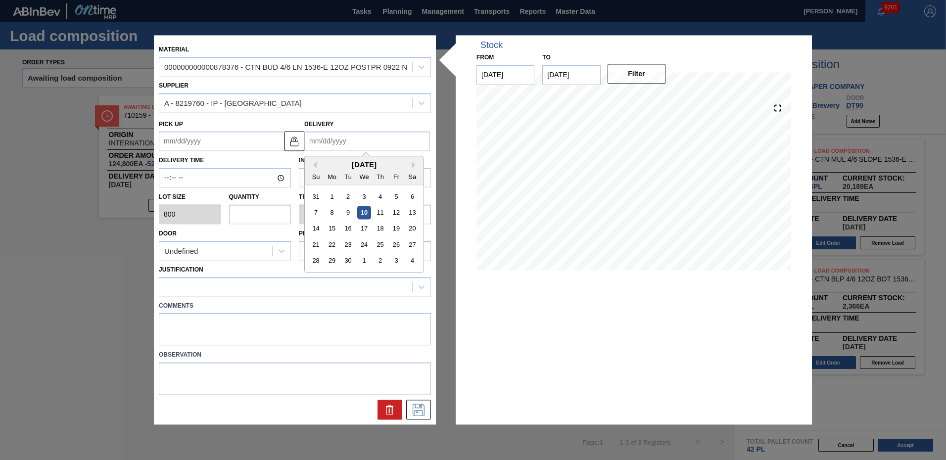
click at [362, 137] on input "Delivery" at bounding box center [367, 142] width 126 height 20
type input "9"
type up "08/31/2025"
type input "9/"
type up "08/31/2001"
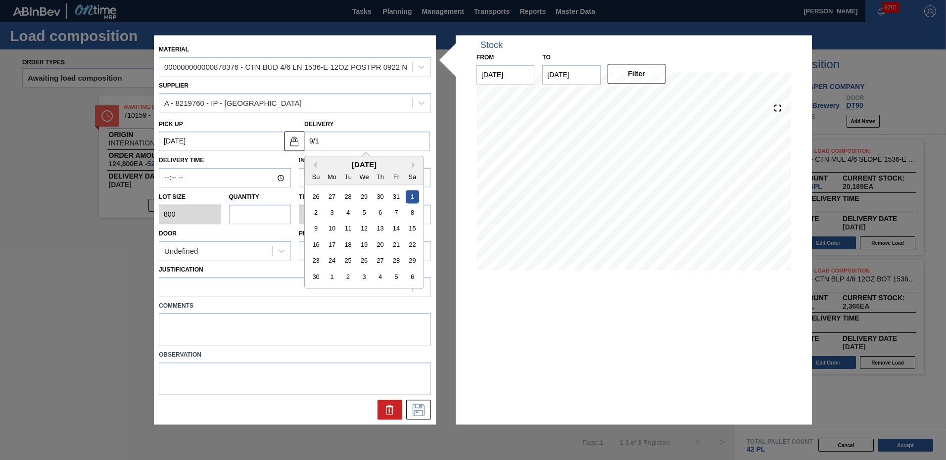
type input "9/19"
type up "09/18/2025"
drag, startPoint x: 397, startPoint y: 227, endPoint x: 322, endPoint y: 226, distance: 75.2
click at [397, 227] on div "19" at bounding box center [396, 228] width 13 height 13
type input "[DATE]"
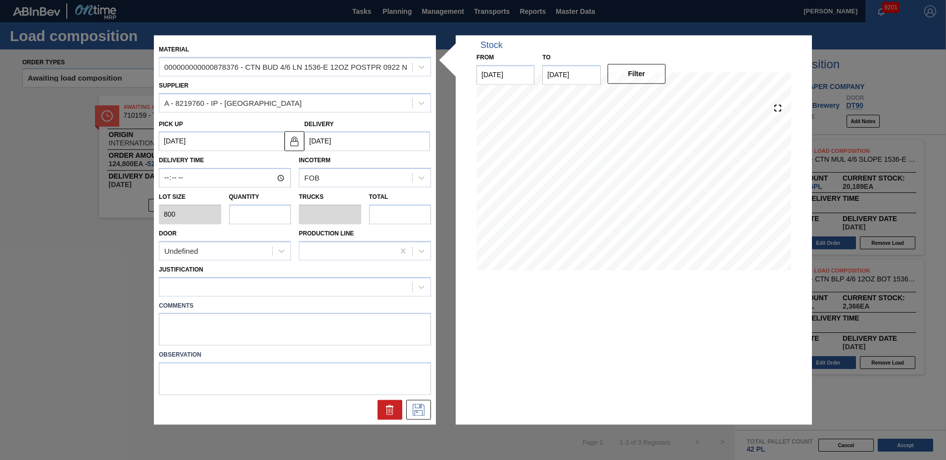
click at [236, 219] on input "text" at bounding box center [260, 214] width 62 height 20
click at [164, 177] on input "Delivery Time" at bounding box center [225, 178] width 132 height 20
type input "14:00"
click at [278, 215] on input "text" at bounding box center [260, 214] width 62 height 20
type input "1"
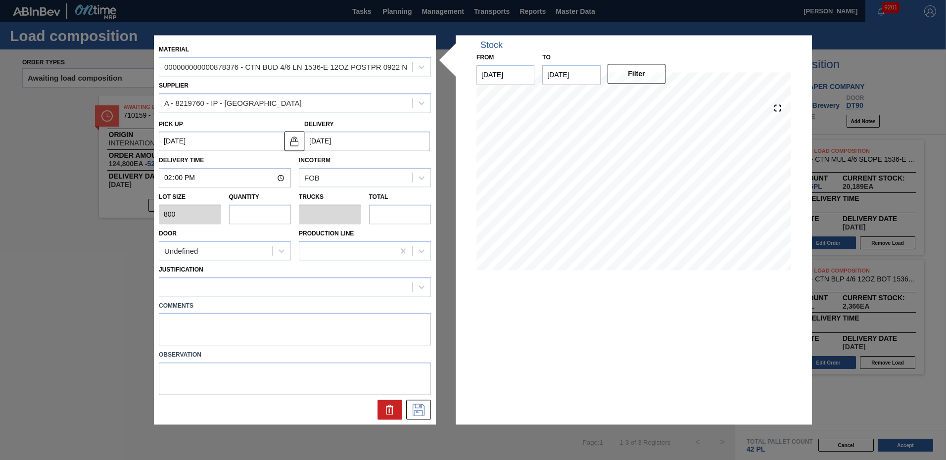
type input "0.023"
type input "800"
type input "10"
type input "0.227"
type input "8,000"
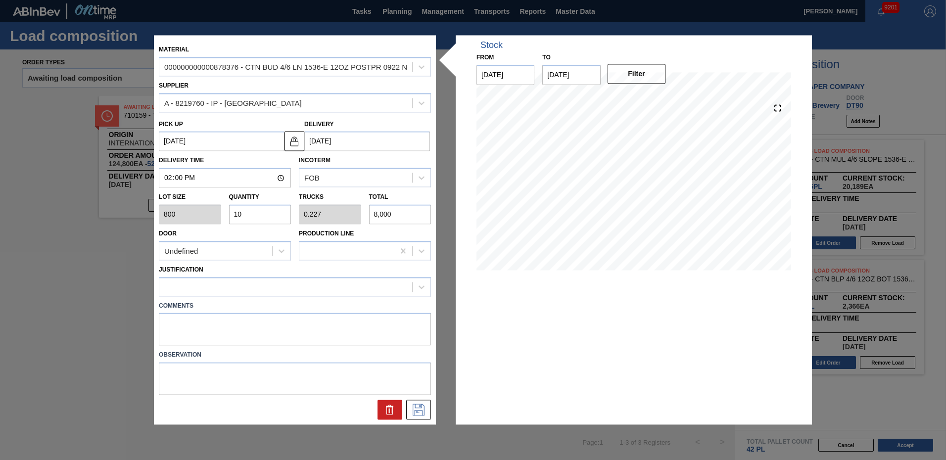
type input "10"
click at [199, 332] on textarea at bounding box center [295, 329] width 272 height 33
type textarea "NOSE"
click at [420, 415] on icon at bounding box center [419, 410] width 16 height 12
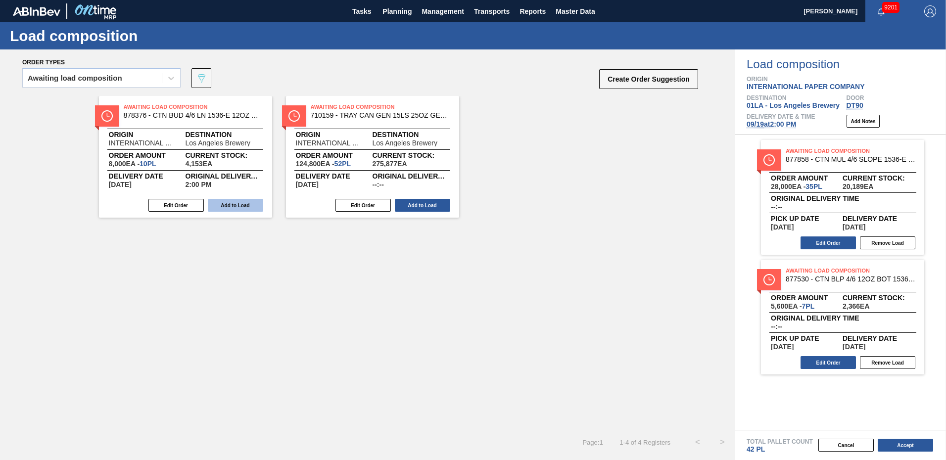
click at [227, 207] on button "Add to Load" at bounding box center [235, 205] width 55 height 13
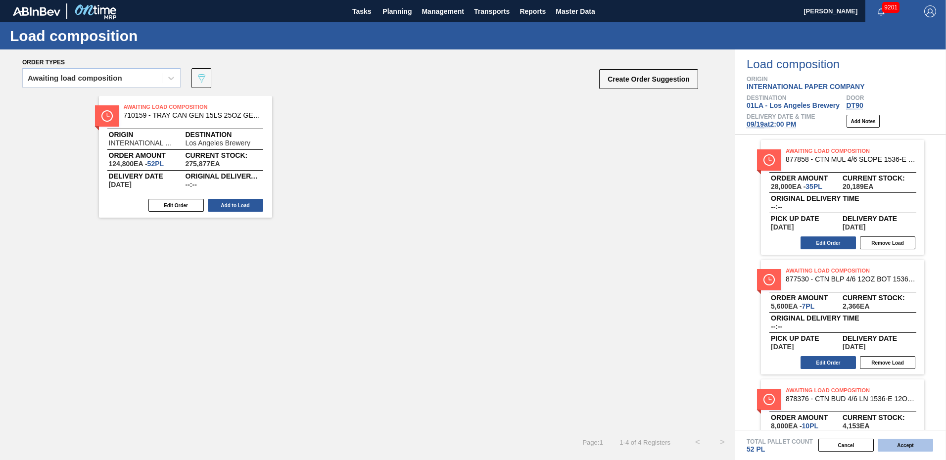
click at [908, 445] on button "Accept" at bounding box center [905, 445] width 55 height 13
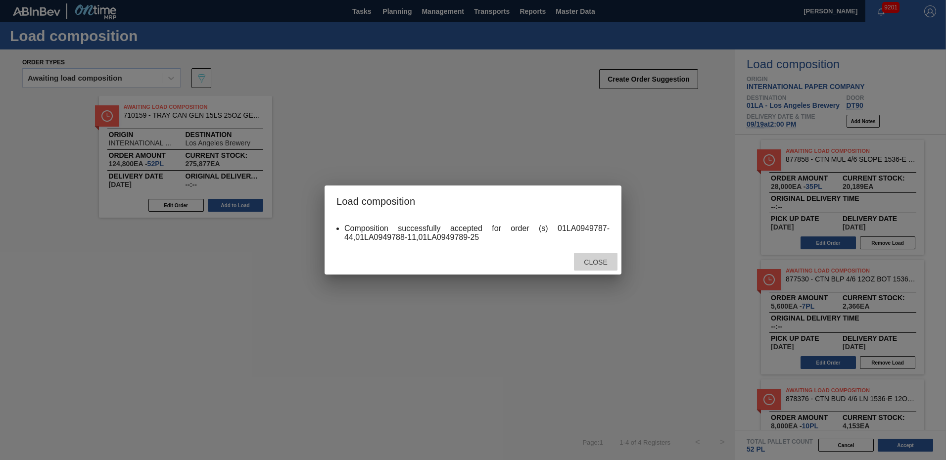
click at [590, 261] on span "Close" at bounding box center [595, 262] width 39 height 8
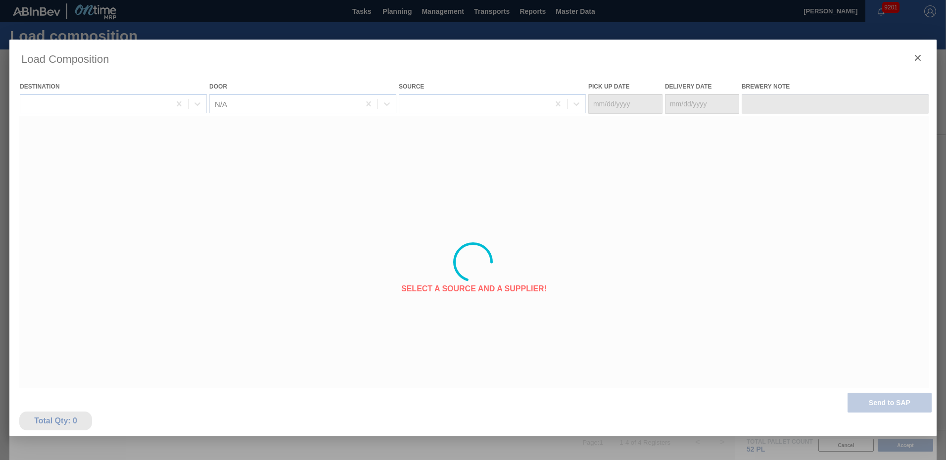
type Date "09/18/2025"
type Date "[DATE]"
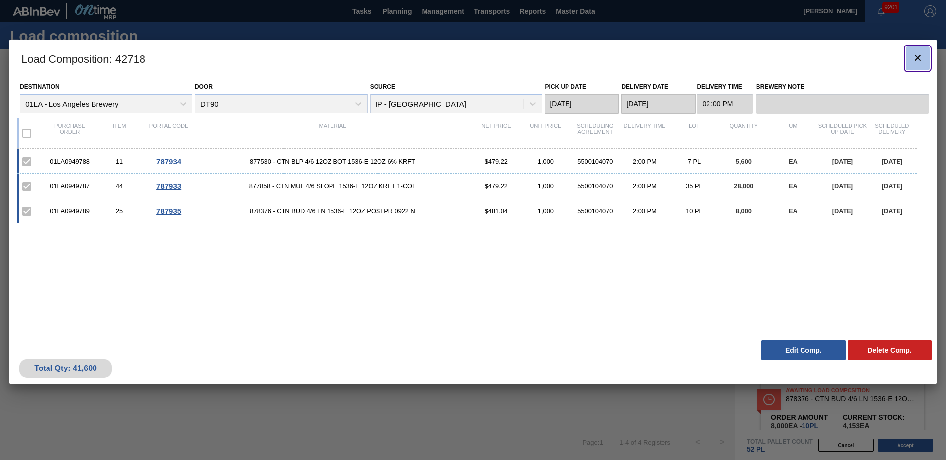
click at [921, 53] on icon "botão de ícone" at bounding box center [918, 58] width 12 height 12
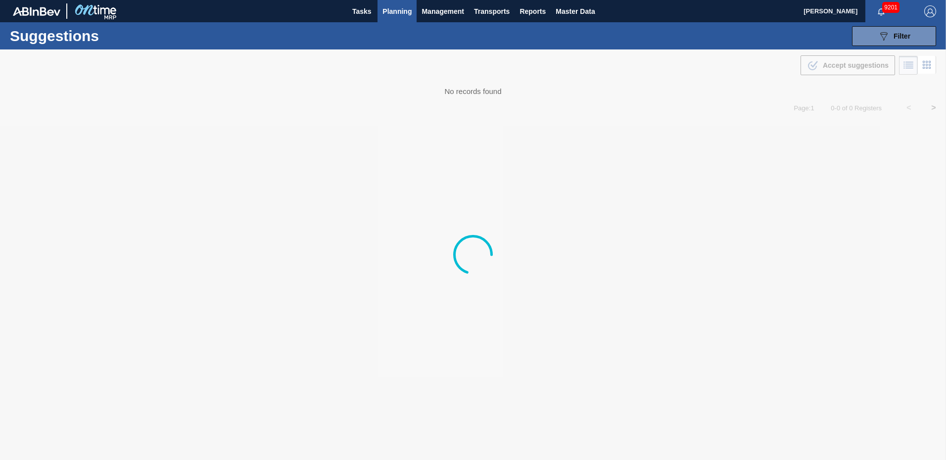
type from "[DATE]"
type to "[DATE]"
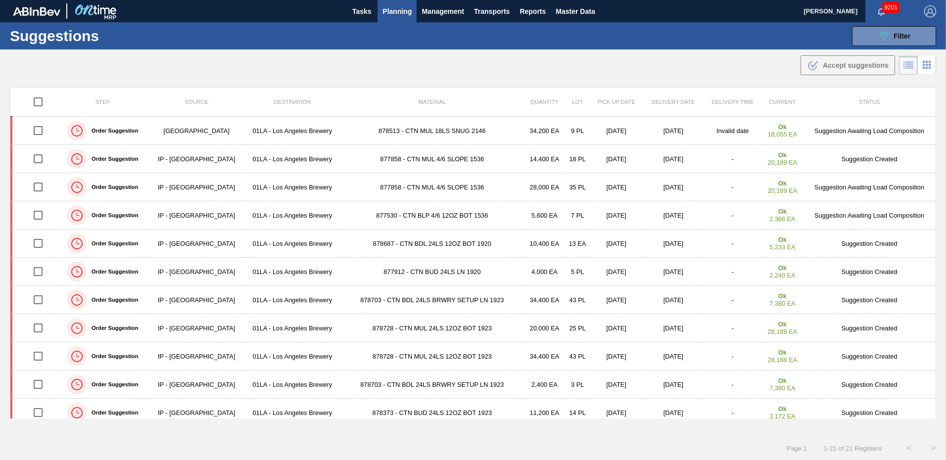
click at [775, 27] on div "Suggestions 089F7B8B-B2A5-4AFE-B5C0-19BA573D28AC Filter Step Step Source Source…" at bounding box center [473, 35] width 946 height 27
